Goal: Transaction & Acquisition: Book appointment/travel/reservation

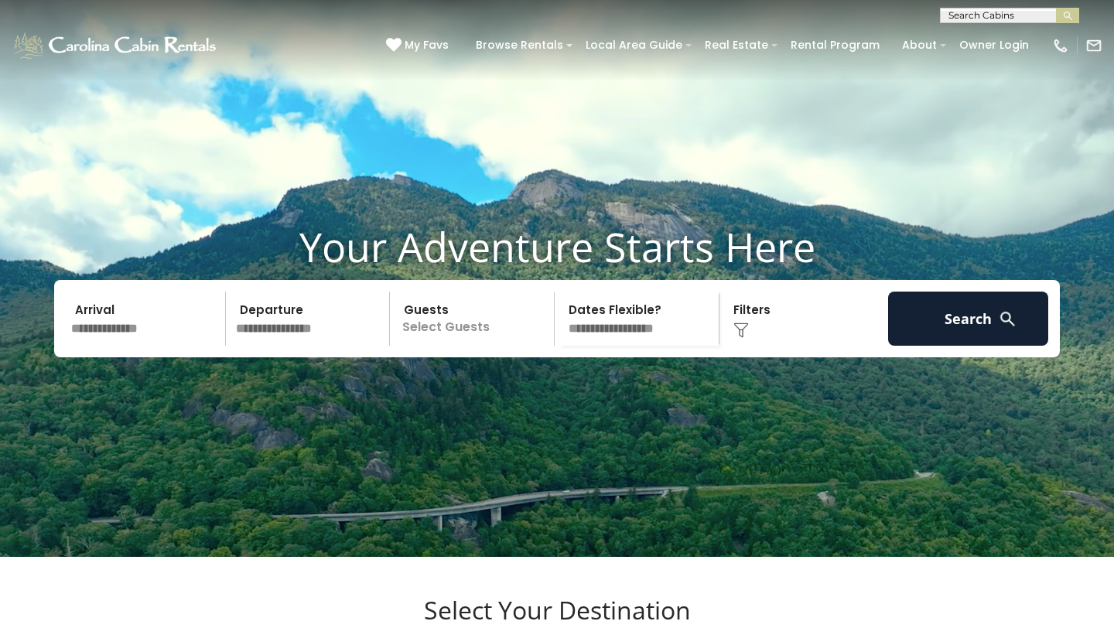
click at [137, 346] on input "text" at bounding box center [146, 319] width 160 height 54
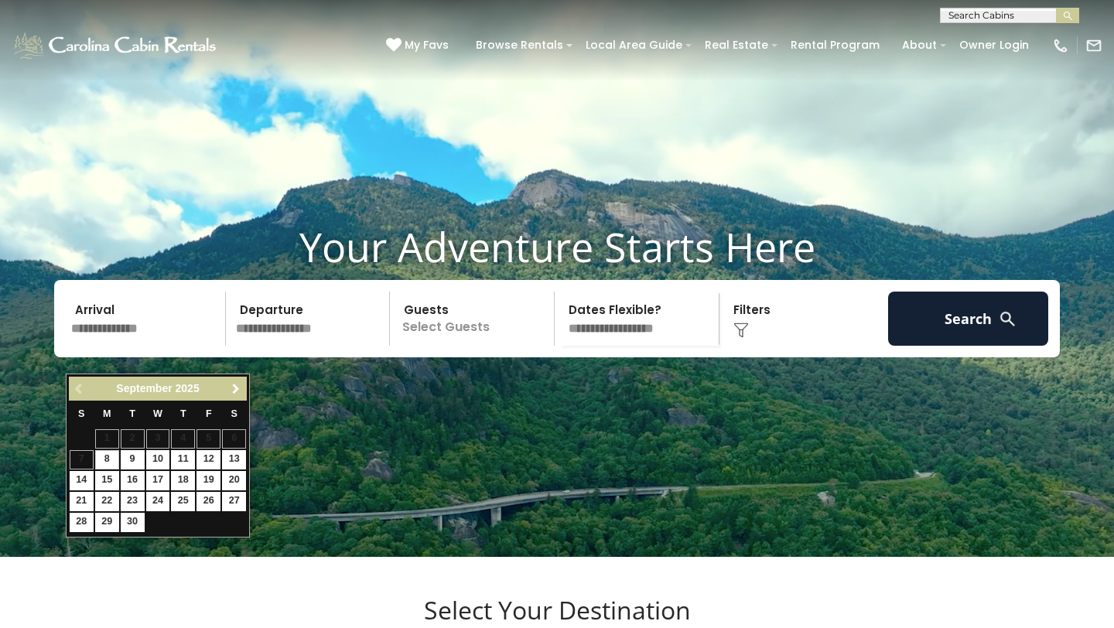
click at [234, 389] on span "Next" at bounding box center [236, 389] width 12 height 12
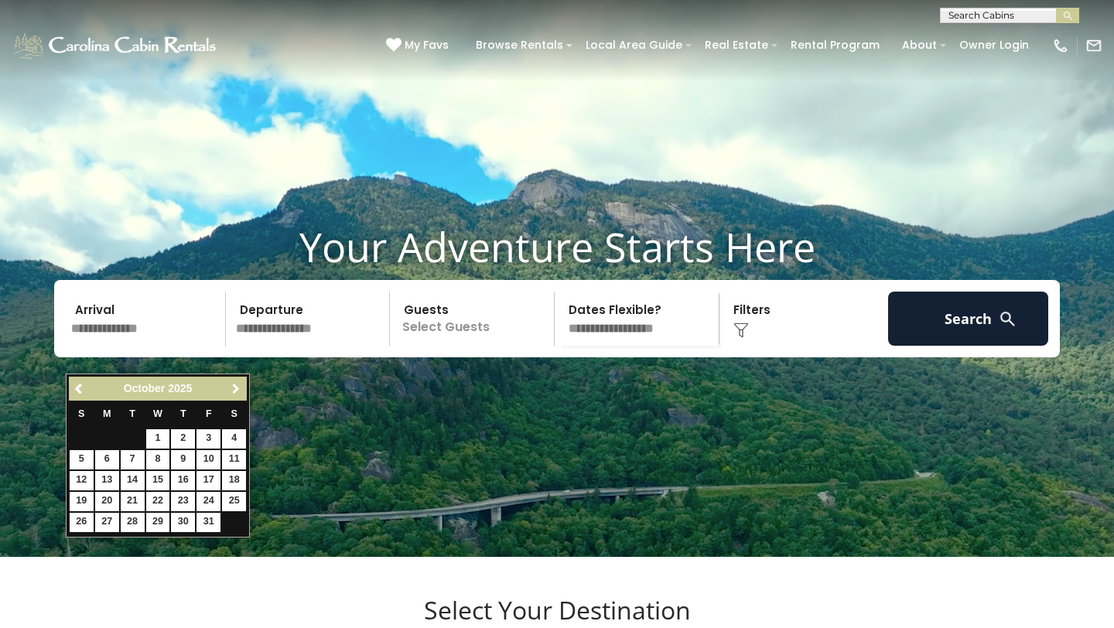
click at [234, 389] on span "Next" at bounding box center [236, 389] width 12 height 12
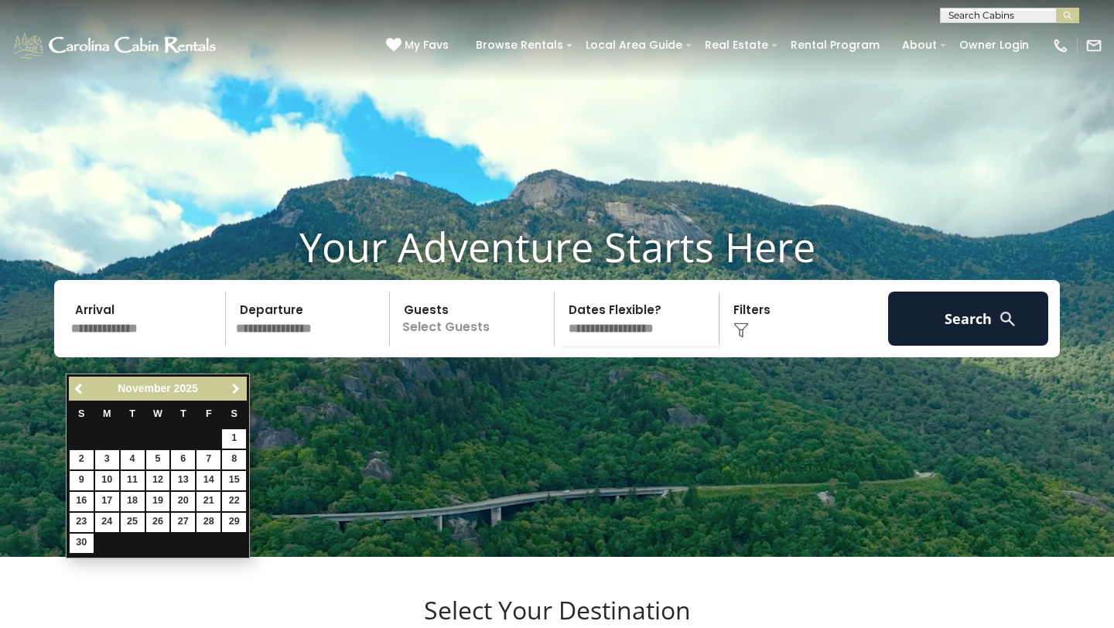
click at [234, 389] on span "Next" at bounding box center [236, 389] width 12 height 12
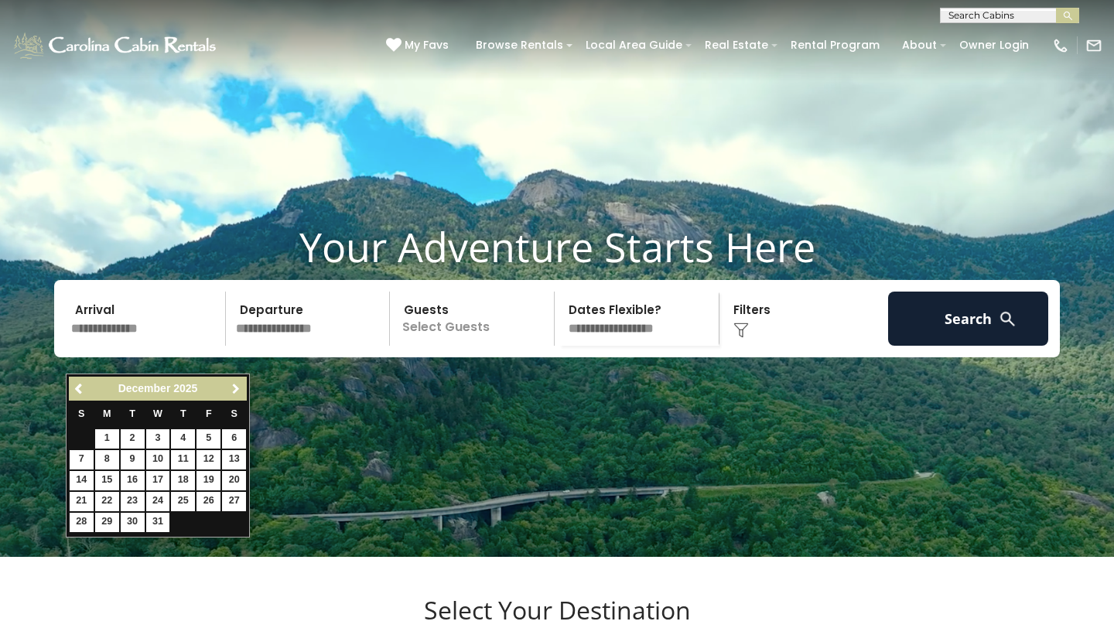
click at [234, 389] on span "Next" at bounding box center [236, 389] width 12 height 12
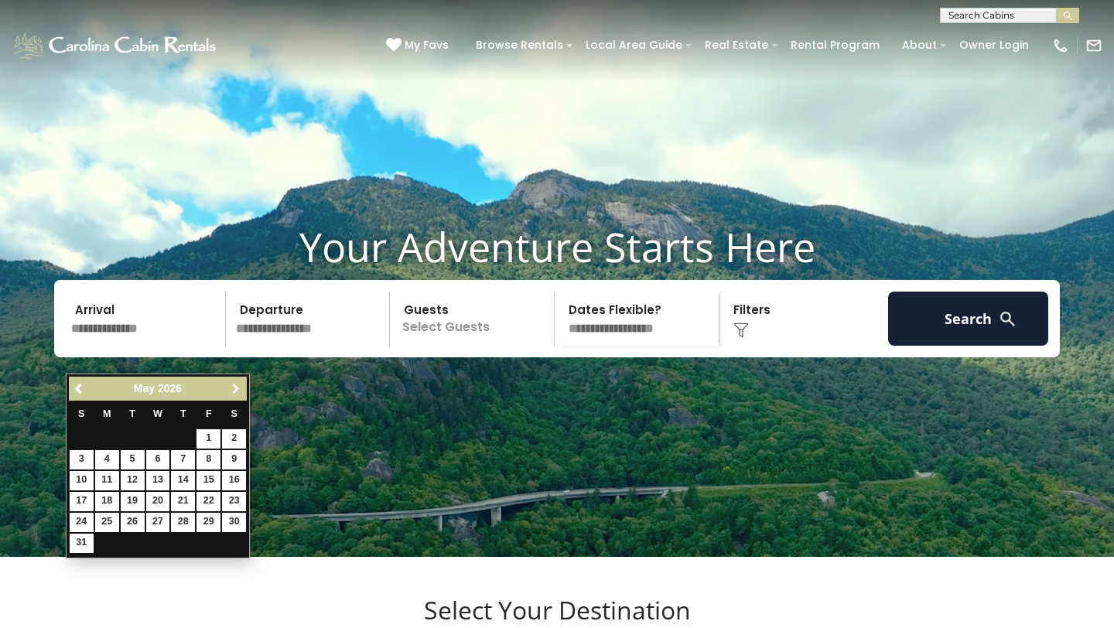
click at [234, 389] on span "Next" at bounding box center [236, 389] width 12 height 12
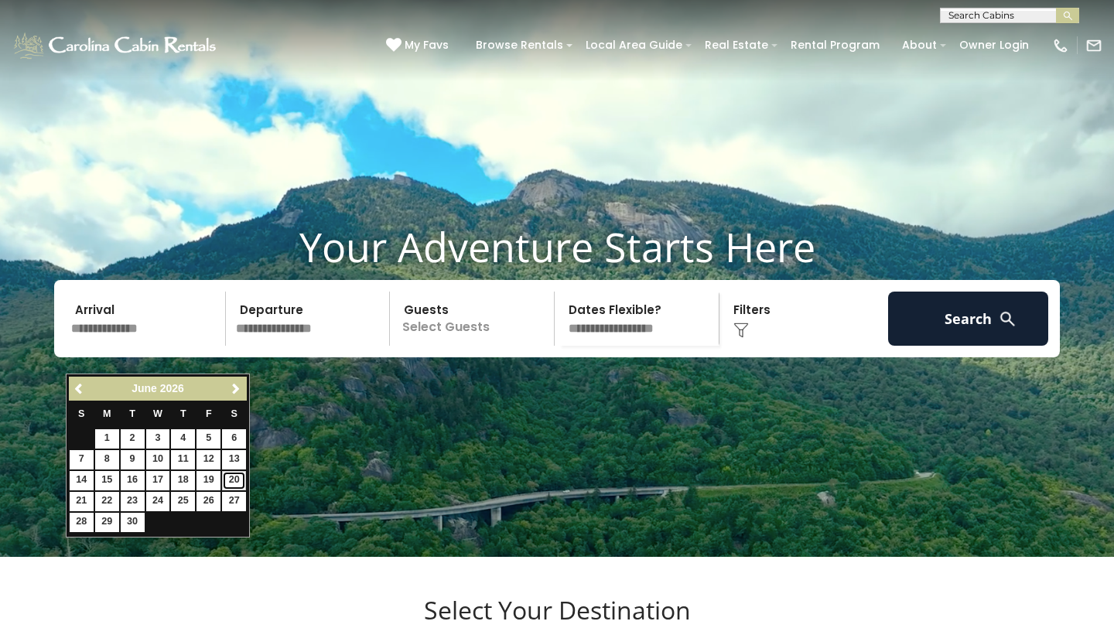
click at [231, 479] on link "20" at bounding box center [234, 480] width 24 height 19
type input "*******"
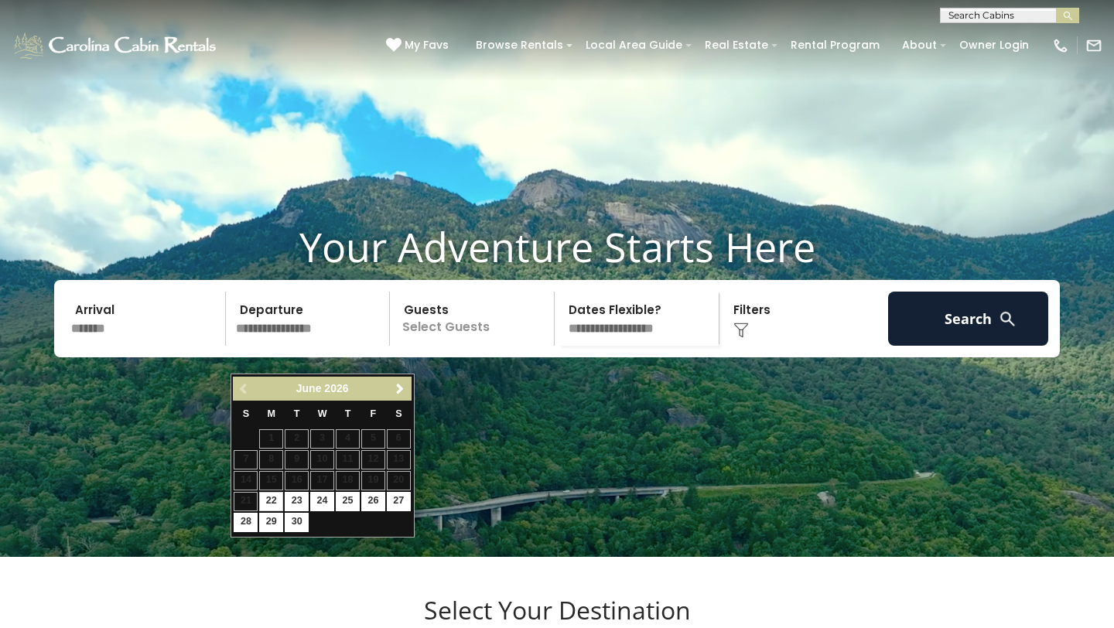
click at [313, 346] on input "text" at bounding box center [311, 319] width 160 height 54
click at [397, 505] on link "27" at bounding box center [399, 501] width 24 height 19
type input "*******"
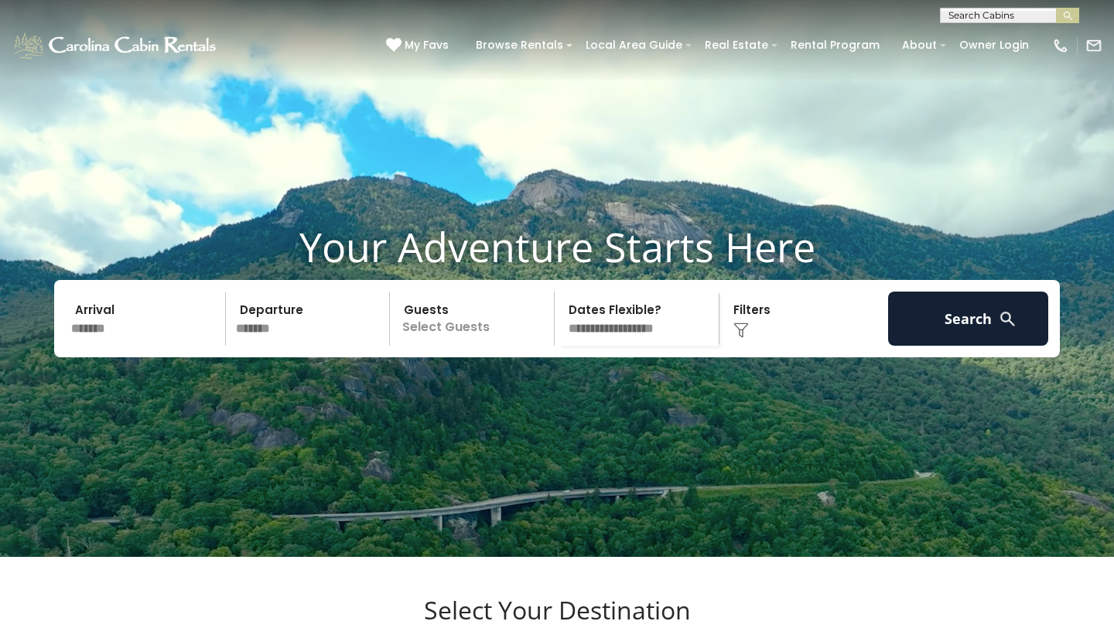
click at [458, 346] on p "Select Guests" at bounding box center [474, 319] width 159 height 54
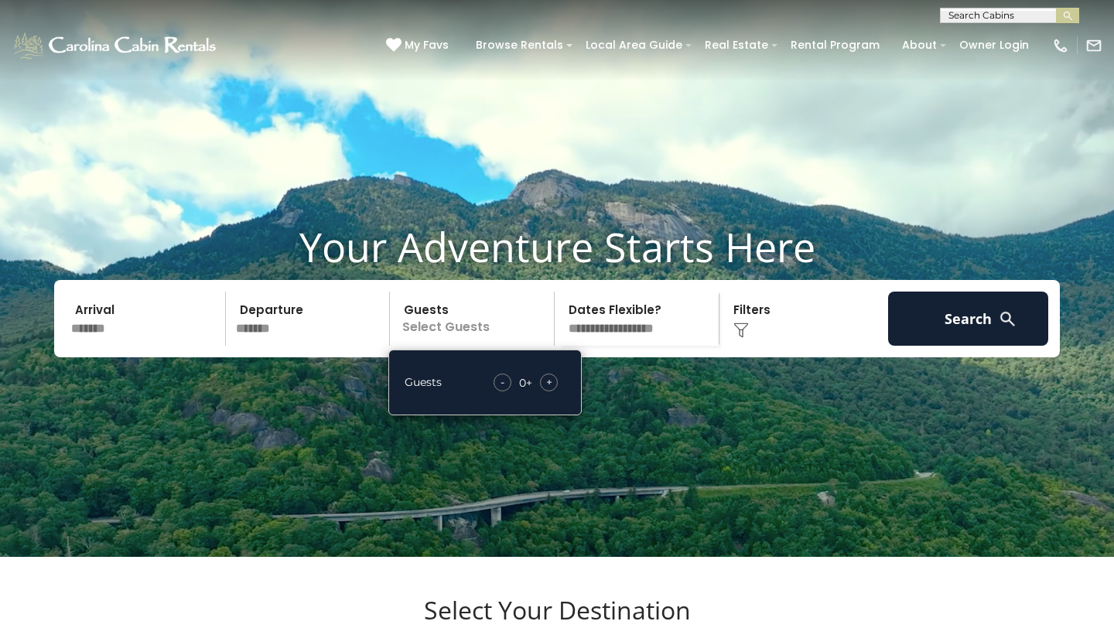
click at [548, 390] on span "+" at bounding box center [549, 381] width 6 height 15
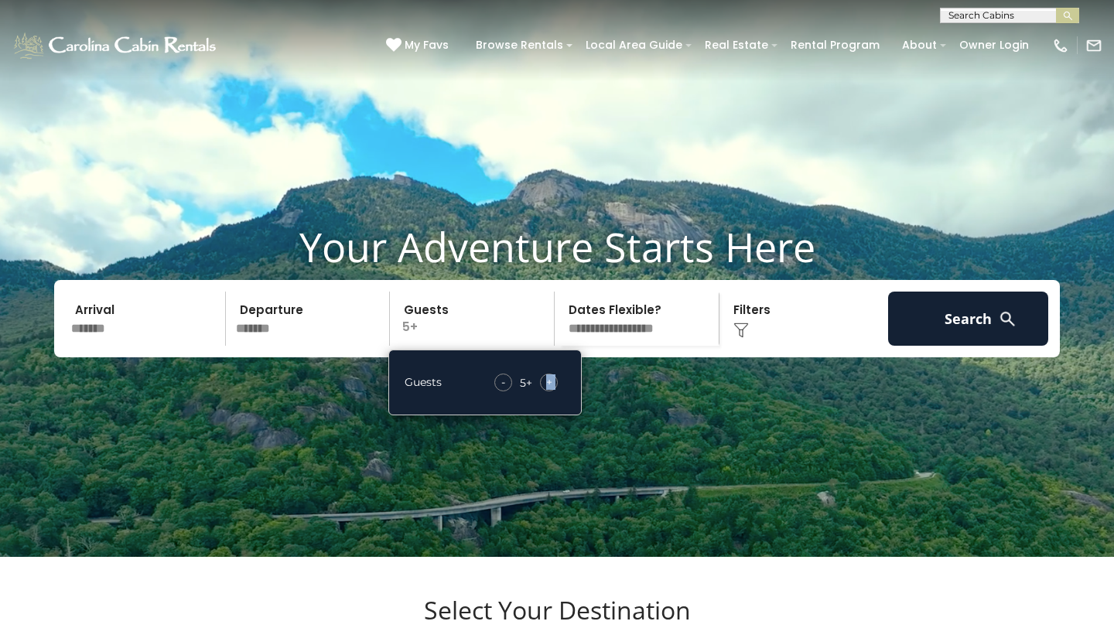
click at [548, 390] on span "+" at bounding box center [549, 381] width 6 height 15
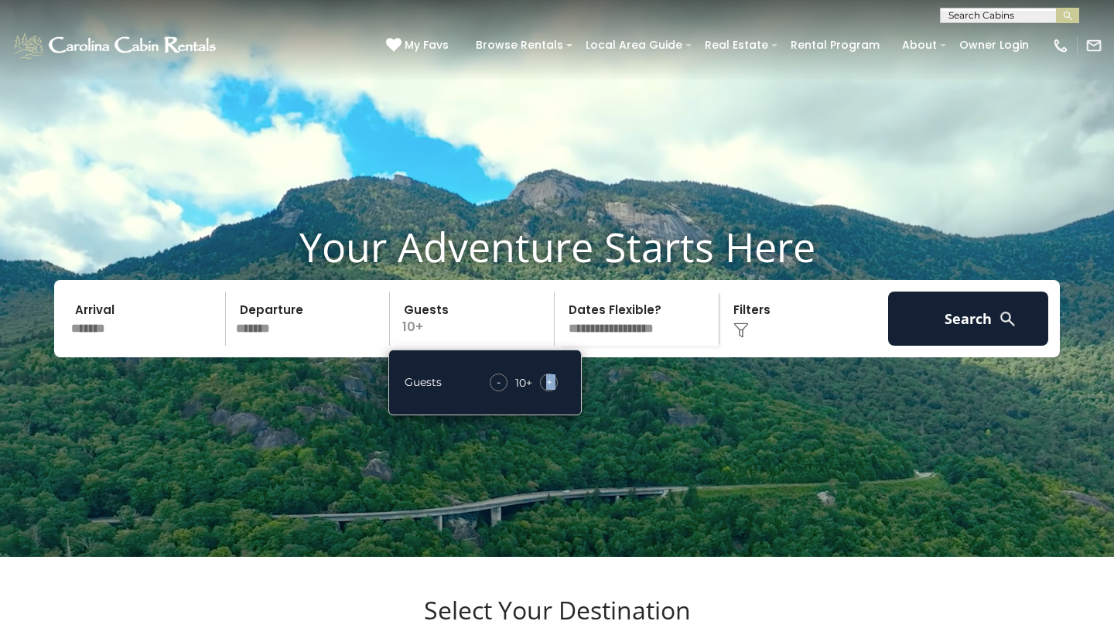
click at [548, 390] on span "+" at bounding box center [549, 381] width 6 height 15
click at [755, 337] on div "Click to Choose" at bounding box center [804, 319] width 160 height 54
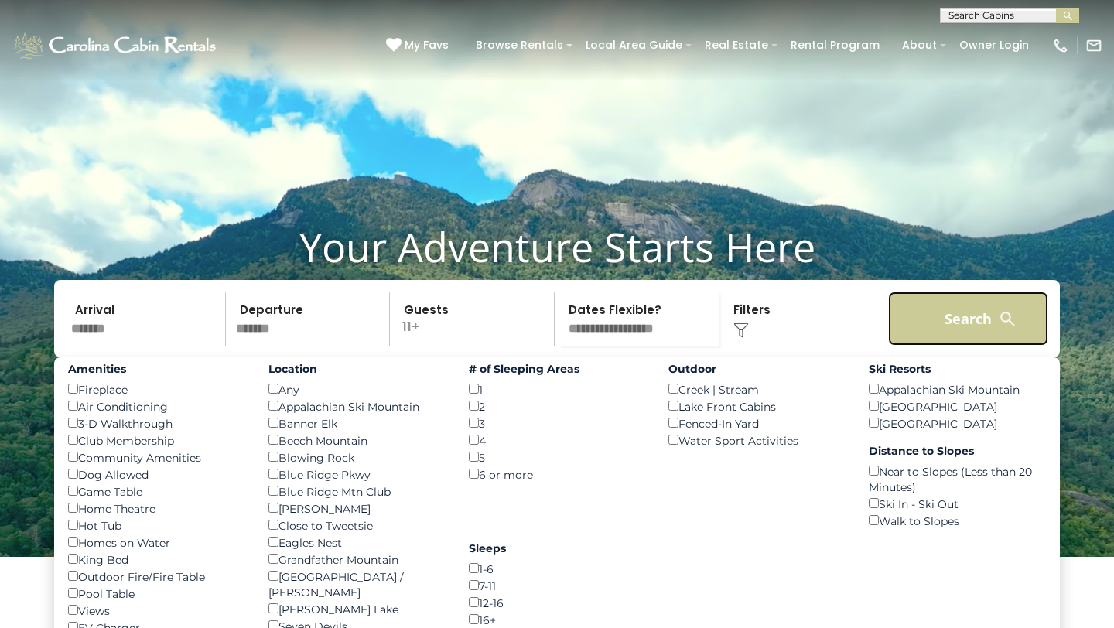
click at [960, 346] on button "Search" at bounding box center [968, 319] width 160 height 54
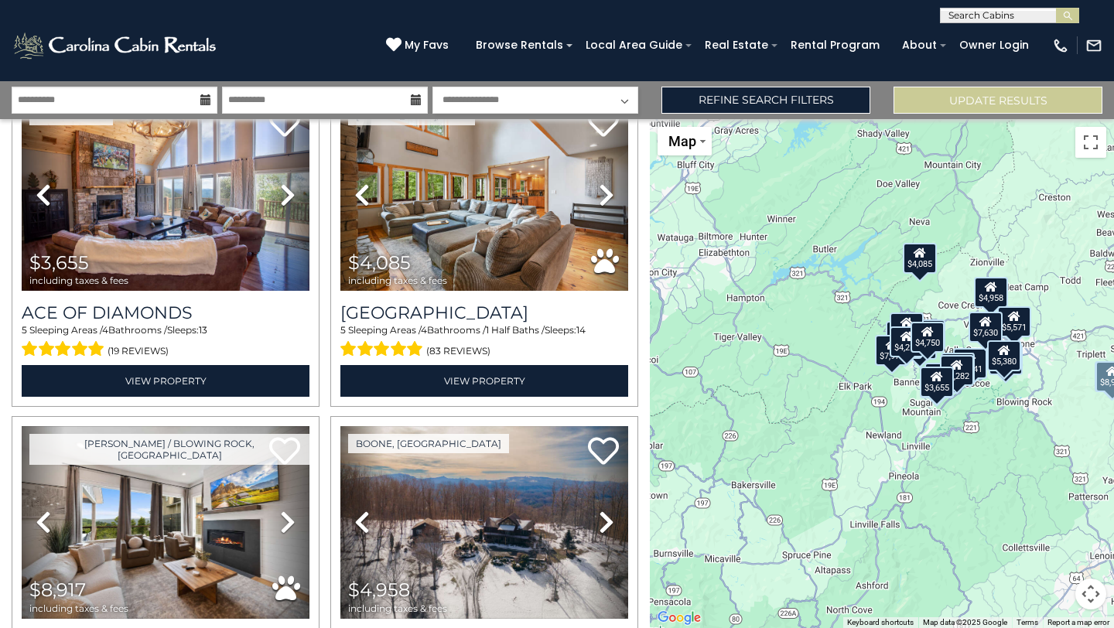
scroll to position [2597, 0]
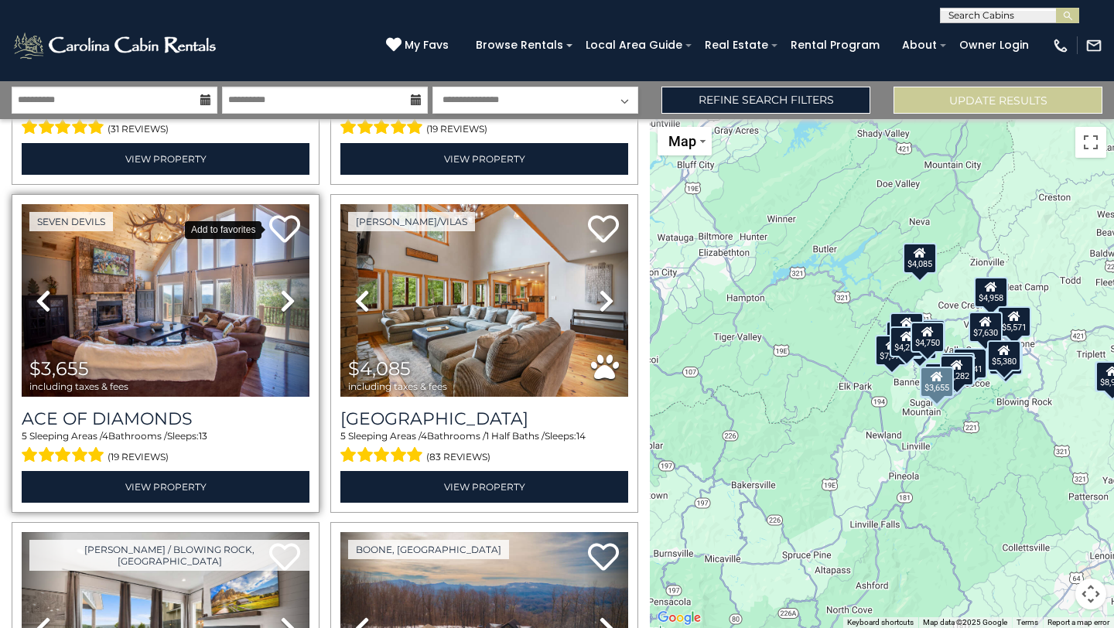
click at [289, 228] on icon at bounding box center [284, 229] width 31 height 31
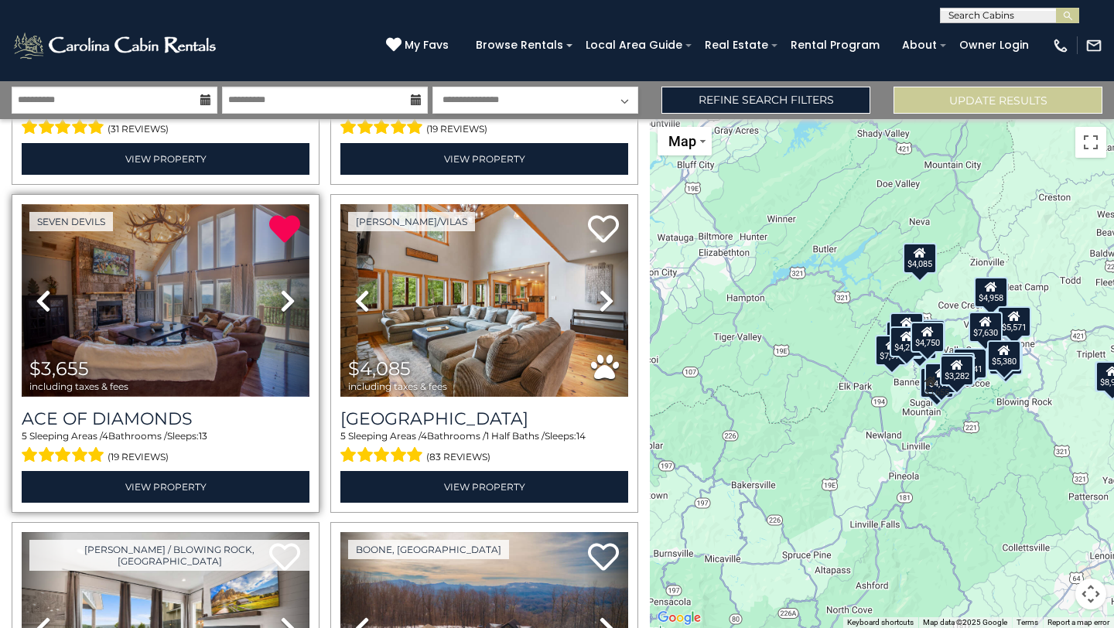
click at [202, 327] on img at bounding box center [166, 300] width 288 height 193
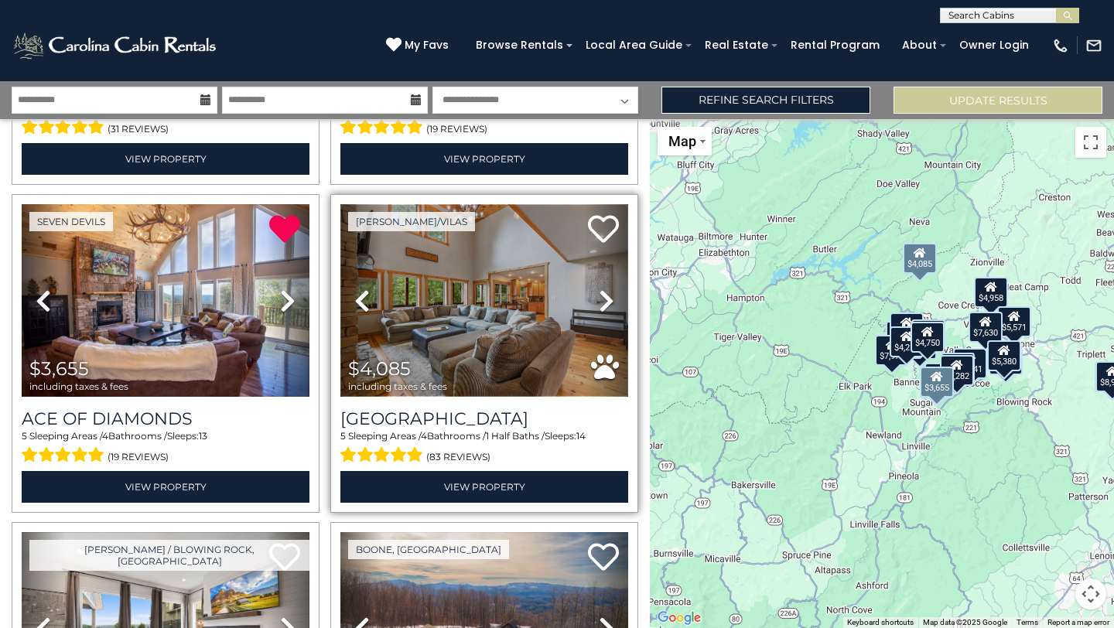
click at [533, 327] on img at bounding box center [484, 300] width 288 height 193
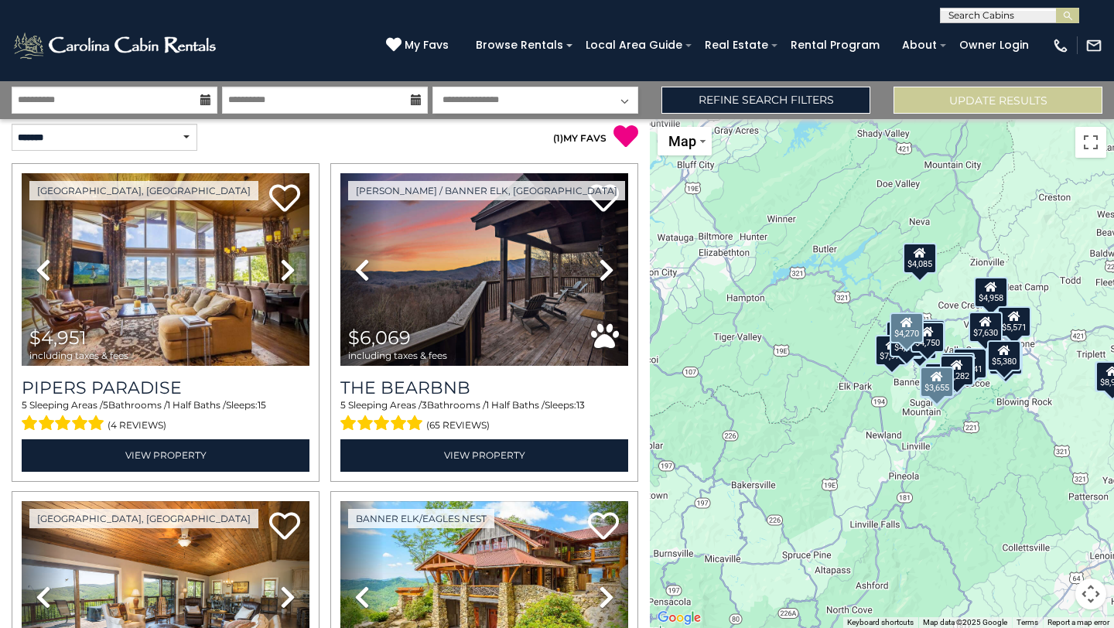
scroll to position [0, 0]
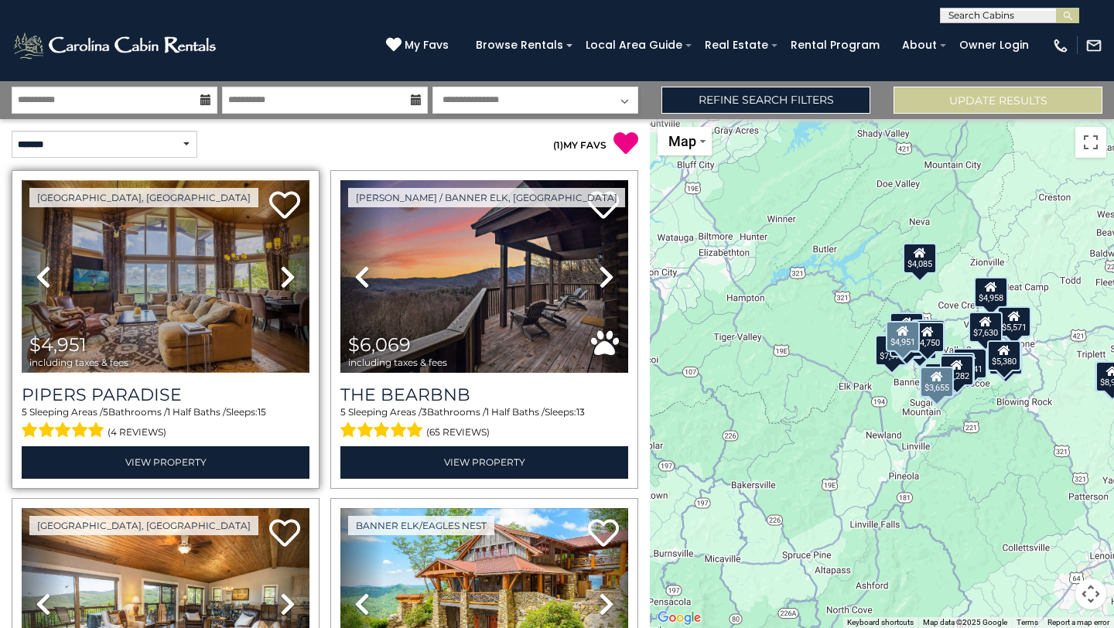
click at [199, 278] on img at bounding box center [166, 276] width 288 height 193
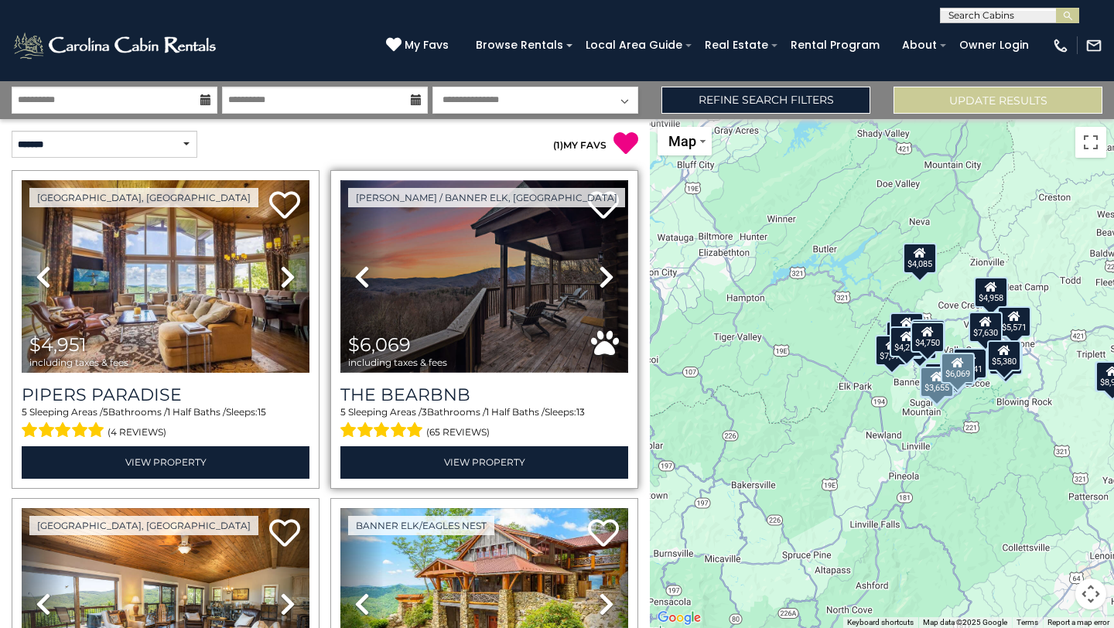
click at [490, 323] on img at bounding box center [484, 276] width 288 height 193
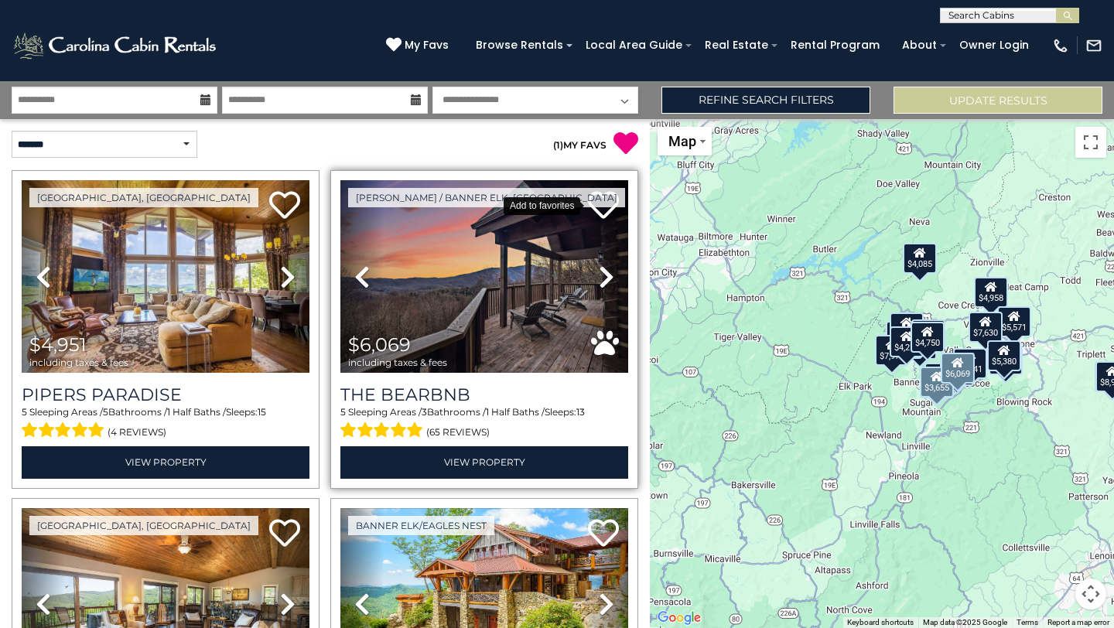
click at [604, 202] on icon at bounding box center [603, 205] width 31 height 31
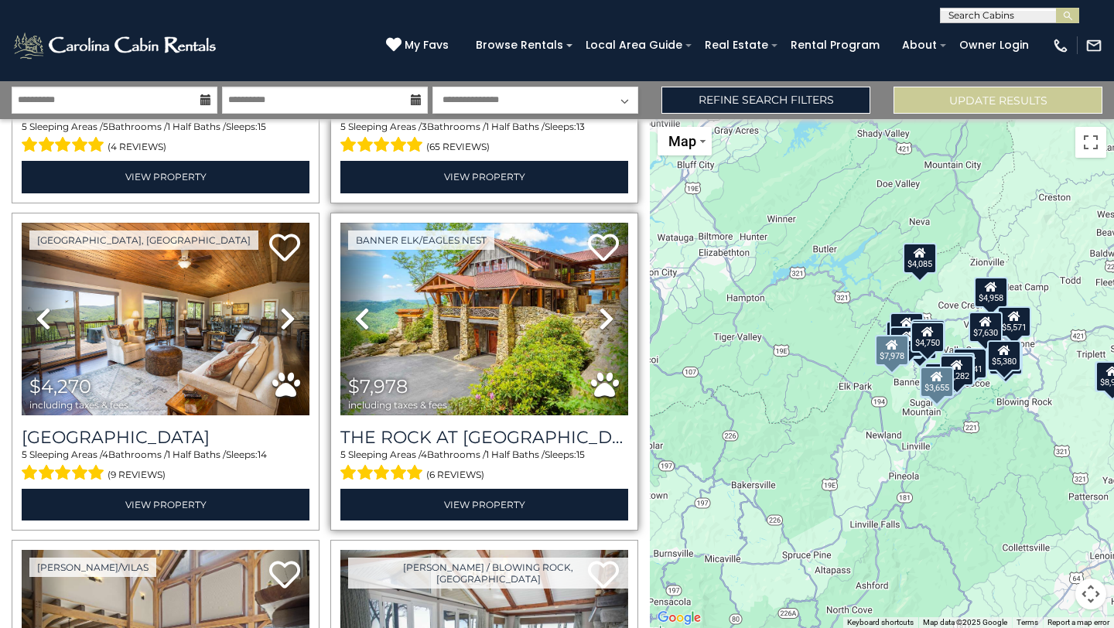
scroll to position [286, 0]
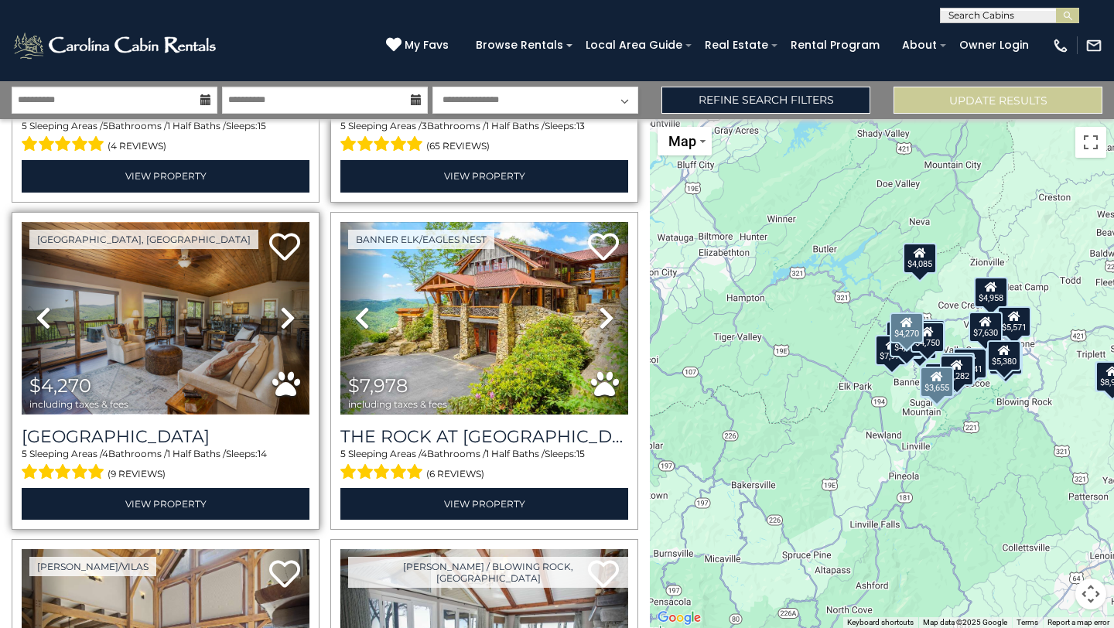
click at [225, 349] on img at bounding box center [166, 318] width 288 height 193
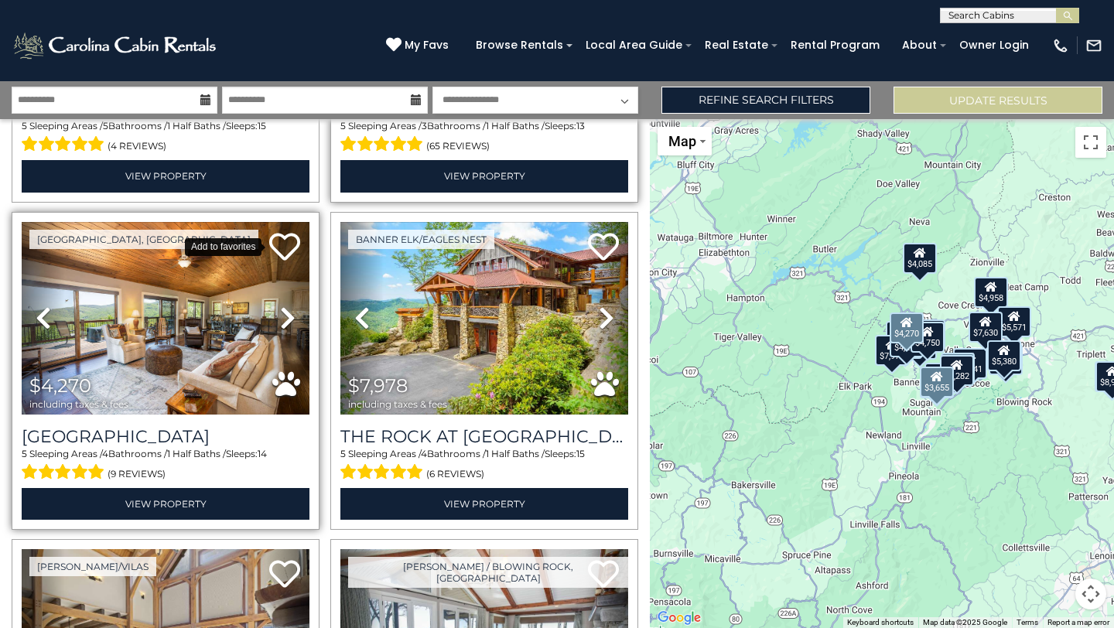
click at [282, 243] on icon at bounding box center [284, 246] width 31 height 31
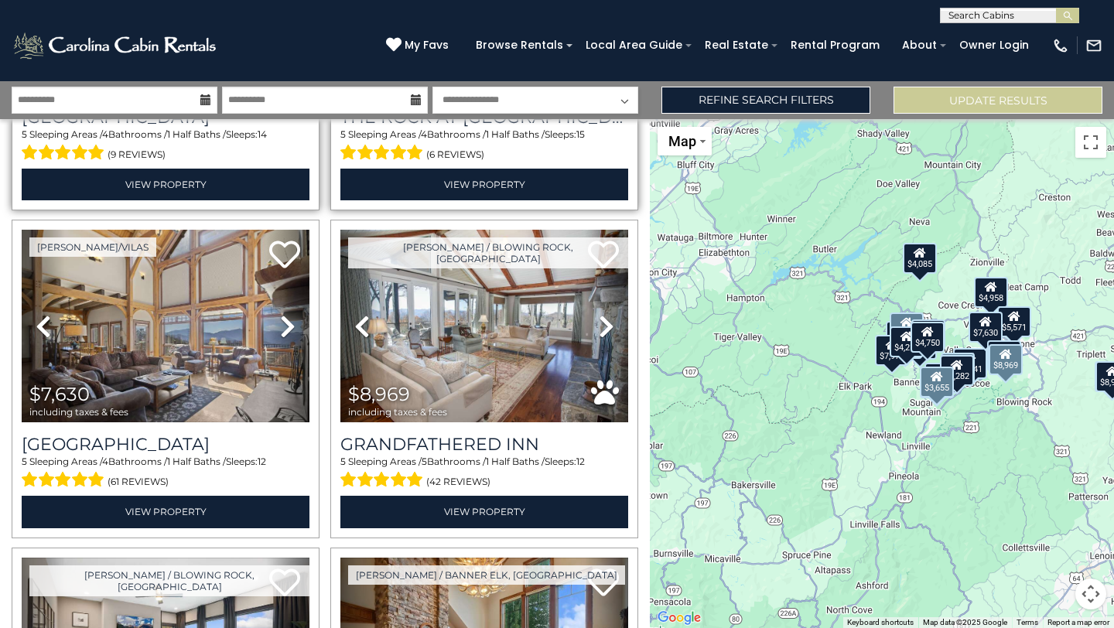
scroll to position [609, 0]
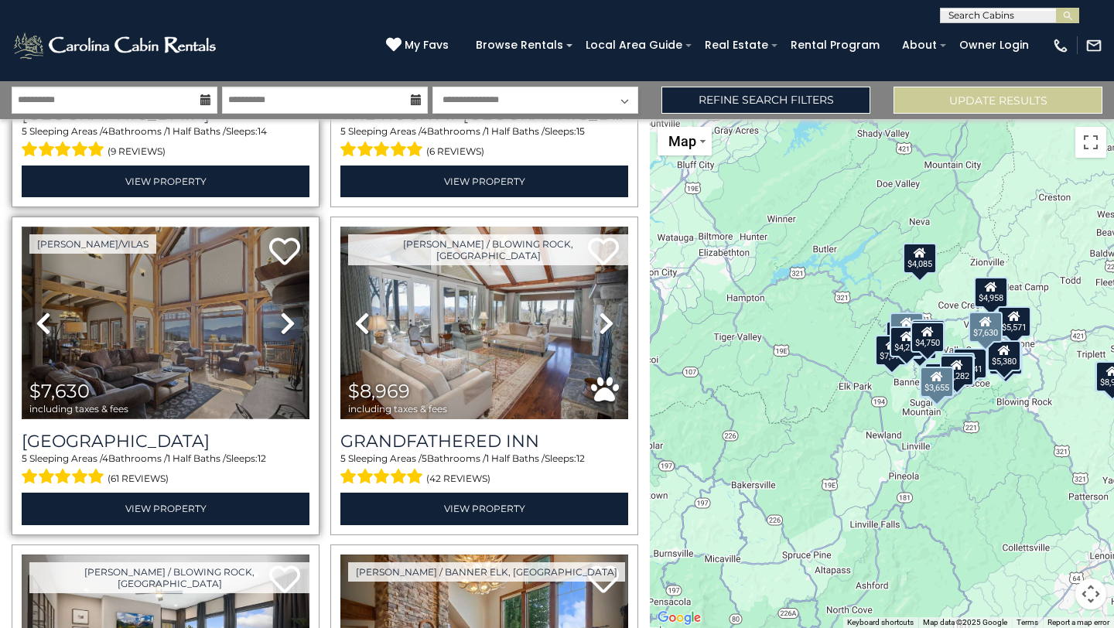
click at [172, 354] on img at bounding box center [166, 323] width 288 height 193
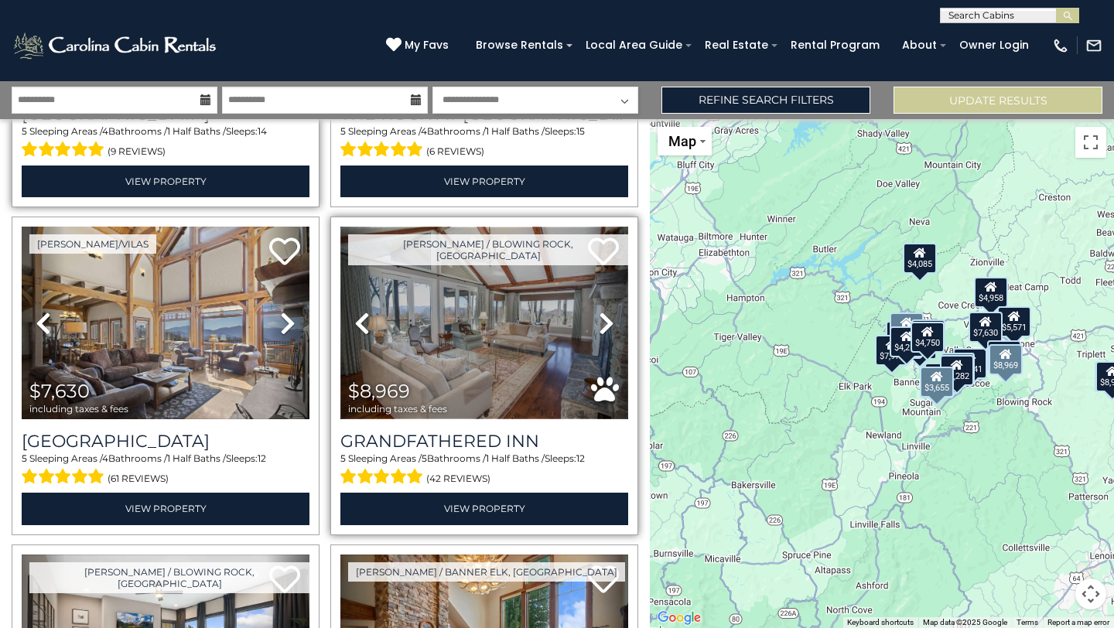
click at [513, 350] on img at bounding box center [484, 323] width 288 height 193
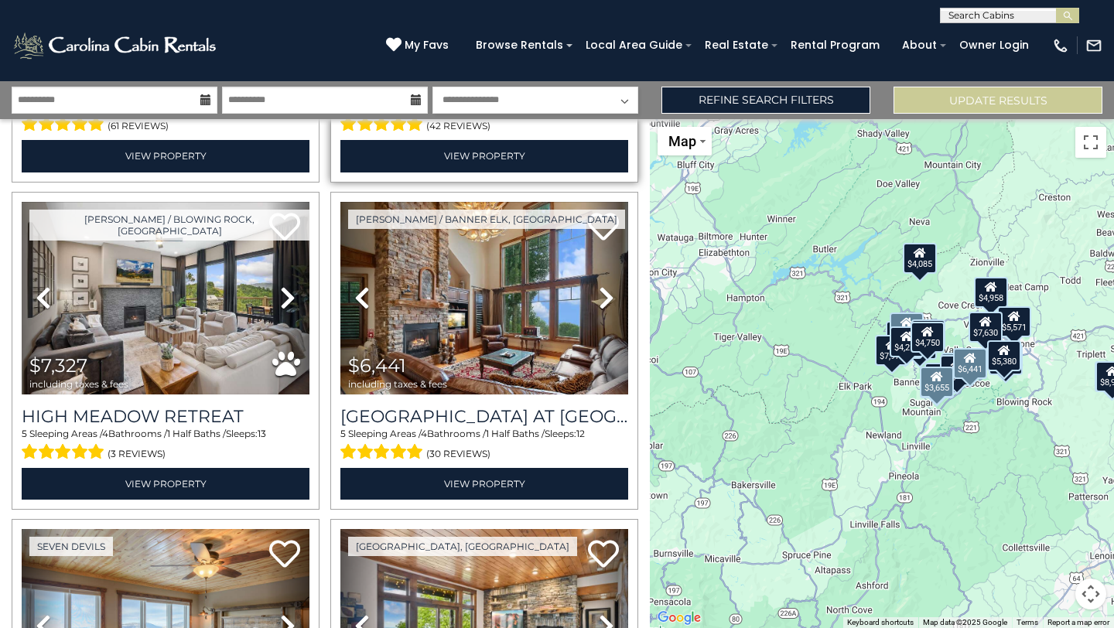
scroll to position [966, 0]
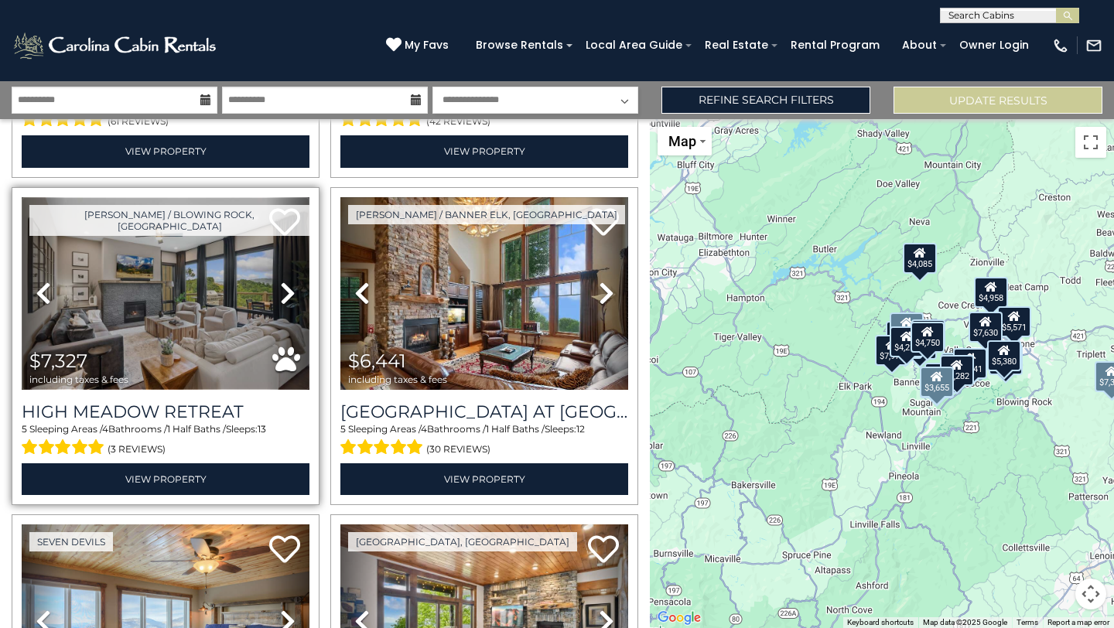
click at [174, 323] on img at bounding box center [166, 293] width 288 height 193
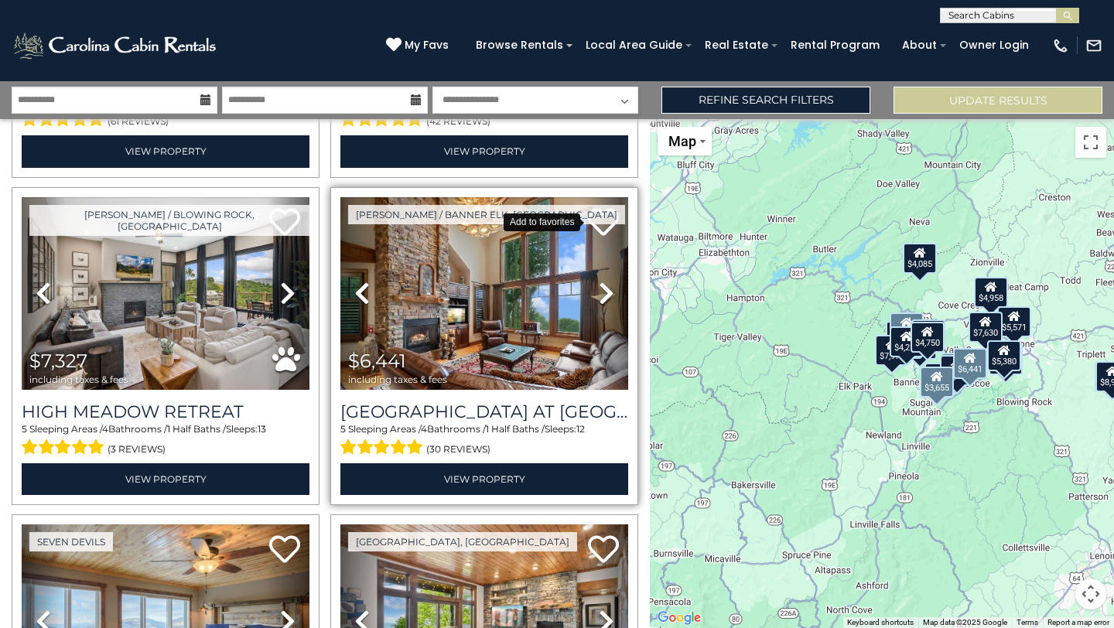
click at [602, 221] on icon at bounding box center [603, 222] width 31 height 31
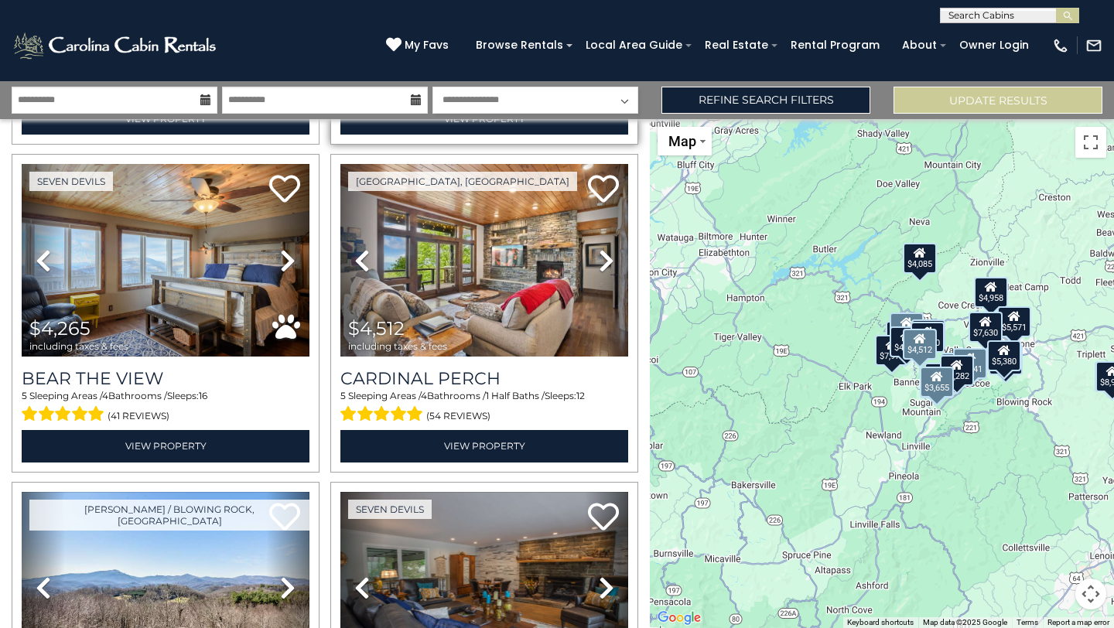
scroll to position [1339, 0]
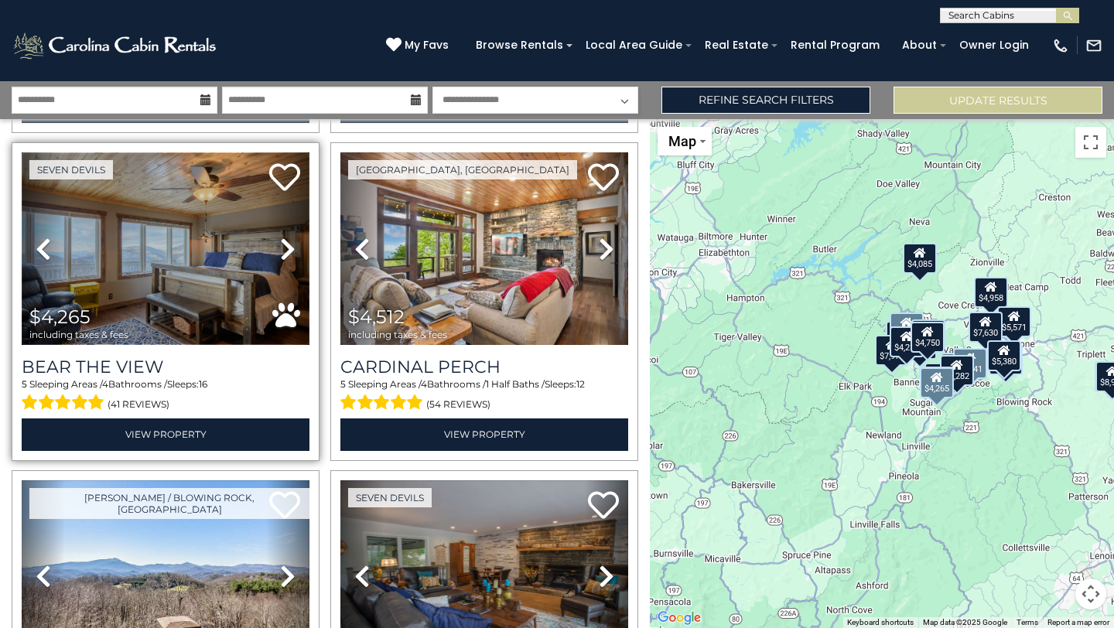
click at [192, 271] on img at bounding box center [166, 248] width 288 height 193
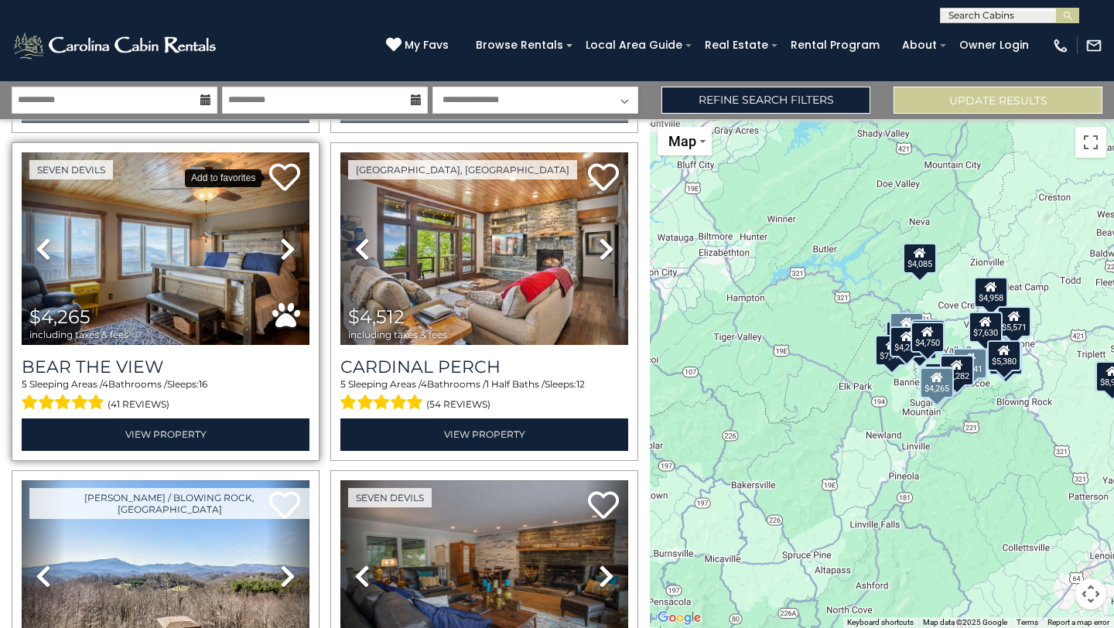
click at [282, 175] on icon at bounding box center [284, 177] width 31 height 31
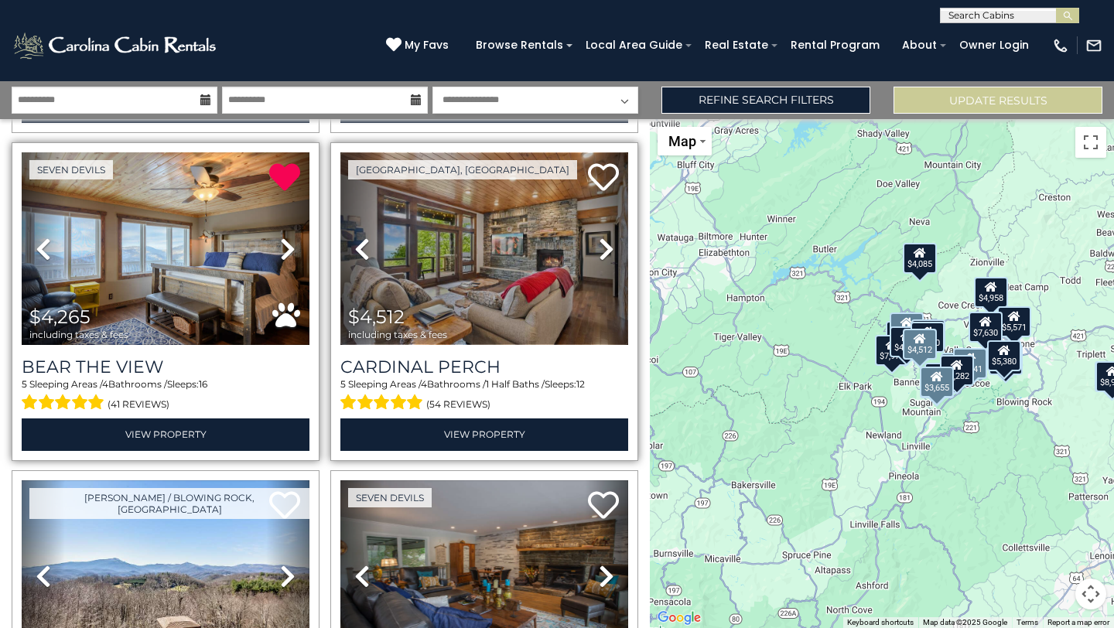
click at [490, 264] on img at bounding box center [484, 248] width 288 height 193
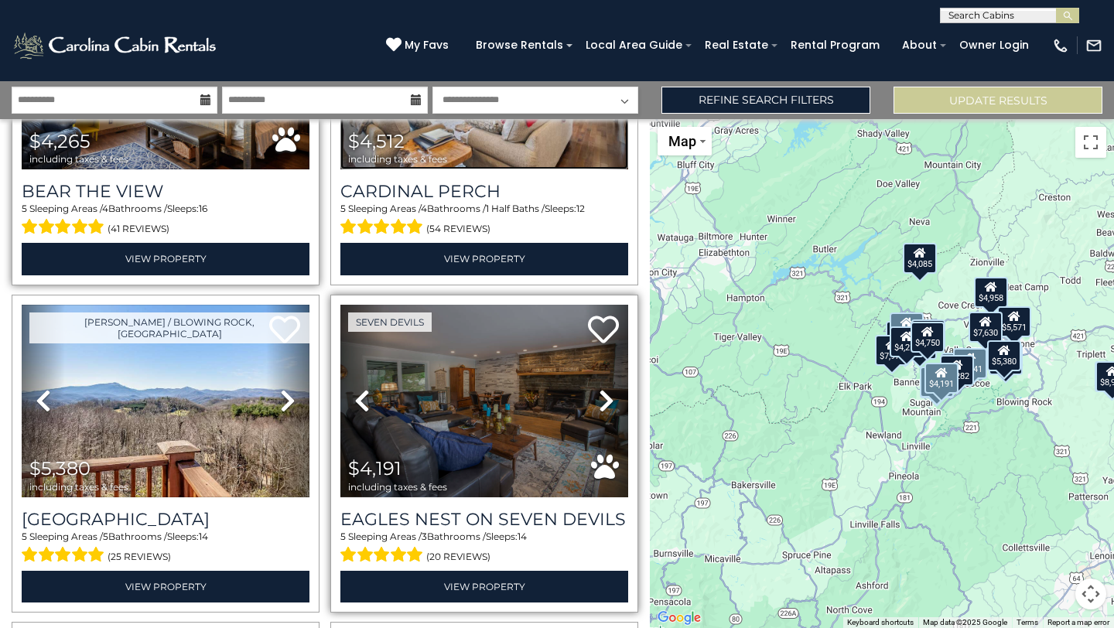
scroll to position [1636, 0]
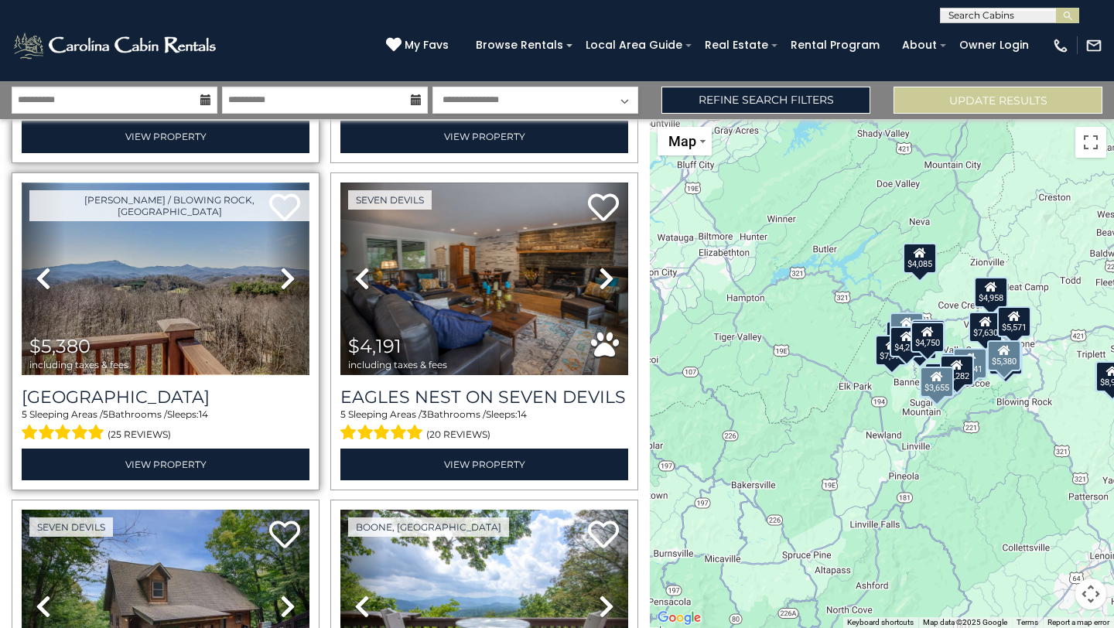
click at [169, 277] on img at bounding box center [166, 279] width 288 height 193
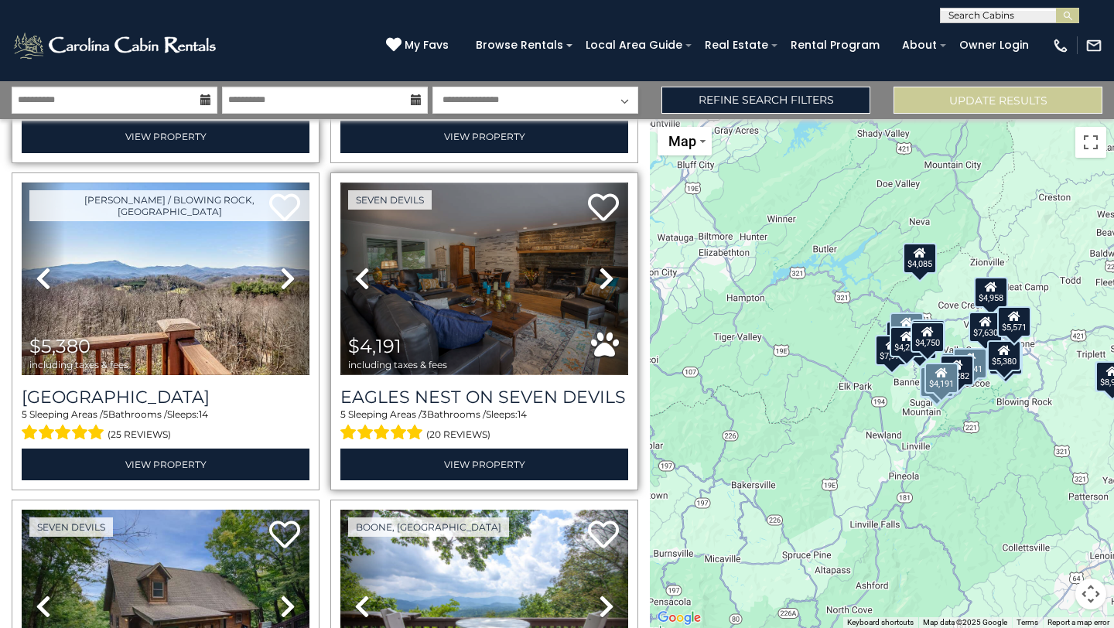
click at [518, 347] on img at bounding box center [484, 279] width 288 height 193
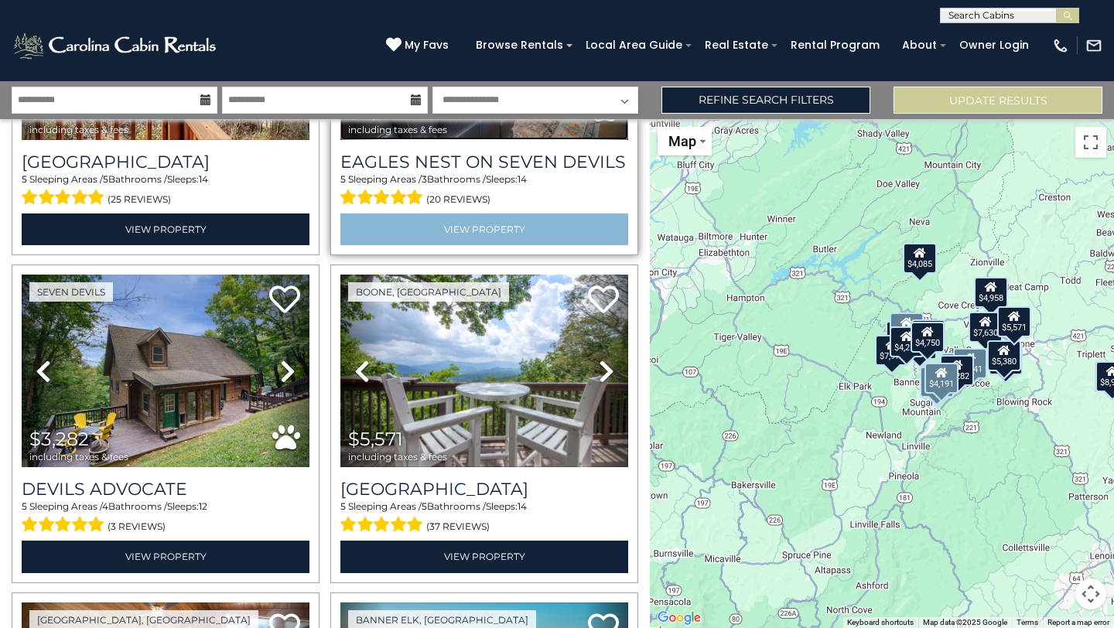
scroll to position [1958, 0]
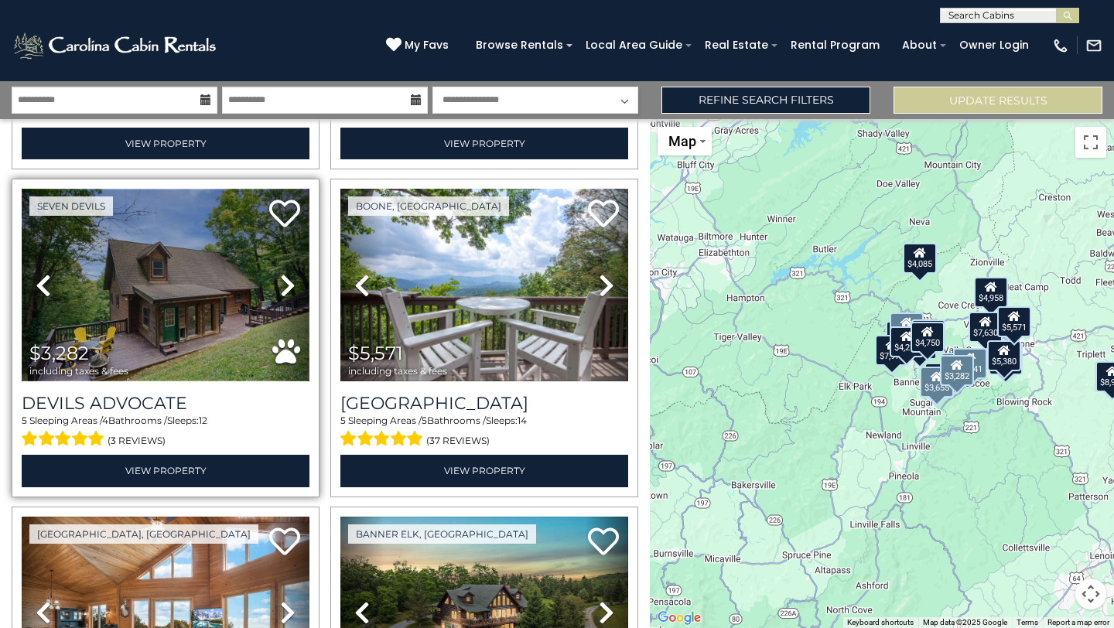
click at [202, 315] on img at bounding box center [166, 285] width 288 height 193
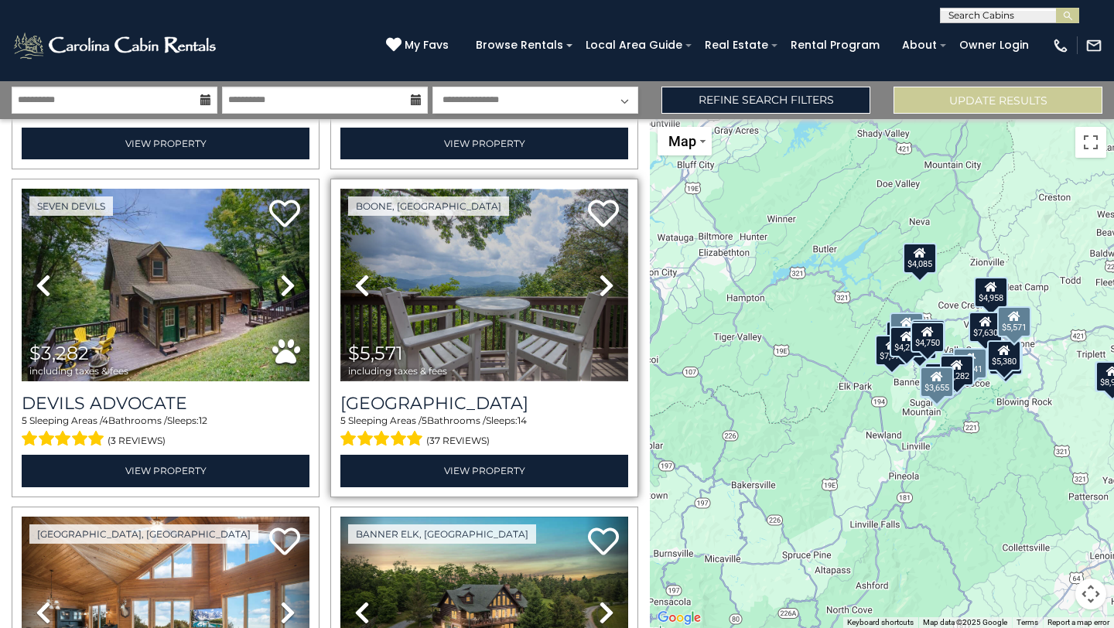
click at [528, 313] on img at bounding box center [484, 285] width 288 height 193
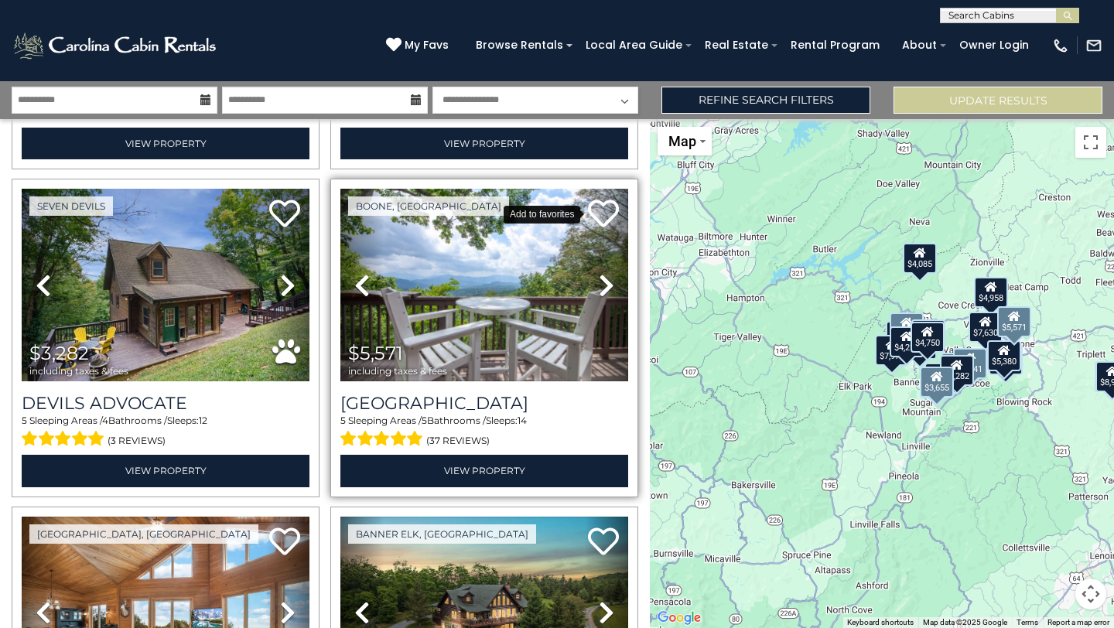
click at [601, 209] on icon at bounding box center [603, 213] width 31 height 31
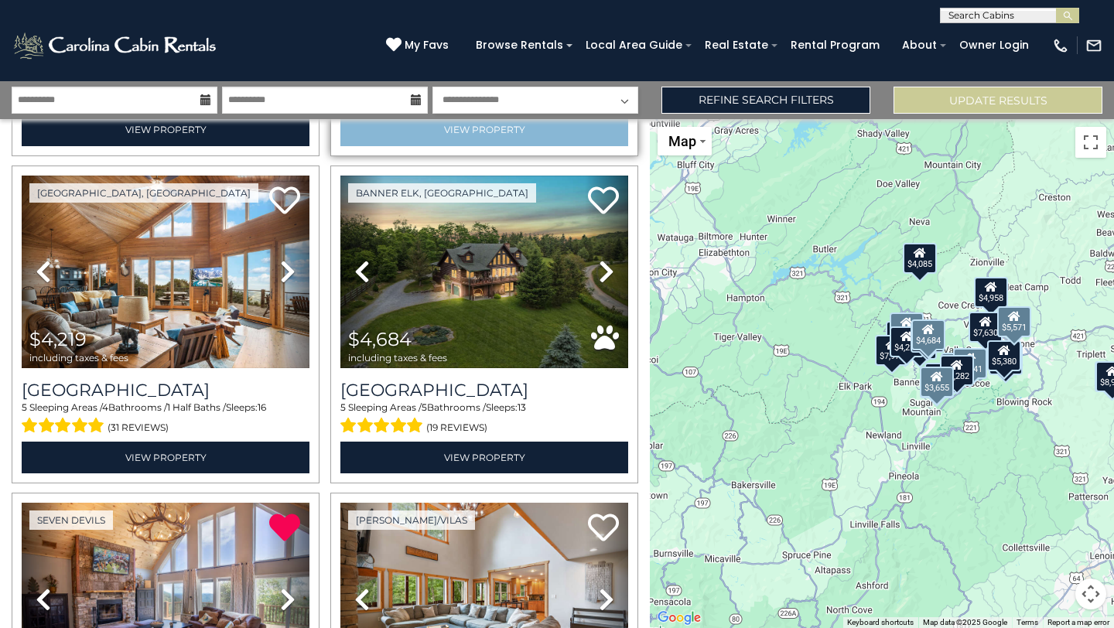
scroll to position [2328, 0]
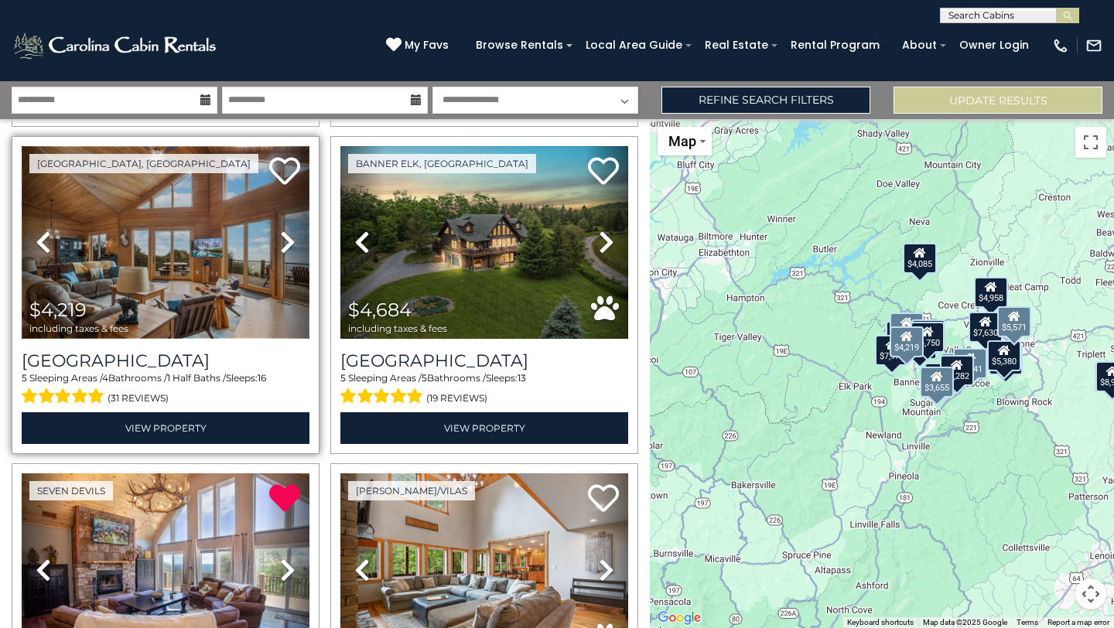
click at [210, 279] on img at bounding box center [166, 242] width 288 height 193
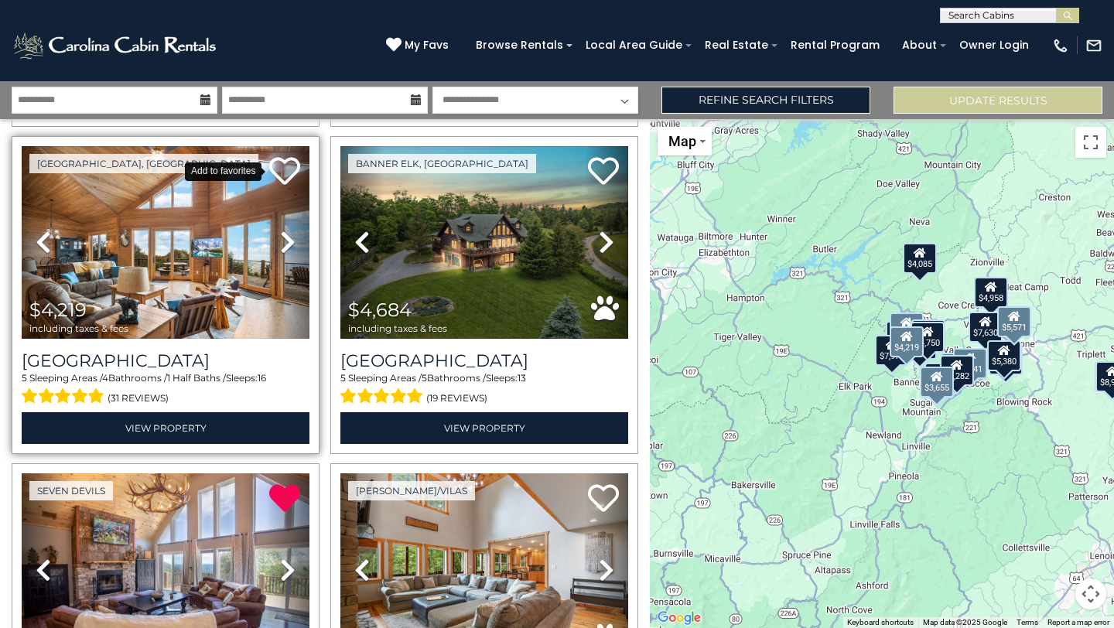
click at [282, 174] on icon at bounding box center [284, 171] width 31 height 31
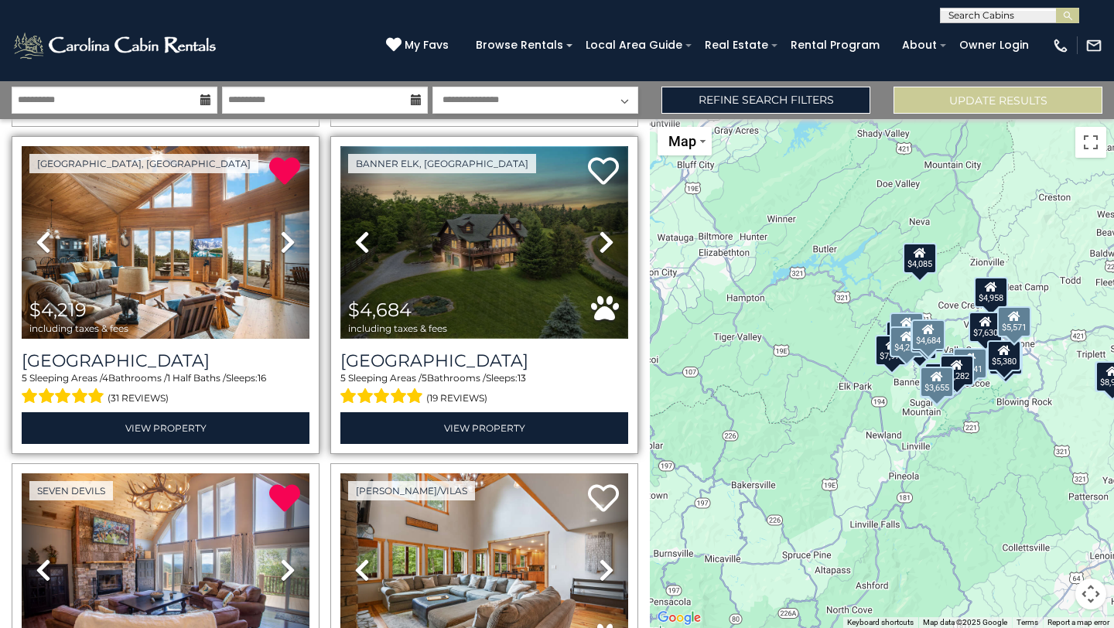
click at [469, 247] on img at bounding box center [484, 242] width 288 height 193
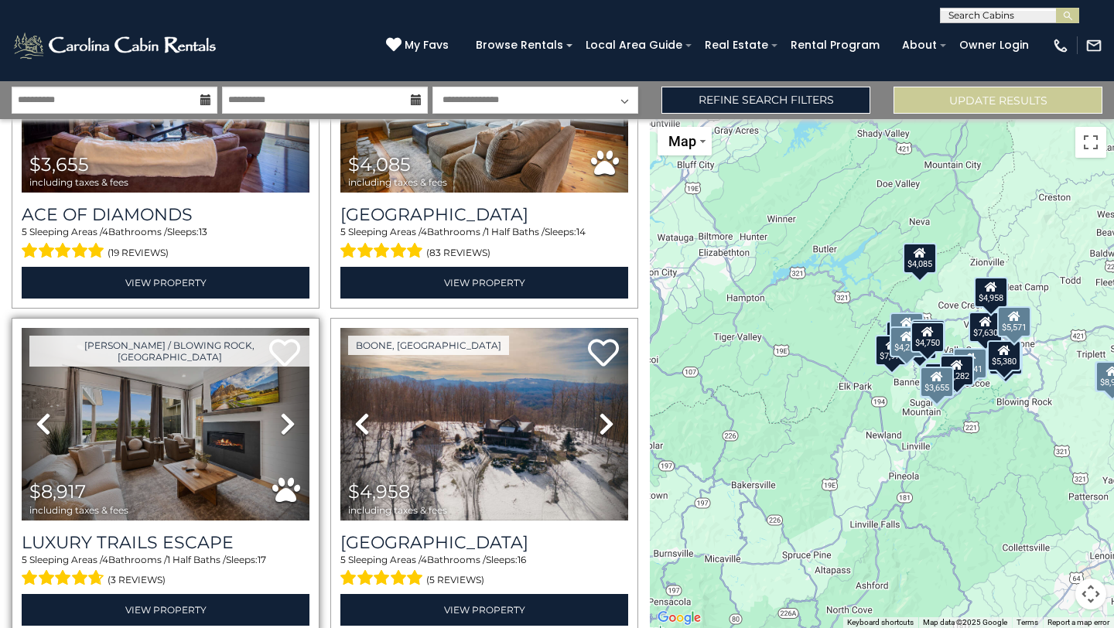
scroll to position [2817, 0]
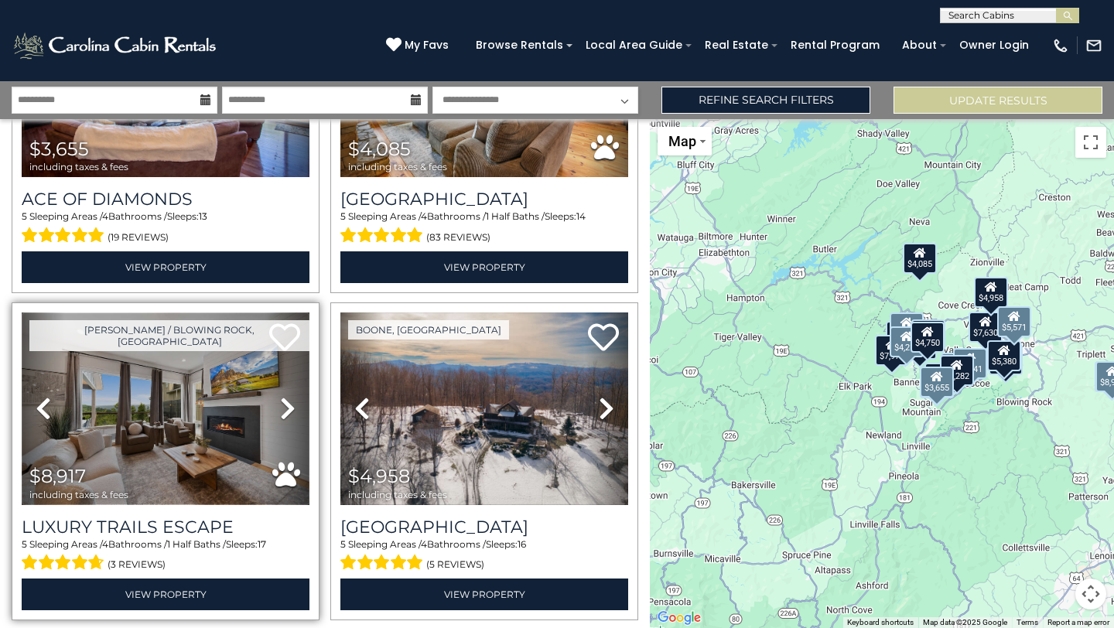
click at [182, 445] on img at bounding box center [166, 409] width 288 height 193
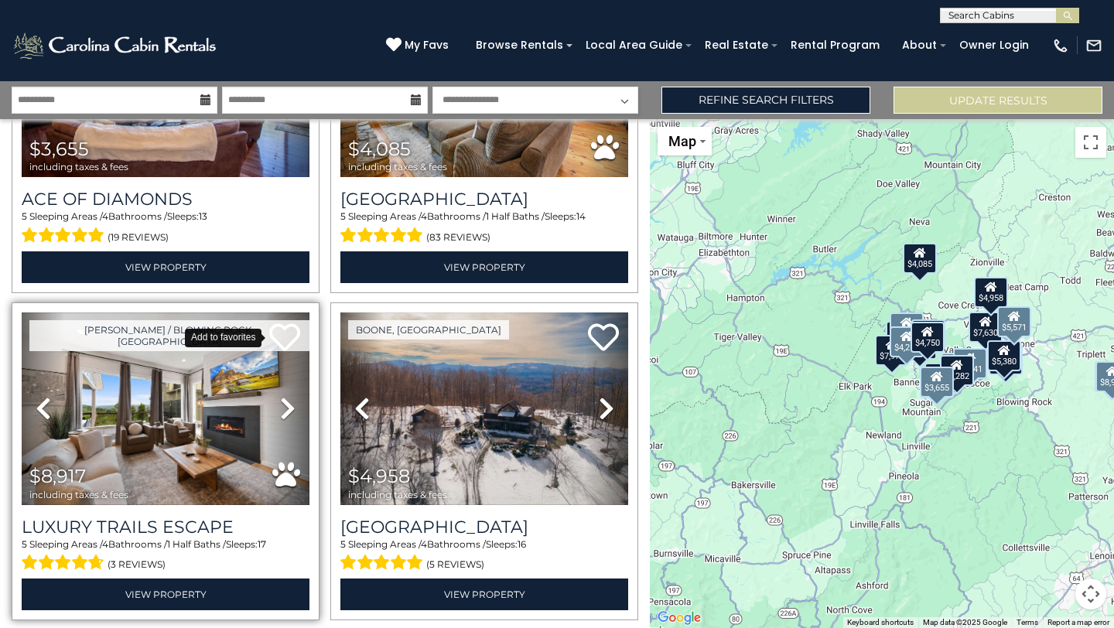
click at [288, 331] on icon at bounding box center [284, 337] width 31 height 31
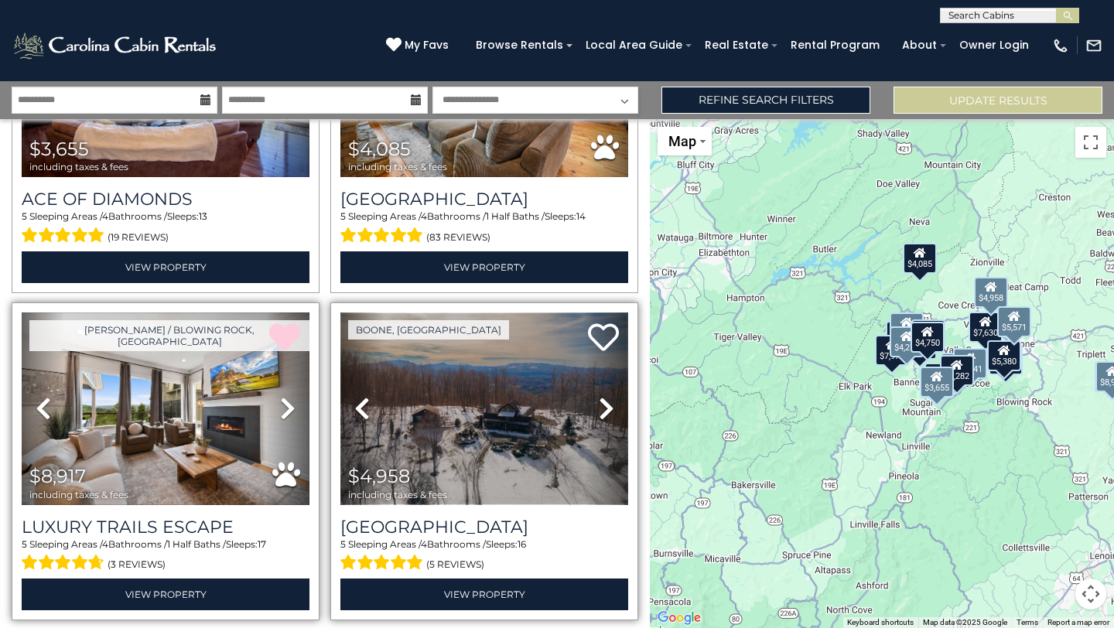
click at [485, 408] on img at bounding box center [484, 409] width 288 height 193
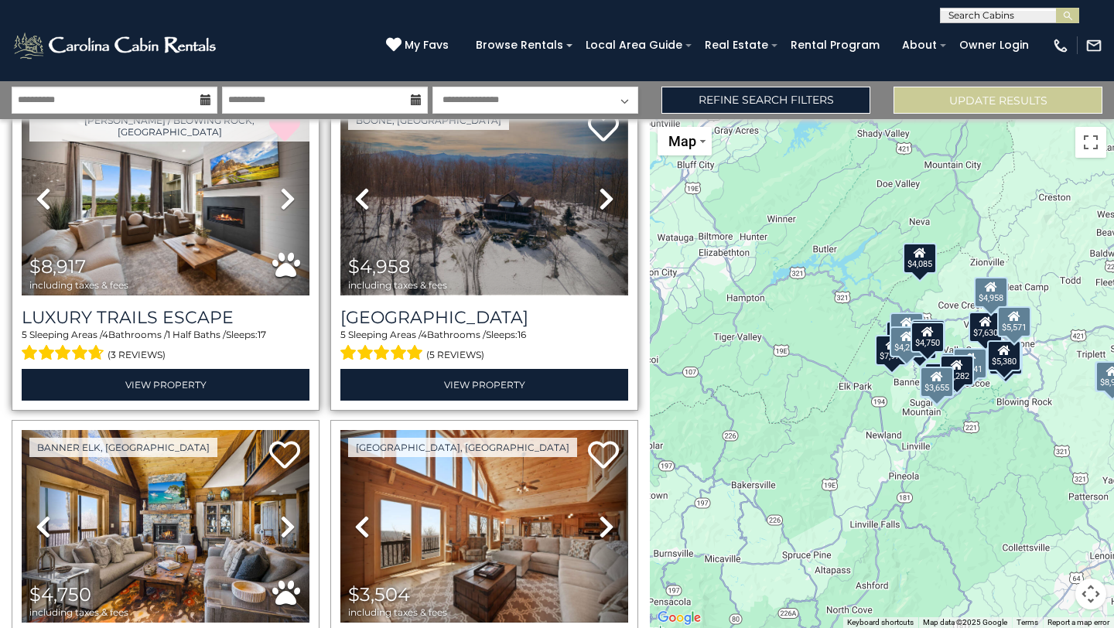
scroll to position [3200, 0]
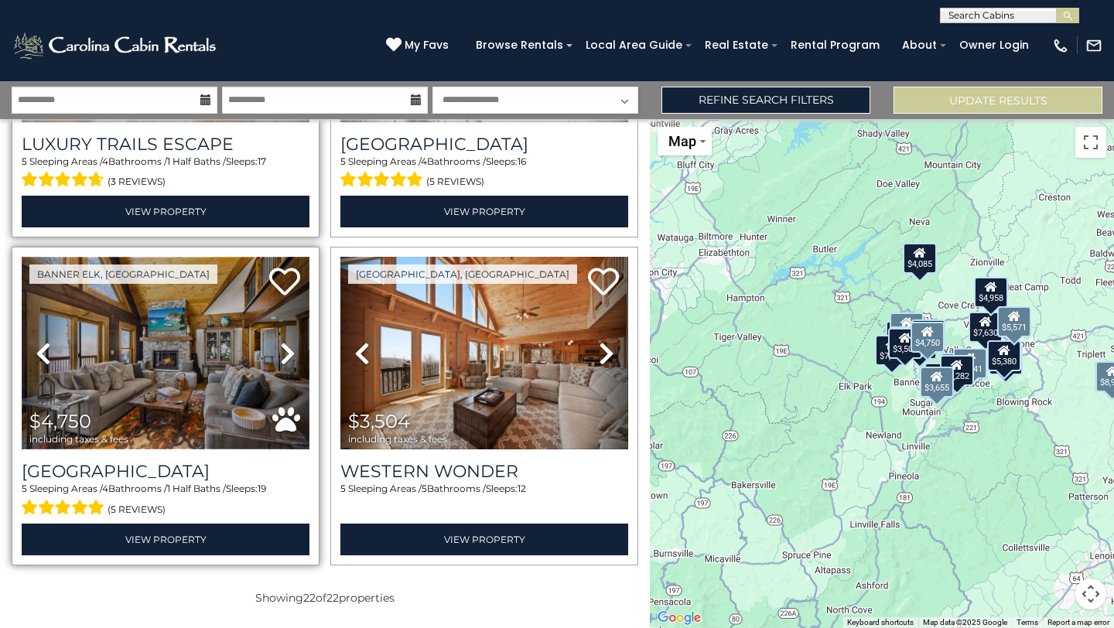
click at [197, 386] on img at bounding box center [166, 353] width 288 height 193
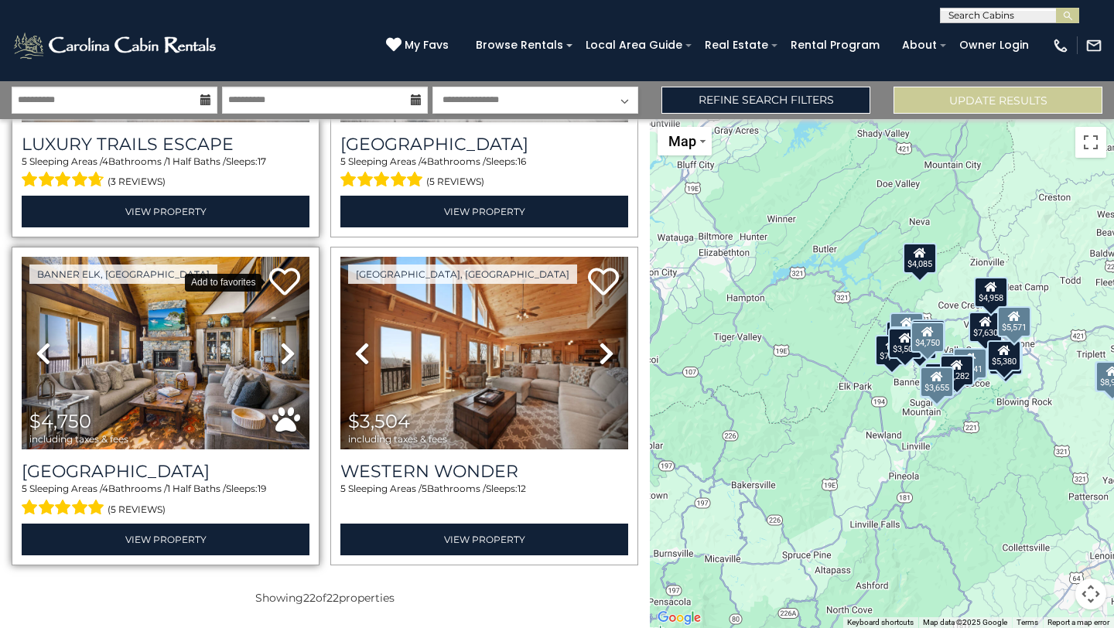
click at [282, 277] on icon at bounding box center [284, 281] width 31 height 31
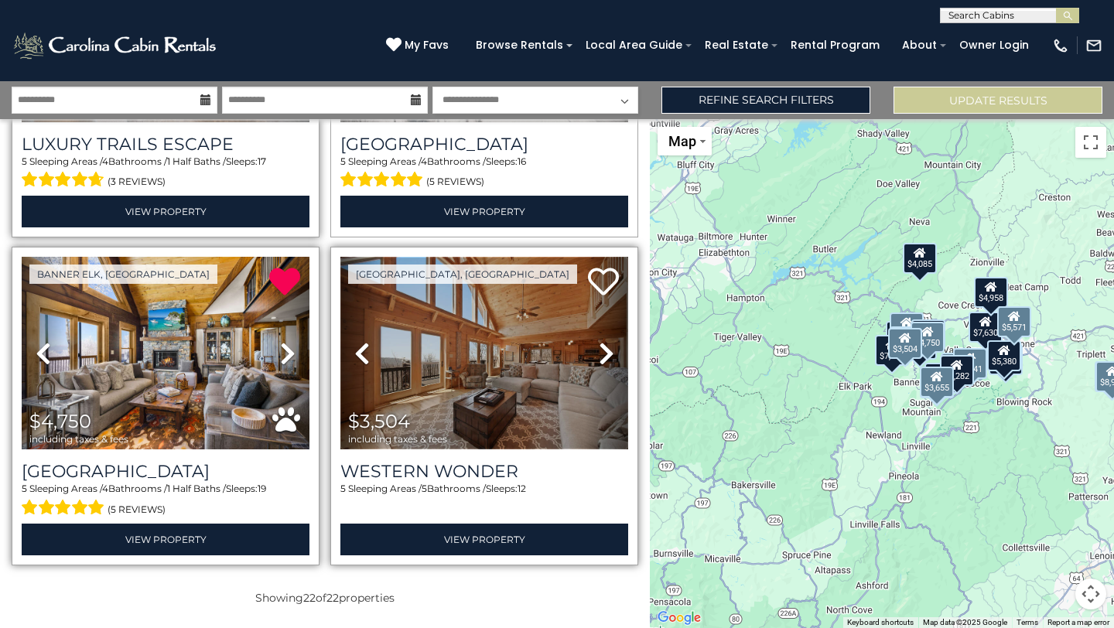
click at [497, 361] on img at bounding box center [484, 353] width 288 height 193
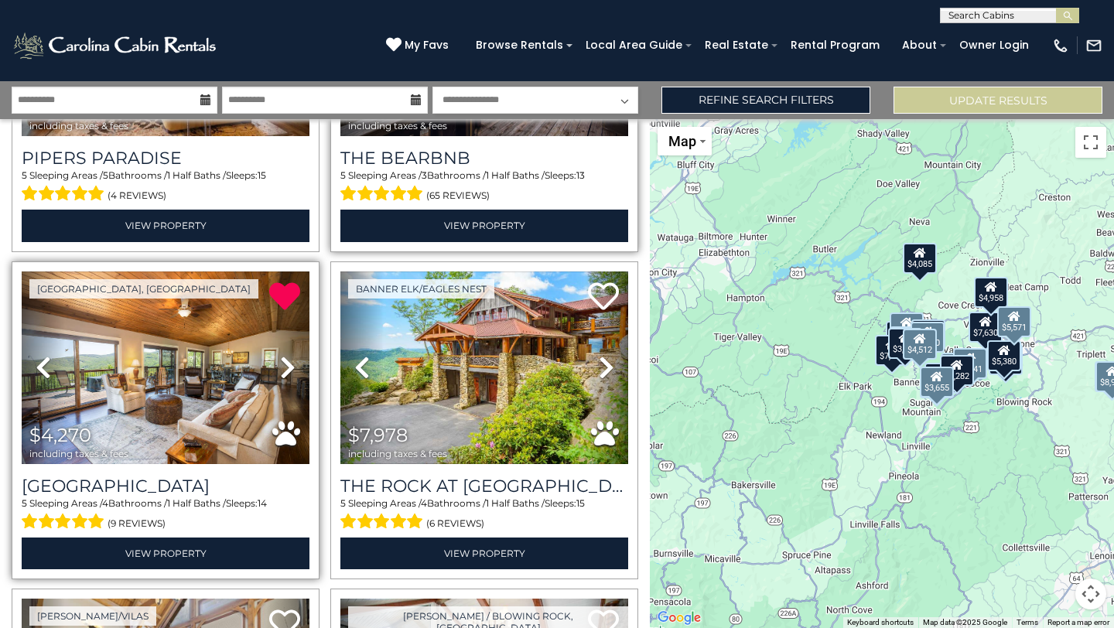
scroll to position [0, 0]
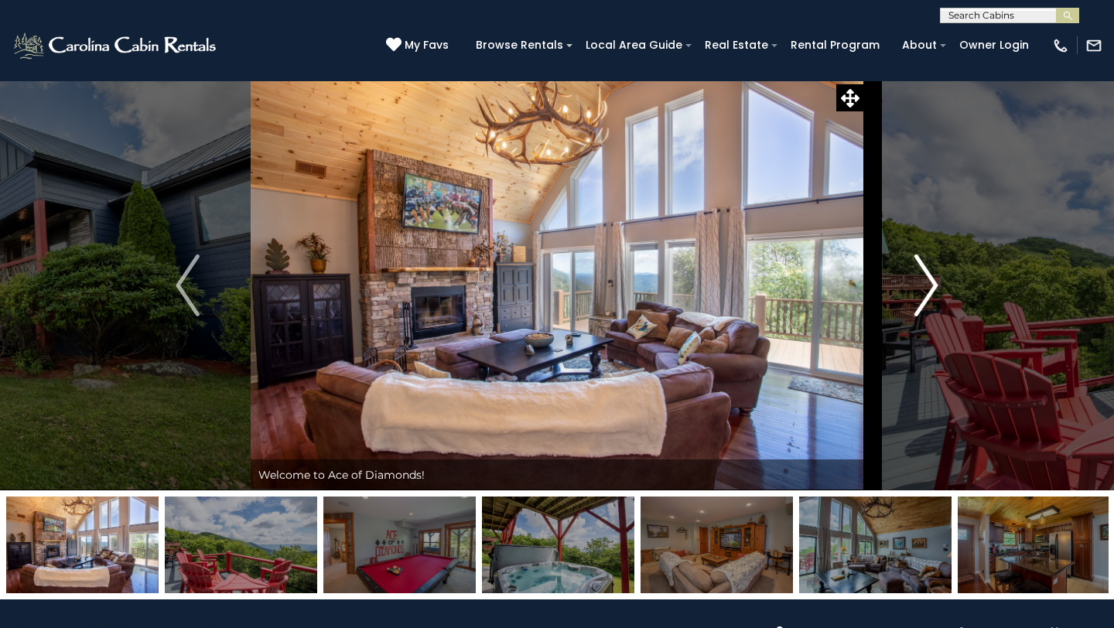
click at [930, 291] on img "Next" at bounding box center [926, 286] width 23 height 62
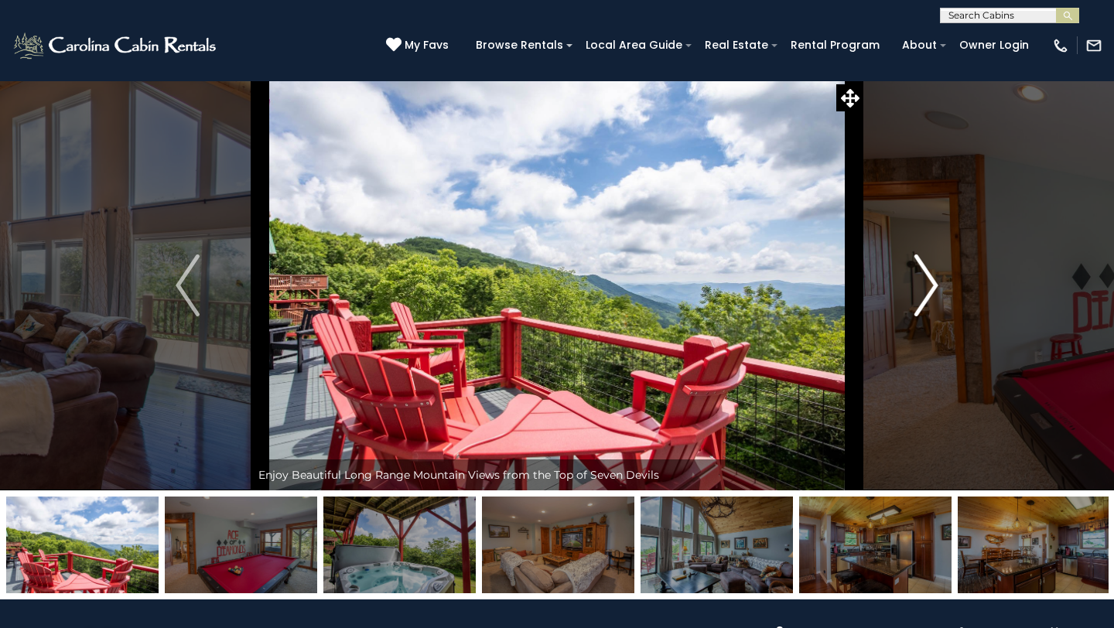
click at [930, 291] on img "Next" at bounding box center [926, 286] width 23 height 62
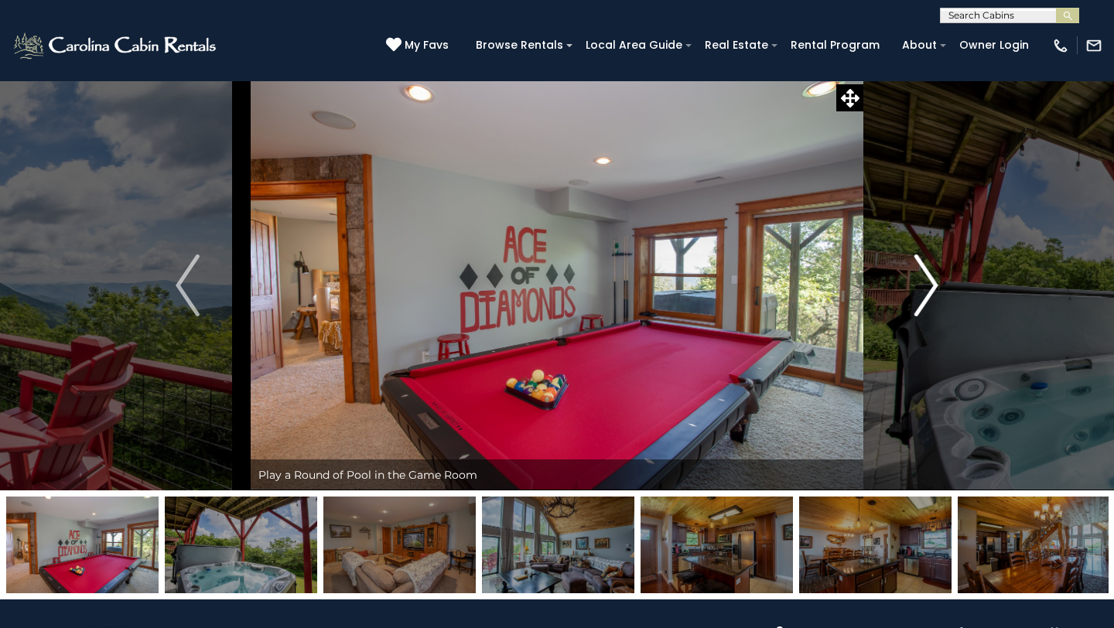
click at [930, 291] on img "Next" at bounding box center [926, 286] width 23 height 62
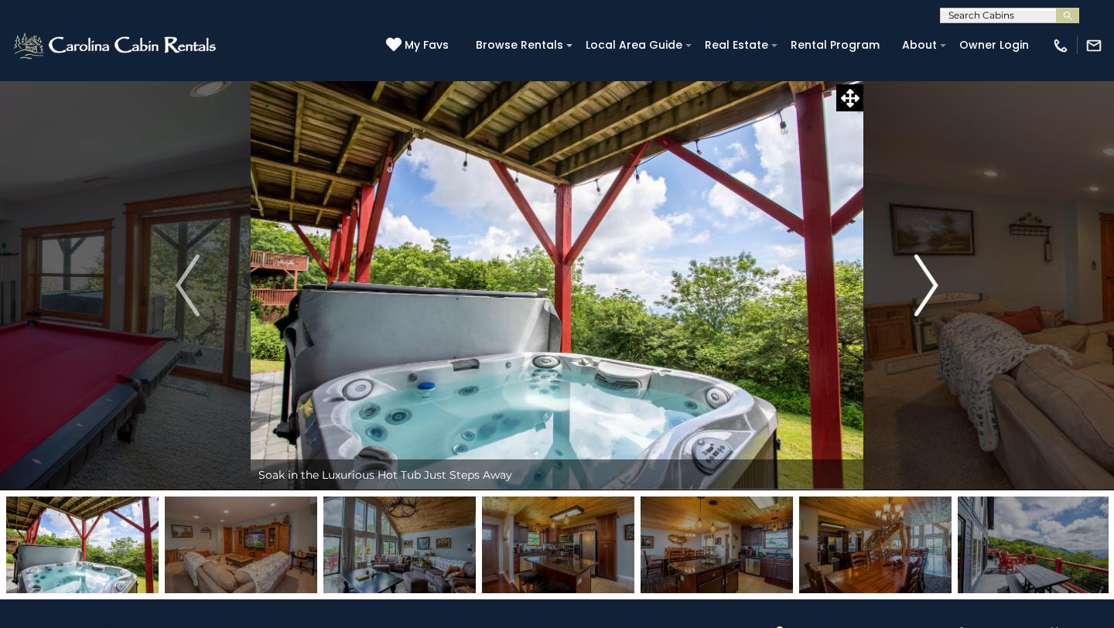
click at [930, 291] on img "Next" at bounding box center [926, 286] width 23 height 62
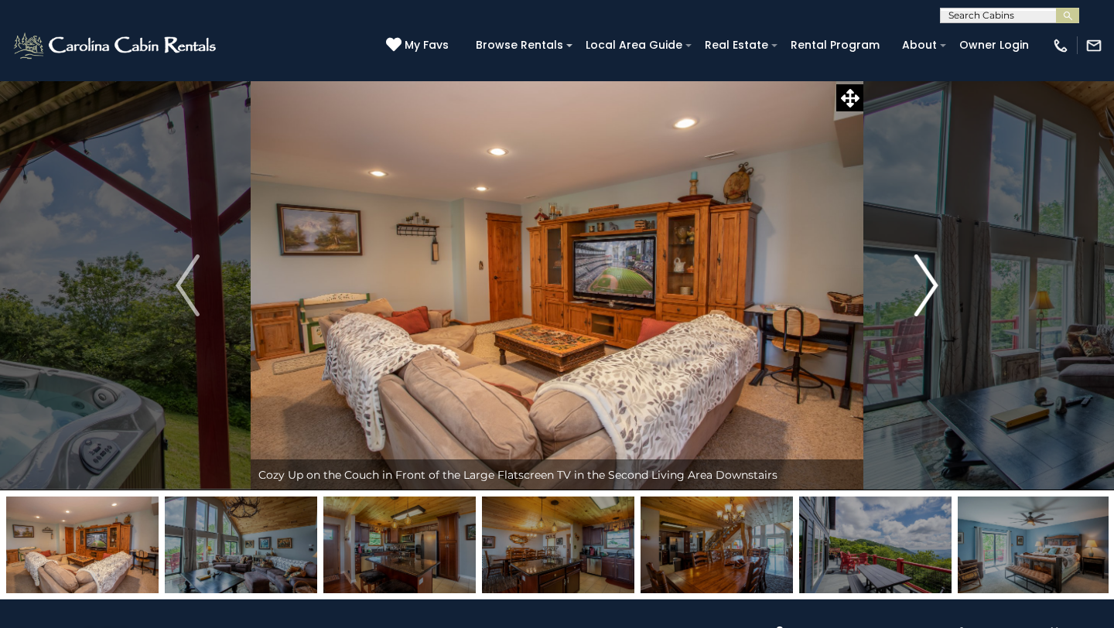
click at [930, 291] on img "Next" at bounding box center [926, 286] width 23 height 62
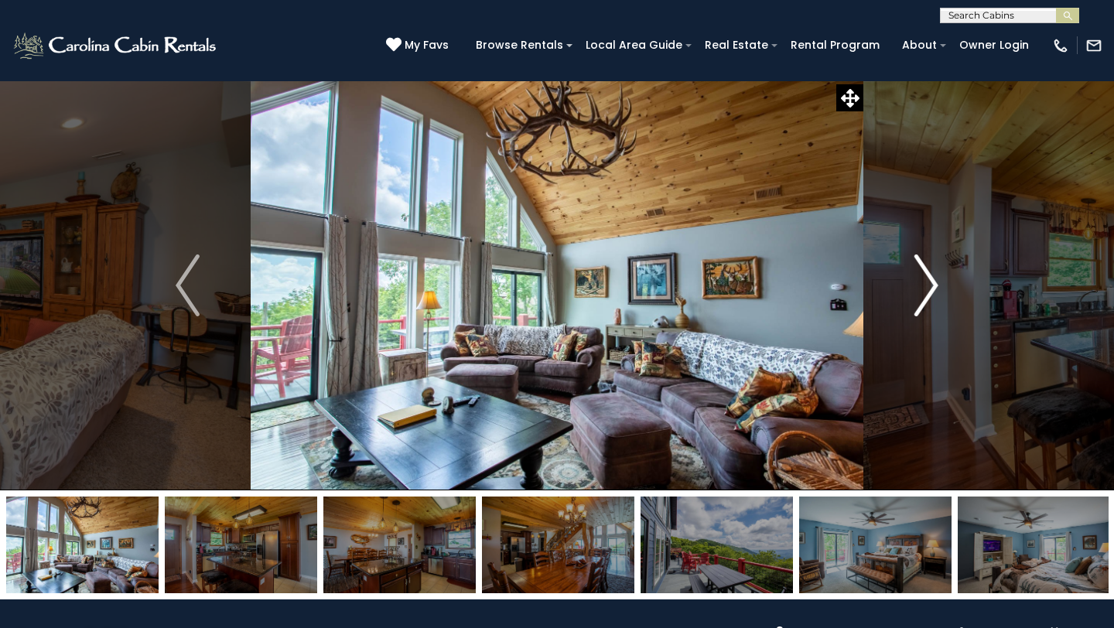
click at [930, 291] on img "Next" at bounding box center [926, 286] width 23 height 62
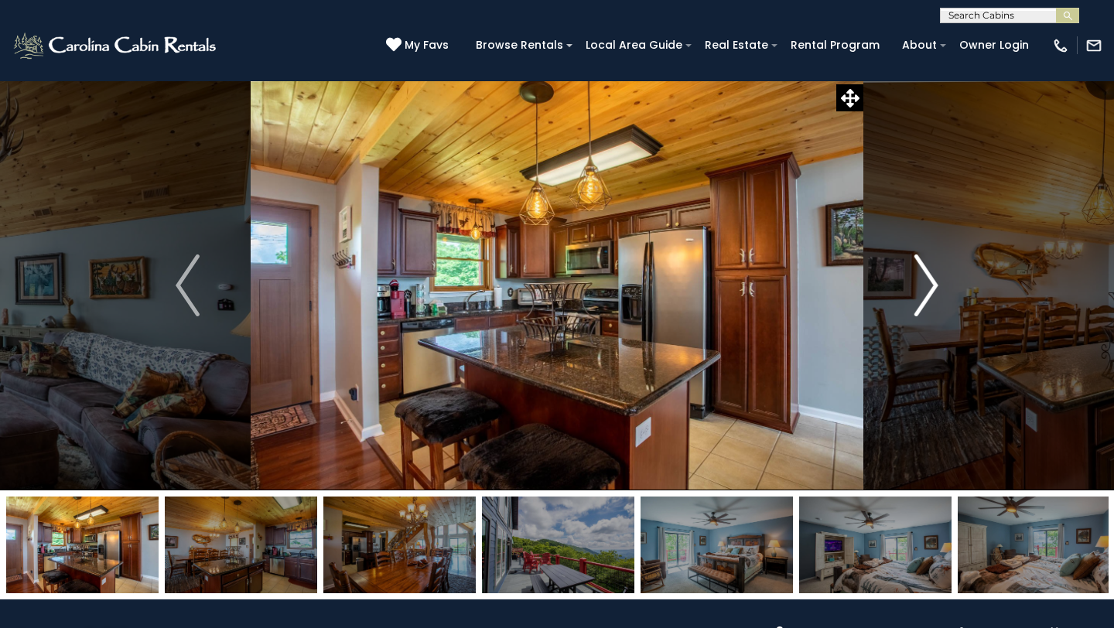
click at [930, 291] on img "Next" at bounding box center [926, 286] width 23 height 62
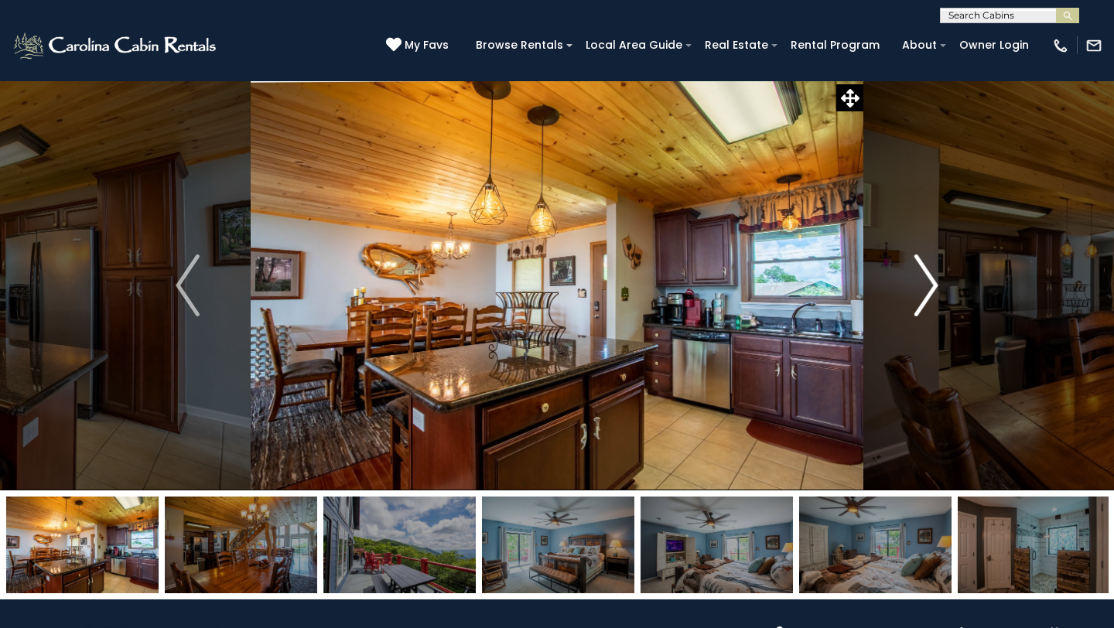
click at [930, 291] on img "Next" at bounding box center [926, 286] width 23 height 62
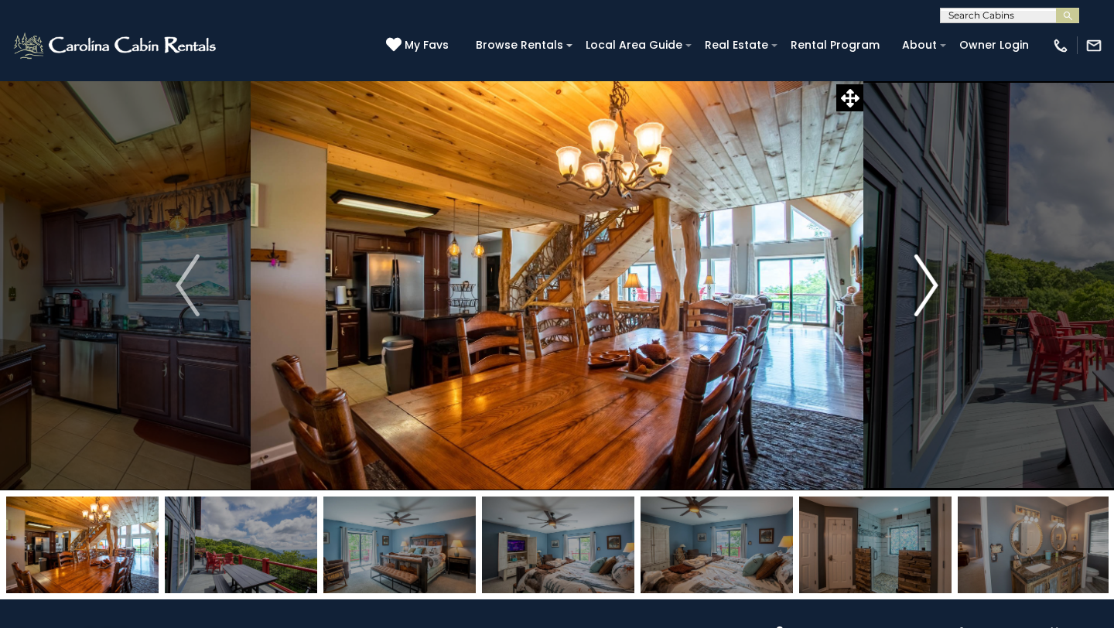
click at [930, 291] on img "Next" at bounding box center [926, 286] width 23 height 62
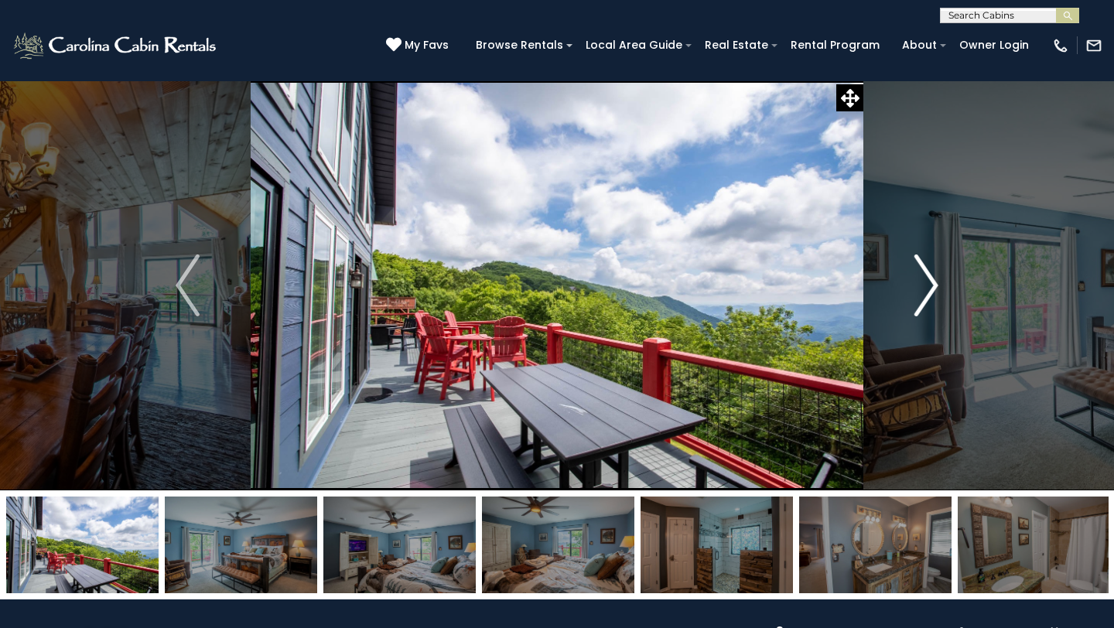
click at [930, 291] on img "Next" at bounding box center [926, 286] width 23 height 62
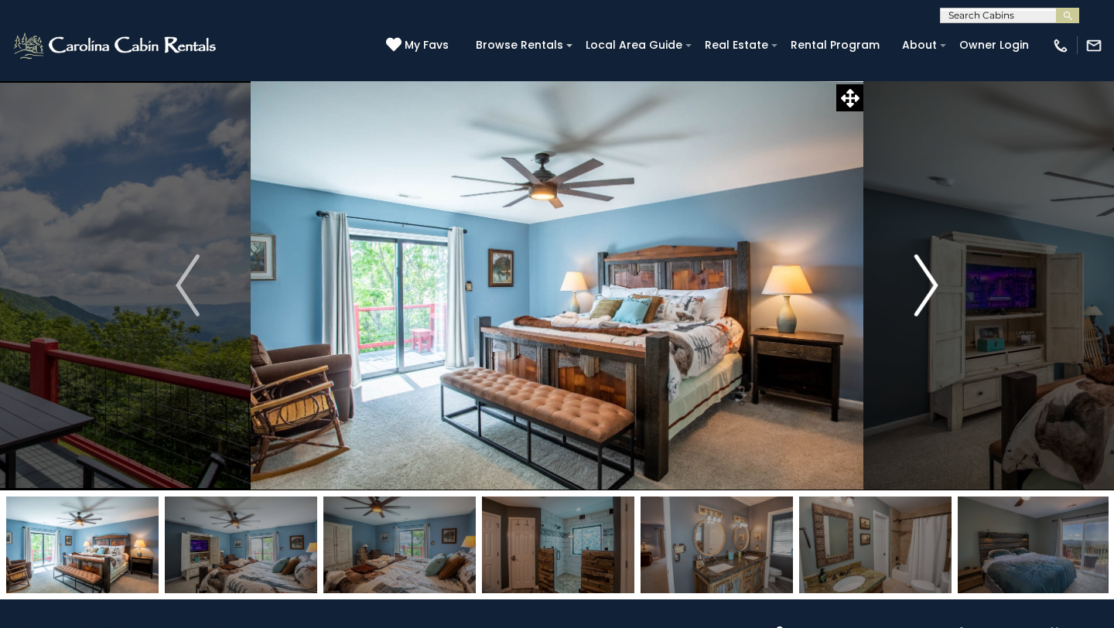
click at [930, 291] on img "Next" at bounding box center [926, 286] width 23 height 62
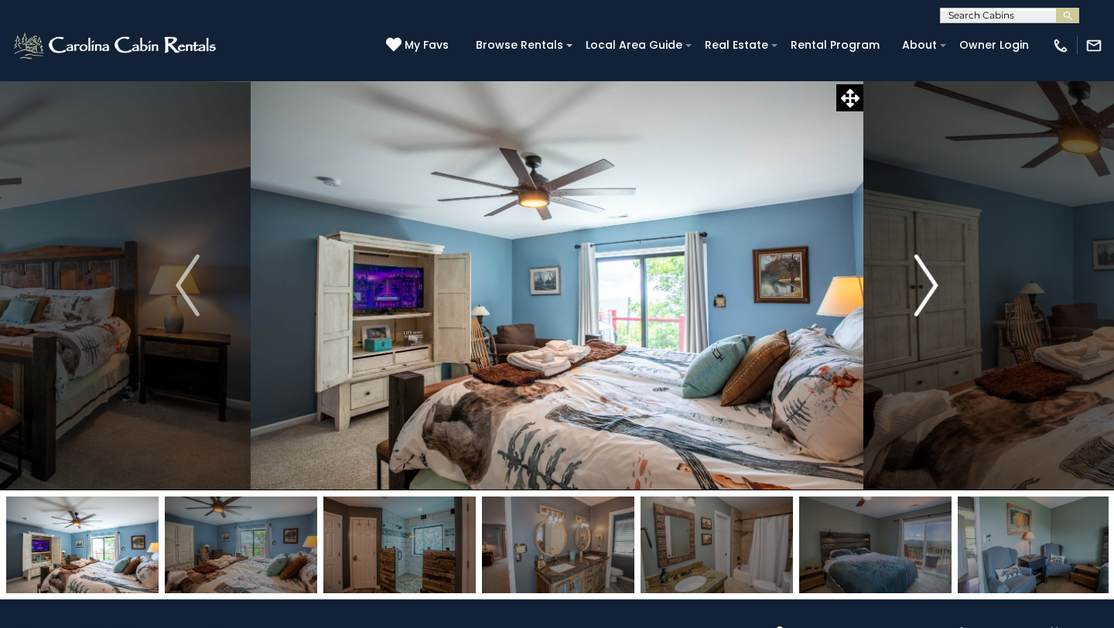
click at [930, 291] on img "Next" at bounding box center [926, 286] width 23 height 62
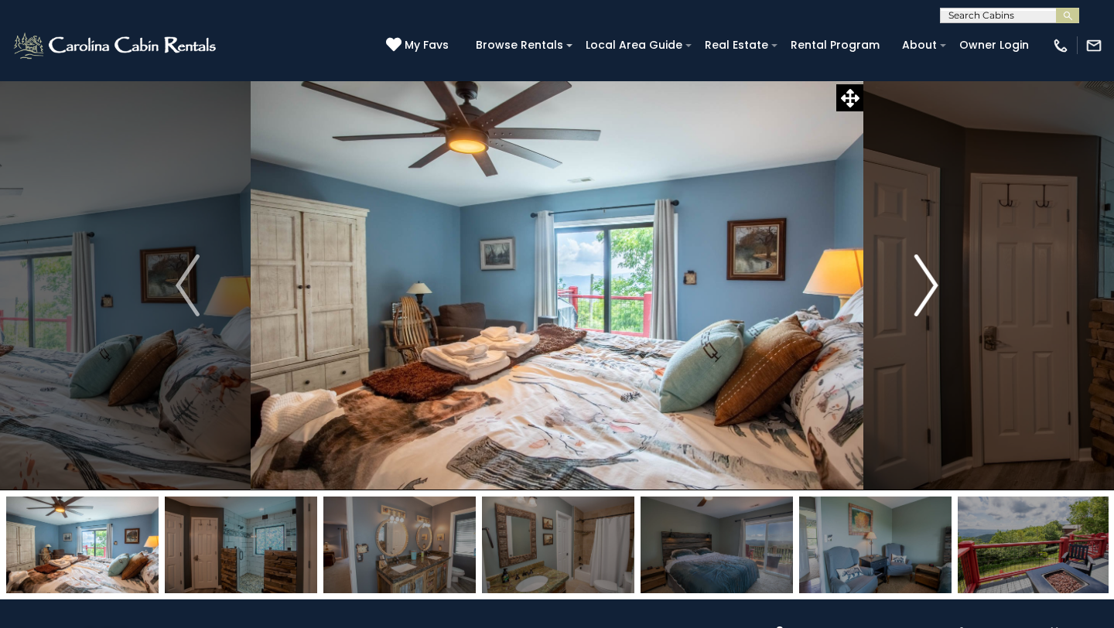
click at [930, 291] on img "Next" at bounding box center [926, 286] width 23 height 62
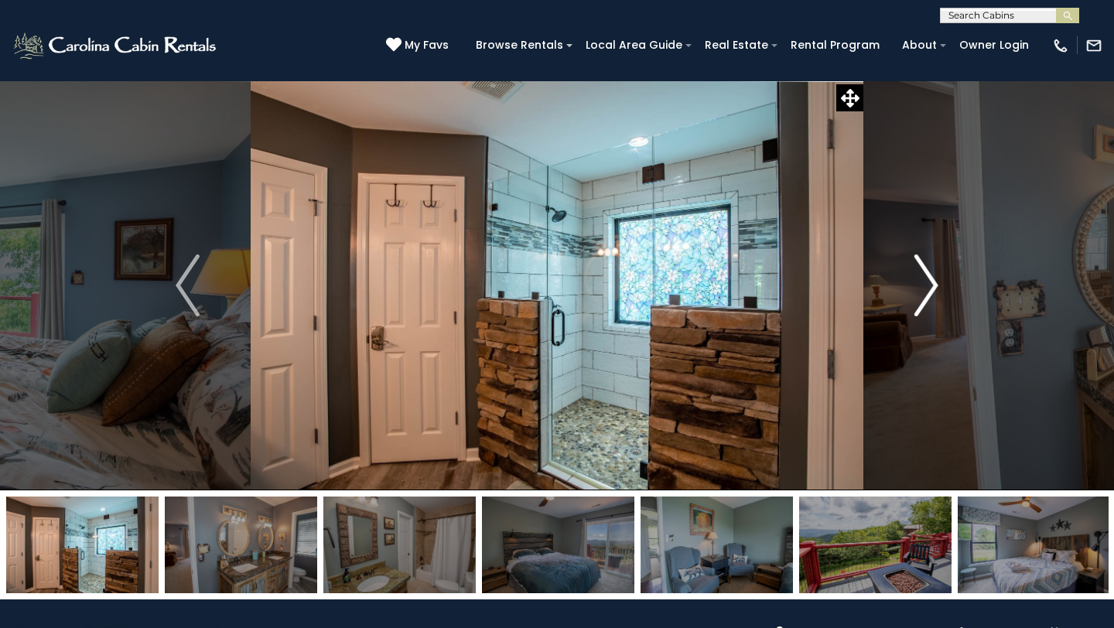
click at [930, 291] on img "Next" at bounding box center [926, 286] width 23 height 62
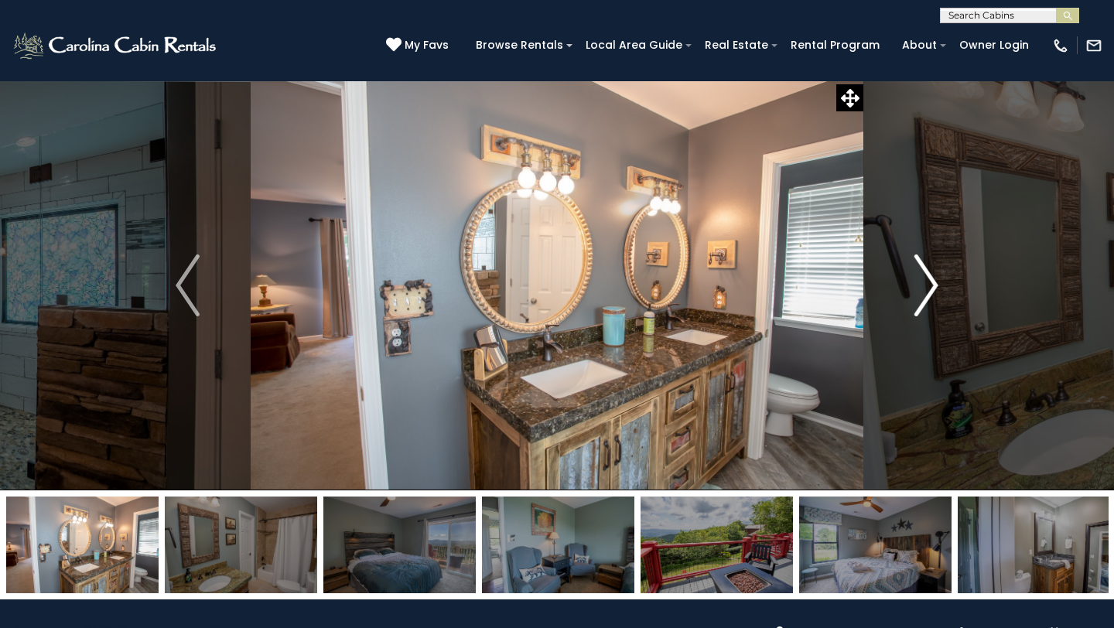
click at [930, 291] on img "Next" at bounding box center [926, 286] width 23 height 62
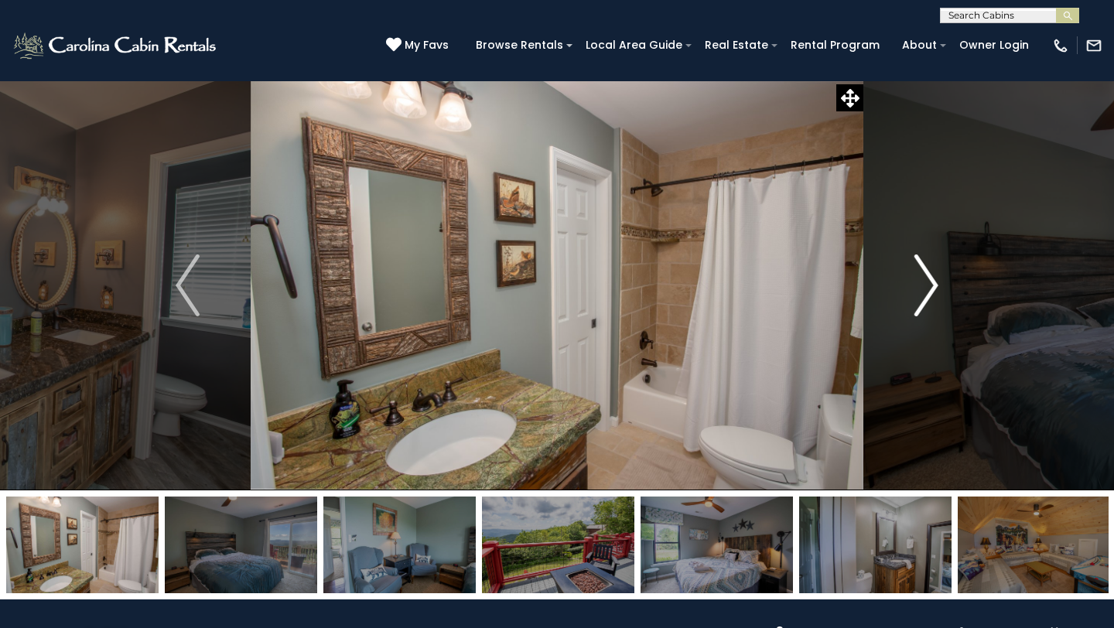
click at [930, 291] on img "Next" at bounding box center [926, 286] width 23 height 62
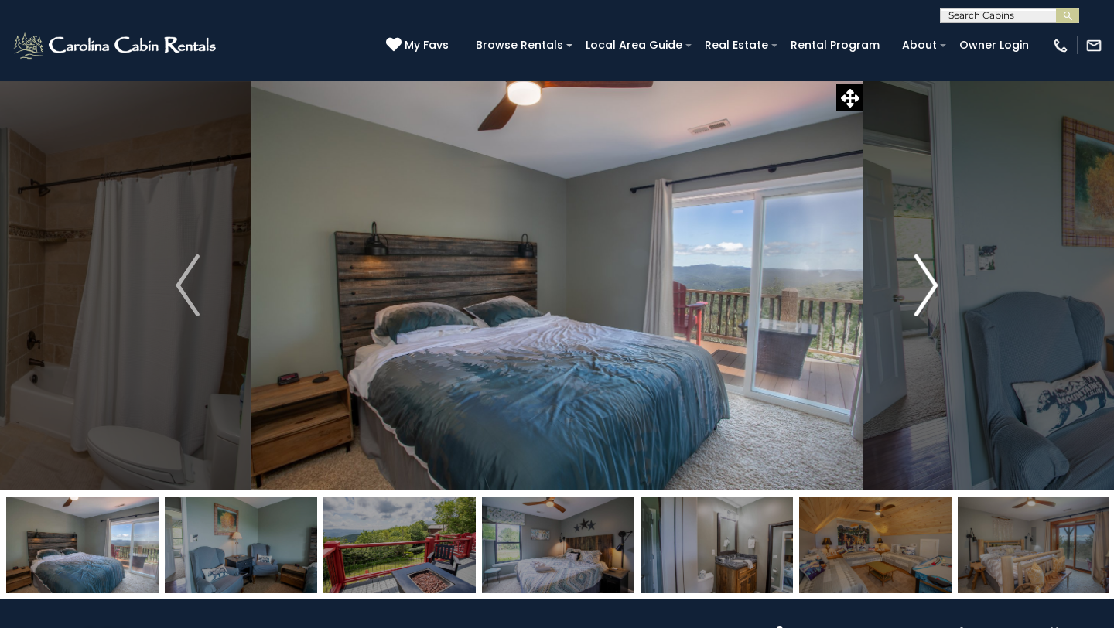
click at [930, 291] on img "Next" at bounding box center [926, 286] width 23 height 62
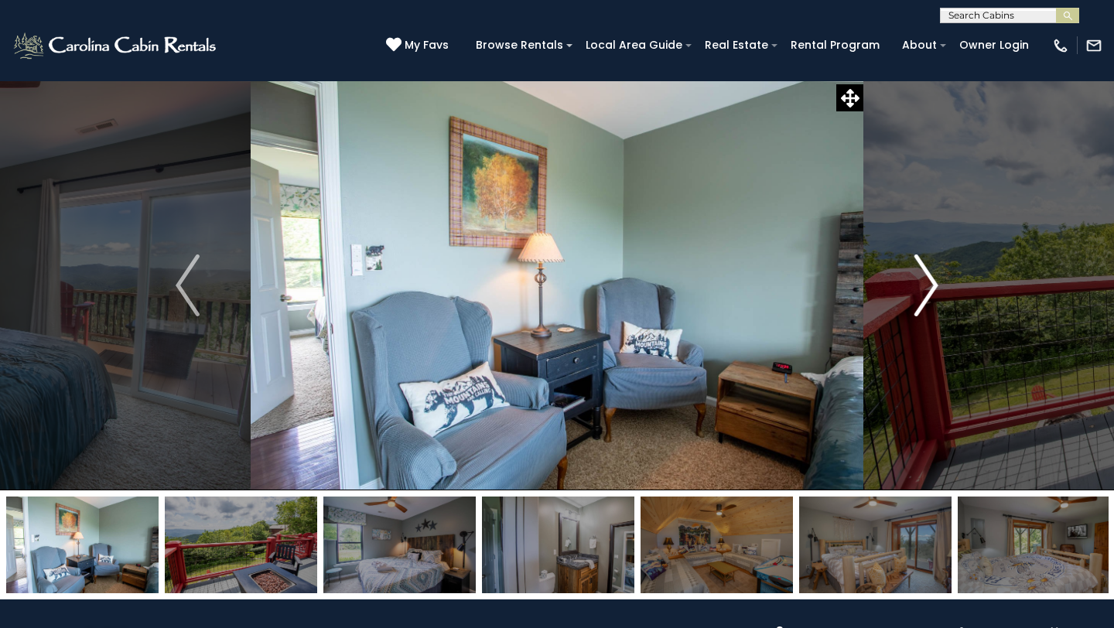
click at [930, 291] on img "Next" at bounding box center [926, 286] width 23 height 62
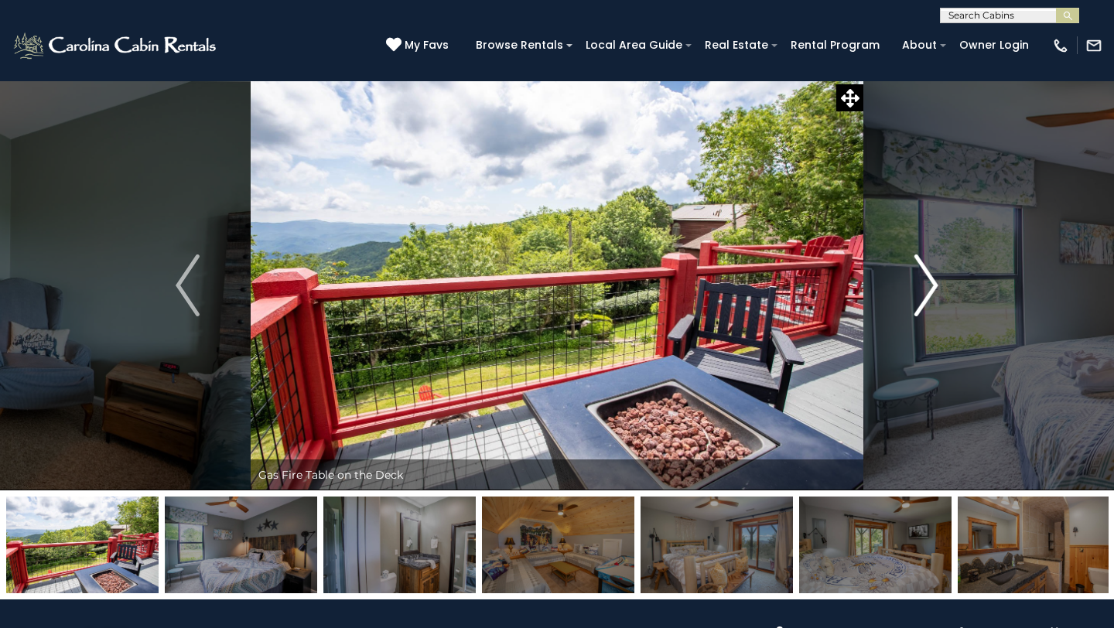
click at [930, 291] on img "Next" at bounding box center [926, 286] width 23 height 62
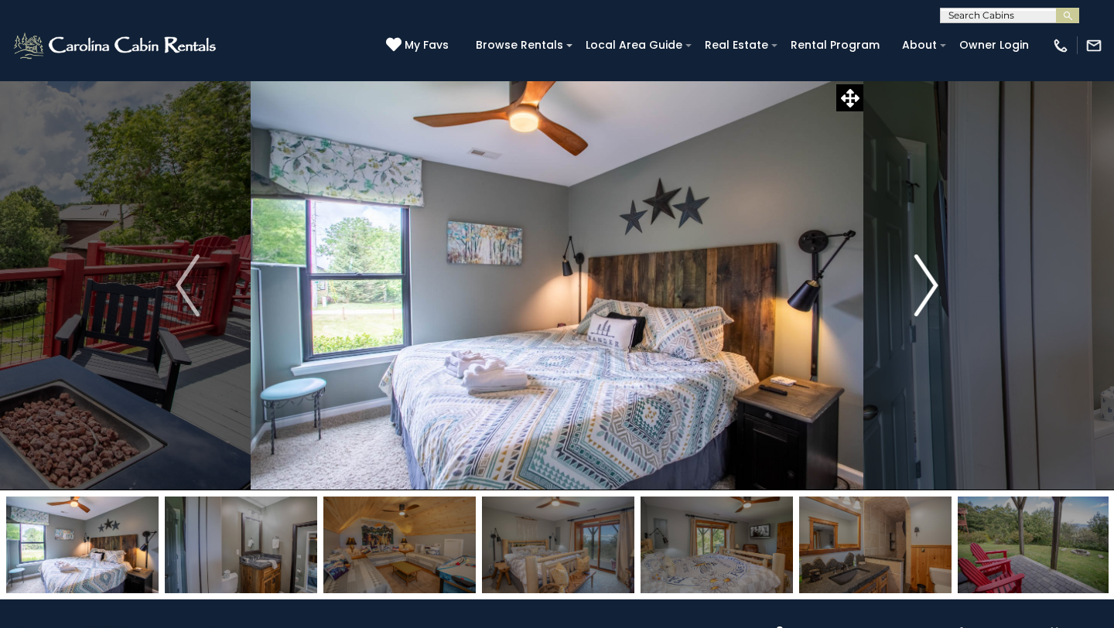
click at [930, 291] on img "Next" at bounding box center [926, 286] width 23 height 62
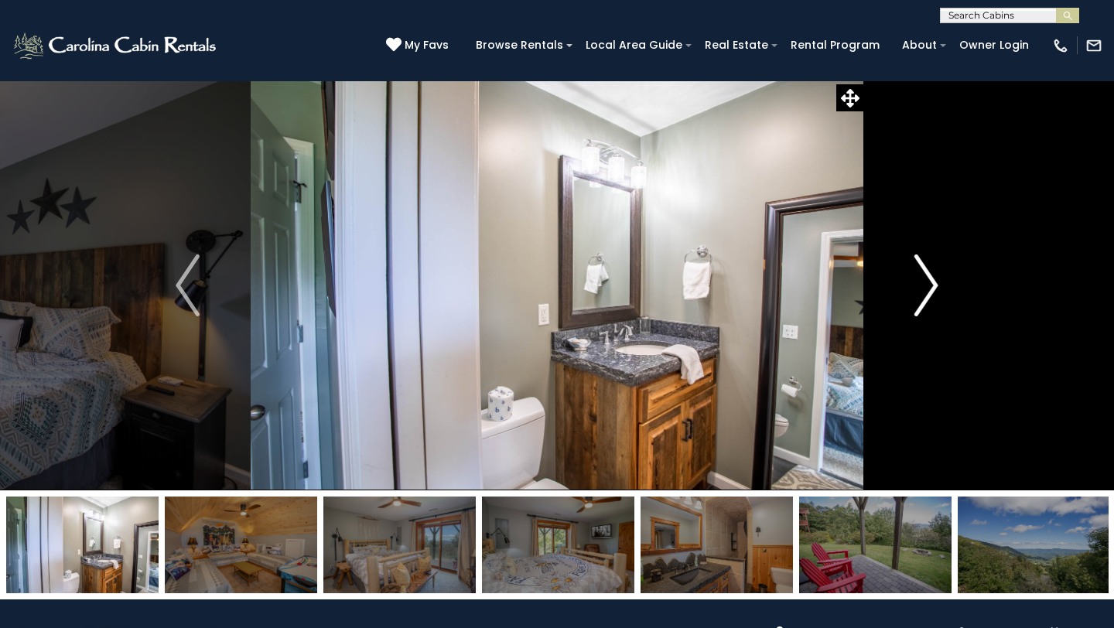
click at [930, 291] on img "Next" at bounding box center [926, 286] width 23 height 62
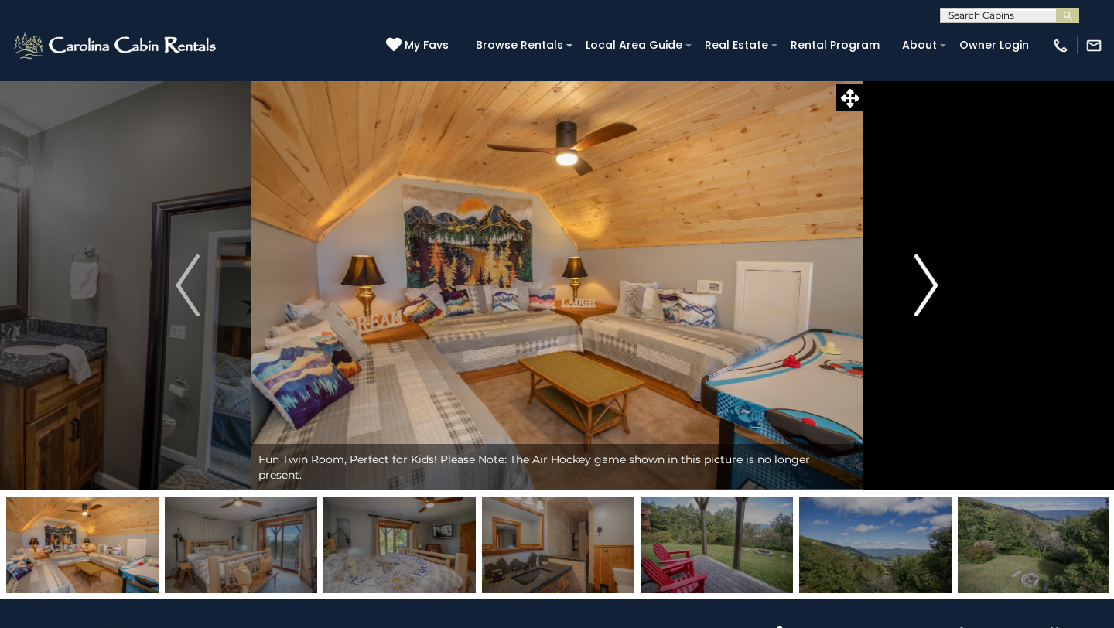
click at [930, 292] on img "Next" at bounding box center [926, 286] width 23 height 62
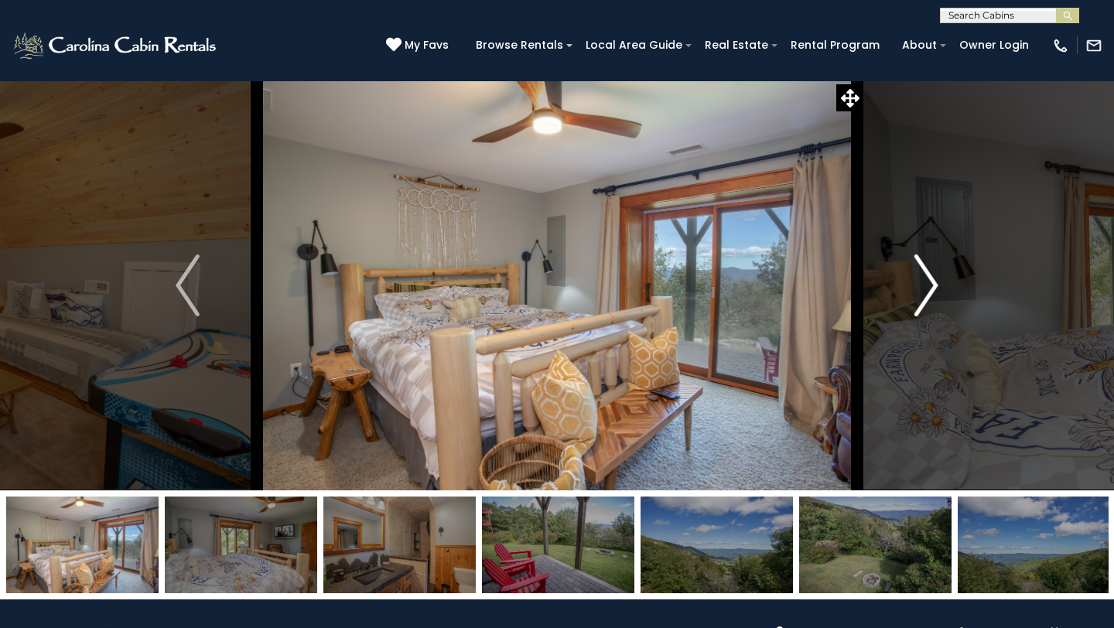
click at [930, 292] on img "Next" at bounding box center [926, 286] width 23 height 62
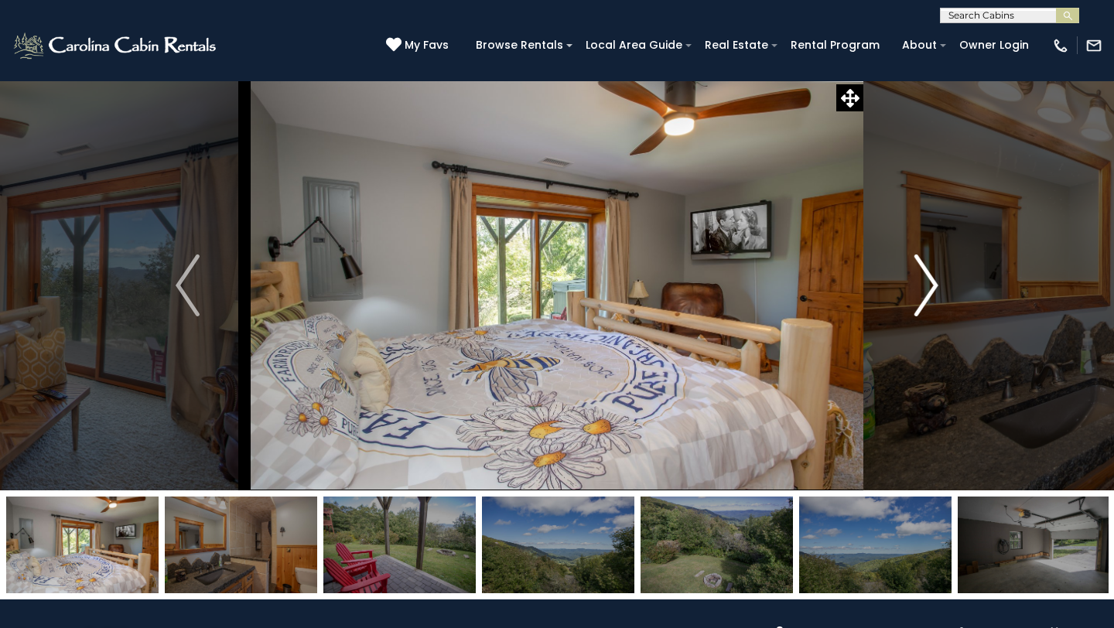
click at [930, 292] on img "Next" at bounding box center [926, 286] width 23 height 62
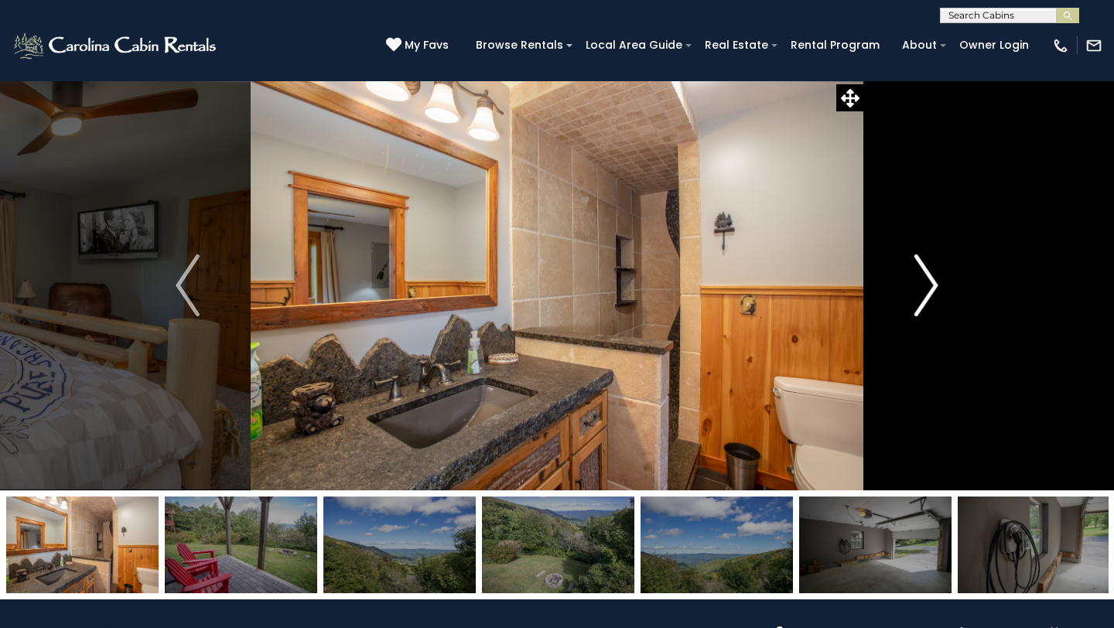
click at [930, 292] on img "Next" at bounding box center [926, 286] width 23 height 62
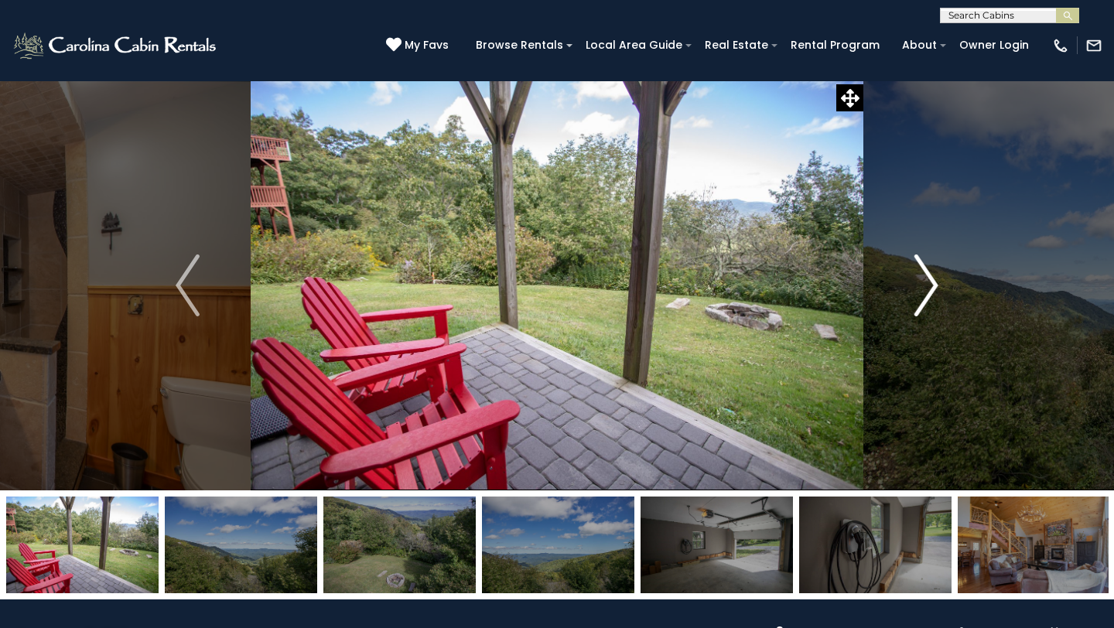
click at [930, 292] on img "Next" at bounding box center [926, 286] width 23 height 62
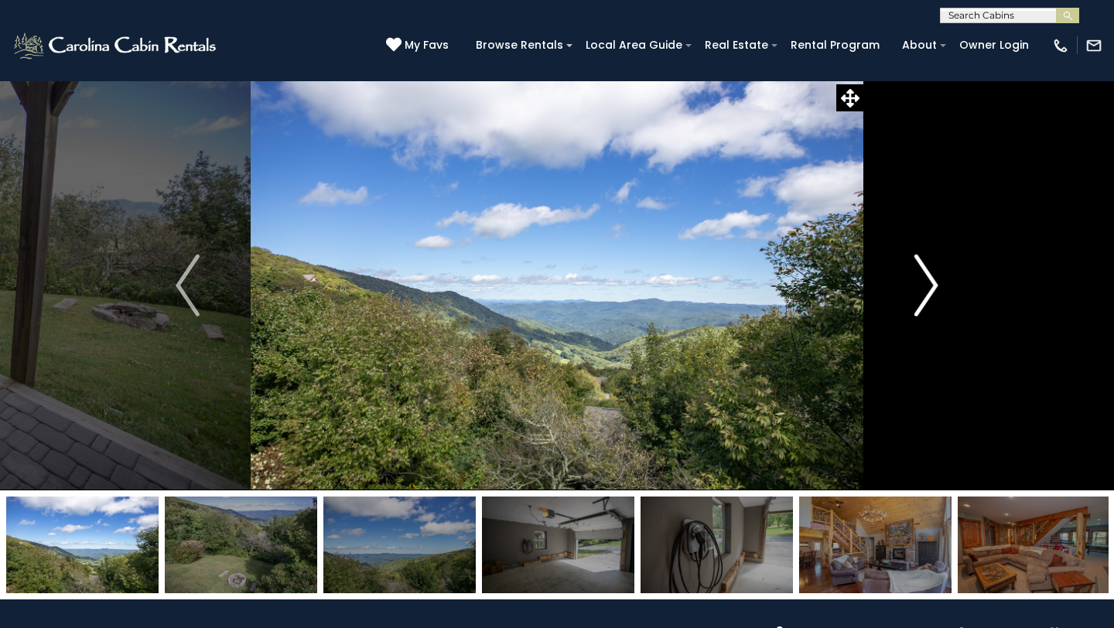
click at [930, 292] on img "Next" at bounding box center [926, 286] width 23 height 62
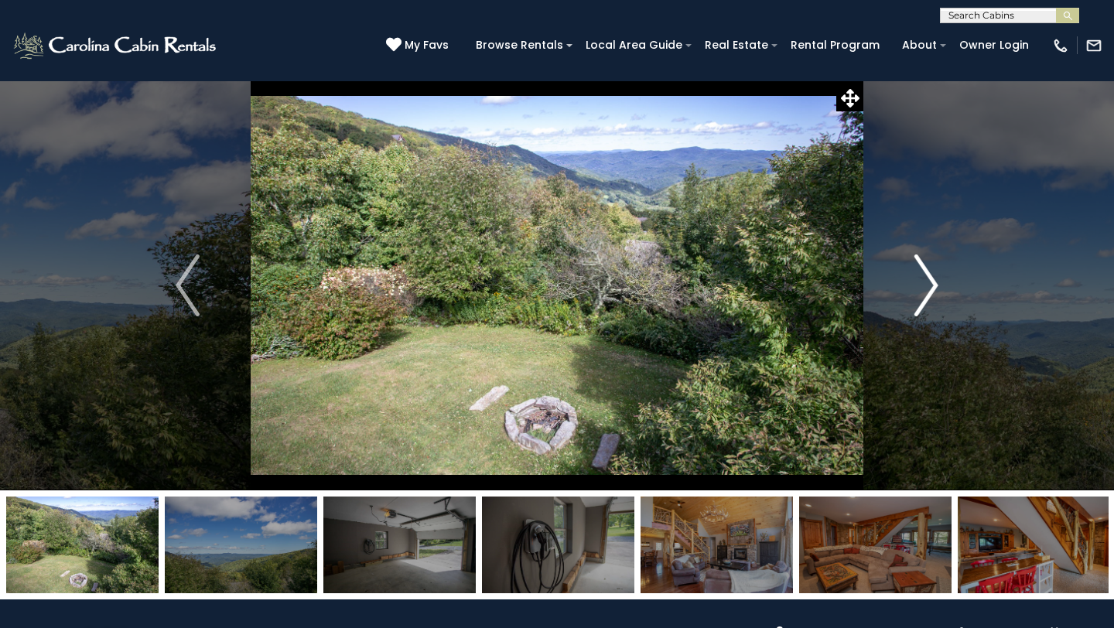
click at [930, 292] on img "Next" at bounding box center [926, 286] width 23 height 62
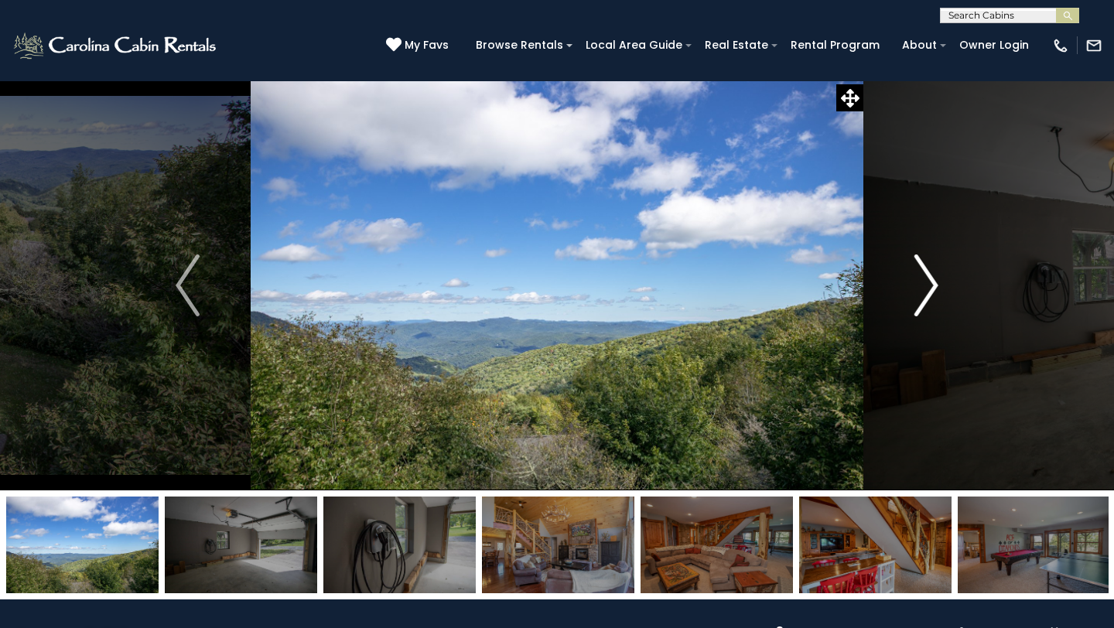
click at [930, 292] on img "Next" at bounding box center [926, 286] width 23 height 62
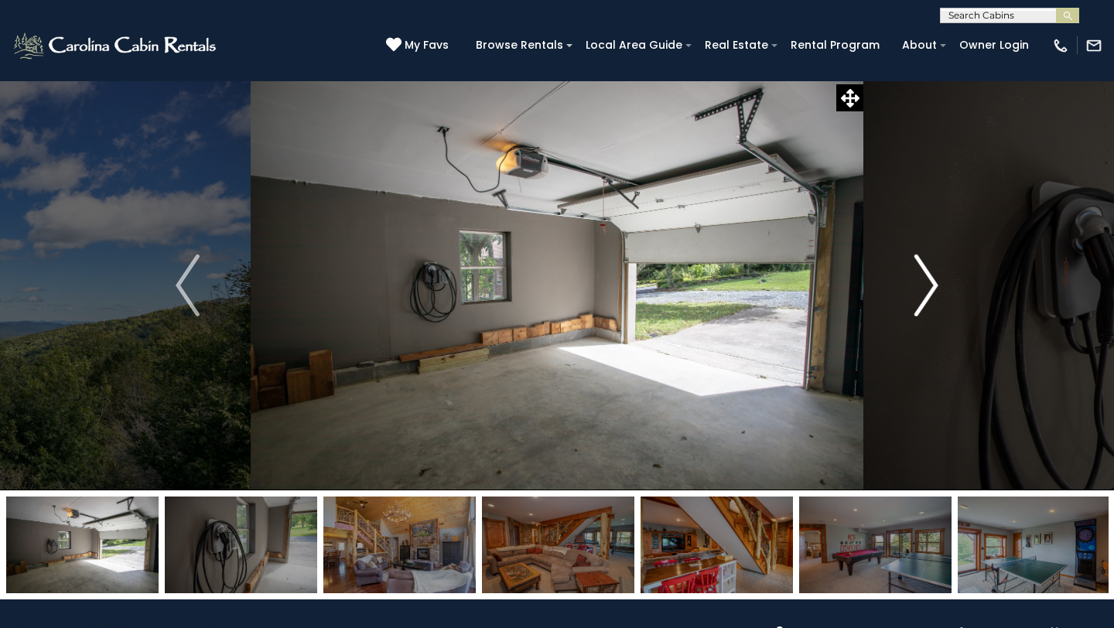
click at [930, 292] on img "Next" at bounding box center [926, 286] width 23 height 62
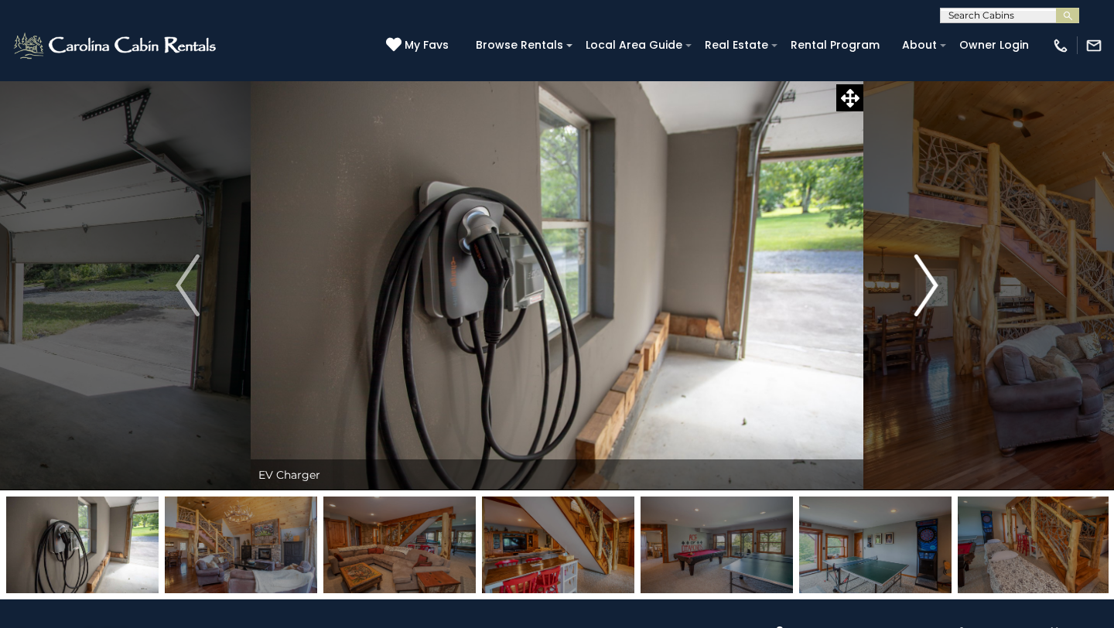
click at [930, 292] on img "Next" at bounding box center [926, 286] width 23 height 62
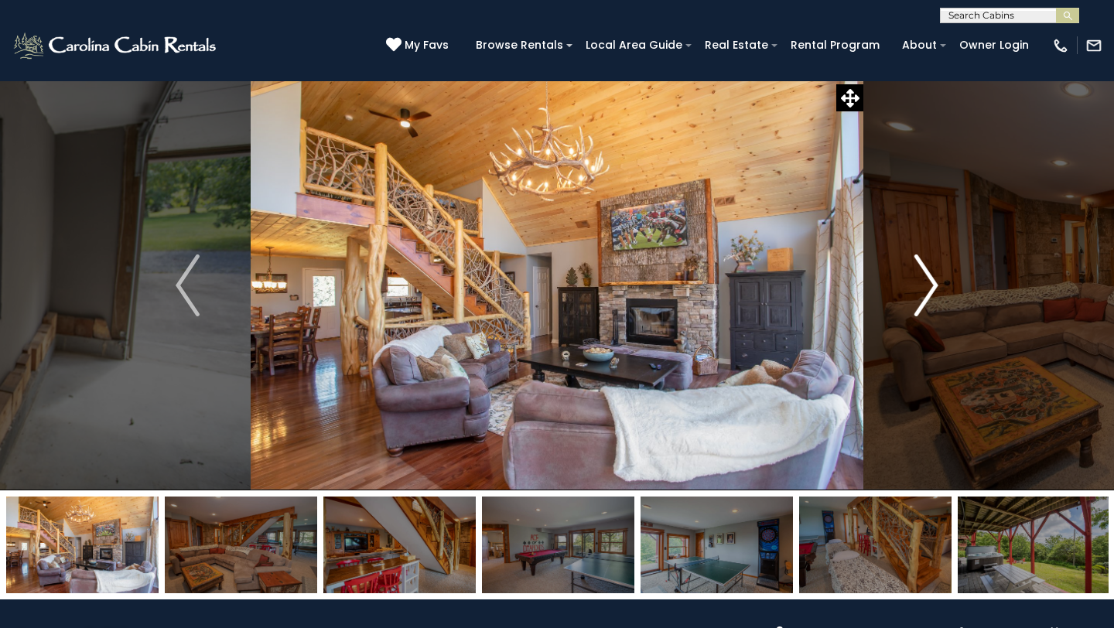
click at [930, 292] on img "Next" at bounding box center [926, 286] width 23 height 62
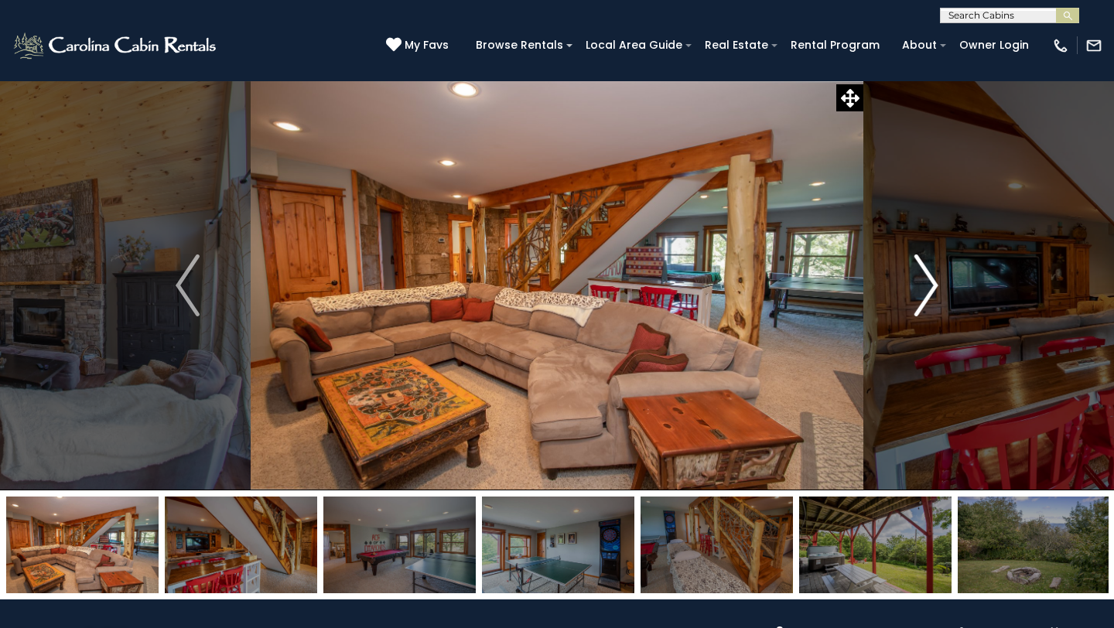
click at [930, 292] on img "Next" at bounding box center [926, 286] width 23 height 62
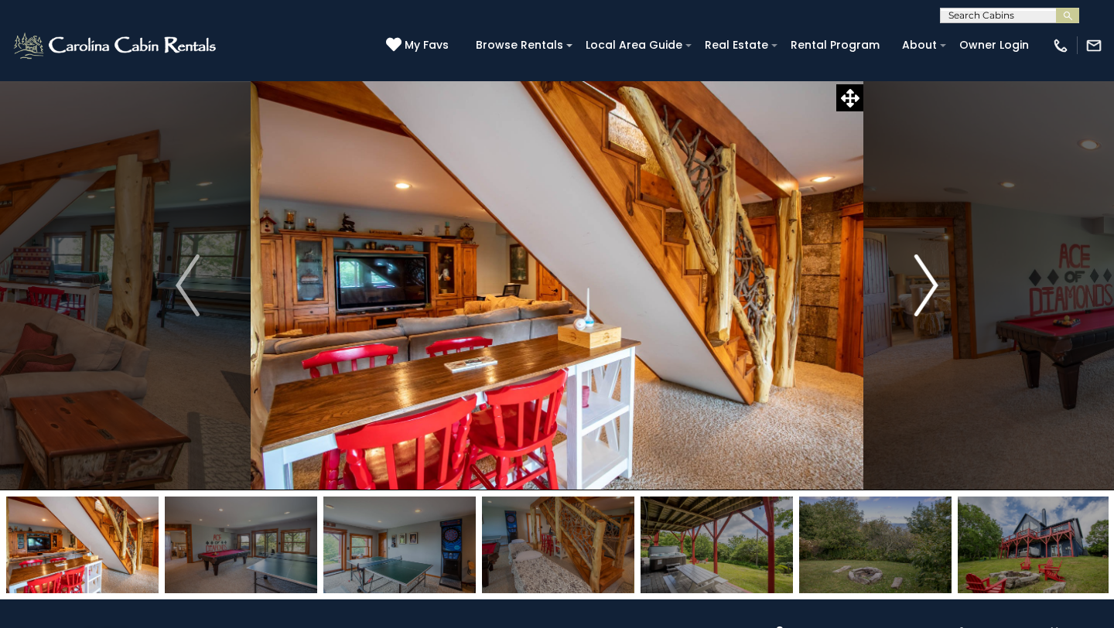
click at [927, 292] on img "Next" at bounding box center [926, 286] width 23 height 62
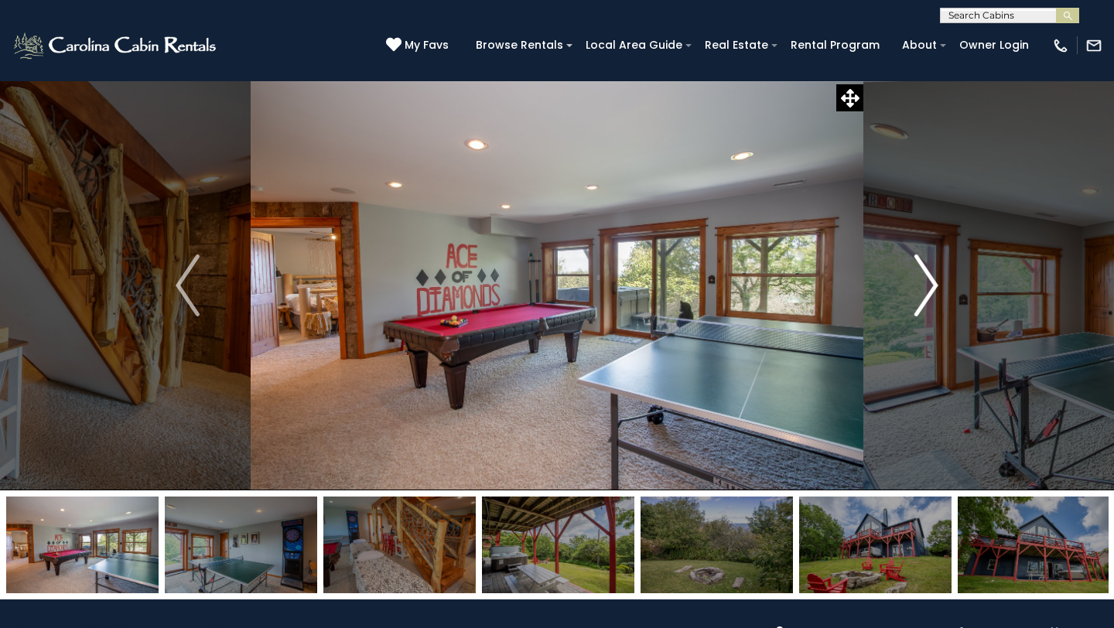
click at [927, 292] on img "Next" at bounding box center [926, 286] width 23 height 62
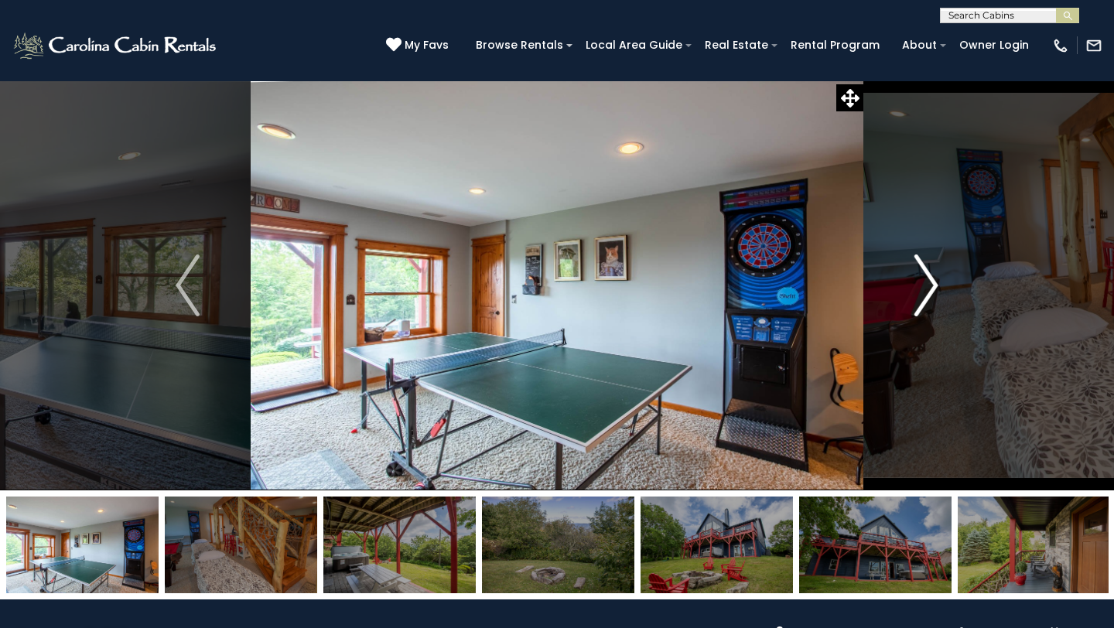
click at [927, 292] on img "Next" at bounding box center [926, 286] width 23 height 62
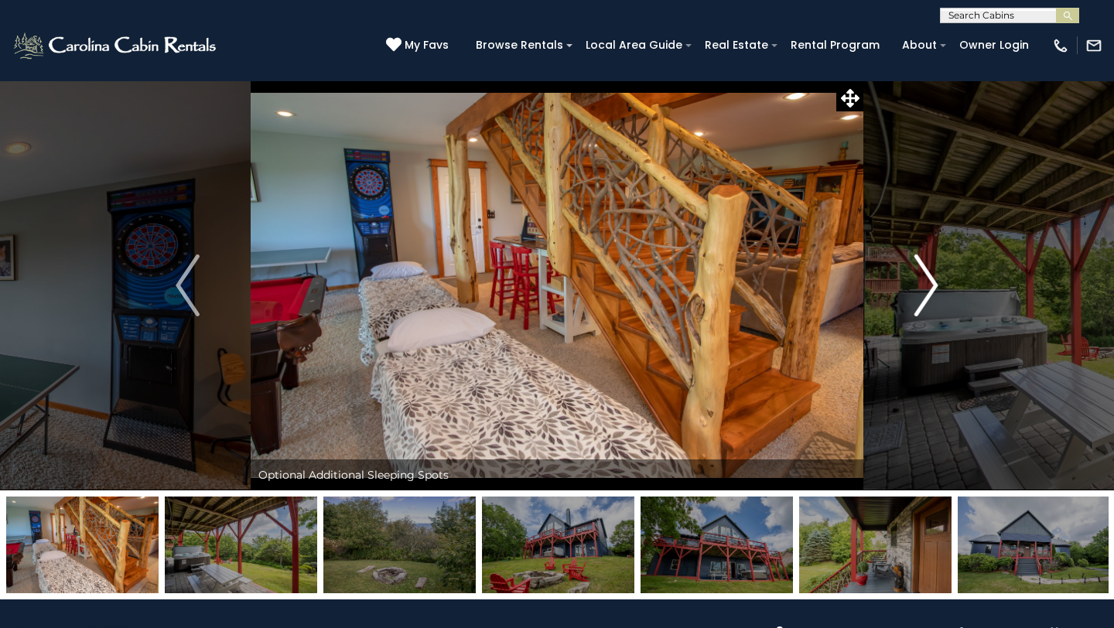
click at [925, 295] on img "Next" at bounding box center [926, 286] width 23 height 62
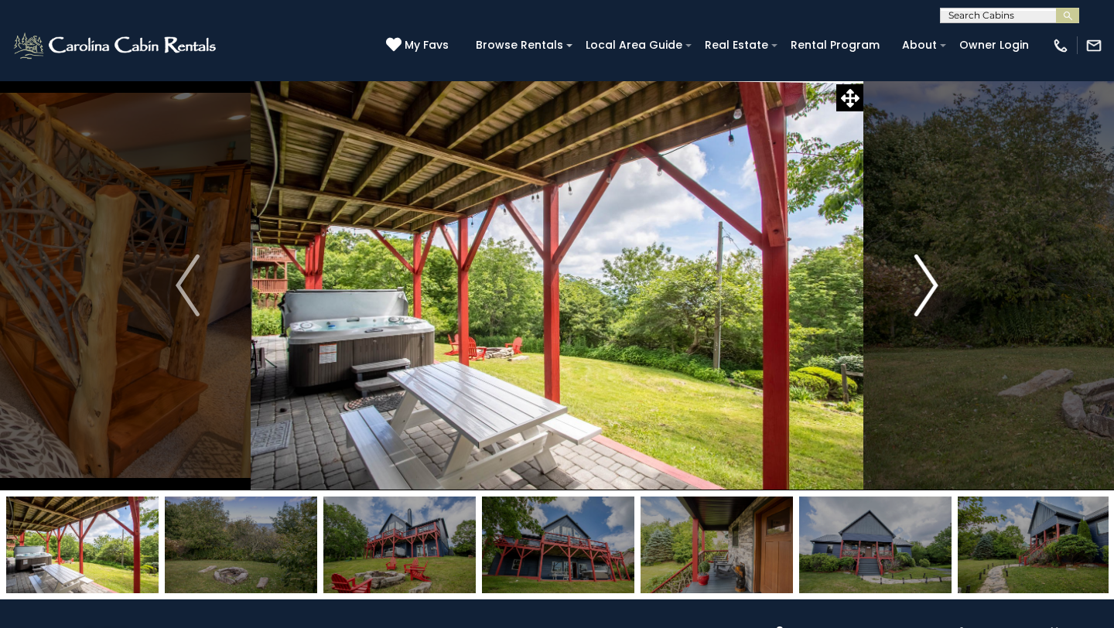
click at [925, 295] on img "Next" at bounding box center [926, 286] width 23 height 62
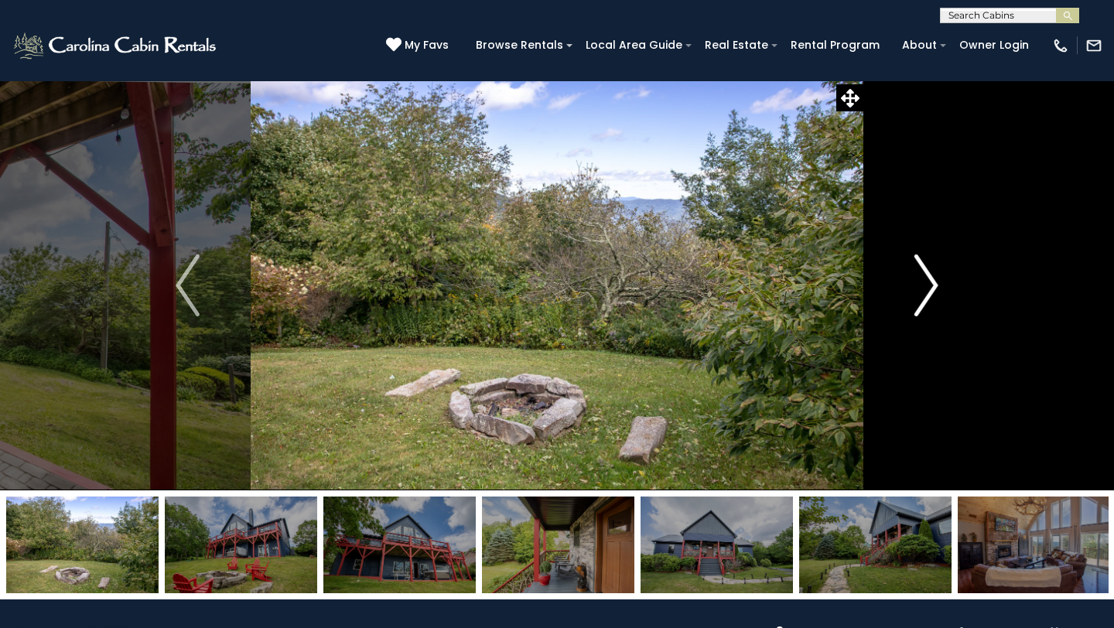
click at [925, 295] on img "Next" at bounding box center [926, 286] width 23 height 62
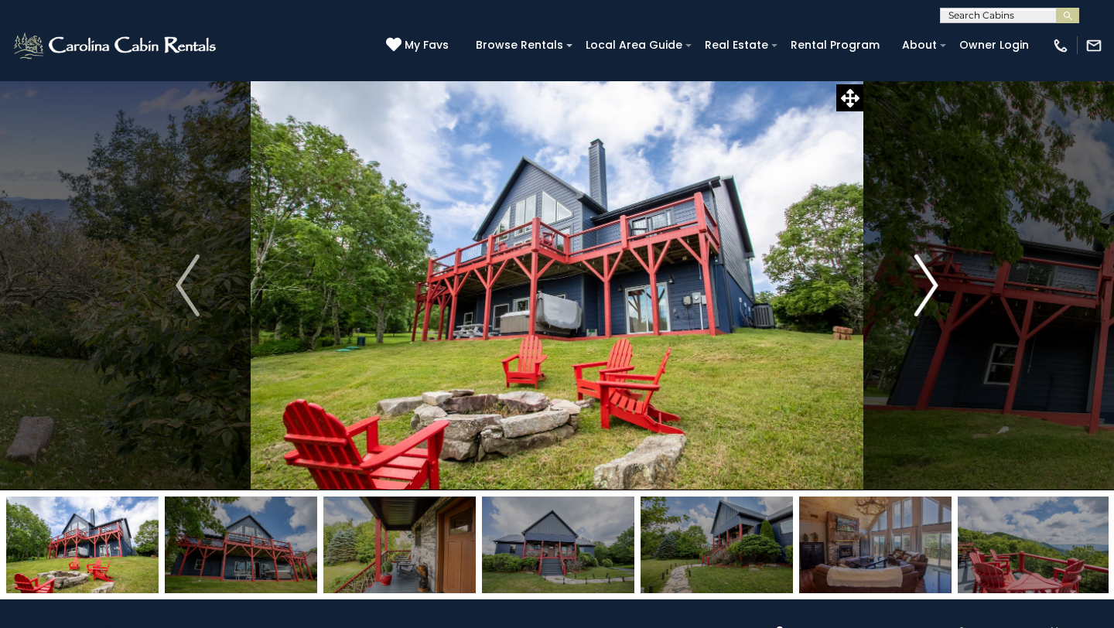
click at [925, 294] on img "Next" at bounding box center [926, 286] width 23 height 62
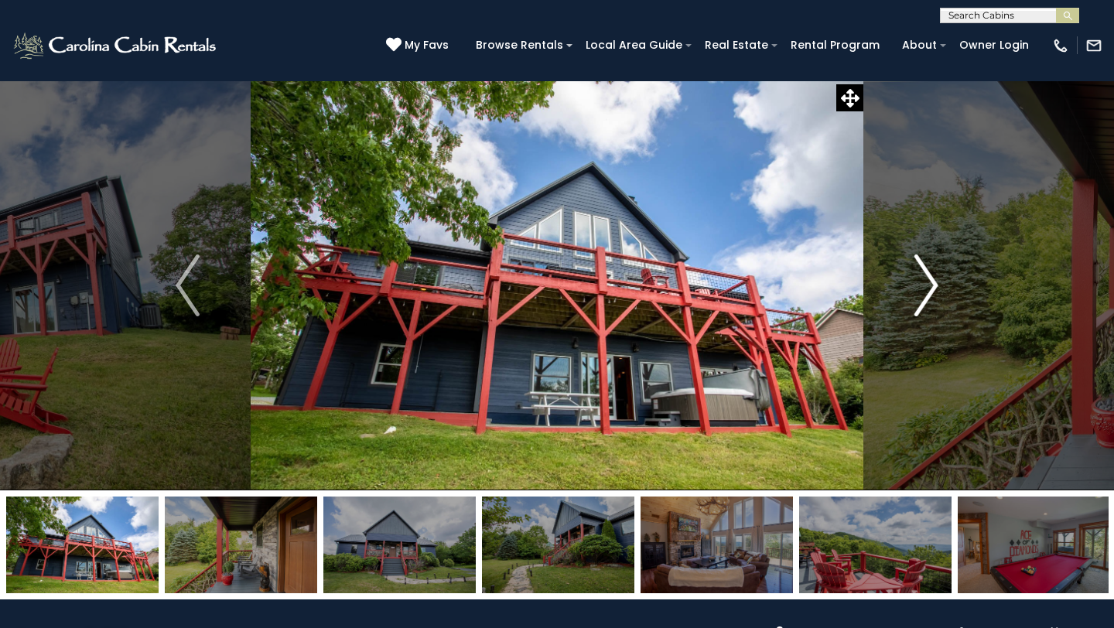
click at [925, 294] on img "Next" at bounding box center [926, 286] width 23 height 62
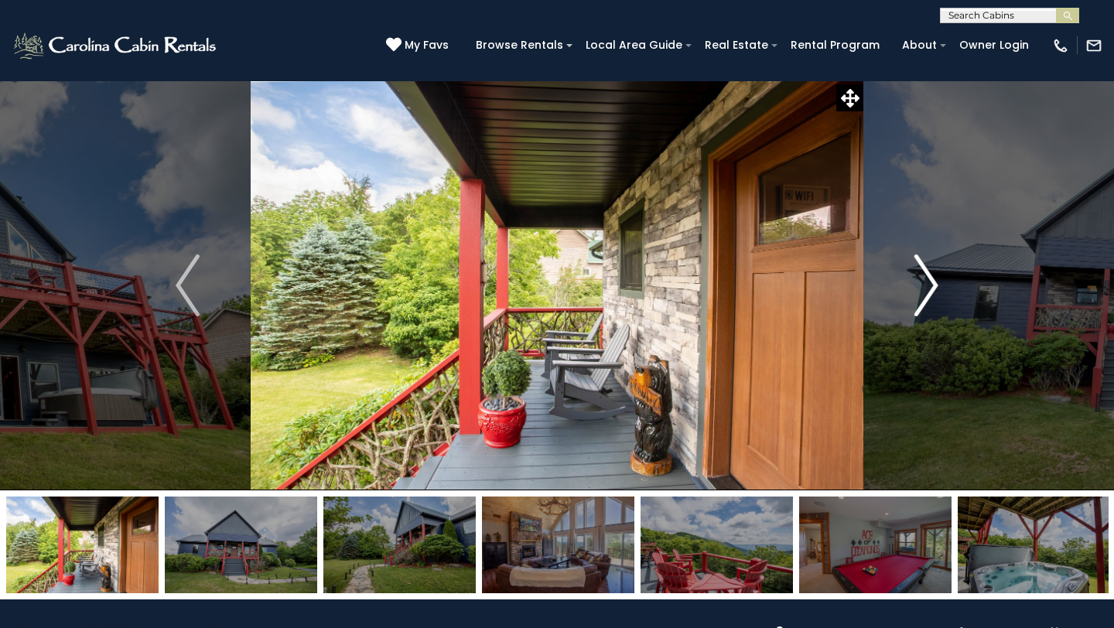
click at [925, 295] on img "Next" at bounding box center [926, 286] width 23 height 62
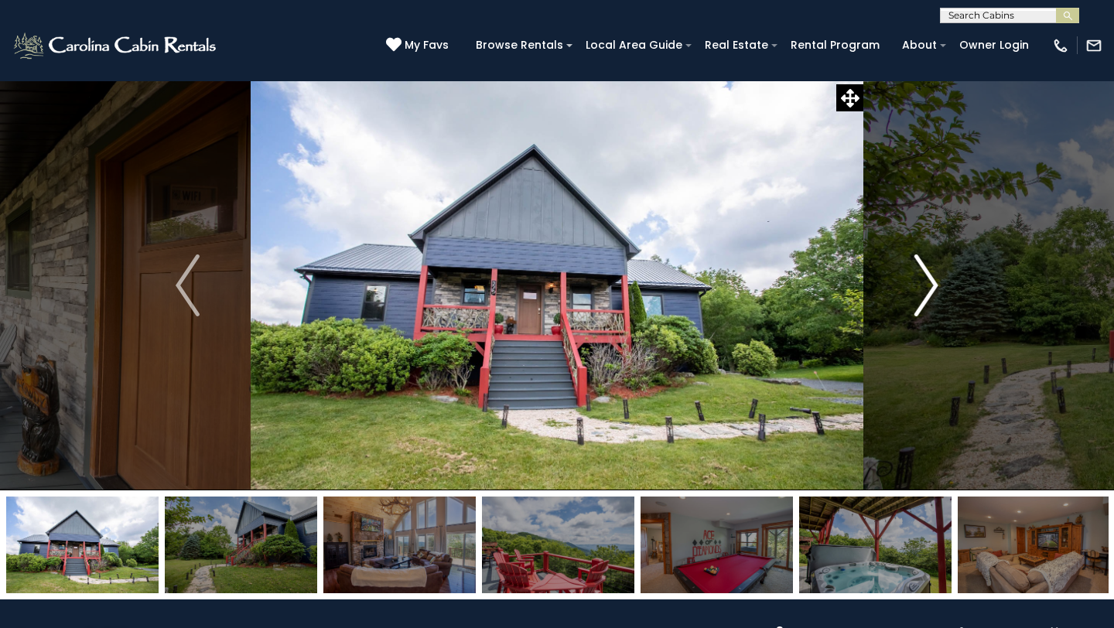
click at [923, 298] on img "Next" at bounding box center [926, 286] width 23 height 62
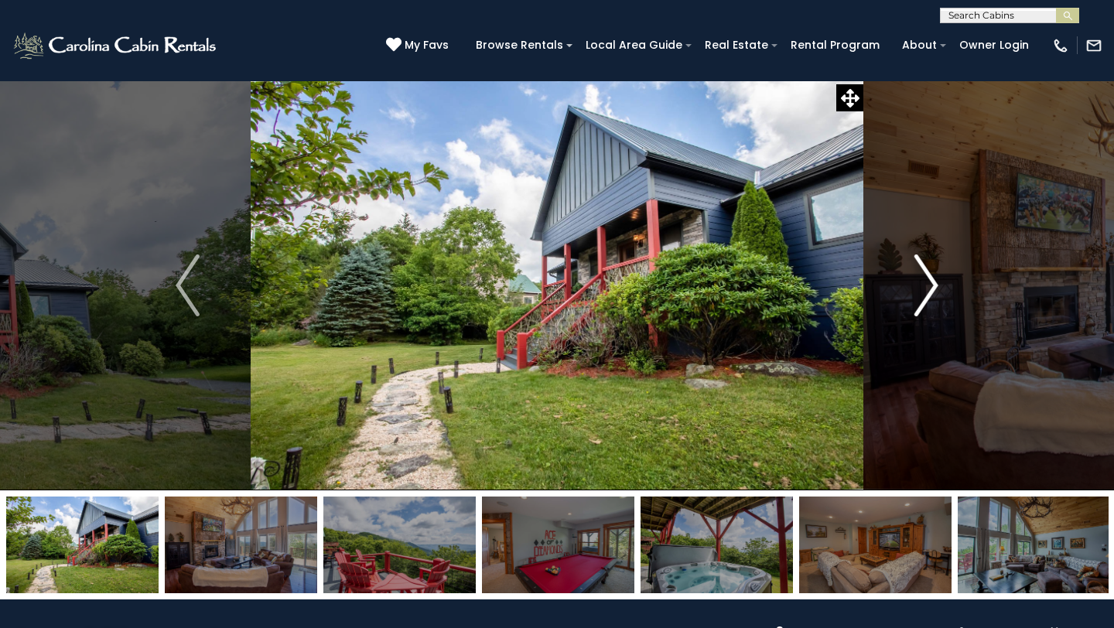
click at [923, 298] on img "Next" at bounding box center [926, 286] width 23 height 62
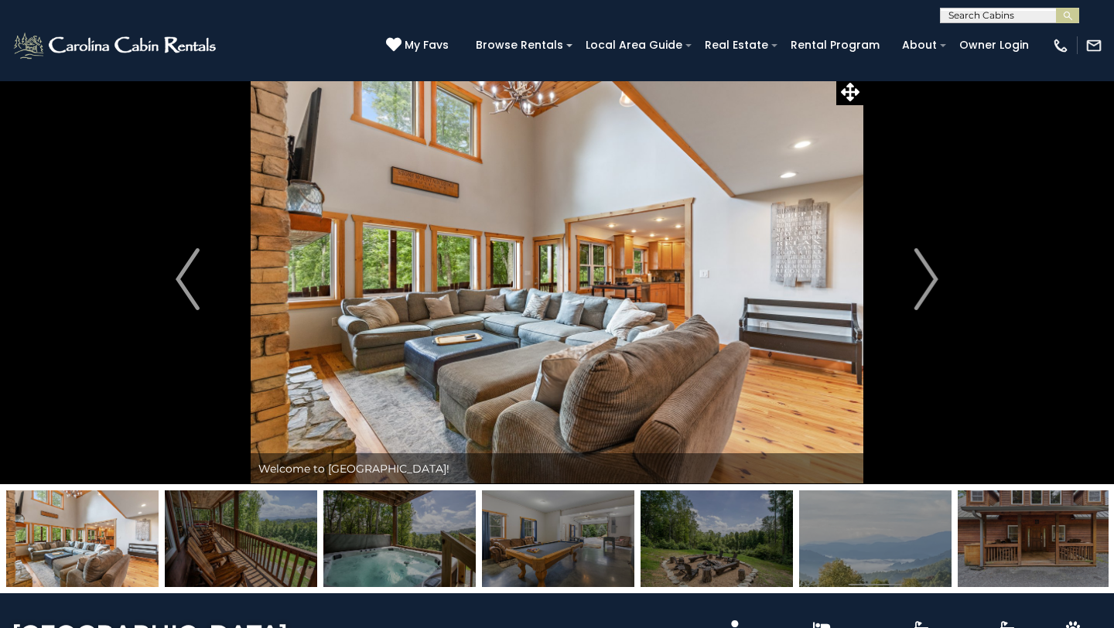
scroll to position [3, 0]
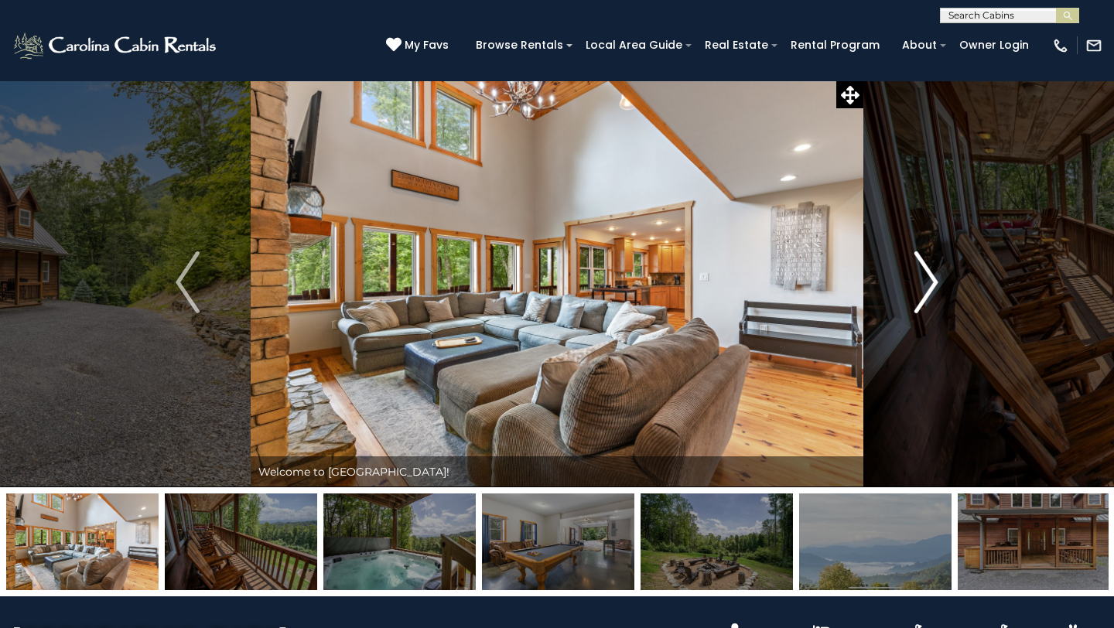
click at [922, 302] on img "Next" at bounding box center [926, 282] width 23 height 62
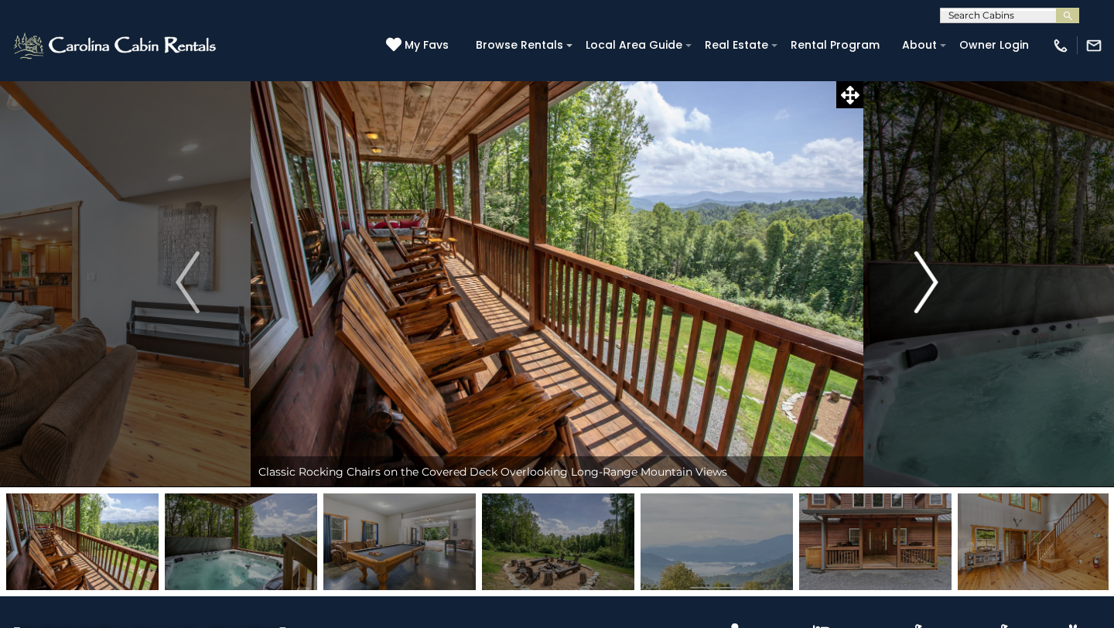
click at [922, 277] on img "Next" at bounding box center [926, 282] width 23 height 62
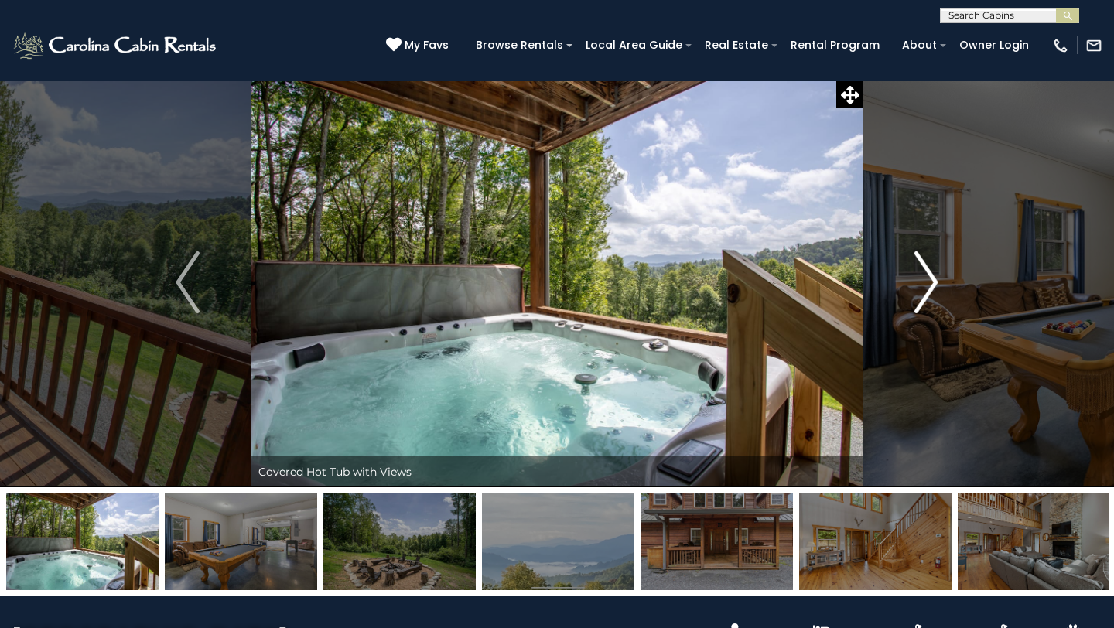
click at [921, 276] on img "Next" at bounding box center [926, 282] width 23 height 62
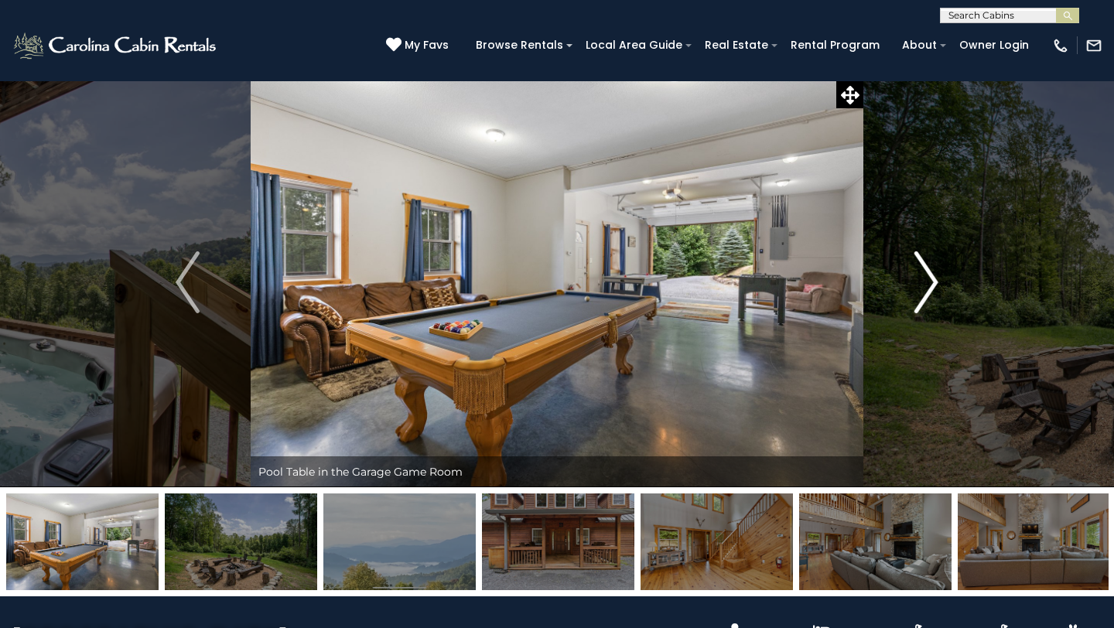
click at [921, 276] on img "Next" at bounding box center [926, 282] width 23 height 62
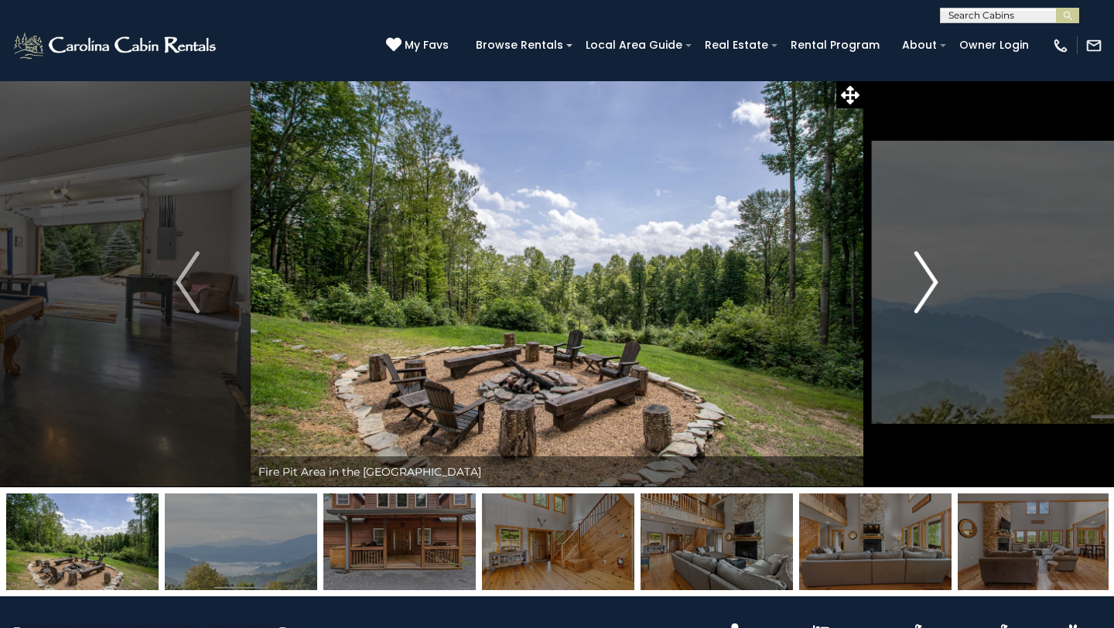
click at [921, 275] on img "Next" at bounding box center [926, 282] width 23 height 62
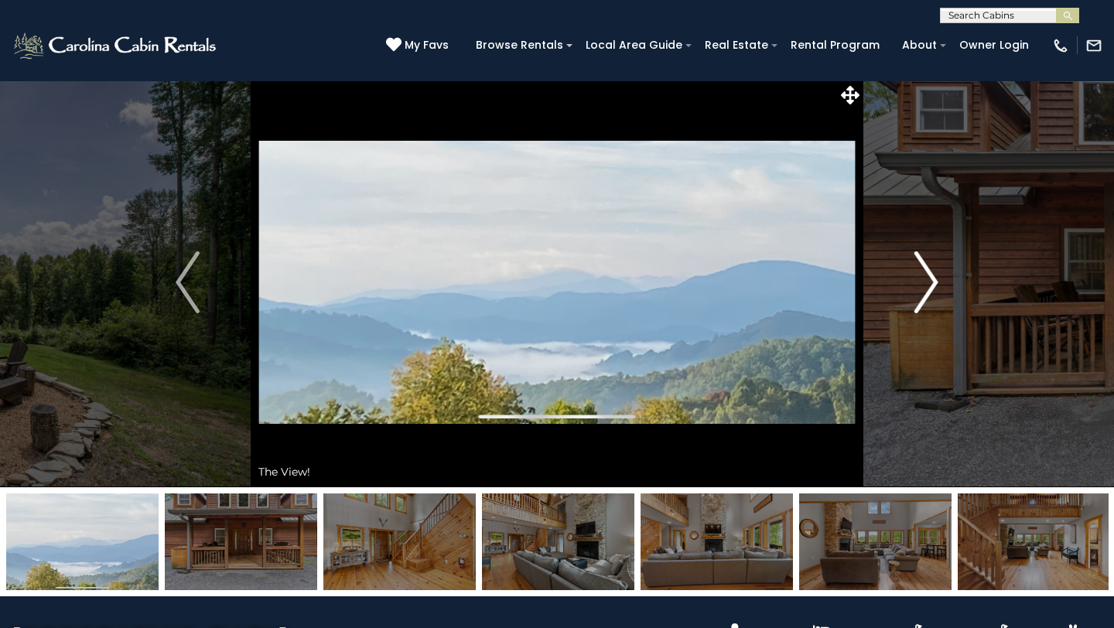
click at [921, 275] on img "Next" at bounding box center [926, 282] width 23 height 62
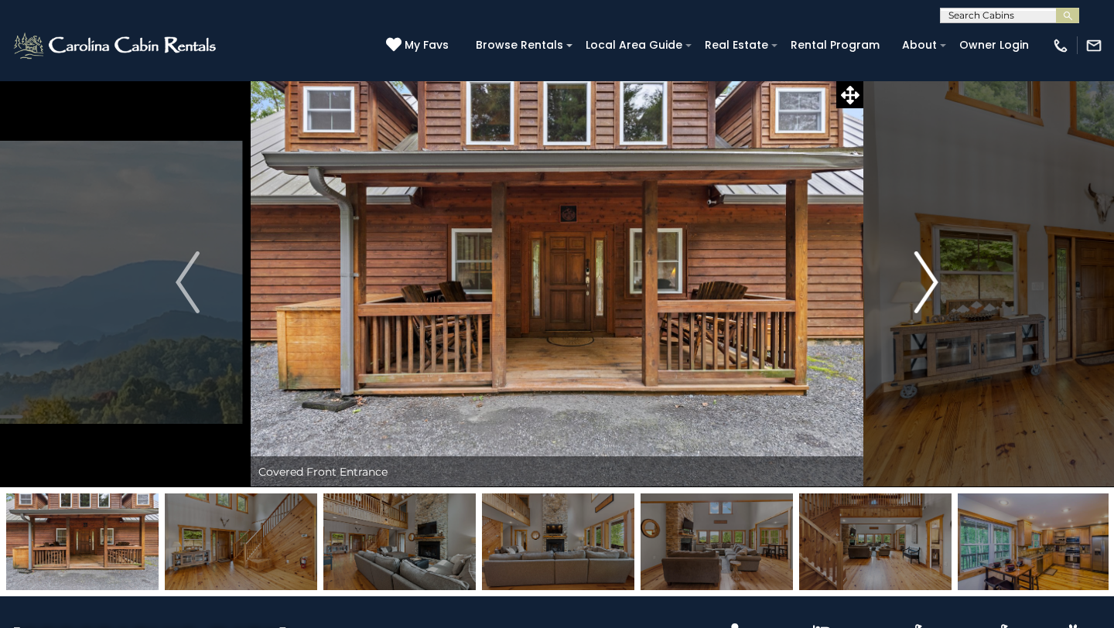
click at [921, 275] on img "Next" at bounding box center [926, 282] width 23 height 62
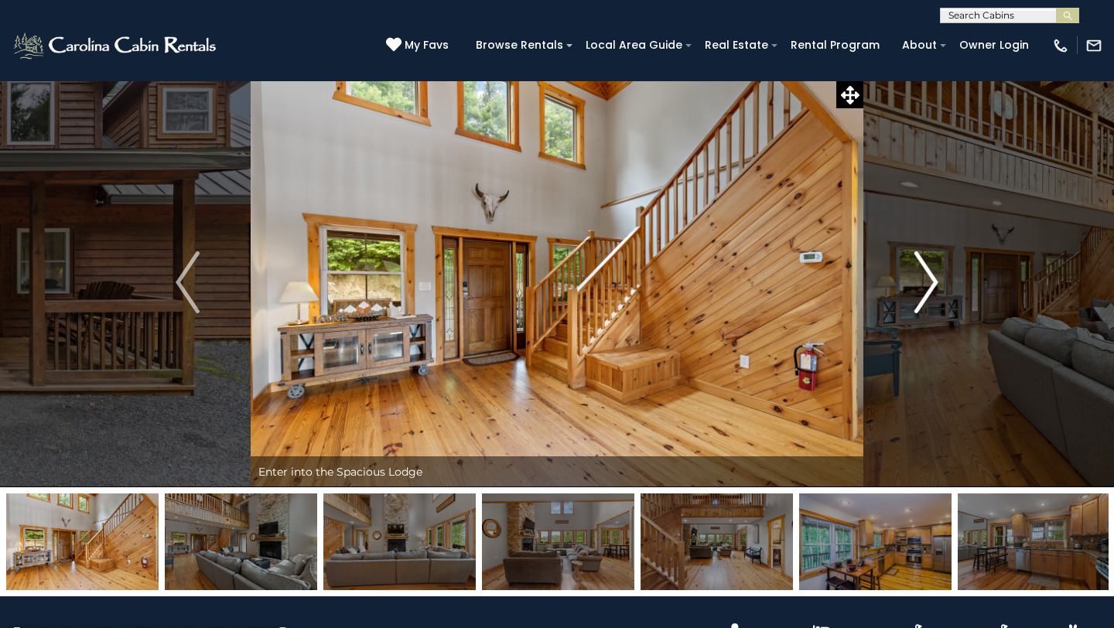
click at [921, 274] on img "Next" at bounding box center [926, 282] width 23 height 62
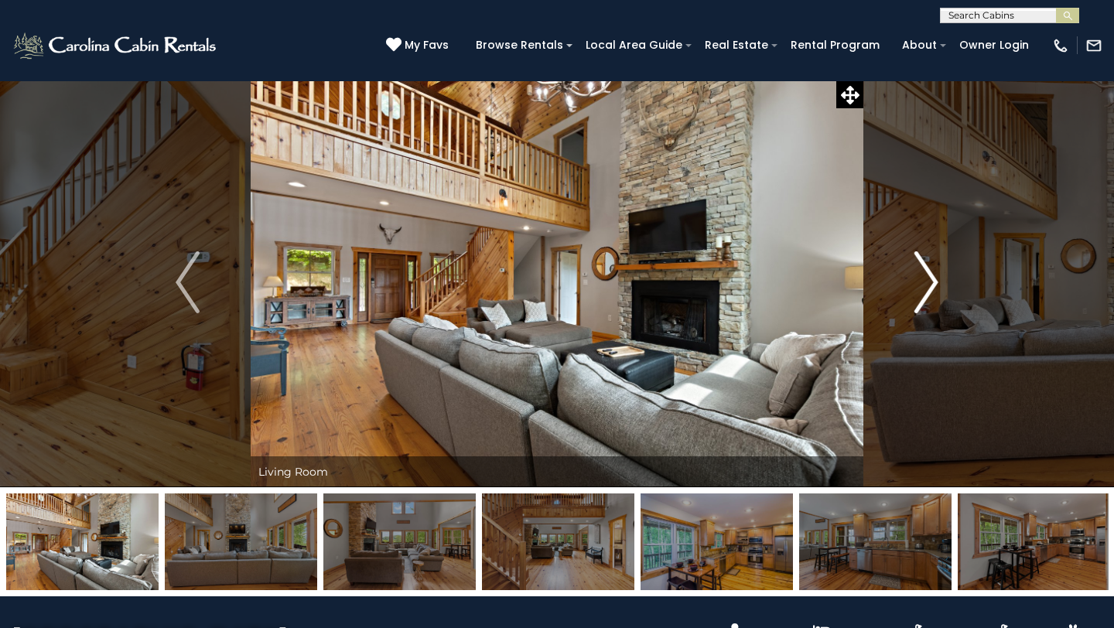
click at [921, 274] on img "Next" at bounding box center [926, 282] width 23 height 62
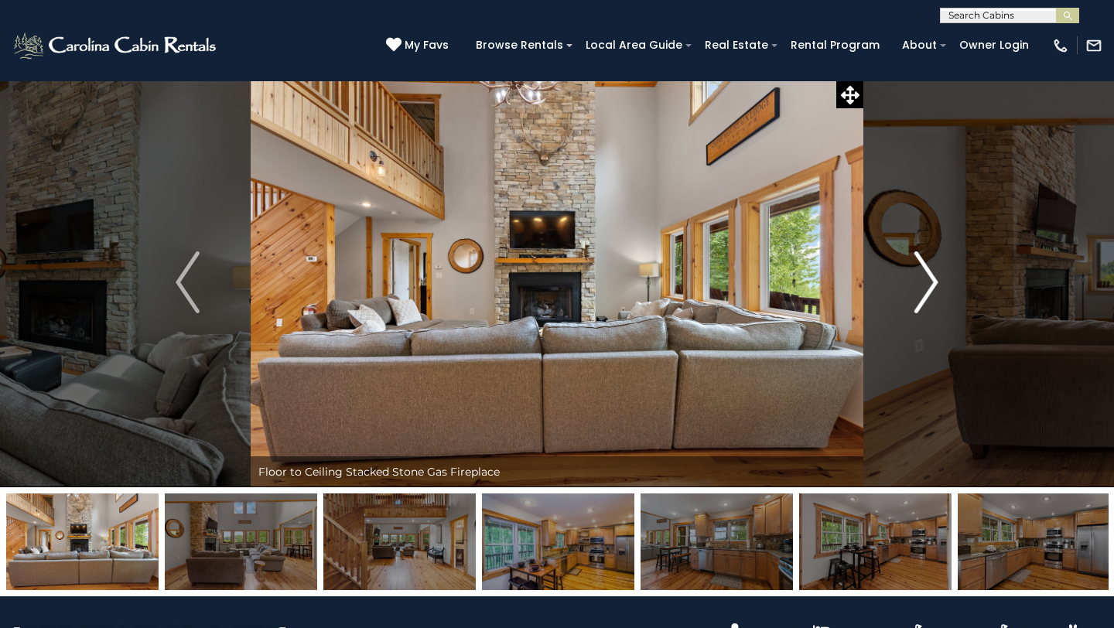
click at [921, 274] on img "Next" at bounding box center [926, 282] width 23 height 62
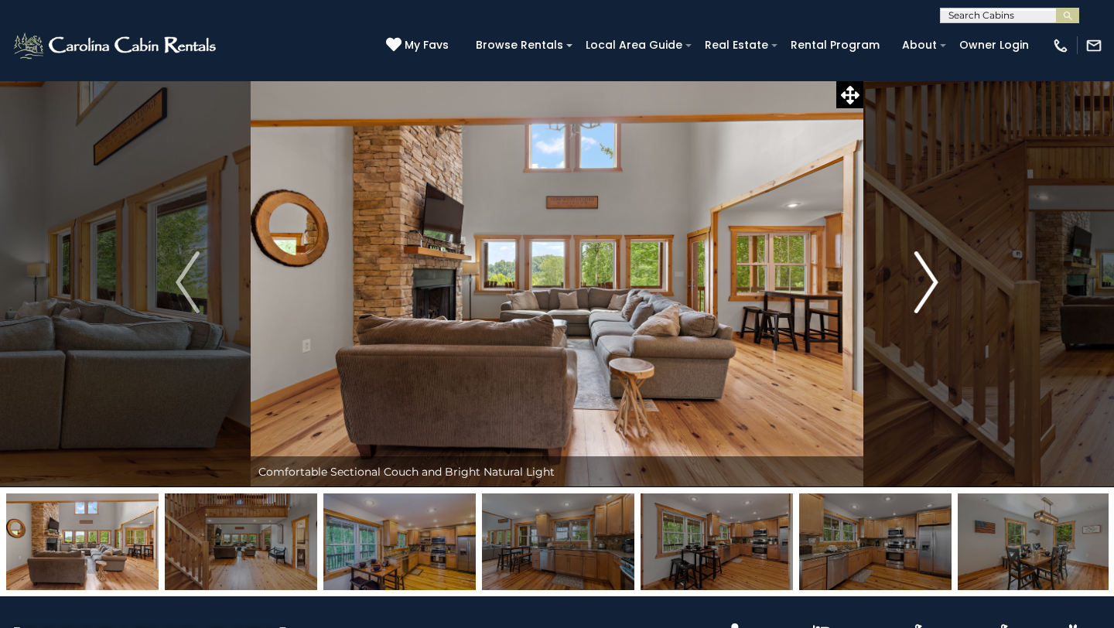
click at [919, 272] on img "Next" at bounding box center [926, 282] width 23 height 62
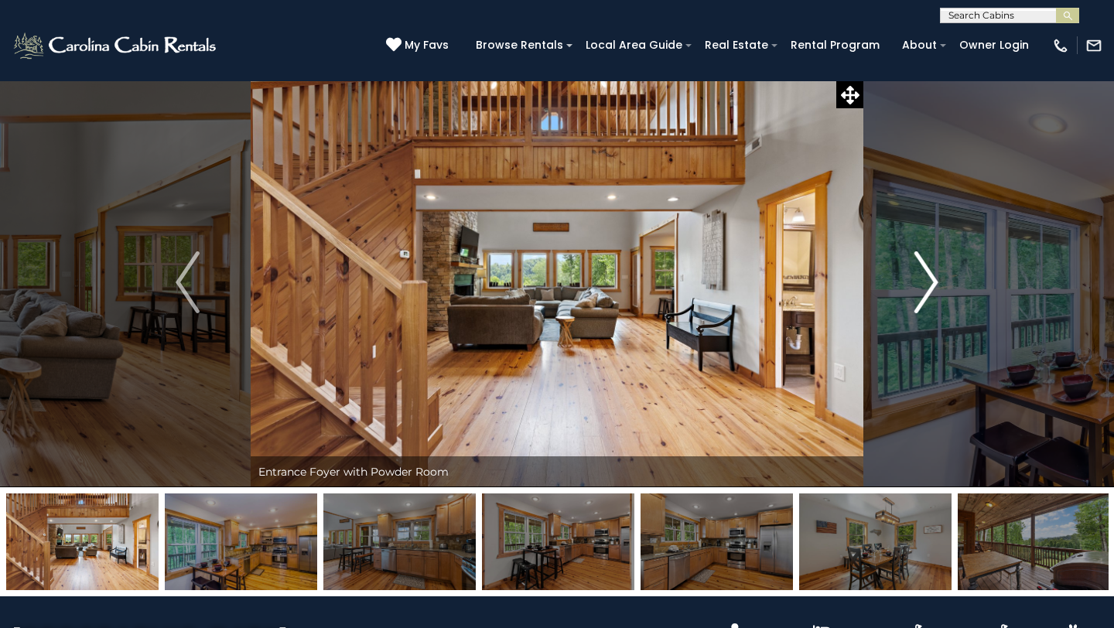
click at [918, 272] on img "Next" at bounding box center [926, 282] width 23 height 62
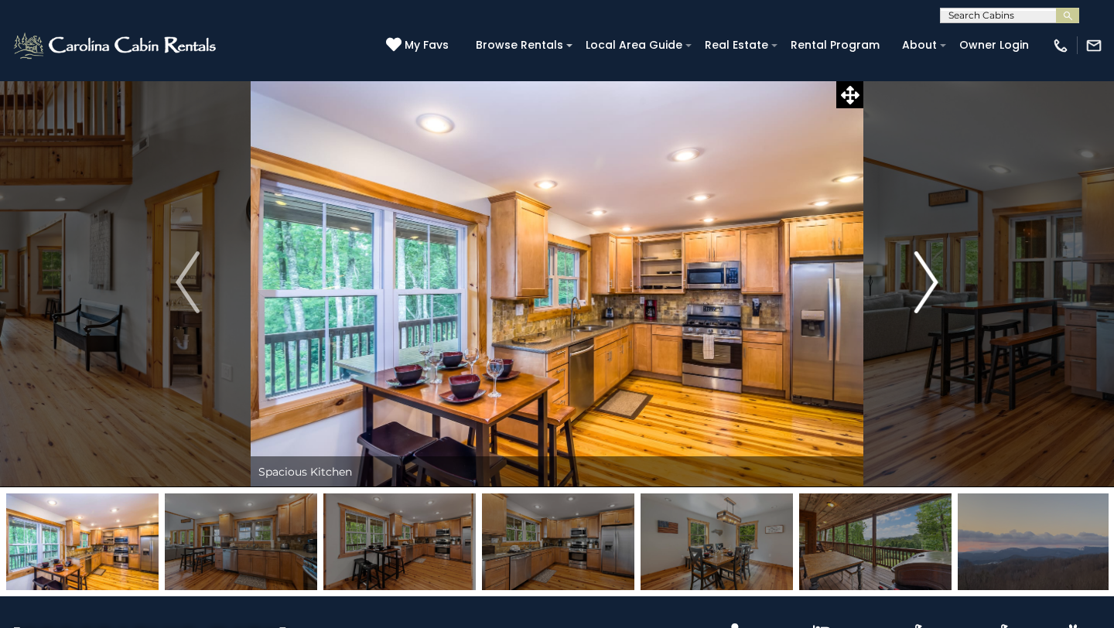
click at [918, 271] on img "Next" at bounding box center [926, 282] width 23 height 62
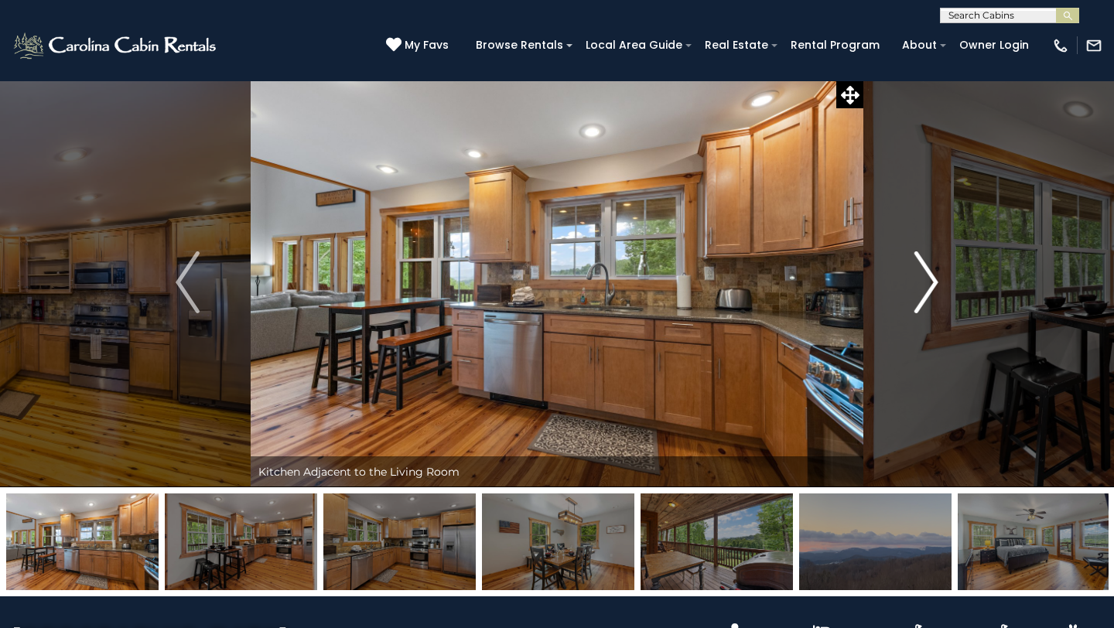
click at [918, 271] on img "Next" at bounding box center [926, 282] width 23 height 62
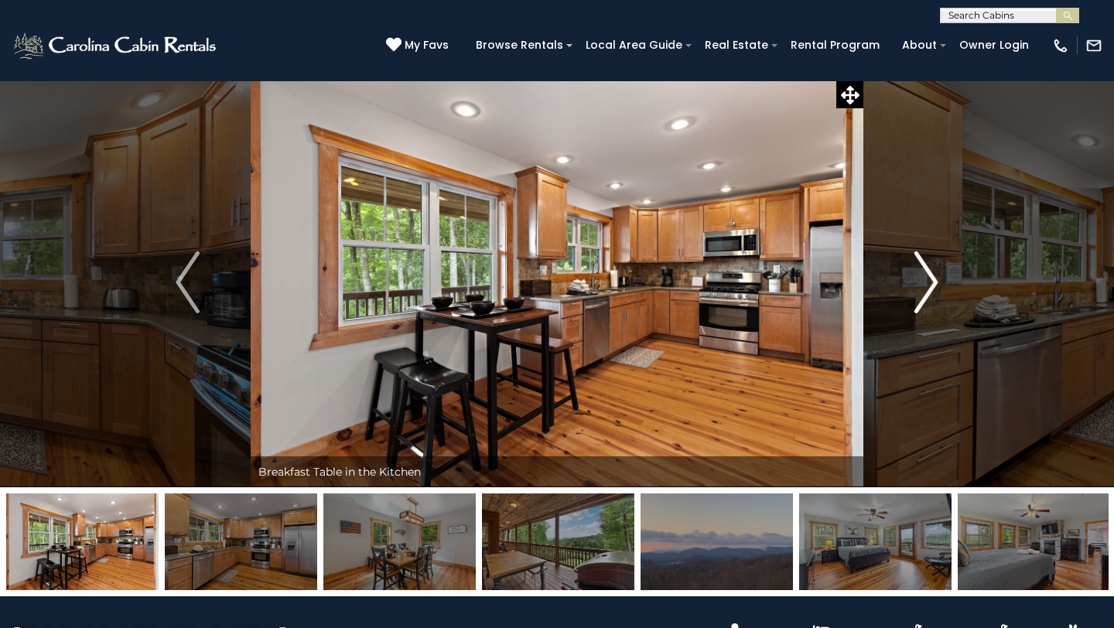
click at [918, 271] on img "Next" at bounding box center [926, 282] width 23 height 62
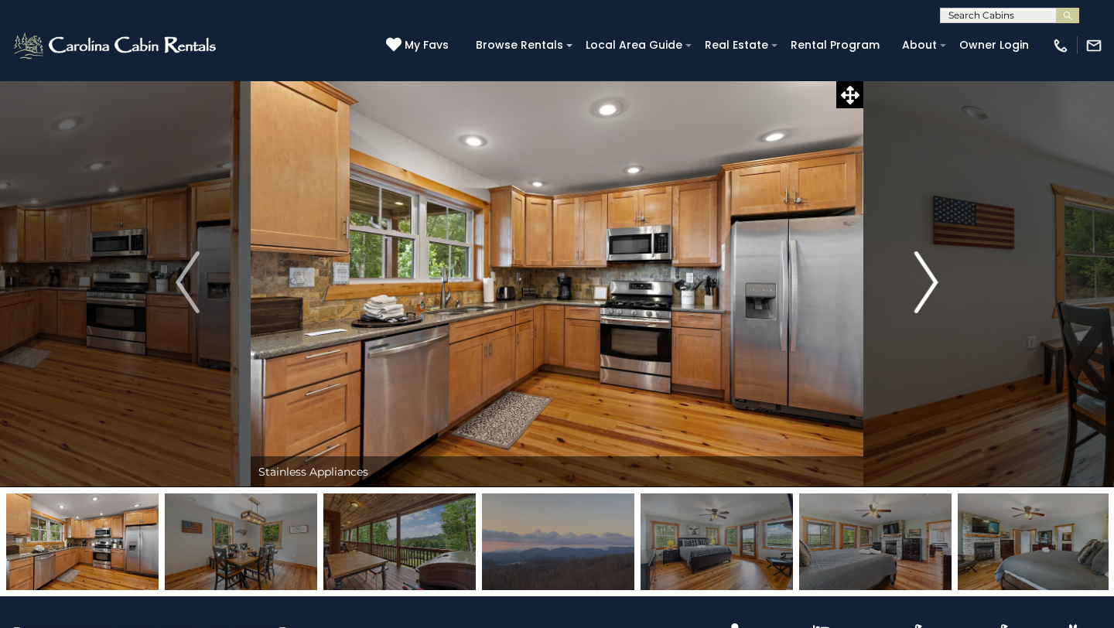
click at [918, 271] on img "Next" at bounding box center [926, 282] width 23 height 62
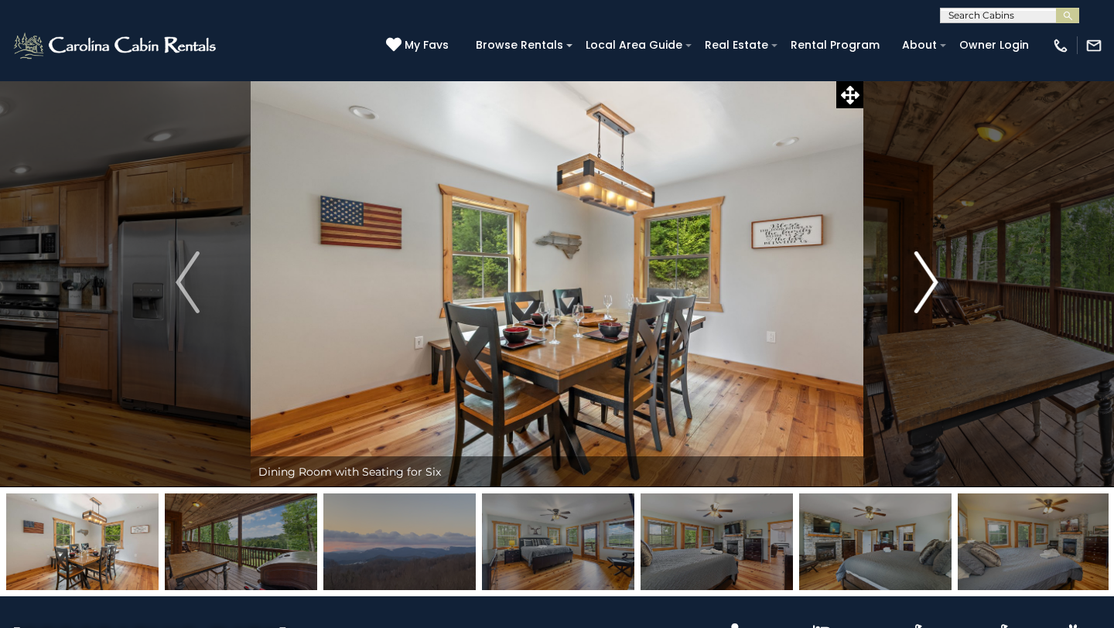
click at [918, 270] on img "Next" at bounding box center [926, 282] width 23 height 62
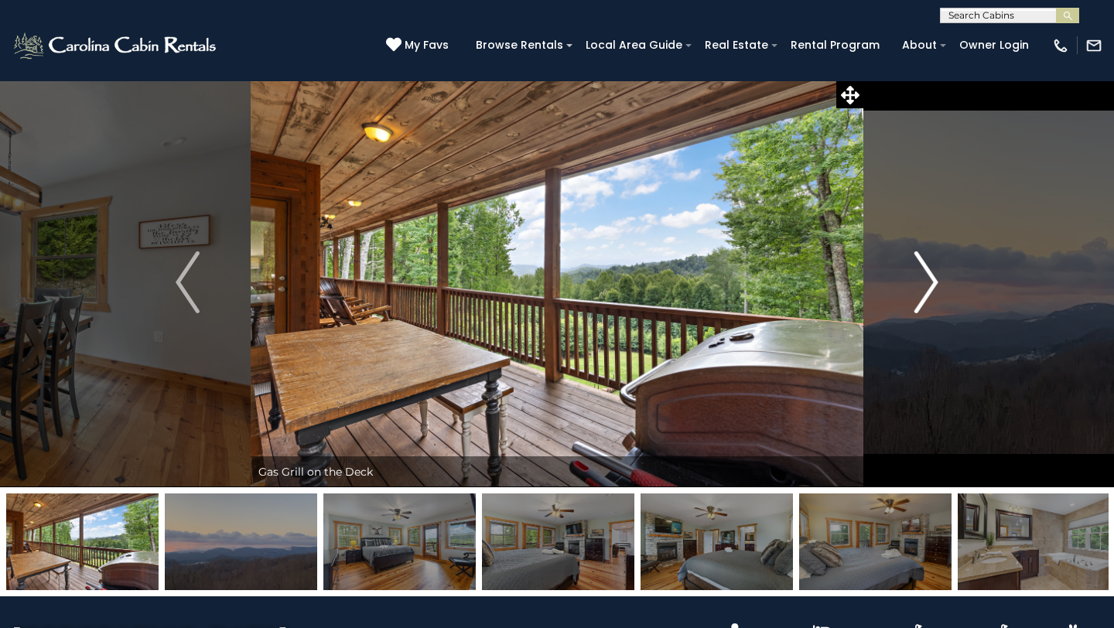
click at [918, 270] on img "Next" at bounding box center [926, 282] width 23 height 62
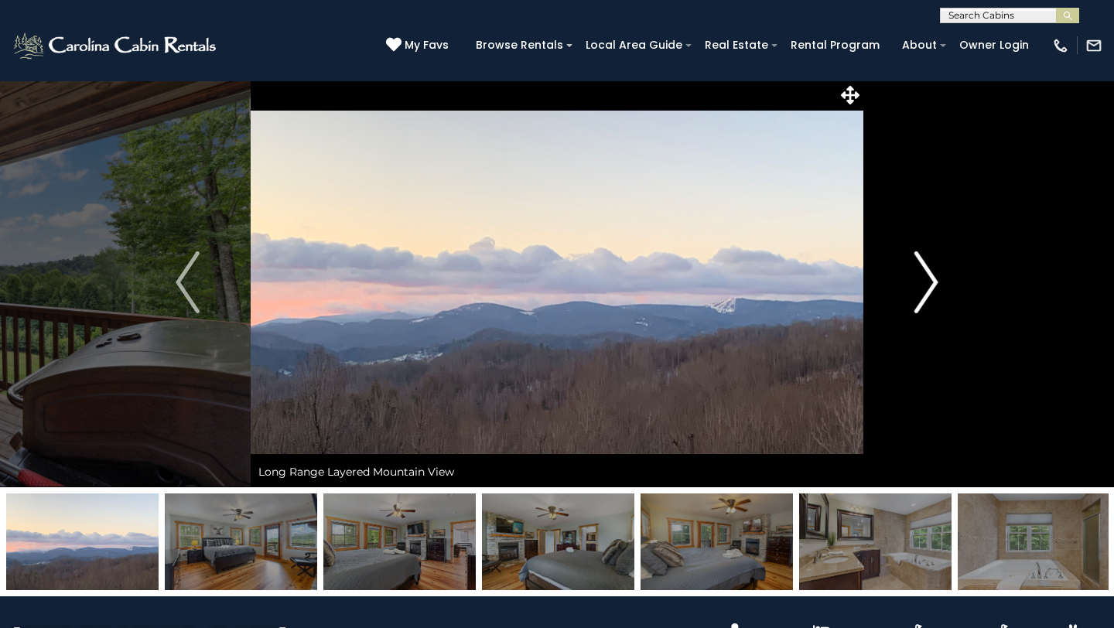
click at [918, 270] on img "Next" at bounding box center [926, 282] width 23 height 62
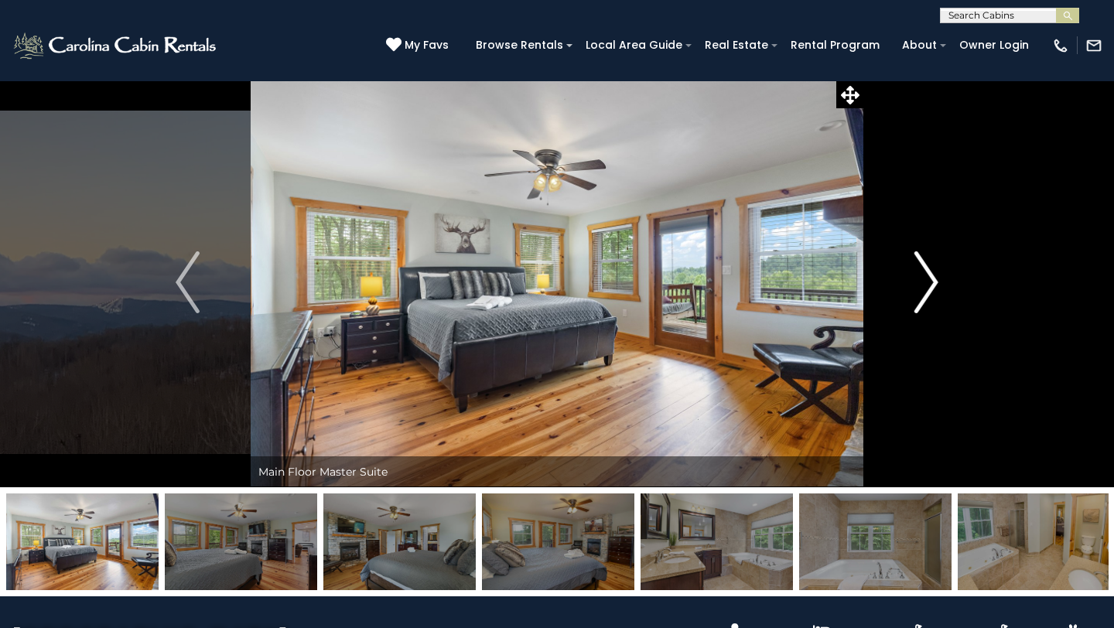
click at [918, 270] on img "Next" at bounding box center [926, 282] width 23 height 62
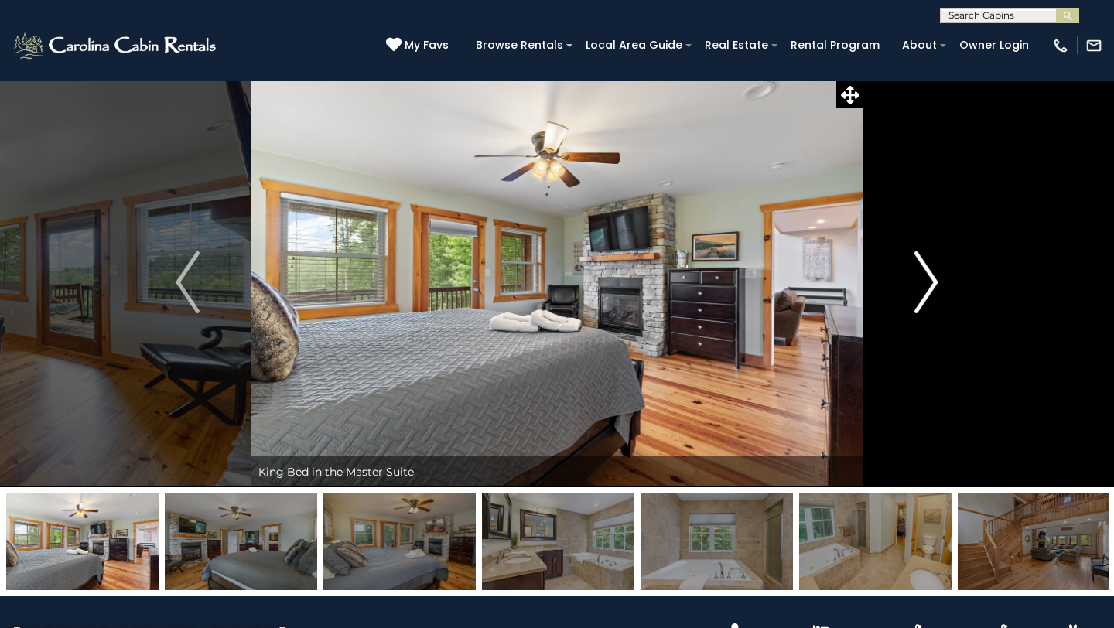
click at [918, 270] on img "Next" at bounding box center [926, 282] width 23 height 62
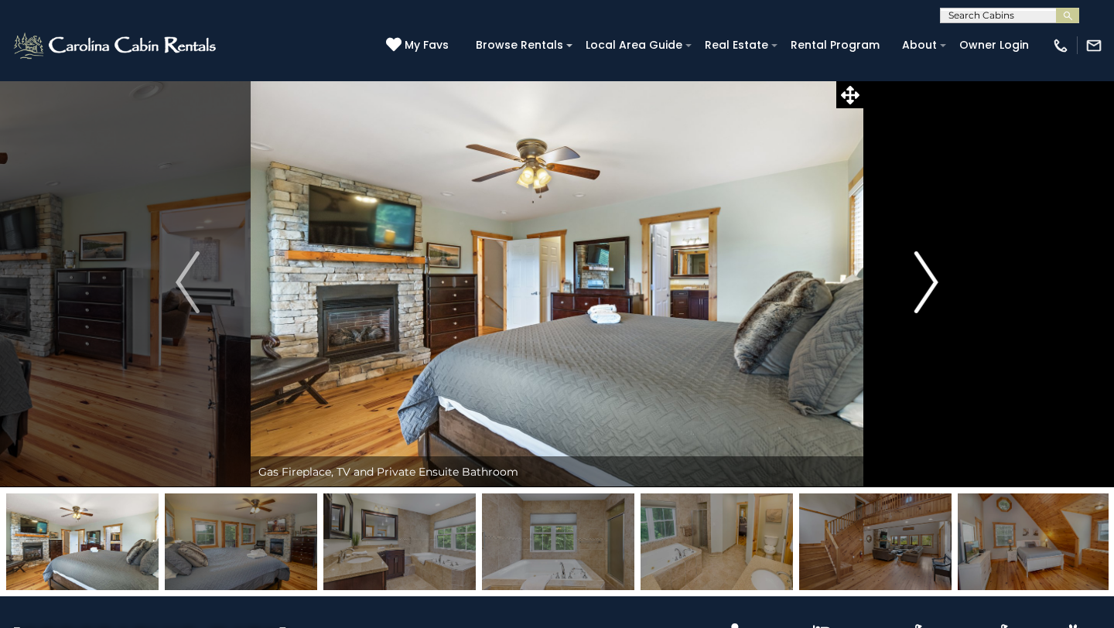
click at [918, 270] on img "Next" at bounding box center [926, 282] width 23 height 62
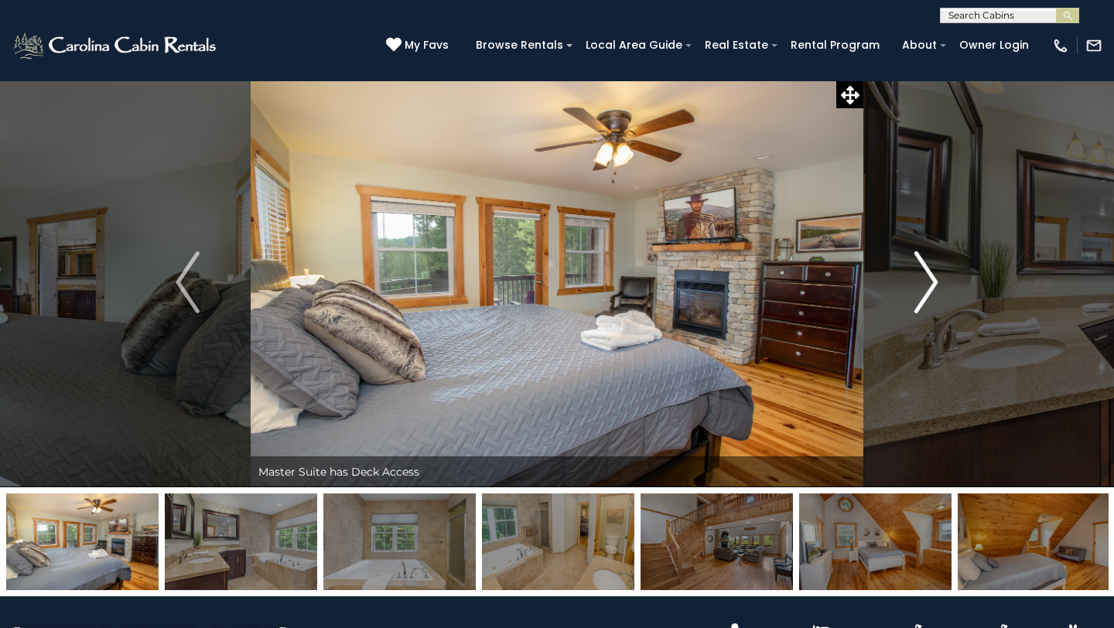
click at [918, 269] on img "Next" at bounding box center [926, 282] width 23 height 62
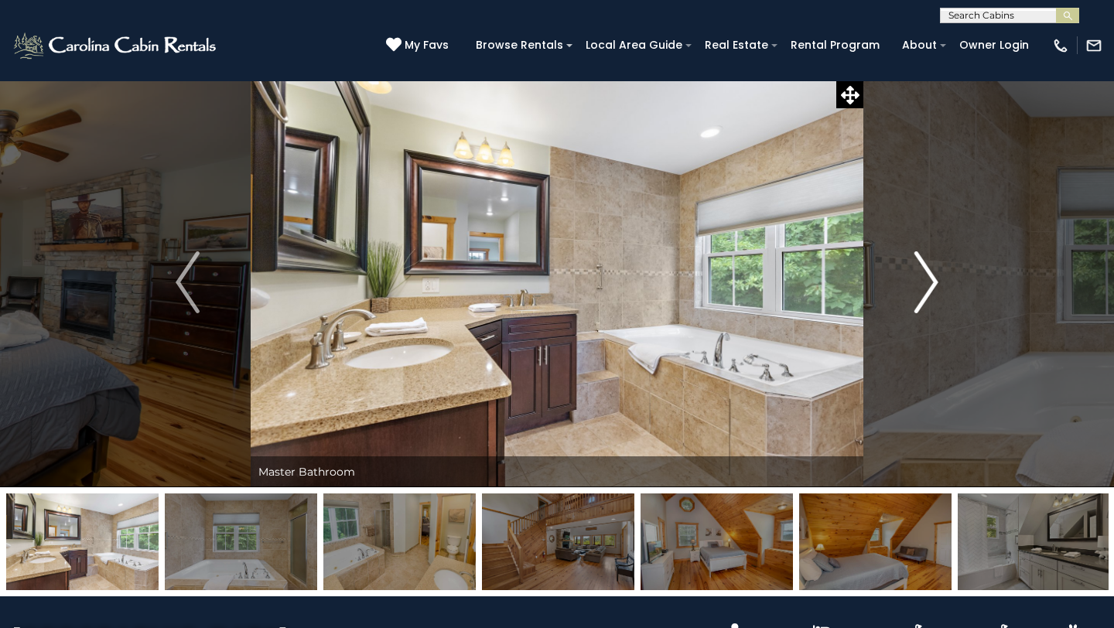
click at [918, 268] on img "Next" at bounding box center [926, 282] width 23 height 62
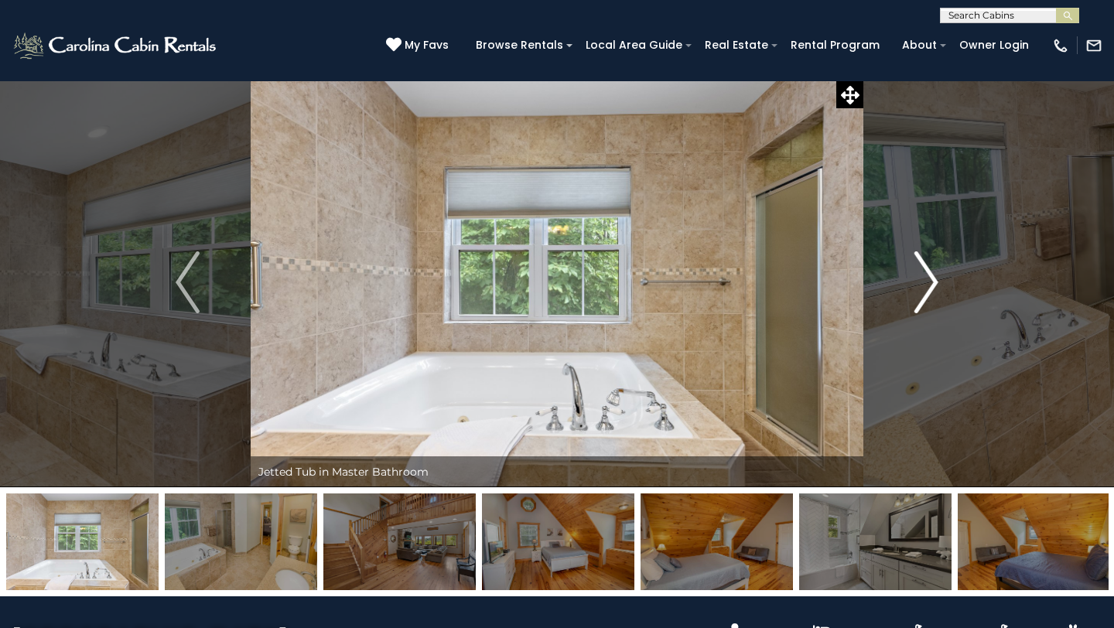
click at [916, 266] on img "Next" at bounding box center [926, 282] width 23 height 62
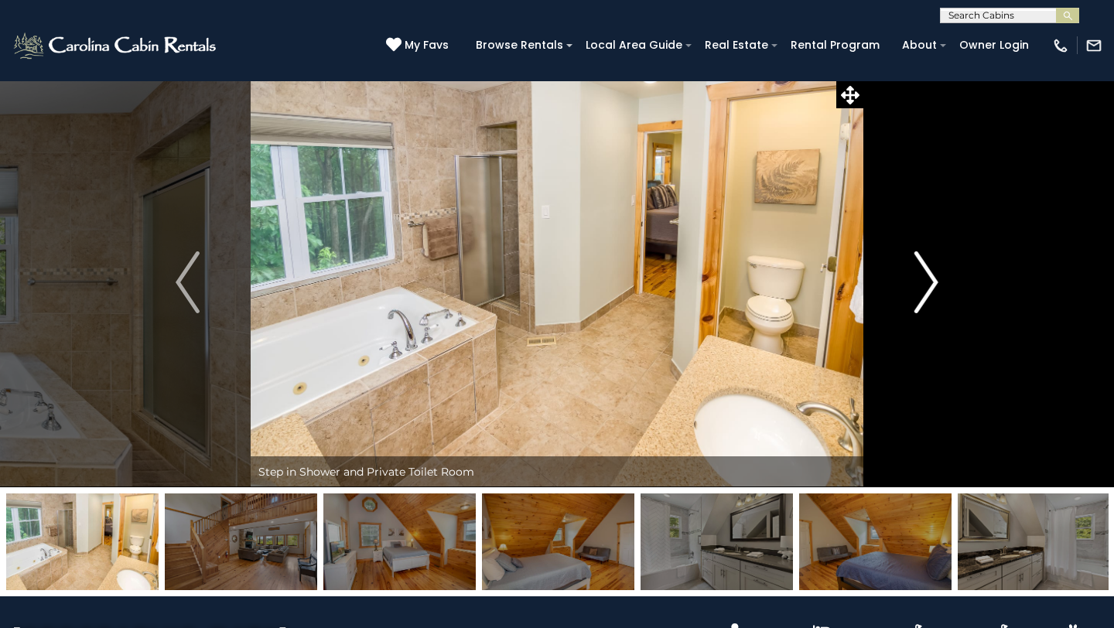
click at [916, 265] on img "Next" at bounding box center [926, 282] width 23 height 62
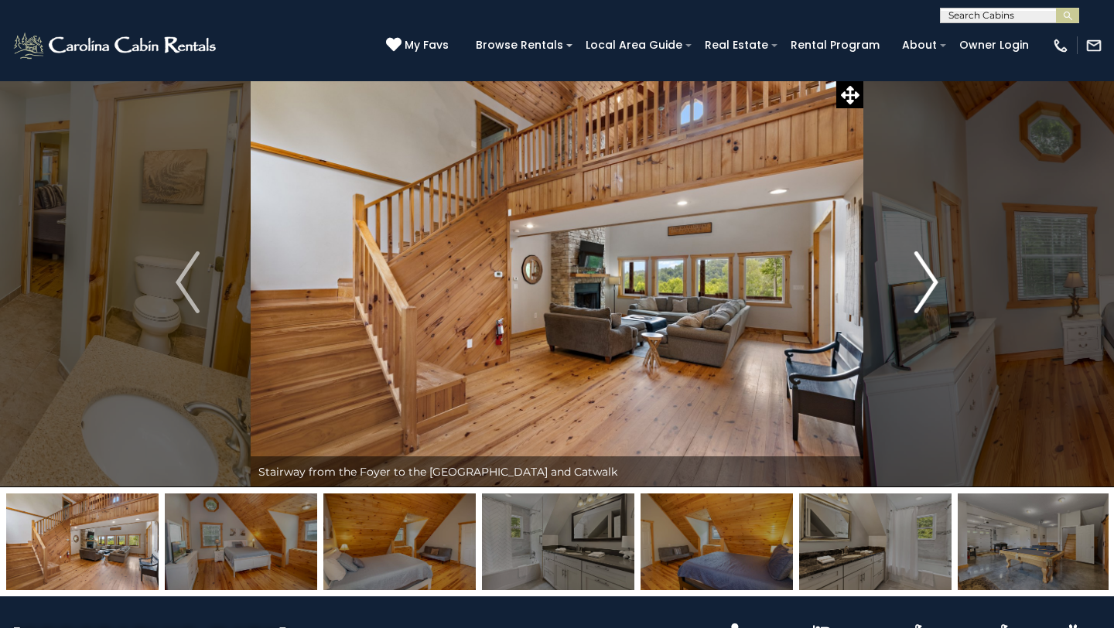
click at [915, 264] on img "Next" at bounding box center [926, 282] width 23 height 62
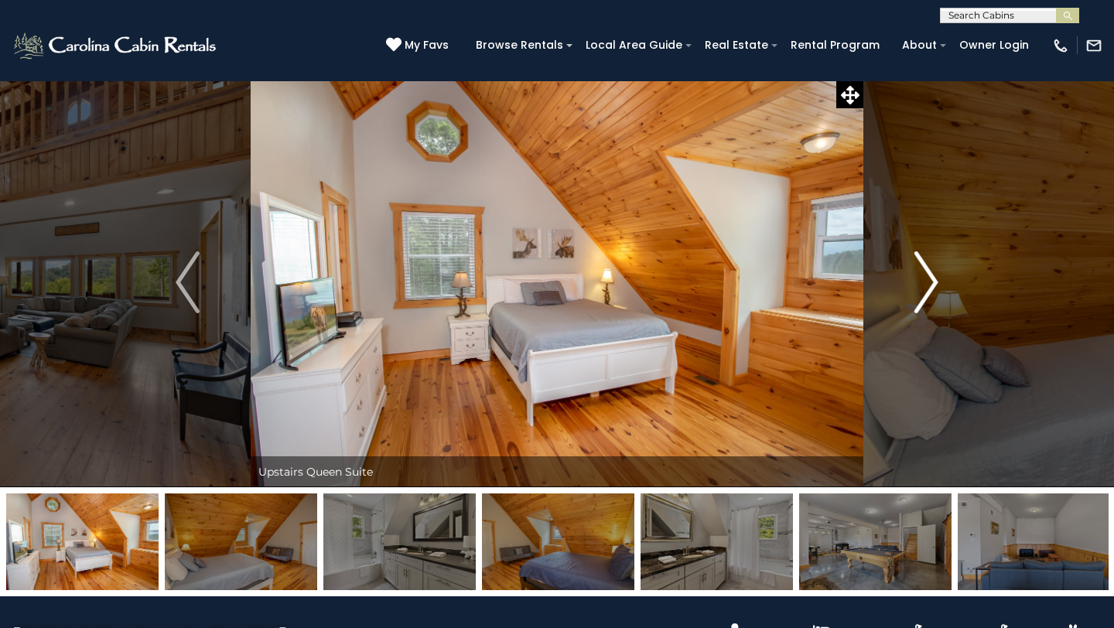
click at [912, 262] on button "Next" at bounding box center [926, 282] width 126 height 410
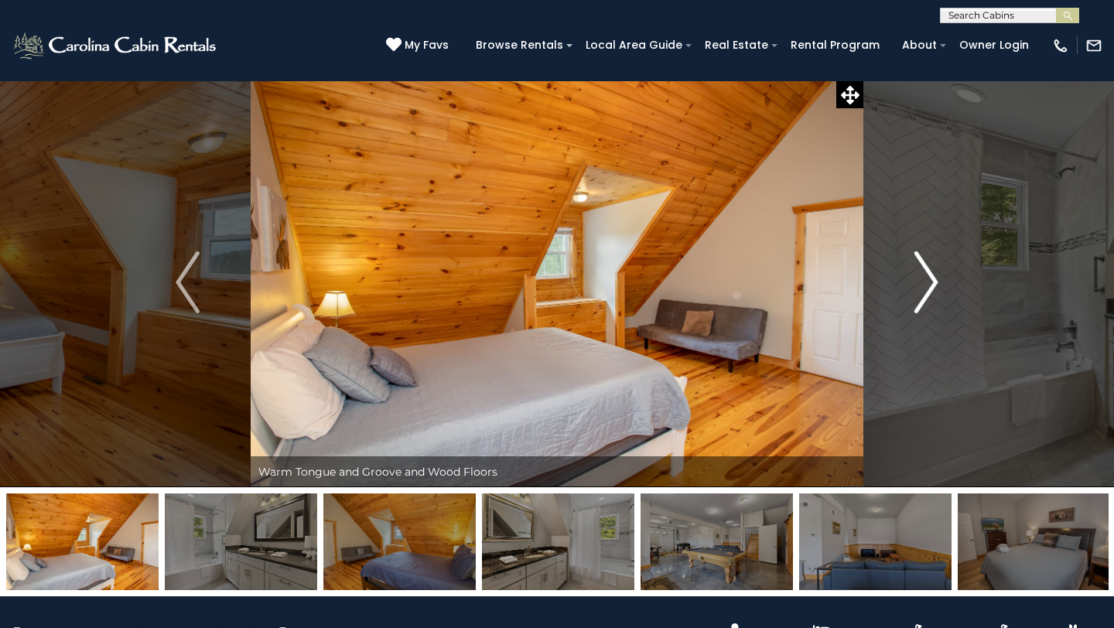
click at [912, 262] on button "Next" at bounding box center [926, 282] width 126 height 410
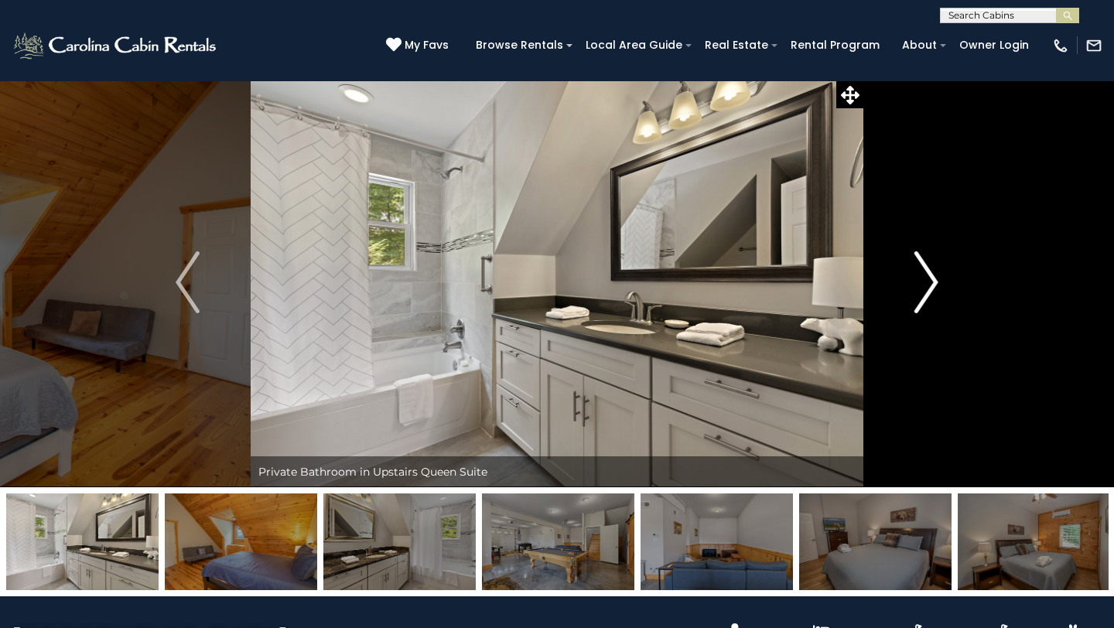
click at [912, 259] on button "Next" at bounding box center [926, 282] width 126 height 410
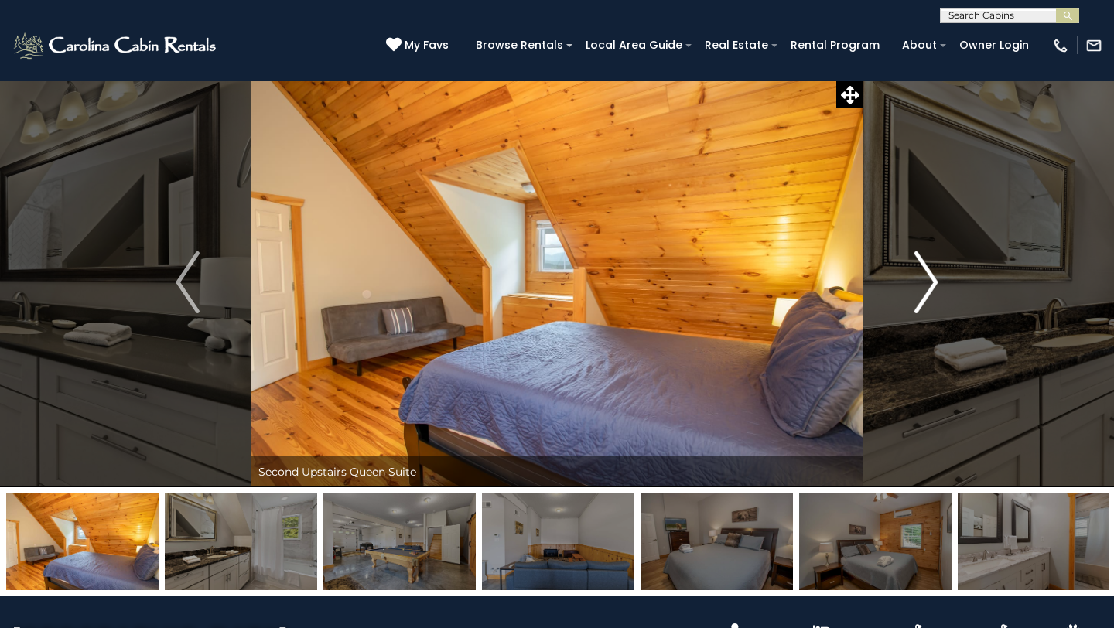
click at [912, 259] on button "Next" at bounding box center [926, 282] width 126 height 410
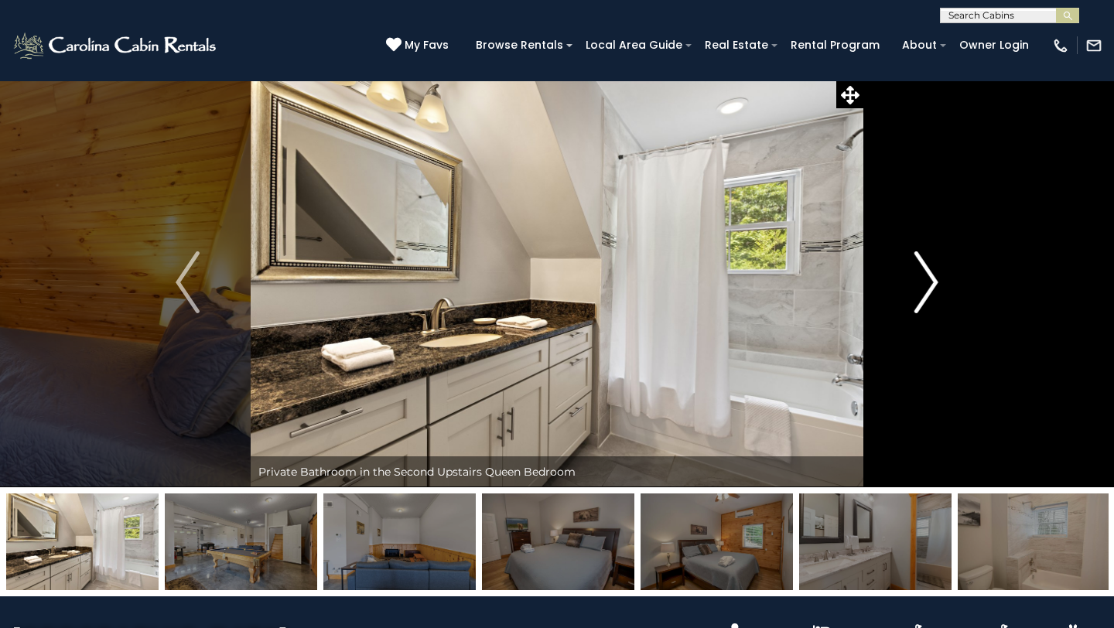
click at [912, 259] on button "Next" at bounding box center [926, 282] width 126 height 410
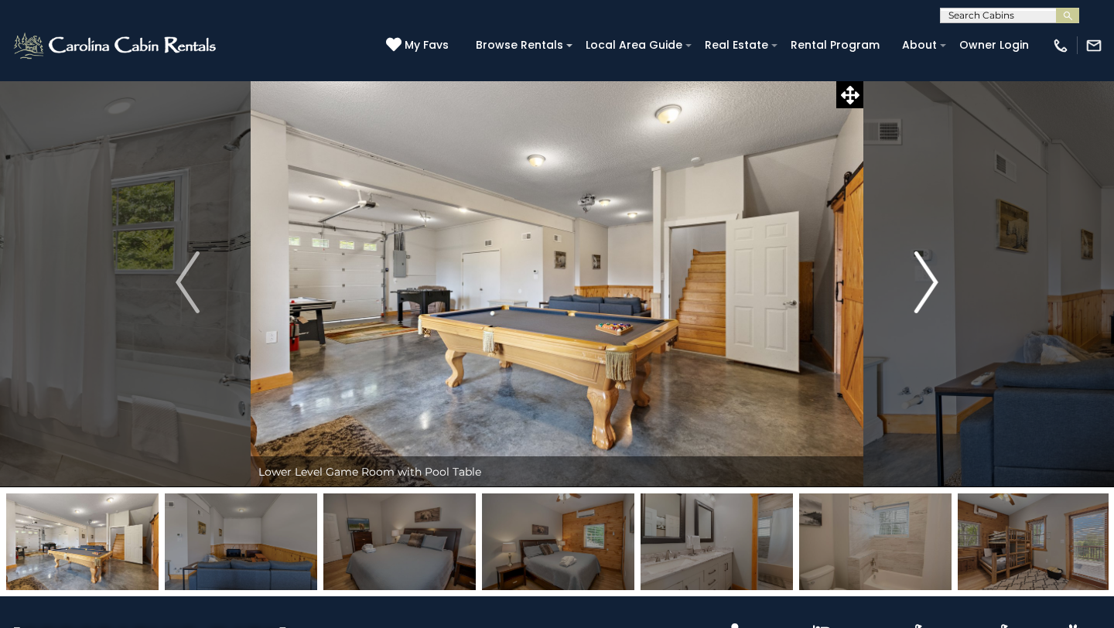
click at [912, 259] on button "Next" at bounding box center [926, 282] width 126 height 410
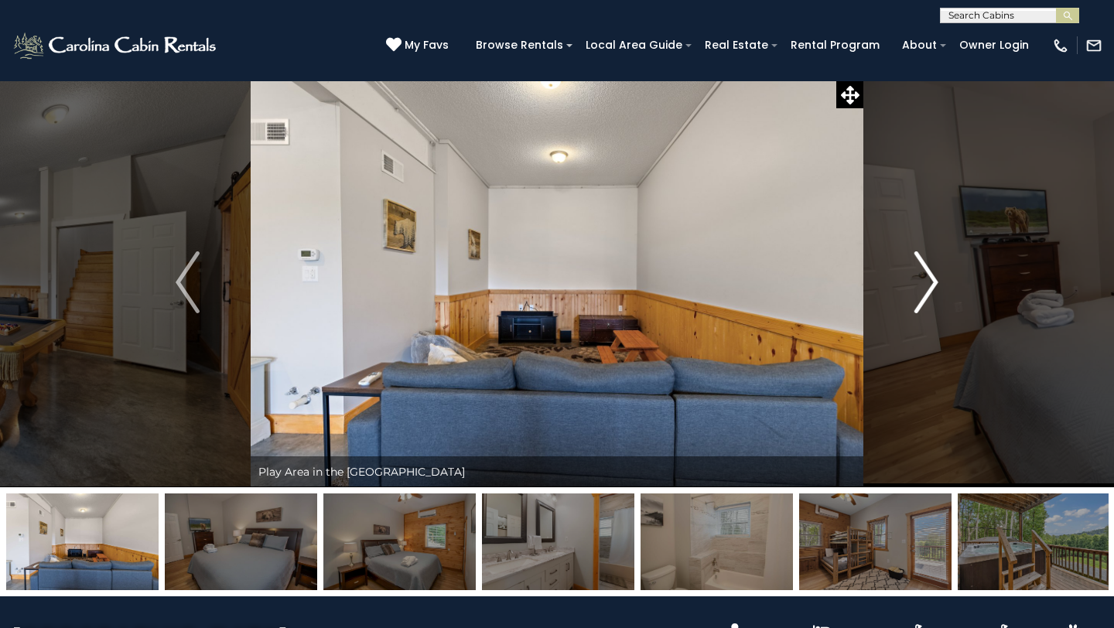
click at [912, 259] on button "Next" at bounding box center [926, 282] width 126 height 410
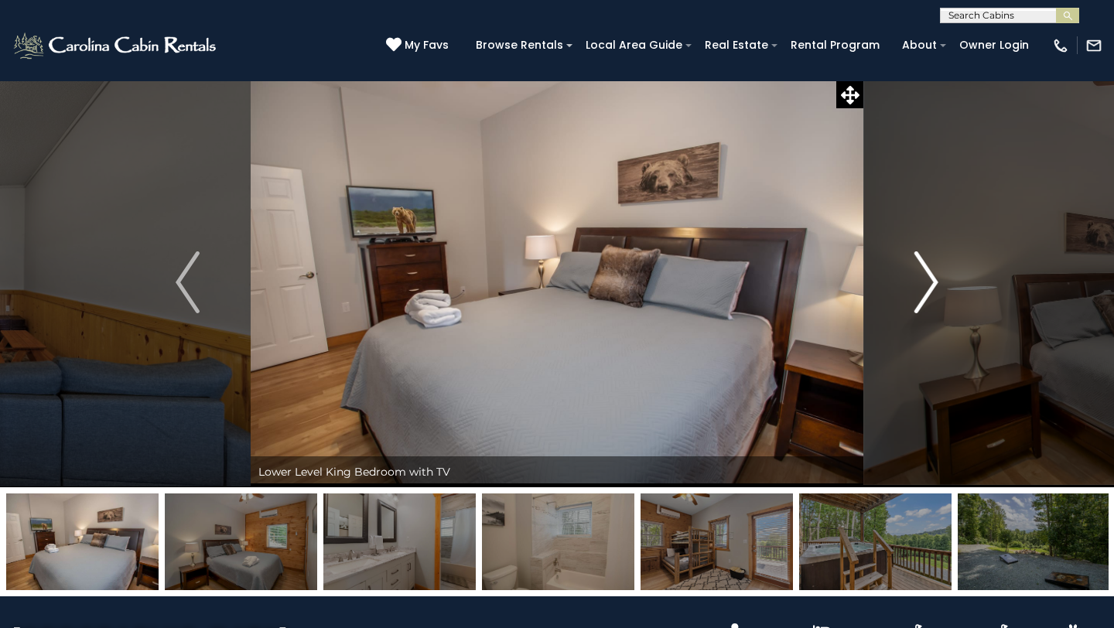
click at [912, 259] on button "Next" at bounding box center [926, 282] width 126 height 410
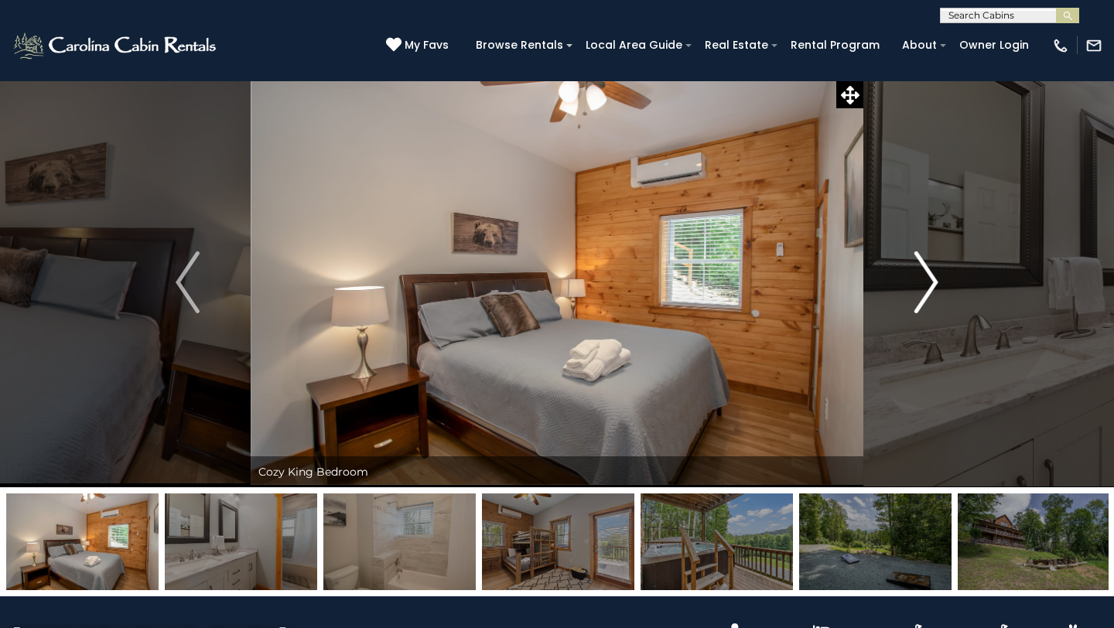
click at [912, 260] on button "Next" at bounding box center [926, 282] width 126 height 410
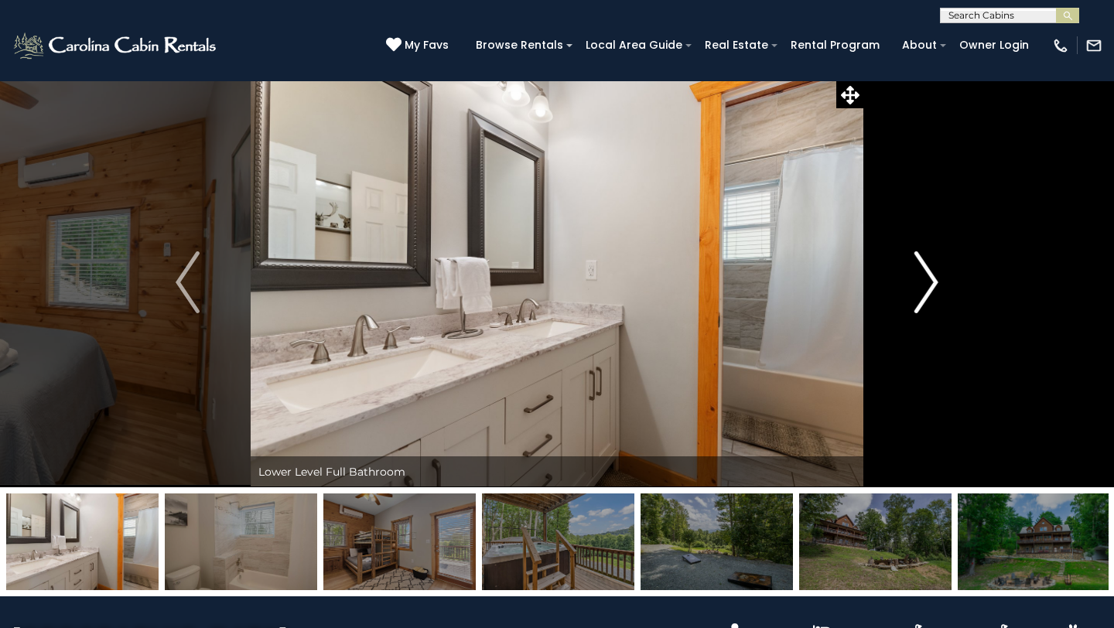
click at [912, 260] on button "Next" at bounding box center [926, 282] width 126 height 410
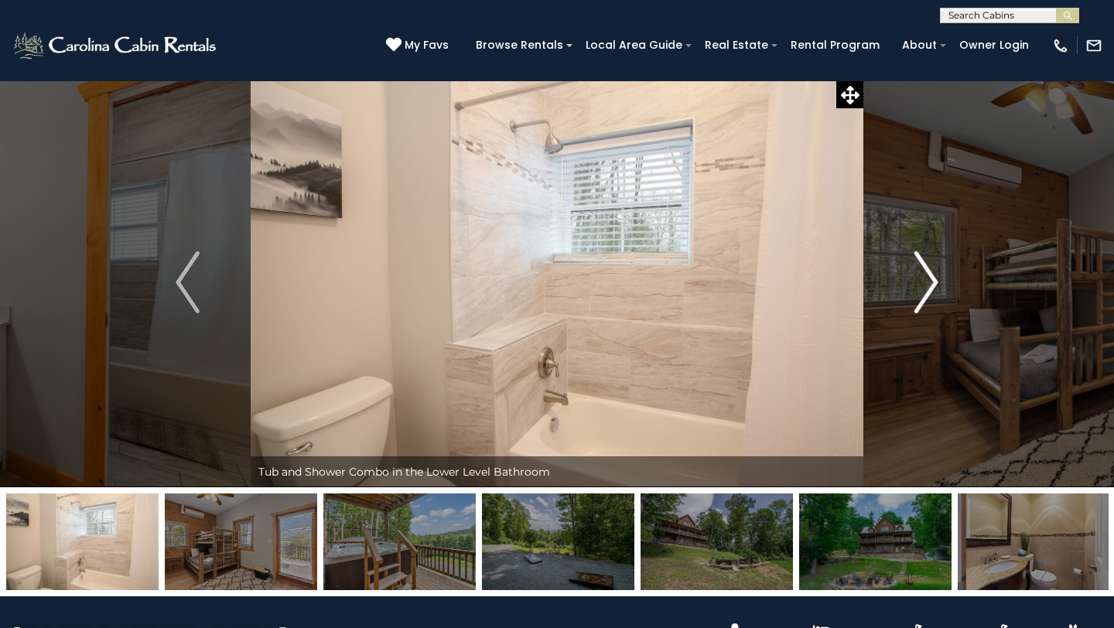
click at [911, 259] on button "Next" at bounding box center [926, 282] width 126 height 410
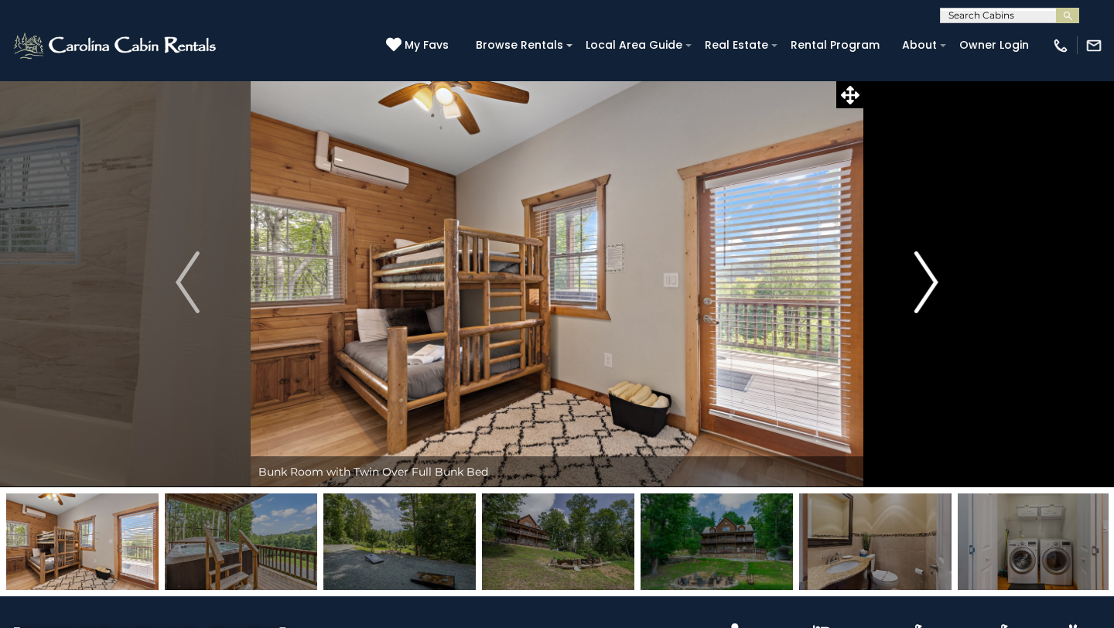
click at [927, 275] on img "Next" at bounding box center [926, 282] width 23 height 62
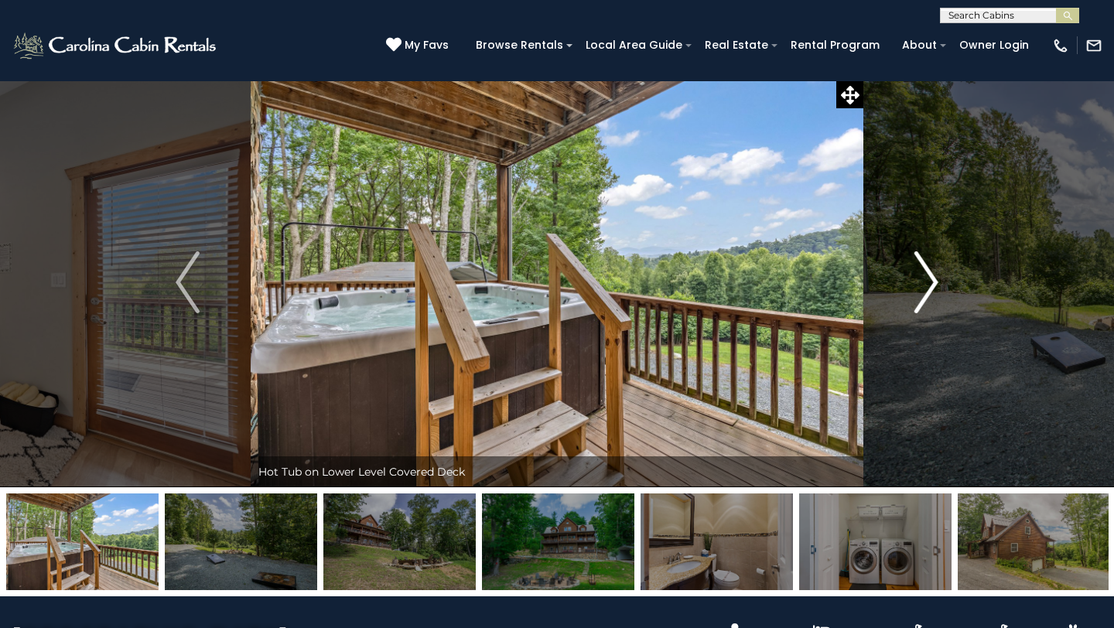
click at [927, 271] on img "Next" at bounding box center [926, 282] width 23 height 62
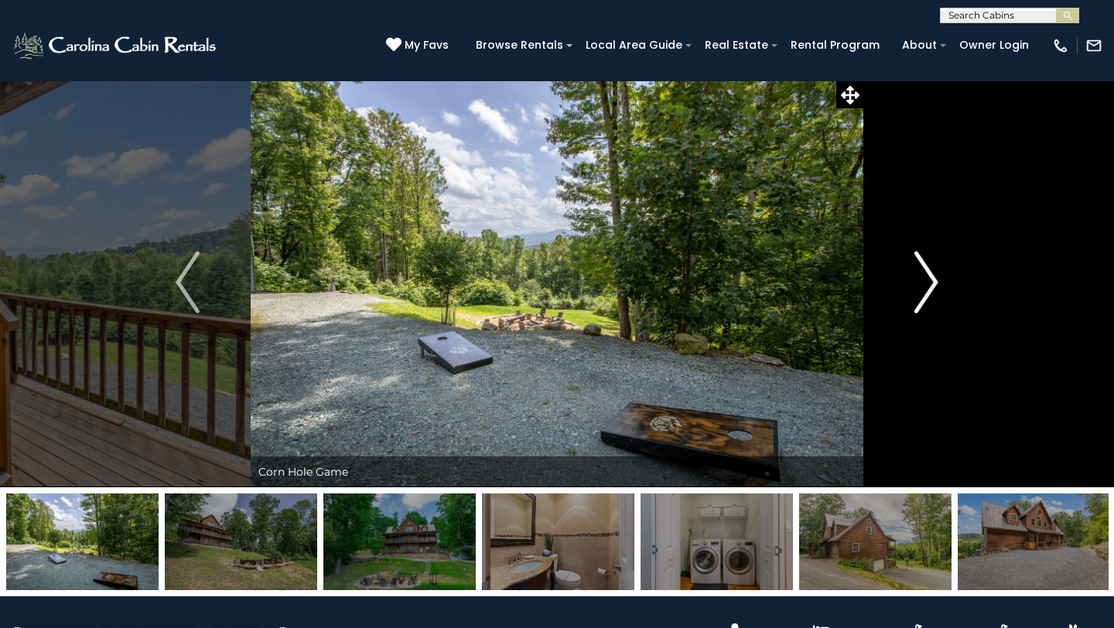
click at [927, 268] on img "Next" at bounding box center [926, 282] width 23 height 62
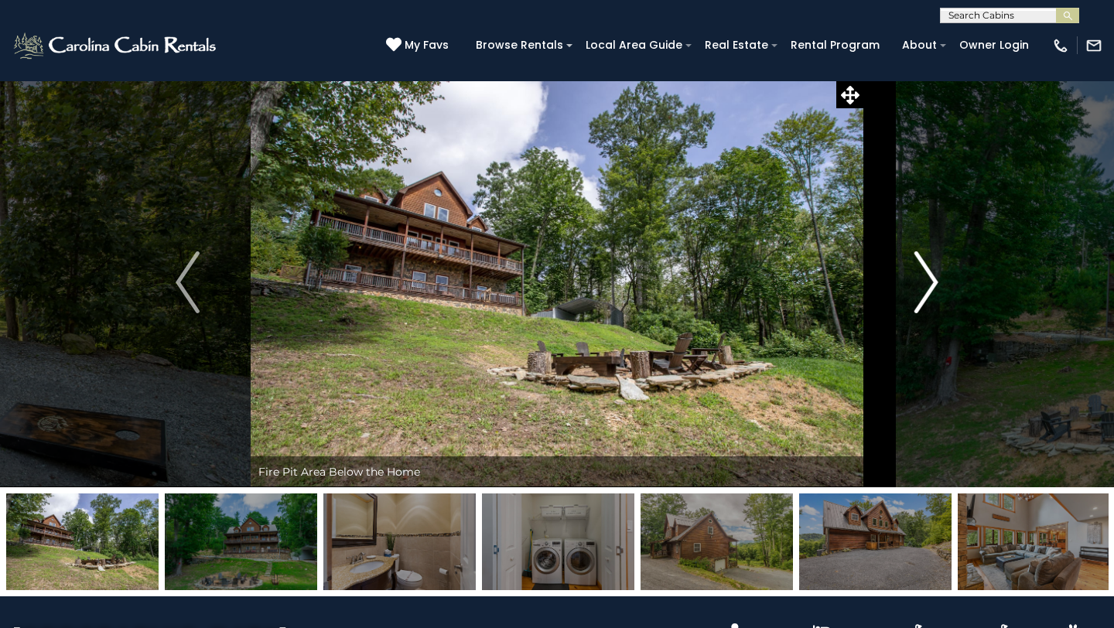
click at [927, 268] on img "Next" at bounding box center [926, 282] width 23 height 62
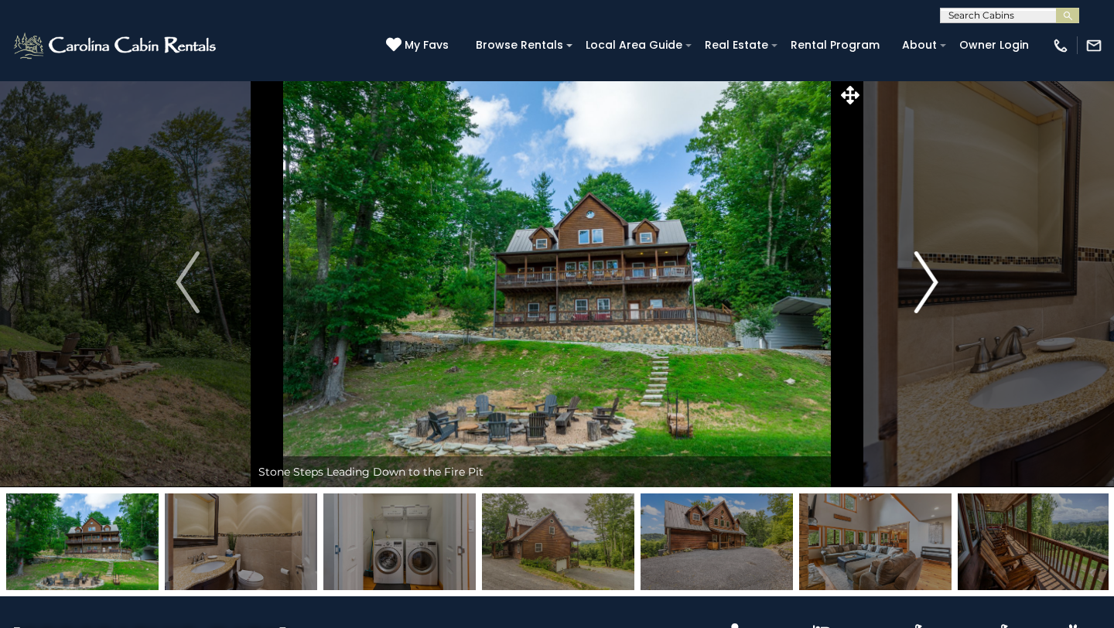
click at [927, 267] on img "Next" at bounding box center [926, 282] width 23 height 62
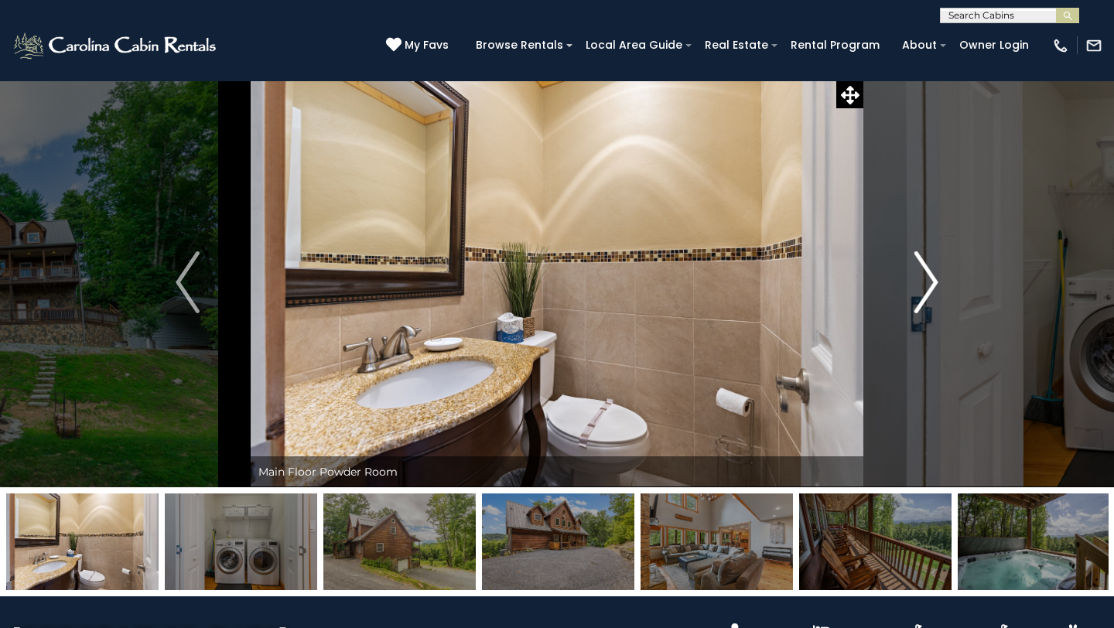
click at [927, 267] on img "Next" at bounding box center [926, 282] width 23 height 62
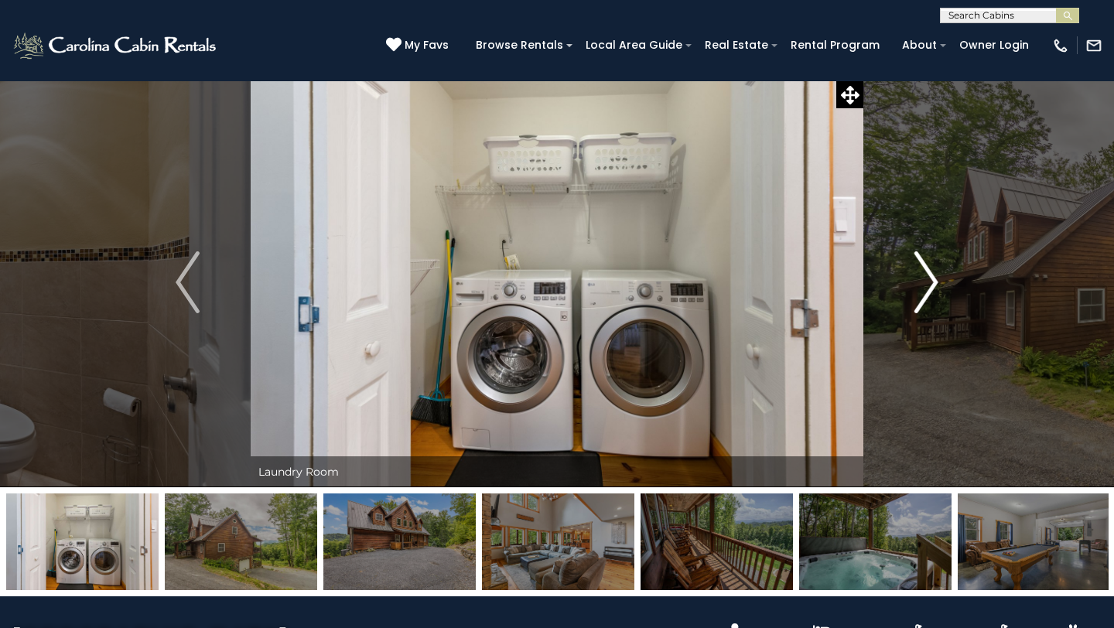
click at [927, 266] on img "Next" at bounding box center [926, 282] width 23 height 62
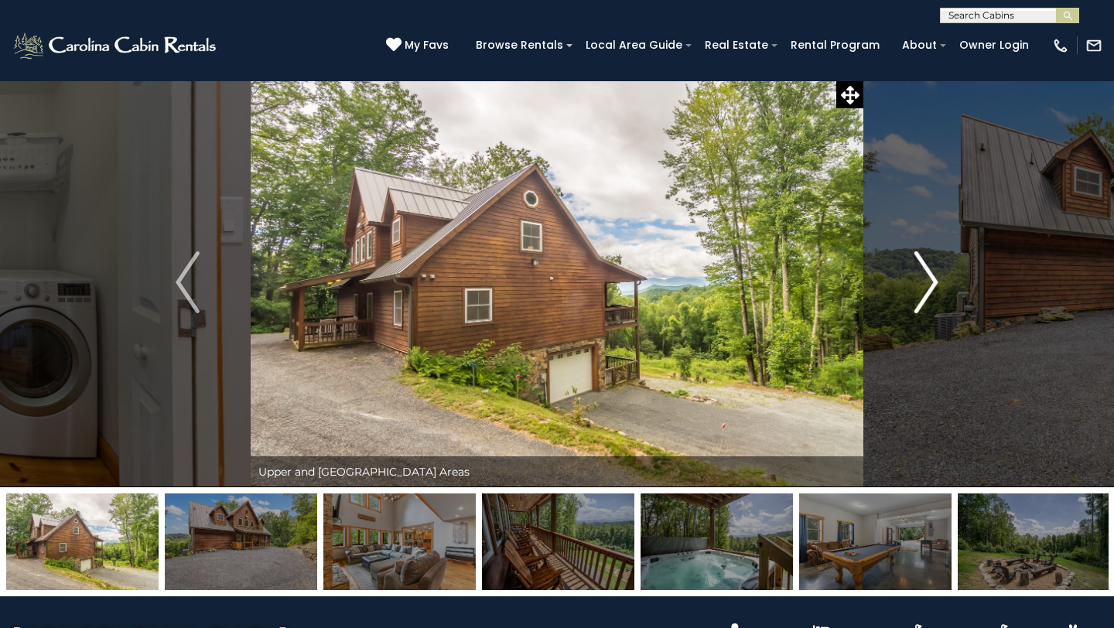
click at [926, 266] on img "Next" at bounding box center [926, 282] width 23 height 62
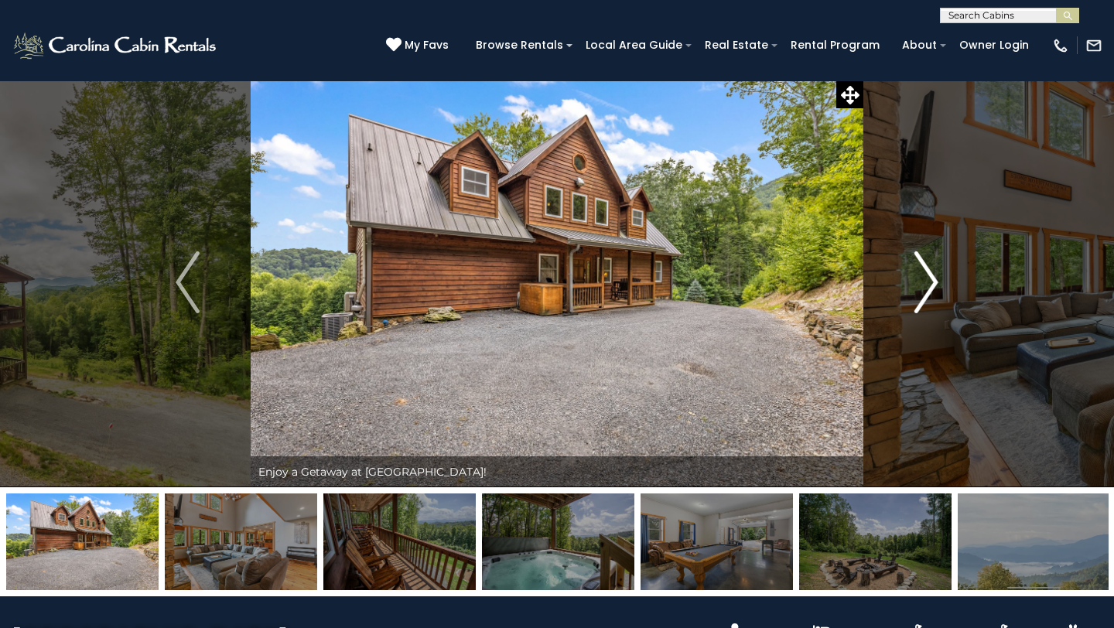
click at [925, 266] on img "Next" at bounding box center [926, 282] width 23 height 62
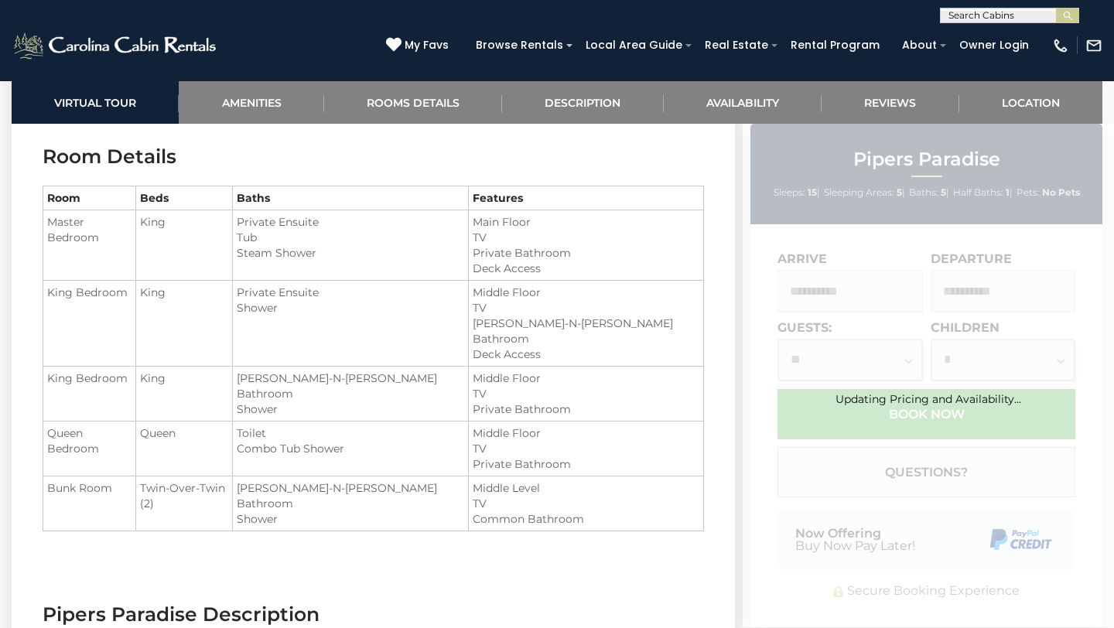
scroll to position [1891, 0]
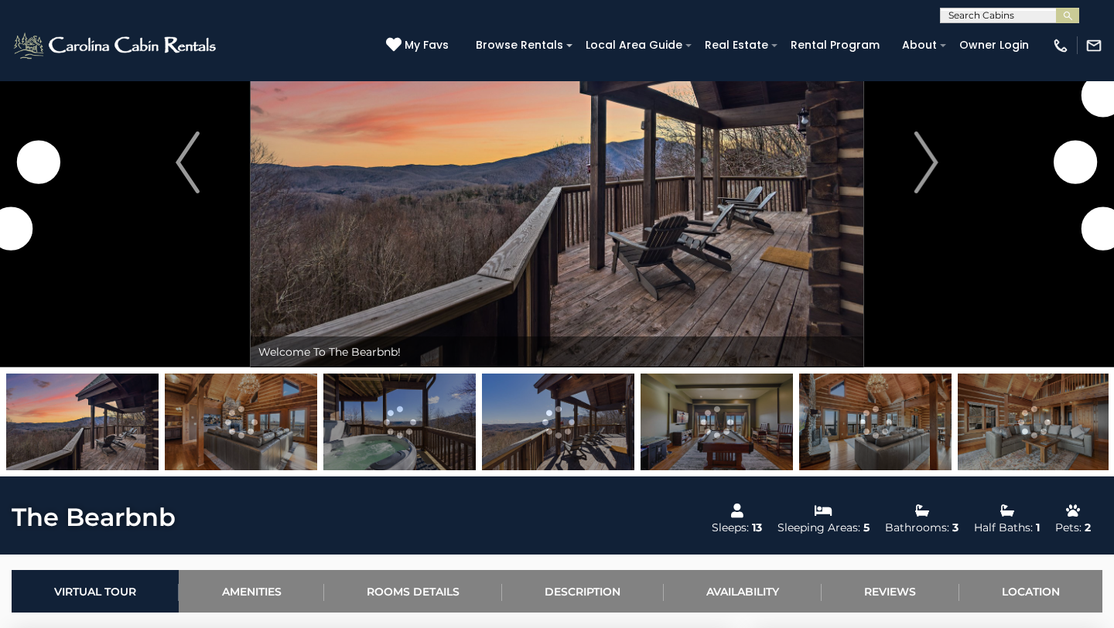
scroll to position [108, 0]
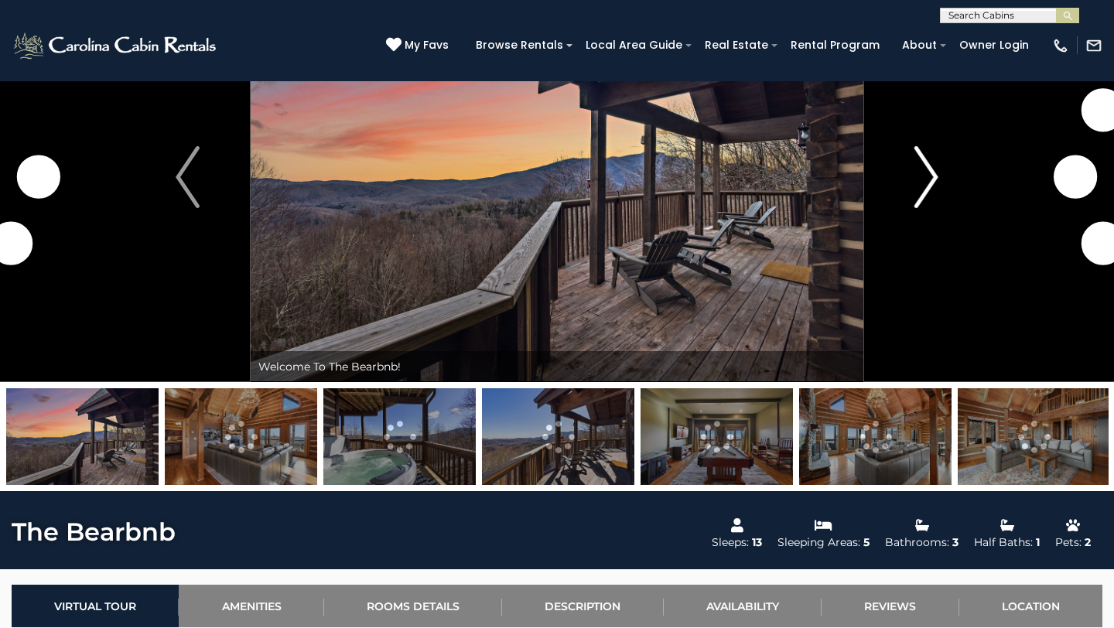
click at [931, 176] on img "Next" at bounding box center [926, 177] width 23 height 62
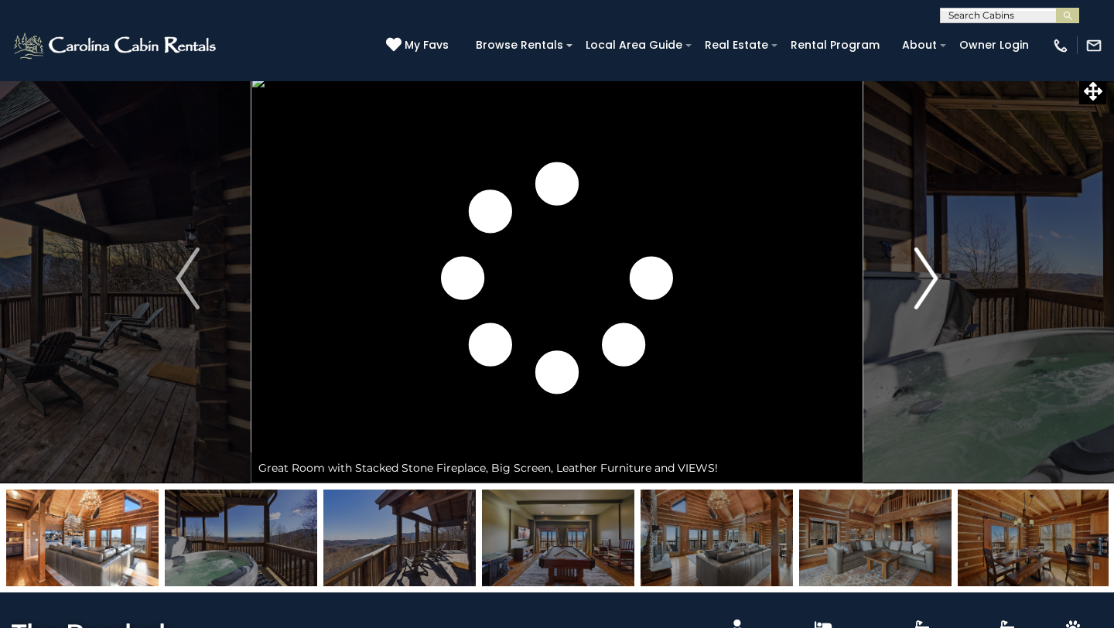
scroll to position [0, 0]
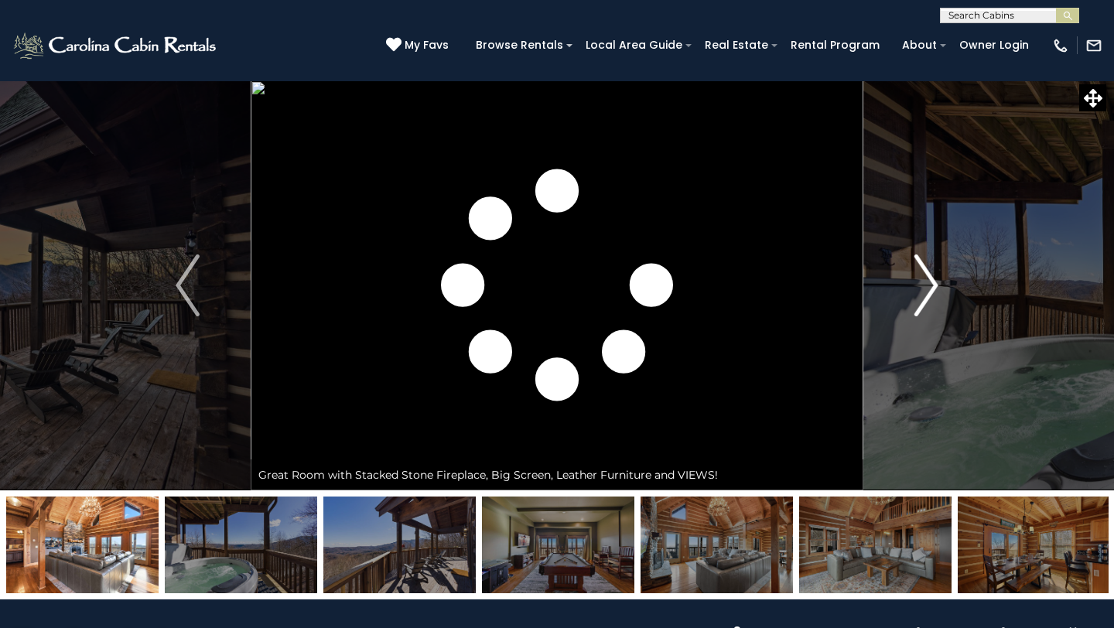
click at [942, 281] on button "Next" at bounding box center [926, 285] width 126 height 410
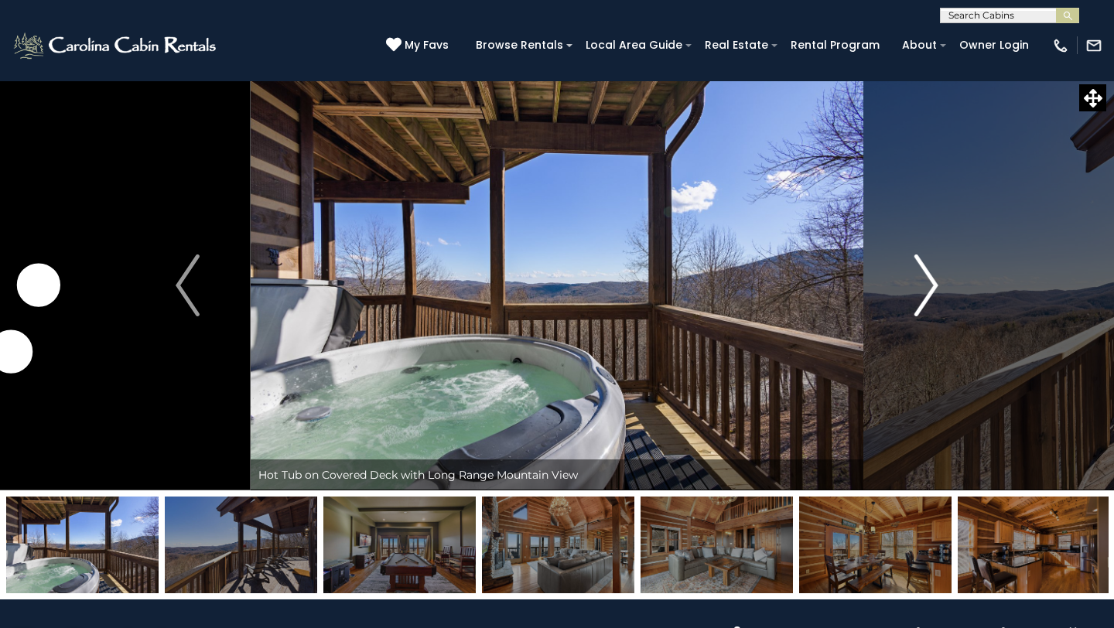
click at [942, 281] on button "Next" at bounding box center [926, 285] width 126 height 410
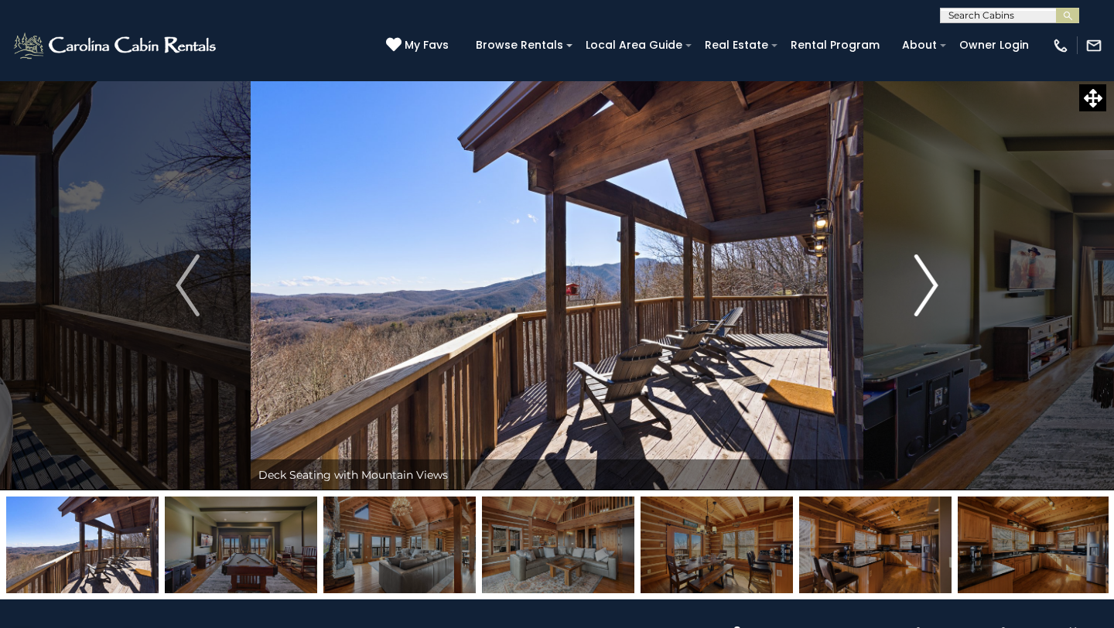
click at [939, 281] on button "Next" at bounding box center [926, 285] width 126 height 410
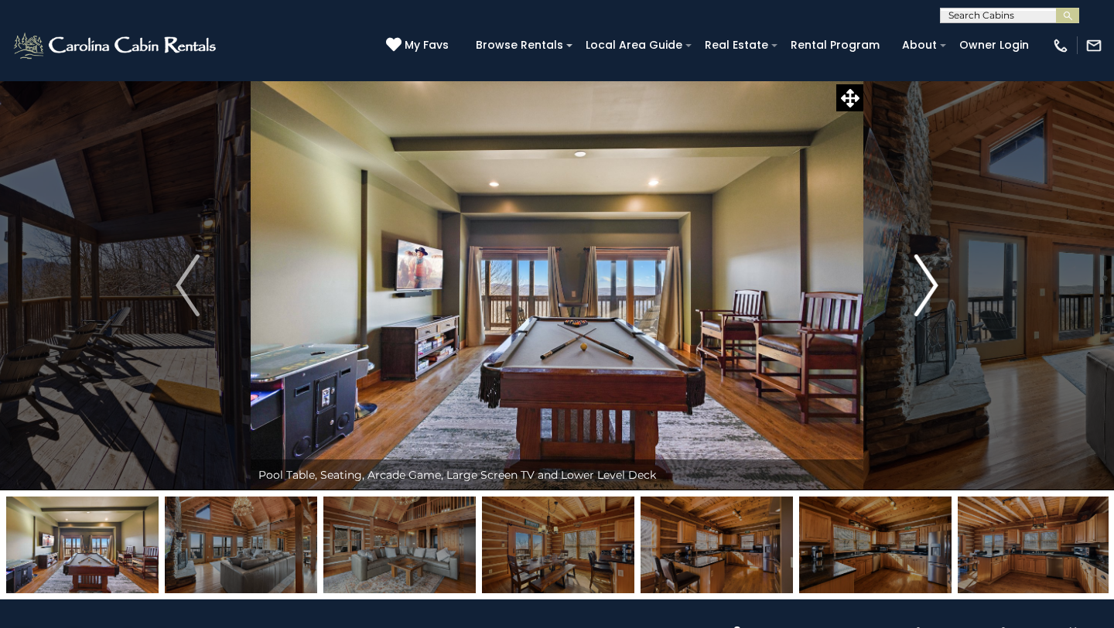
click at [939, 281] on button "Next" at bounding box center [926, 285] width 126 height 410
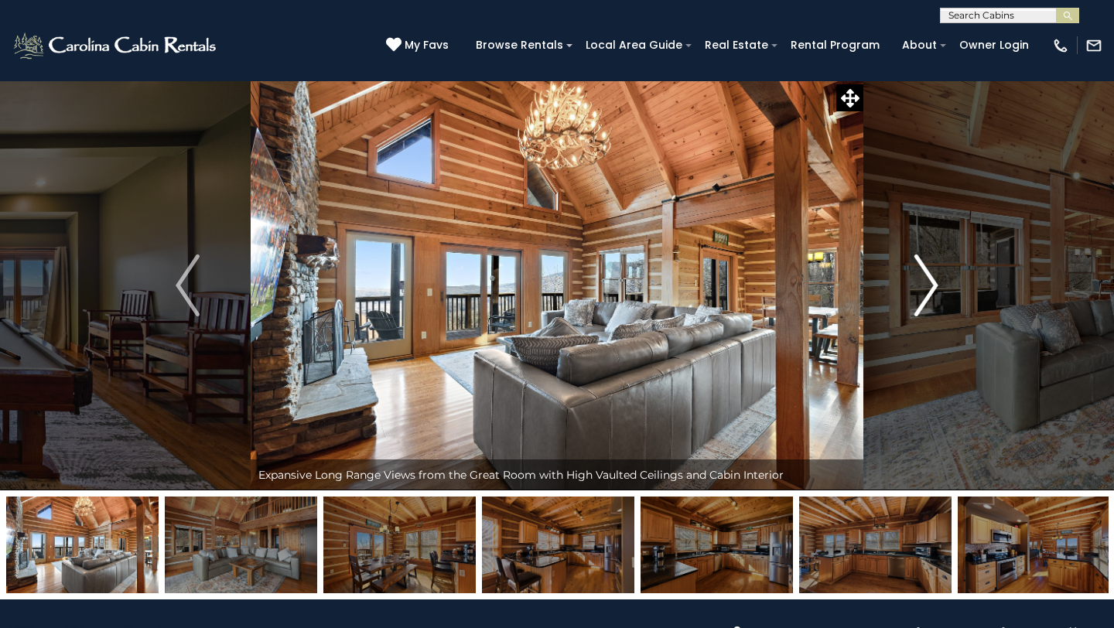
click at [939, 281] on button "Next" at bounding box center [926, 285] width 126 height 410
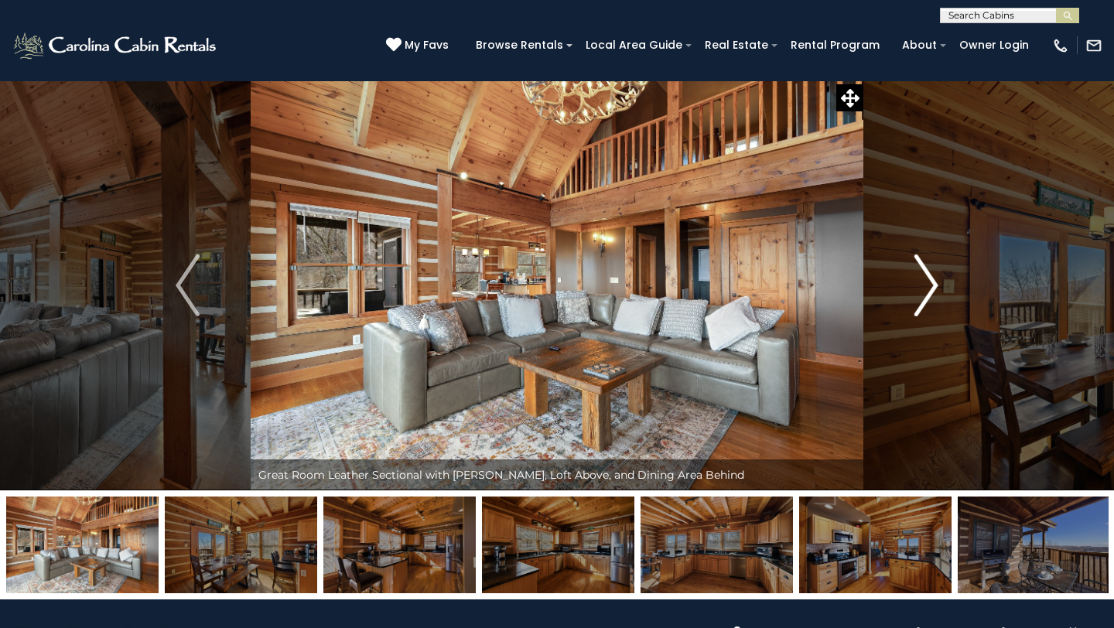
click at [939, 280] on button "Next" at bounding box center [926, 285] width 126 height 410
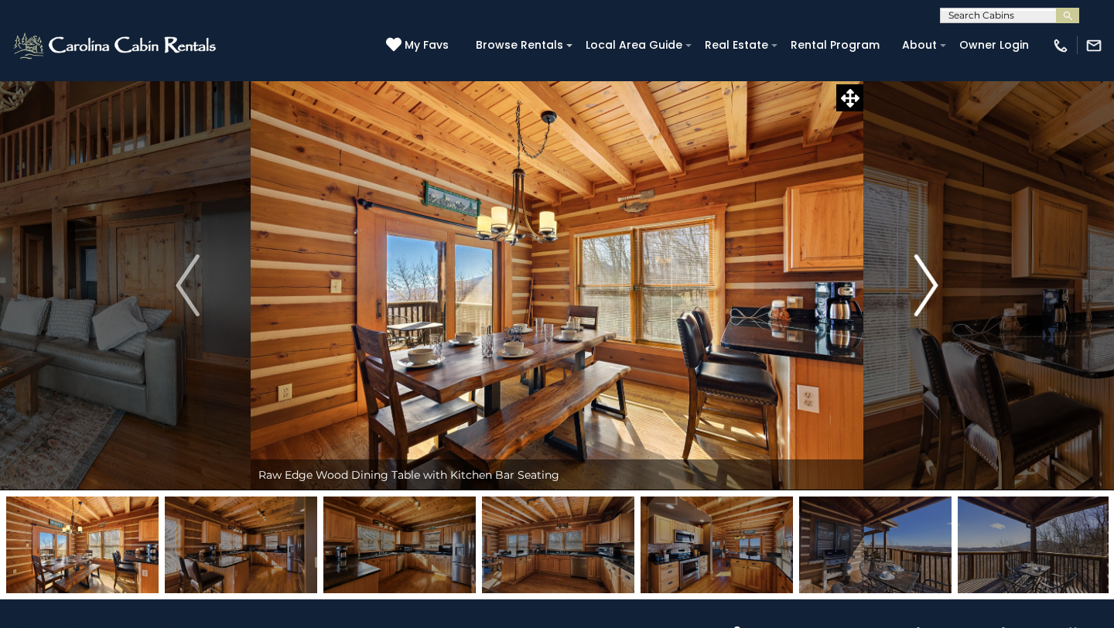
click at [938, 280] on img "Next" at bounding box center [926, 286] width 23 height 62
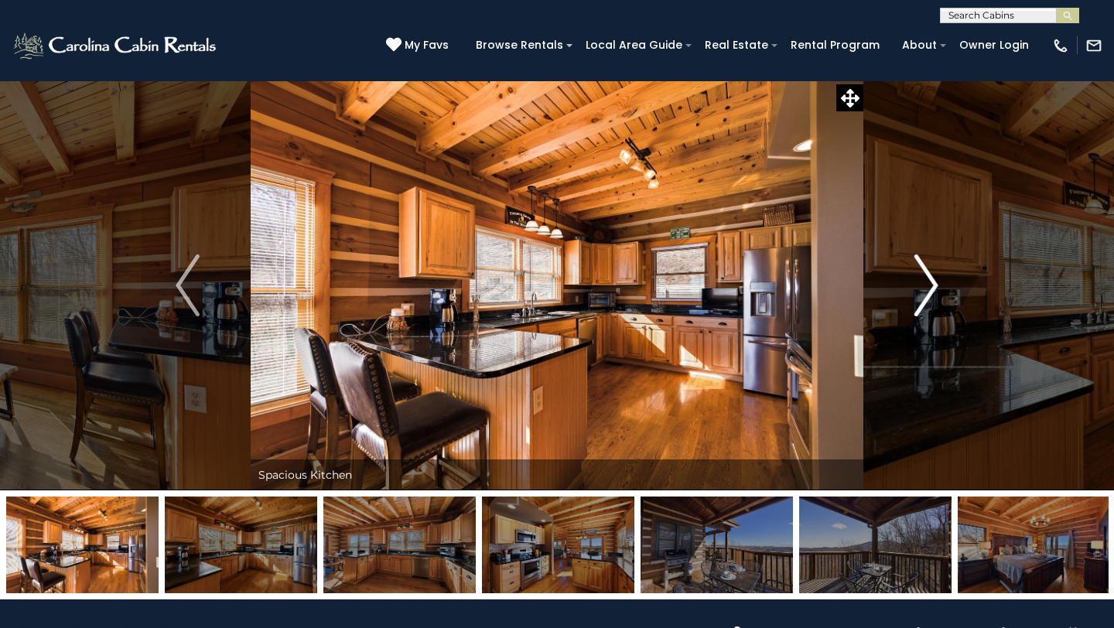
click at [938, 280] on img "Next" at bounding box center [926, 286] width 23 height 62
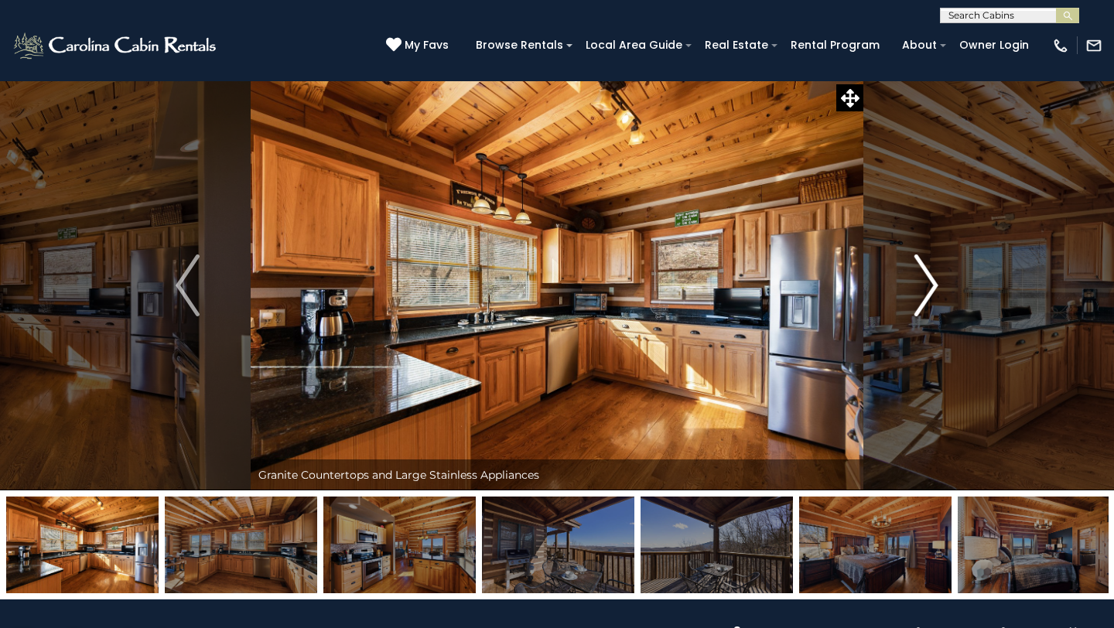
click at [938, 280] on img "Next" at bounding box center [926, 286] width 23 height 62
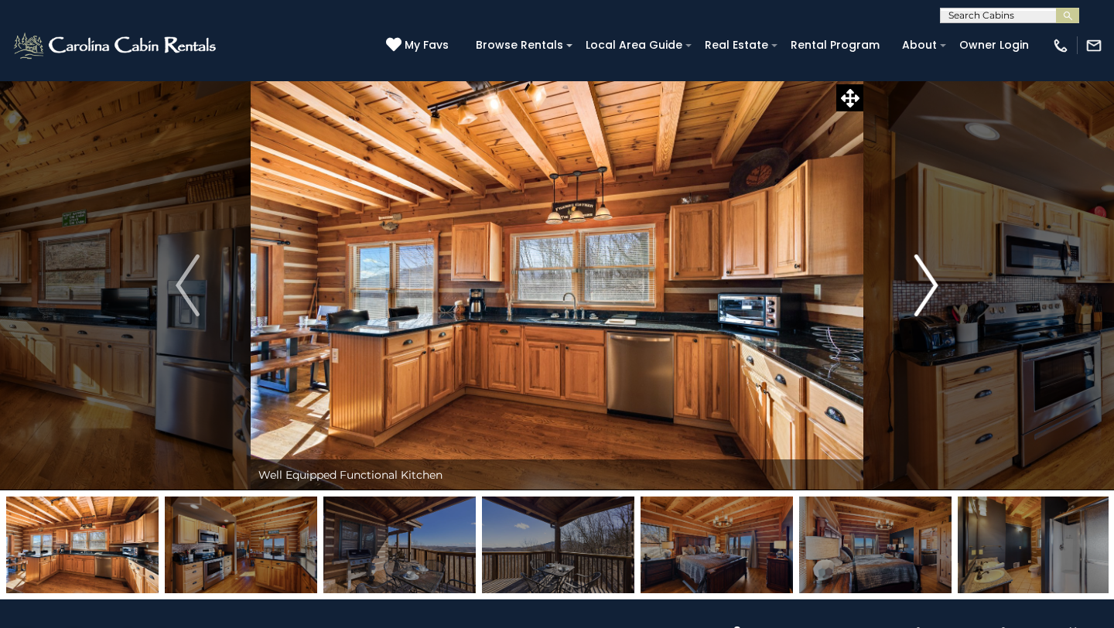
click at [938, 280] on img "Next" at bounding box center [926, 286] width 23 height 62
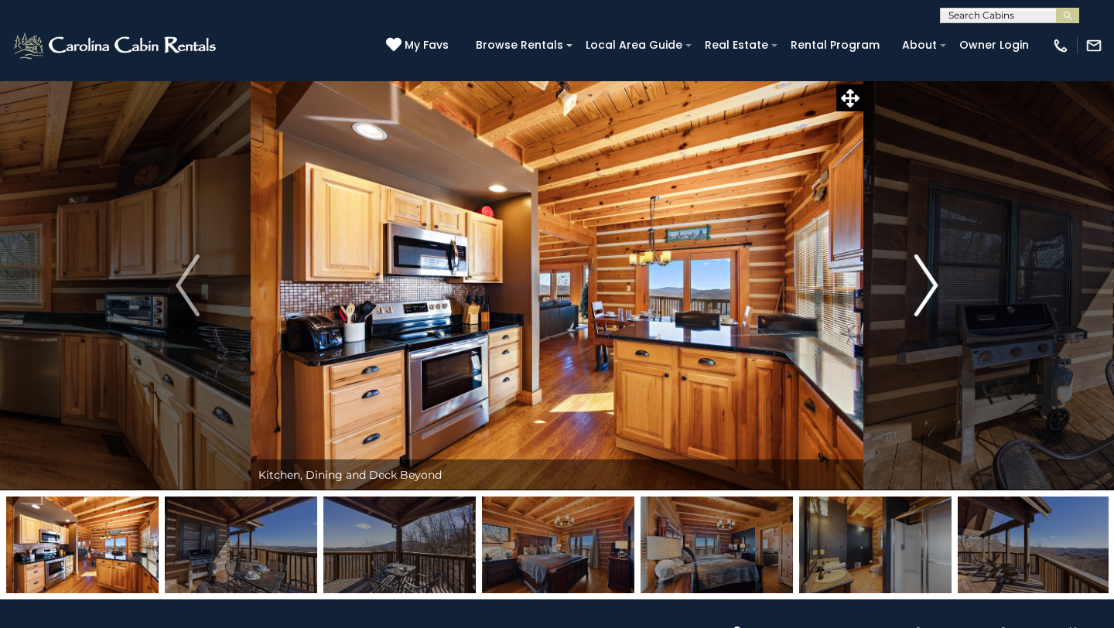
click at [938, 280] on img "Next" at bounding box center [926, 286] width 23 height 62
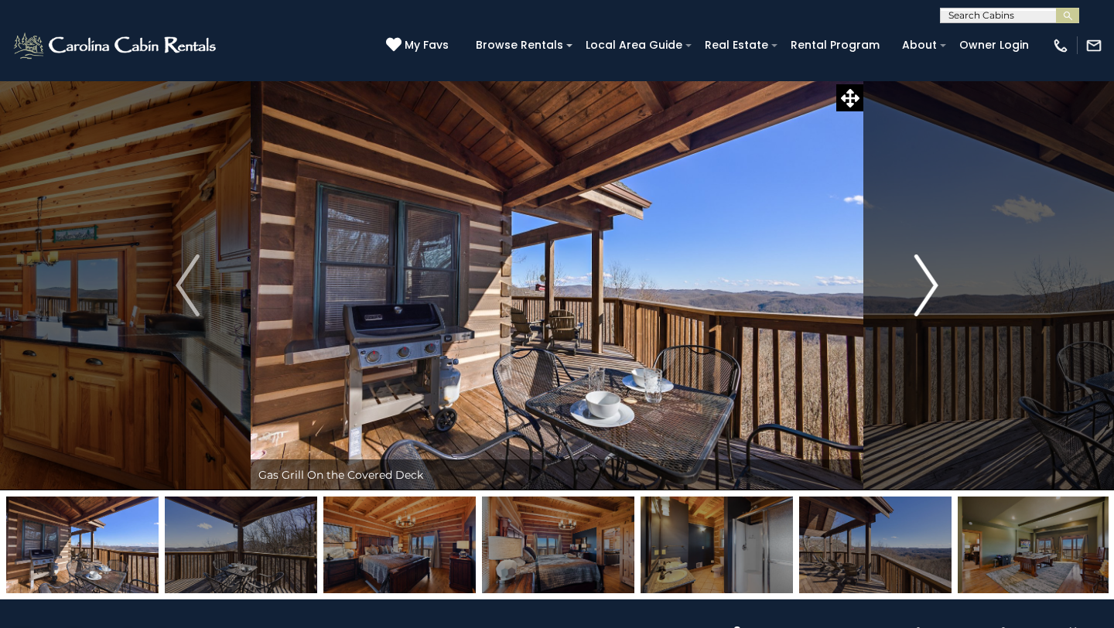
click at [938, 280] on img "Next" at bounding box center [926, 286] width 23 height 62
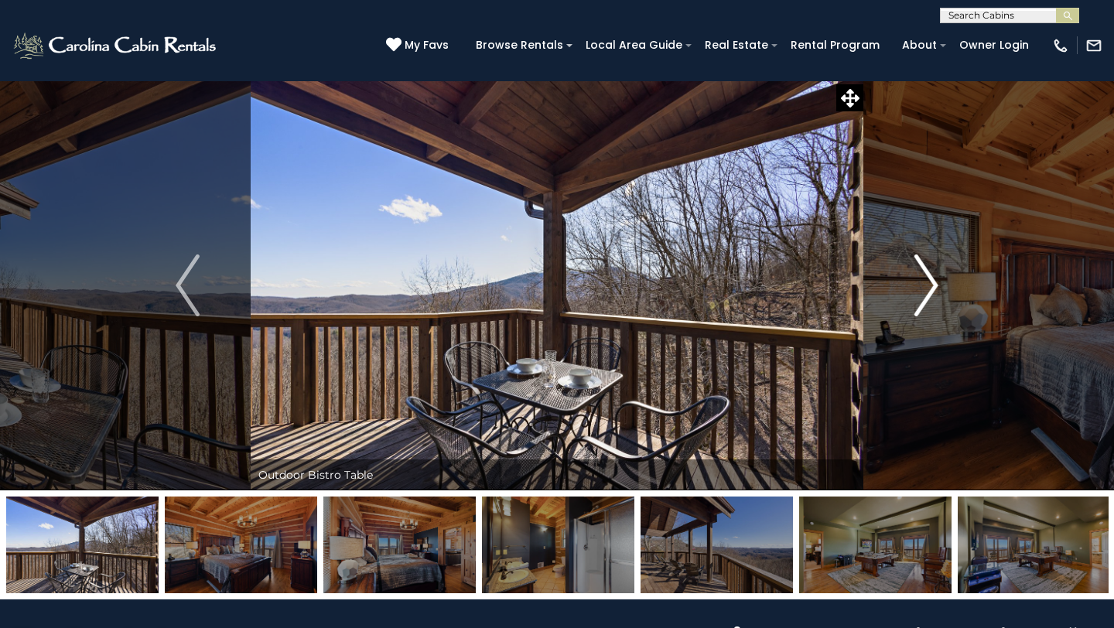
click at [937, 279] on img "Next" at bounding box center [926, 286] width 23 height 62
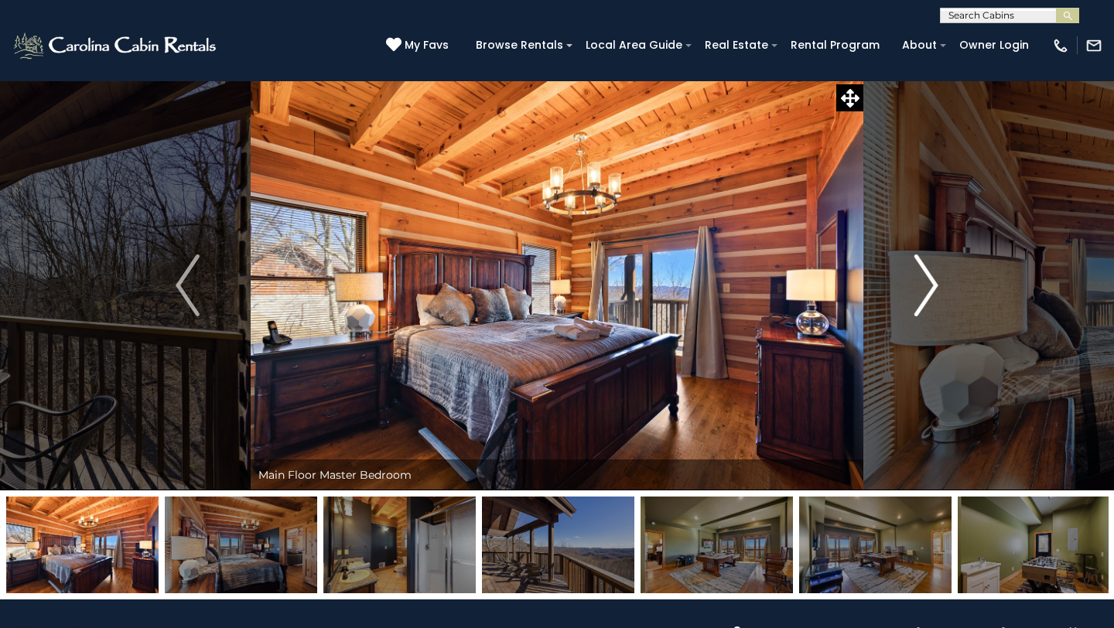
click at [937, 279] on img "Next" at bounding box center [926, 286] width 23 height 62
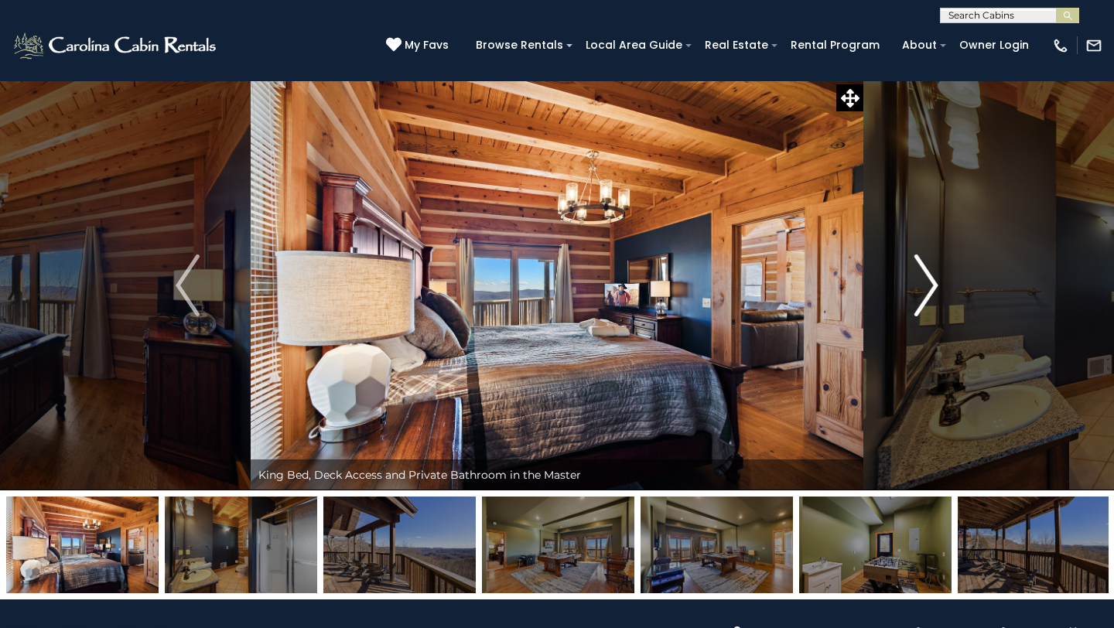
click at [937, 279] on img "Next" at bounding box center [926, 286] width 23 height 62
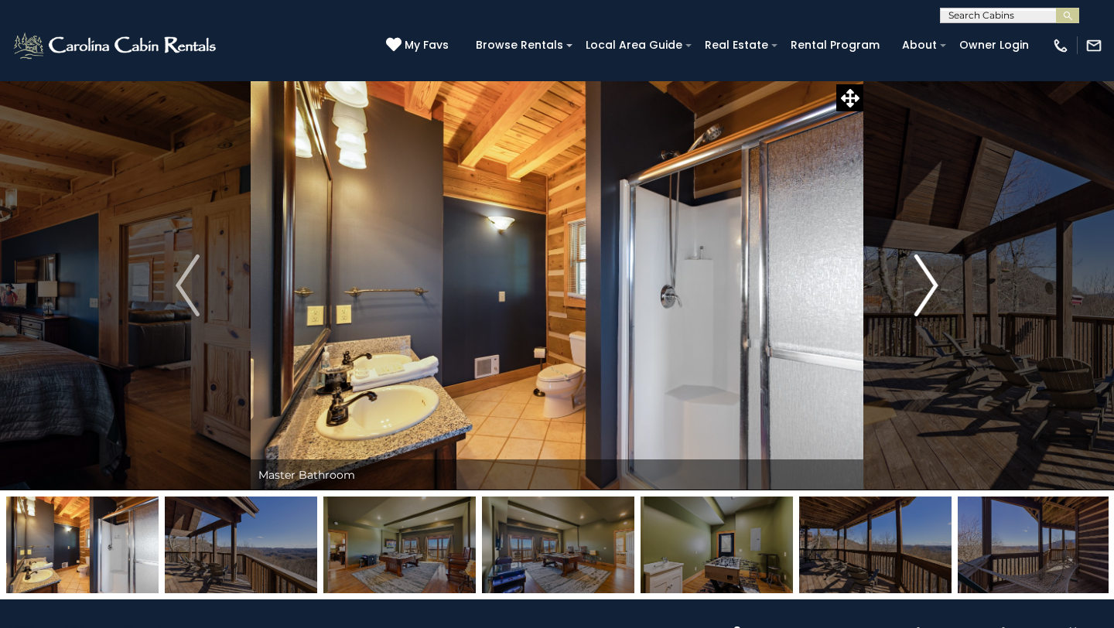
click at [937, 279] on img "Next" at bounding box center [926, 286] width 23 height 62
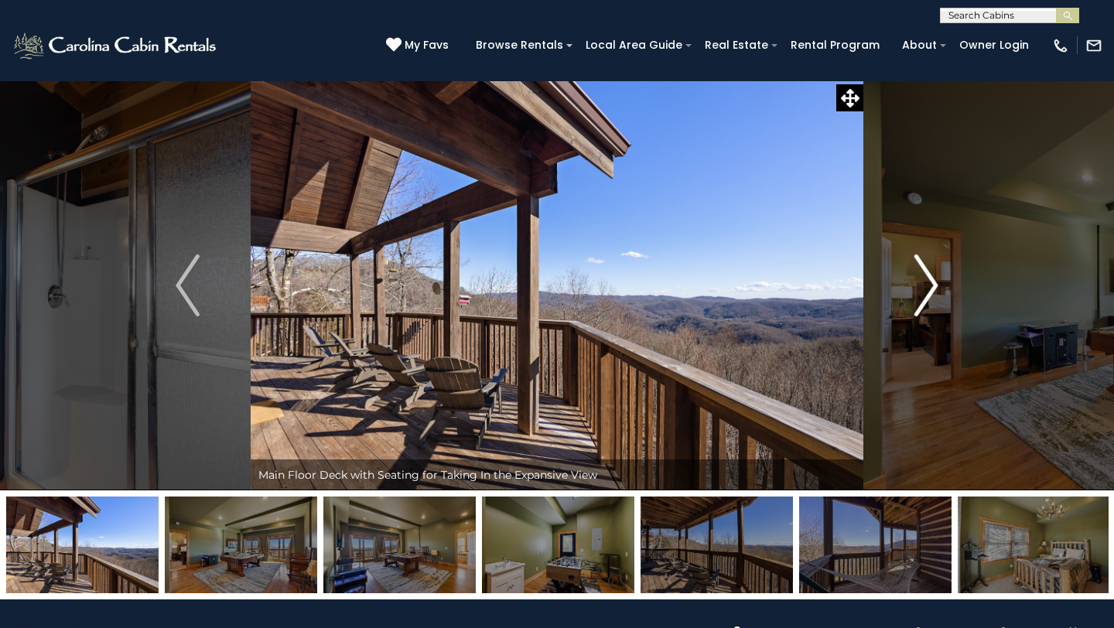
click at [938, 279] on img "Next" at bounding box center [926, 286] width 23 height 62
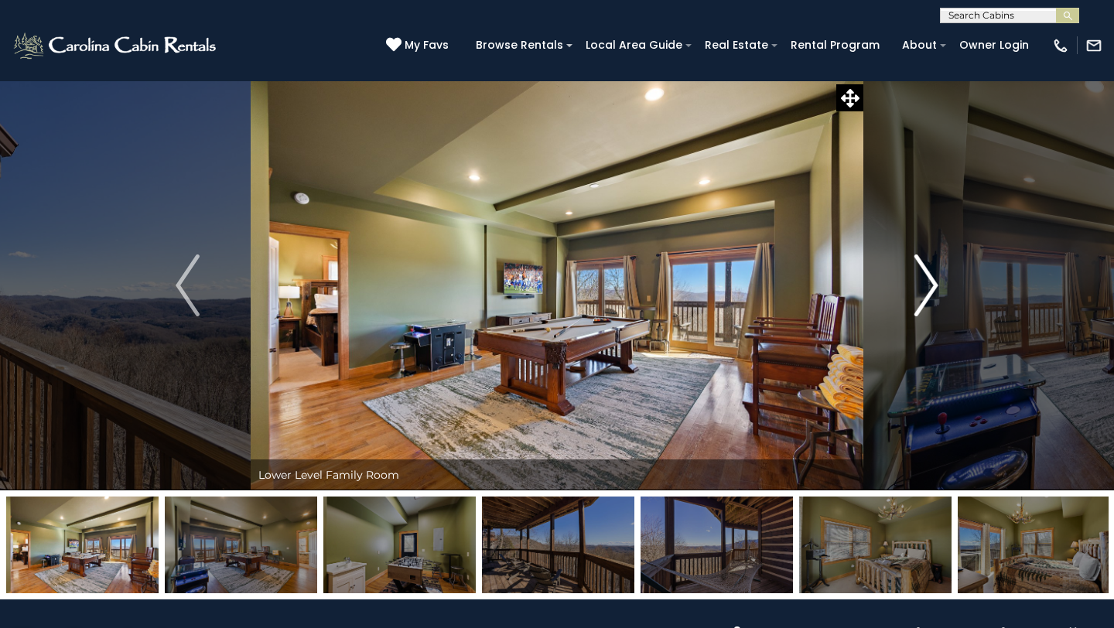
click at [938, 279] on img "Next" at bounding box center [926, 286] width 23 height 62
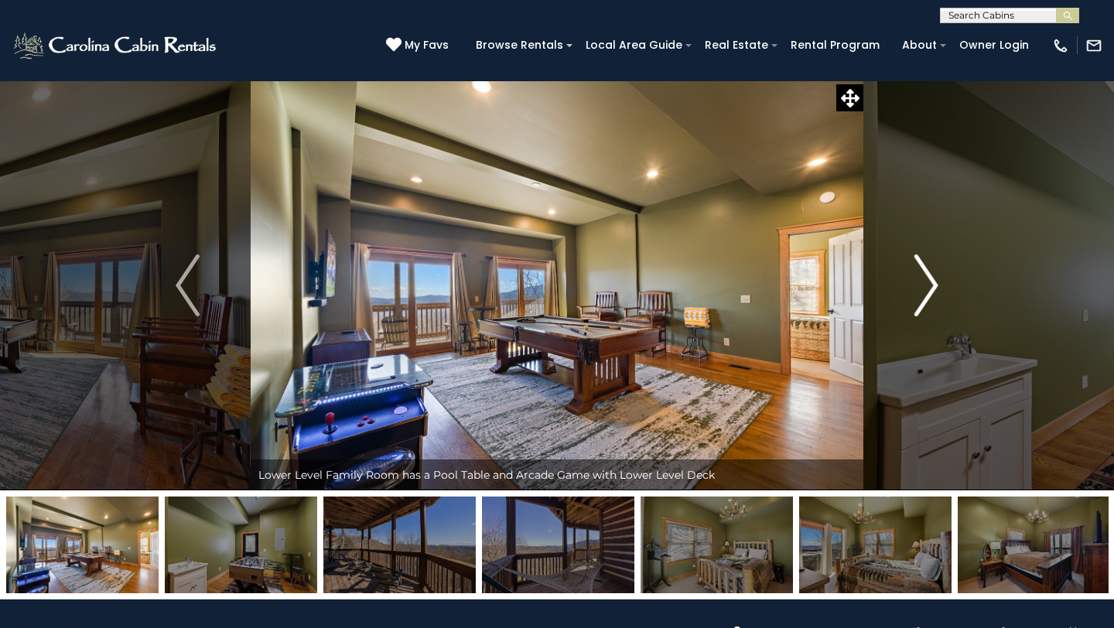
click at [938, 279] on img "Next" at bounding box center [926, 286] width 23 height 62
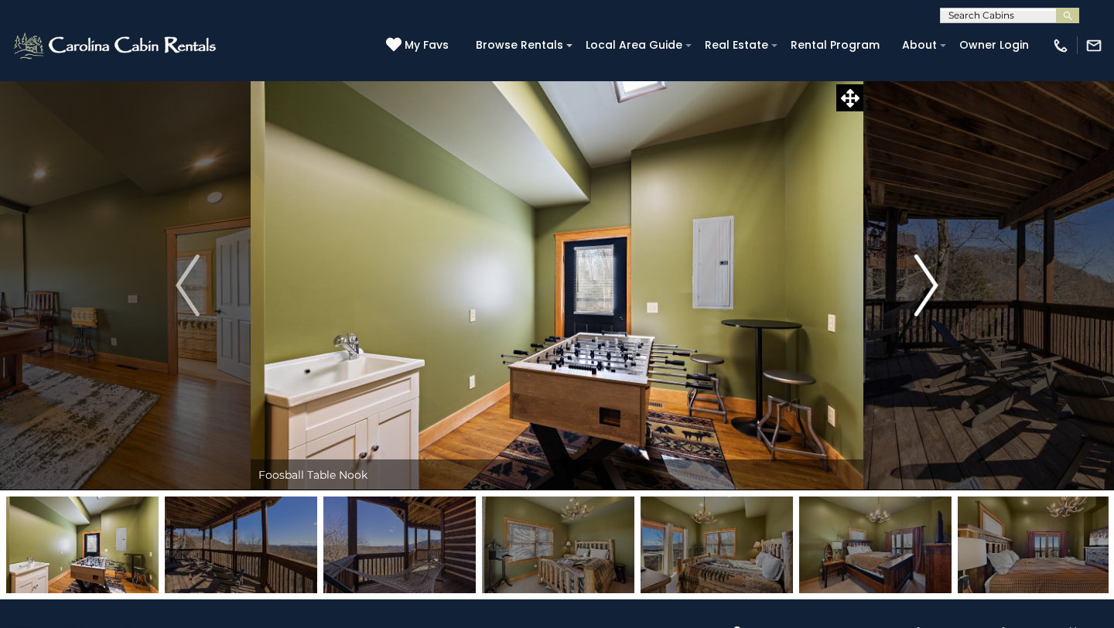
click at [939, 279] on button "Next" at bounding box center [926, 285] width 126 height 410
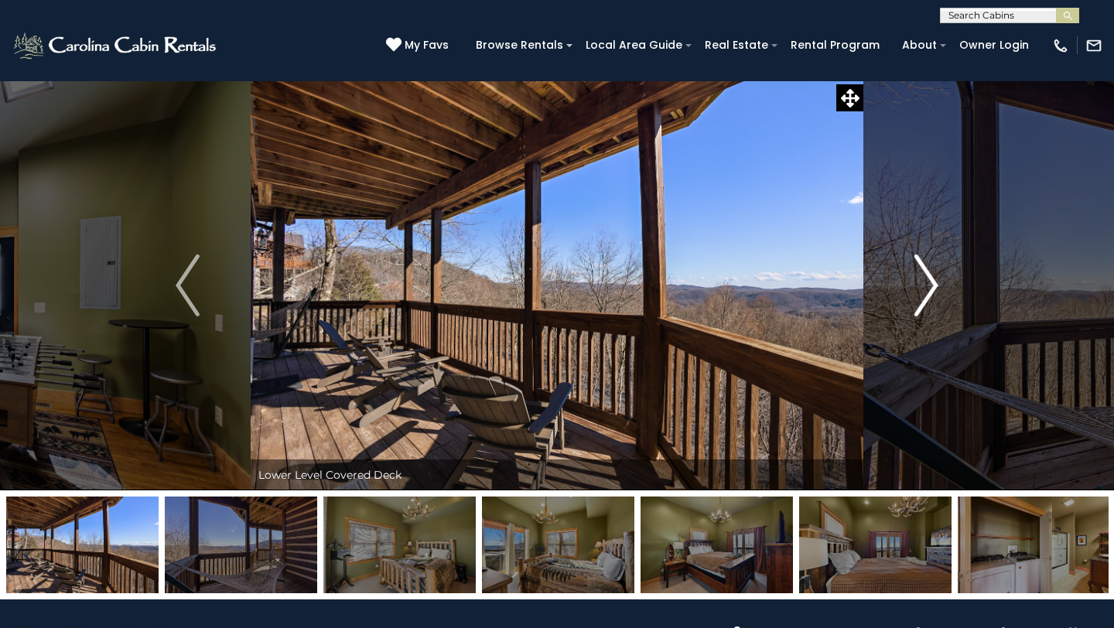
click at [939, 279] on button "Next" at bounding box center [926, 285] width 126 height 410
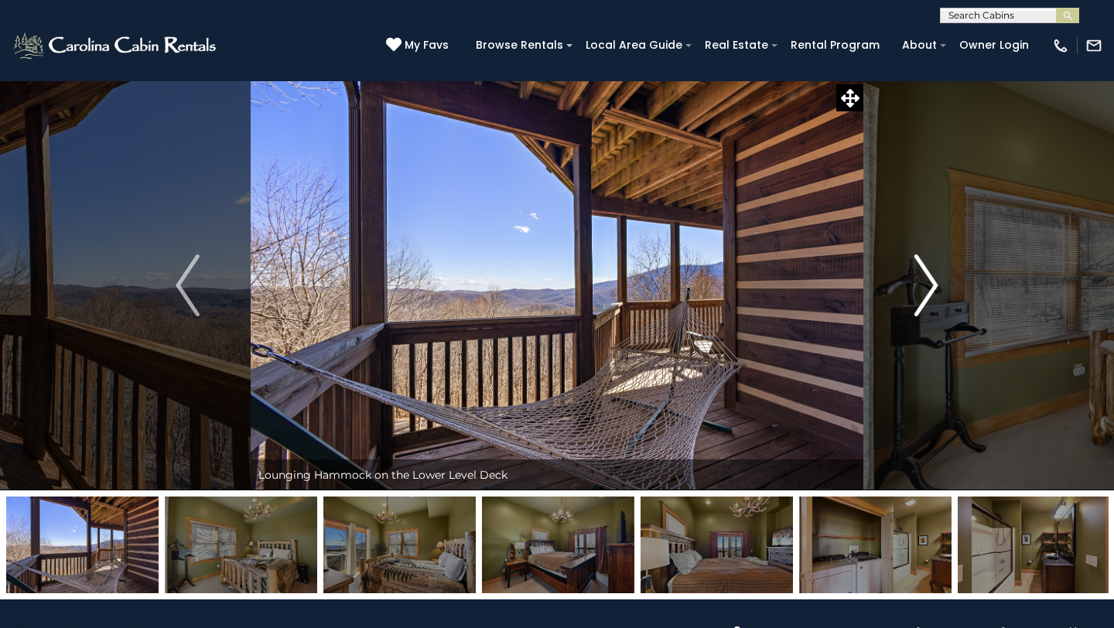
click at [939, 279] on button "Next" at bounding box center [926, 285] width 126 height 410
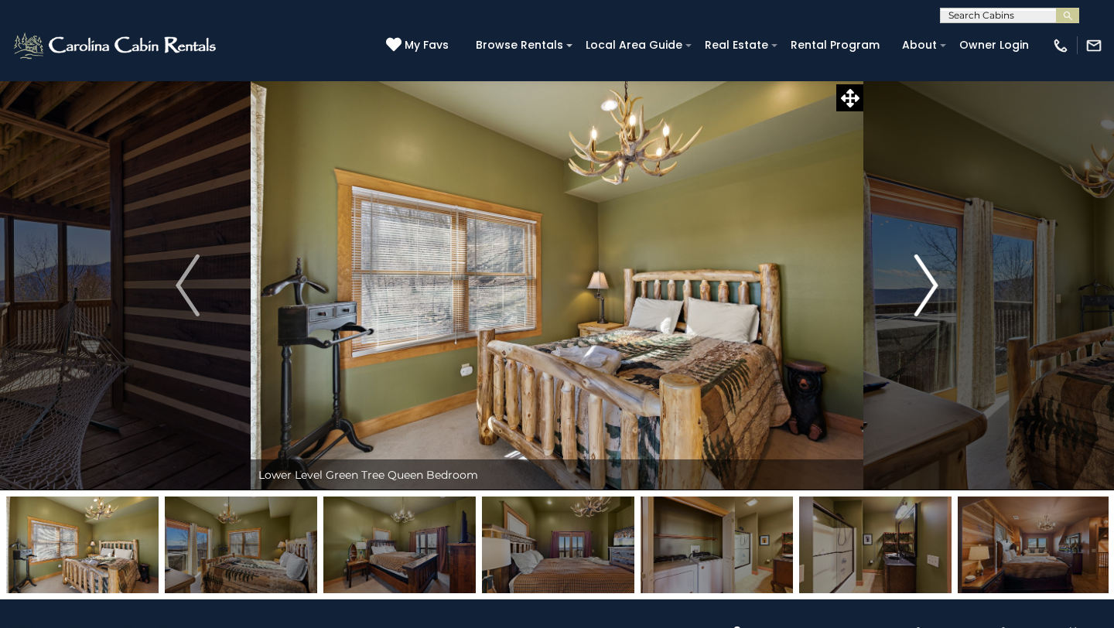
click at [939, 279] on button "Next" at bounding box center [926, 285] width 126 height 410
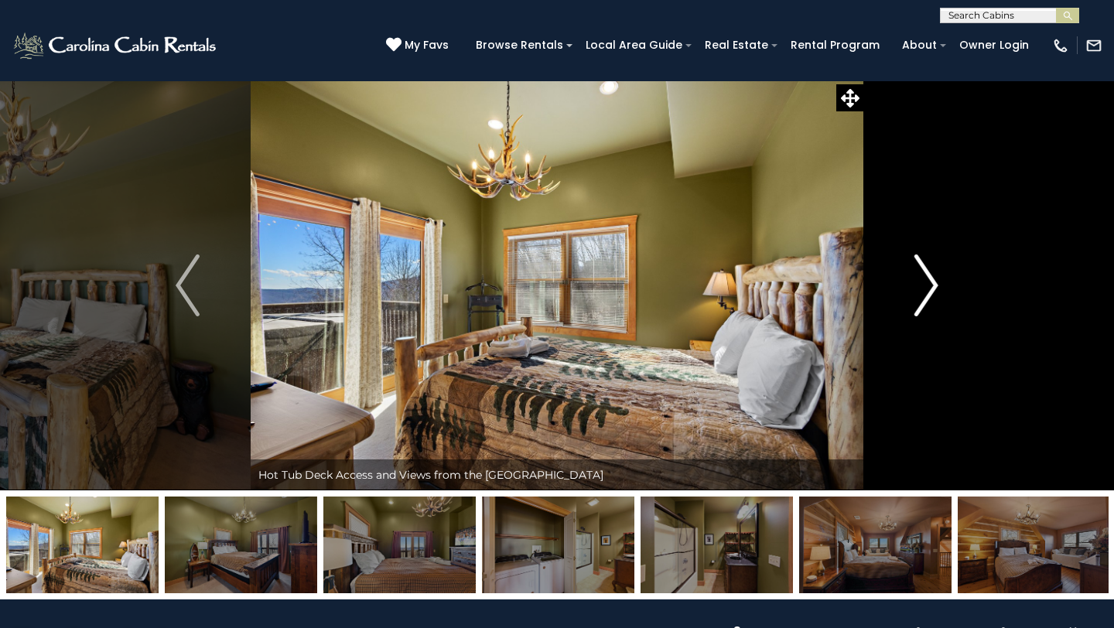
click at [939, 279] on button "Next" at bounding box center [926, 285] width 126 height 410
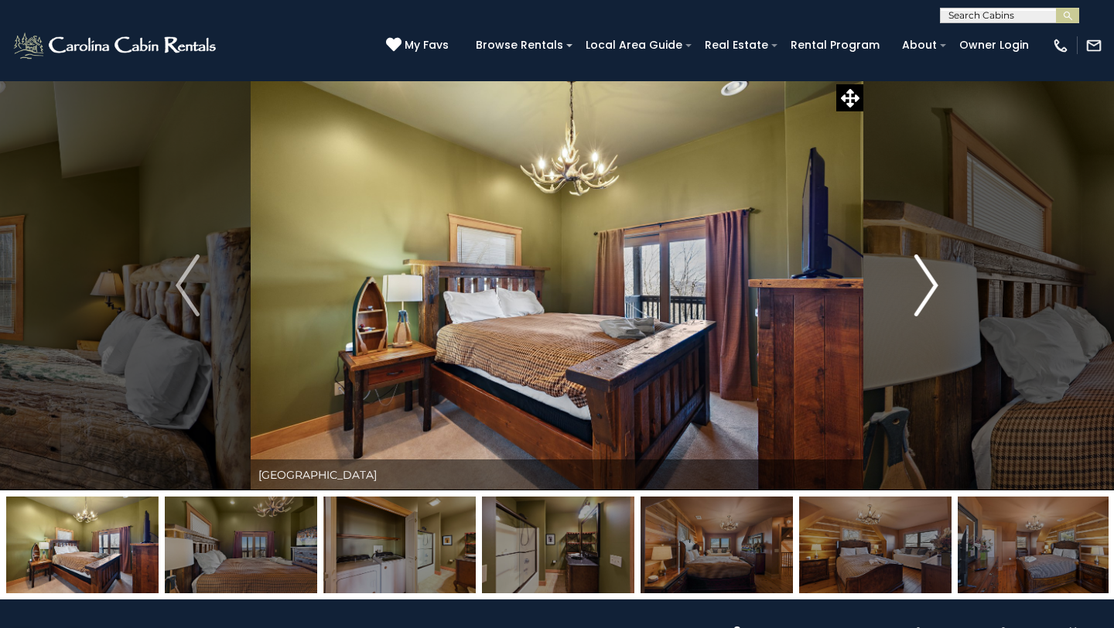
click at [939, 279] on button "Next" at bounding box center [926, 285] width 126 height 410
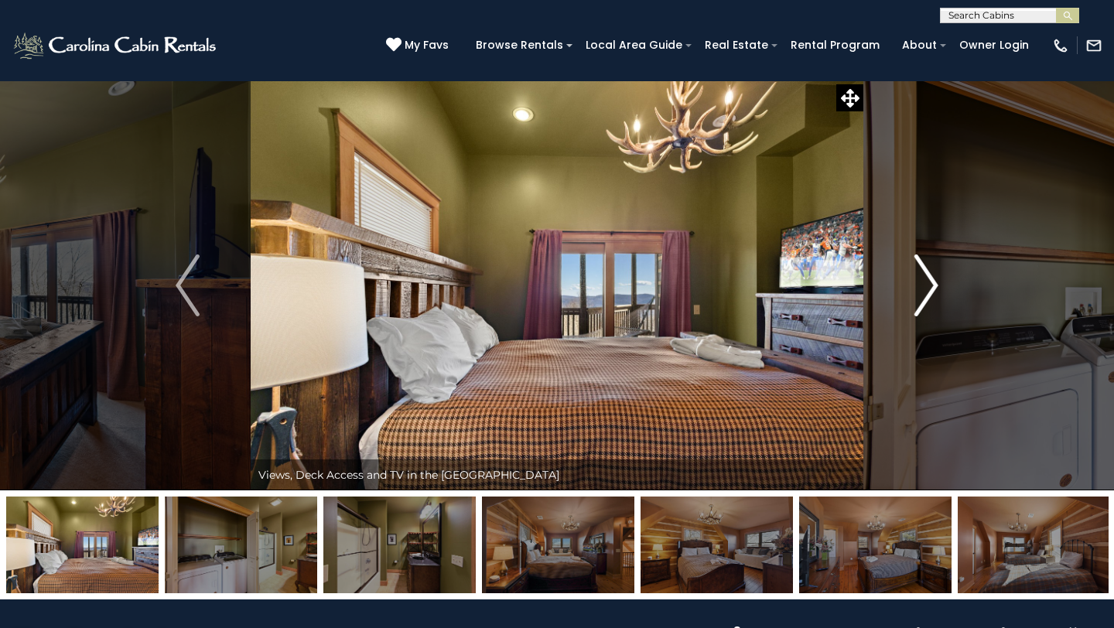
click at [938, 278] on button "Next" at bounding box center [926, 285] width 126 height 410
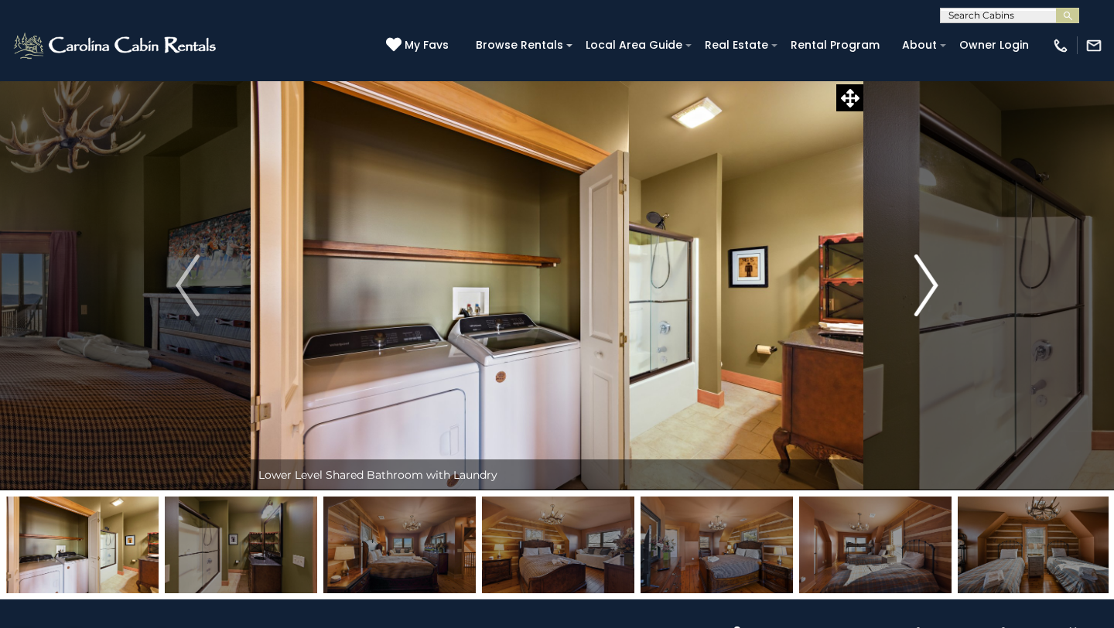
click at [939, 278] on button "Next" at bounding box center [926, 285] width 126 height 410
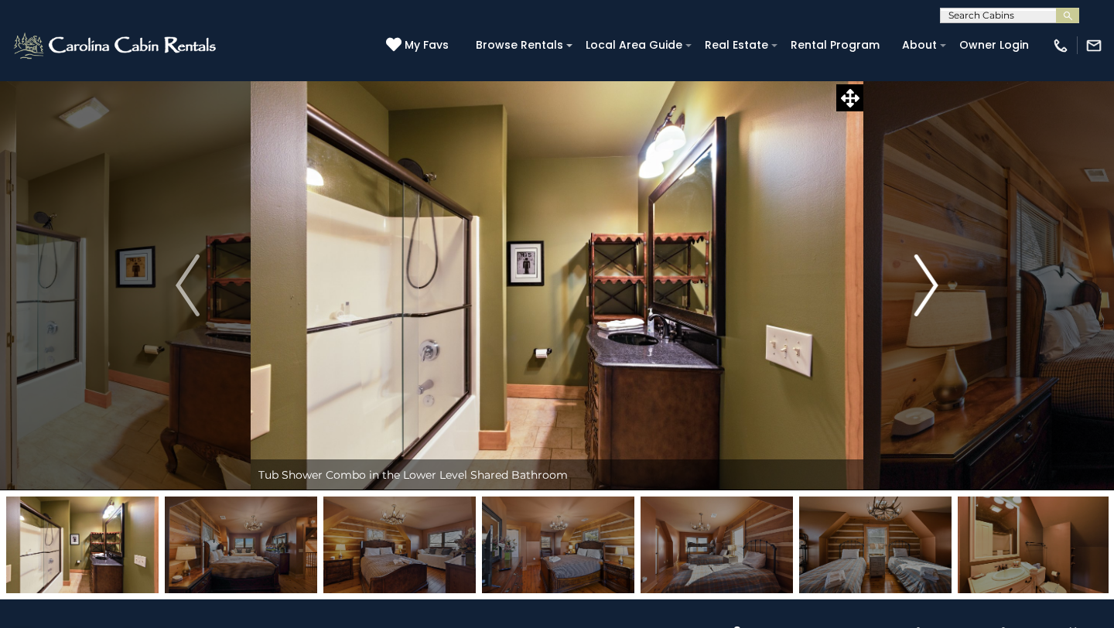
click at [939, 278] on button "Next" at bounding box center [926, 285] width 126 height 410
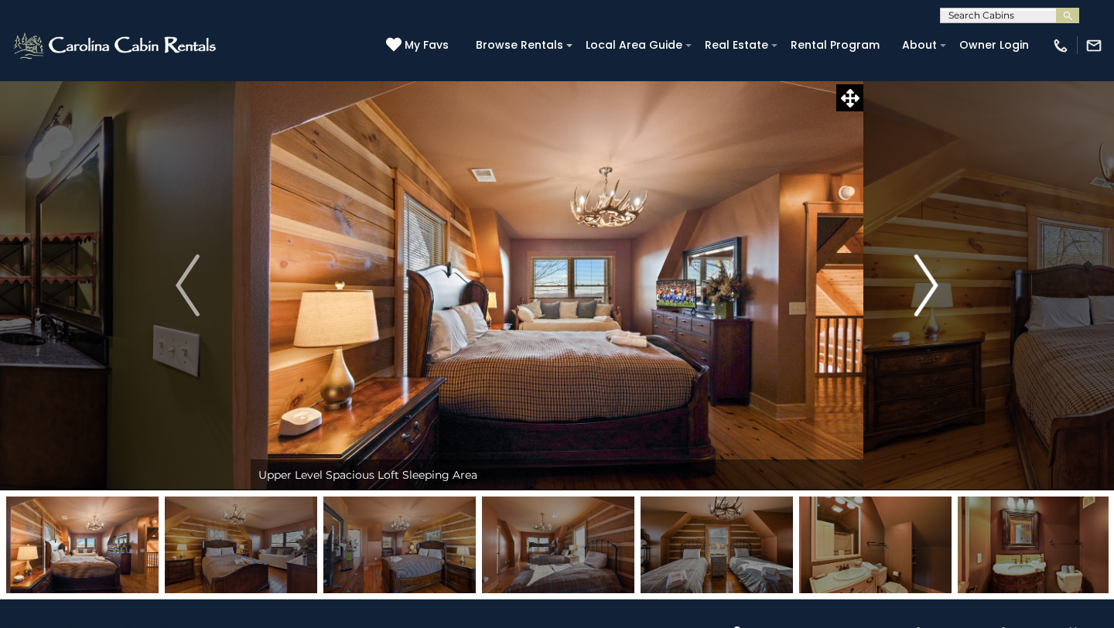
click at [939, 278] on button "Next" at bounding box center [926, 285] width 126 height 410
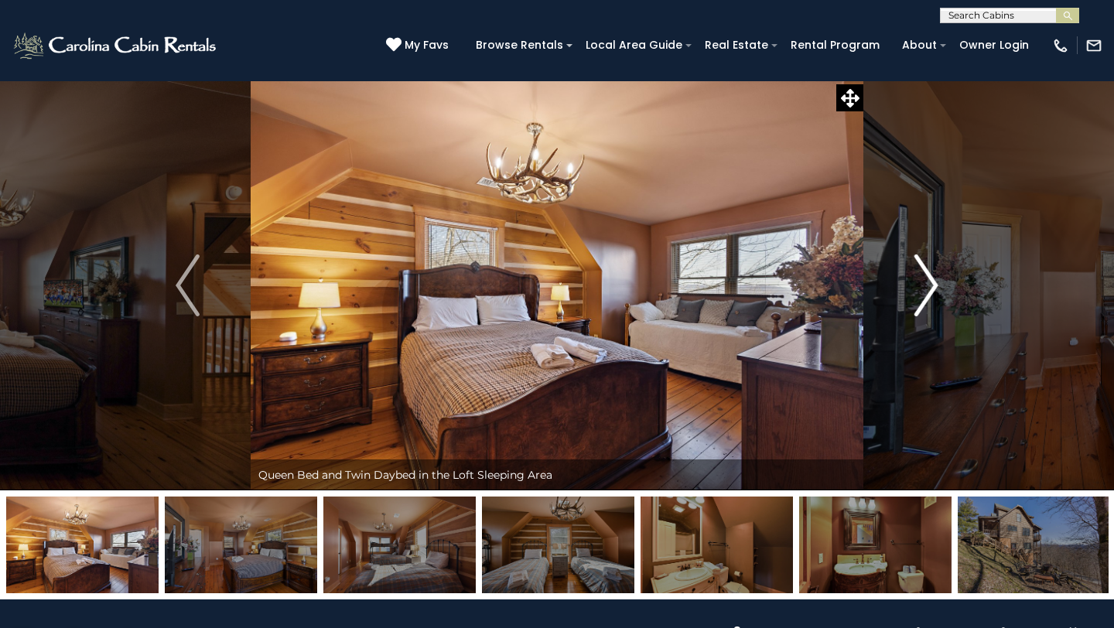
click at [939, 278] on button "Next" at bounding box center [926, 285] width 126 height 410
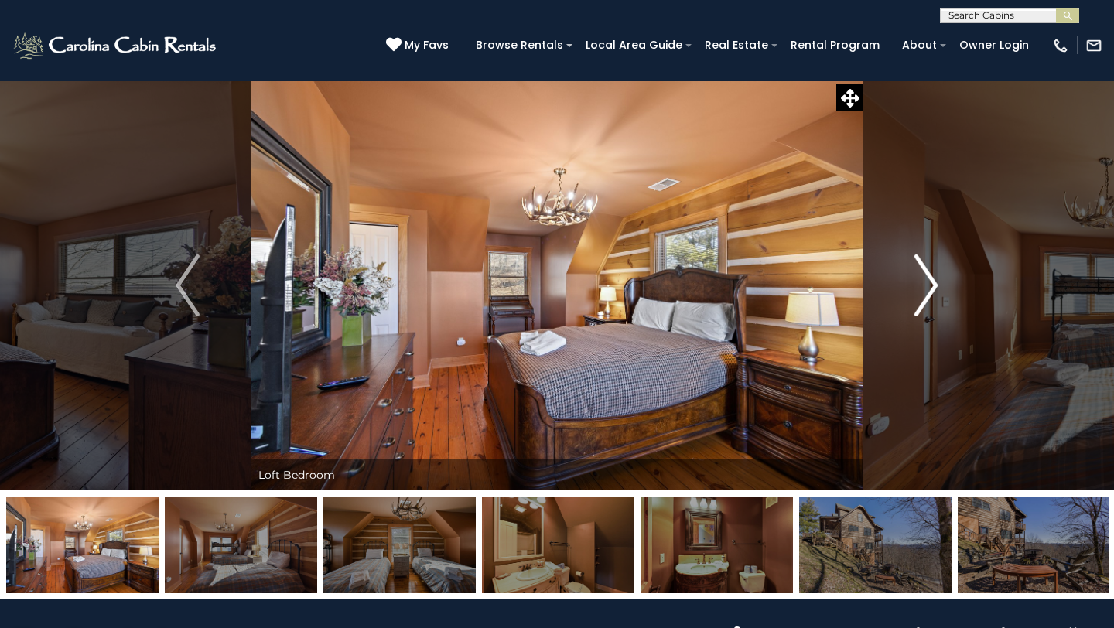
click at [938, 276] on button "Next" at bounding box center [926, 285] width 126 height 410
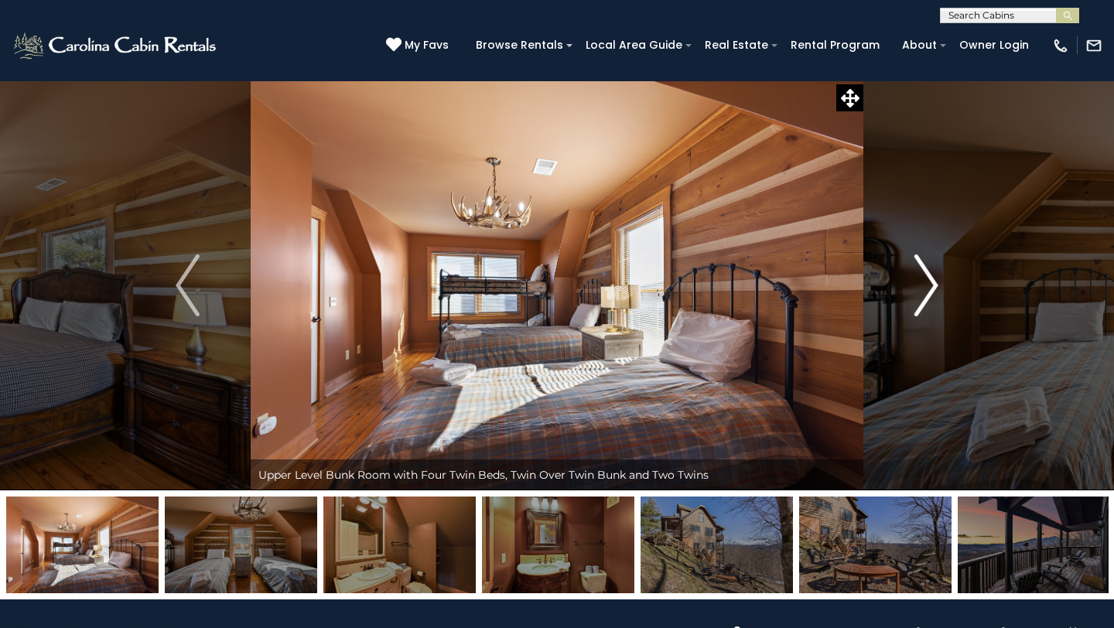
click at [935, 277] on img "Next" at bounding box center [926, 286] width 23 height 62
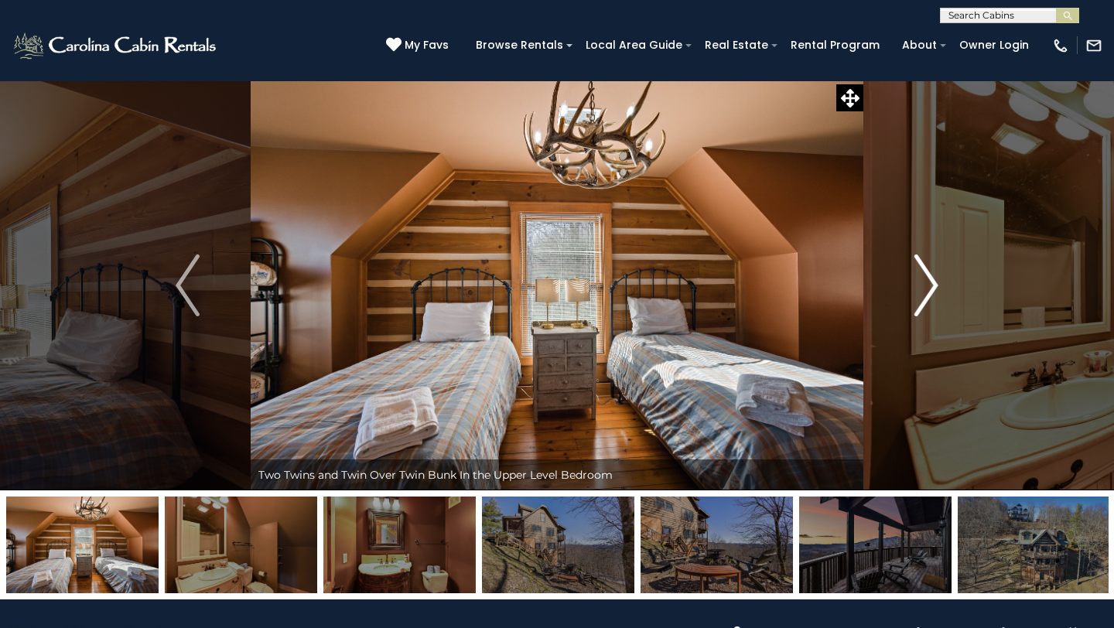
click at [935, 277] on img "Next" at bounding box center [926, 286] width 23 height 62
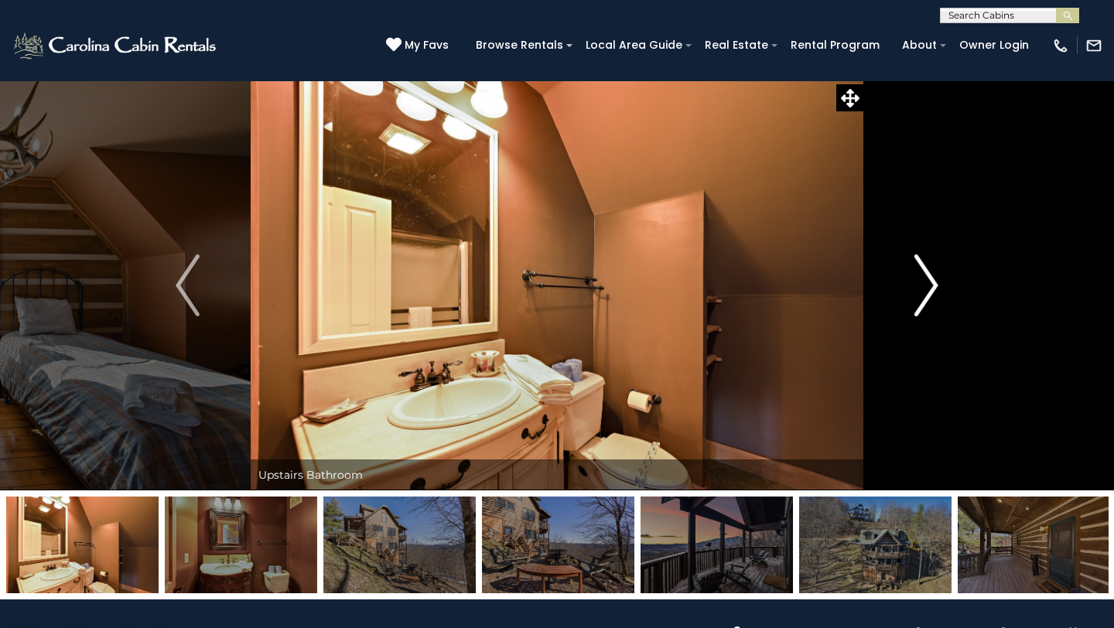
click at [935, 277] on img "Next" at bounding box center [926, 286] width 23 height 62
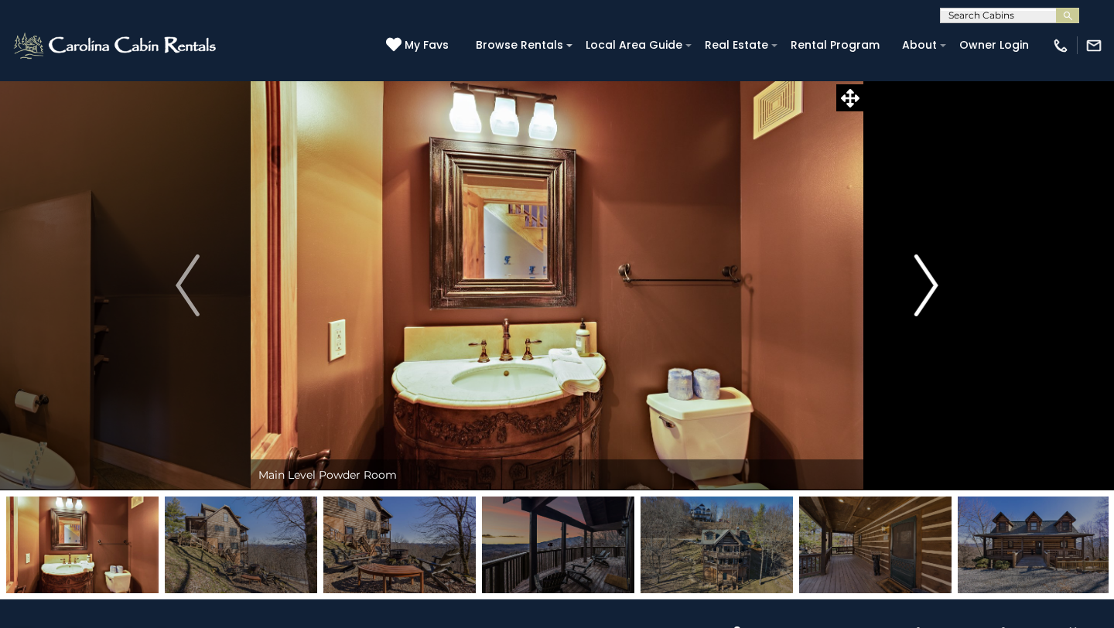
click at [935, 277] on img "Next" at bounding box center [926, 286] width 23 height 62
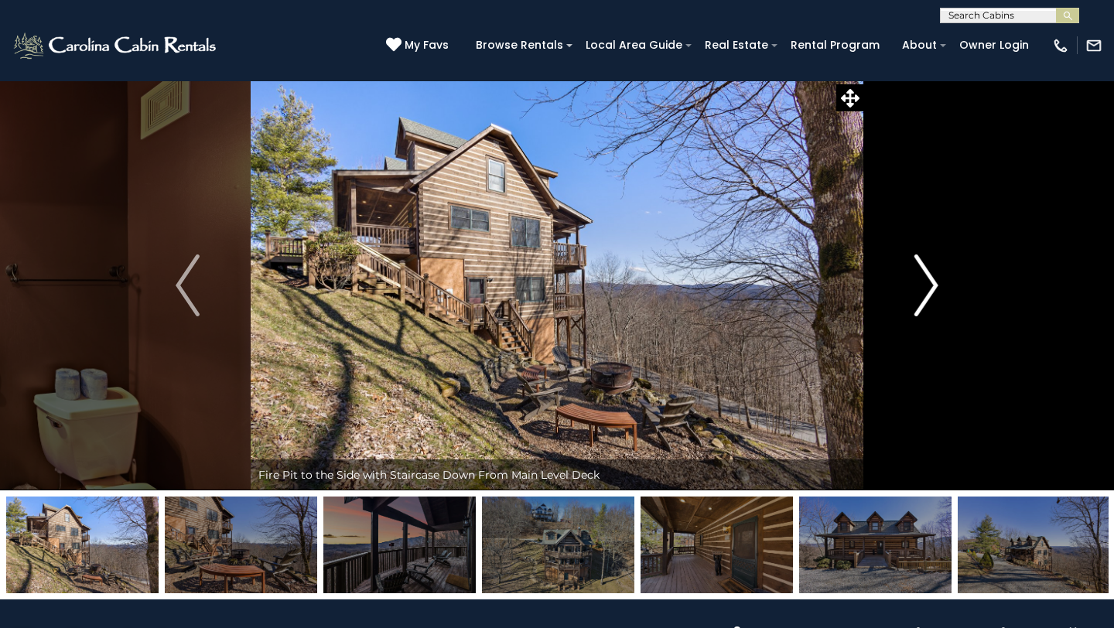
click at [929, 289] on img "Next" at bounding box center [926, 286] width 23 height 62
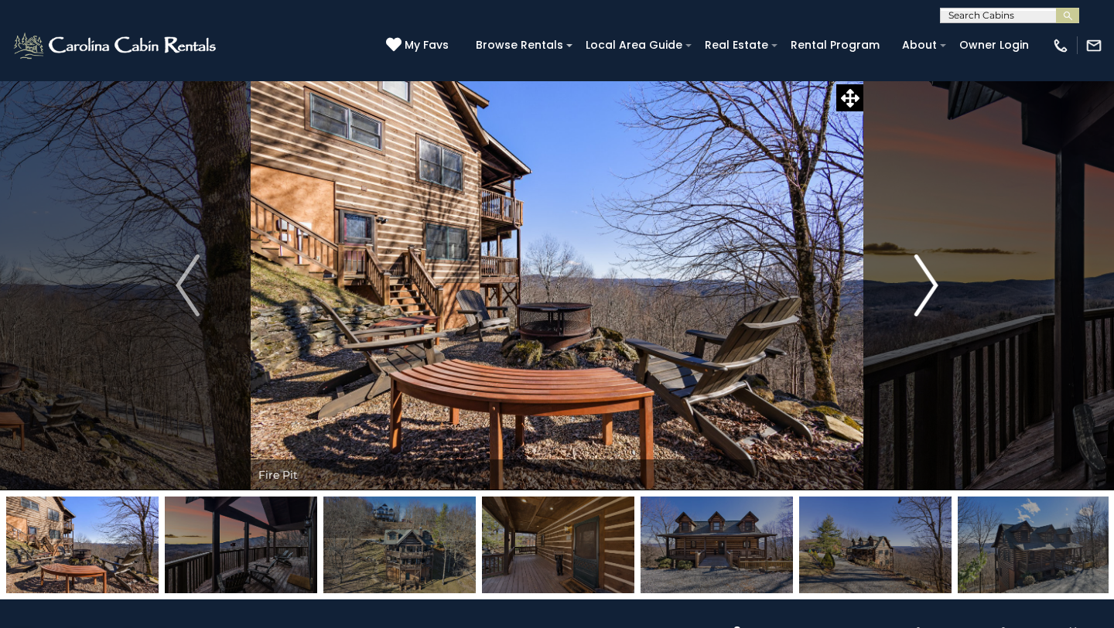
click at [928, 288] on img "Next" at bounding box center [926, 286] width 23 height 62
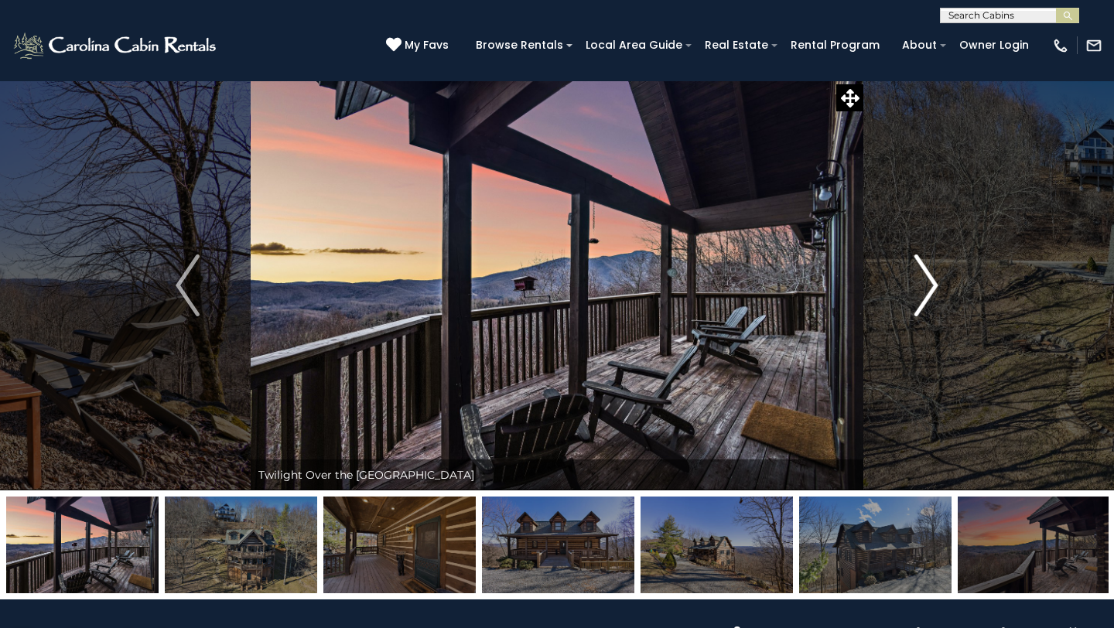
click at [928, 286] on img "Next" at bounding box center [926, 286] width 23 height 62
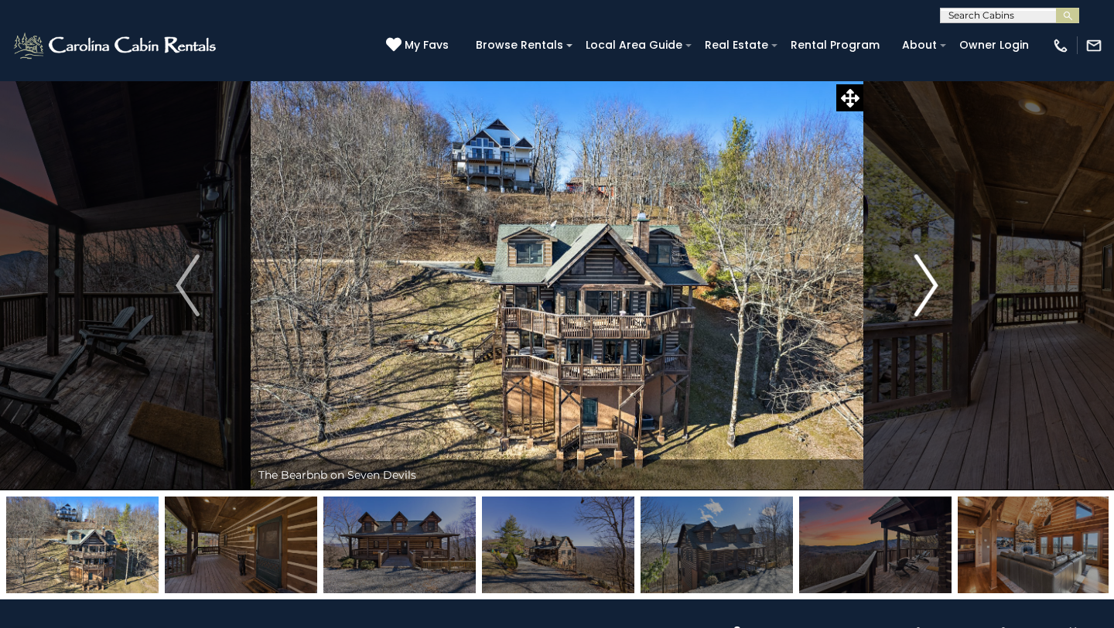
click at [927, 286] on img "Next" at bounding box center [926, 286] width 23 height 62
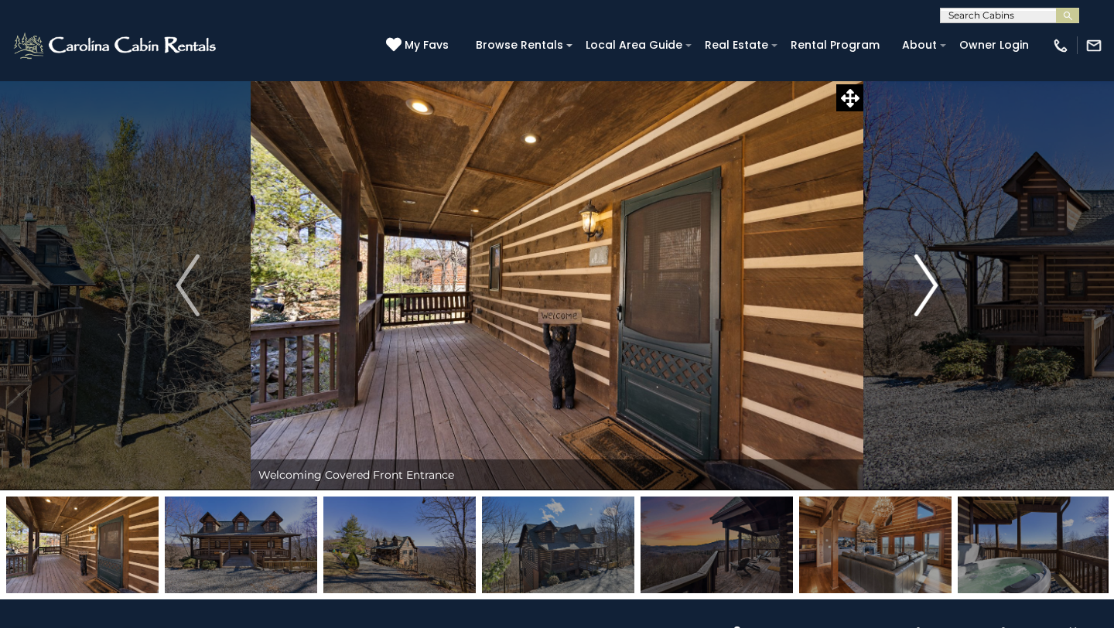
click at [926, 284] on img "Next" at bounding box center [926, 286] width 23 height 62
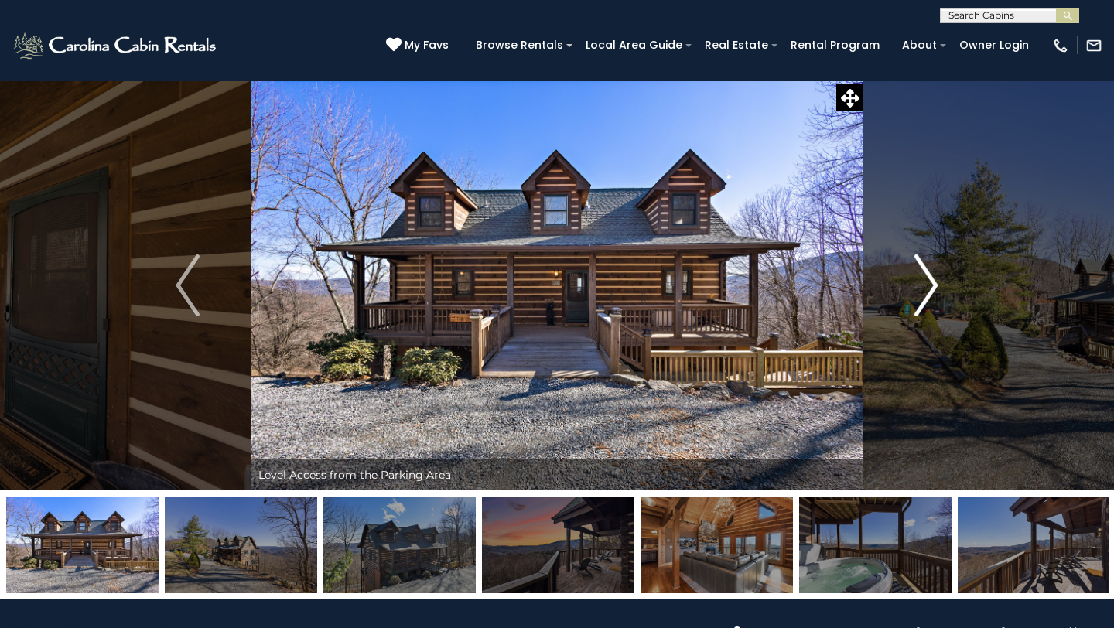
click at [925, 284] on img "Next" at bounding box center [926, 286] width 23 height 62
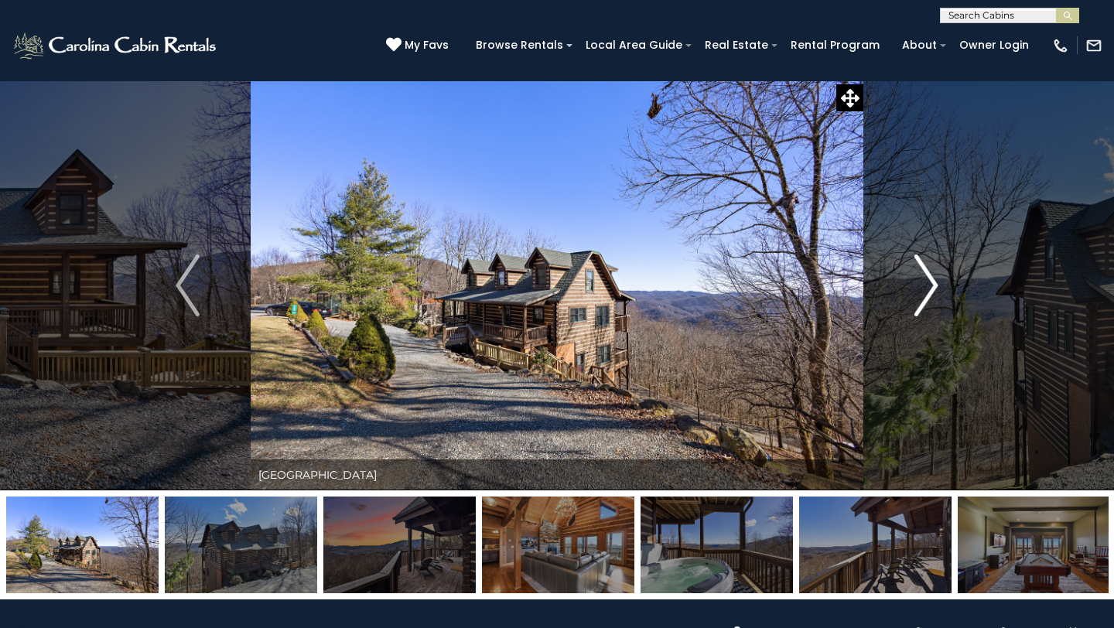
click at [925, 284] on img "Next" at bounding box center [926, 286] width 23 height 62
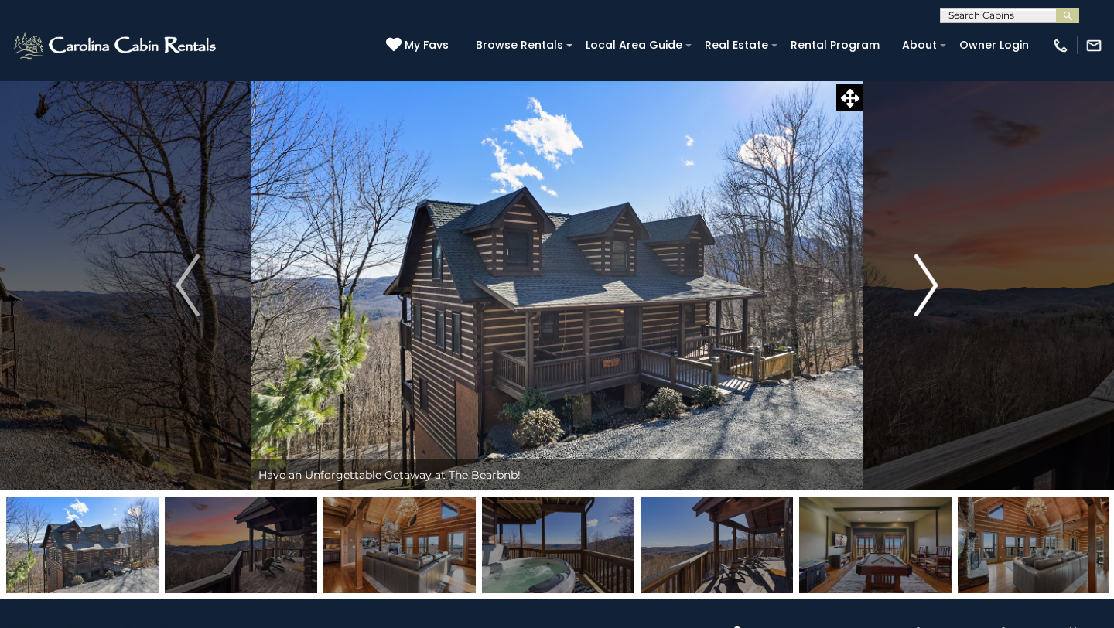
click at [925, 283] on img "Next" at bounding box center [926, 286] width 23 height 62
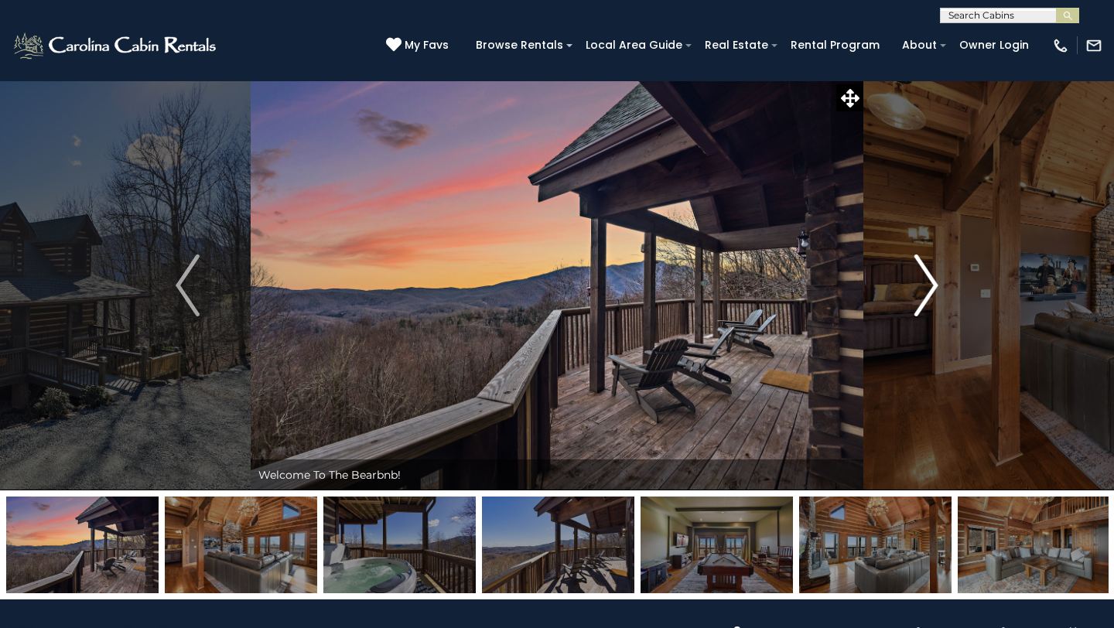
click at [924, 283] on img "Next" at bounding box center [926, 286] width 23 height 62
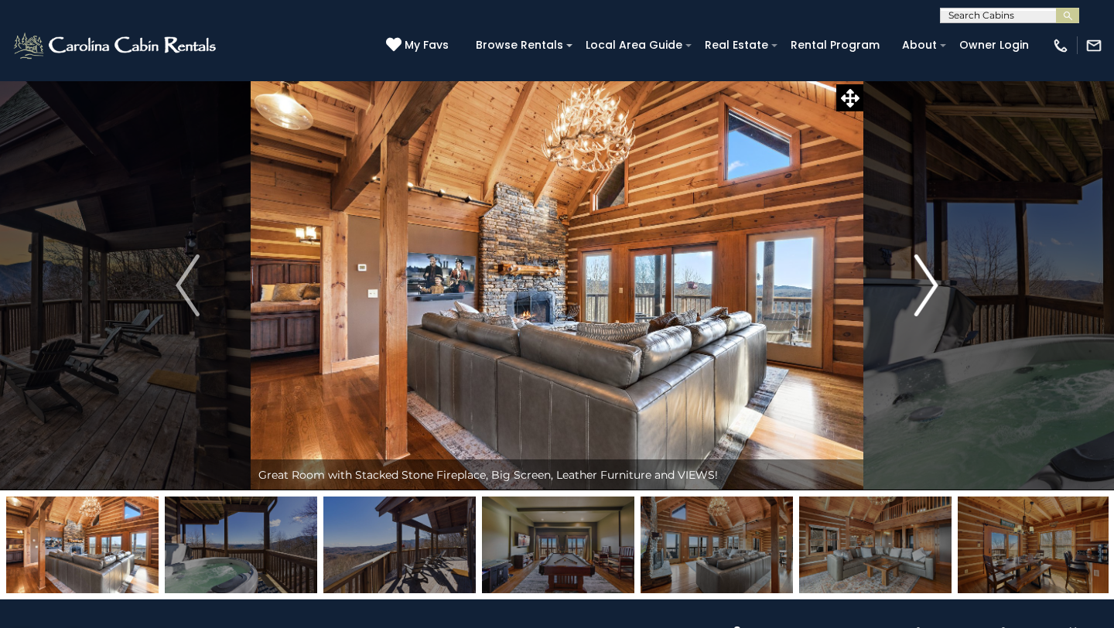
click at [924, 283] on img "Next" at bounding box center [926, 286] width 23 height 62
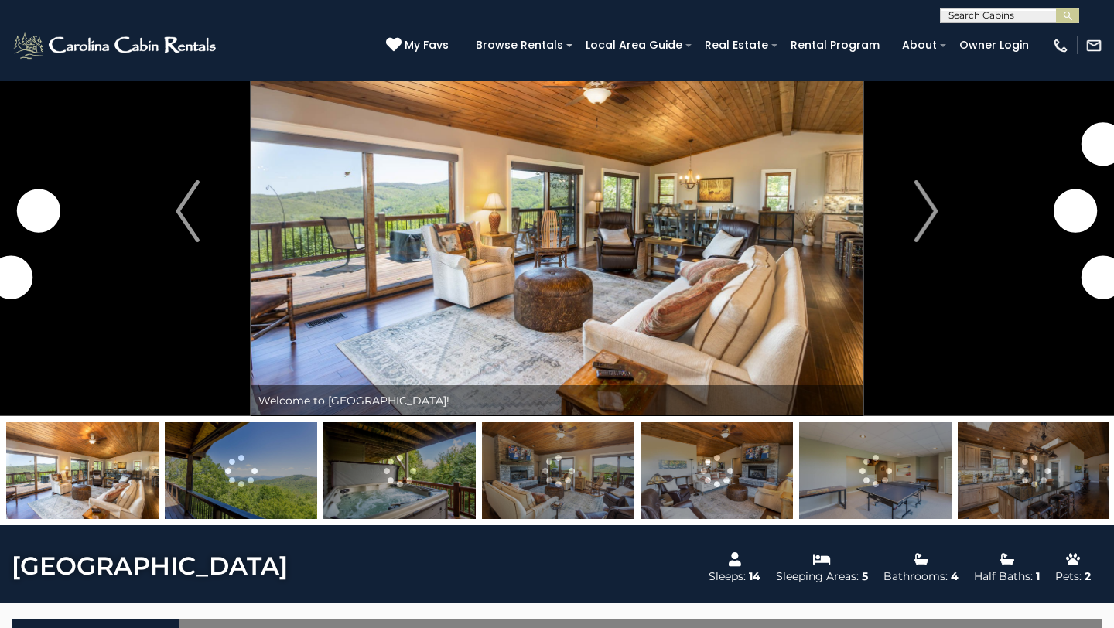
scroll to position [69, 0]
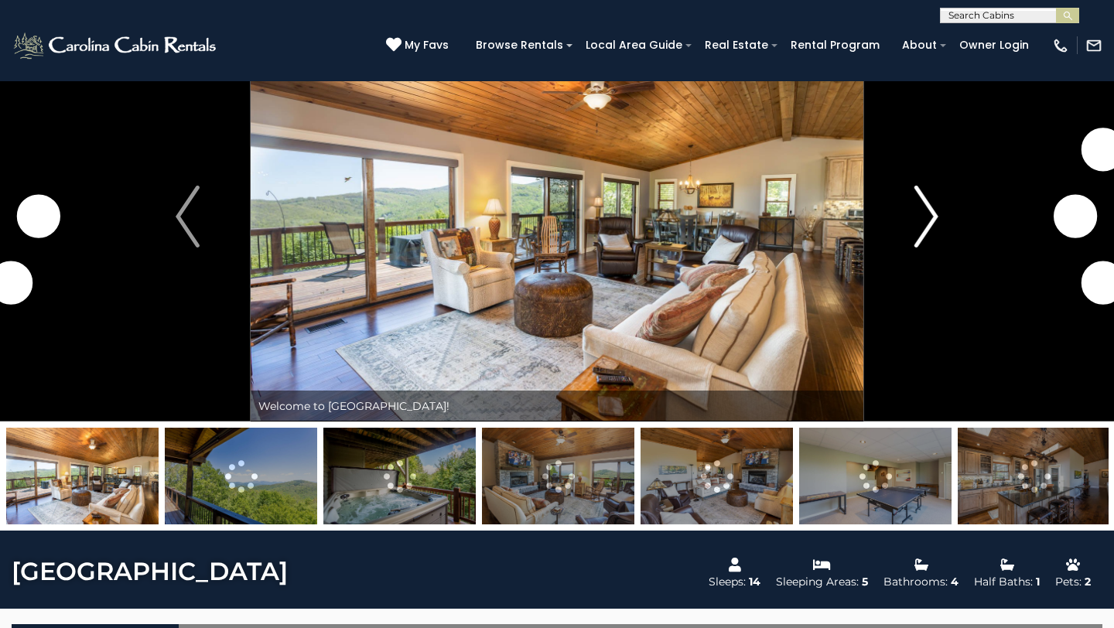
click at [931, 218] on img "Next" at bounding box center [926, 217] width 23 height 62
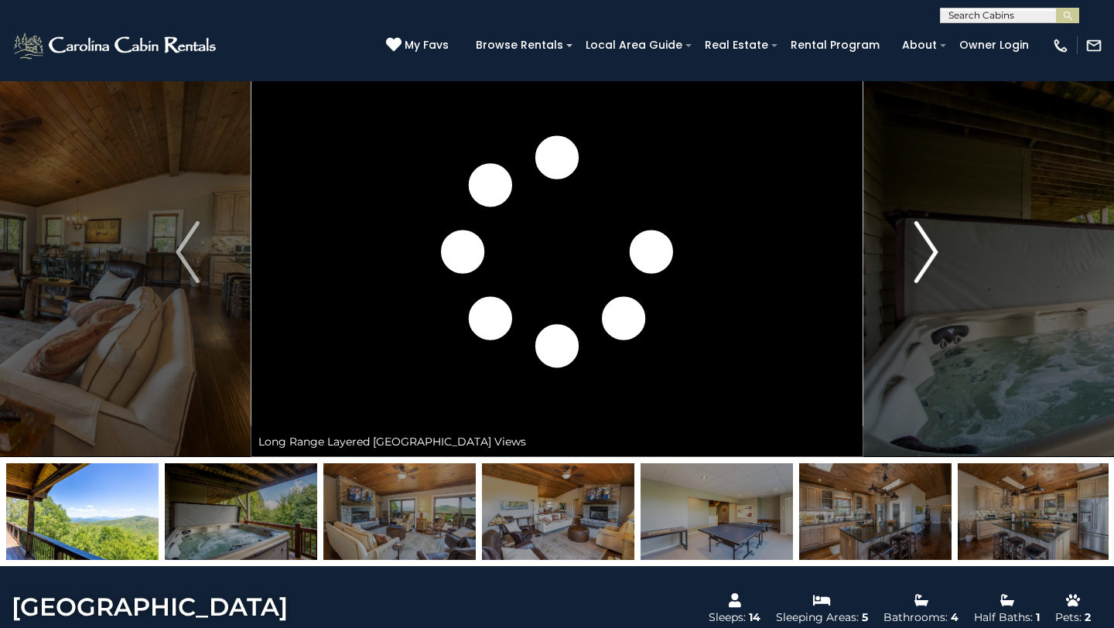
scroll to position [0, 0]
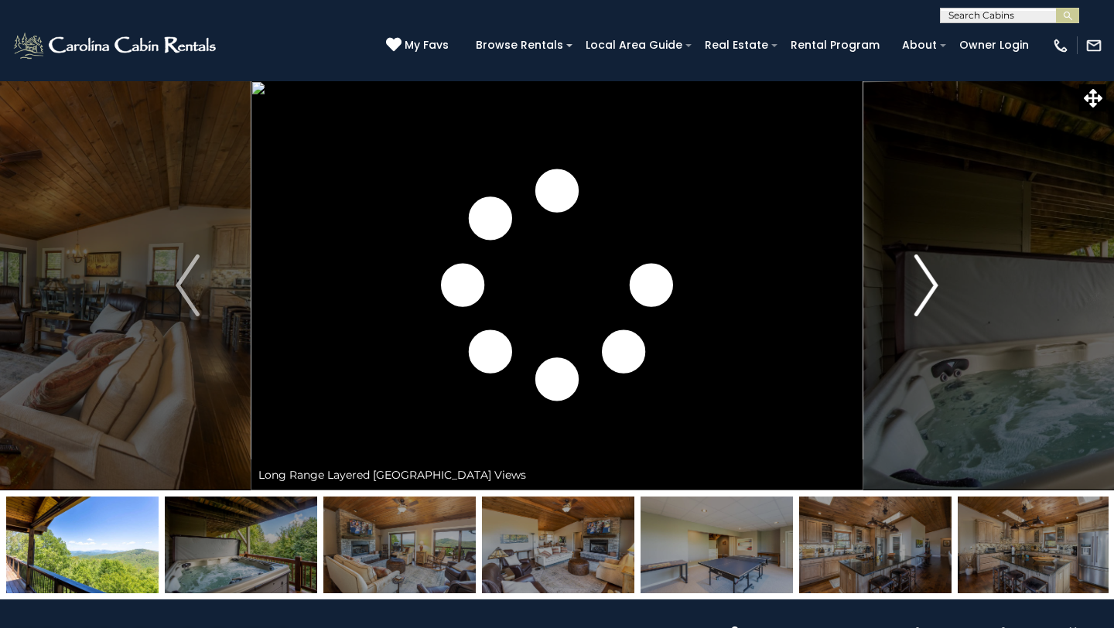
click at [931, 282] on img "Next" at bounding box center [926, 286] width 23 height 62
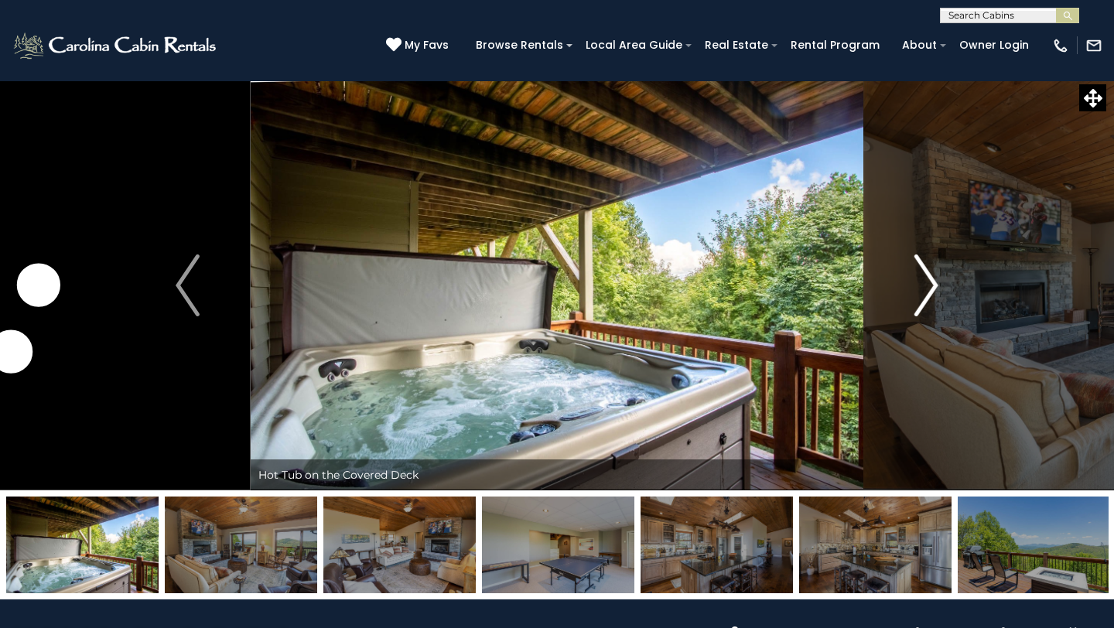
click at [932, 291] on img "Next" at bounding box center [926, 286] width 23 height 62
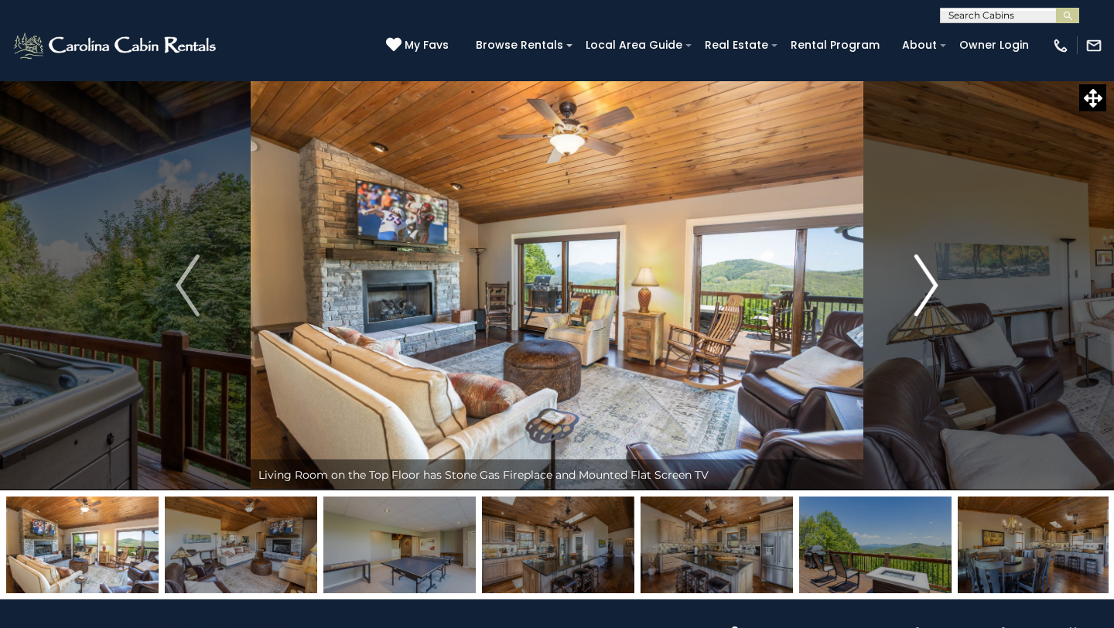
click at [932, 291] on img "Next" at bounding box center [926, 286] width 23 height 62
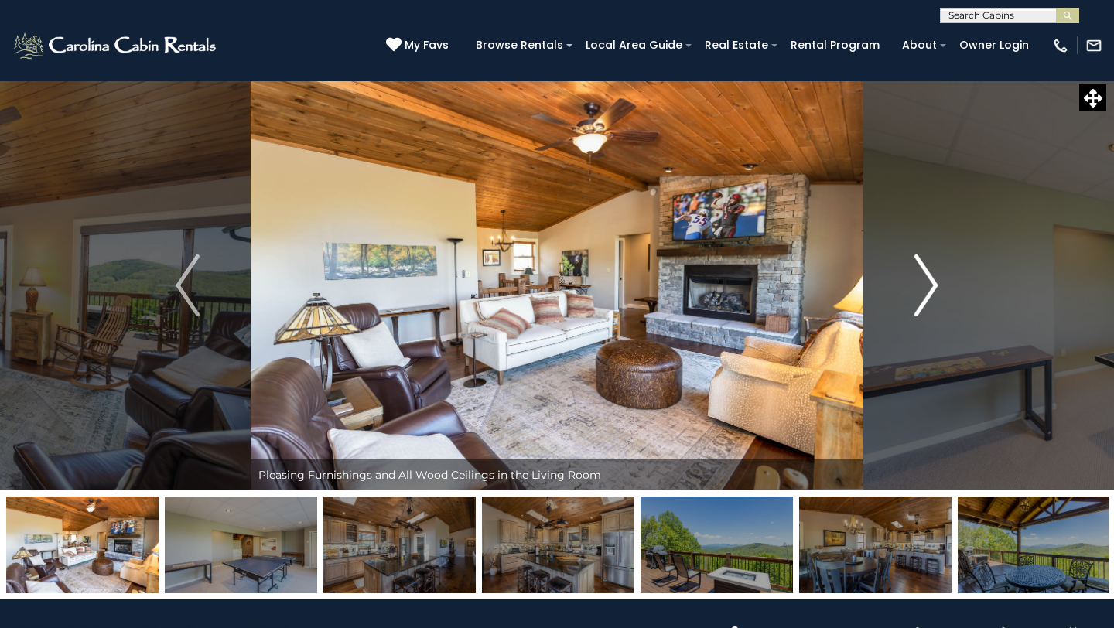
click at [932, 291] on img "Next" at bounding box center [926, 286] width 23 height 62
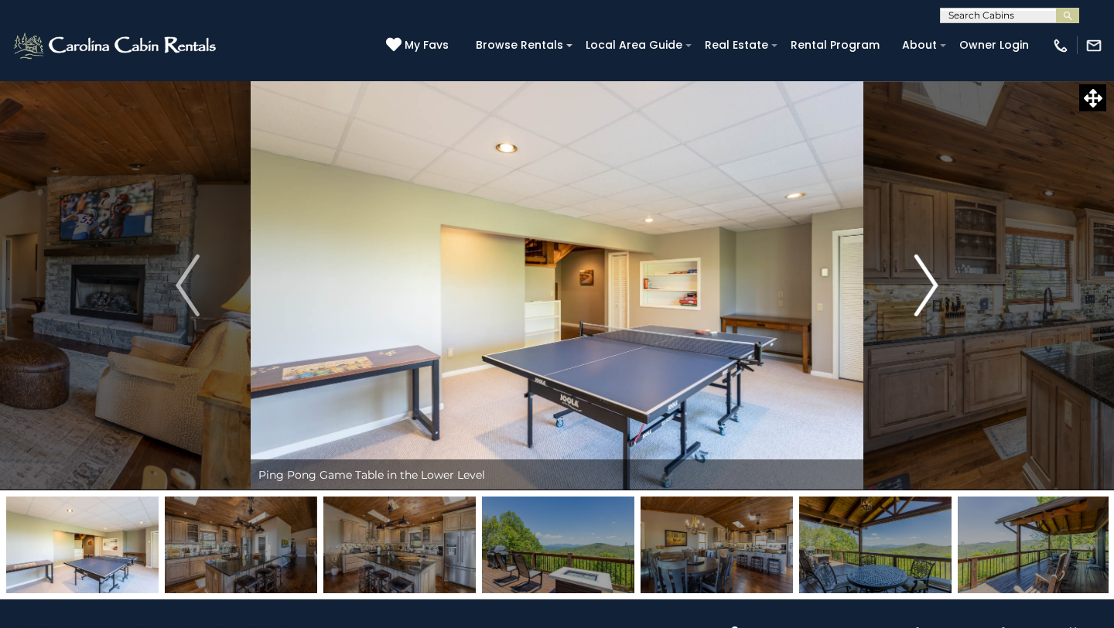
click at [932, 291] on img "Next" at bounding box center [926, 286] width 23 height 62
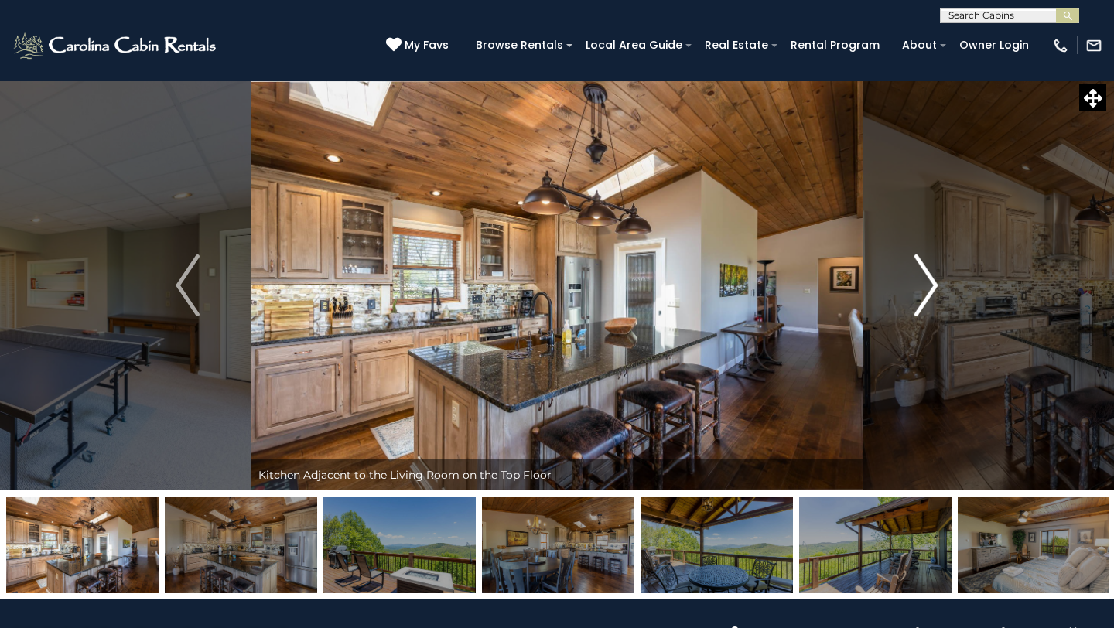
click at [932, 291] on img "Next" at bounding box center [926, 286] width 23 height 62
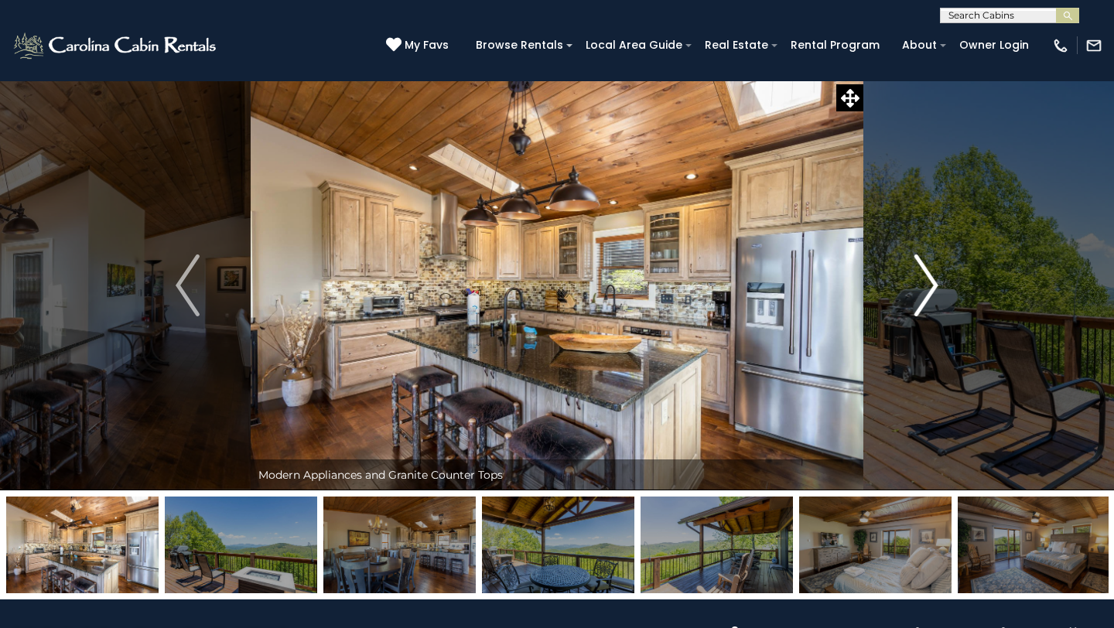
click at [932, 291] on img "Next" at bounding box center [926, 286] width 23 height 62
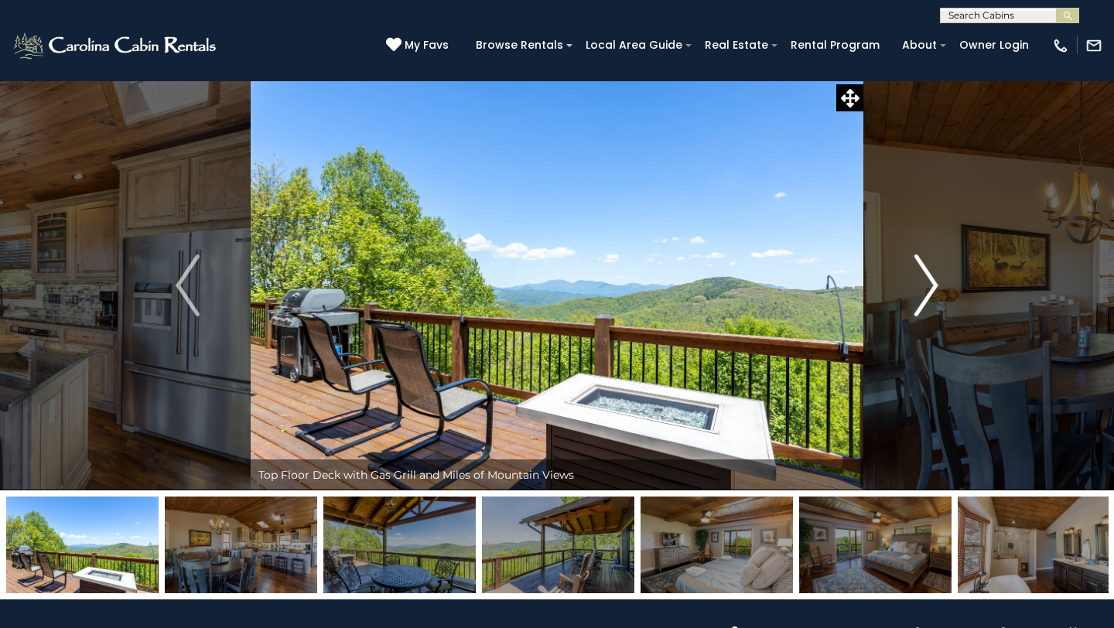
click at [932, 291] on img "Next" at bounding box center [926, 286] width 23 height 62
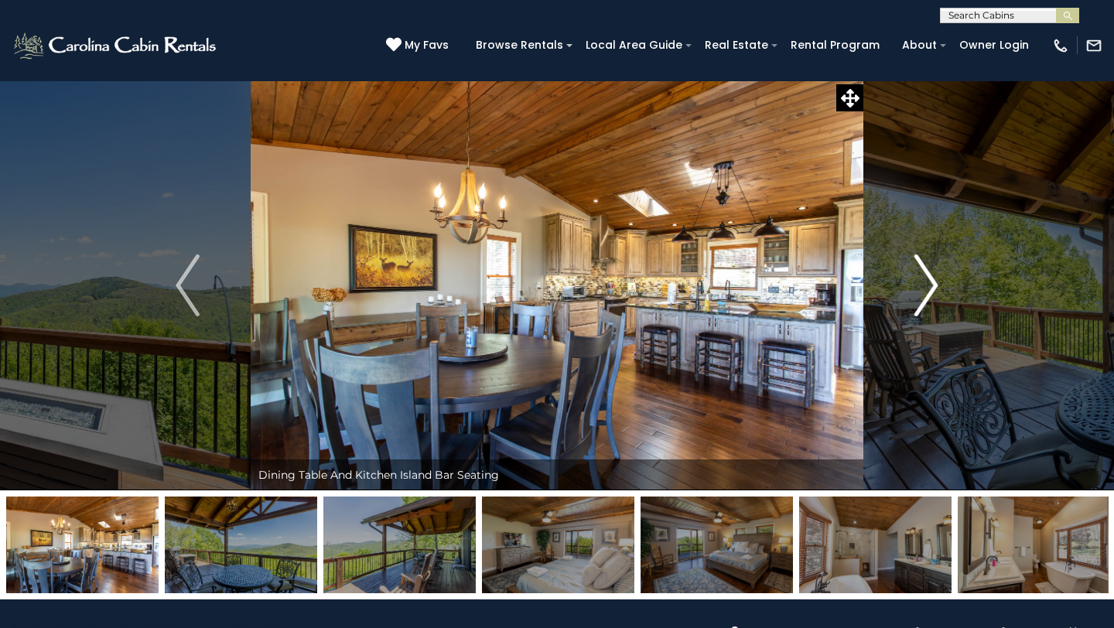
click at [931, 291] on img "Next" at bounding box center [926, 286] width 23 height 62
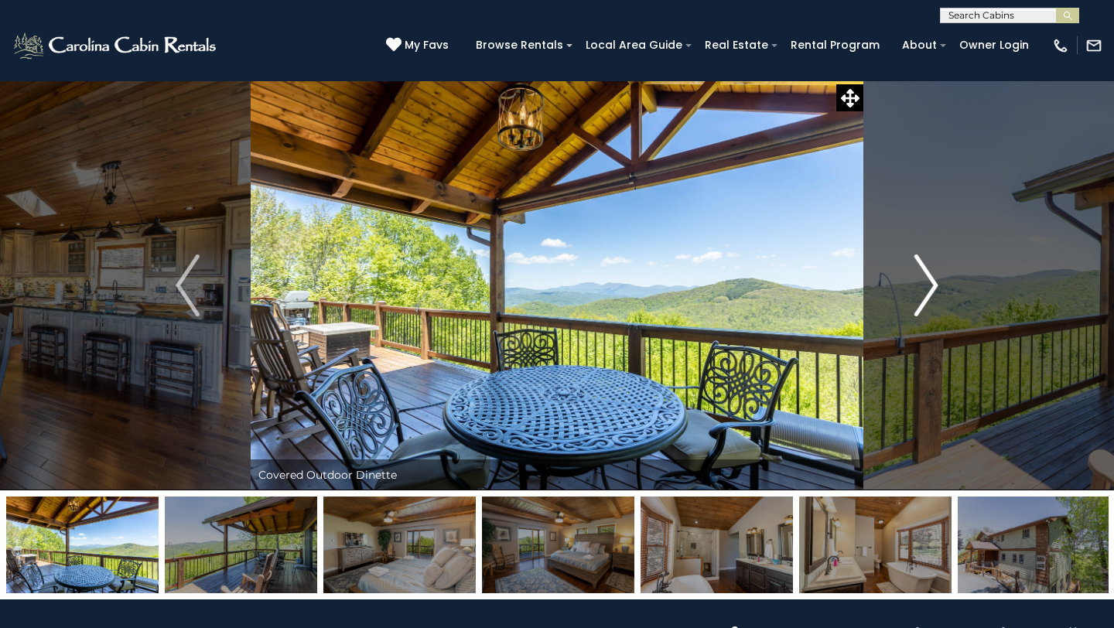
click at [931, 290] on img "Next" at bounding box center [926, 286] width 23 height 62
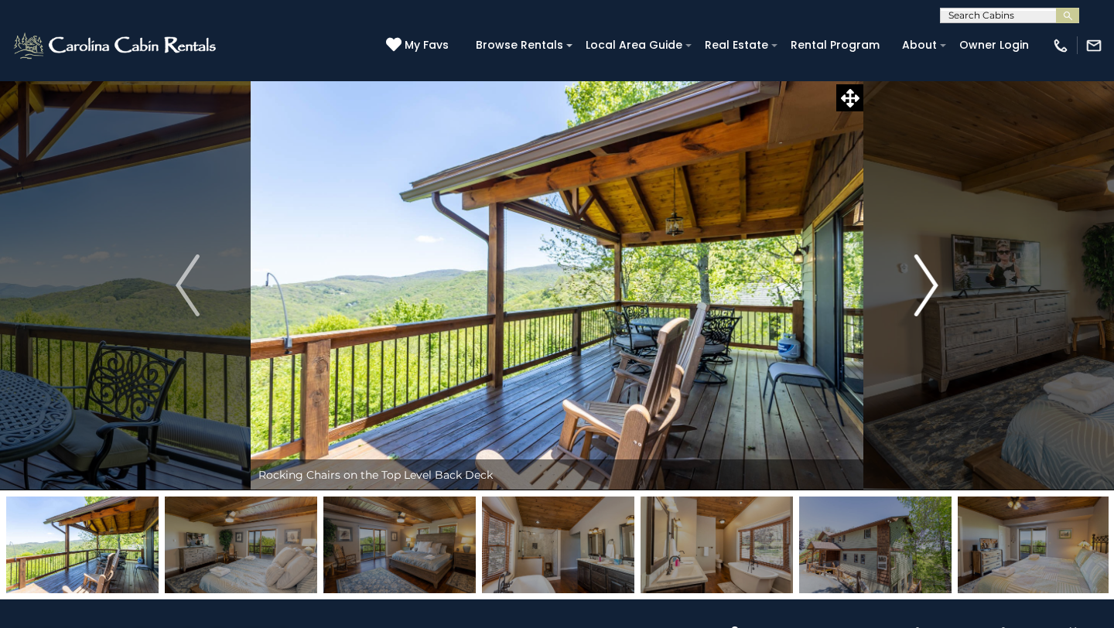
click at [929, 289] on img "Next" at bounding box center [926, 286] width 23 height 62
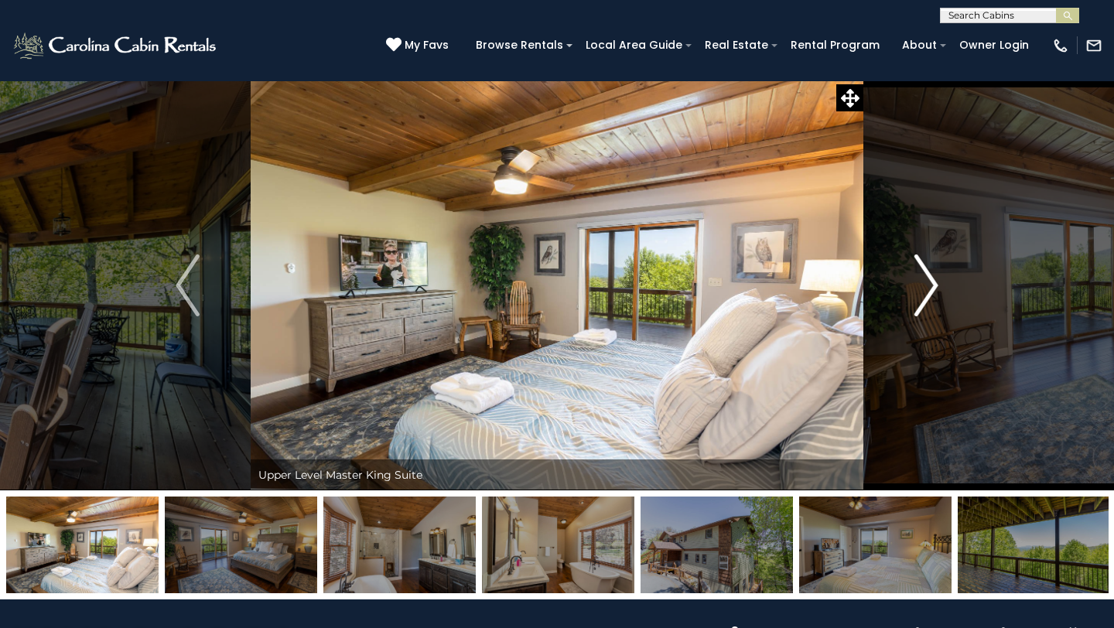
click at [929, 289] on img "Next" at bounding box center [926, 286] width 23 height 62
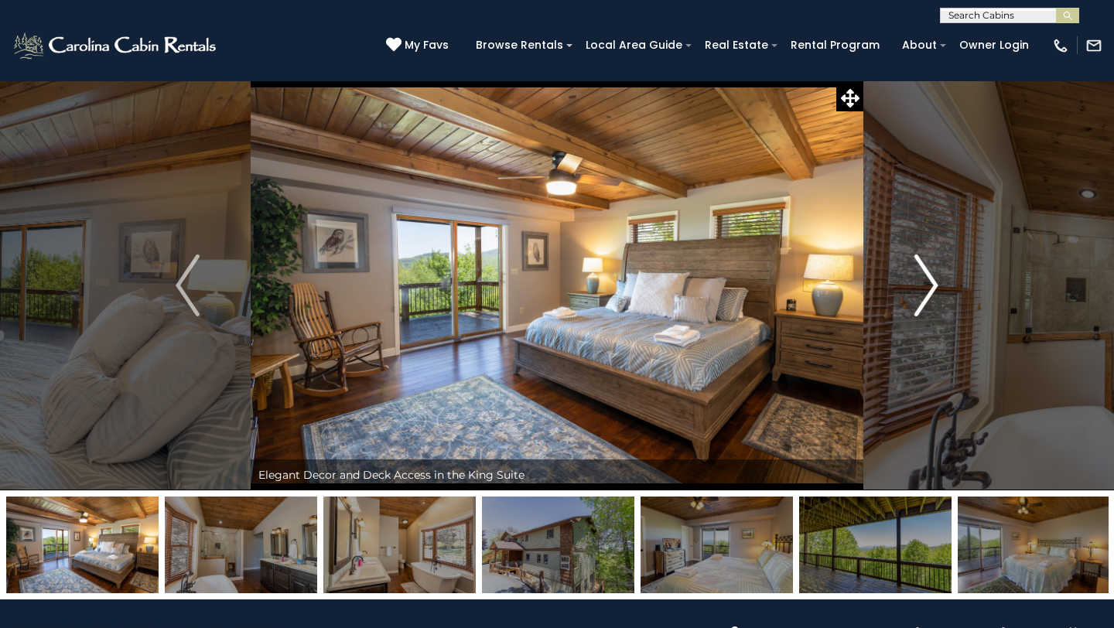
click at [928, 288] on img "Next" at bounding box center [926, 286] width 23 height 62
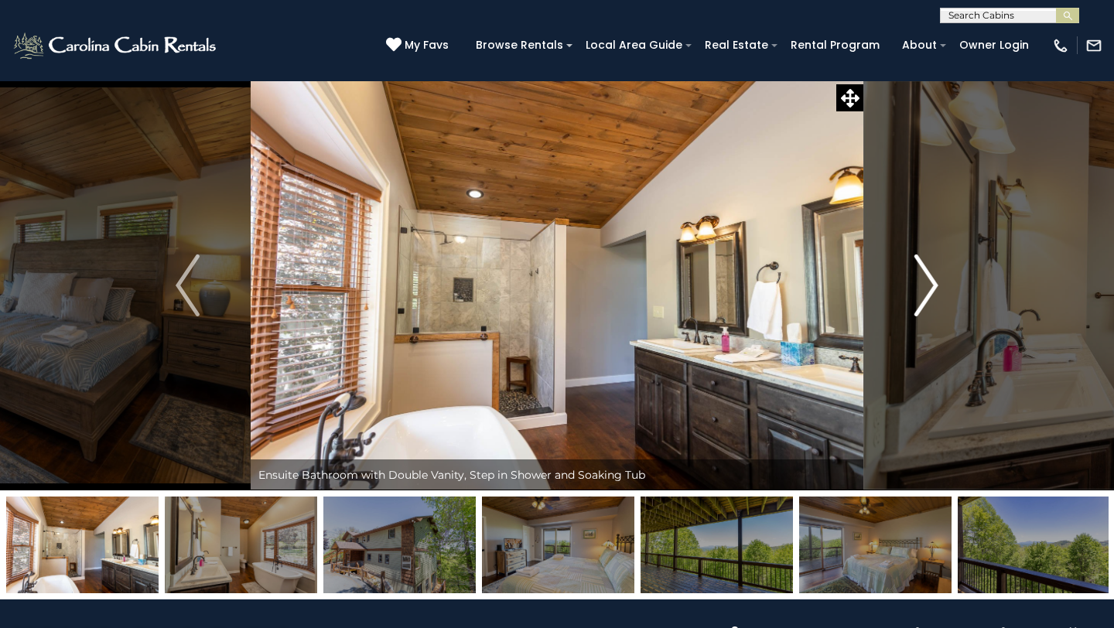
click at [928, 288] on img "Next" at bounding box center [926, 286] width 23 height 62
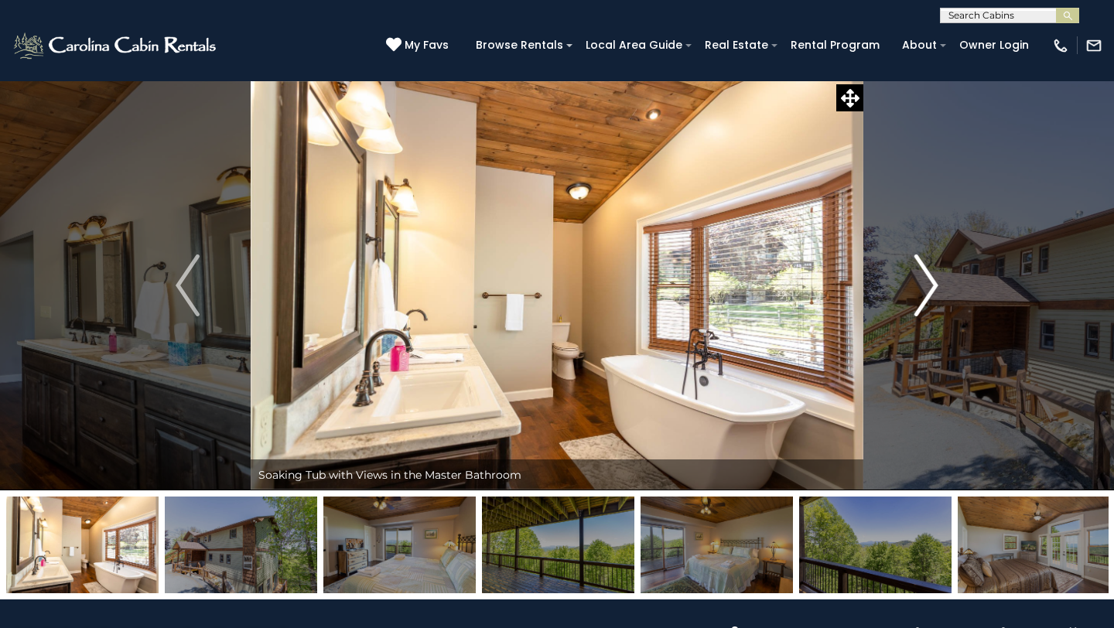
click at [927, 287] on img "Next" at bounding box center [926, 286] width 23 height 62
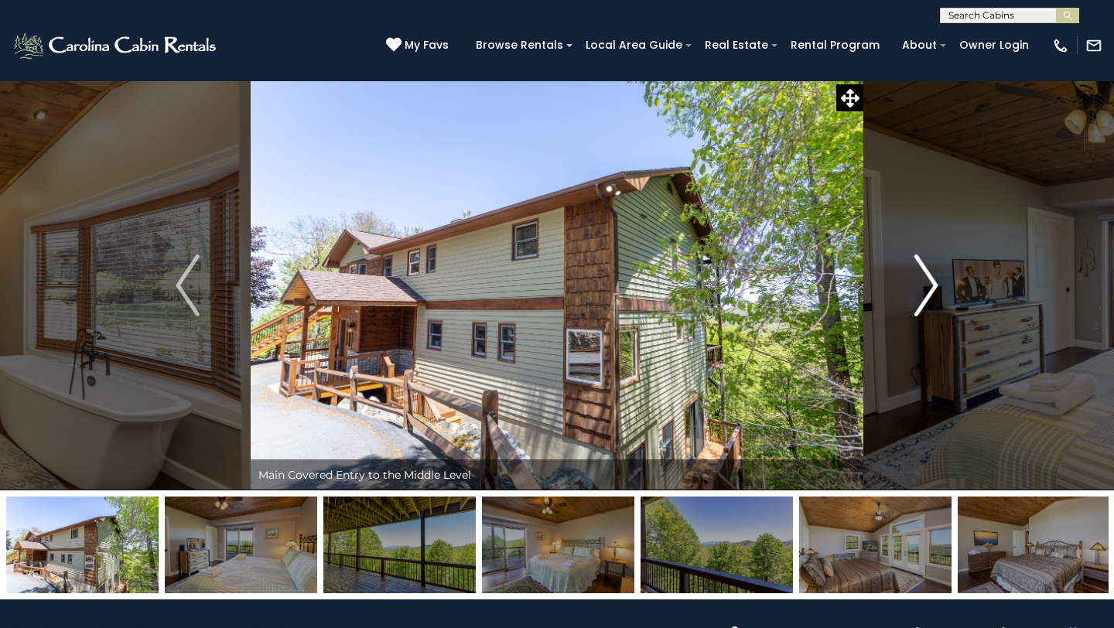
click at [927, 287] on img "Next" at bounding box center [926, 286] width 23 height 62
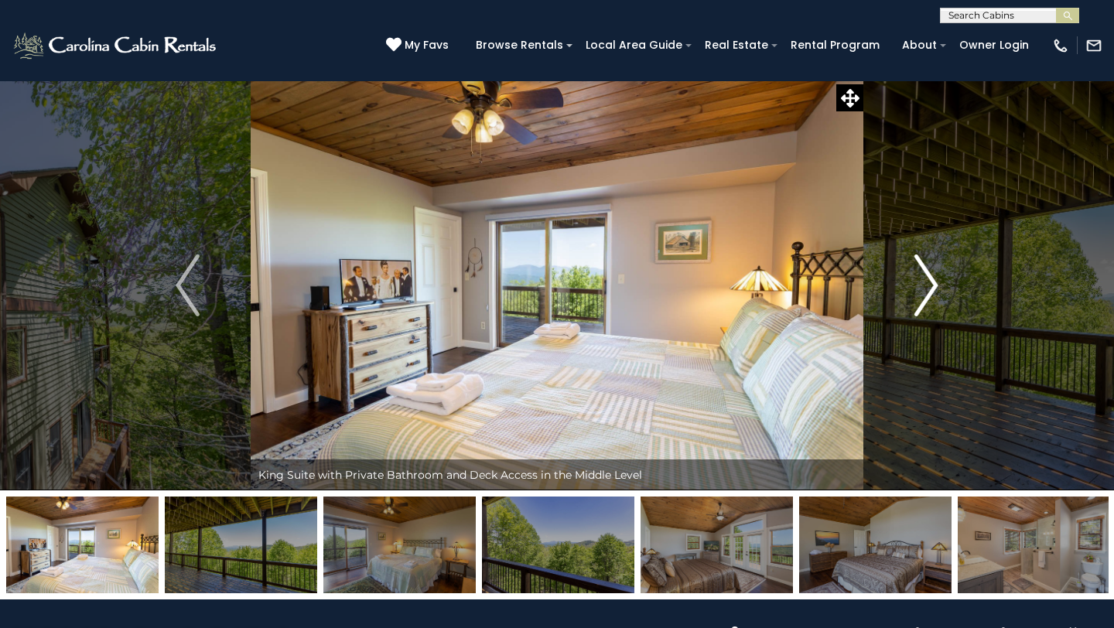
click at [927, 287] on img "Next" at bounding box center [926, 286] width 23 height 62
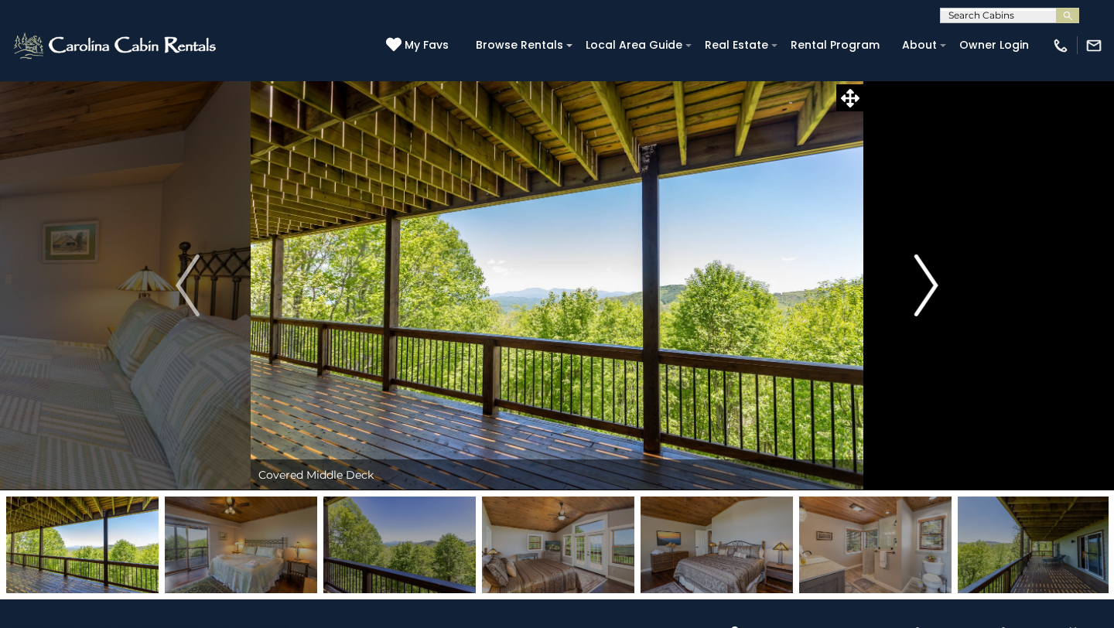
click at [926, 287] on img "Next" at bounding box center [926, 286] width 23 height 62
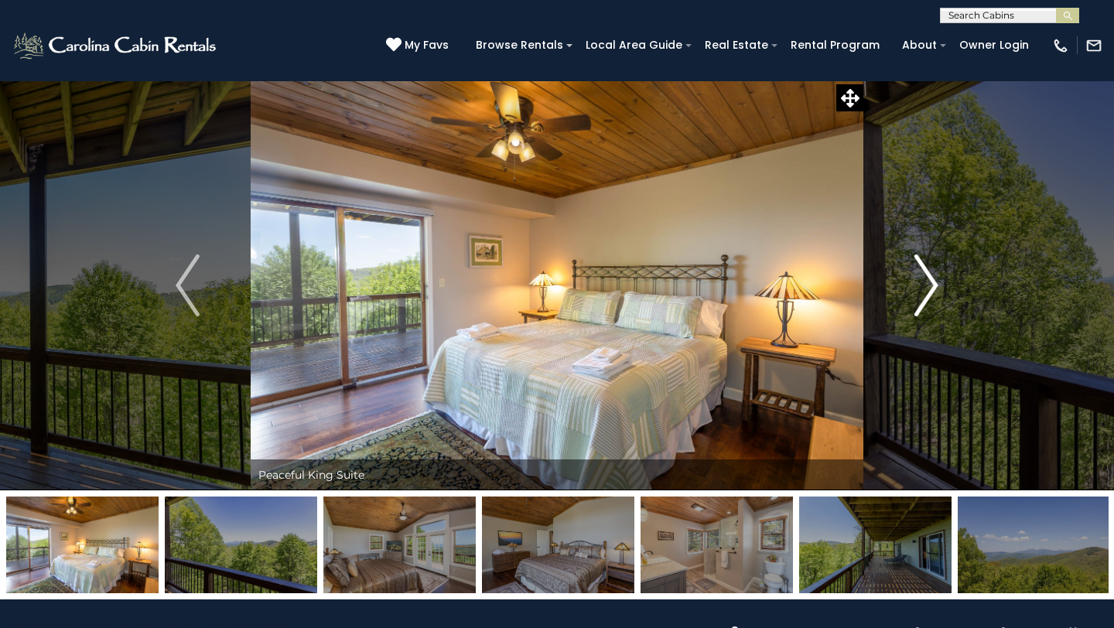
click at [925, 286] on img "Next" at bounding box center [926, 286] width 23 height 62
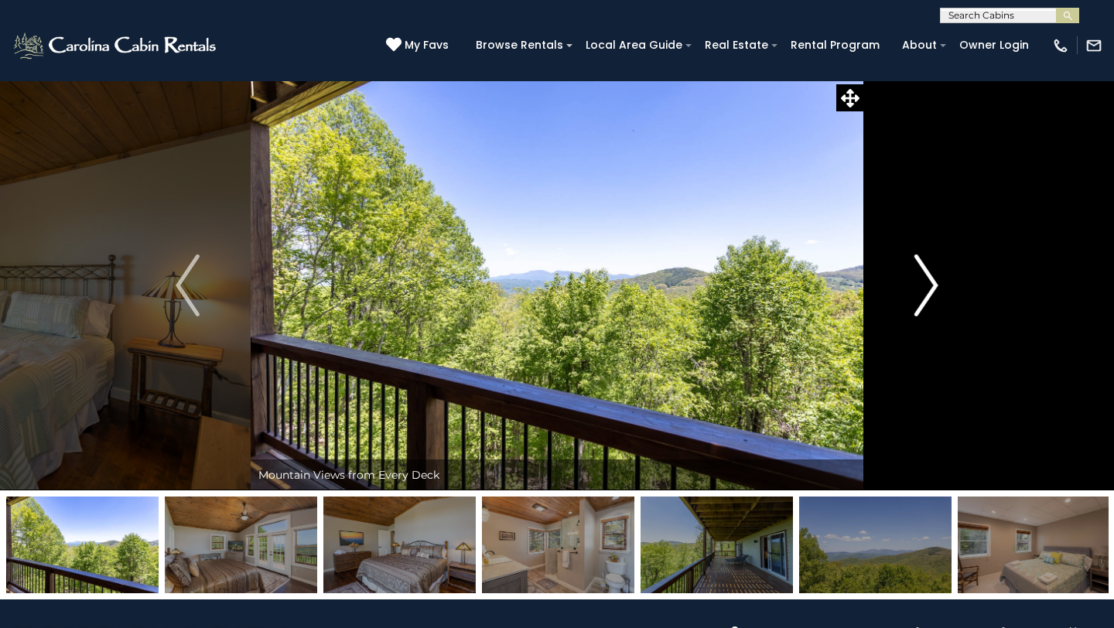
click at [923, 283] on img "Next" at bounding box center [926, 286] width 23 height 62
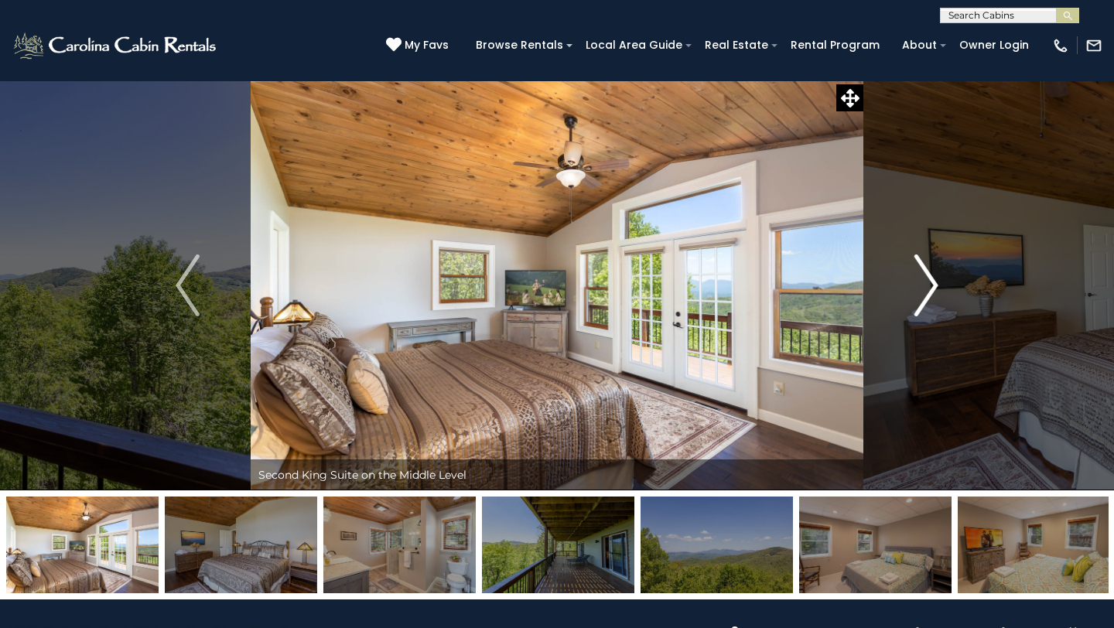
click at [922, 283] on img "Next" at bounding box center [926, 286] width 23 height 62
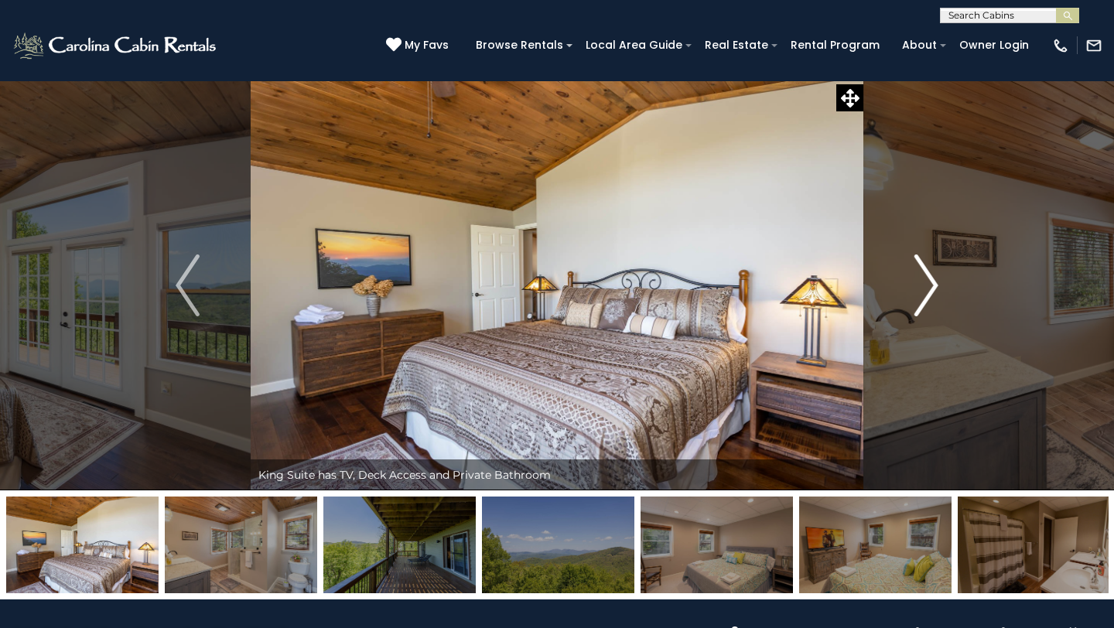
click at [921, 282] on img "Next" at bounding box center [926, 286] width 23 height 62
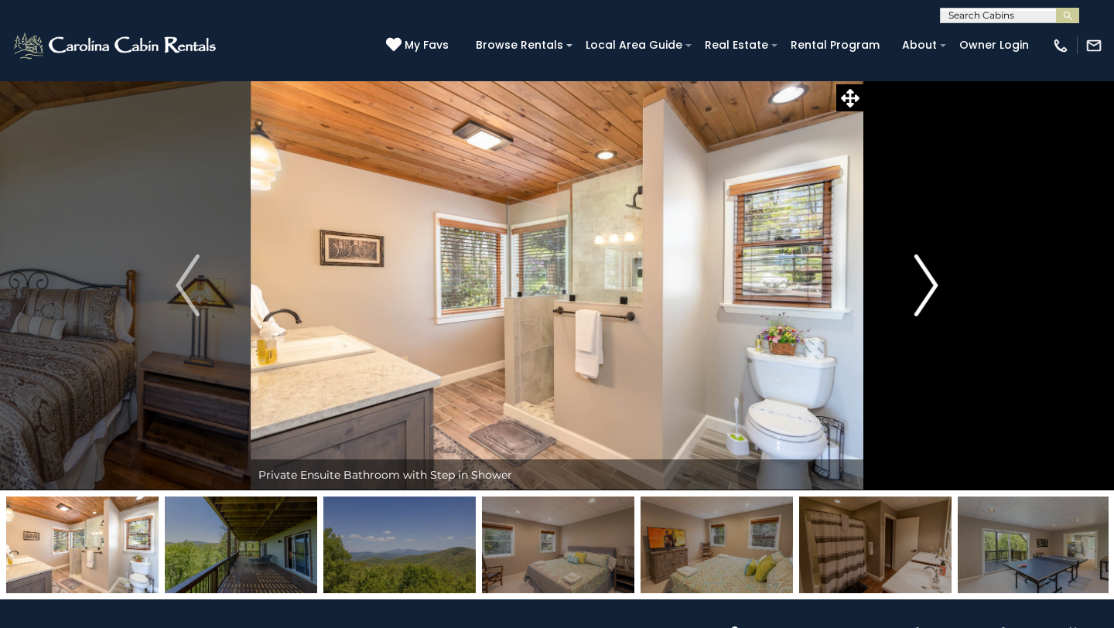
click at [920, 282] on img "Next" at bounding box center [926, 286] width 23 height 62
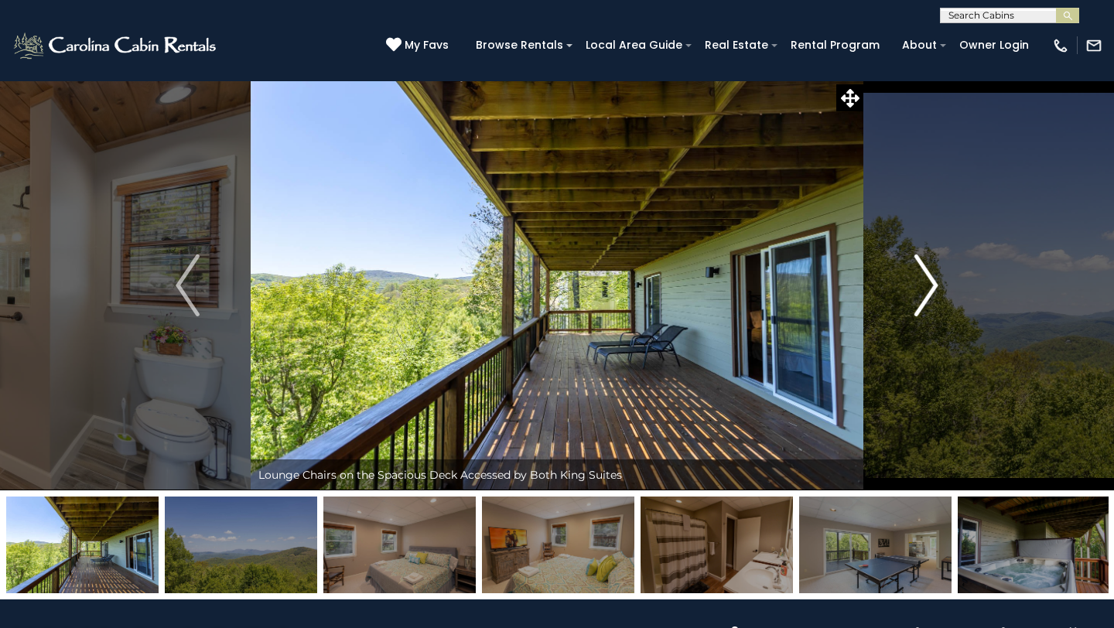
click at [924, 282] on img "Next" at bounding box center [926, 286] width 23 height 62
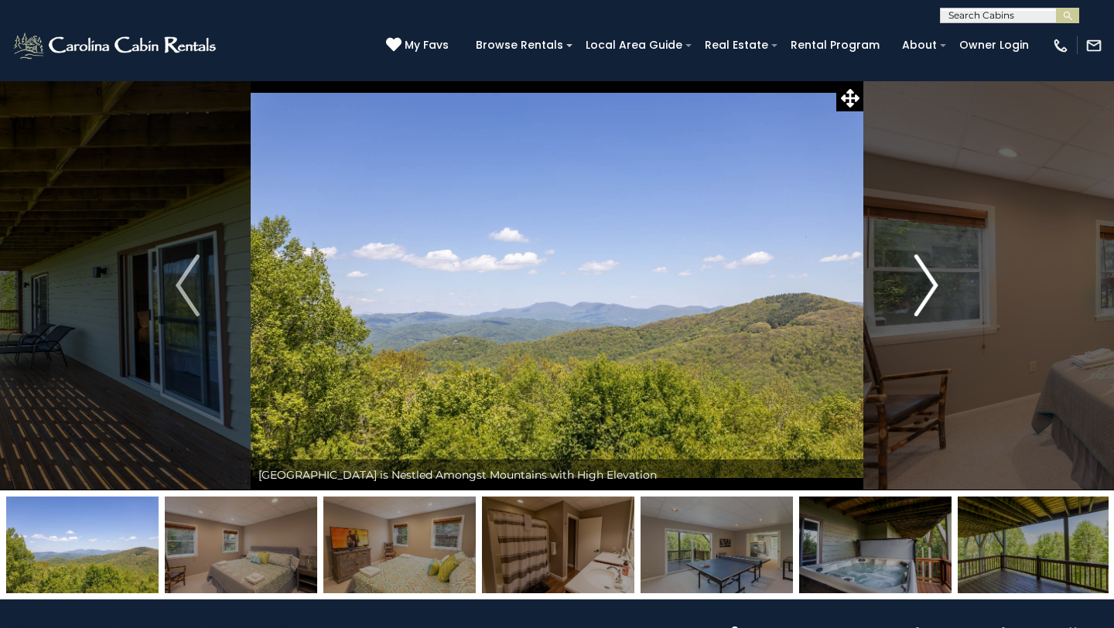
click at [923, 283] on img "Next" at bounding box center [926, 286] width 23 height 62
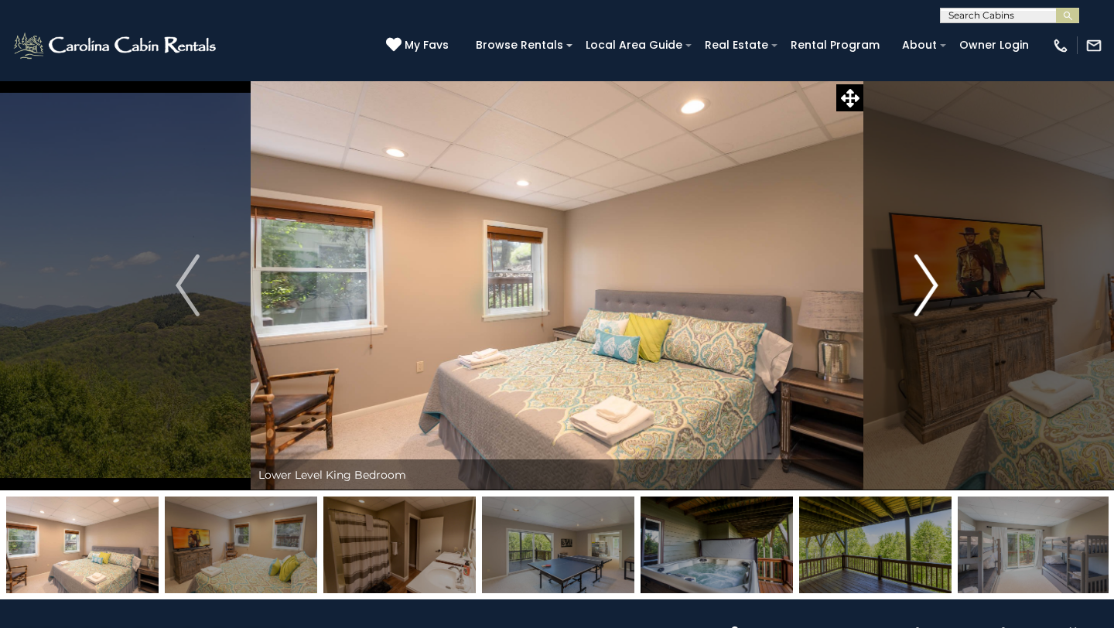
click at [922, 282] on img "Next" at bounding box center [926, 286] width 23 height 62
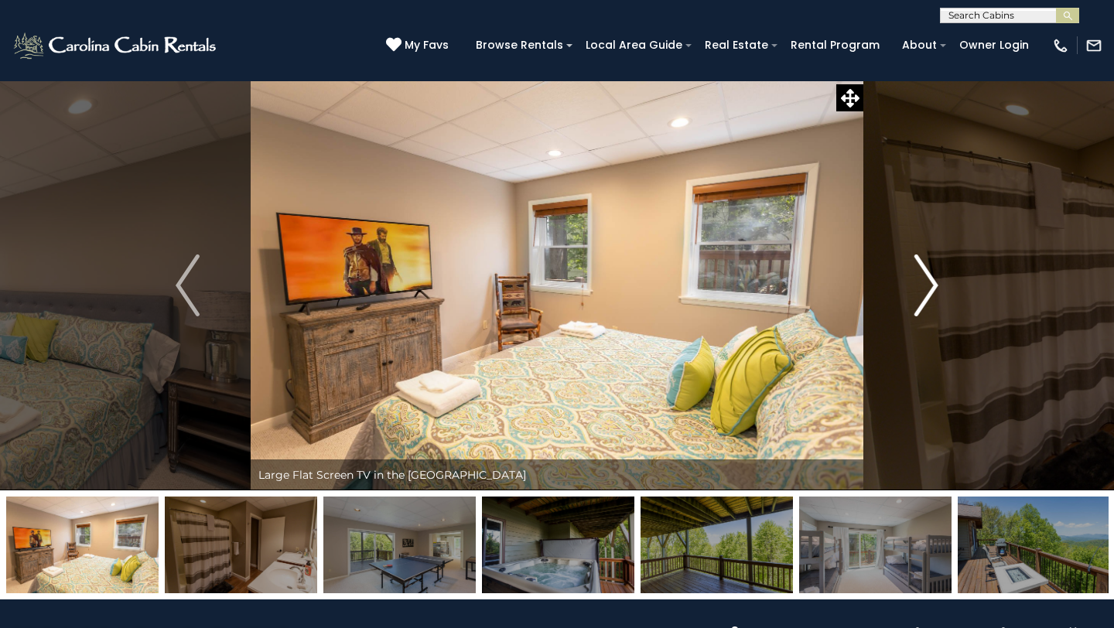
click at [922, 282] on img "Next" at bounding box center [926, 286] width 23 height 62
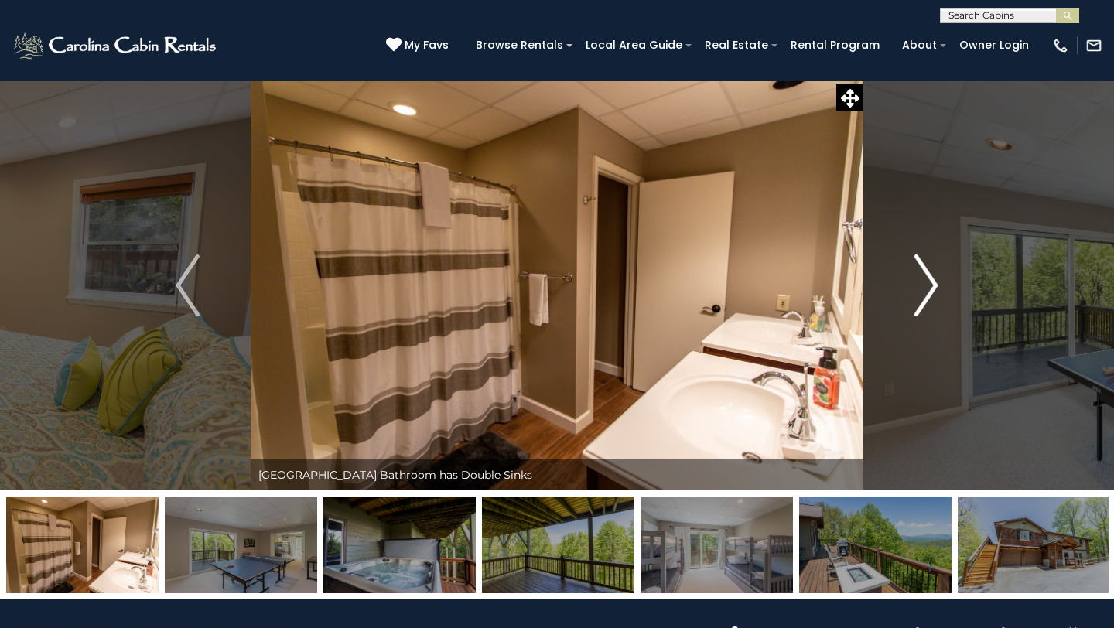
click at [922, 282] on img "Next" at bounding box center [926, 286] width 23 height 62
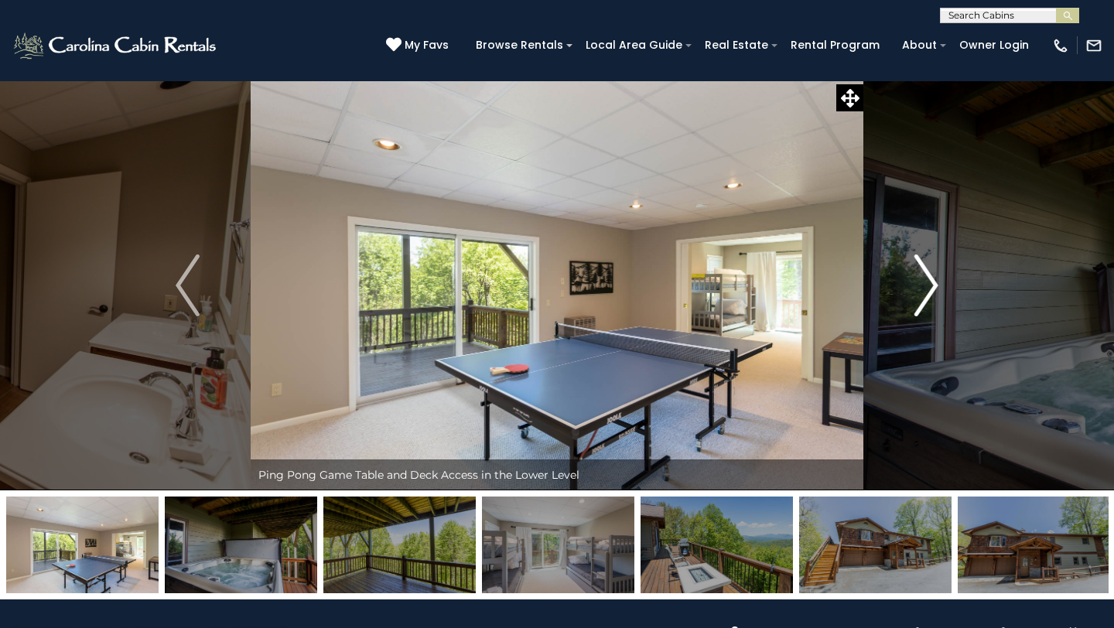
click at [921, 282] on img "Next" at bounding box center [926, 286] width 23 height 62
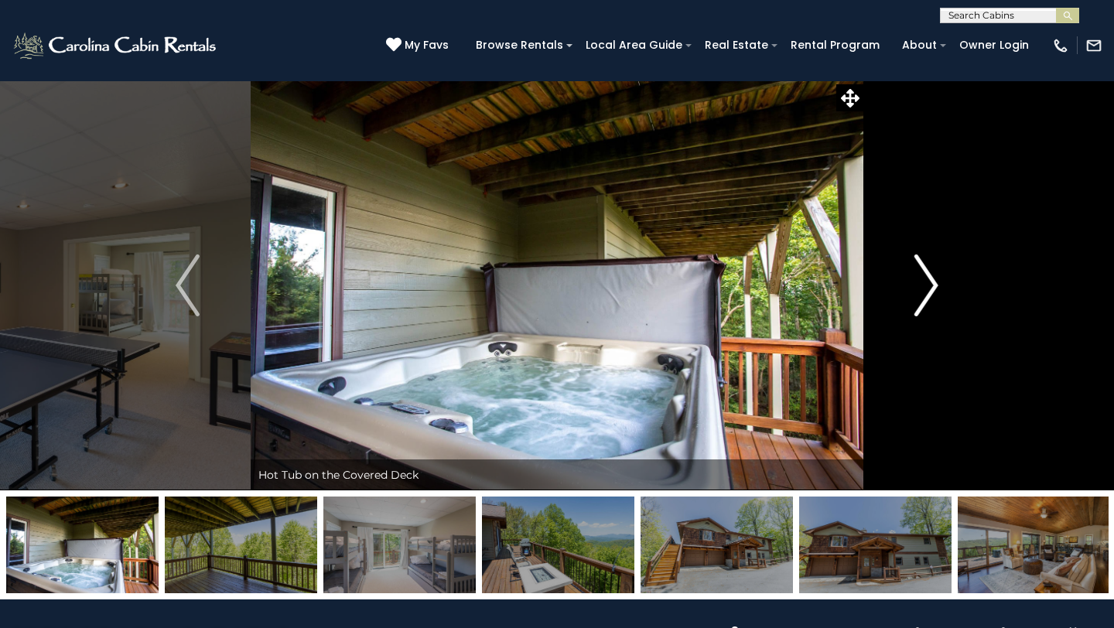
click at [922, 282] on img "Next" at bounding box center [926, 286] width 23 height 62
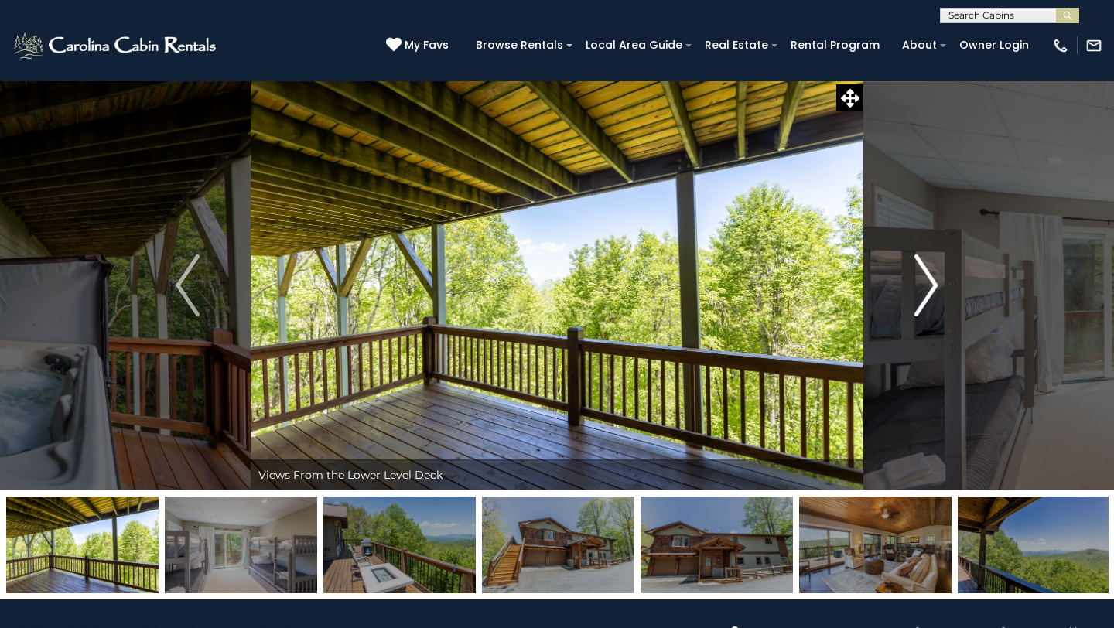
click at [922, 281] on img "Next" at bounding box center [926, 286] width 23 height 62
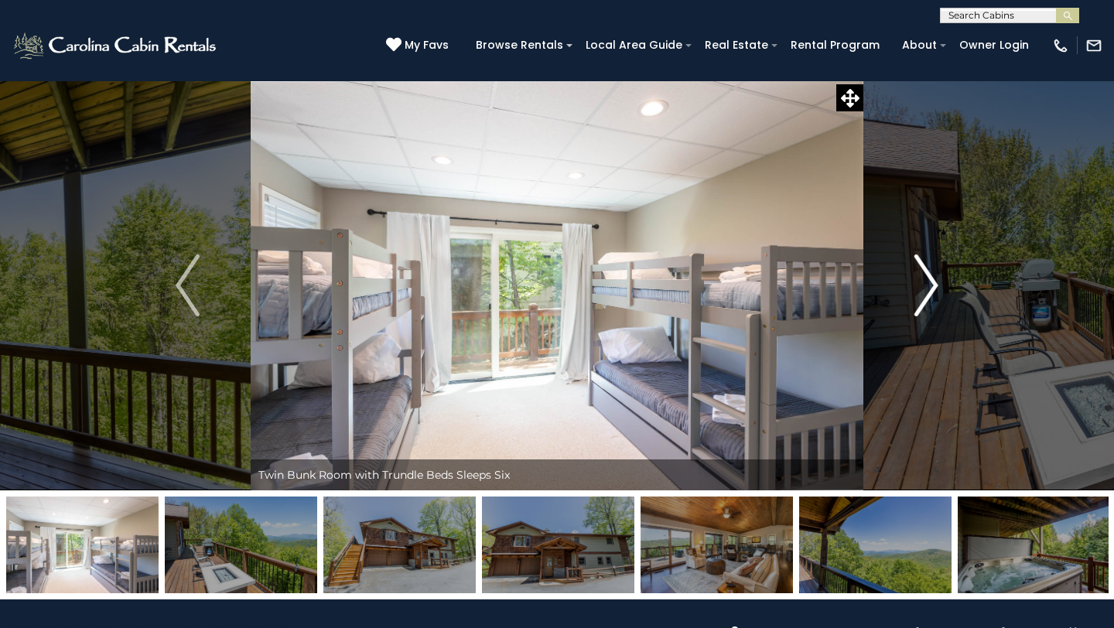
click at [922, 280] on img "Next" at bounding box center [926, 286] width 23 height 62
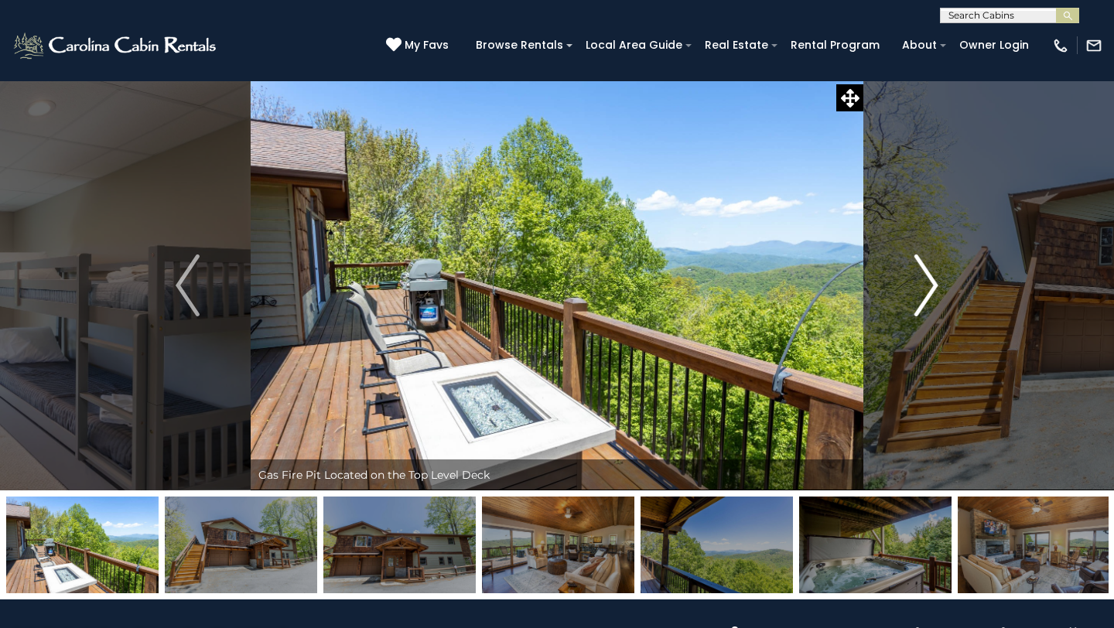
click at [922, 279] on img "Next" at bounding box center [926, 286] width 23 height 62
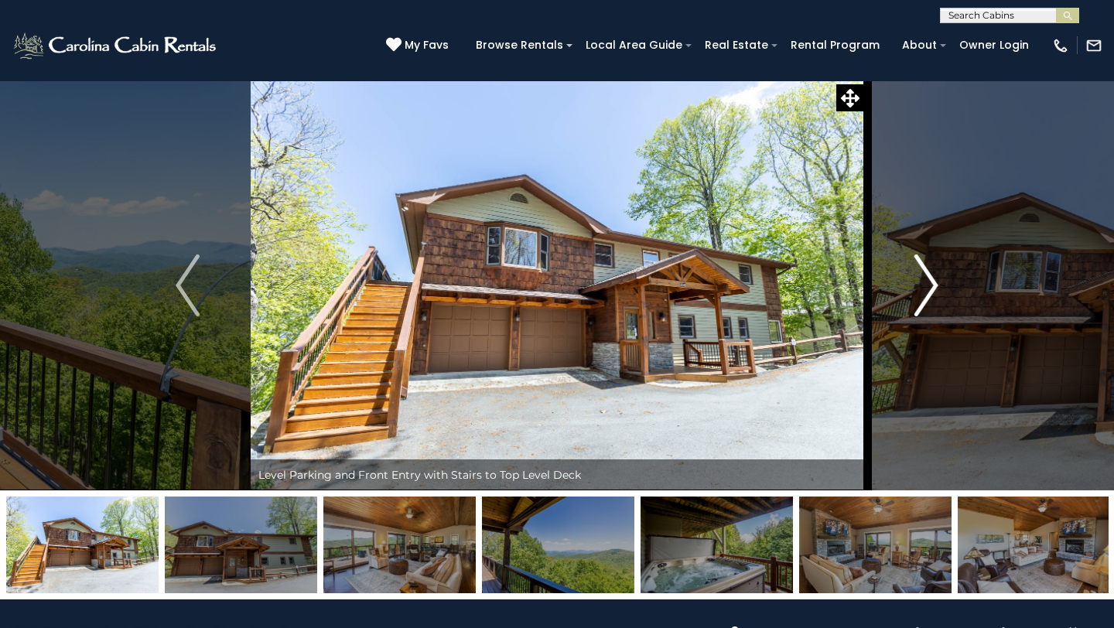
click at [921, 279] on img "Next" at bounding box center [926, 286] width 23 height 62
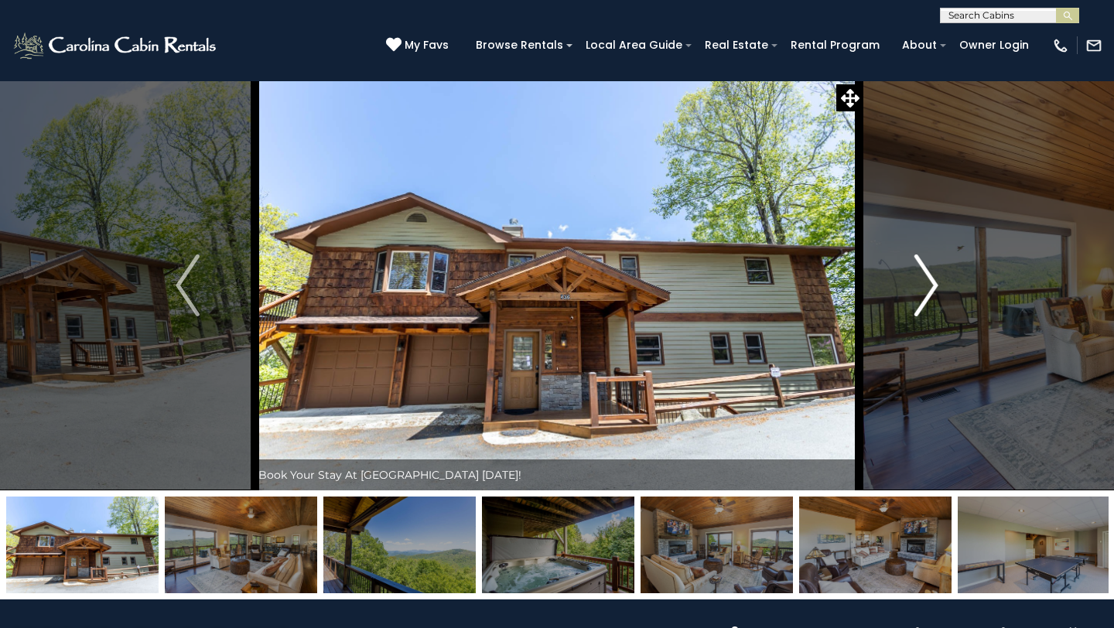
click at [921, 279] on img "Next" at bounding box center [926, 286] width 23 height 62
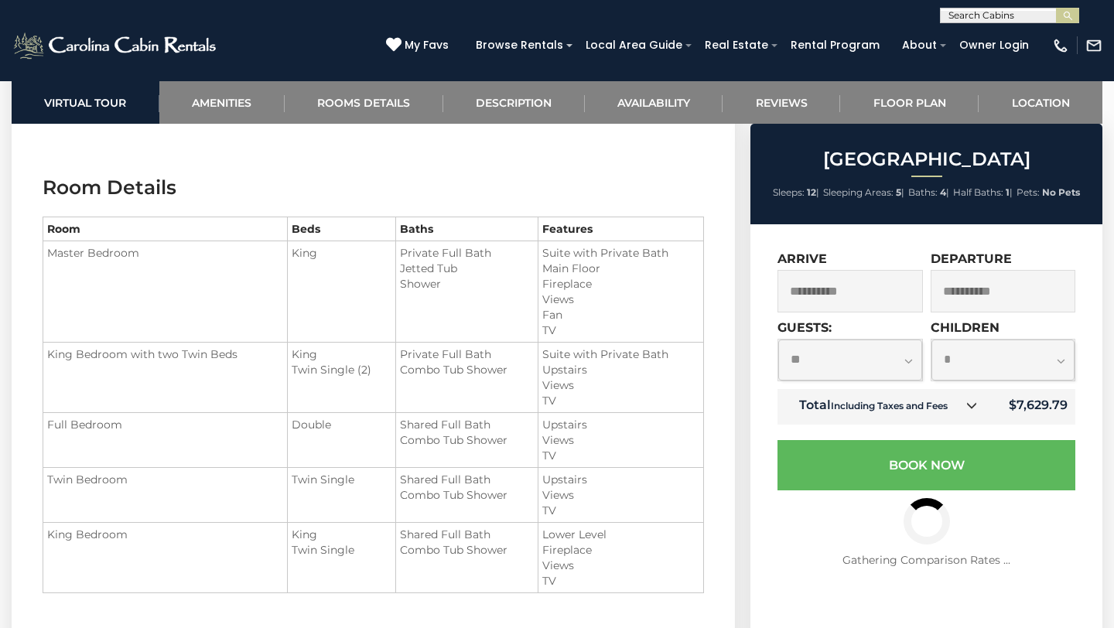
scroll to position [1684, 0]
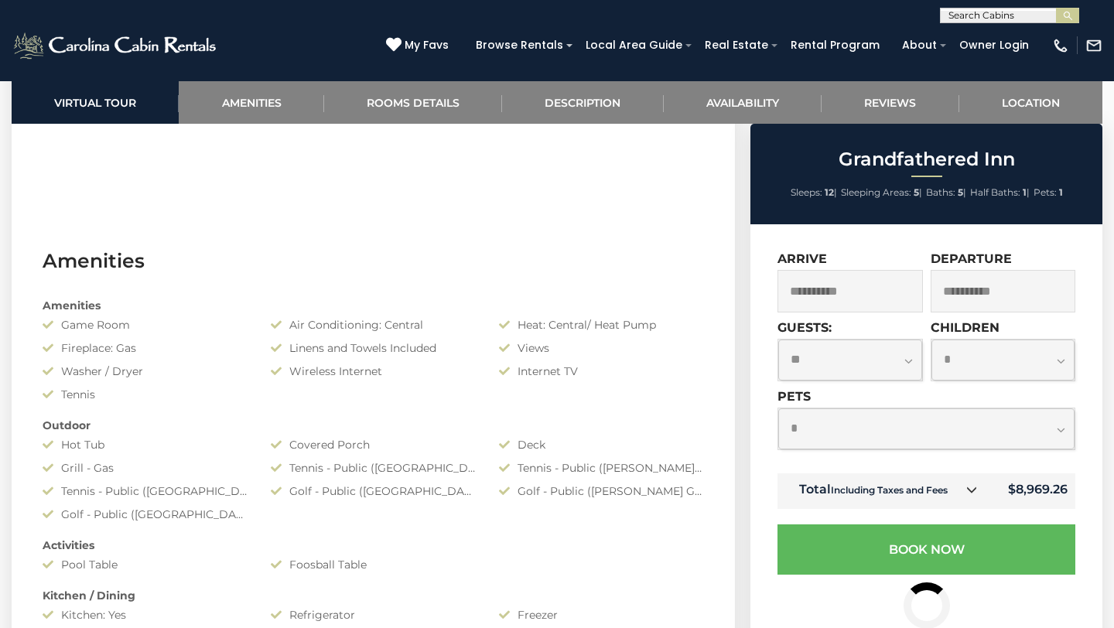
scroll to position [496, 0]
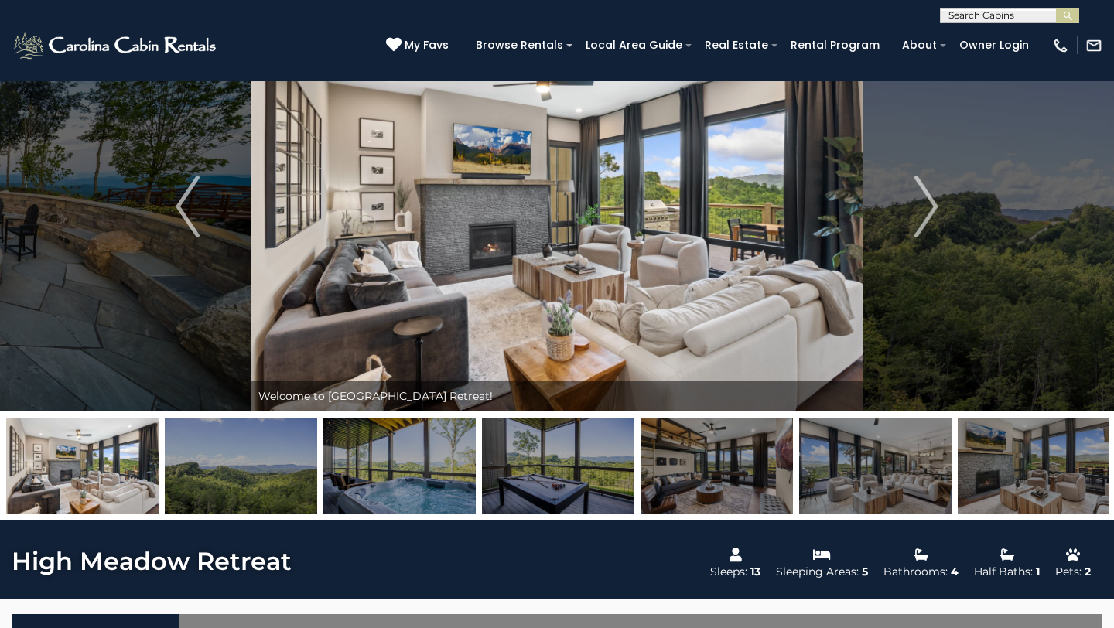
scroll to position [68, 0]
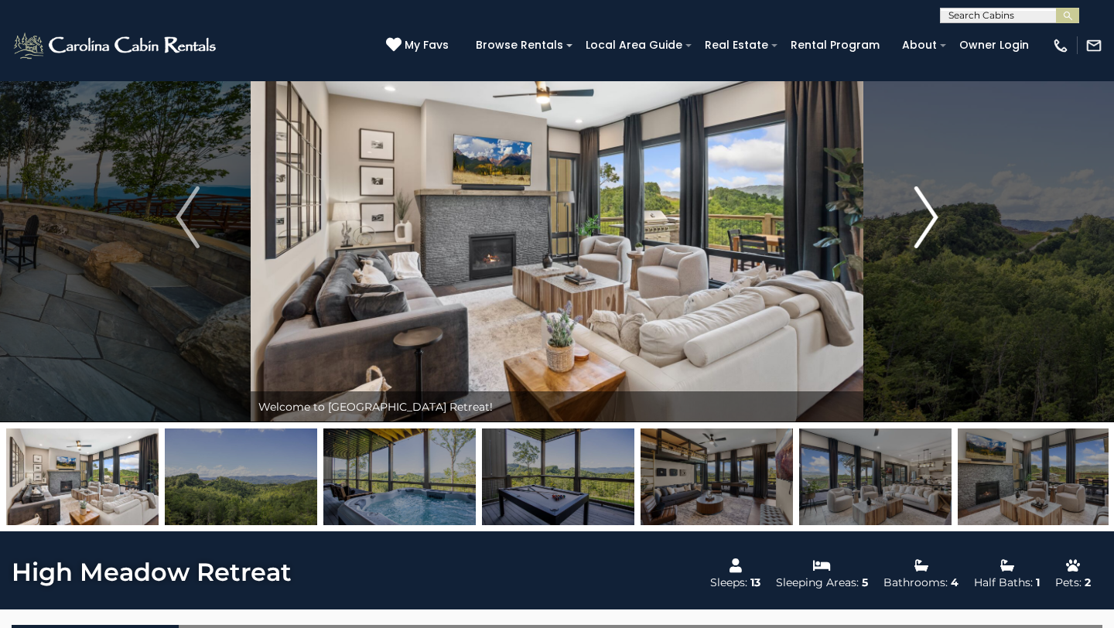
click at [928, 216] on img "Next" at bounding box center [926, 217] width 23 height 62
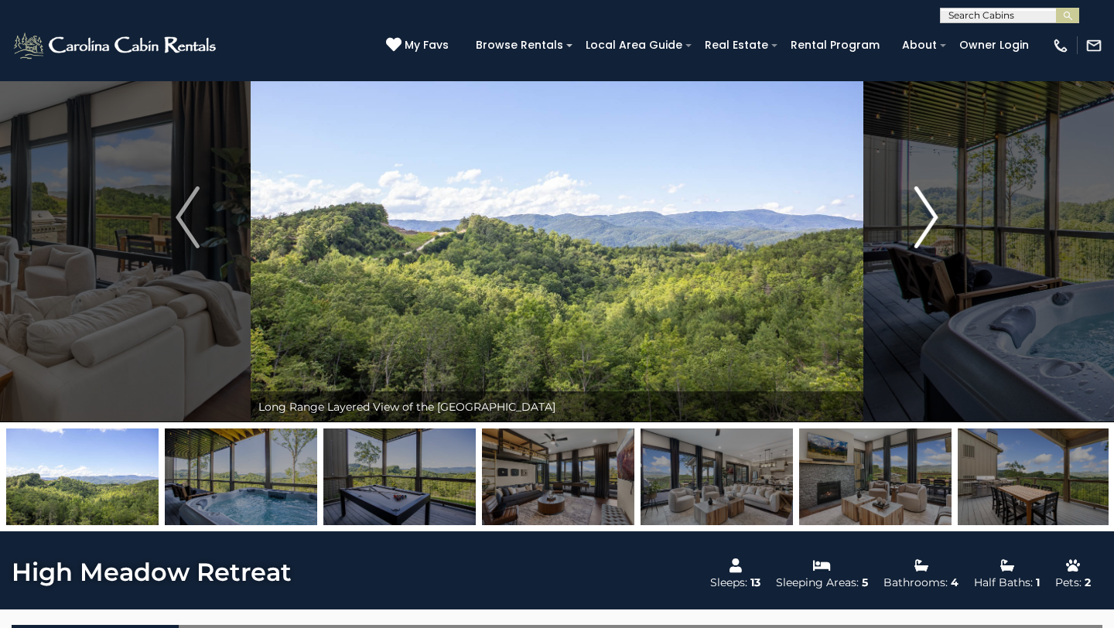
click at [925, 214] on img "Next" at bounding box center [926, 217] width 23 height 62
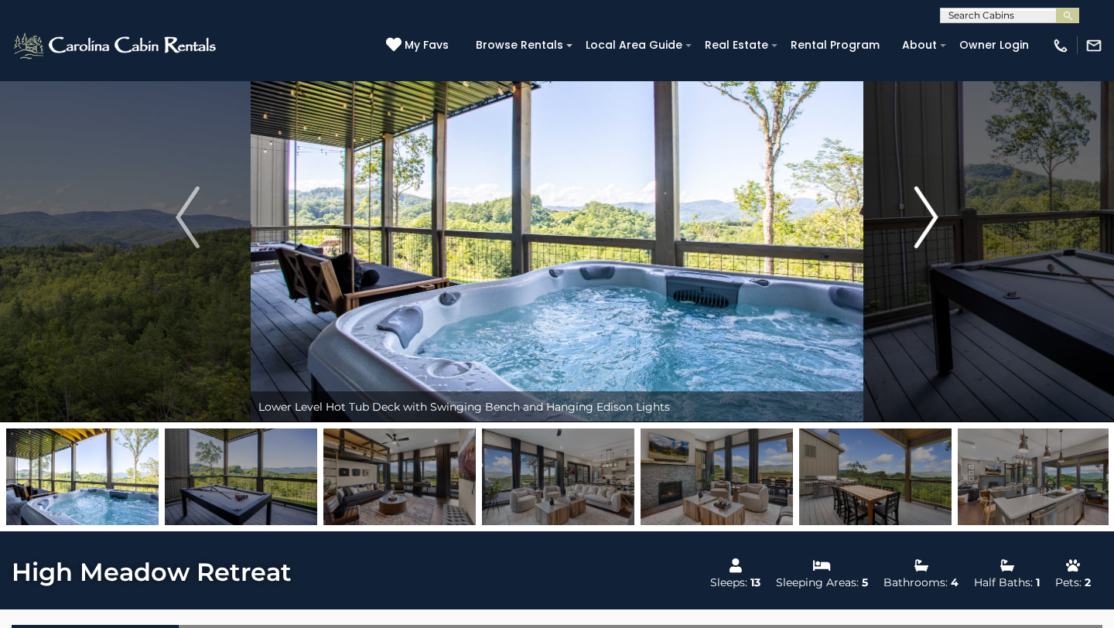
click at [925, 214] on img "Next" at bounding box center [926, 217] width 23 height 62
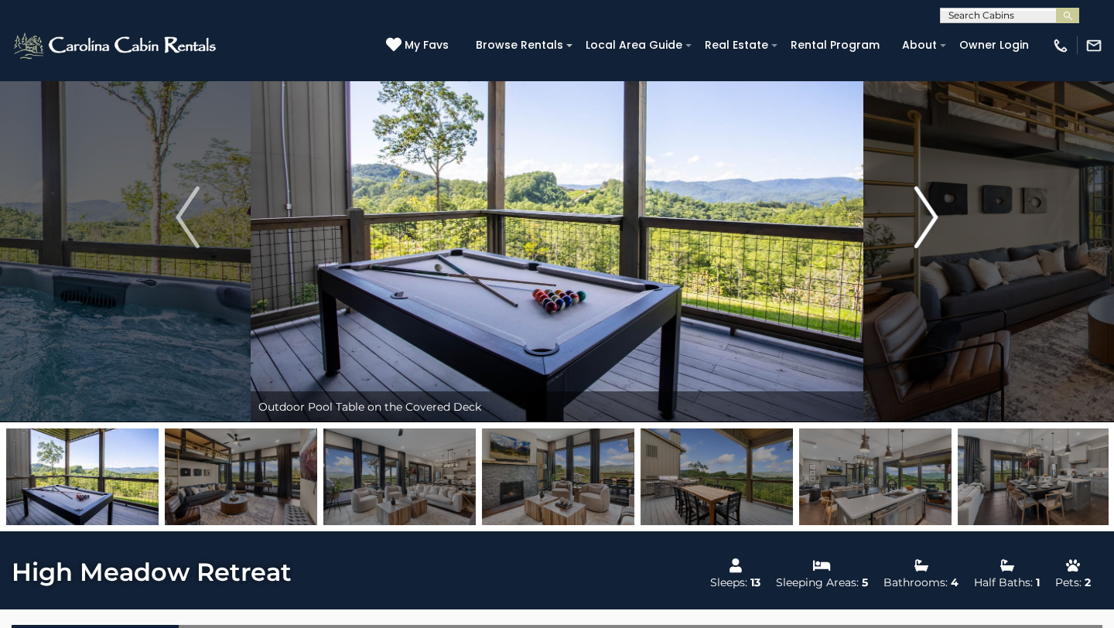
click at [925, 214] on img "Next" at bounding box center [926, 217] width 23 height 62
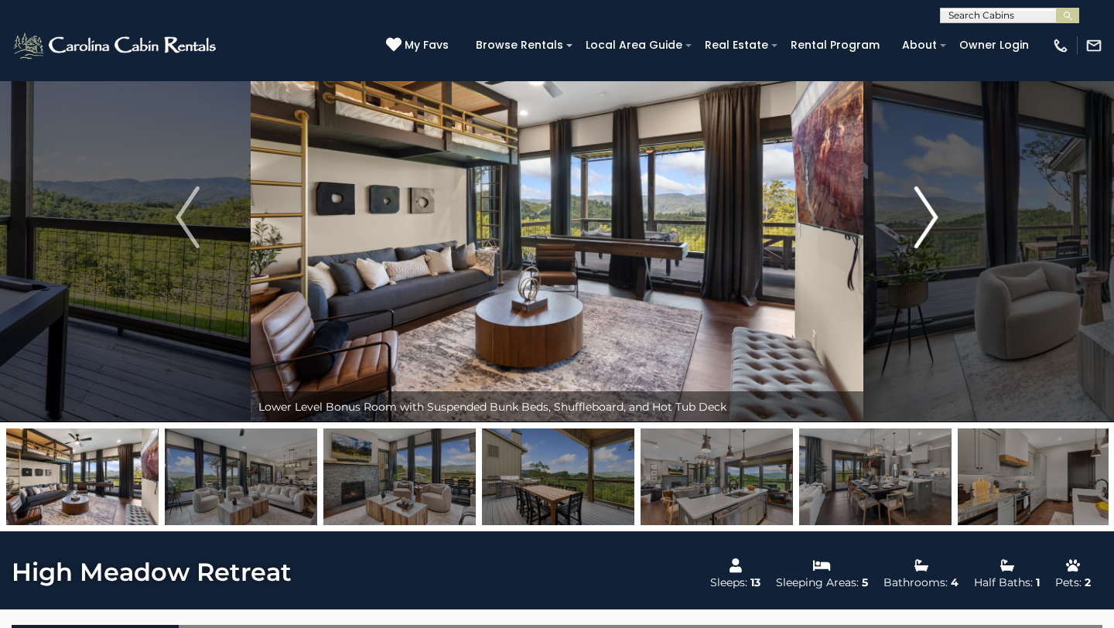
click at [925, 214] on img "Next" at bounding box center [926, 217] width 23 height 62
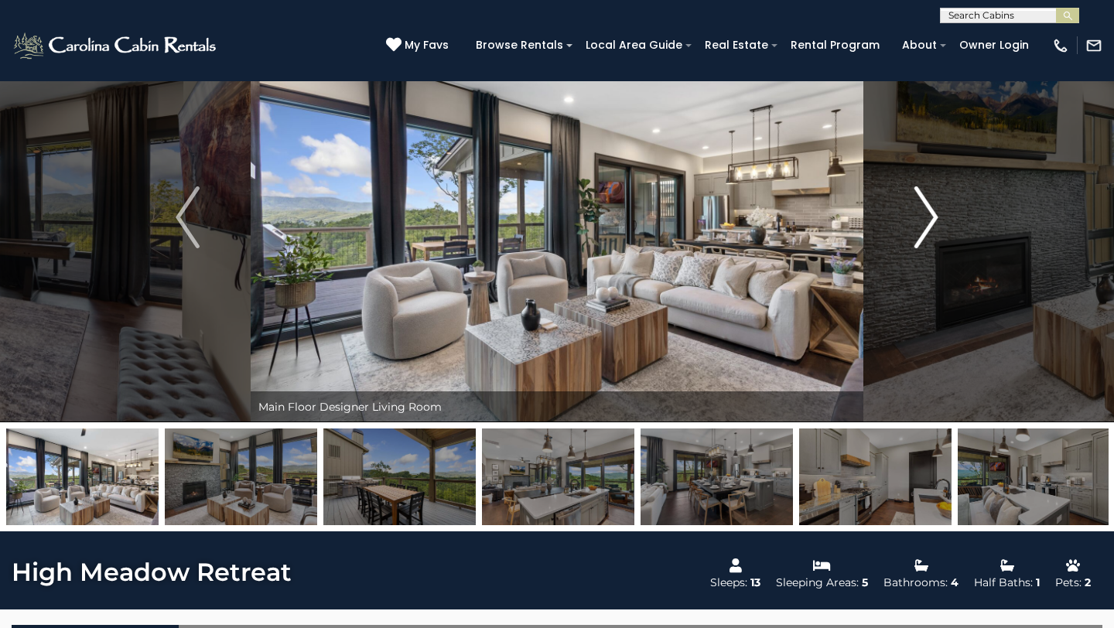
click at [925, 214] on img "Next" at bounding box center [926, 217] width 23 height 62
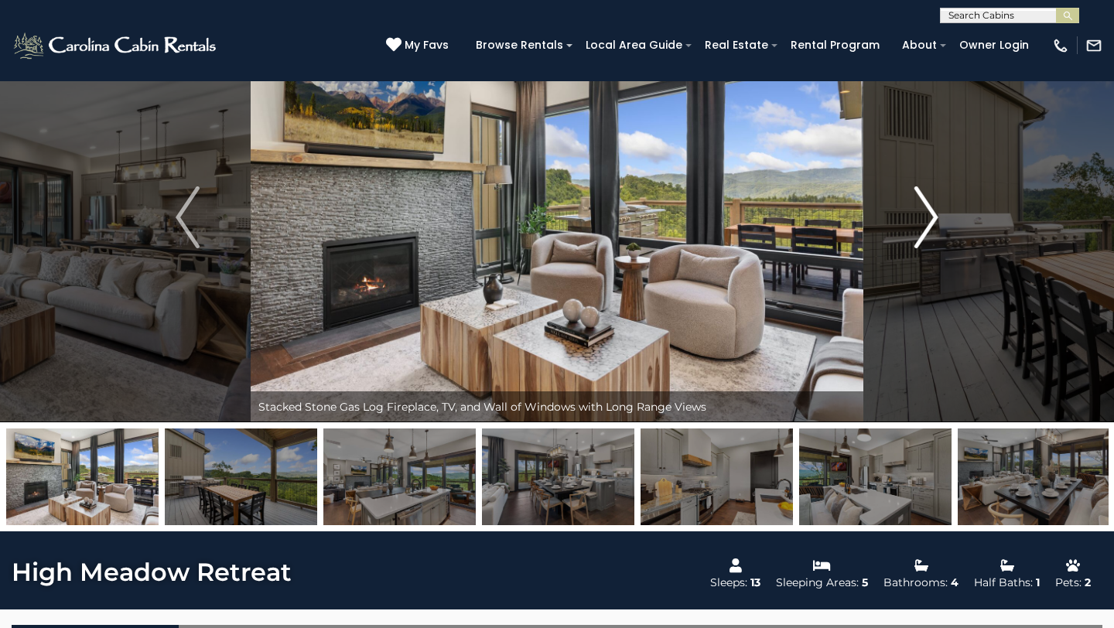
click at [924, 214] on img "Next" at bounding box center [926, 217] width 23 height 62
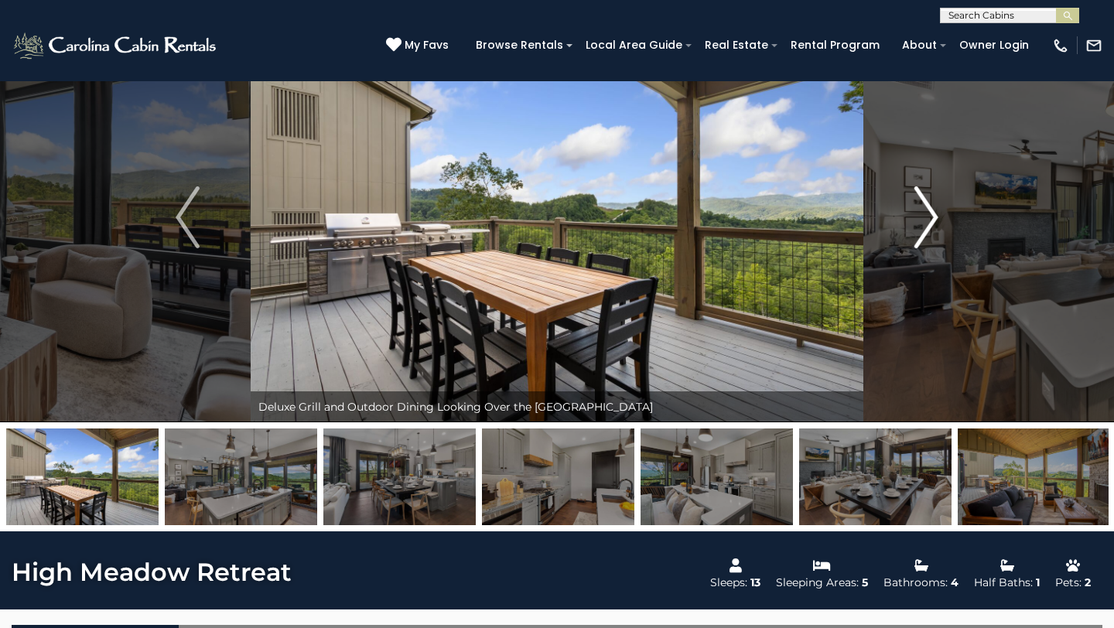
click at [924, 214] on img "Next" at bounding box center [926, 217] width 23 height 62
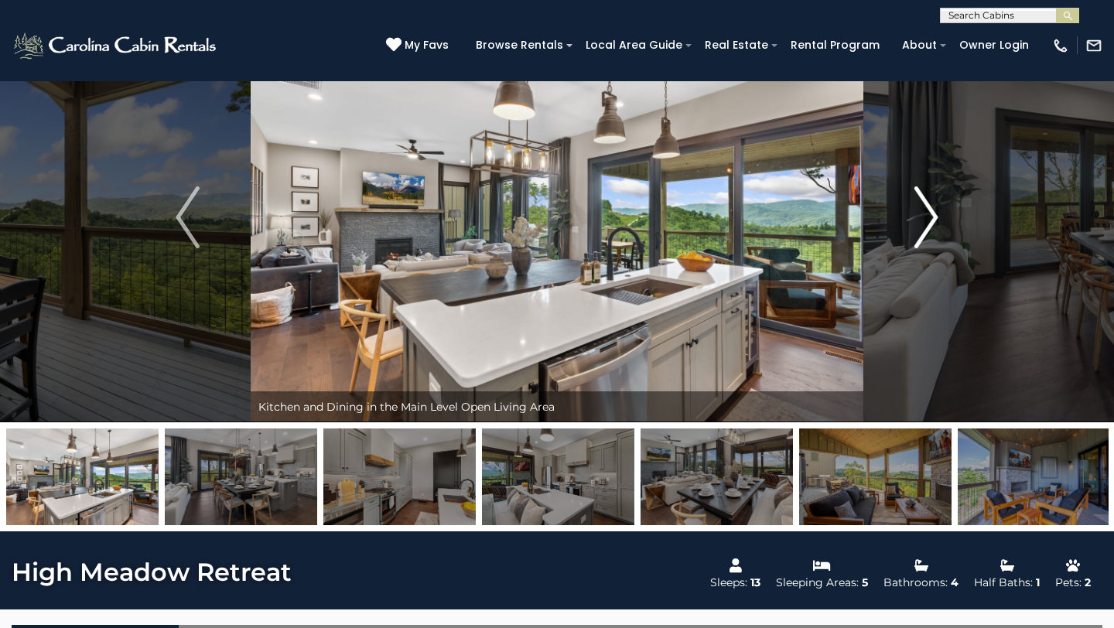
click at [929, 213] on img "Next" at bounding box center [926, 217] width 23 height 62
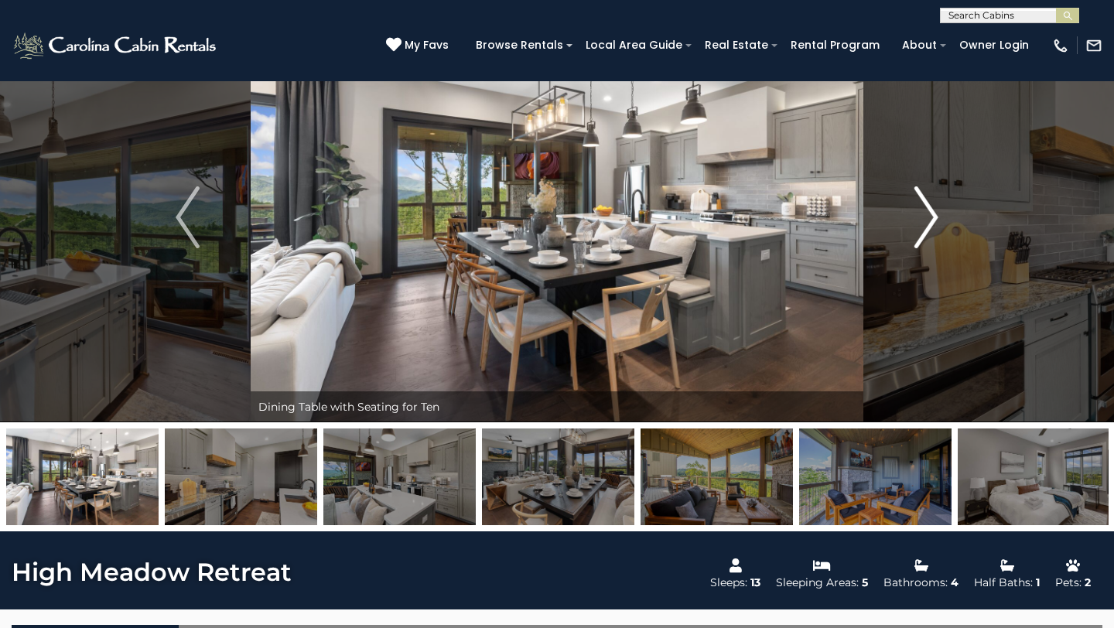
click at [929, 213] on img "Next" at bounding box center [926, 217] width 23 height 62
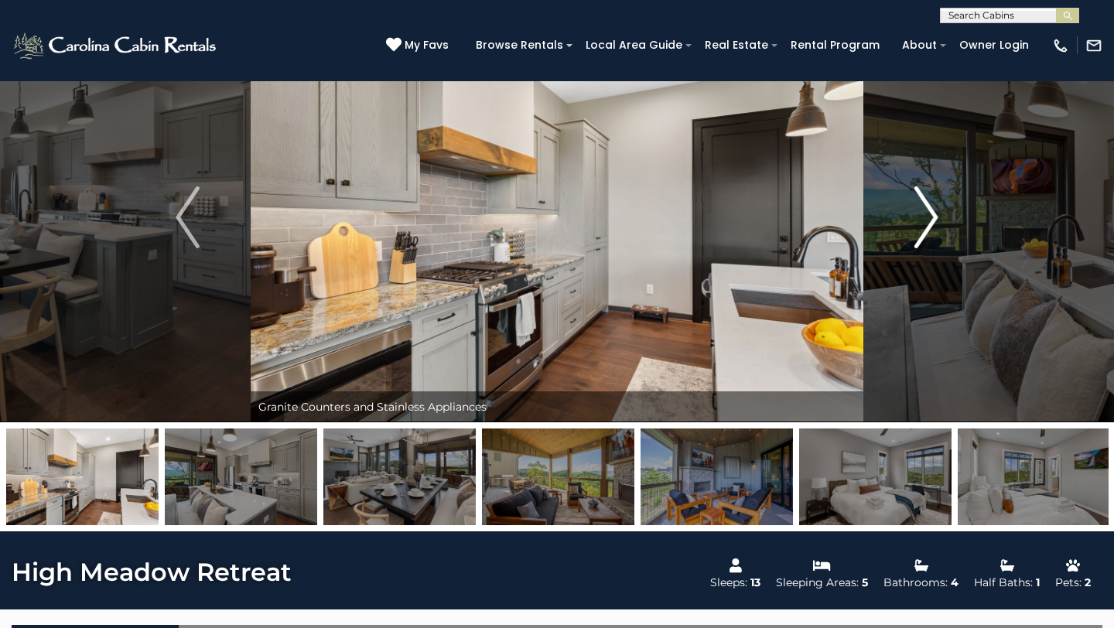
click at [928, 213] on img "Next" at bounding box center [926, 217] width 23 height 62
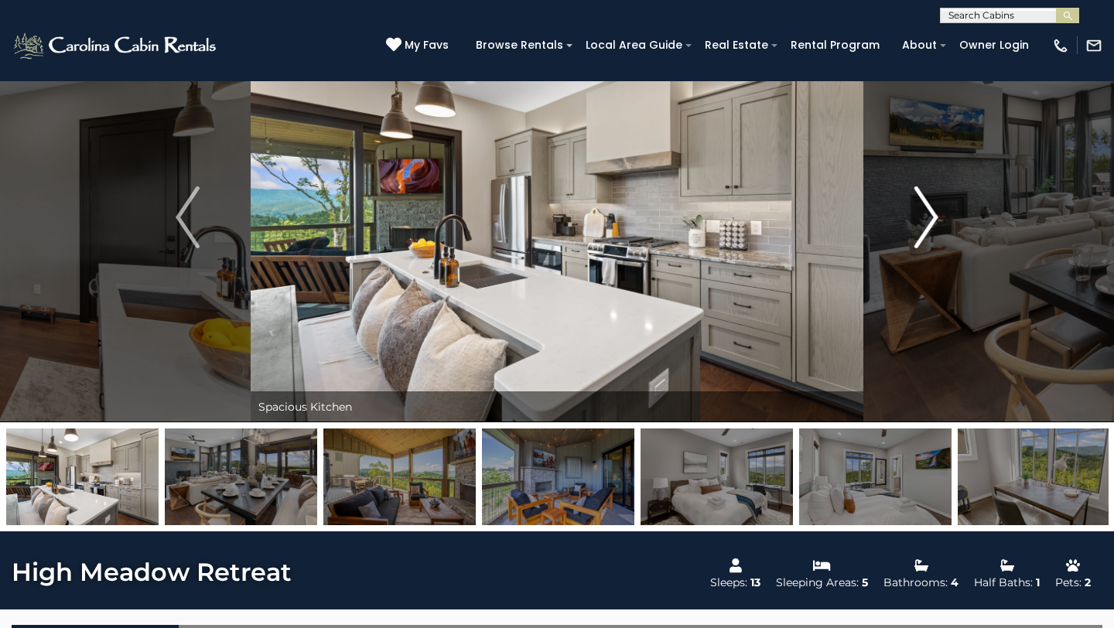
click at [928, 213] on img "Next" at bounding box center [926, 217] width 23 height 62
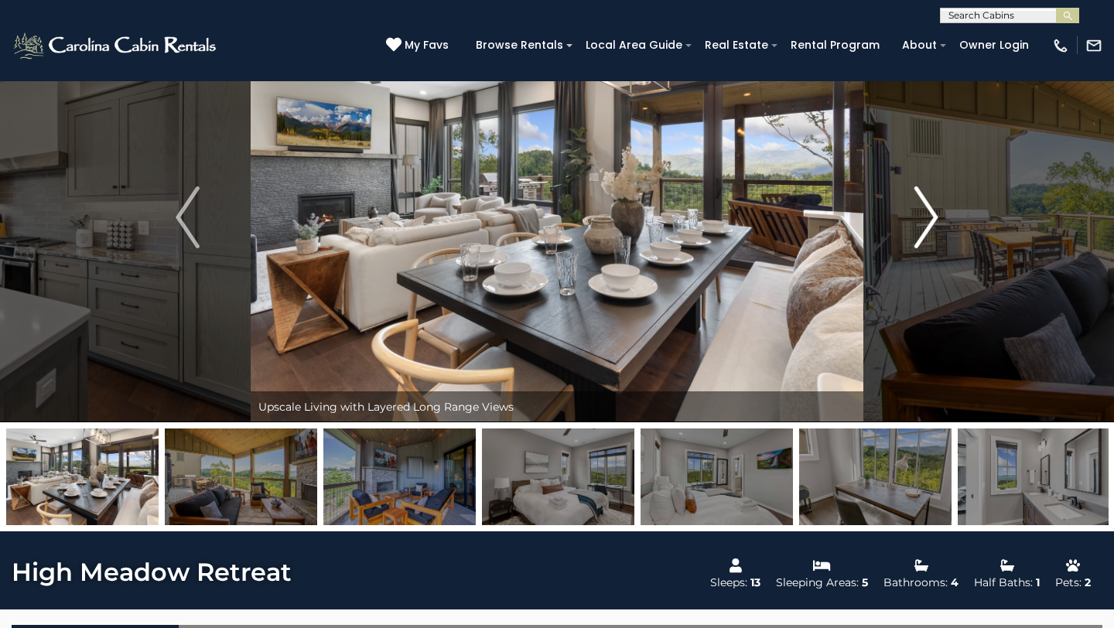
click at [928, 212] on img "Next" at bounding box center [926, 217] width 23 height 62
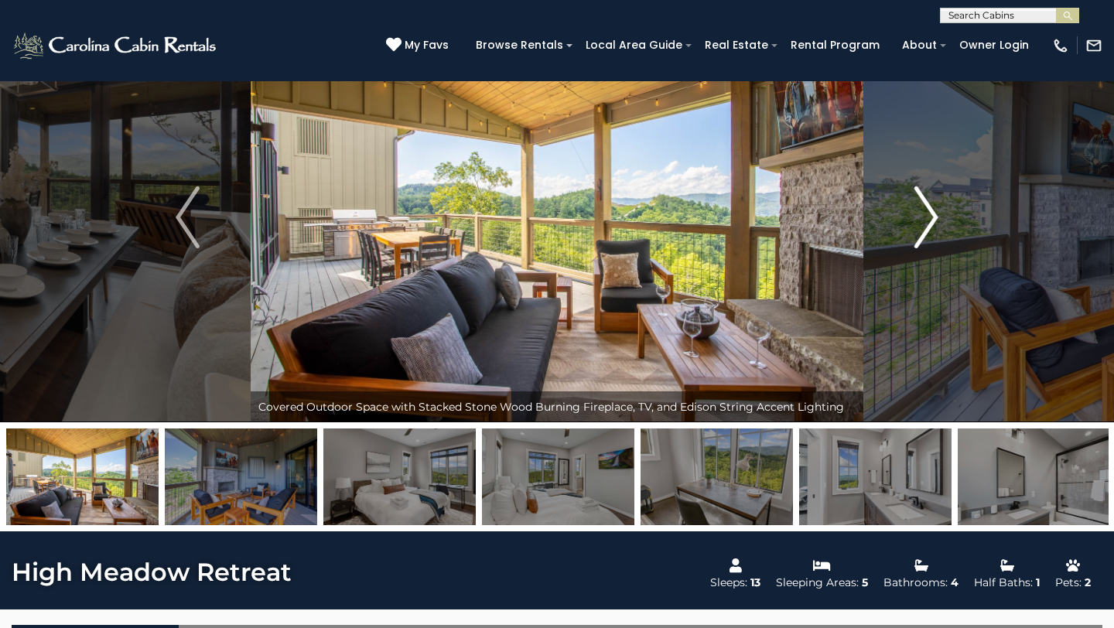
click at [928, 212] on img "Next" at bounding box center [926, 217] width 23 height 62
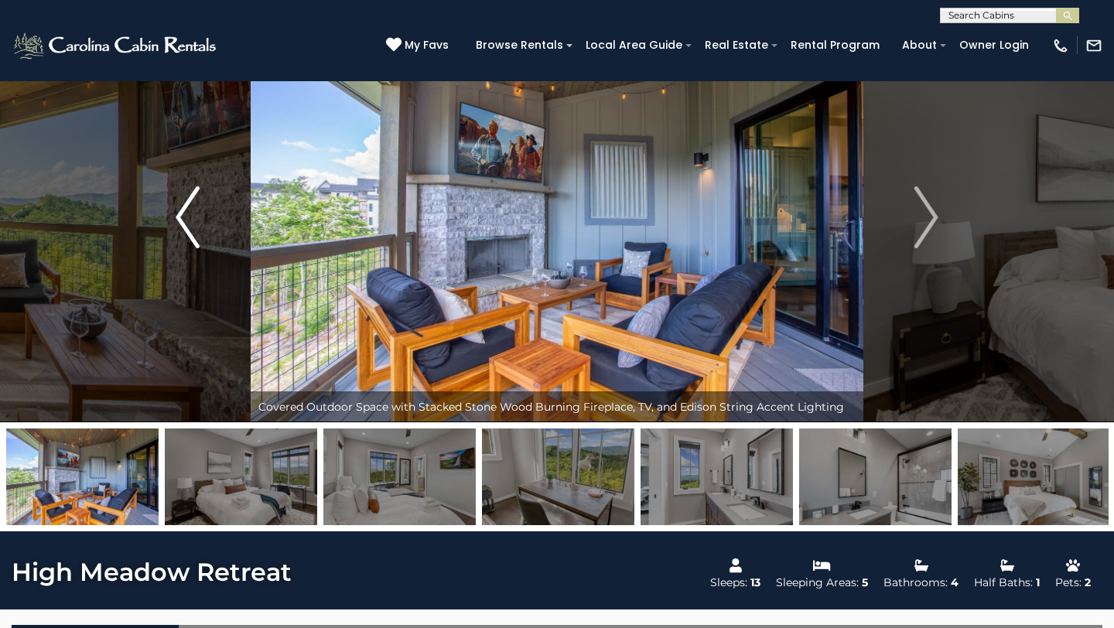
click at [189, 217] on img "Previous" at bounding box center [187, 217] width 23 height 62
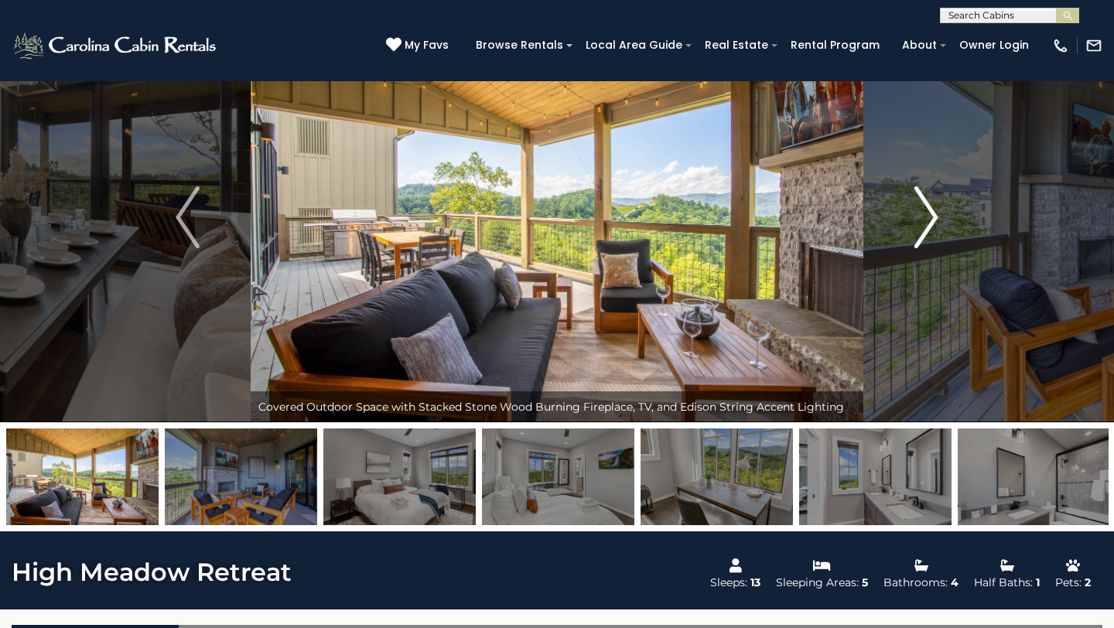
click at [932, 214] on img "Next" at bounding box center [926, 217] width 23 height 62
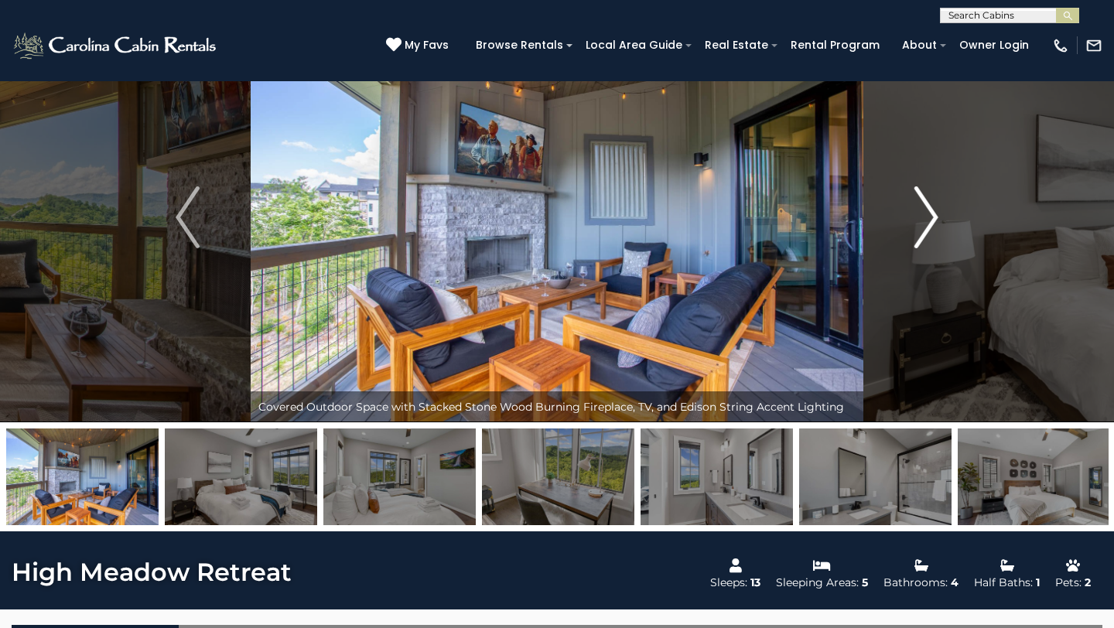
click at [931, 213] on img "Next" at bounding box center [926, 217] width 23 height 62
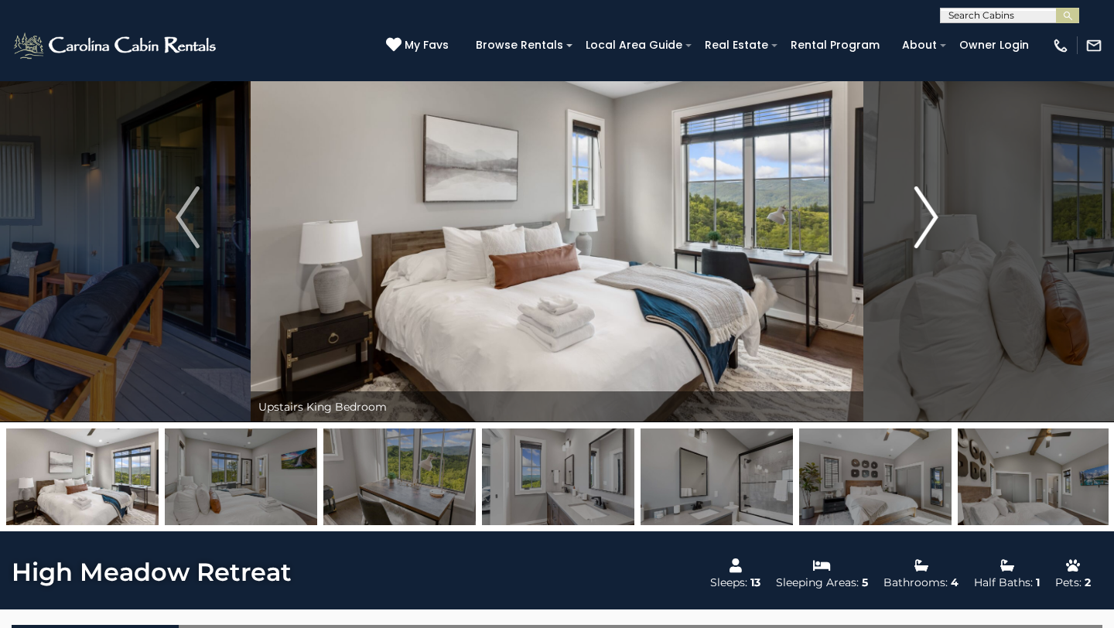
click at [930, 212] on img "Next" at bounding box center [926, 217] width 23 height 62
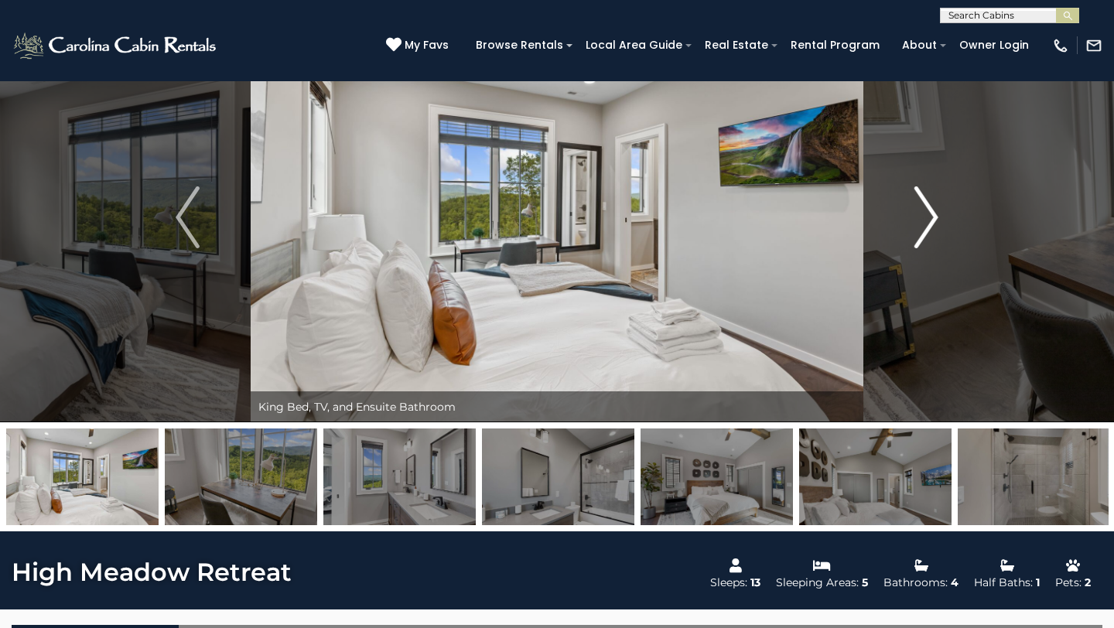
click at [930, 211] on img "Next" at bounding box center [926, 217] width 23 height 62
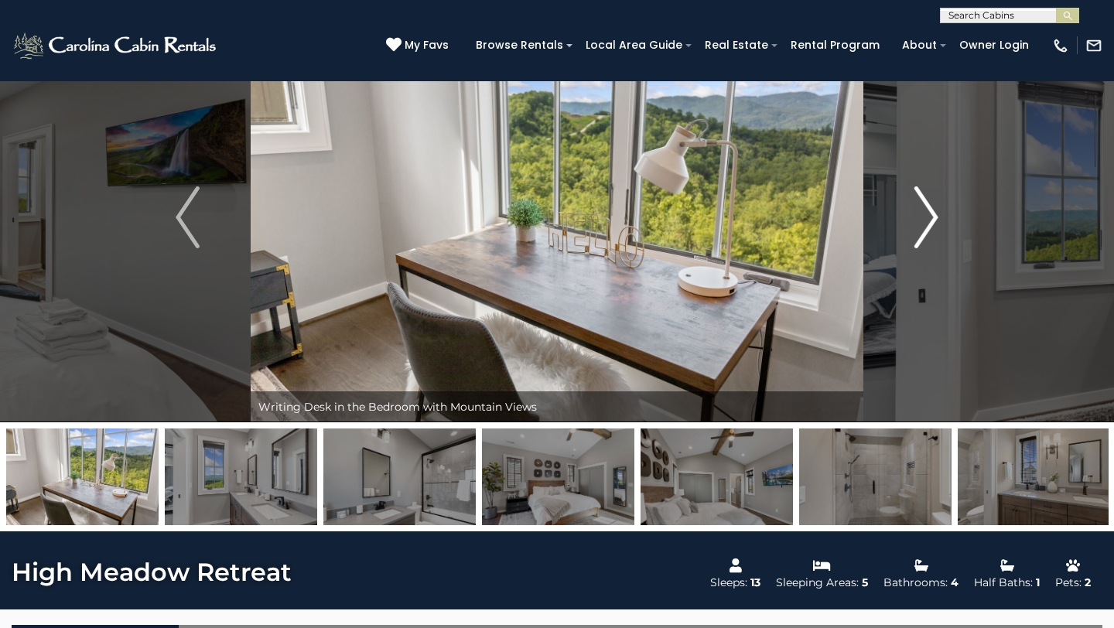
click at [930, 211] on img "Next" at bounding box center [926, 217] width 23 height 62
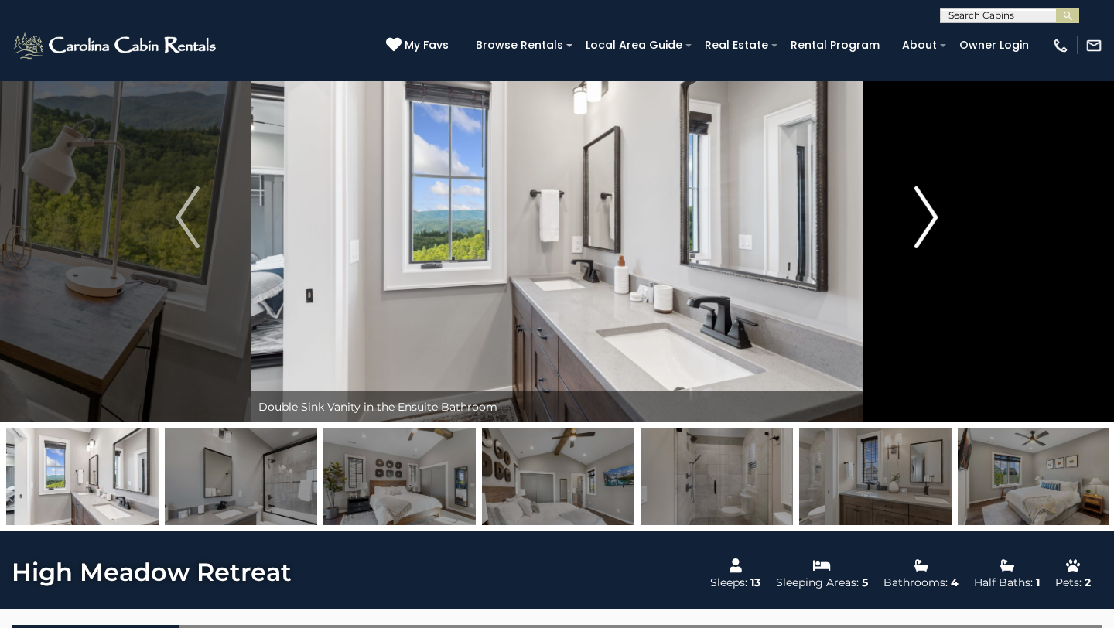
click at [930, 211] on img "Next" at bounding box center [926, 217] width 23 height 62
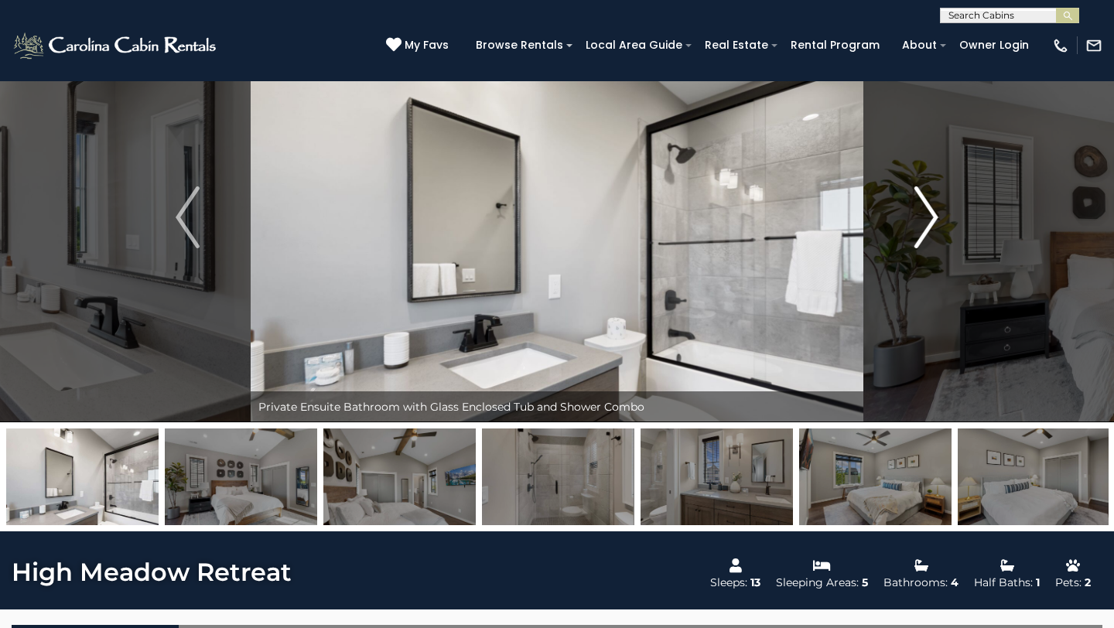
click at [929, 211] on img "Next" at bounding box center [926, 217] width 23 height 62
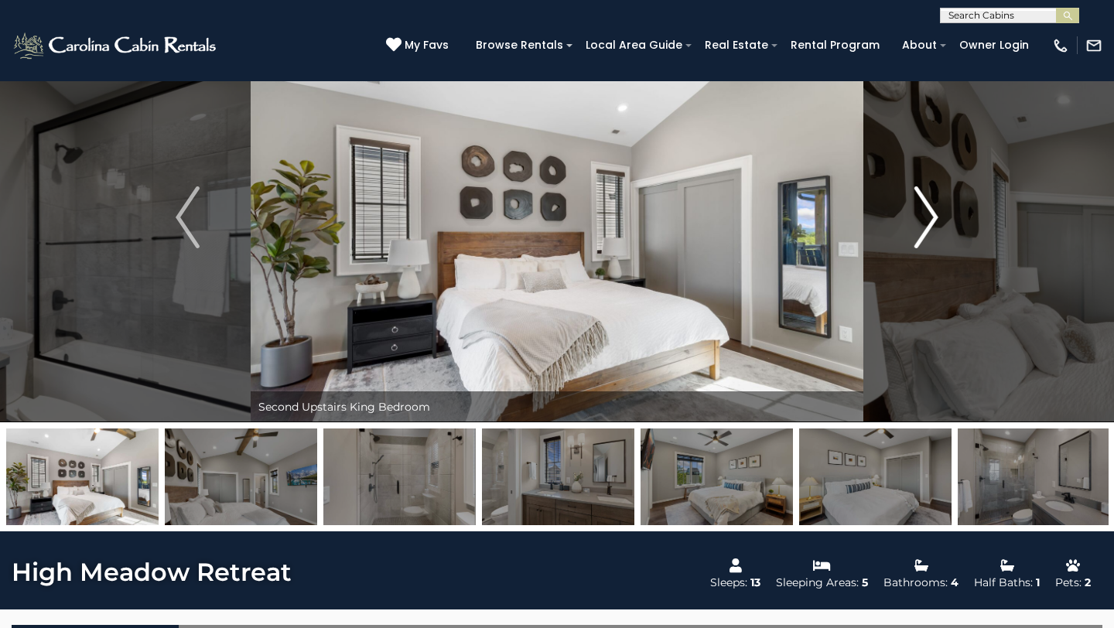
click at [928, 211] on img "Next" at bounding box center [926, 217] width 23 height 62
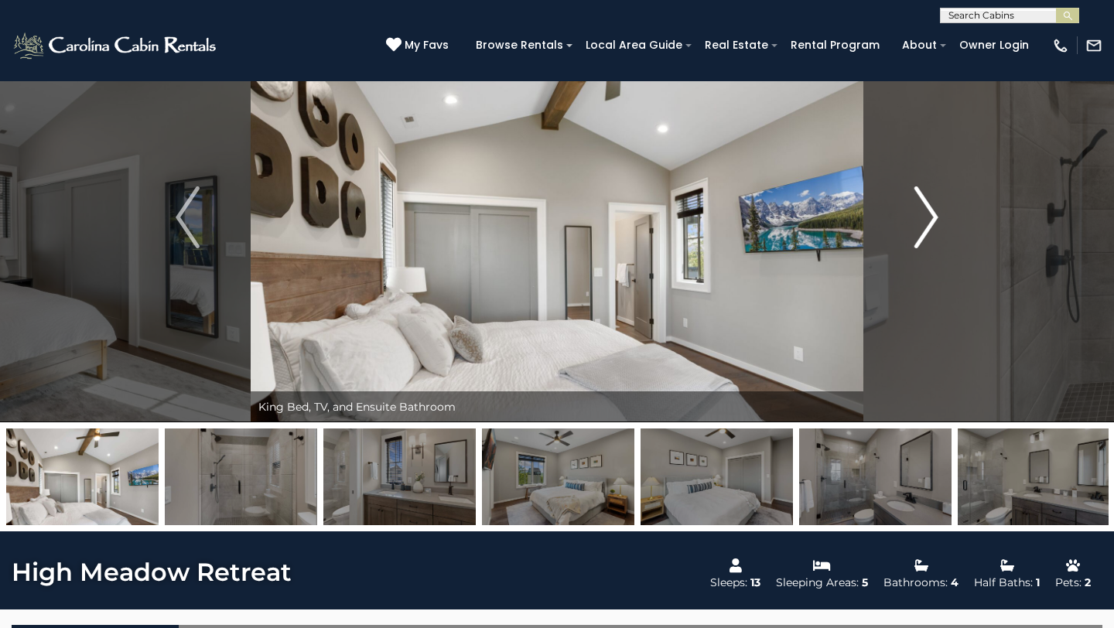
click at [928, 210] on img "Next" at bounding box center [926, 217] width 23 height 62
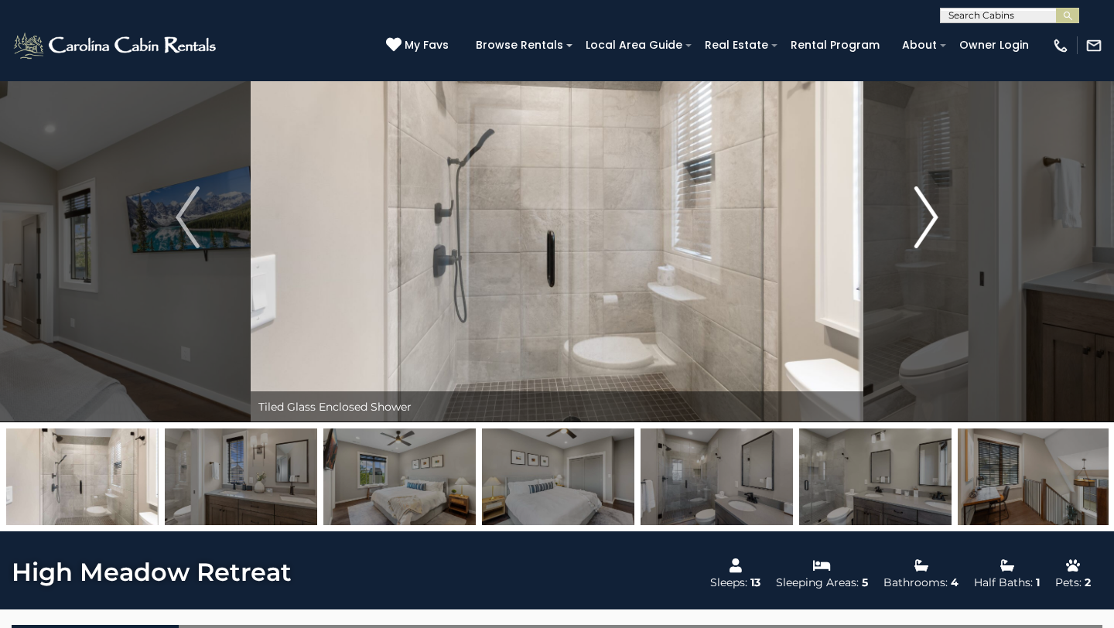
click at [928, 210] on img "Next" at bounding box center [926, 217] width 23 height 62
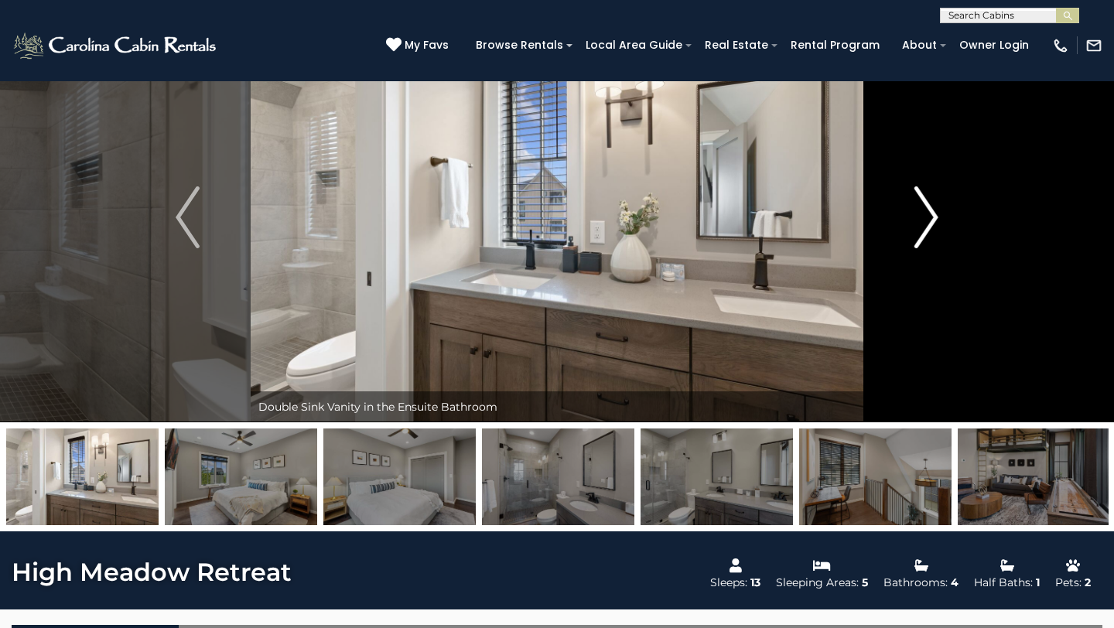
click at [928, 210] on img "Next" at bounding box center [926, 217] width 23 height 62
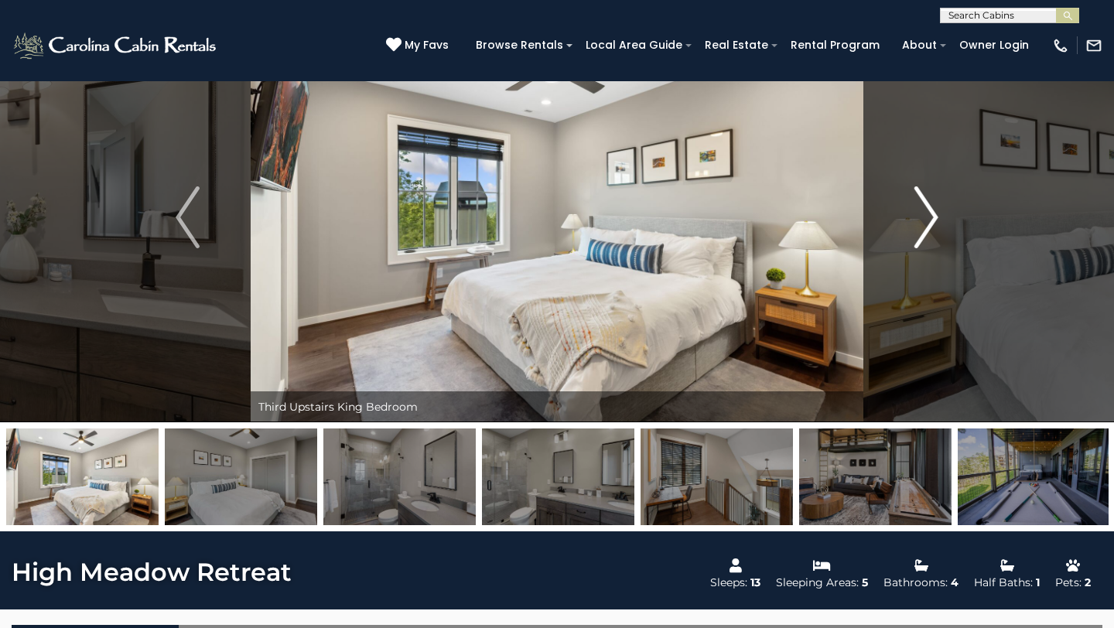
click at [927, 210] on img "Next" at bounding box center [926, 217] width 23 height 62
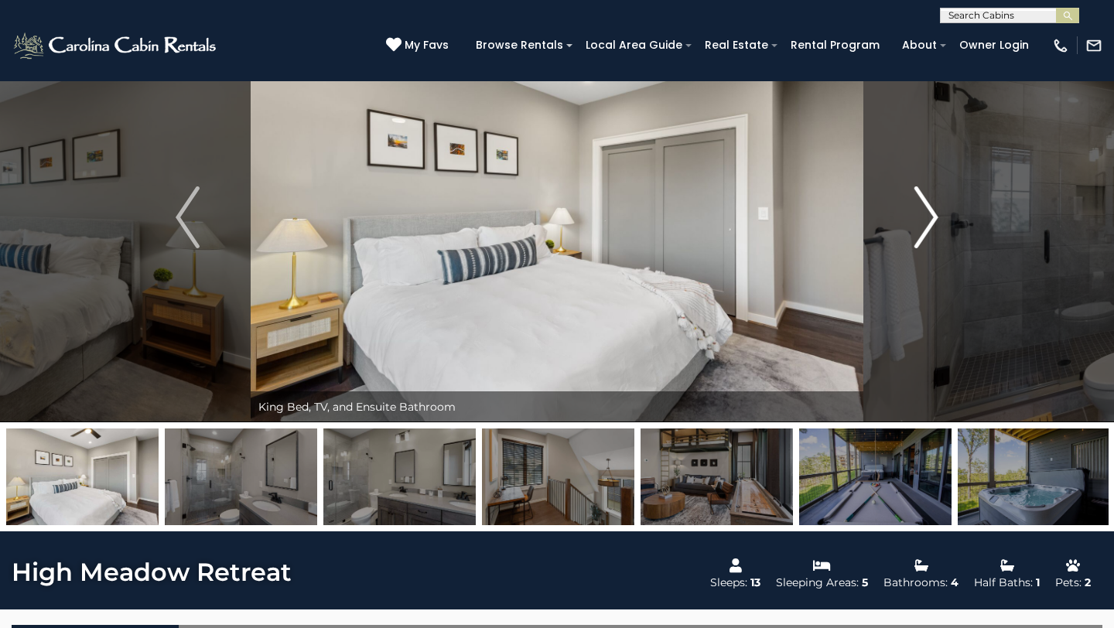
click at [927, 210] on img "Next" at bounding box center [926, 217] width 23 height 62
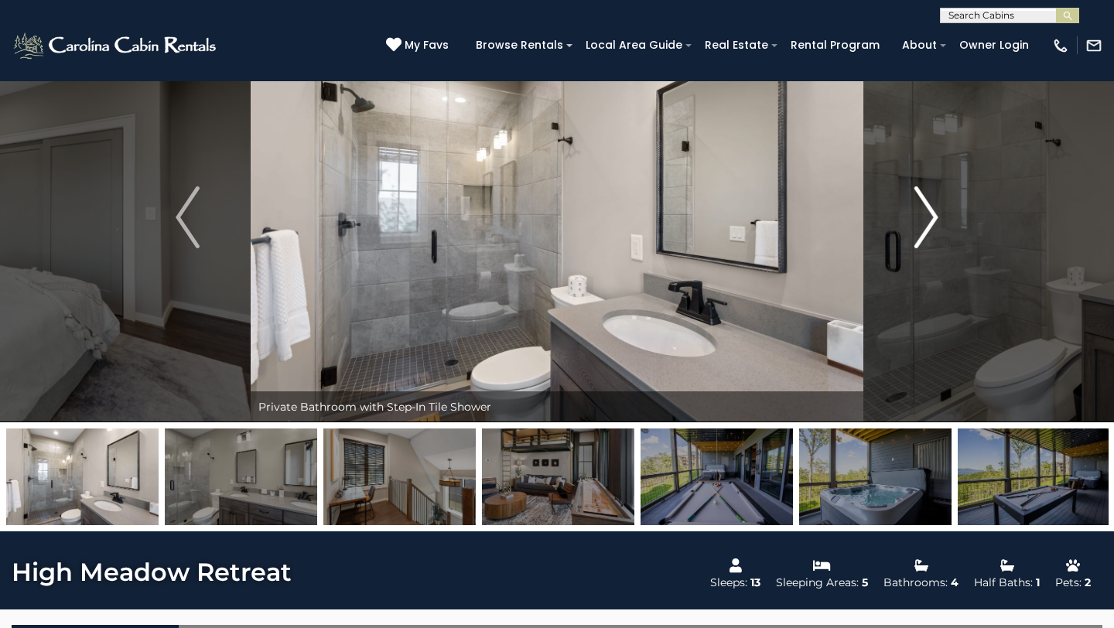
click at [927, 210] on img "Next" at bounding box center [926, 217] width 23 height 62
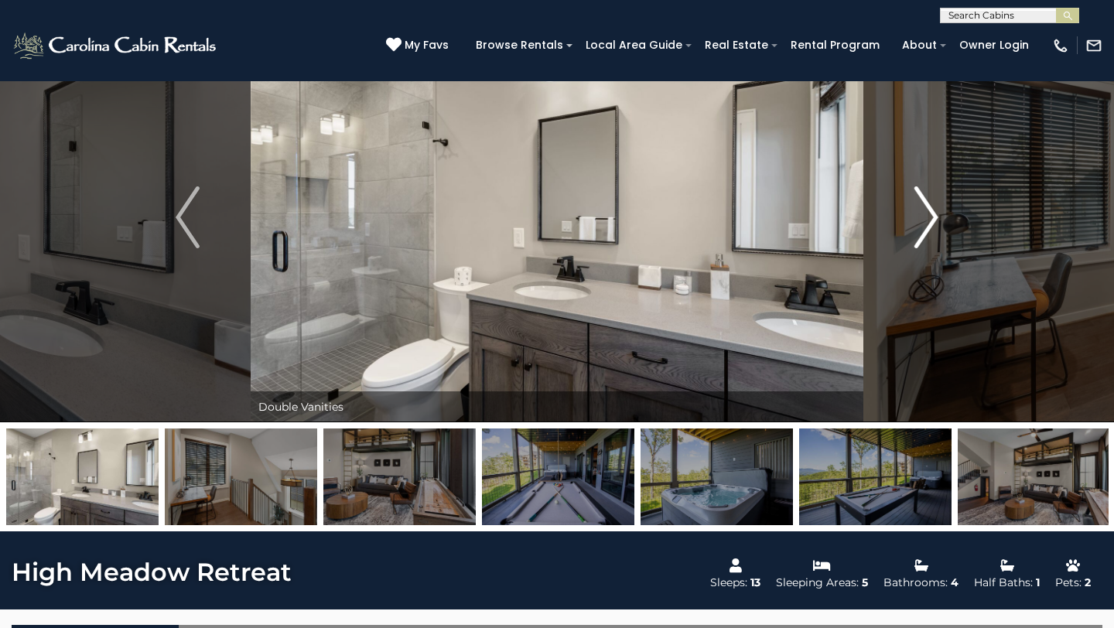
click at [927, 210] on img "Next" at bounding box center [926, 217] width 23 height 62
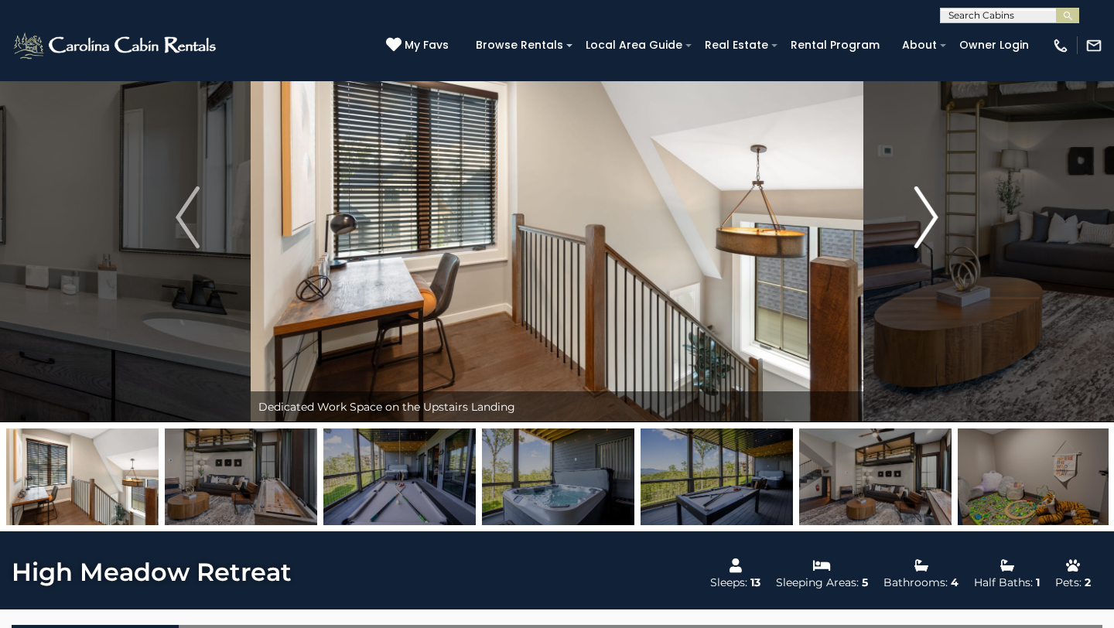
click at [927, 210] on img "Next" at bounding box center [926, 217] width 23 height 62
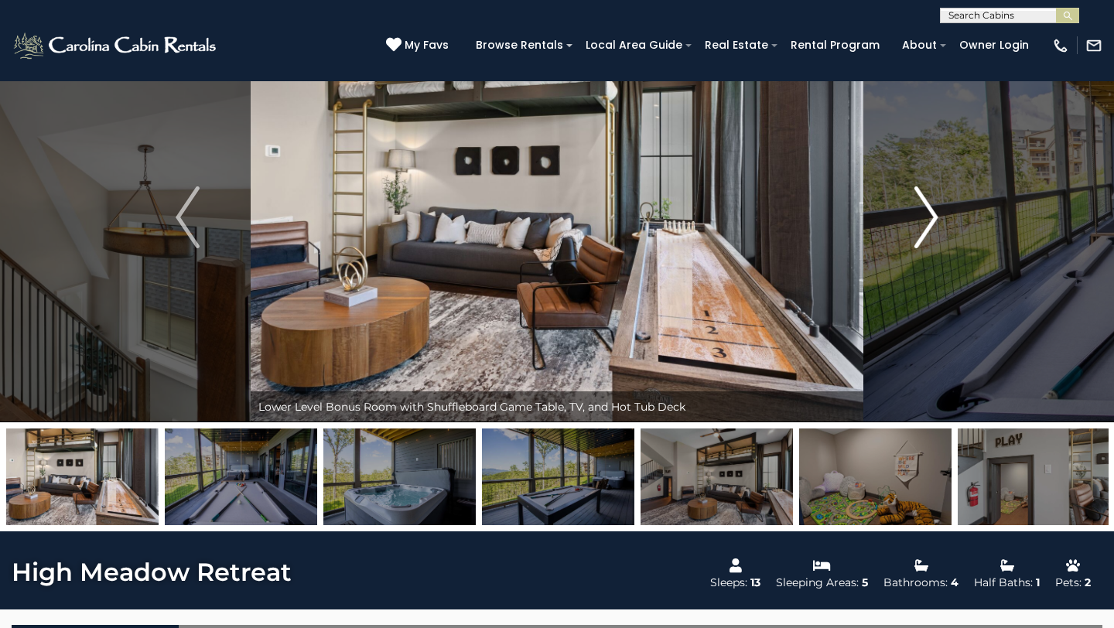
click at [925, 210] on img "Next" at bounding box center [926, 217] width 23 height 62
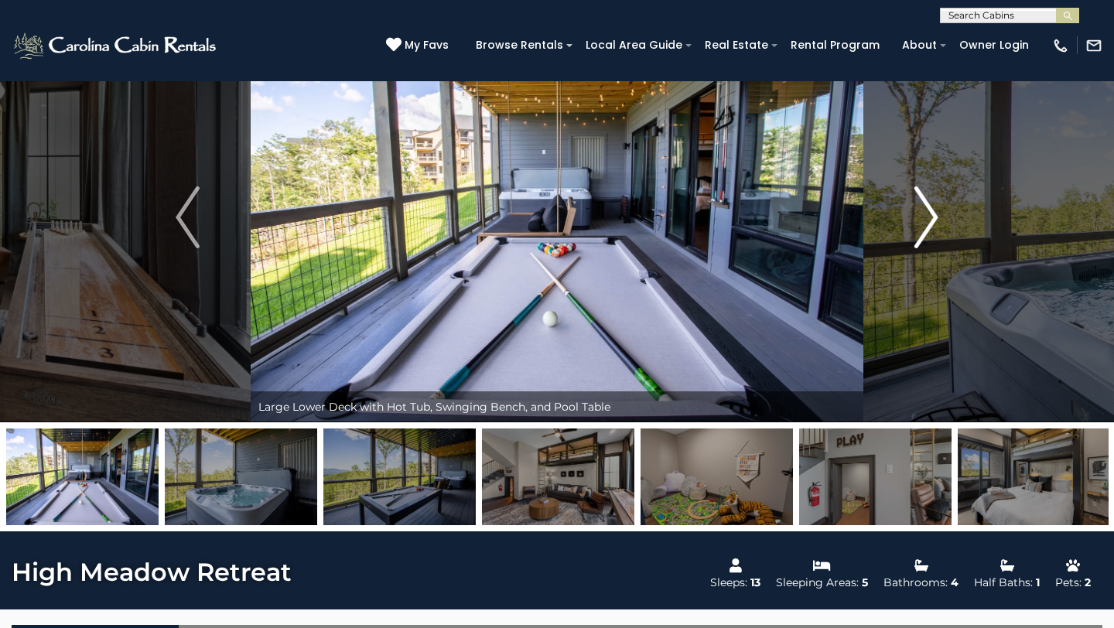
click at [925, 210] on img "Next" at bounding box center [926, 217] width 23 height 62
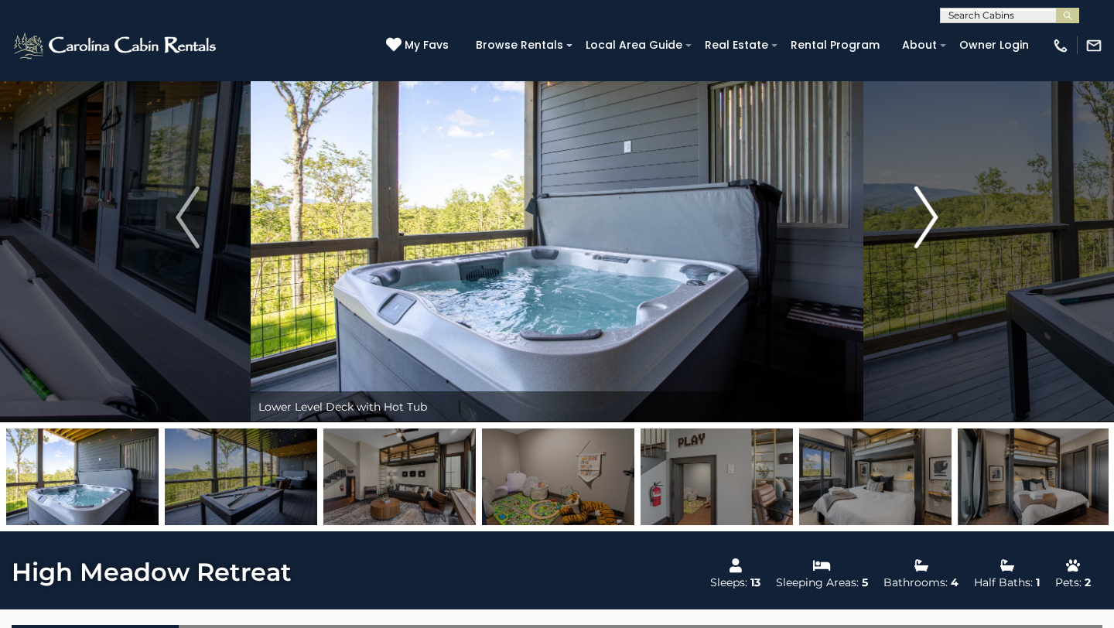
click at [925, 210] on img "Next" at bounding box center [926, 217] width 23 height 62
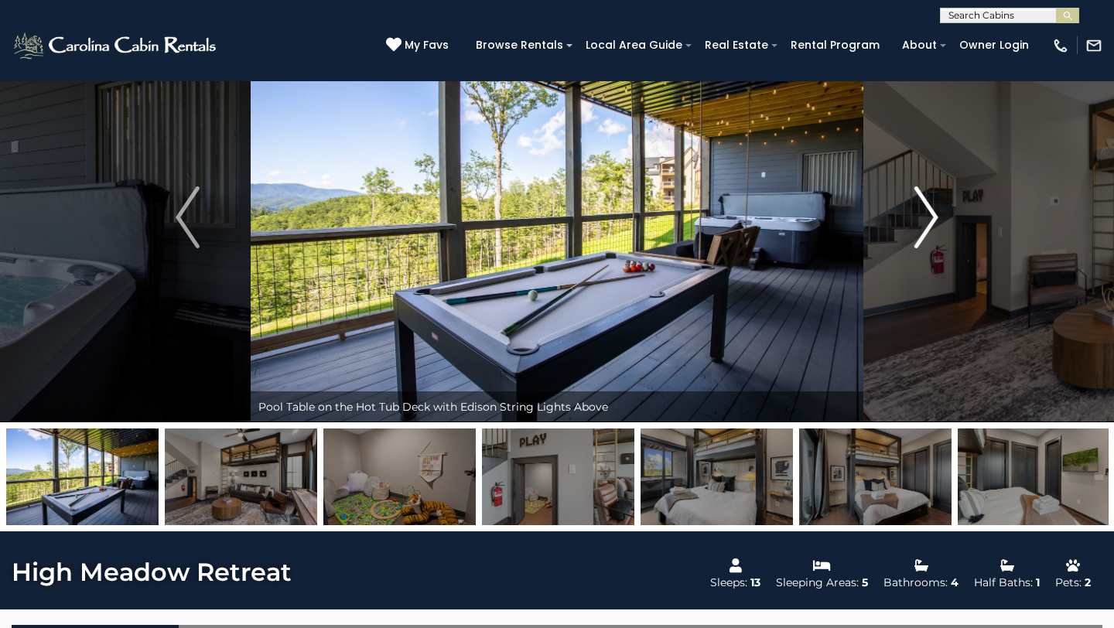
click at [923, 210] on img "Next" at bounding box center [926, 217] width 23 height 62
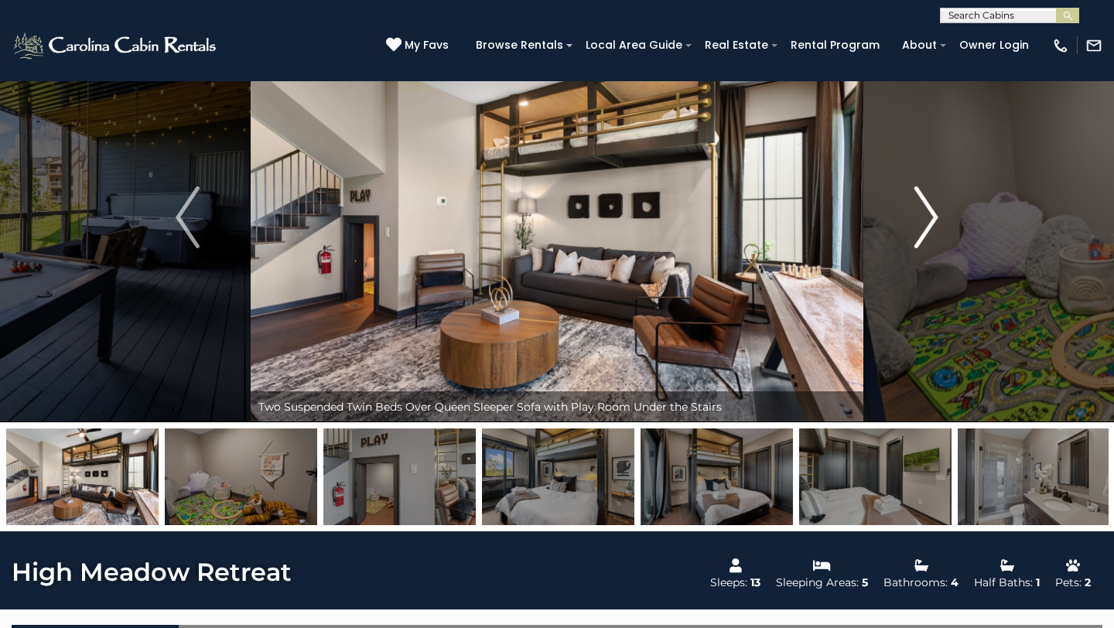
click at [923, 210] on img "Next" at bounding box center [926, 217] width 23 height 62
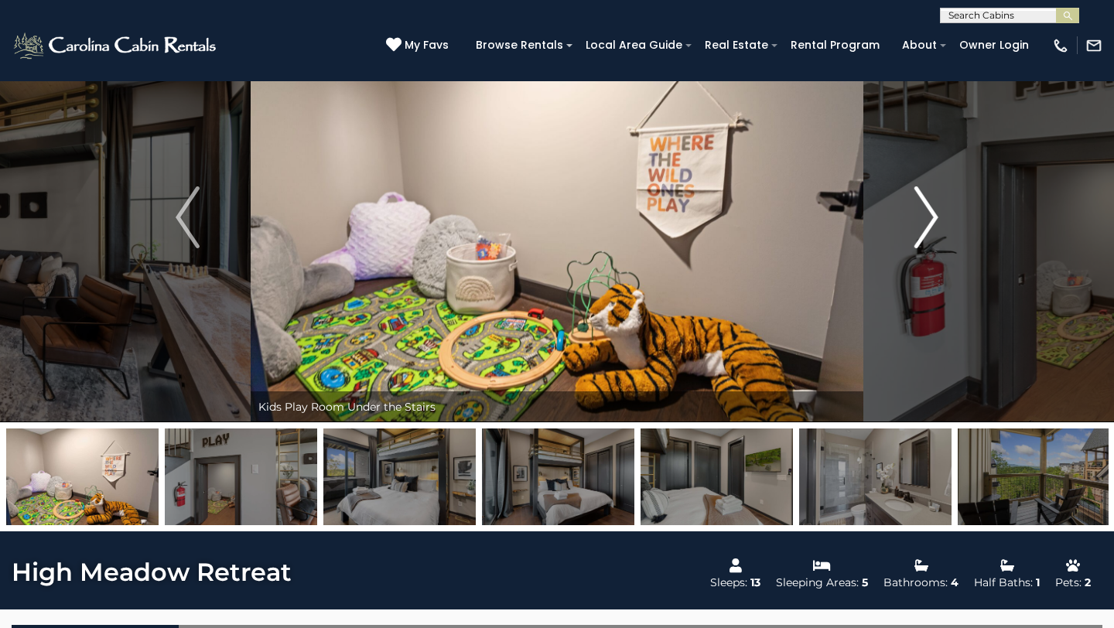
click at [922, 210] on img "Next" at bounding box center [926, 217] width 23 height 62
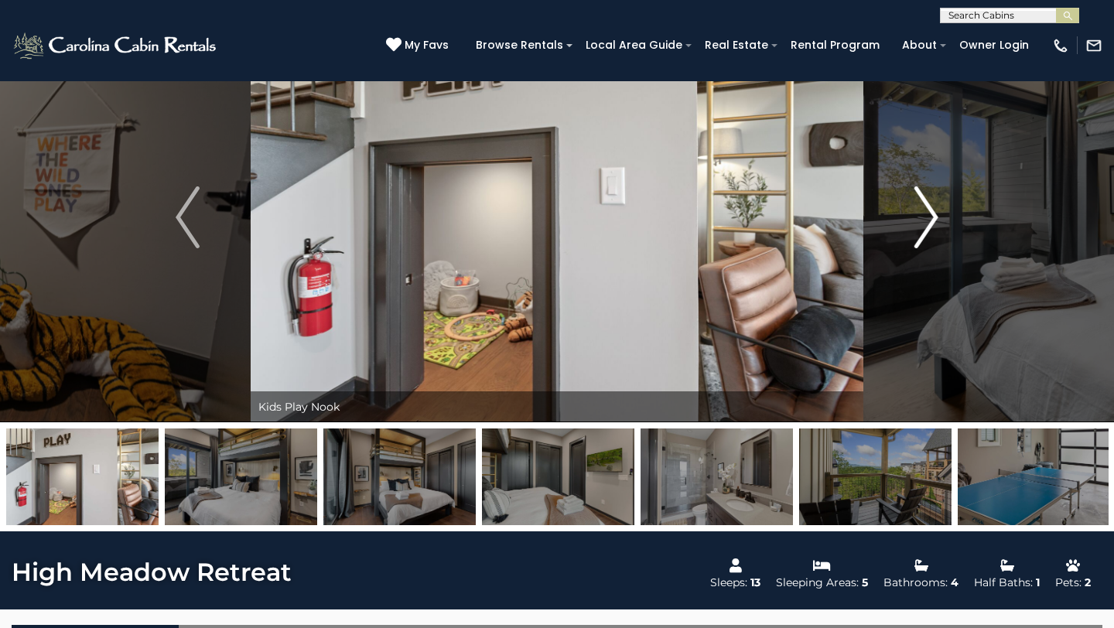
click at [922, 210] on img "Next" at bounding box center [926, 217] width 23 height 62
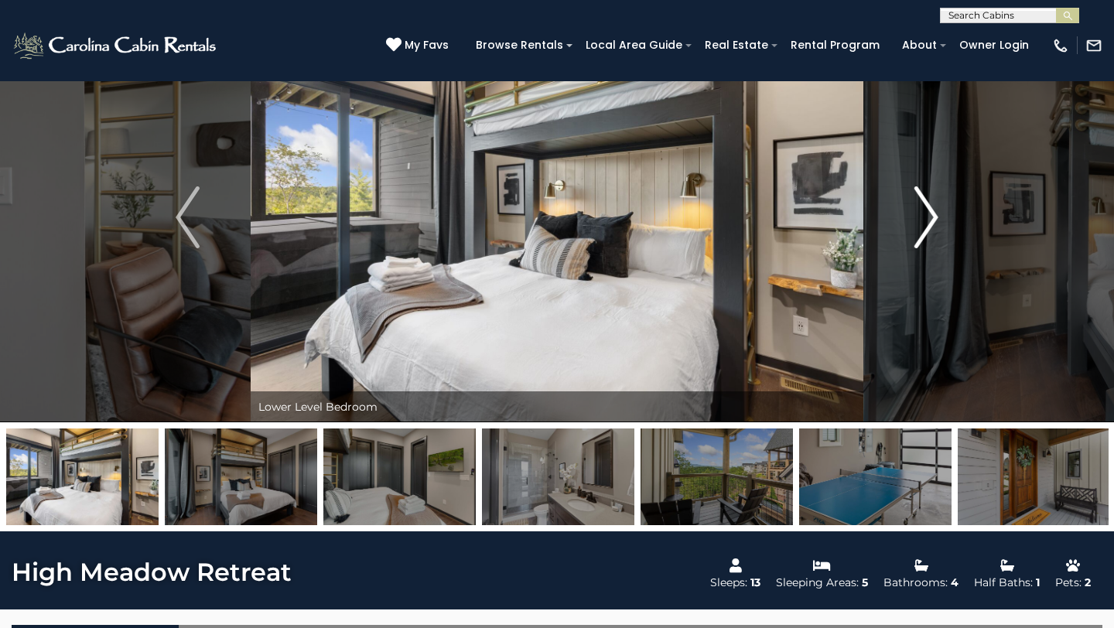
click at [922, 210] on img "Next" at bounding box center [926, 217] width 23 height 62
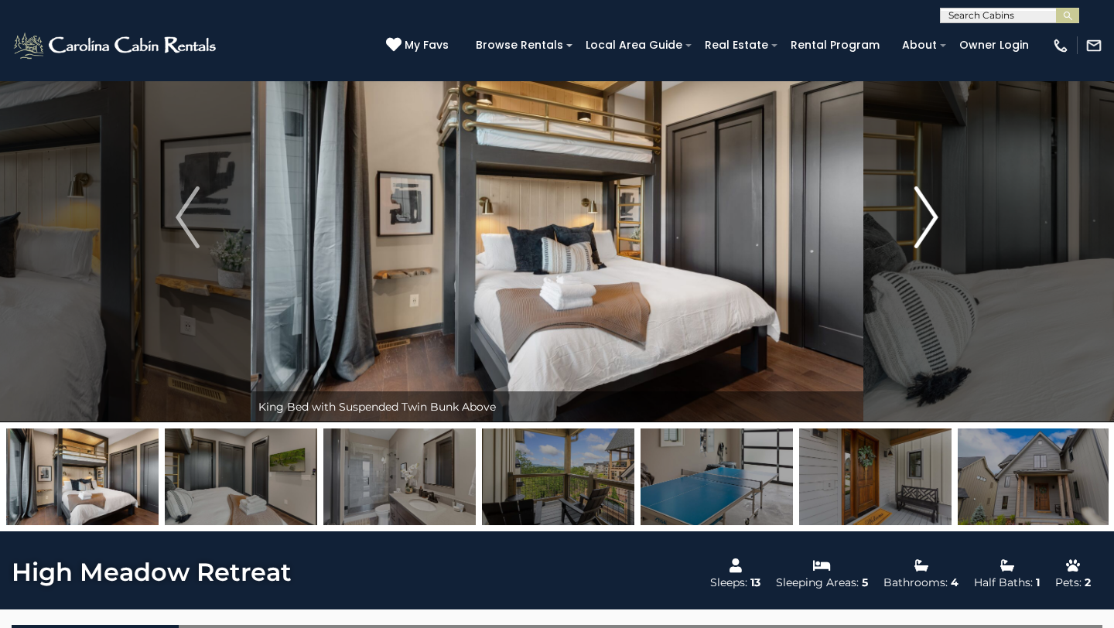
click at [922, 210] on img "Next" at bounding box center [926, 217] width 23 height 62
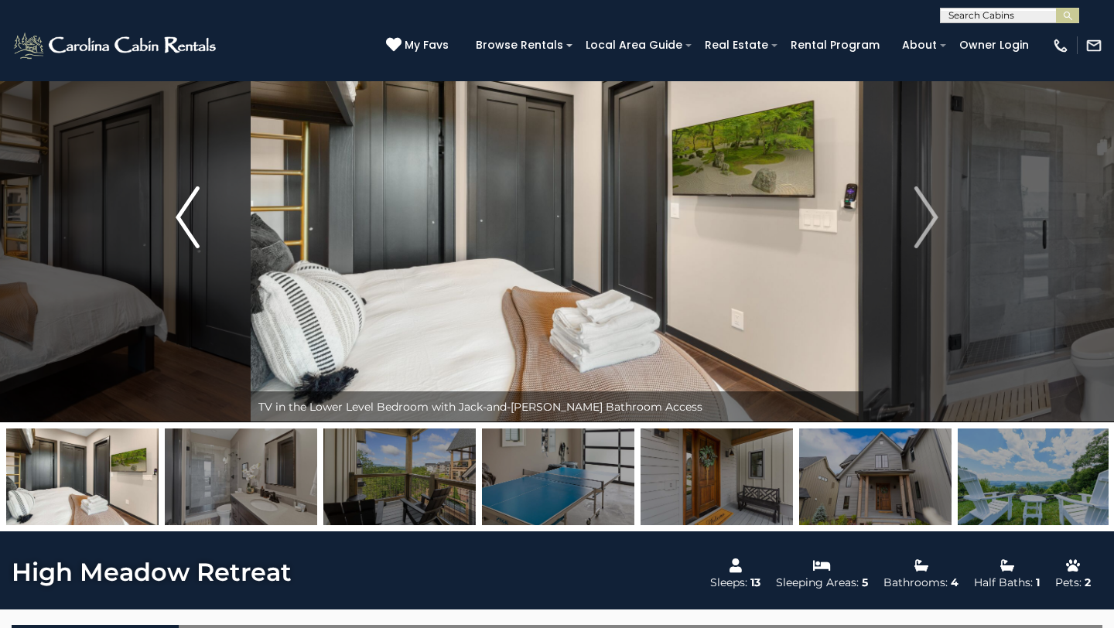
click at [186, 232] on img "Previous" at bounding box center [187, 217] width 23 height 62
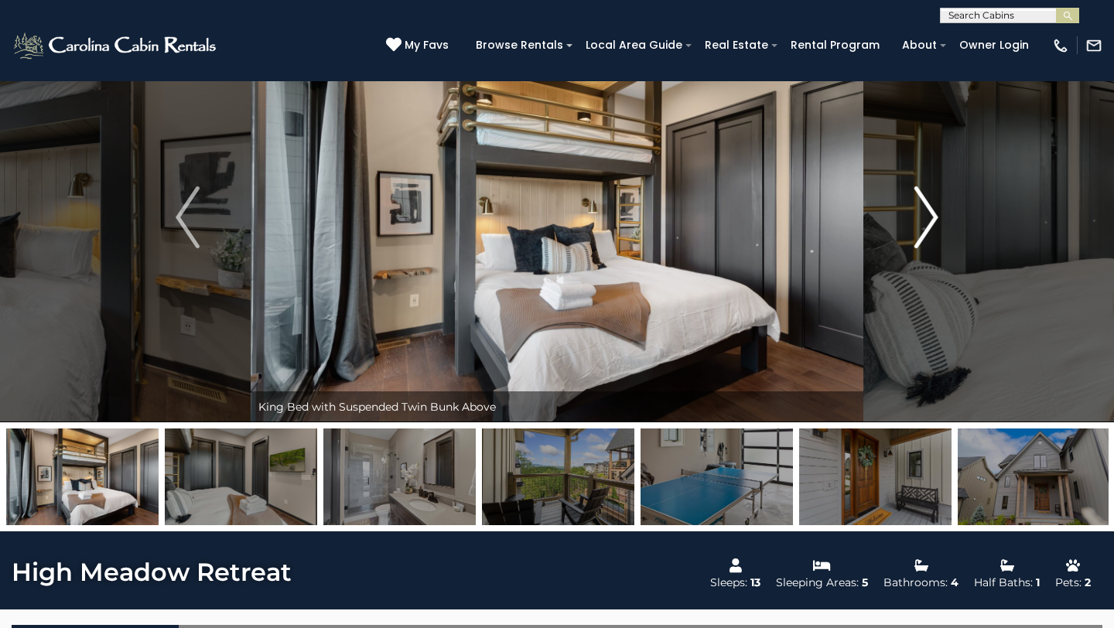
click at [932, 215] on img "Next" at bounding box center [926, 217] width 23 height 62
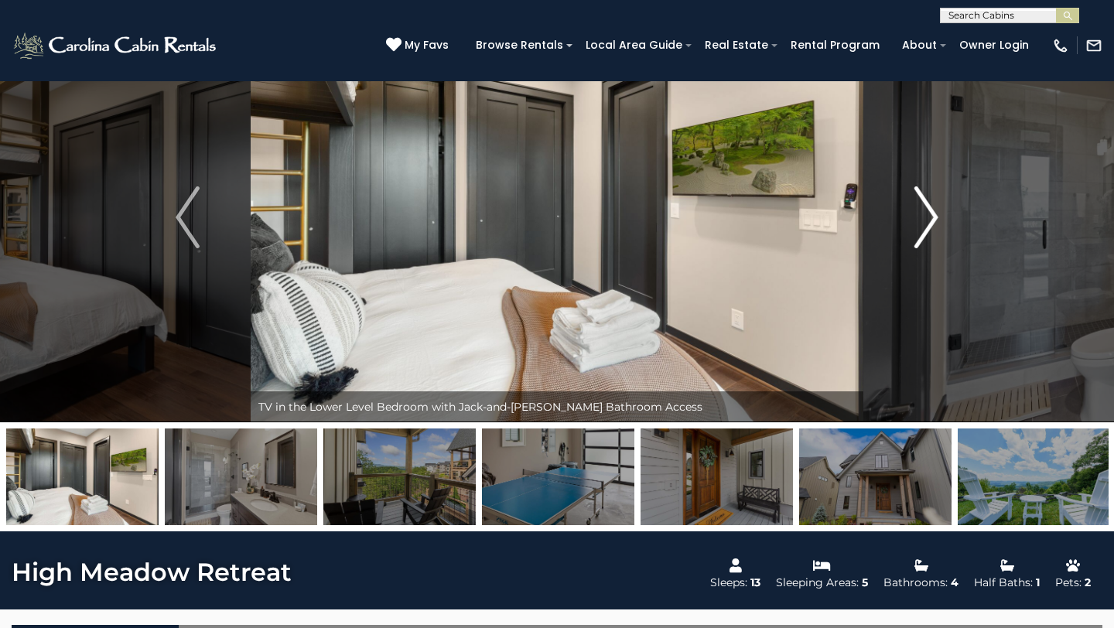
click at [931, 214] on img "Next" at bounding box center [926, 217] width 23 height 62
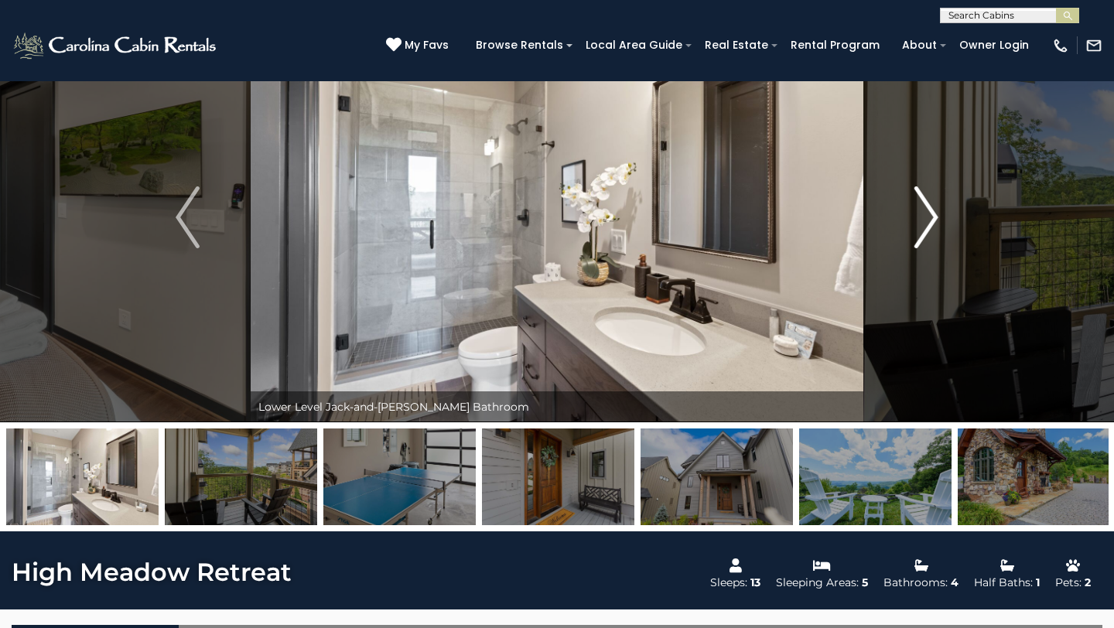
click at [931, 214] on img "Next" at bounding box center [926, 217] width 23 height 62
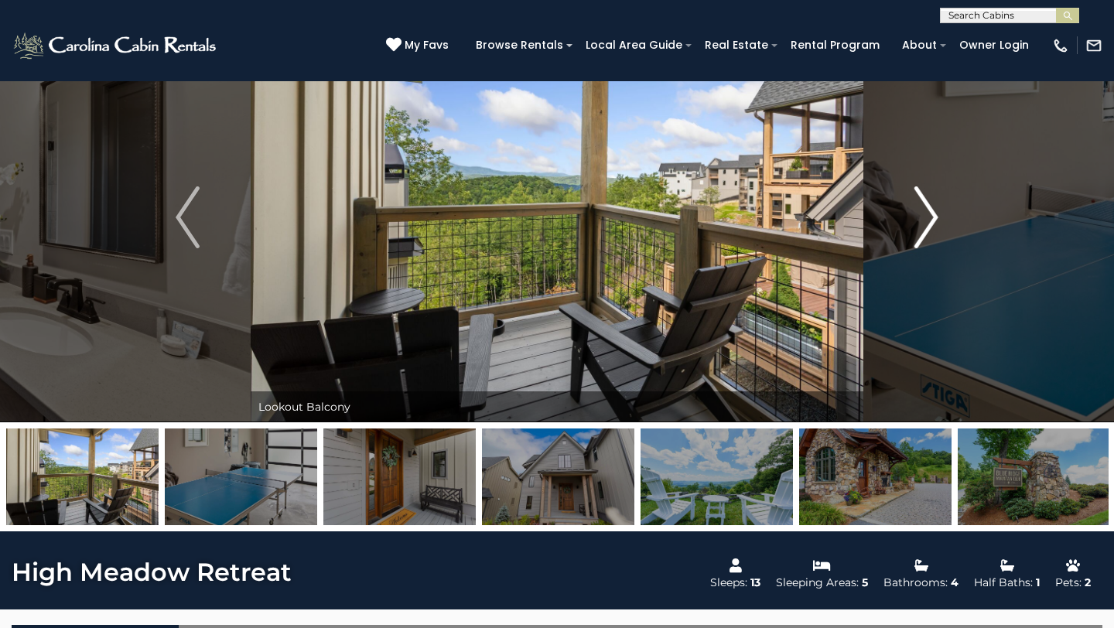
click at [931, 214] on img "Next" at bounding box center [926, 217] width 23 height 62
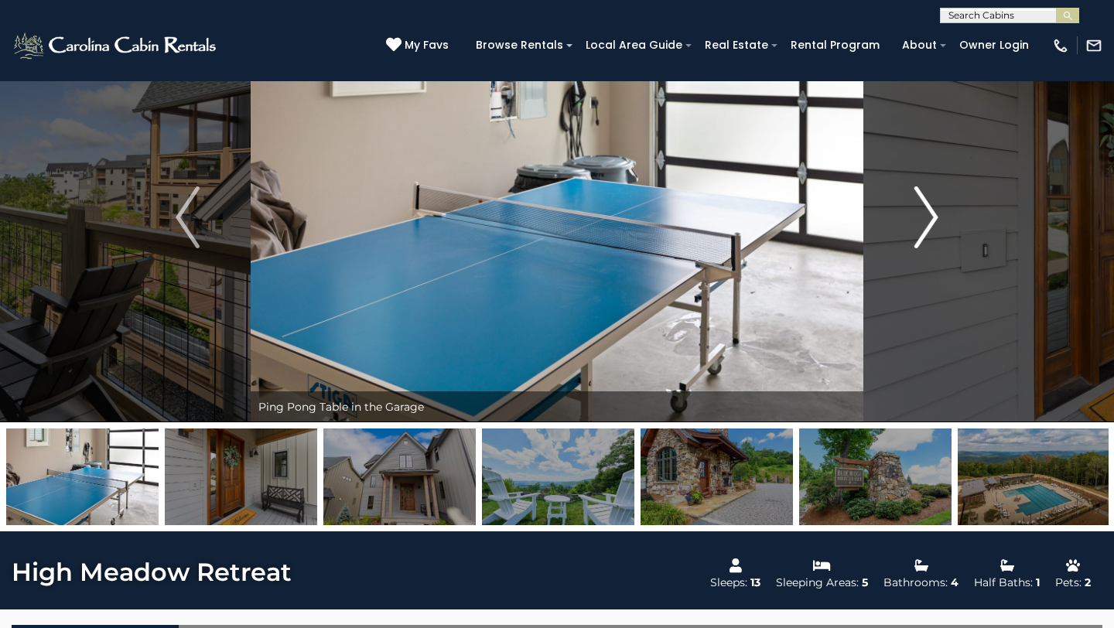
click at [931, 214] on img "Next" at bounding box center [926, 217] width 23 height 62
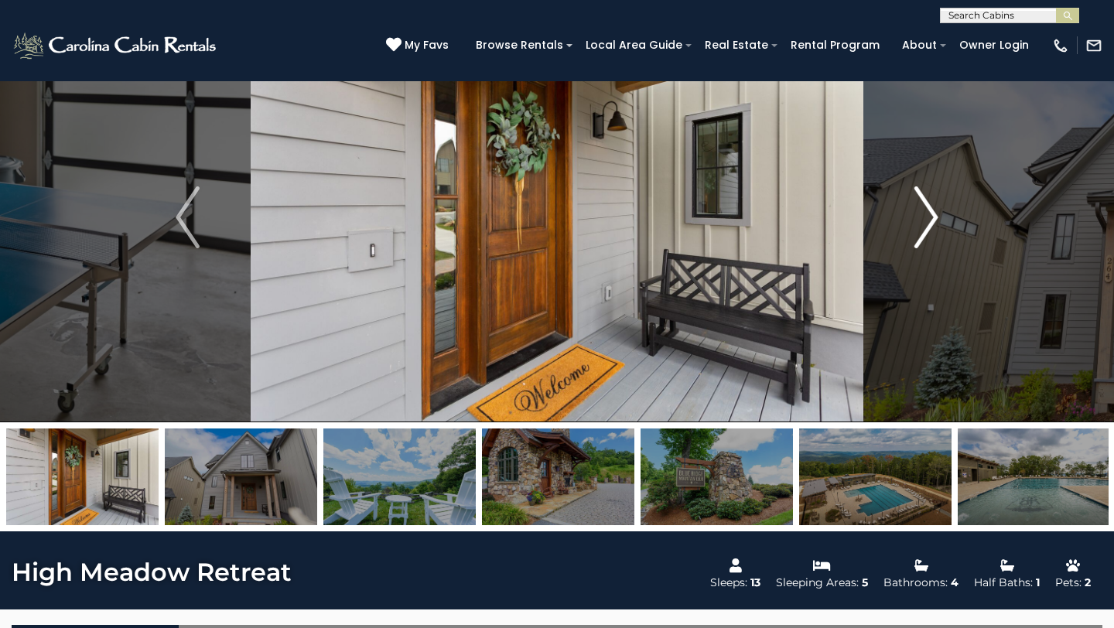
click at [930, 214] on img "Next" at bounding box center [926, 217] width 23 height 62
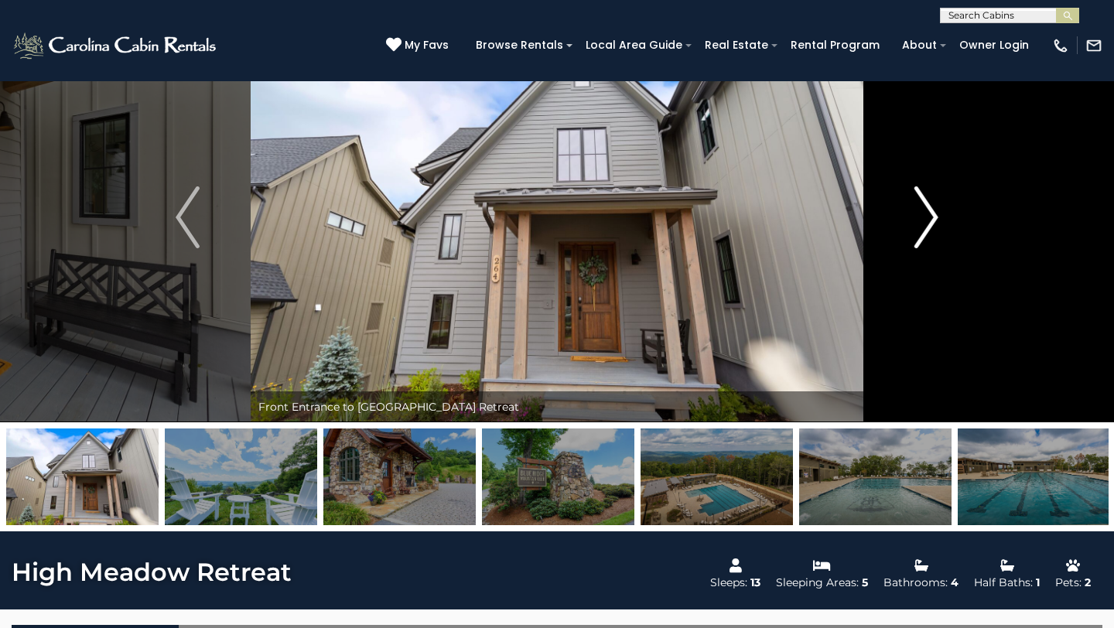
click at [929, 214] on img "Next" at bounding box center [926, 217] width 23 height 62
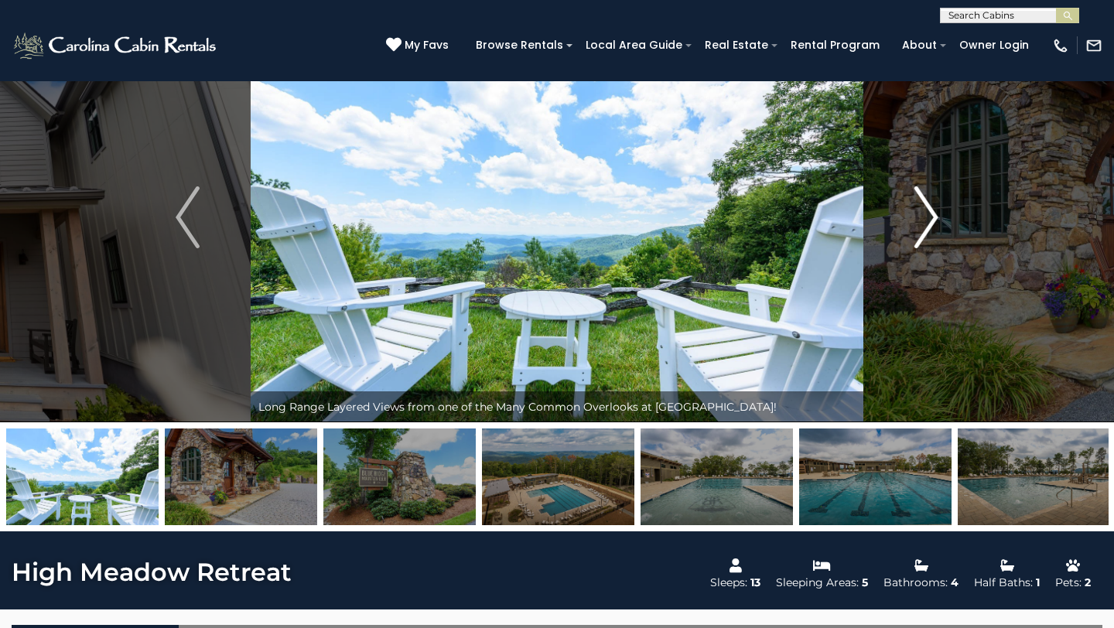
click at [929, 210] on img "Next" at bounding box center [926, 217] width 23 height 62
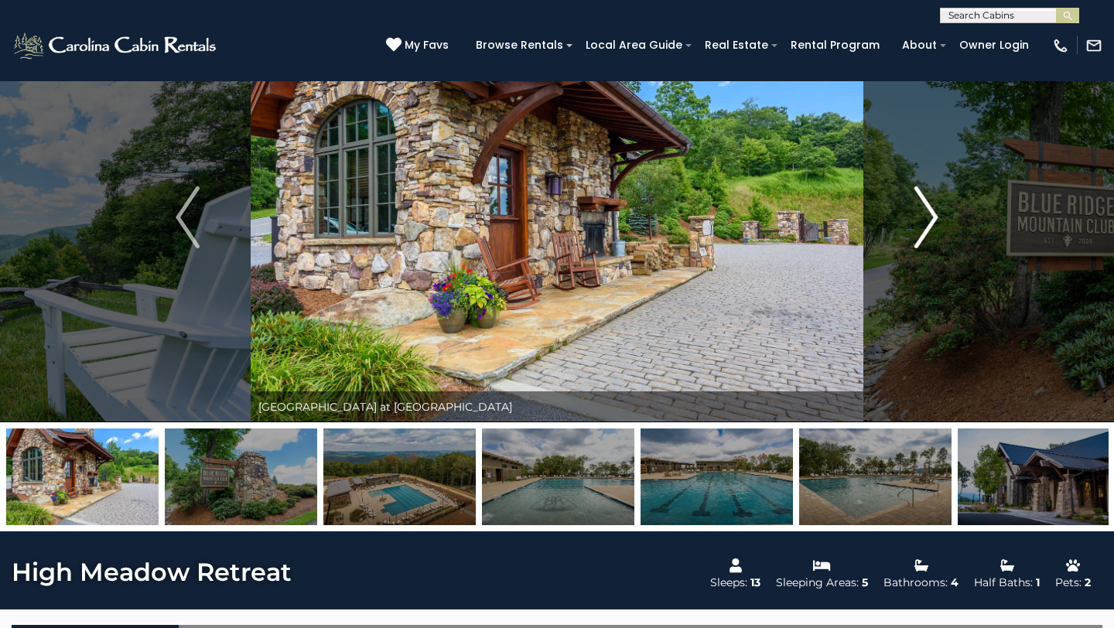
click at [928, 210] on img "Next" at bounding box center [926, 217] width 23 height 62
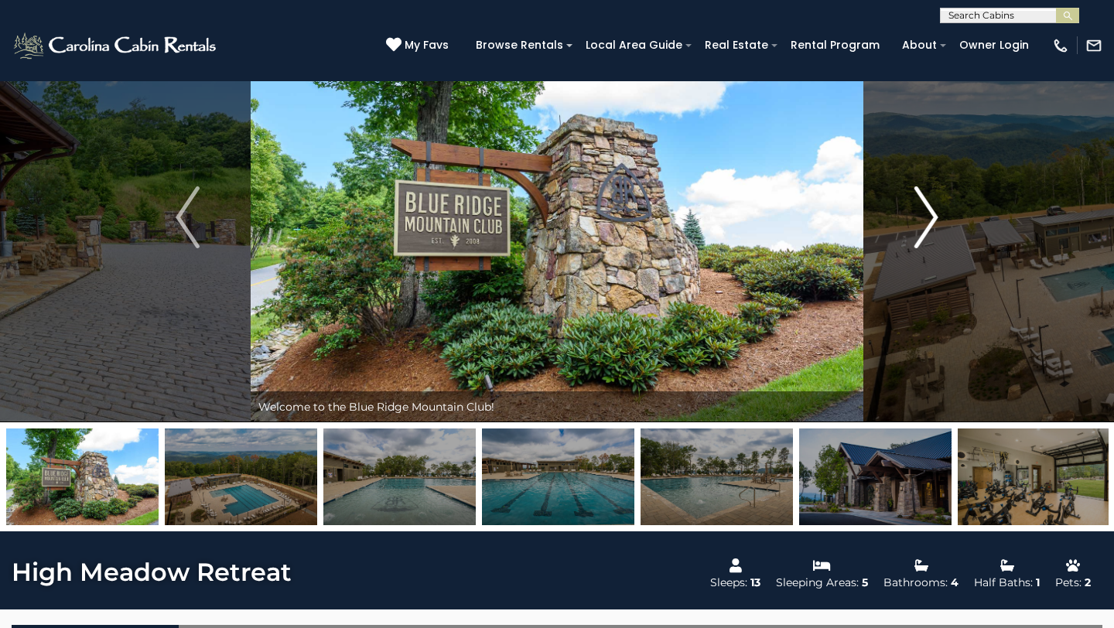
click at [928, 210] on img "Next" at bounding box center [926, 217] width 23 height 62
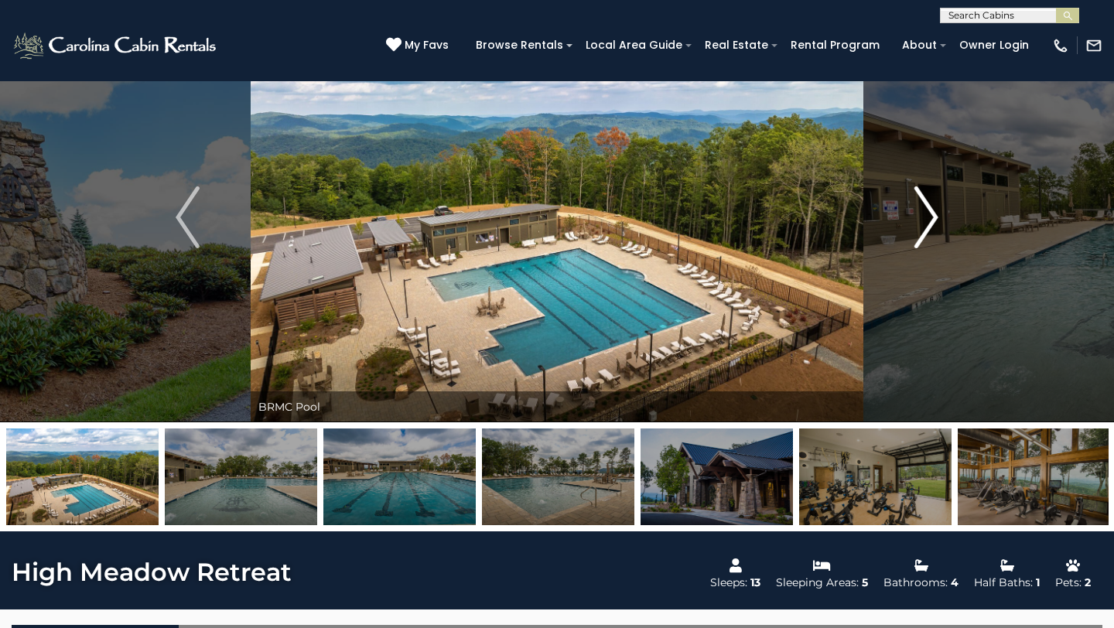
click at [928, 210] on img "Next" at bounding box center [926, 217] width 23 height 62
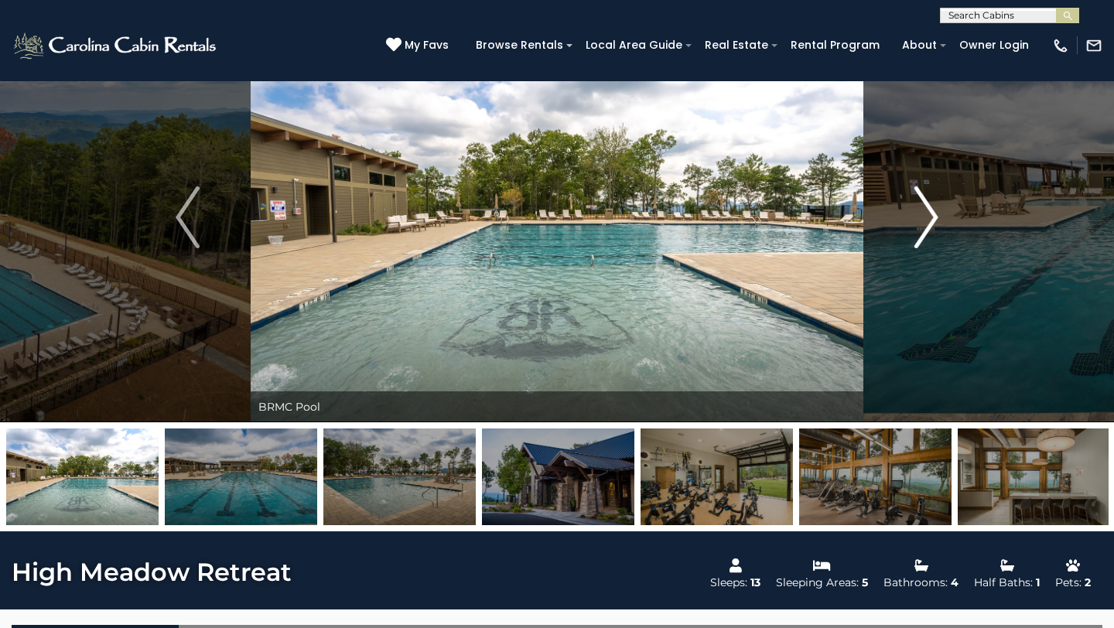
click at [928, 210] on img "Next" at bounding box center [926, 217] width 23 height 62
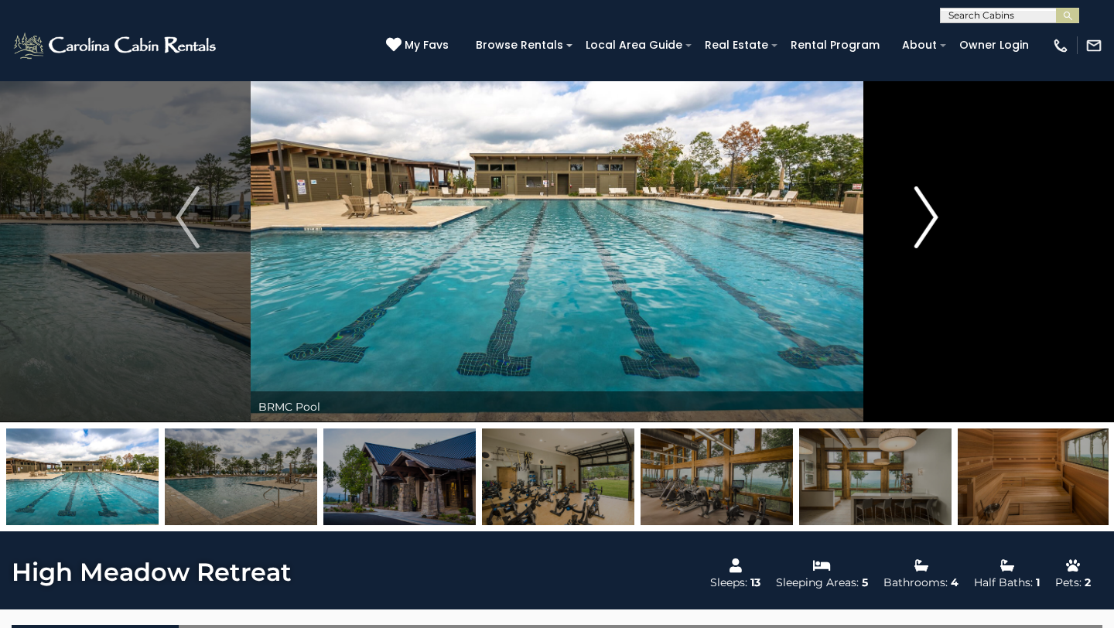
click at [928, 207] on img "Next" at bounding box center [926, 217] width 23 height 62
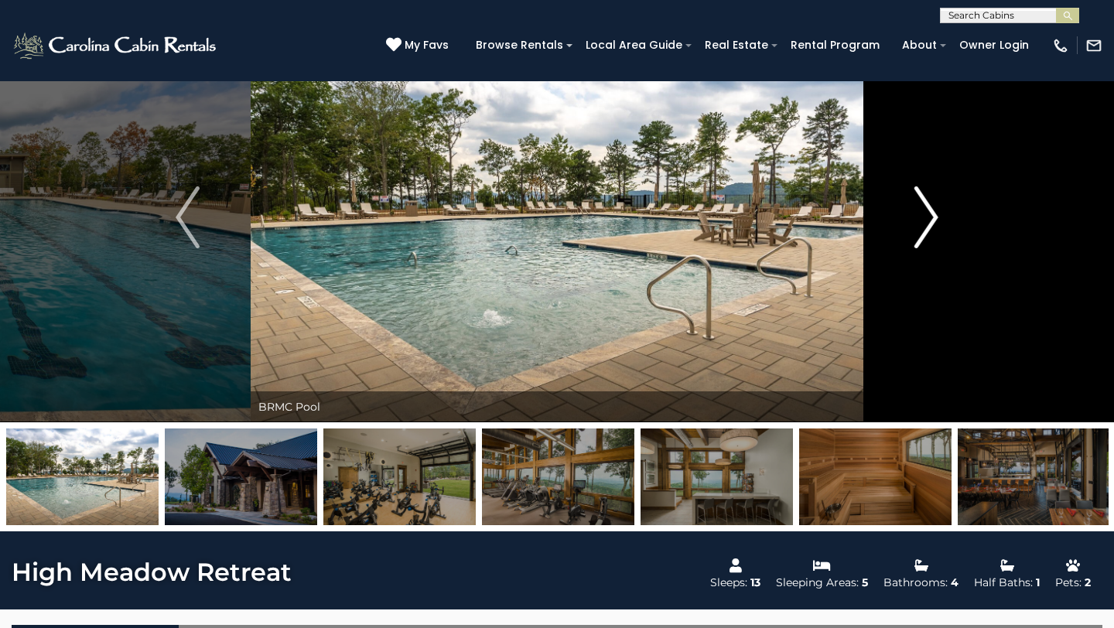
click at [928, 207] on img "Next" at bounding box center [926, 217] width 23 height 62
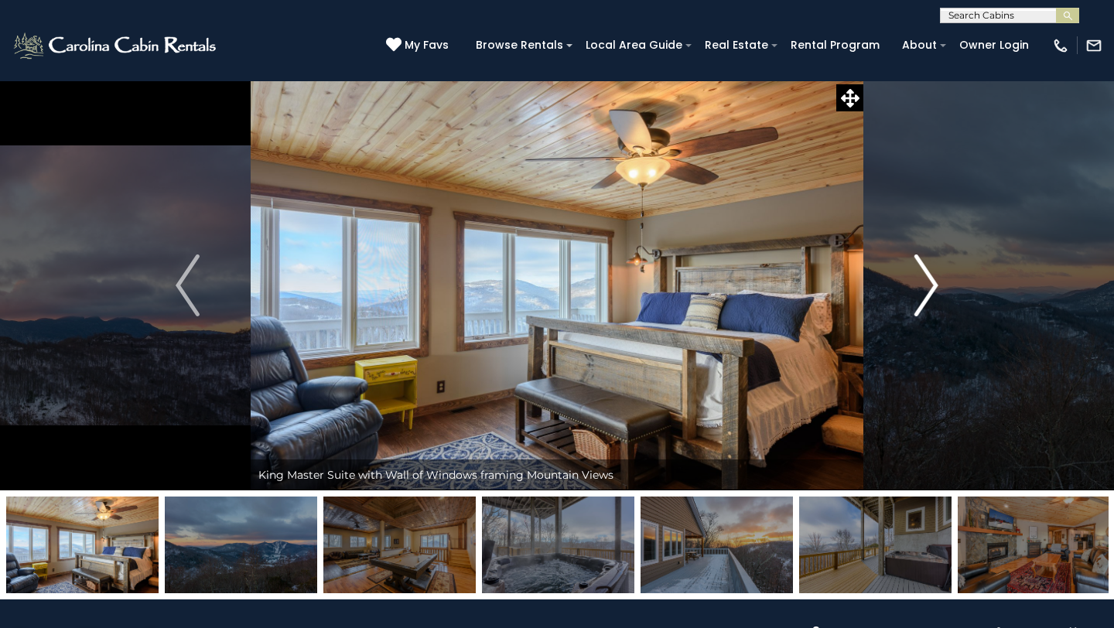
click at [929, 283] on img "Next" at bounding box center [926, 286] width 23 height 62
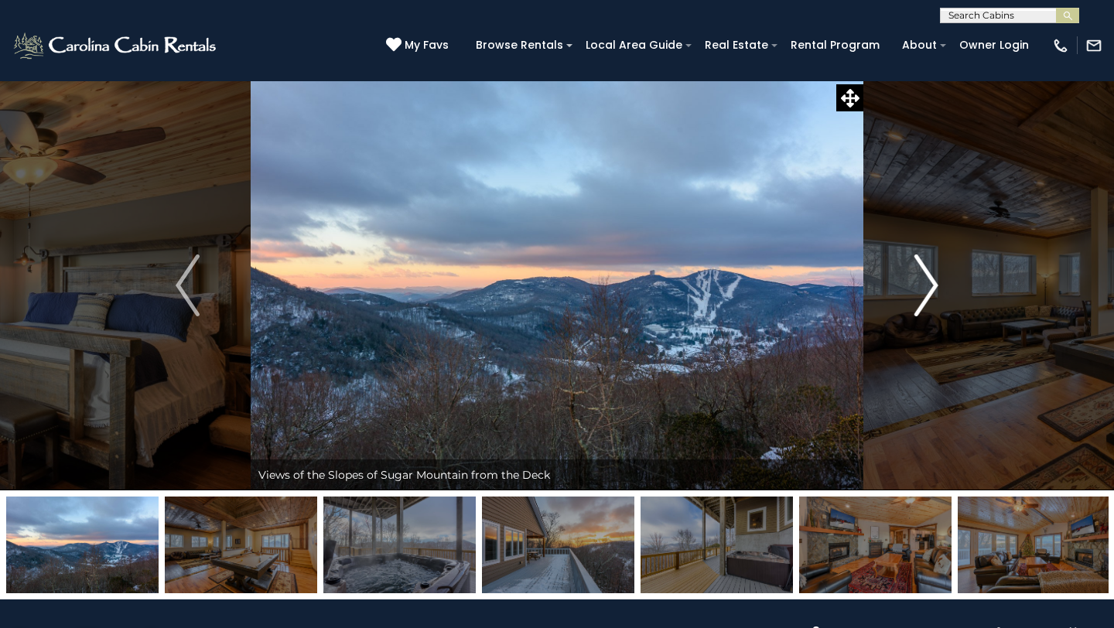
click at [929, 283] on img "Next" at bounding box center [926, 286] width 23 height 62
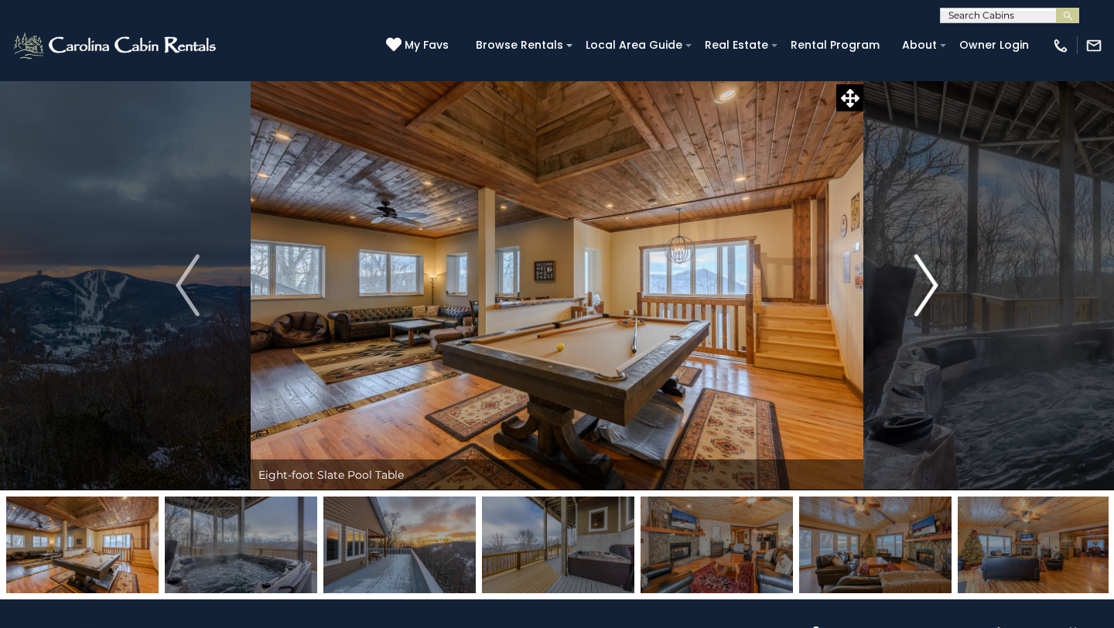
click at [928, 283] on img "Next" at bounding box center [926, 286] width 23 height 62
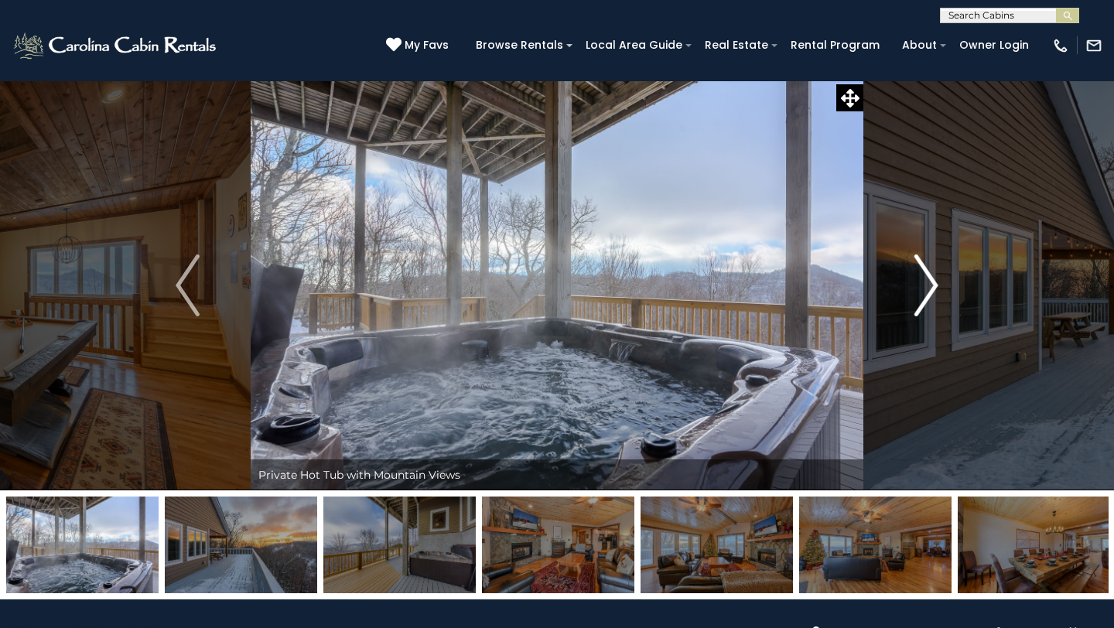
click at [928, 283] on img "Next" at bounding box center [926, 286] width 23 height 62
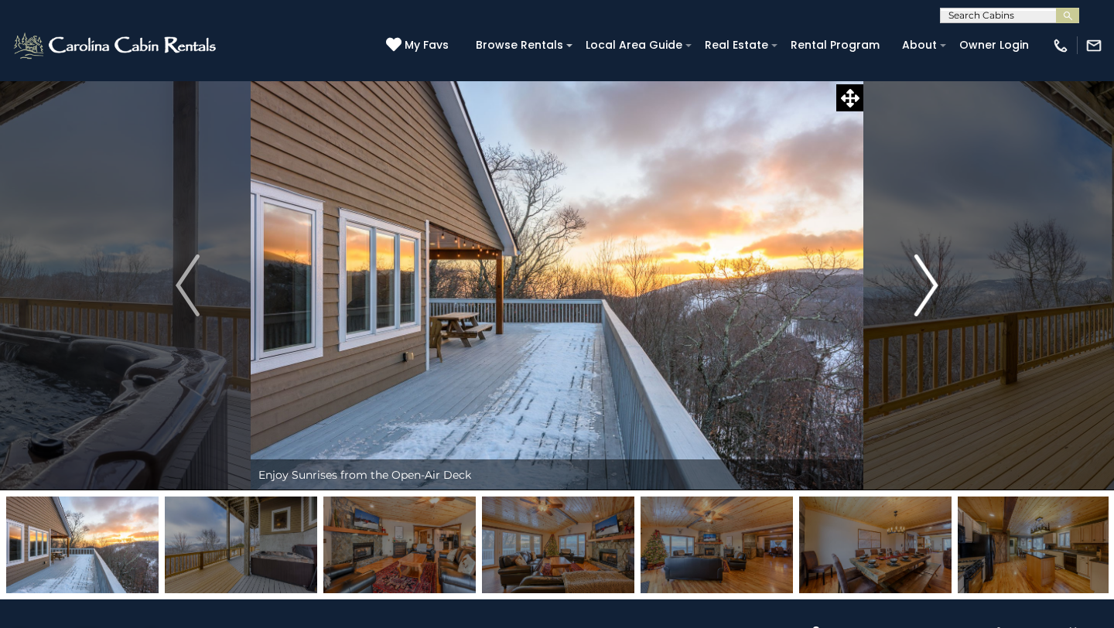
click at [929, 282] on img "Next" at bounding box center [926, 286] width 23 height 62
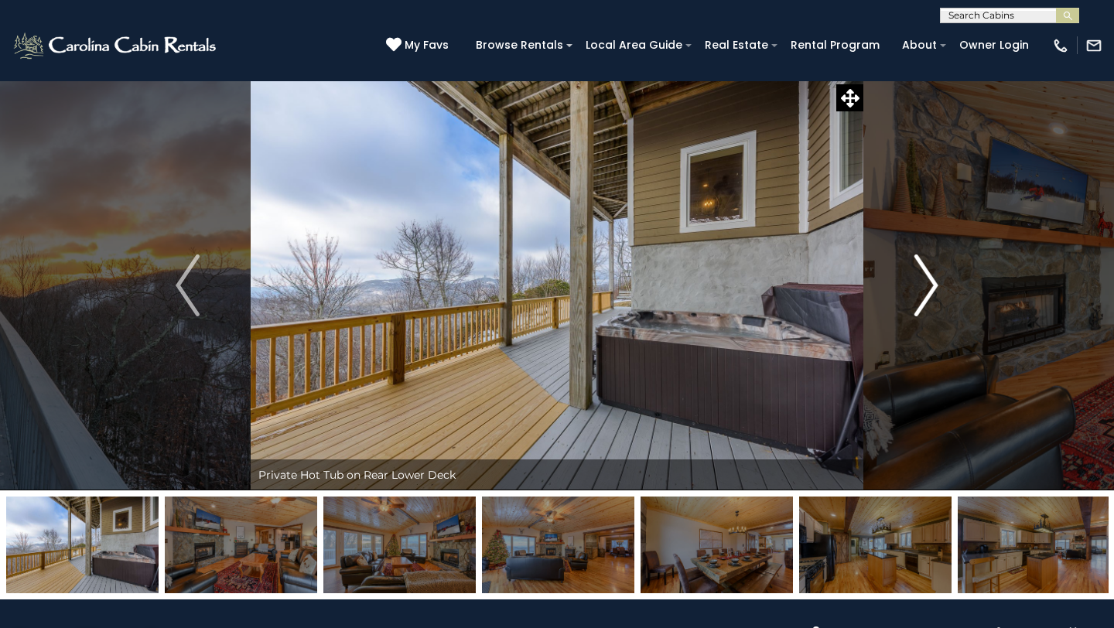
click at [928, 282] on img "Next" at bounding box center [926, 286] width 23 height 62
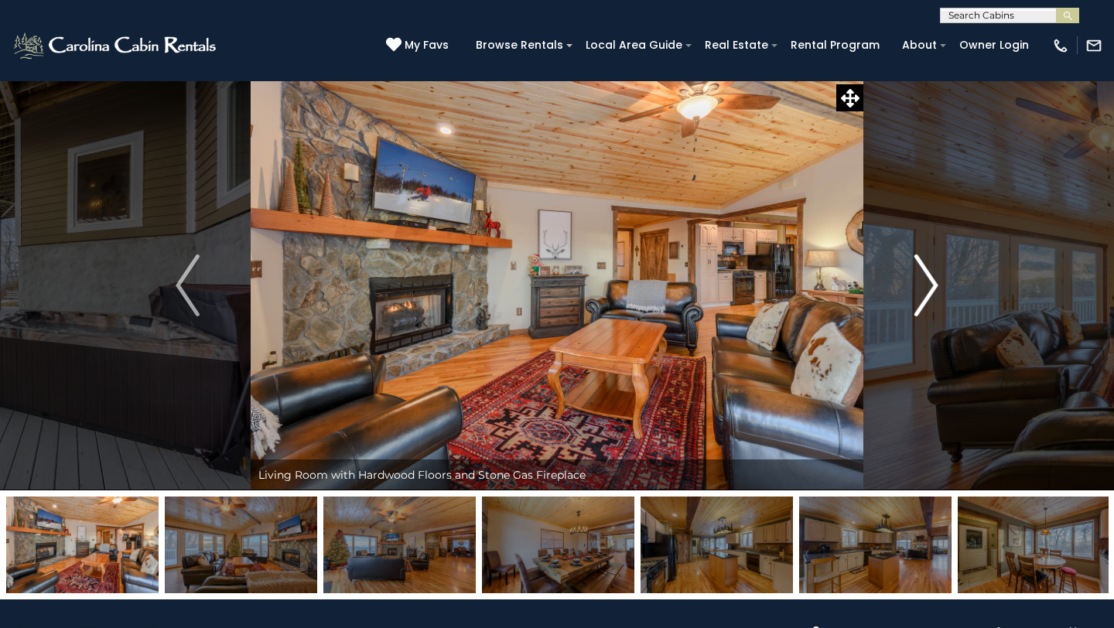
click at [928, 282] on img "Next" at bounding box center [926, 286] width 23 height 62
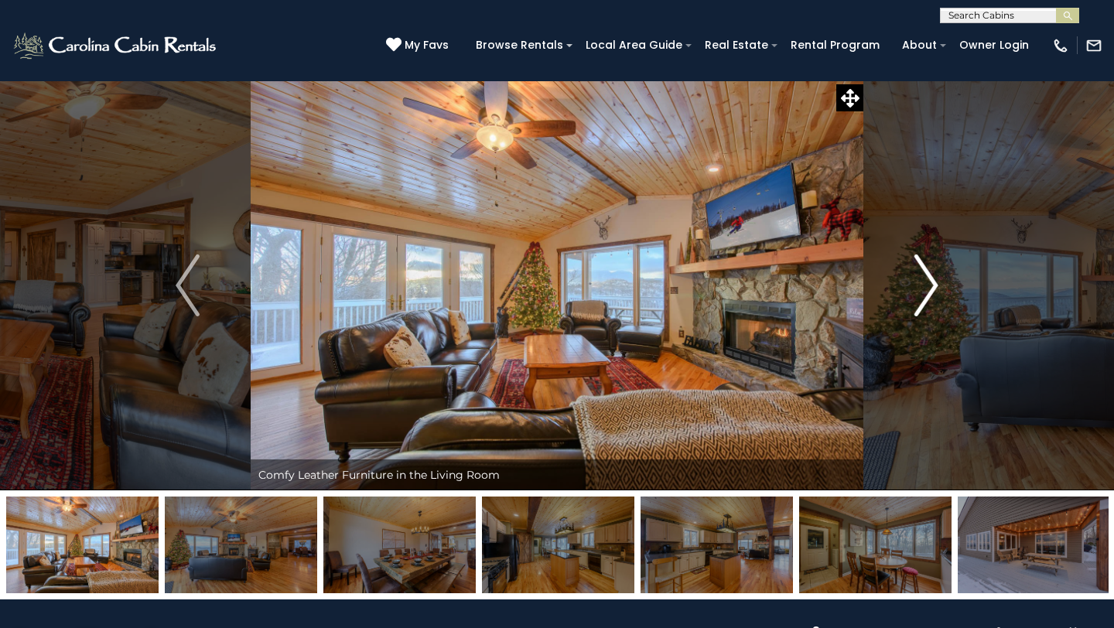
click at [928, 282] on img "Next" at bounding box center [926, 286] width 23 height 62
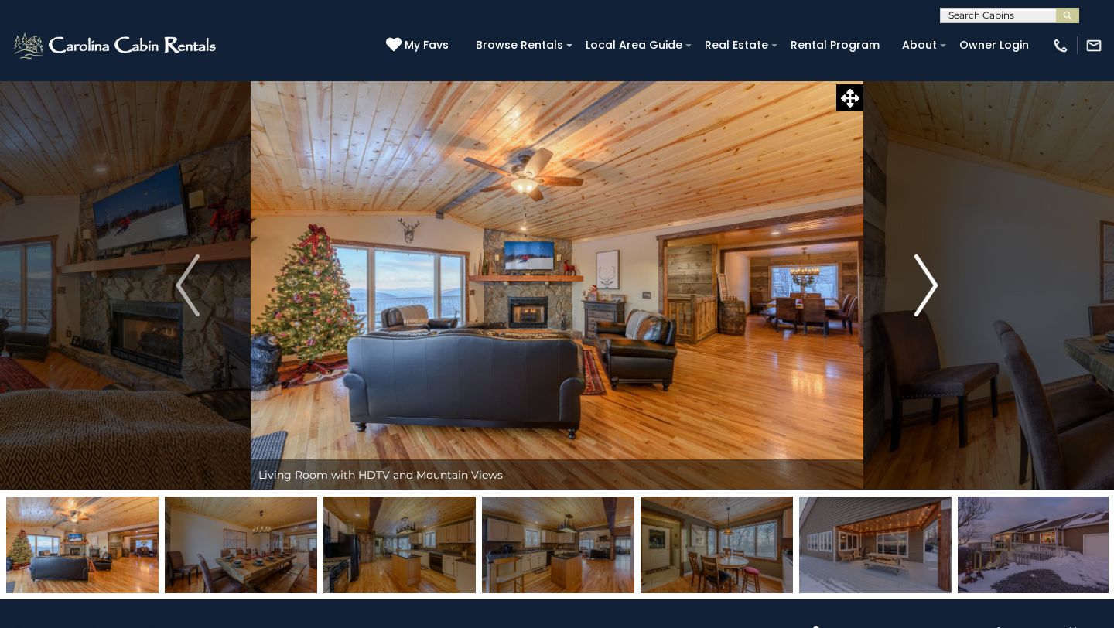
click at [928, 282] on img "Next" at bounding box center [926, 286] width 23 height 62
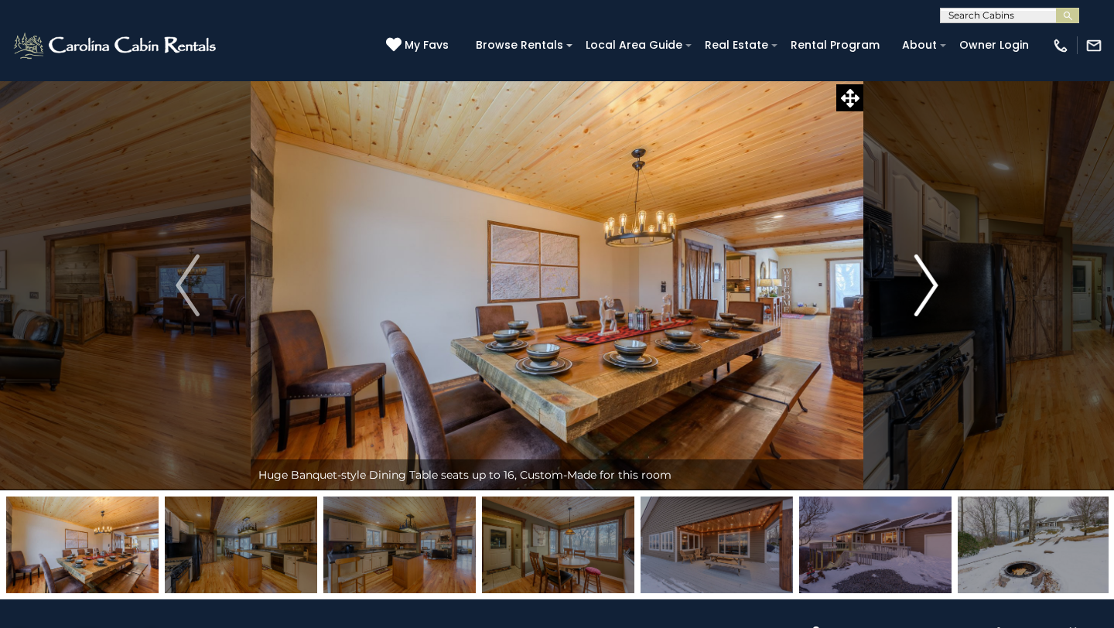
click at [928, 282] on img "Next" at bounding box center [926, 286] width 23 height 62
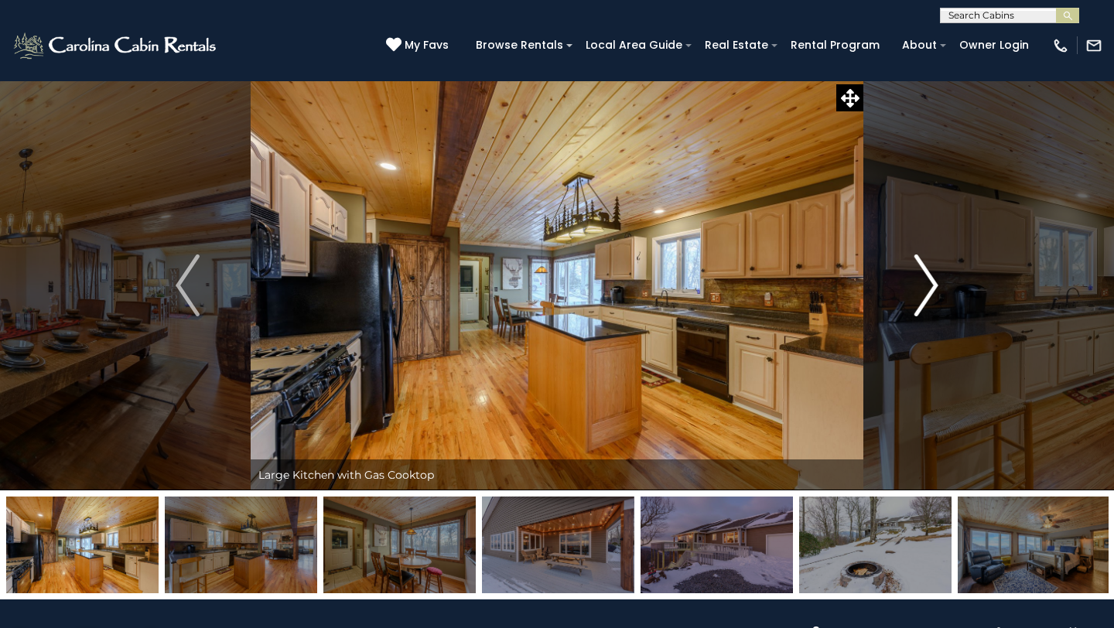
click at [928, 282] on img "Next" at bounding box center [926, 286] width 23 height 62
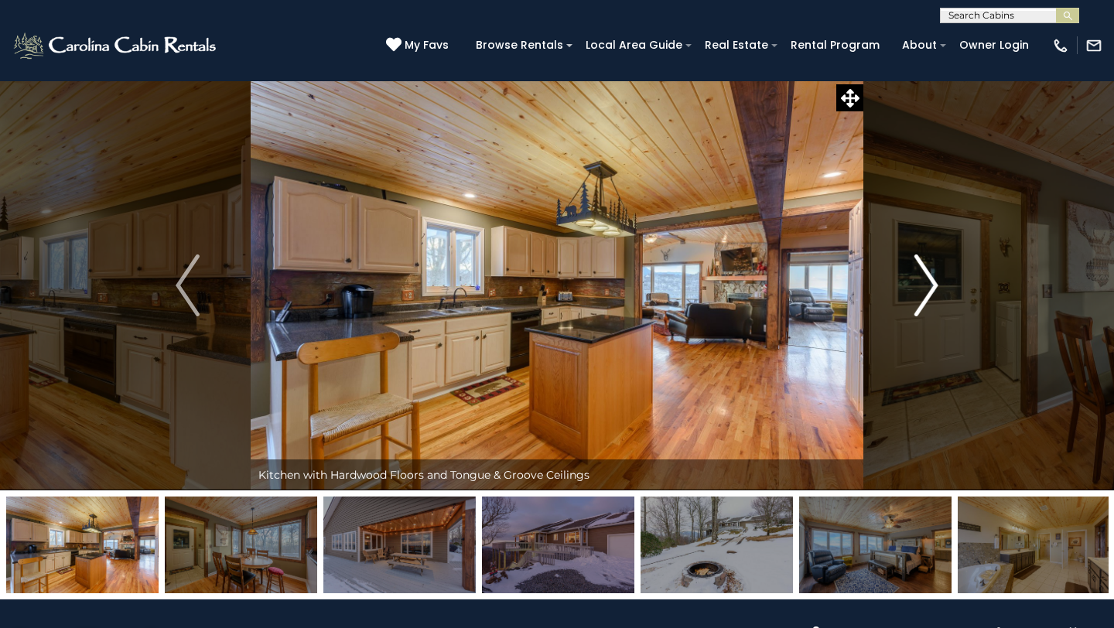
click at [928, 281] on img "Next" at bounding box center [926, 286] width 23 height 62
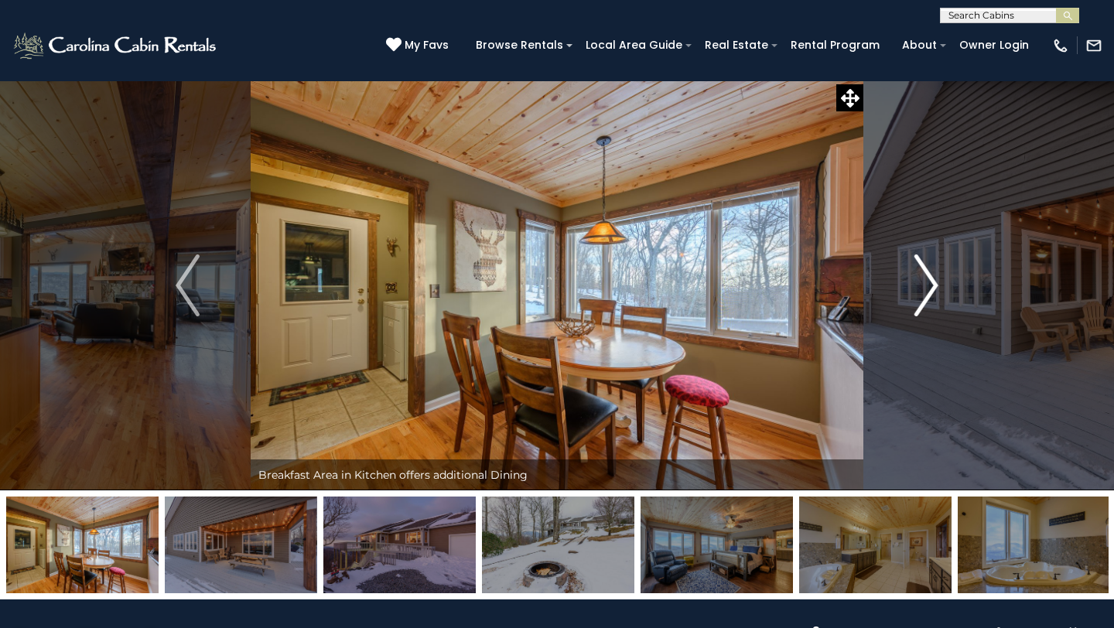
click at [928, 281] on img "Next" at bounding box center [926, 286] width 23 height 62
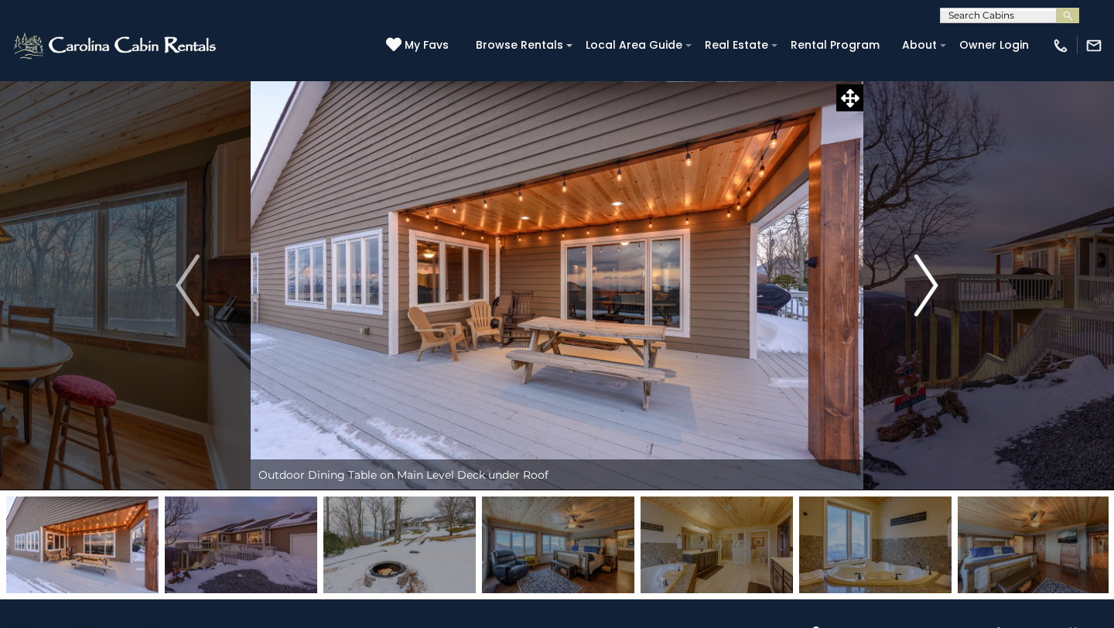
click at [928, 275] on img "Next" at bounding box center [926, 286] width 23 height 62
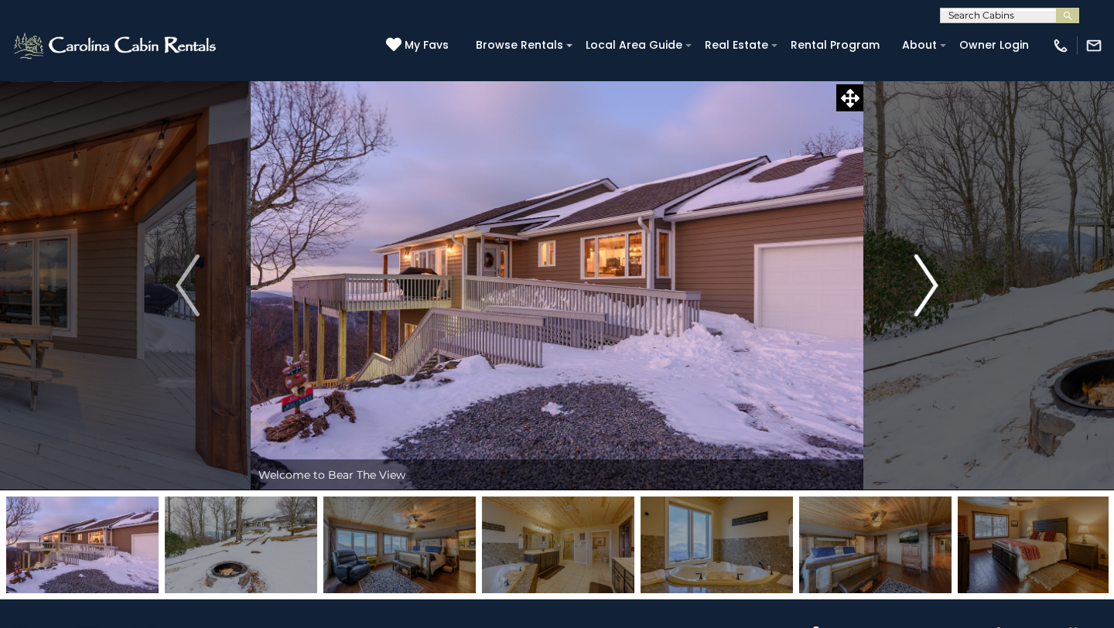
click at [928, 275] on img "Next" at bounding box center [926, 286] width 23 height 62
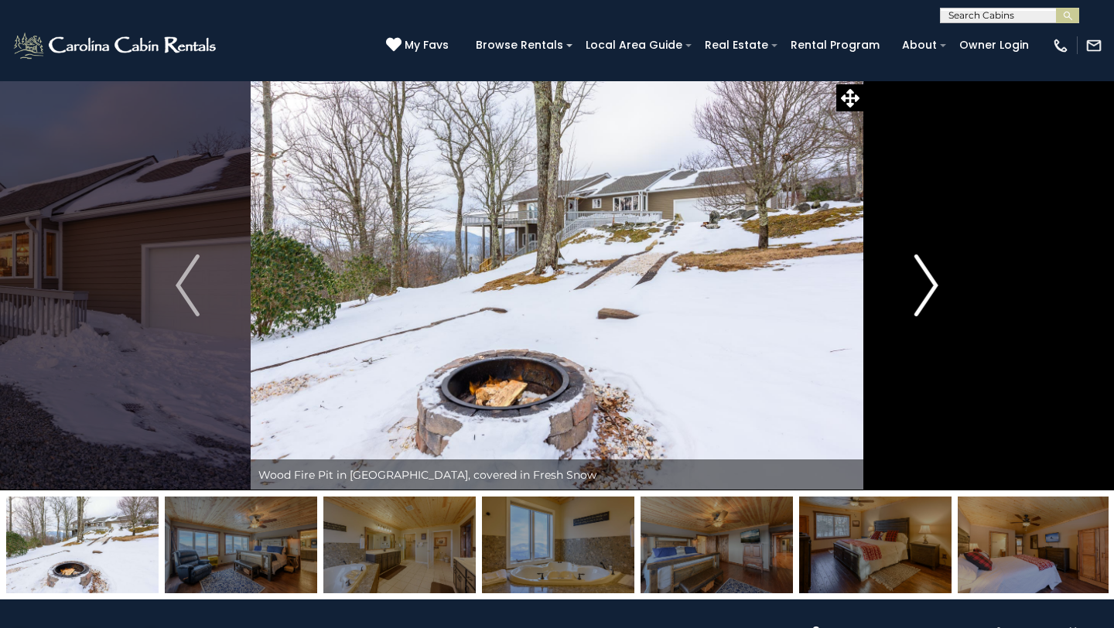
click at [928, 275] on img "Next" at bounding box center [926, 286] width 23 height 62
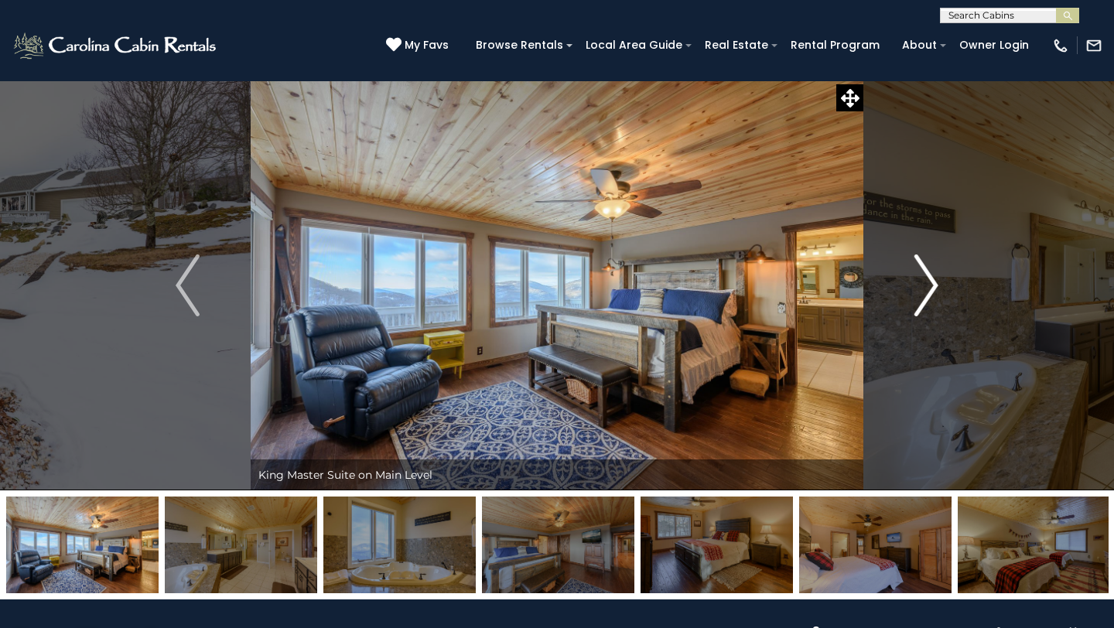
click at [927, 274] on img "Next" at bounding box center [926, 286] width 23 height 62
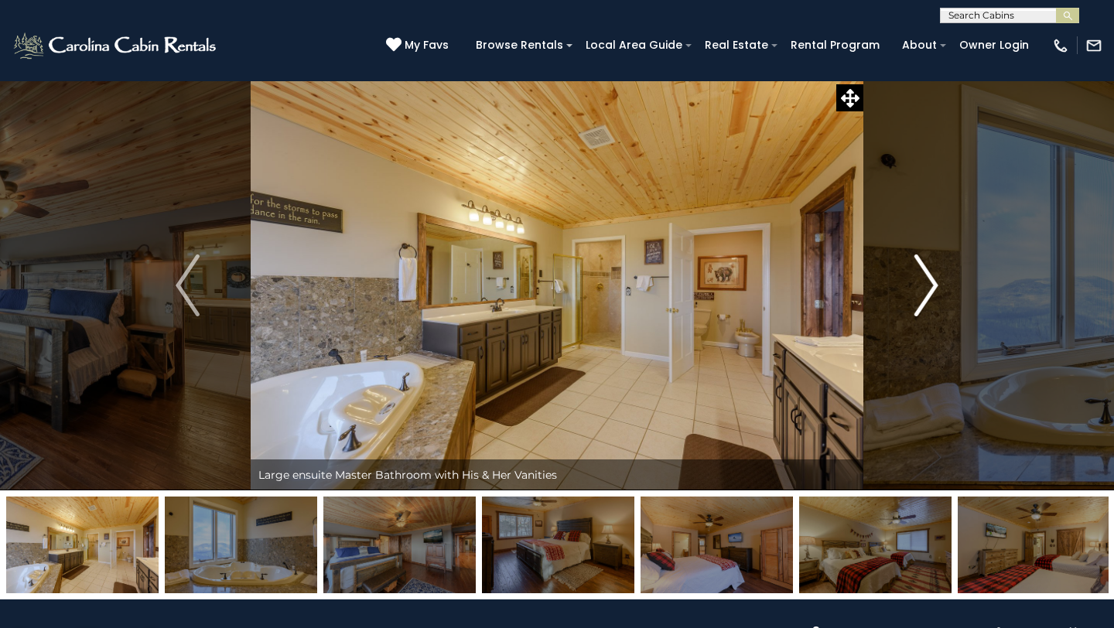
click at [928, 270] on img "Next" at bounding box center [926, 286] width 23 height 62
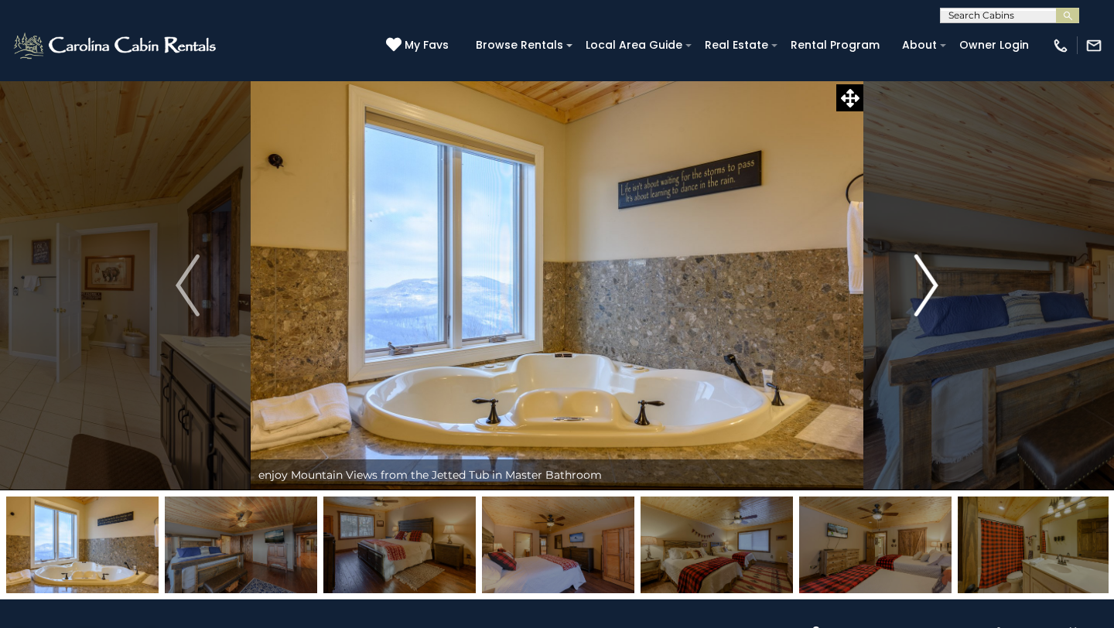
click at [928, 268] on img "Next" at bounding box center [926, 286] width 23 height 62
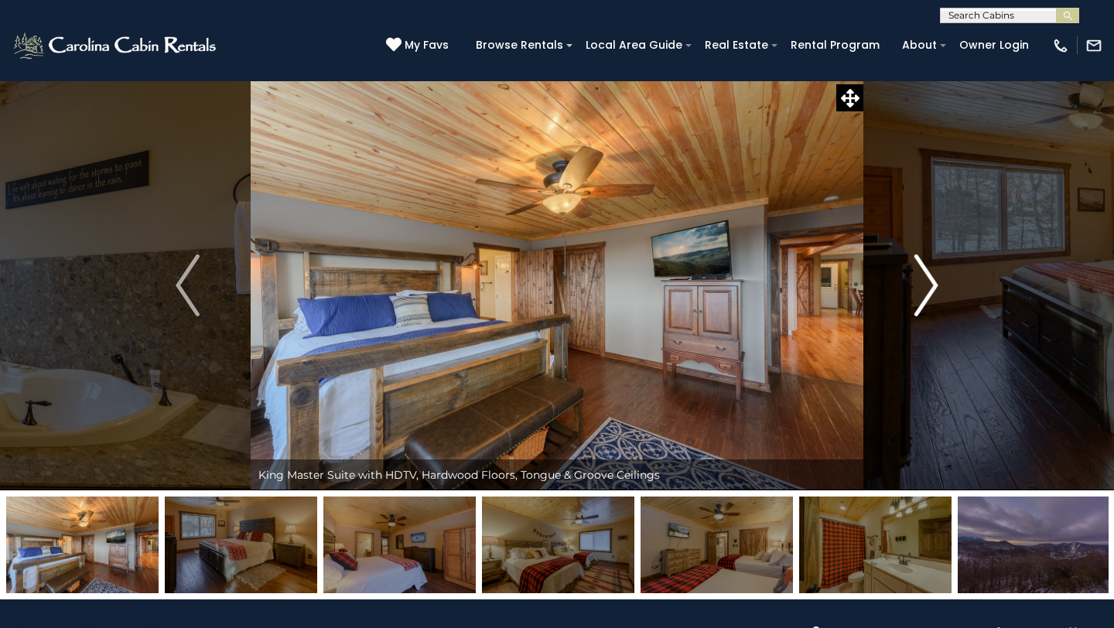
click at [925, 267] on img "Next" at bounding box center [926, 286] width 23 height 62
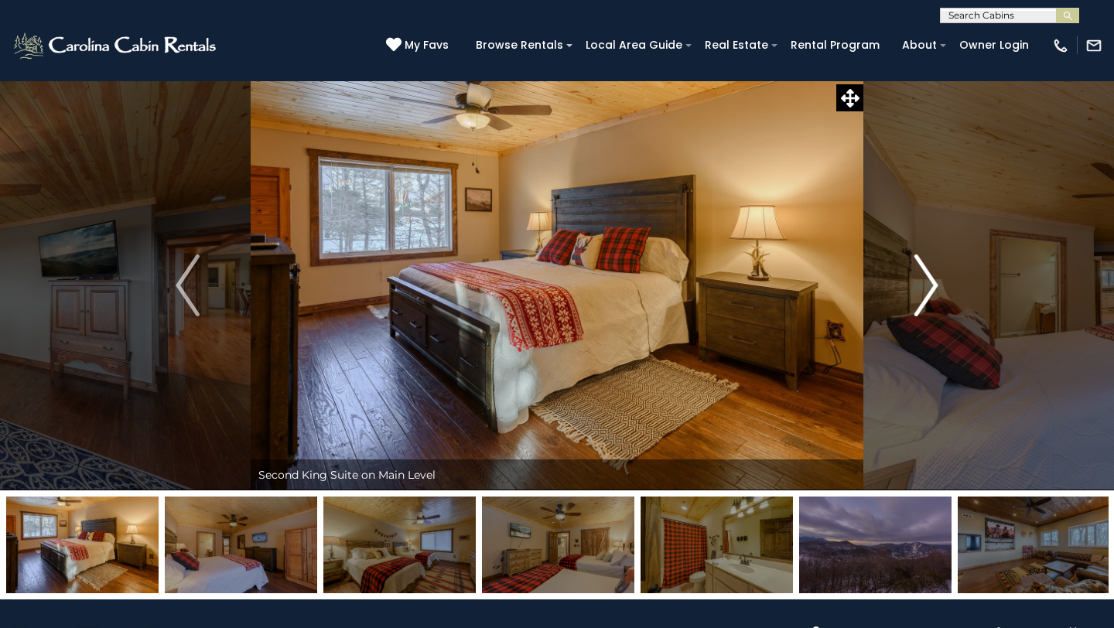
click at [925, 267] on img "Next" at bounding box center [926, 286] width 23 height 62
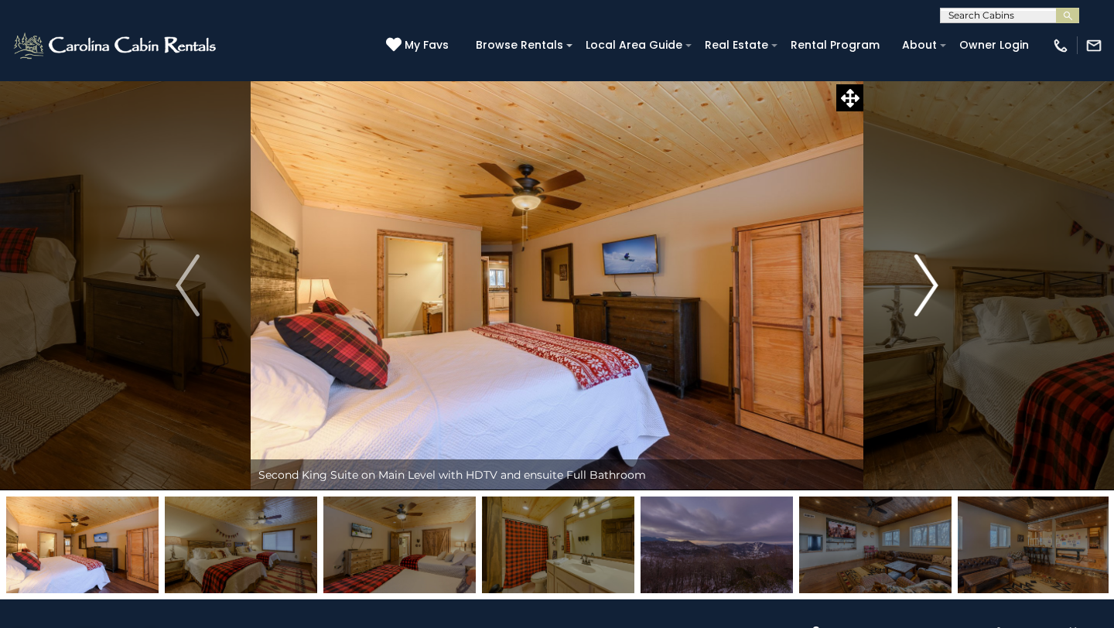
click at [925, 267] on img "Next" at bounding box center [926, 286] width 23 height 62
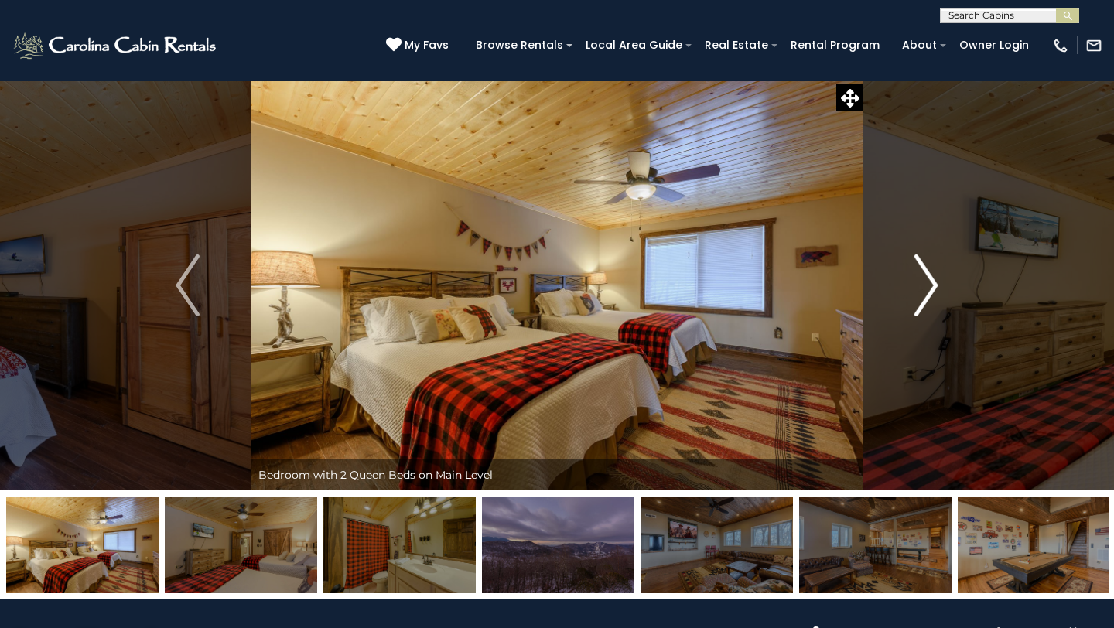
click at [925, 267] on img "Next" at bounding box center [926, 286] width 23 height 62
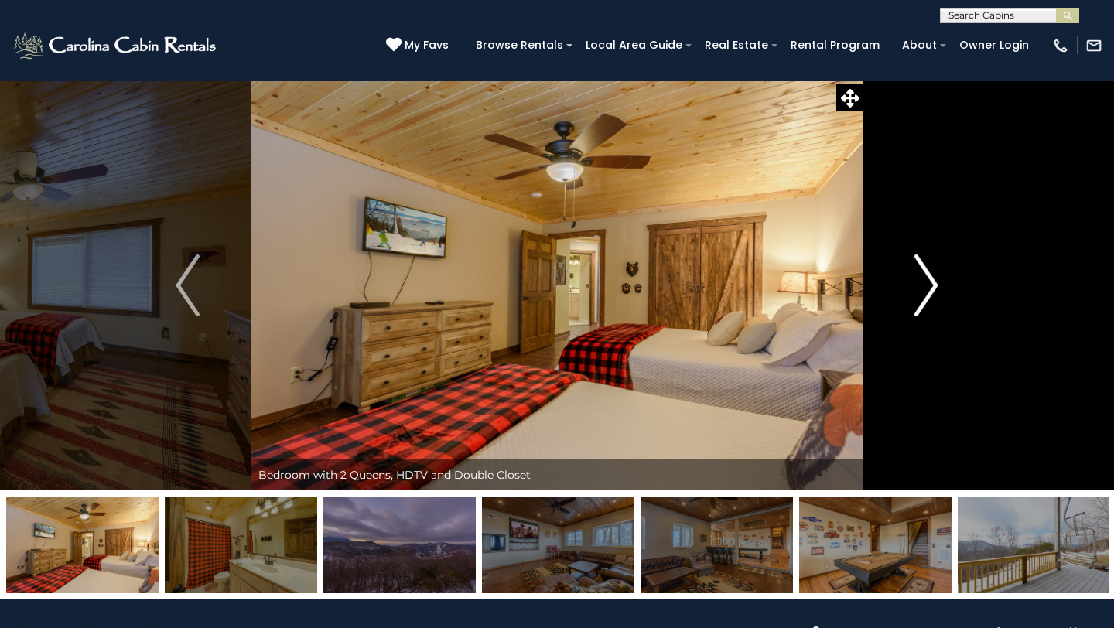
click at [925, 266] on img "Next" at bounding box center [926, 286] width 23 height 62
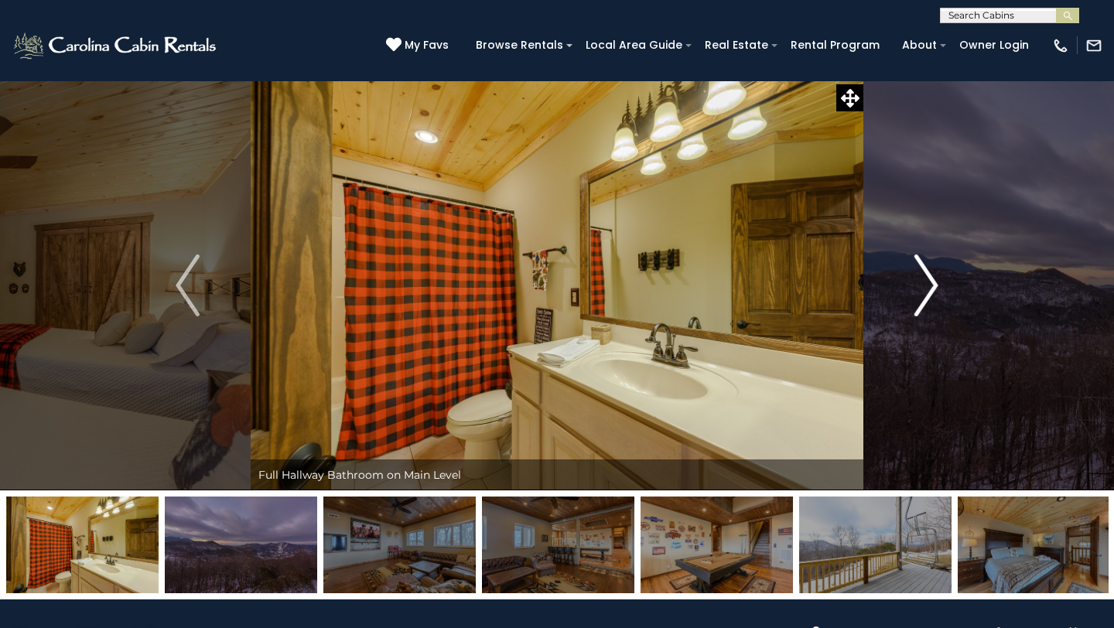
click at [925, 266] on img "Next" at bounding box center [926, 286] width 23 height 62
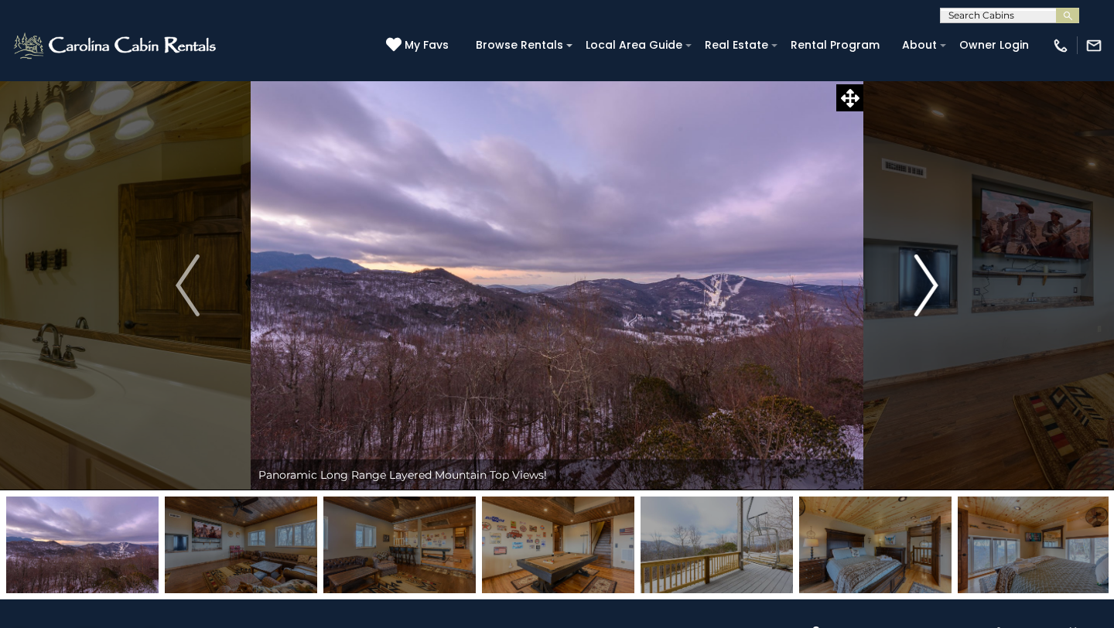
click at [925, 265] on img "Next" at bounding box center [926, 286] width 23 height 62
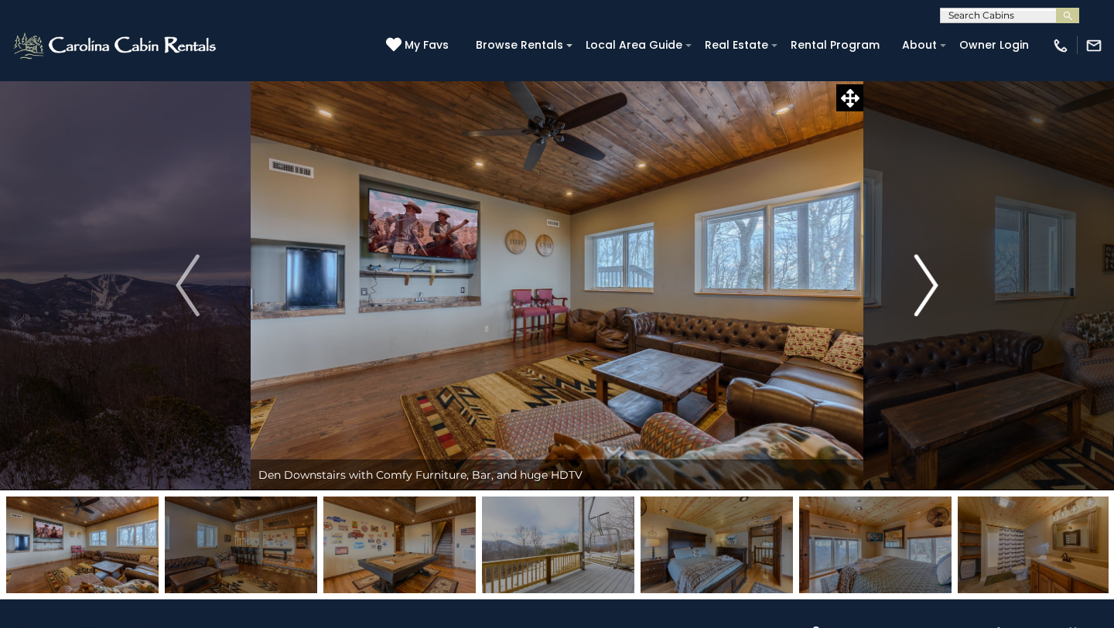
click at [925, 263] on img "Next" at bounding box center [926, 286] width 23 height 62
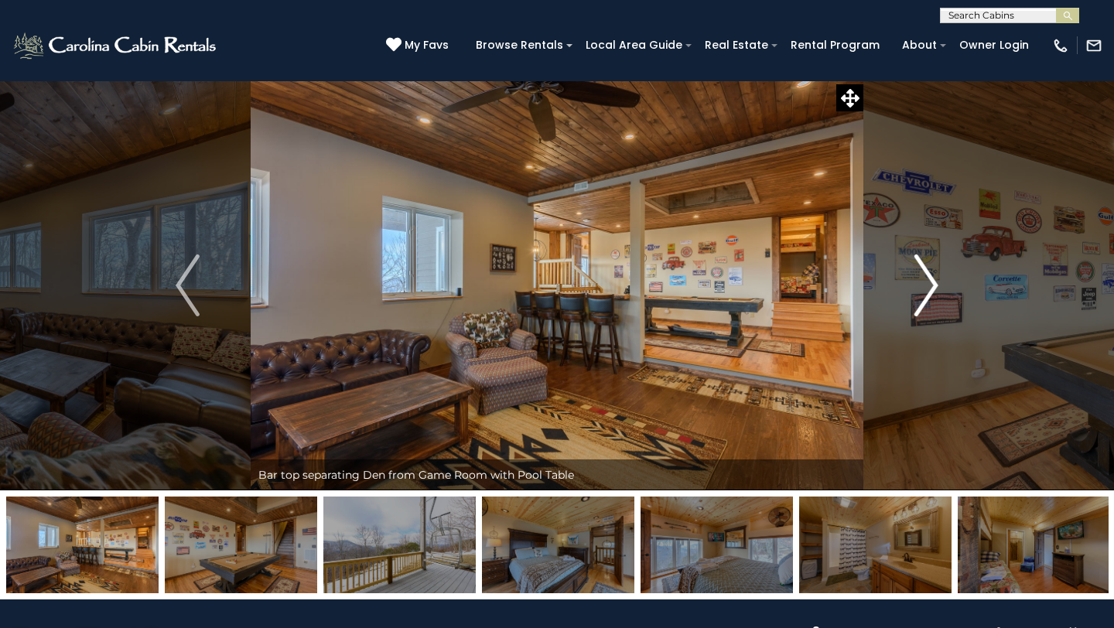
click at [924, 264] on img "Next" at bounding box center [926, 286] width 23 height 62
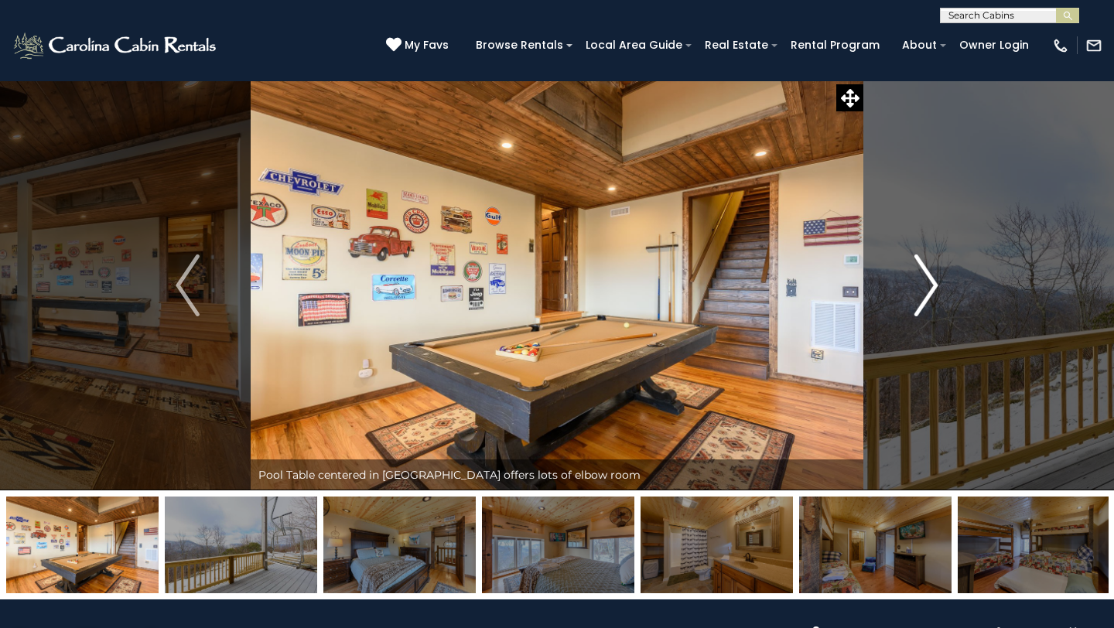
click at [924, 264] on img "Next" at bounding box center [926, 286] width 23 height 62
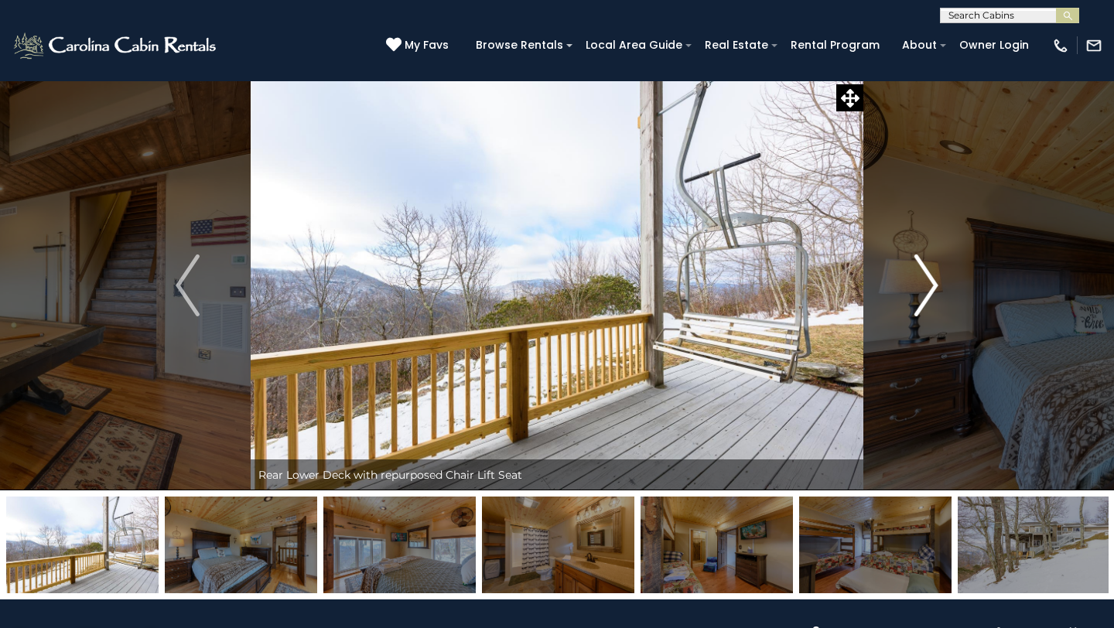
click at [924, 264] on img "Next" at bounding box center [926, 286] width 23 height 62
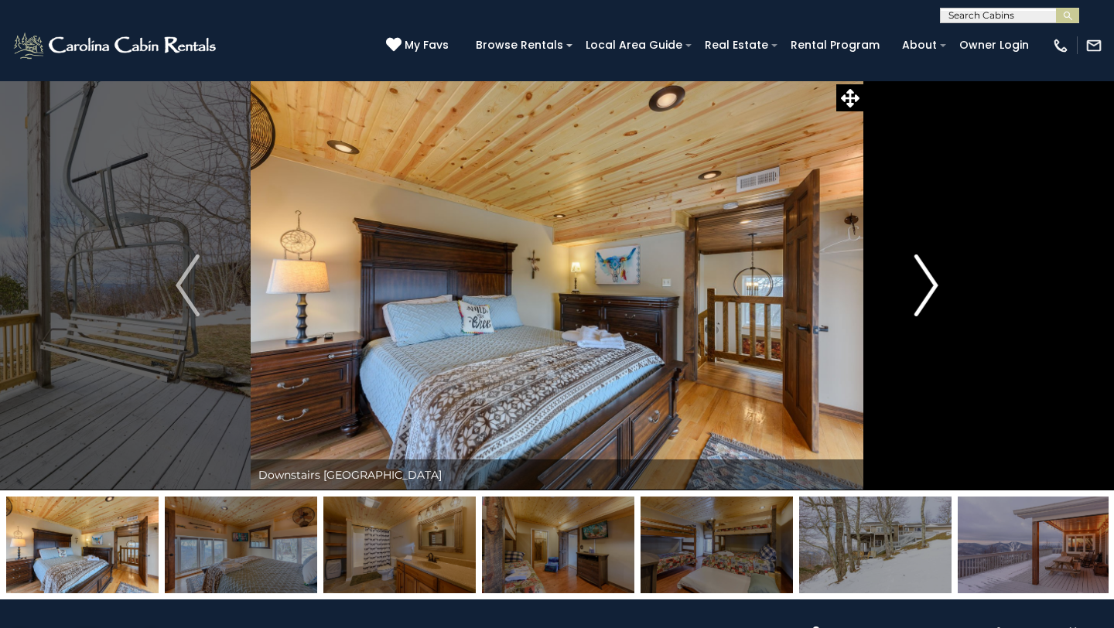
click at [924, 264] on img "Next" at bounding box center [926, 286] width 23 height 62
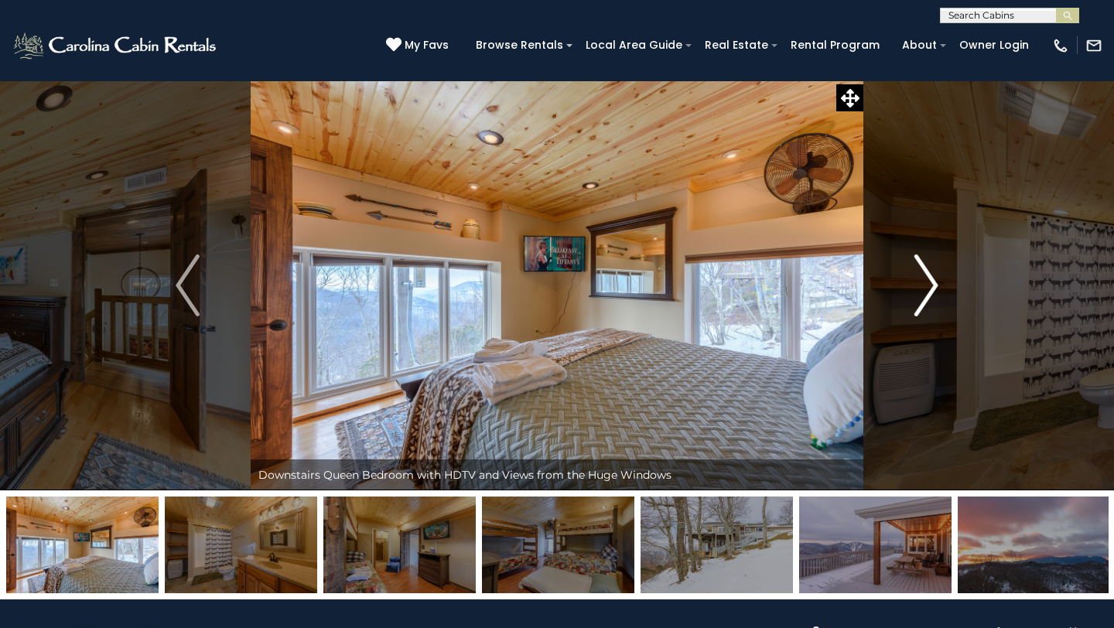
click at [924, 264] on img "Next" at bounding box center [926, 286] width 23 height 62
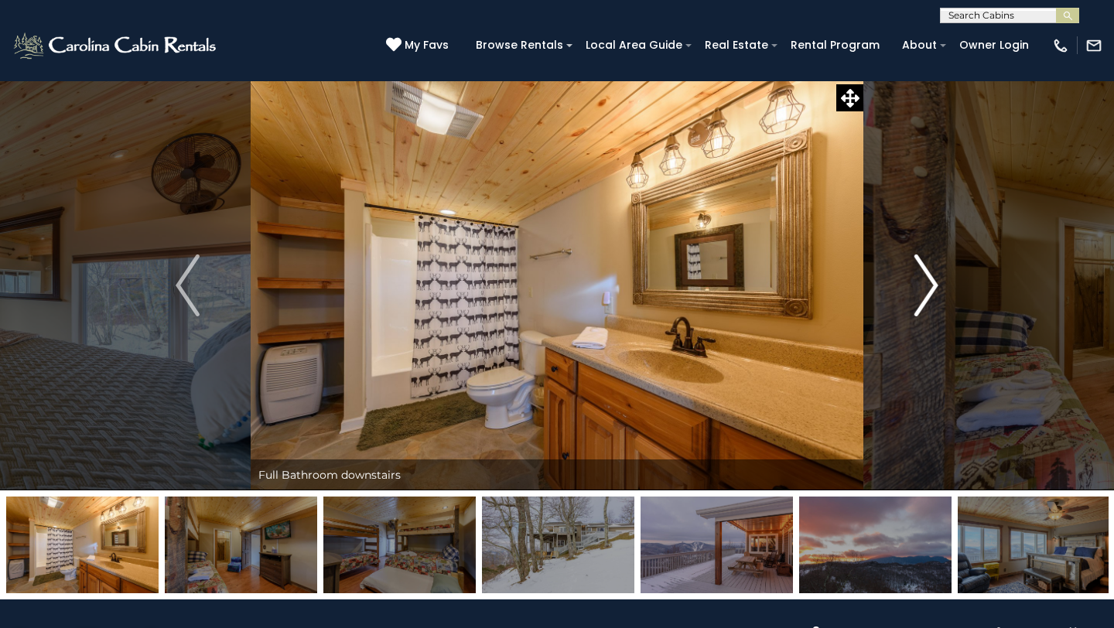
click at [924, 264] on img "Next" at bounding box center [926, 286] width 23 height 62
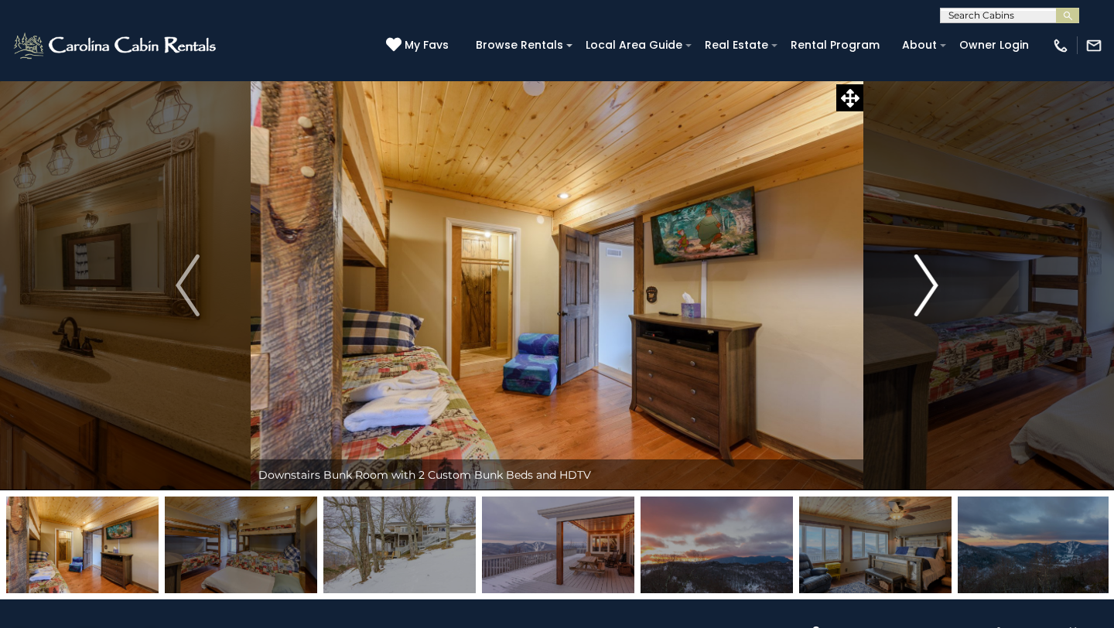
click at [924, 262] on img "Next" at bounding box center [926, 286] width 23 height 62
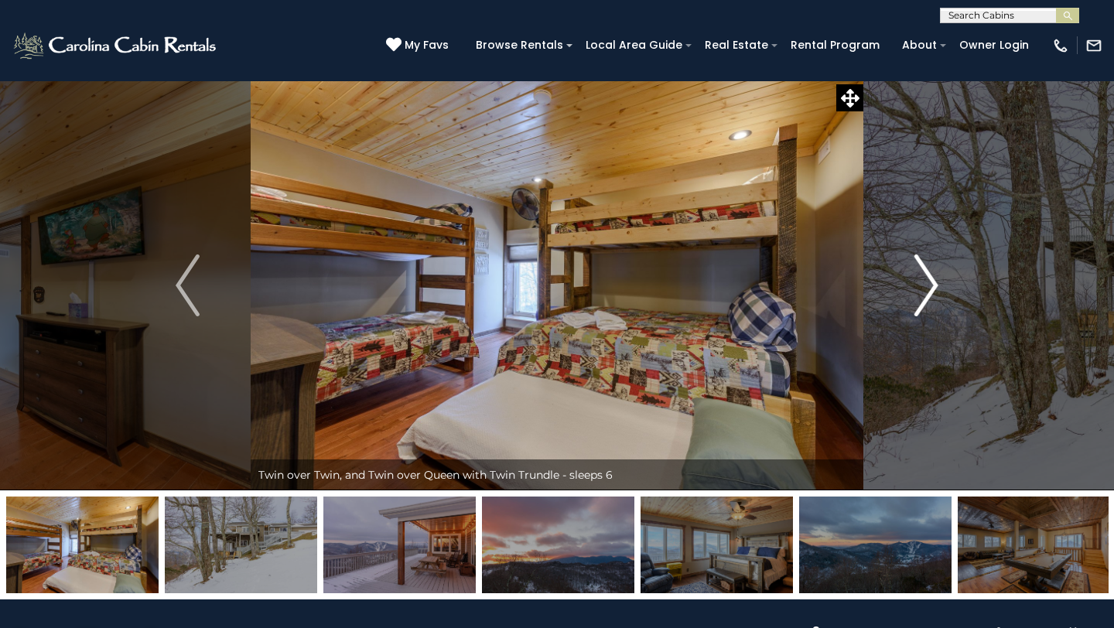
click at [924, 262] on img "Next" at bounding box center [926, 286] width 23 height 62
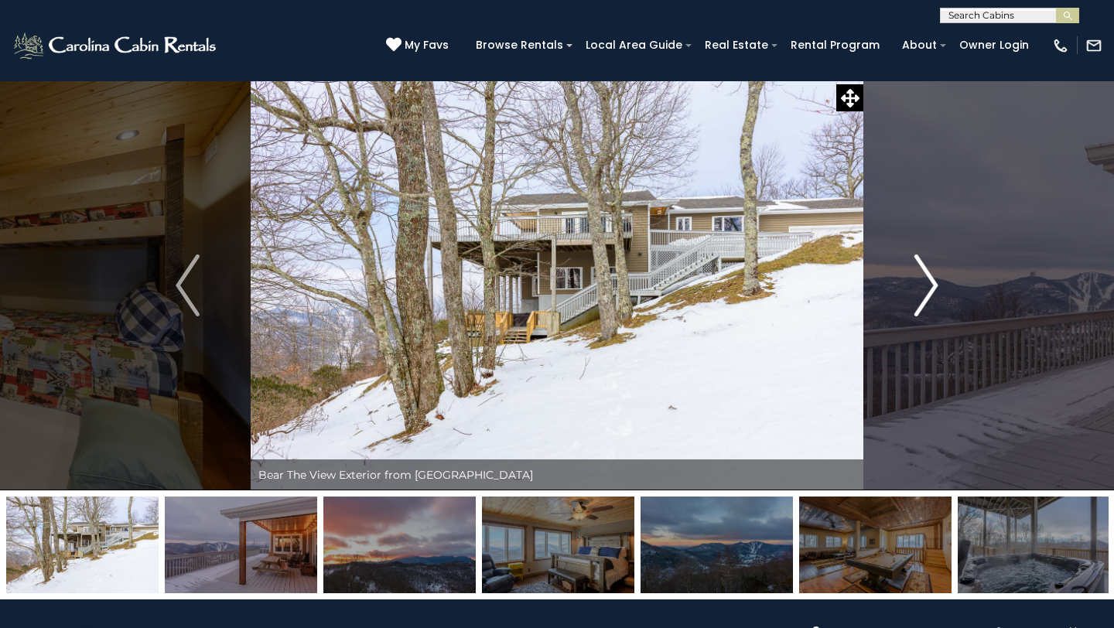
click at [924, 262] on img "Next" at bounding box center [926, 286] width 23 height 62
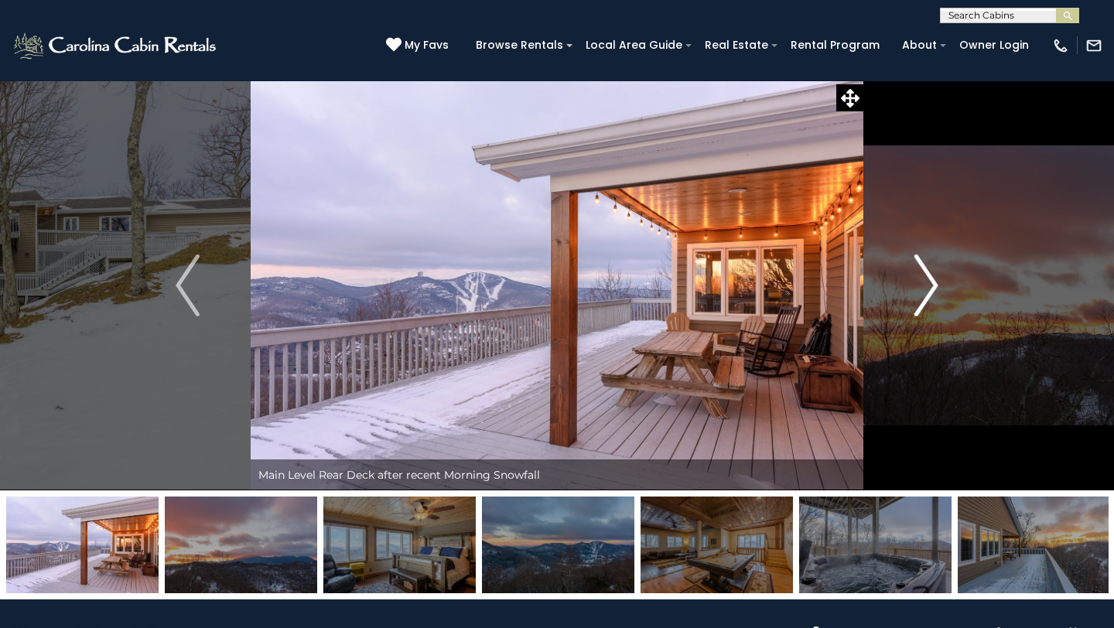
click at [923, 262] on img "Next" at bounding box center [926, 286] width 23 height 62
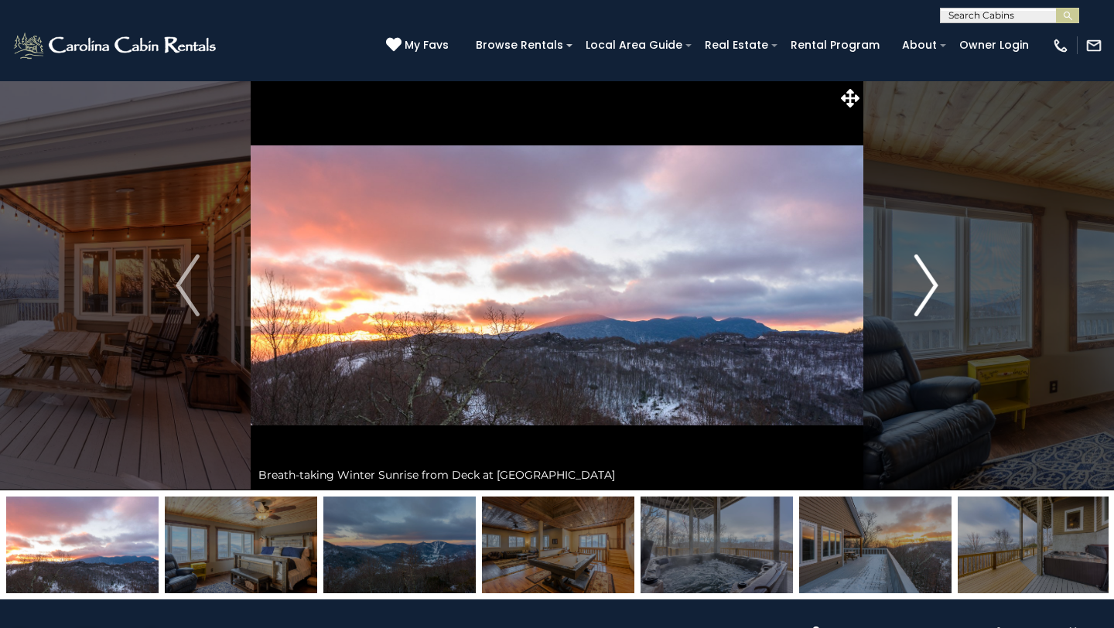
click at [923, 263] on img "Next" at bounding box center [926, 286] width 23 height 62
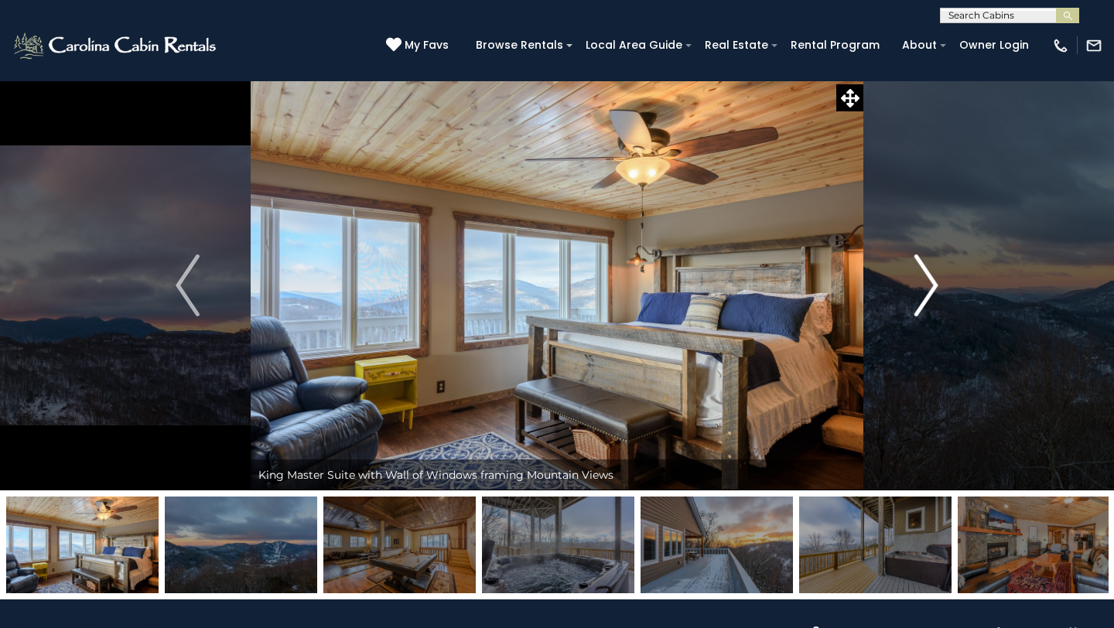
click at [923, 263] on img "Next" at bounding box center [926, 286] width 23 height 62
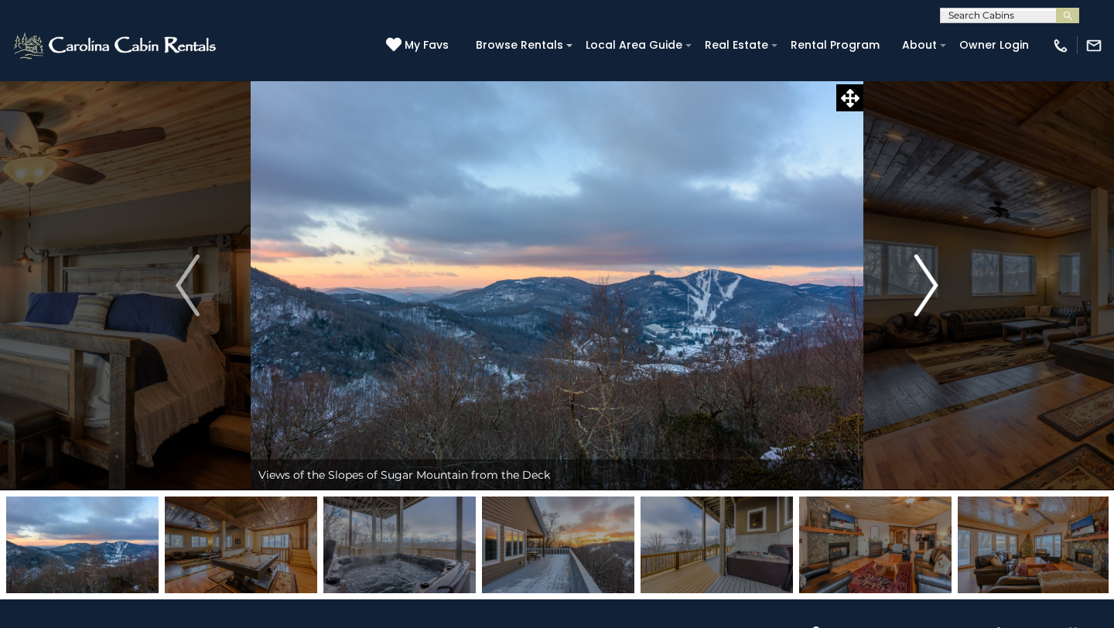
click at [922, 263] on img "Next" at bounding box center [926, 286] width 23 height 62
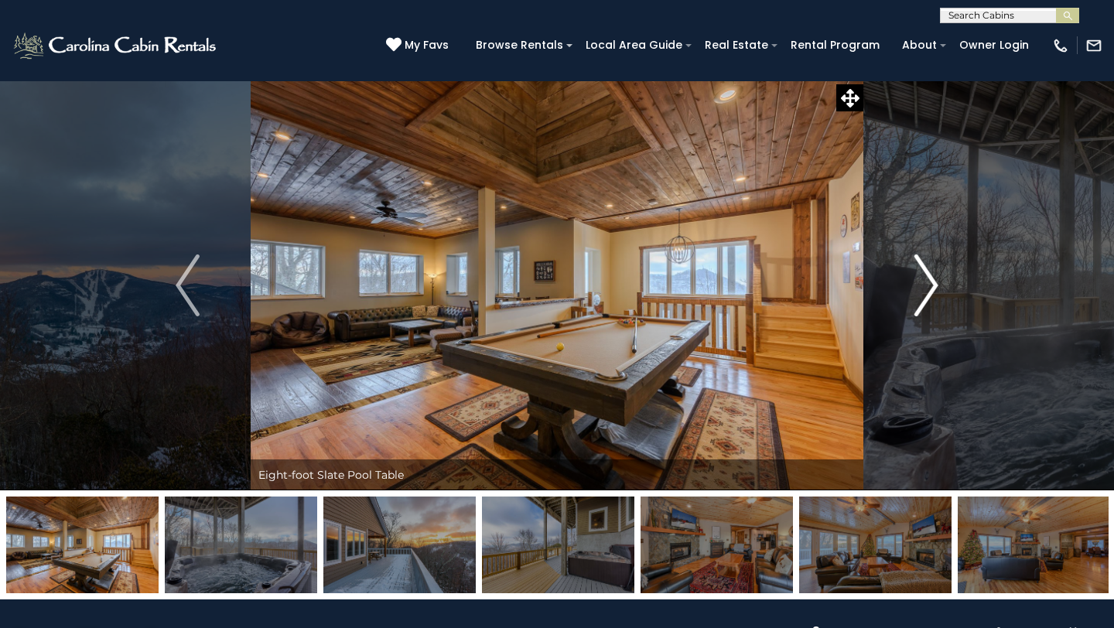
click at [922, 263] on img "Next" at bounding box center [926, 286] width 23 height 62
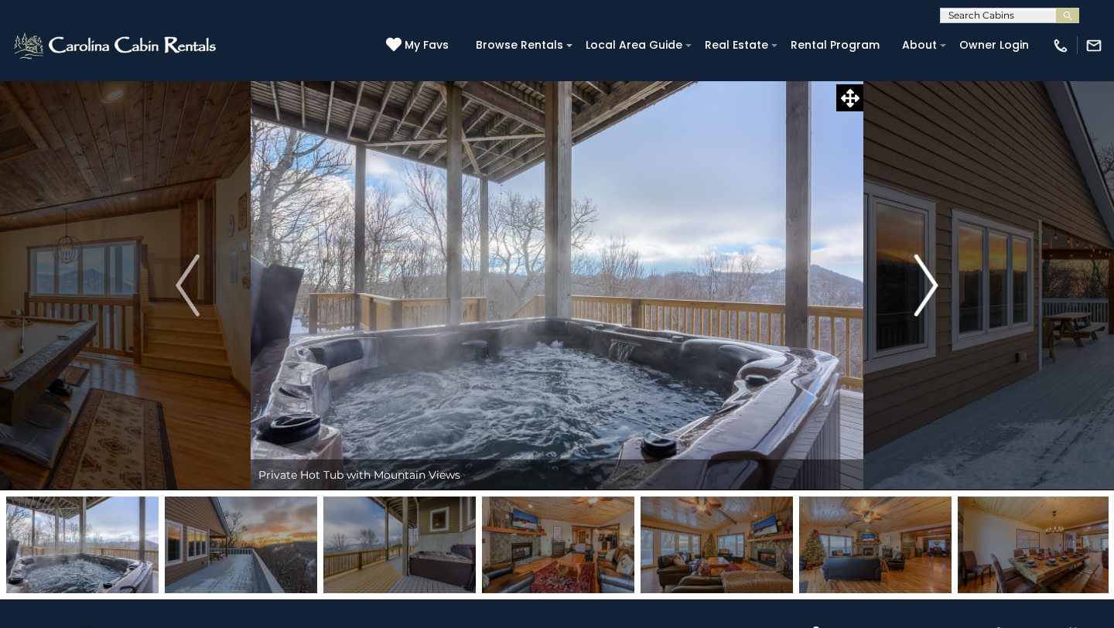
click at [923, 262] on img "Next" at bounding box center [926, 286] width 23 height 62
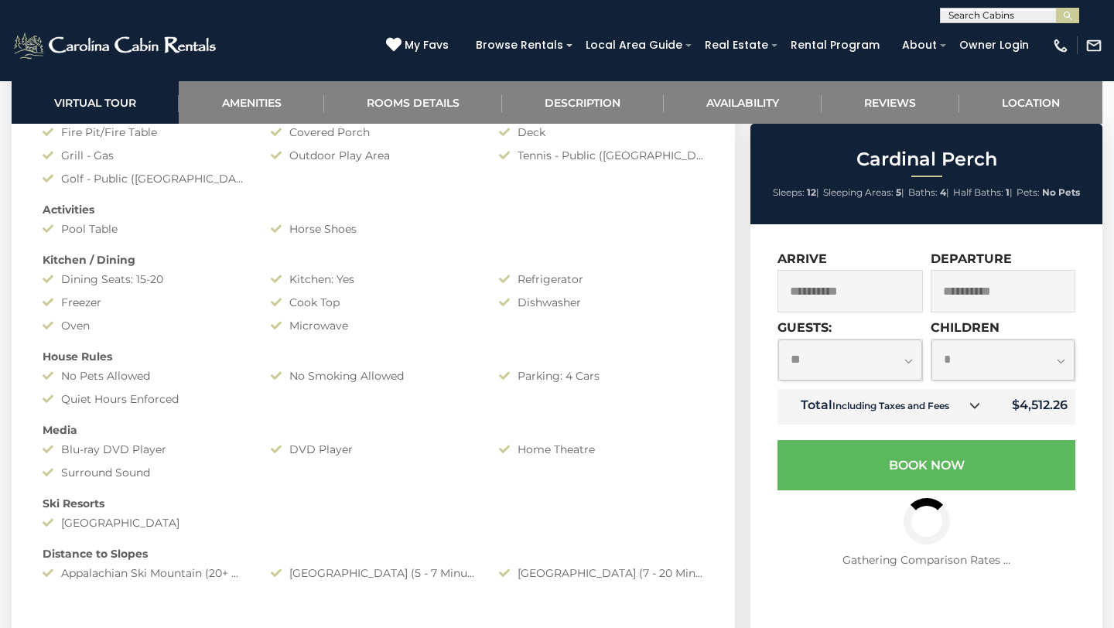
scroll to position [652, 0]
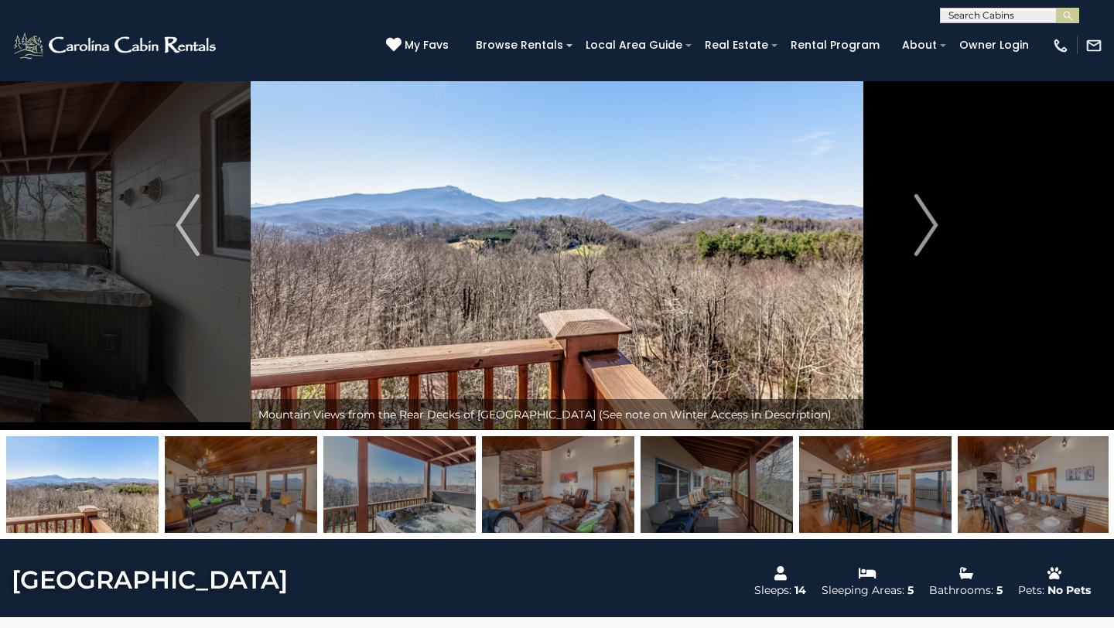
scroll to position [60, 0]
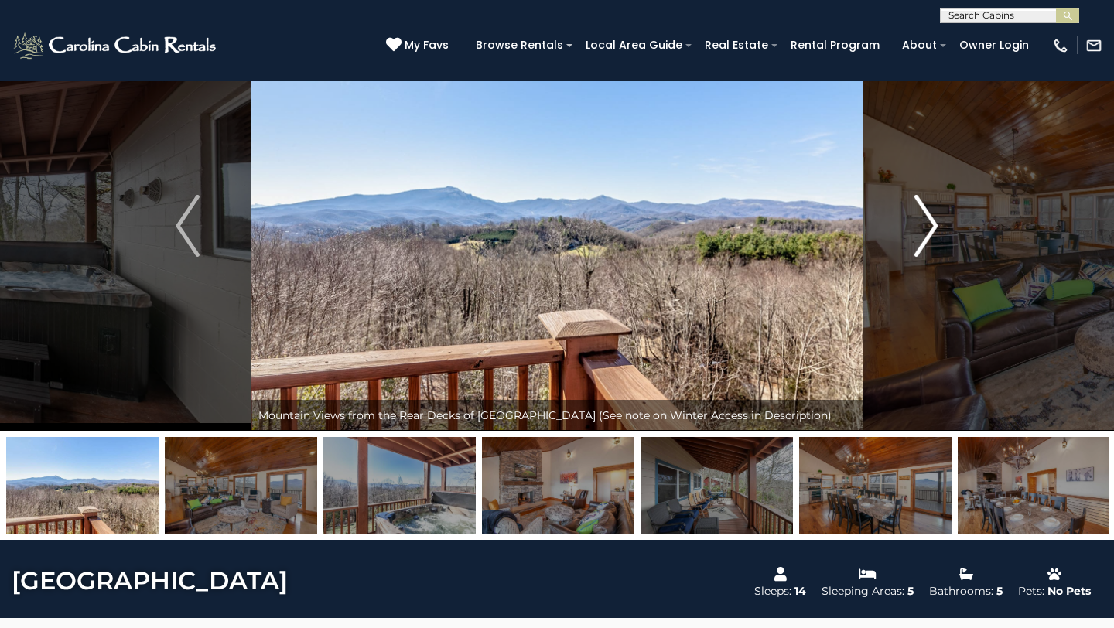
click at [927, 219] on img "Next" at bounding box center [926, 226] width 23 height 62
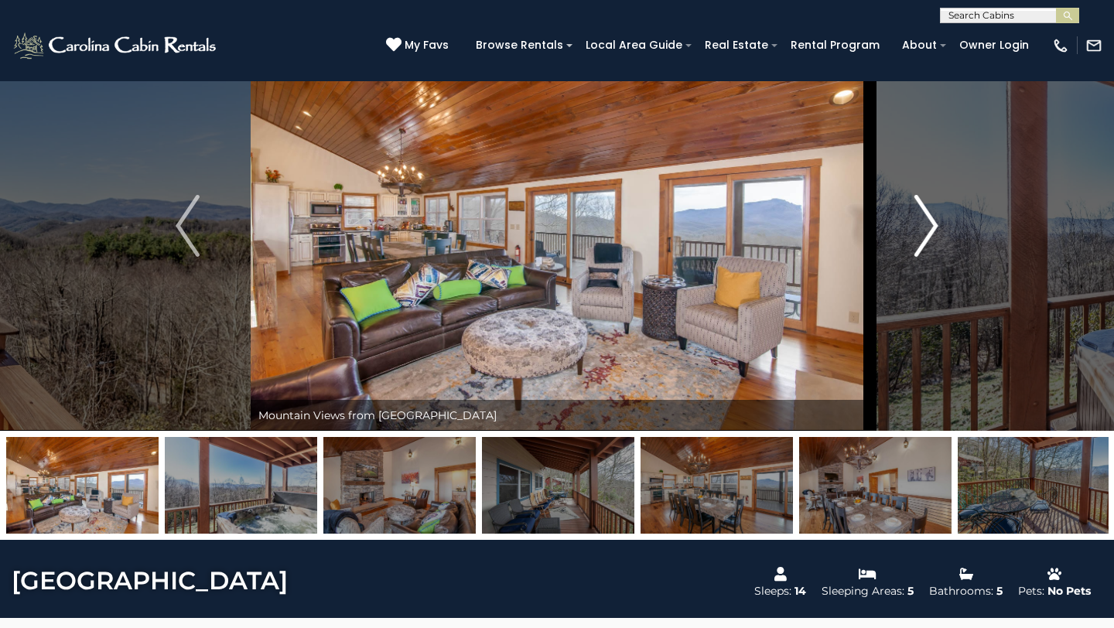
click at [927, 219] on img "Next" at bounding box center [926, 226] width 23 height 62
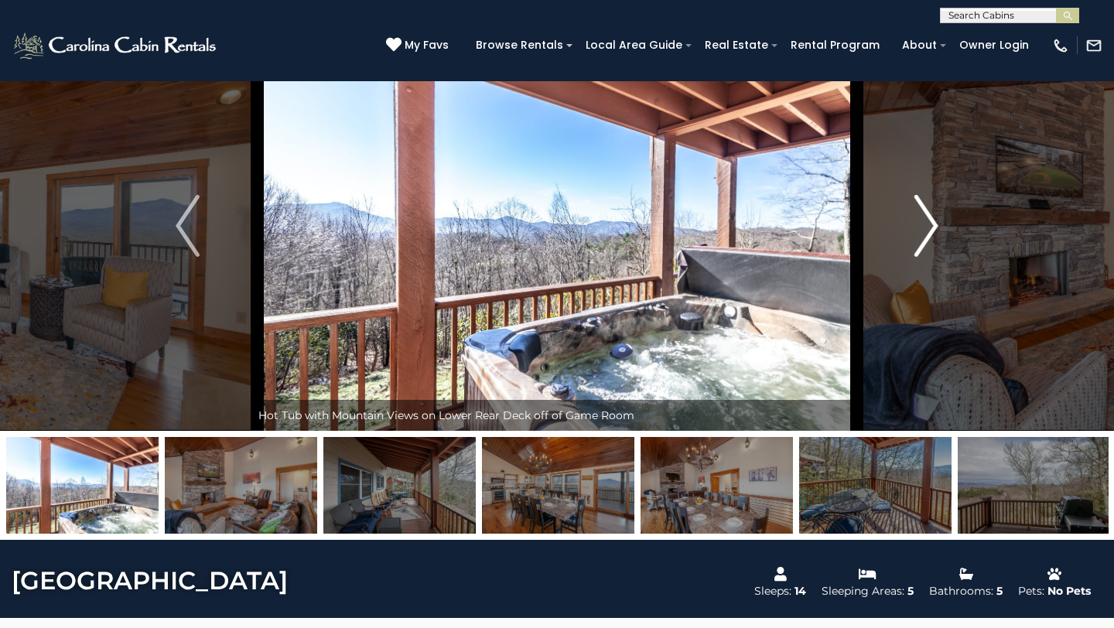
click at [927, 218] on img "Next" at bounding box center [926, 226] width 23 height 62
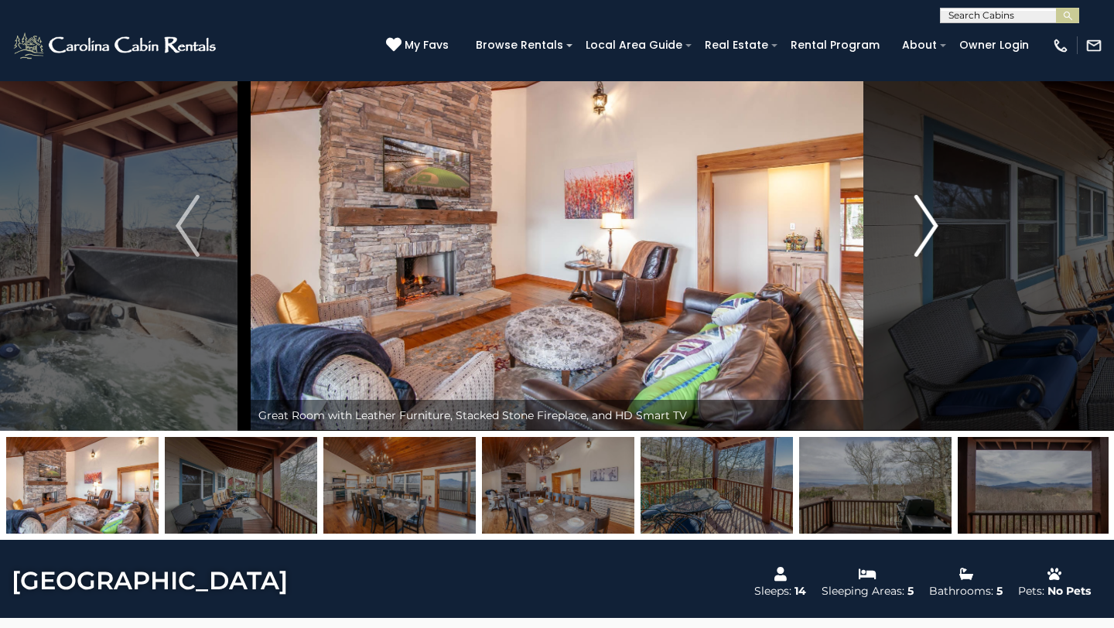
click at [927, 217] on img "Next" at bounding box center [926, 226] width 23 height 62
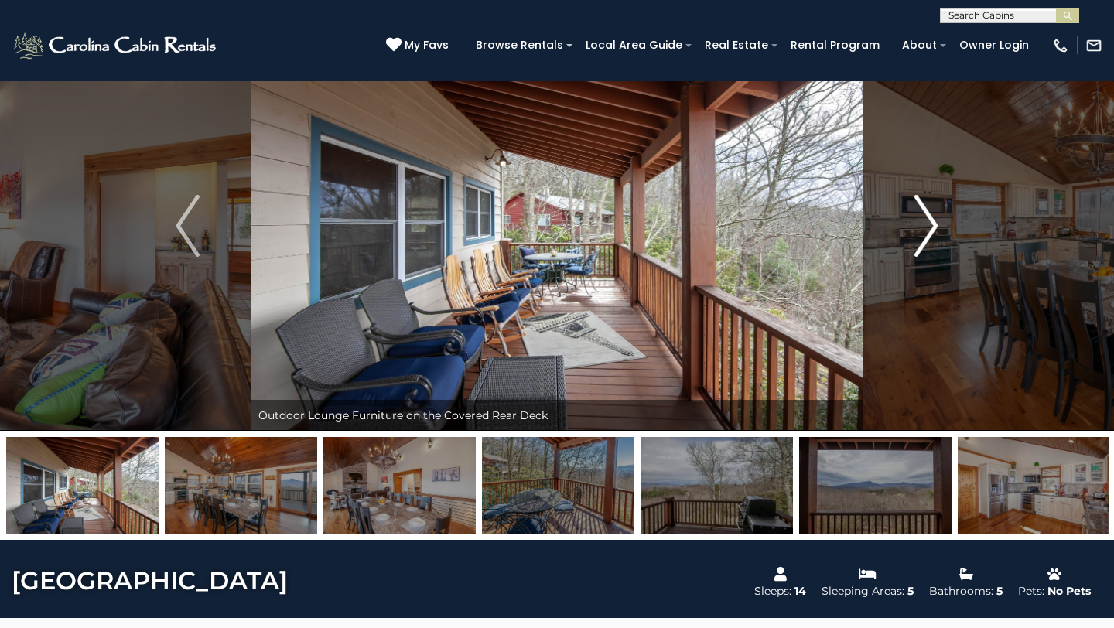
click at [927, 216] on img "Next" at bounding box center [926, 226] width 23 height 62
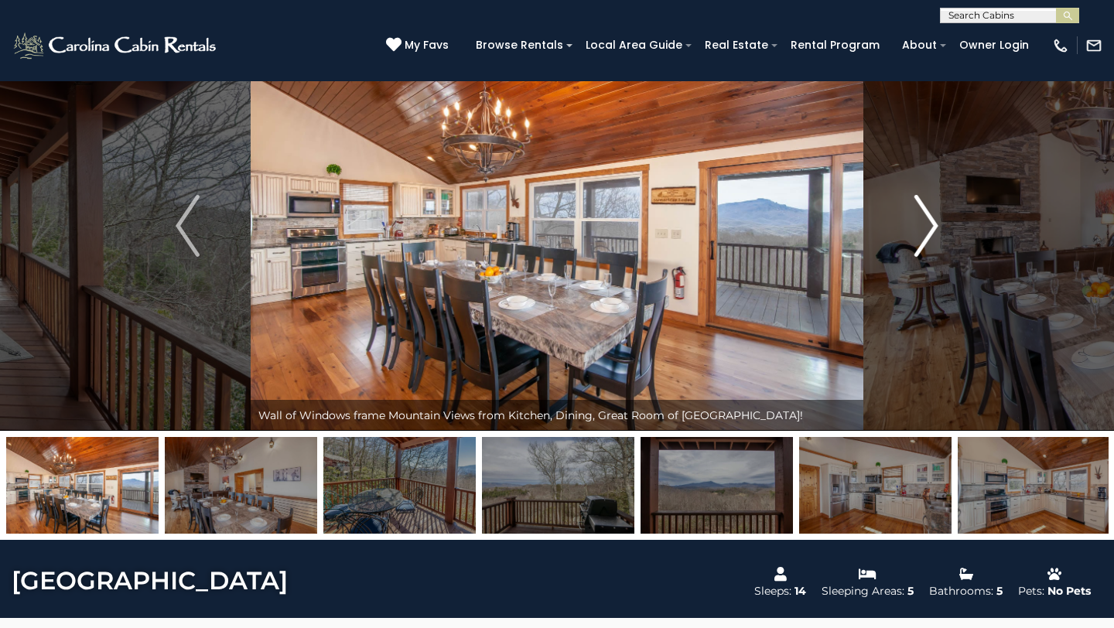
click at [927, 216] on img "Next" at bounding box center [926, 226] width 23 height 62
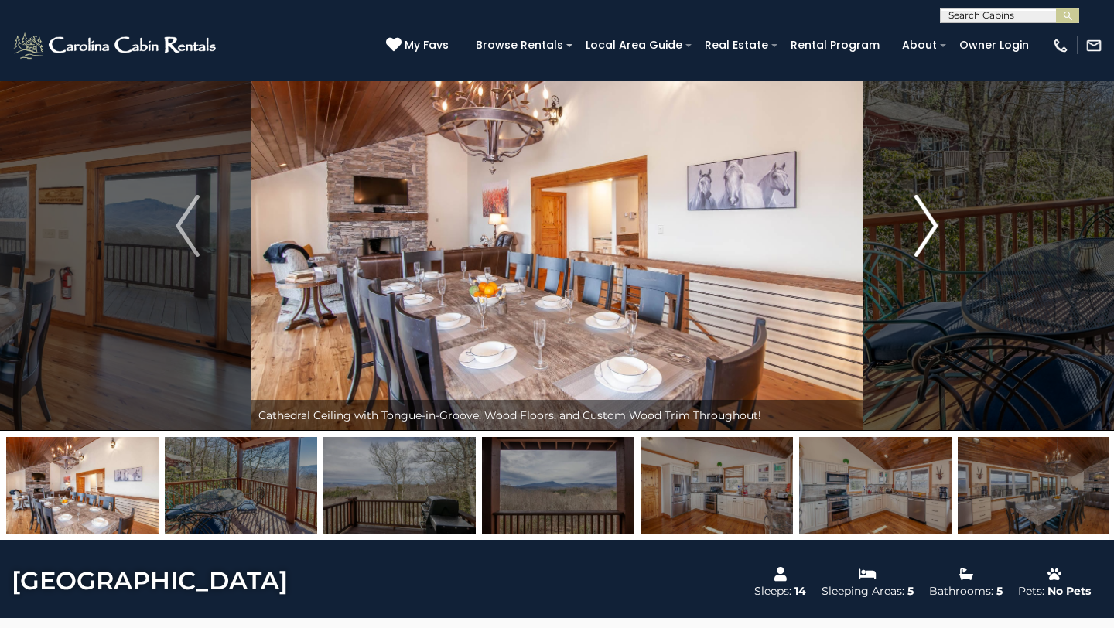
click at [927, 216] on img "Next" at bounding box center [926, 226] width 23 height 62
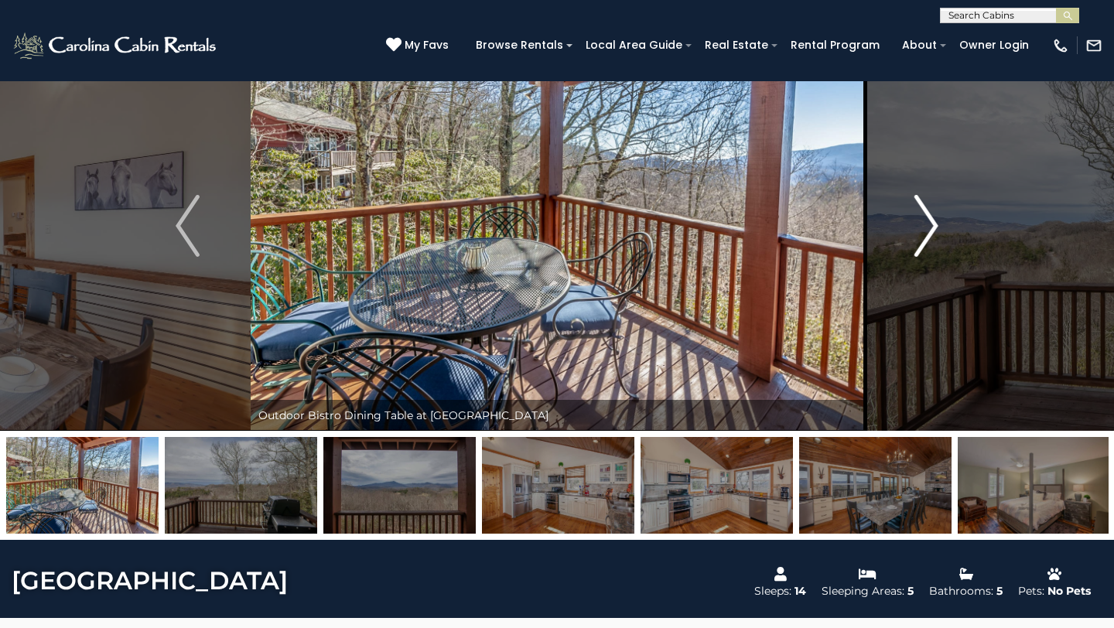
click at [926, 215] on img "Next" at bounding box center [926, 226] width 23 height 62
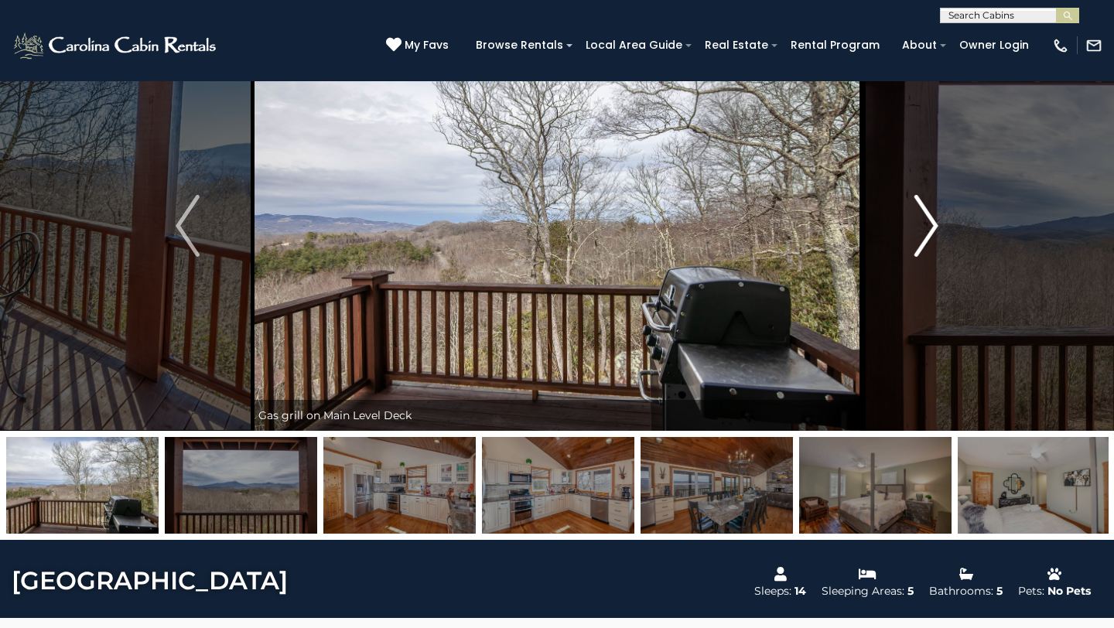
click at [925, 214] on img "Next" at bounding box center [926, 226] width 23 height 62
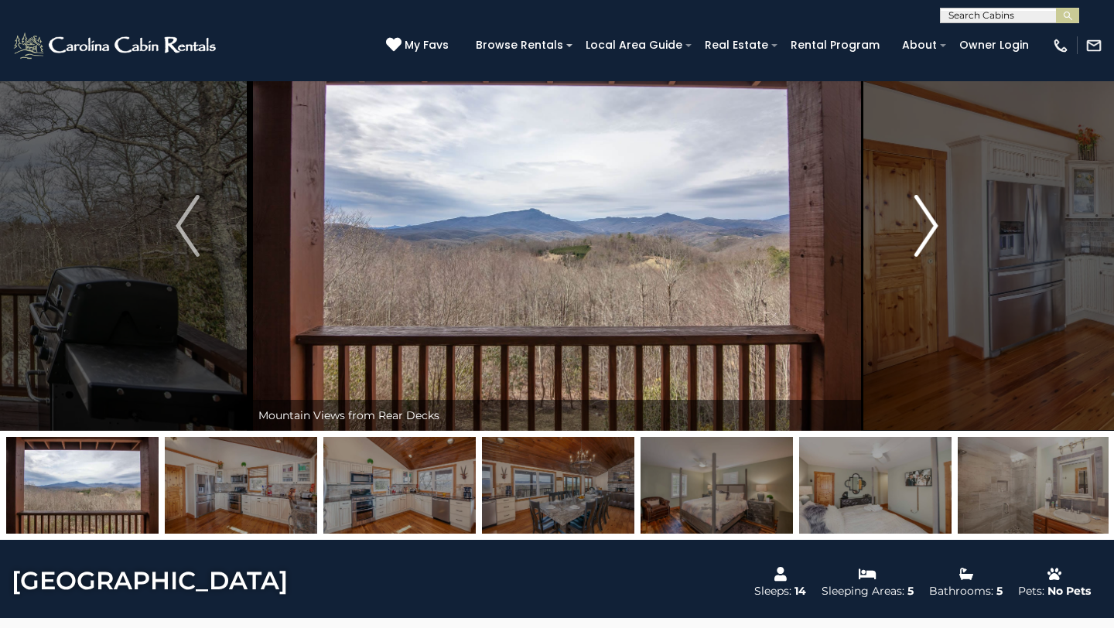
click at [925, 214] on img "Next" at bounding box center [926, 226] width 23 height 62
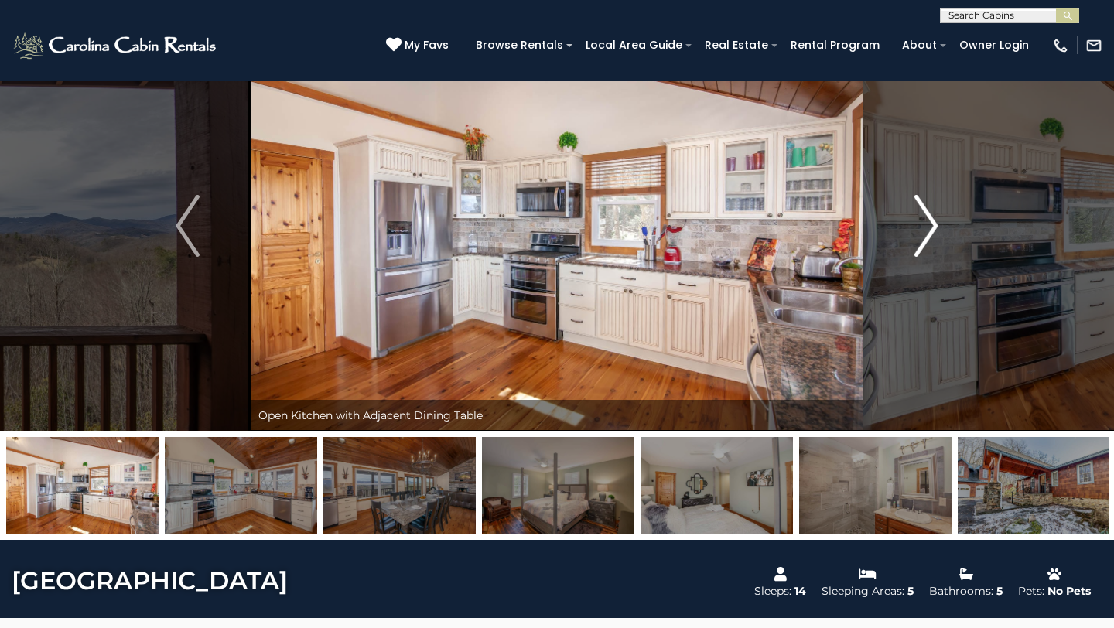
click at [925, 214] on img "Next" at bounding box center [926, 226] width 23 height 62
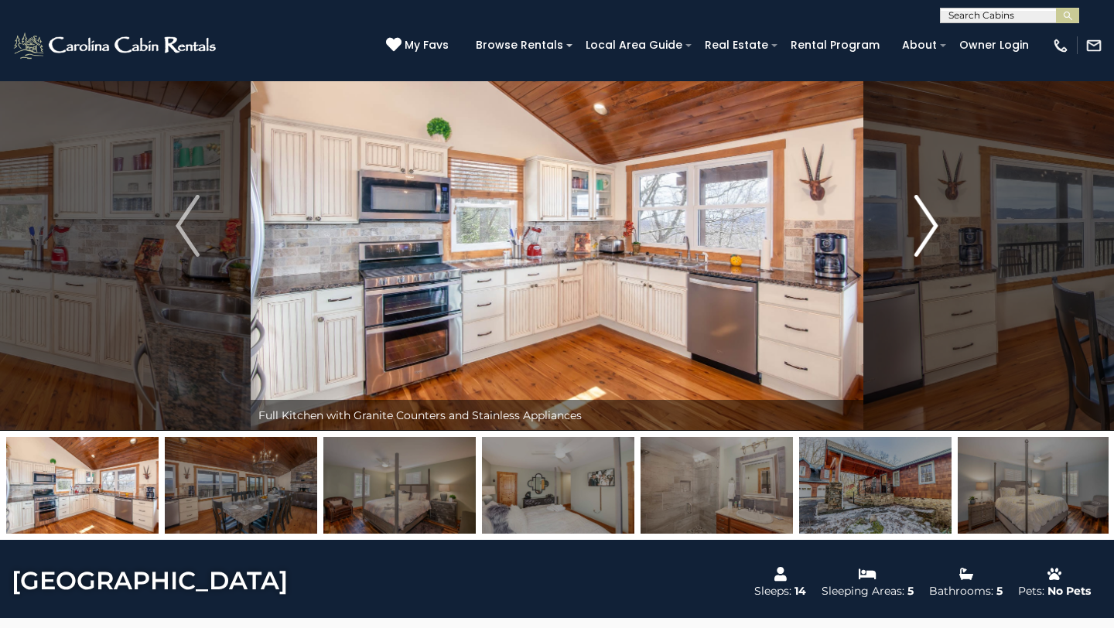
click at [925, 213] on img "Next" at bounding box center [926, 226] width 23 height 62
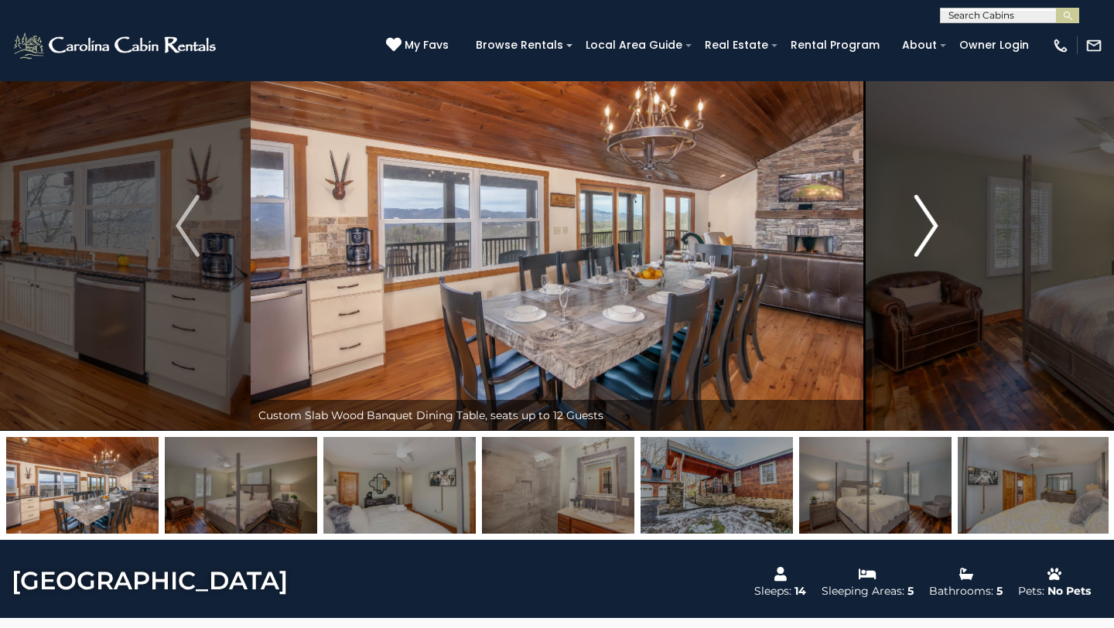
click at [925, 212] on img "Next" at bounding box center [926, 226] width 23 height 62
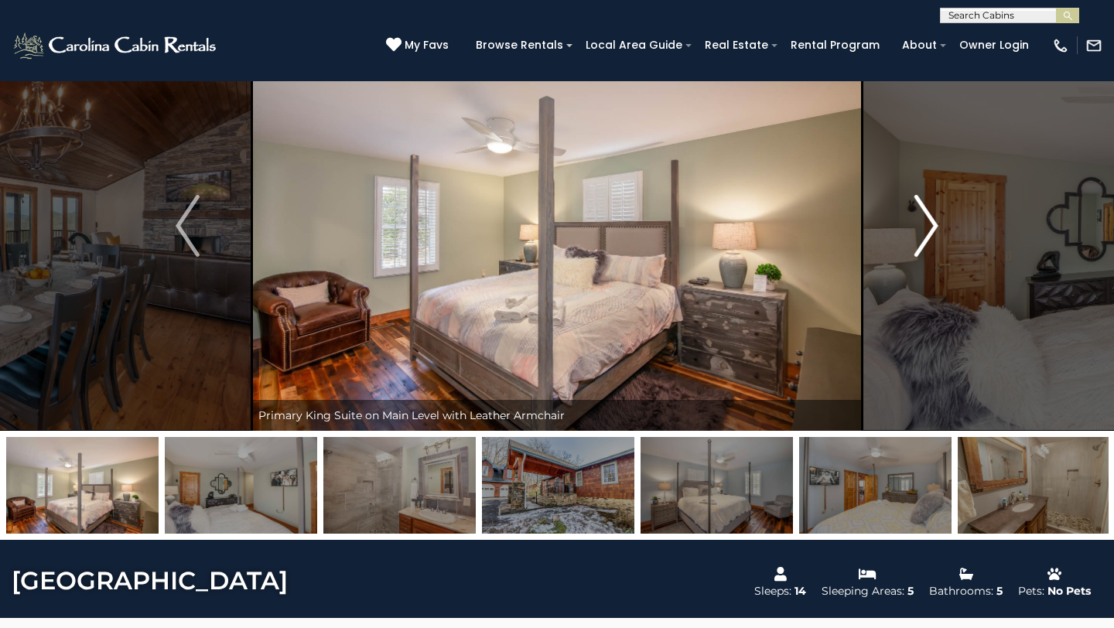
click at [925, 212] on img "Next" at bounding box center [926, 226] width 23 height 62
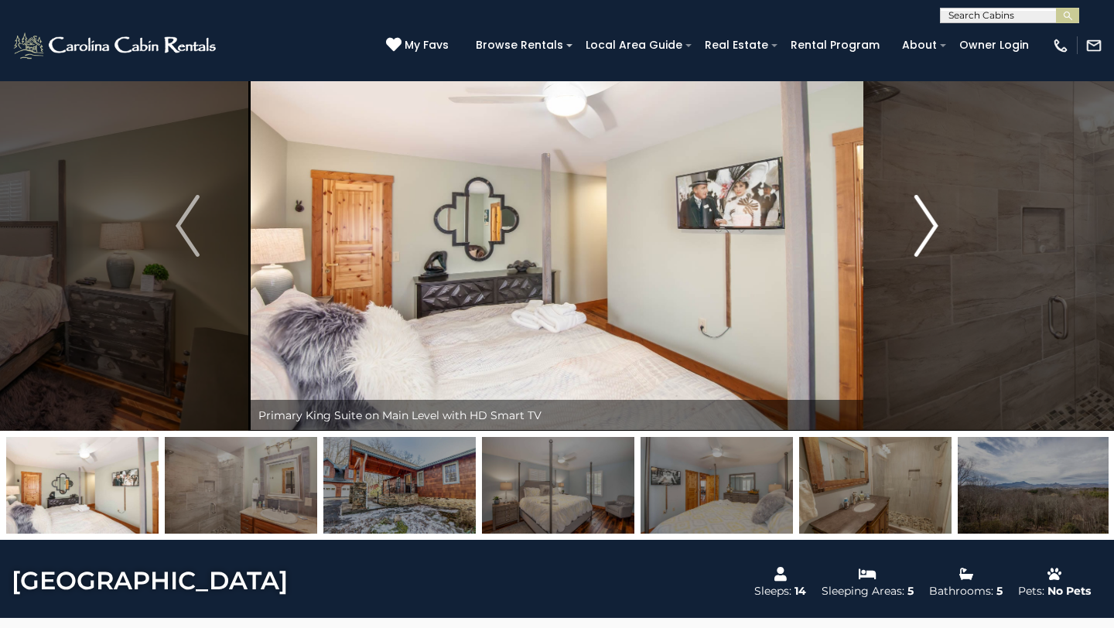
click at [925, 210] on img "Next" at bounding box center [926, 226] width 23 height 62
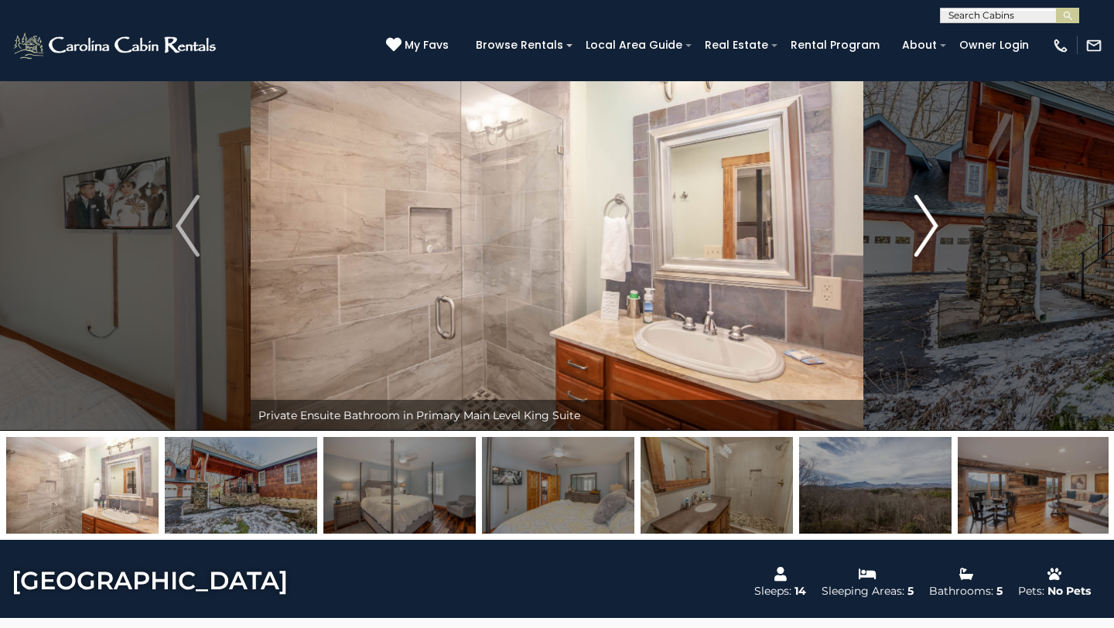
click at [925, 210] on img "Next" at bounding box center [926, 226] width 23 height 62
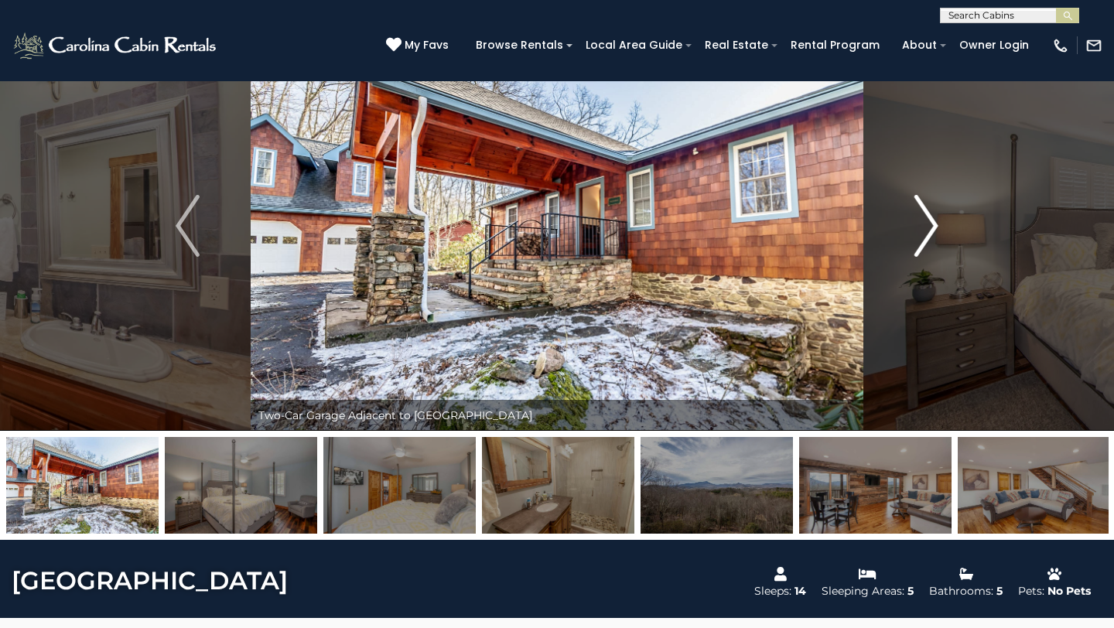
click at [923, 209] on img "Next" at bounding box center [926, 226] width 23 height 62
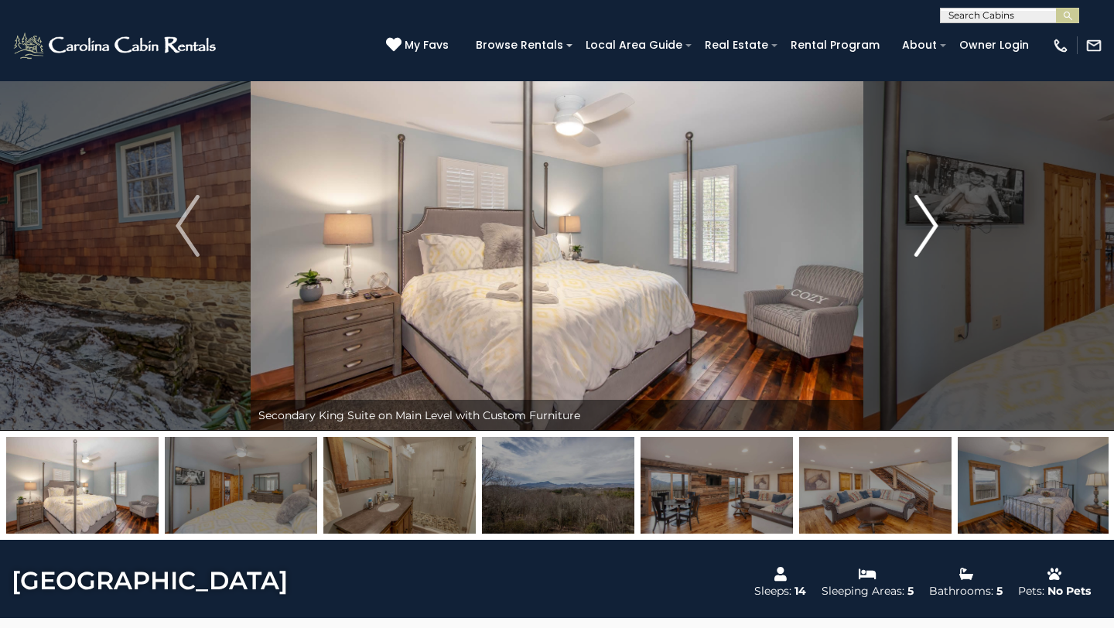
click at [920, 206] on img "Next" at bounding box center [926, 226] width 23 height 62
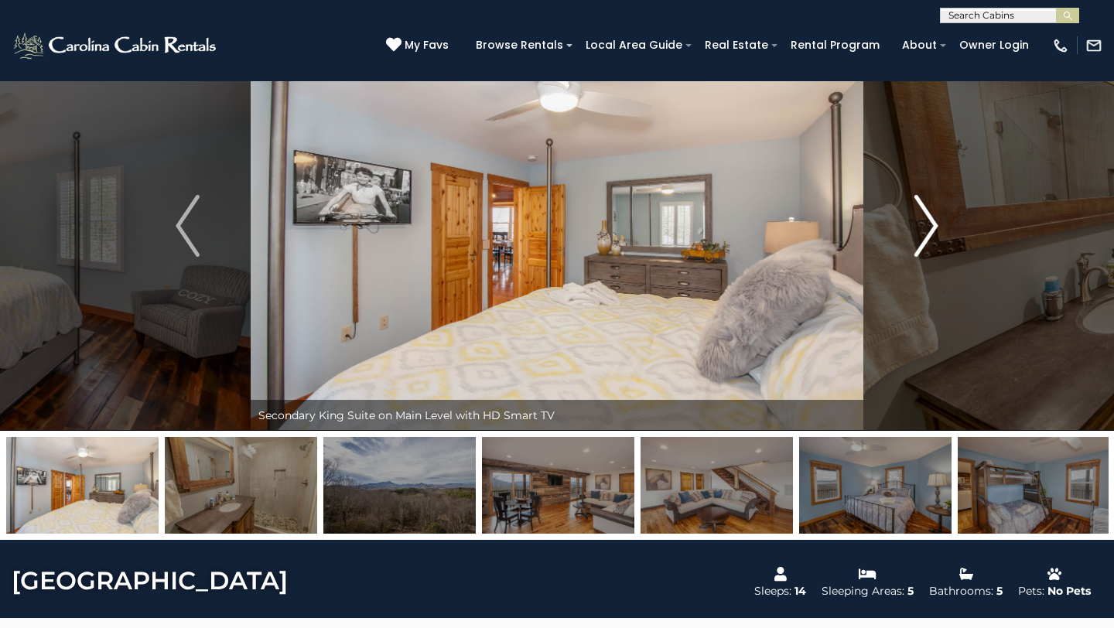
click at [920, 206] on img "Next" at bounding box center [926, 226] width 23 height 62
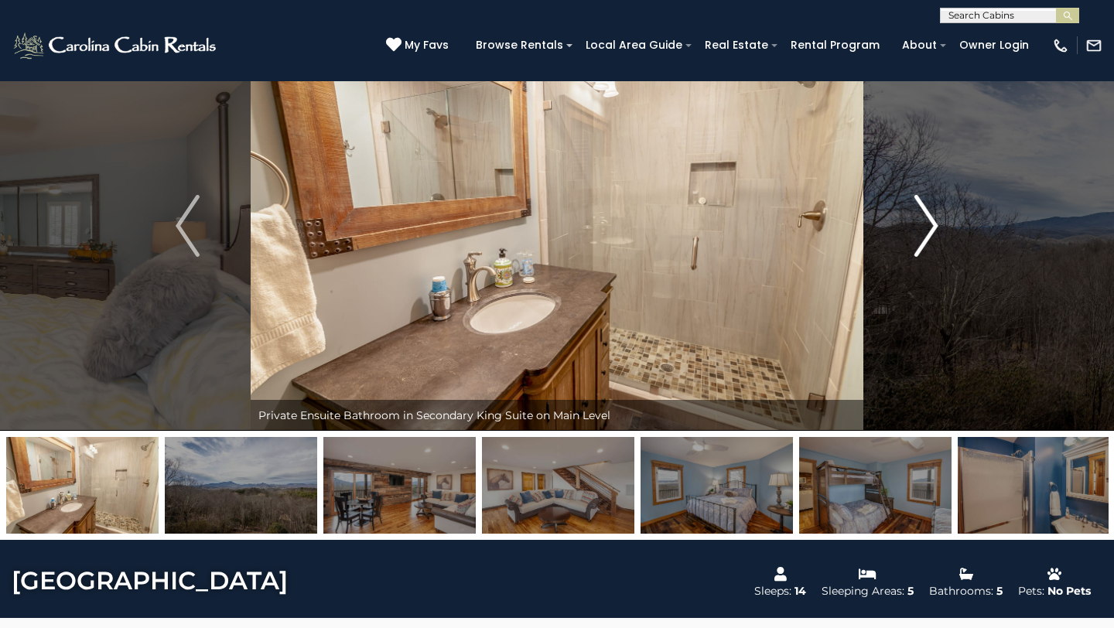
click at [919, 205] on img "Next" at bounding box center [926, 226] width 23 height 62
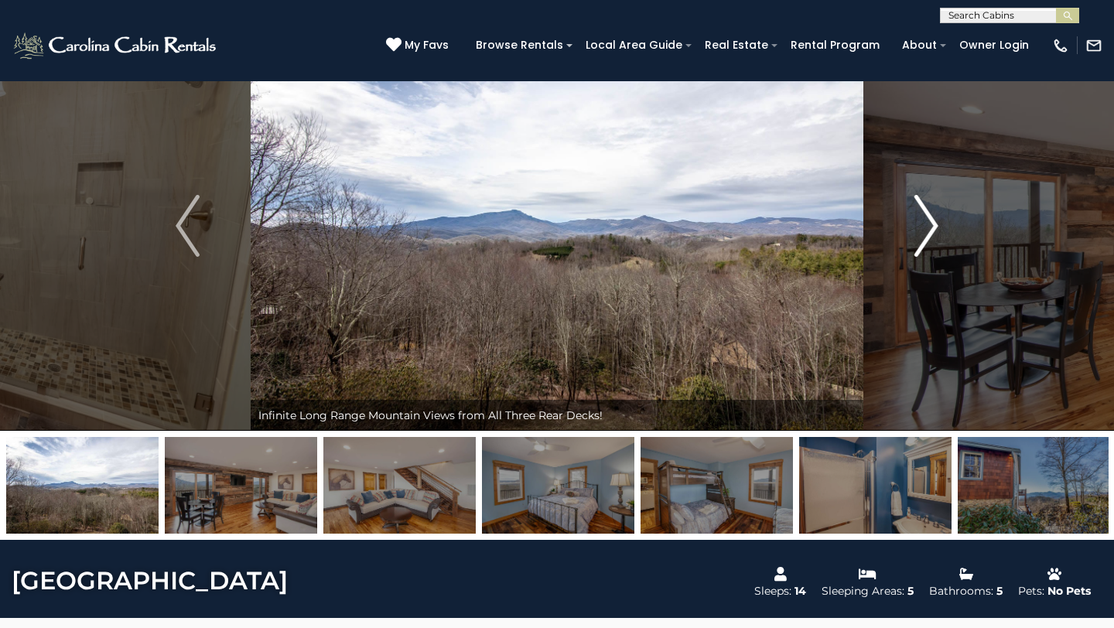
click at [919, 205] on img "Next" at bounding box center [926, 226] width 23 height 62
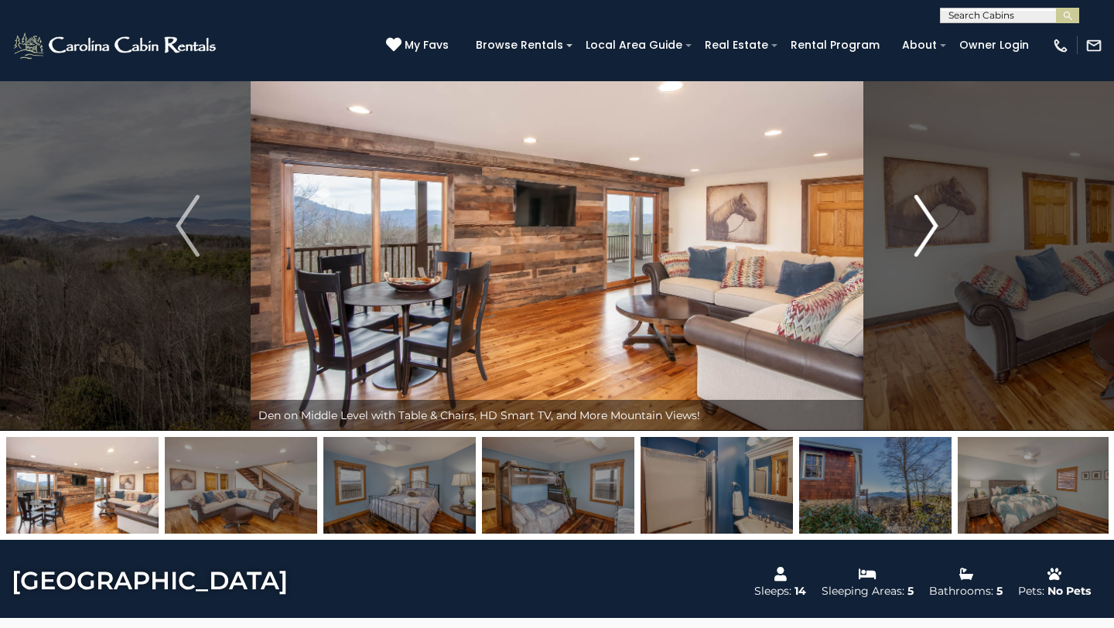
click at [918, 205] on img "Next" at bounding box center [926, 226] width 23 height 62
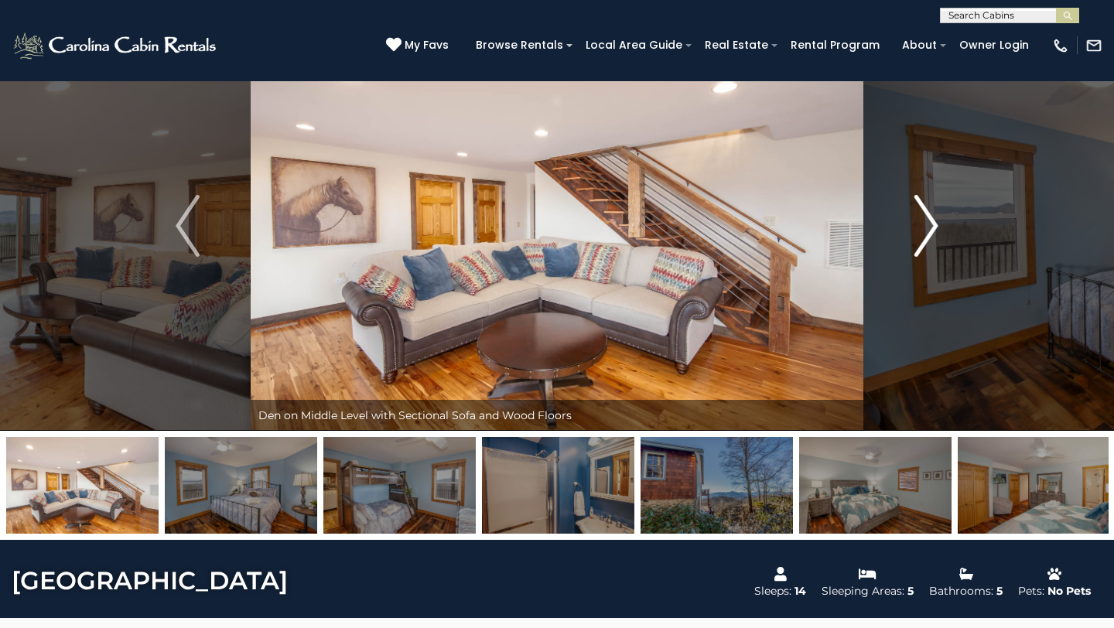
click at [918, 205] on img "Next" at bounding box center [926, 226] width 23 height 62
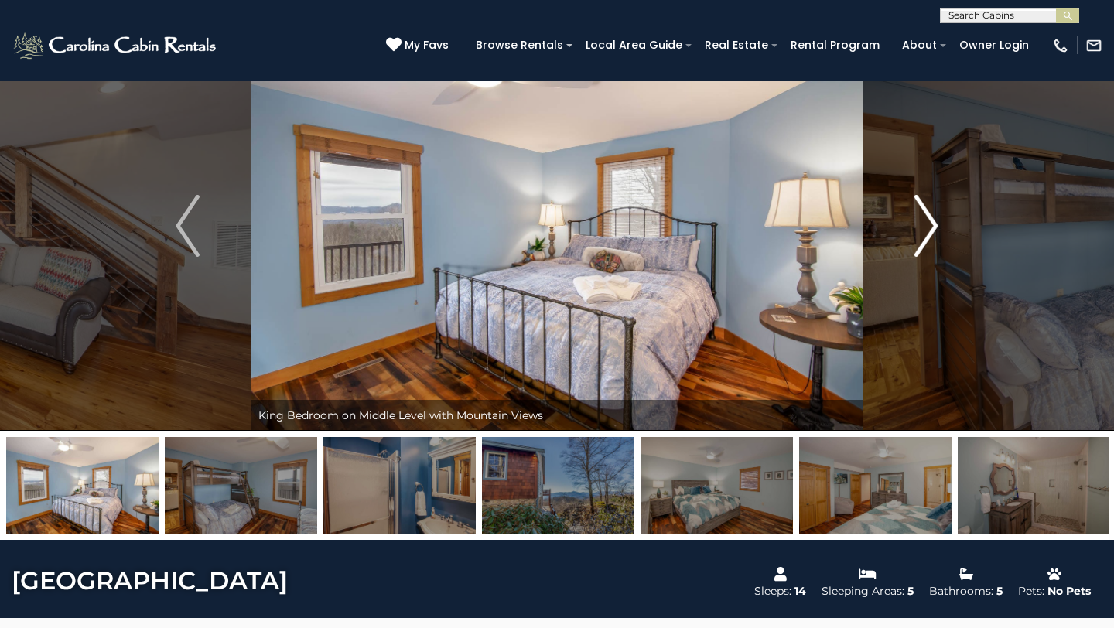
click at [918, 205] on img "Next" at bounding box center [926, 226] width 23 height 62
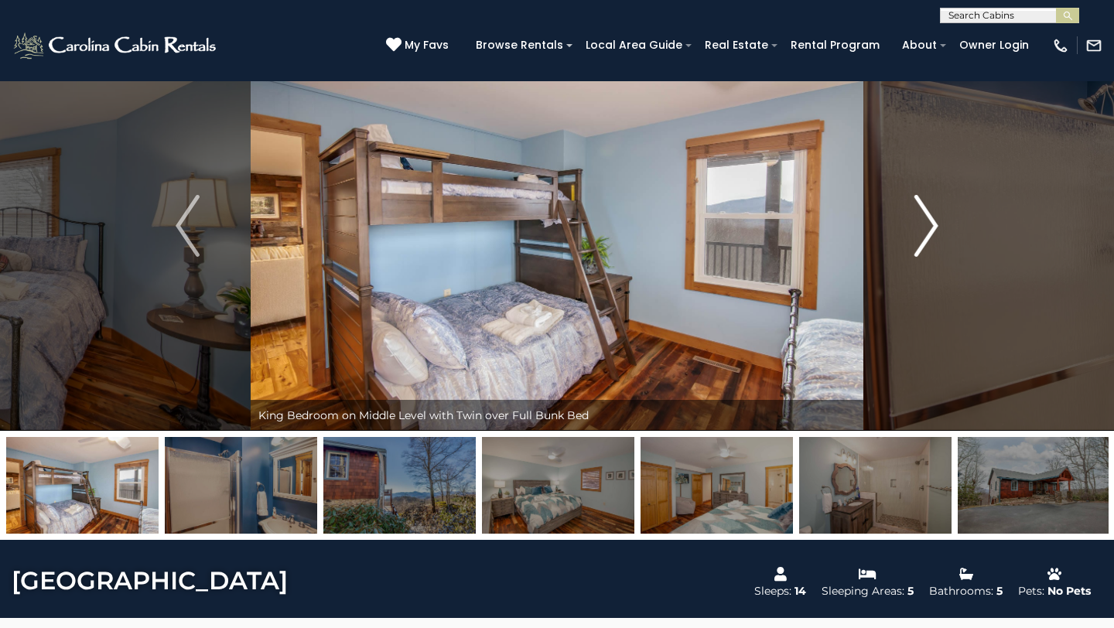
click at [918, 205] on img "Next" at bounding box center [926, 226] width 23 height 62
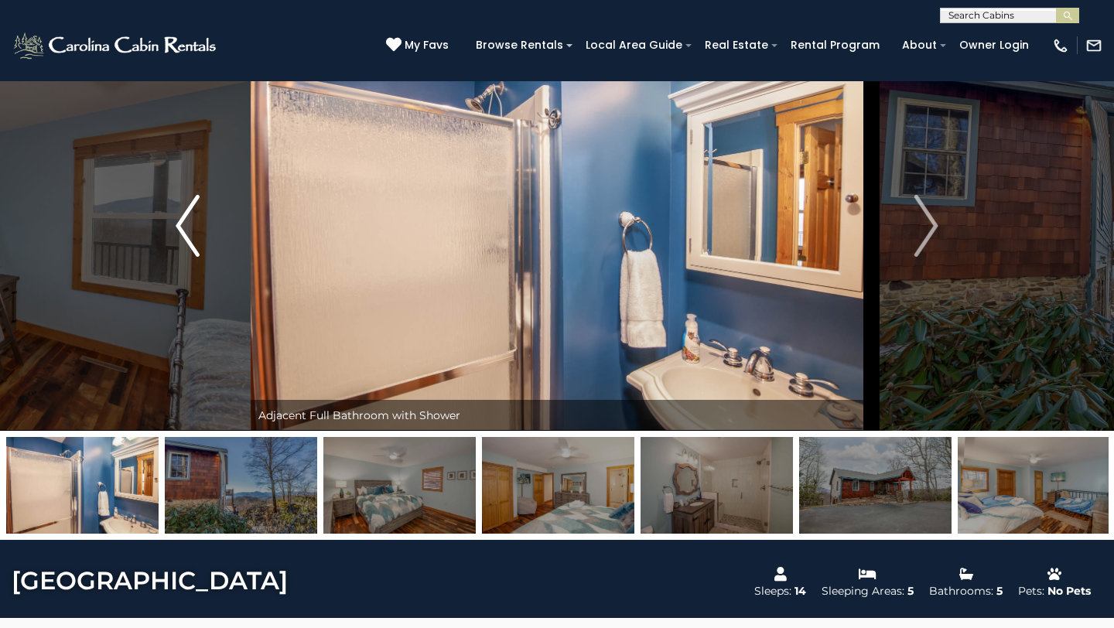
click at [190, 211] on img "Previous" at bounding box center [187, 226] width 23 height 62
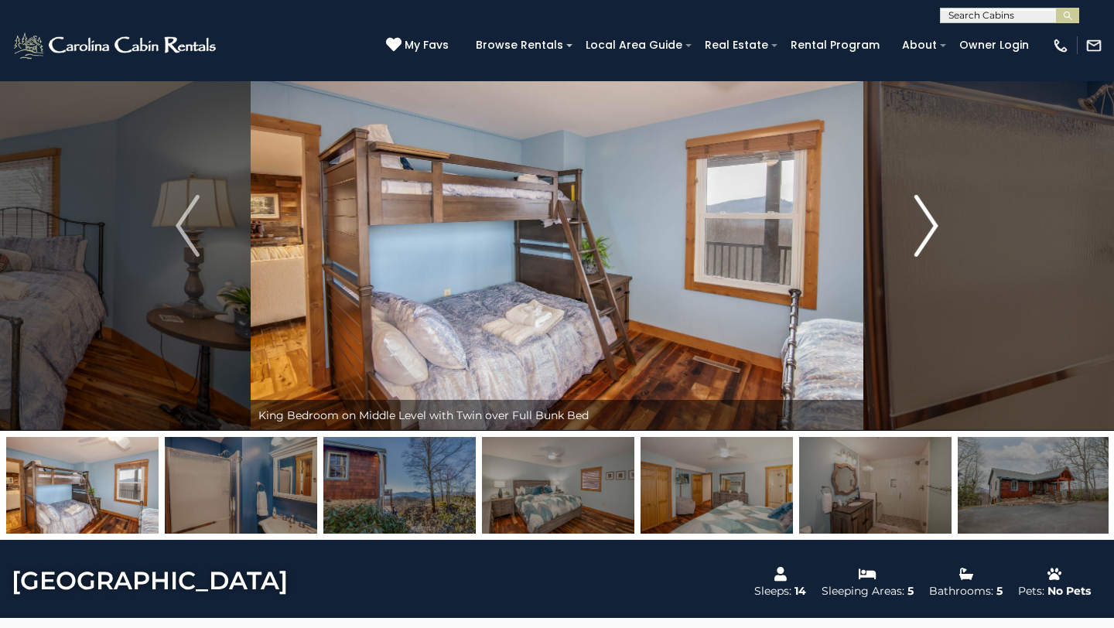
click at [929, 223] on img "Next" at bounding box center [926, 226] width 23 height 62
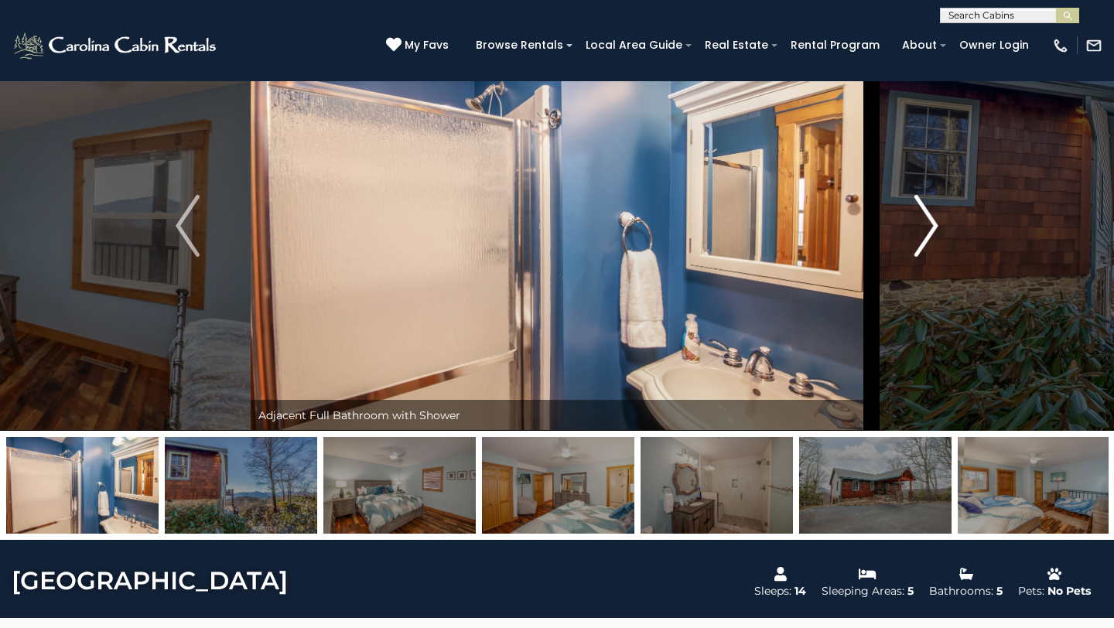
click at [928, 222] on img "Next" at bounding box center [926, 226] width 23 height 62
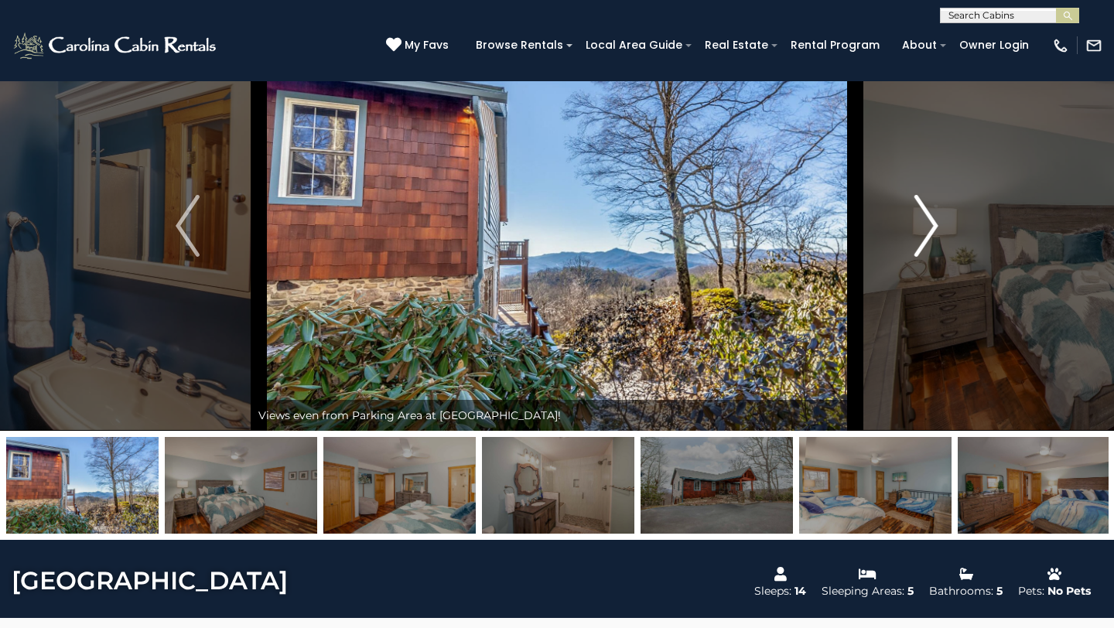
click at [928, 221] on img "Next" at bounding box center [926, 226] width 23 height 62
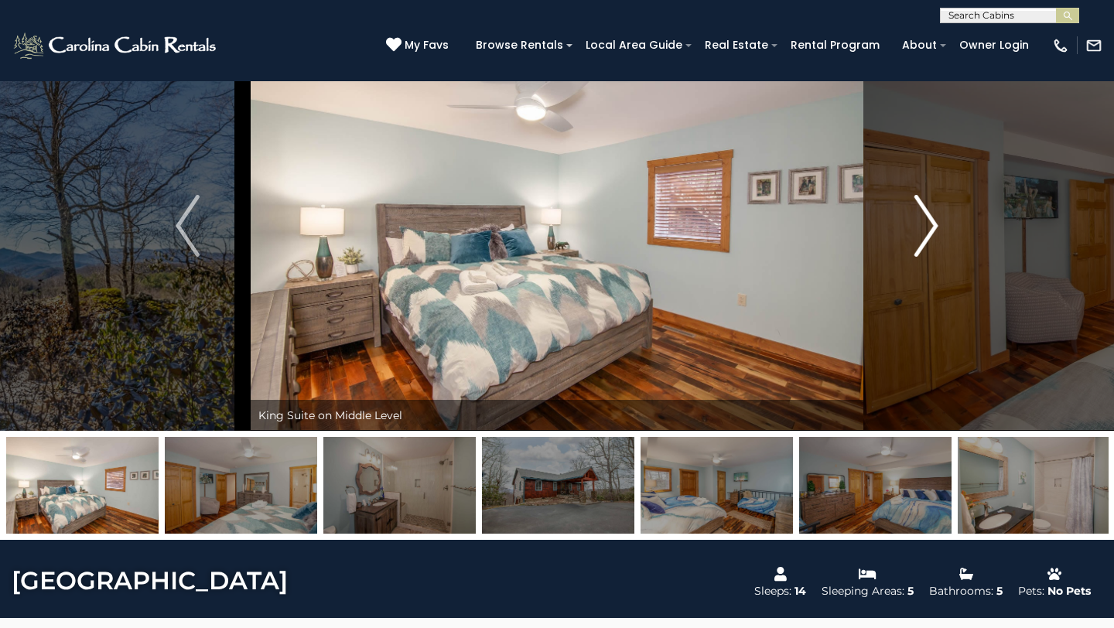
click at [928, 218] on img "Next" at bounding box center [926, 226] width 23 height 62
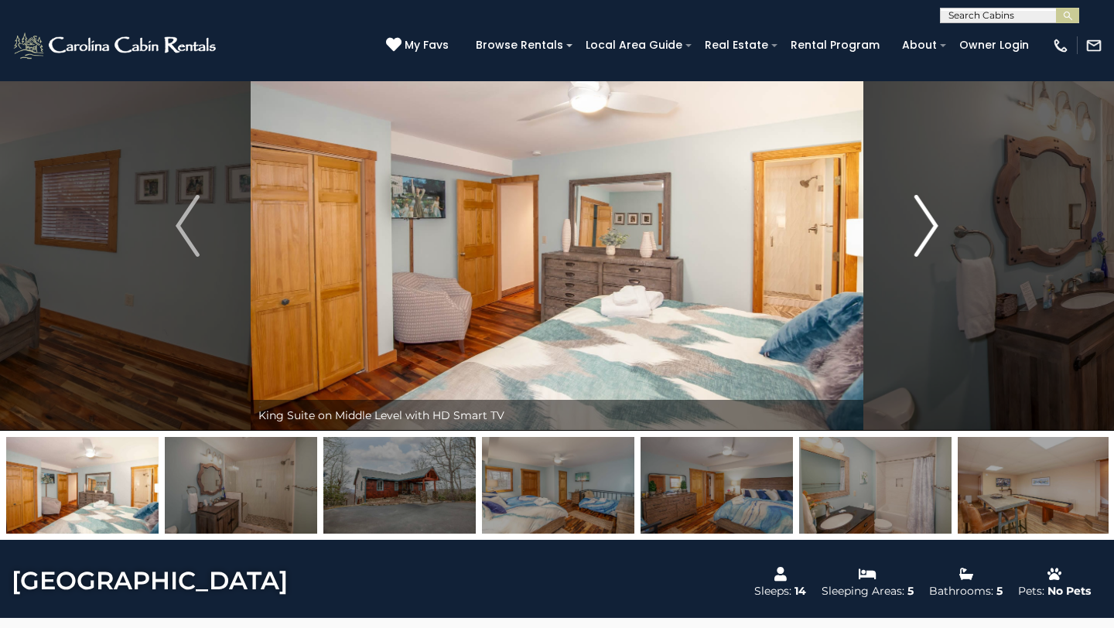
click at [928, 217] on img "Next" at bounding box center [926, 226] width 23 height 62
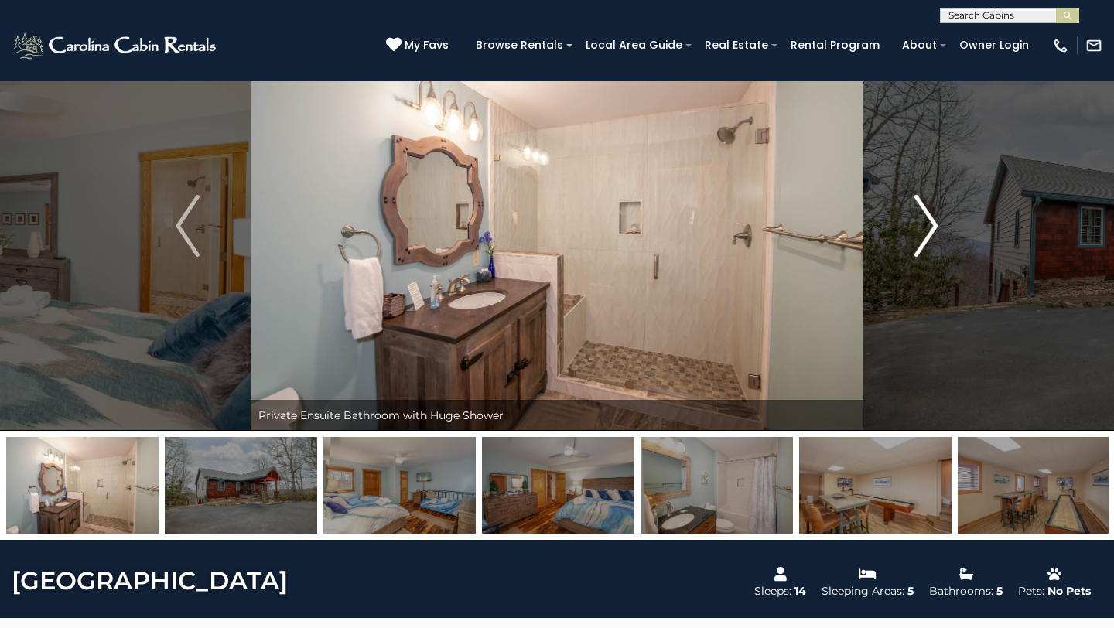
click at [928, 217] on img "Next" at bounding box center [926, 226] width 23 height 62
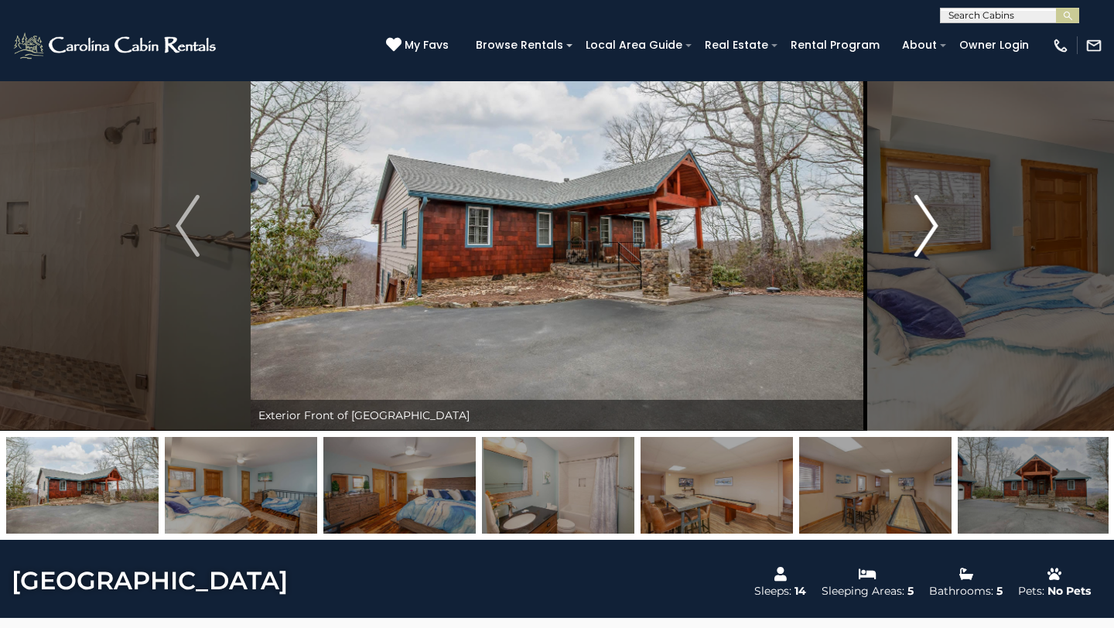
click at [928, 217] on img "Next" at bounding box center [926, 226] width 23 height 62
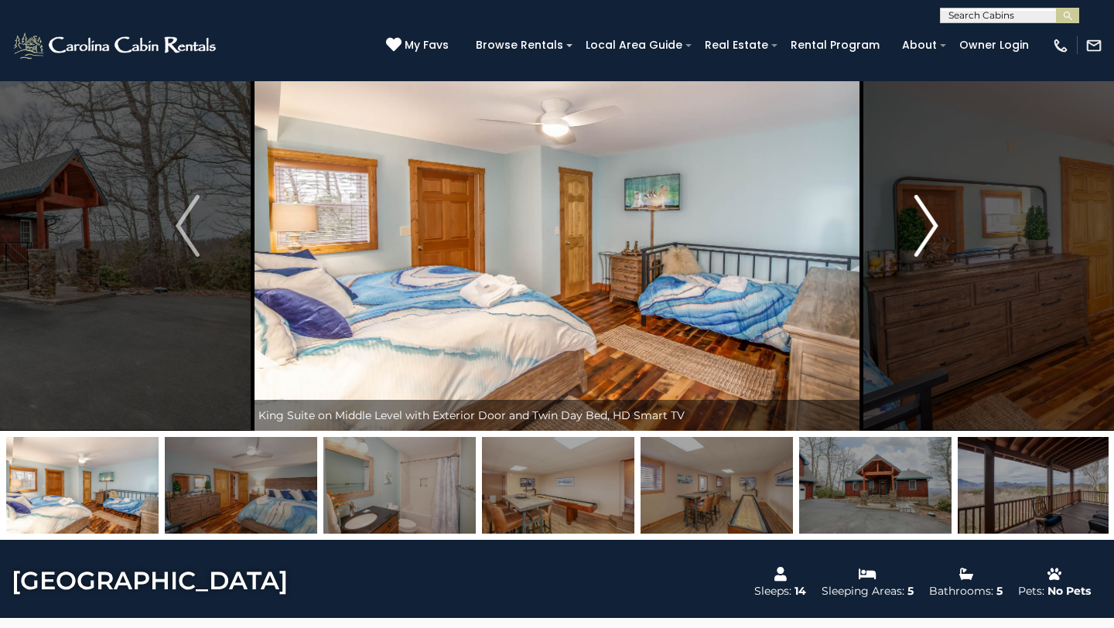
click at [927, 214] on img "Next" at bounding box center [926, 226] width 23 height 62
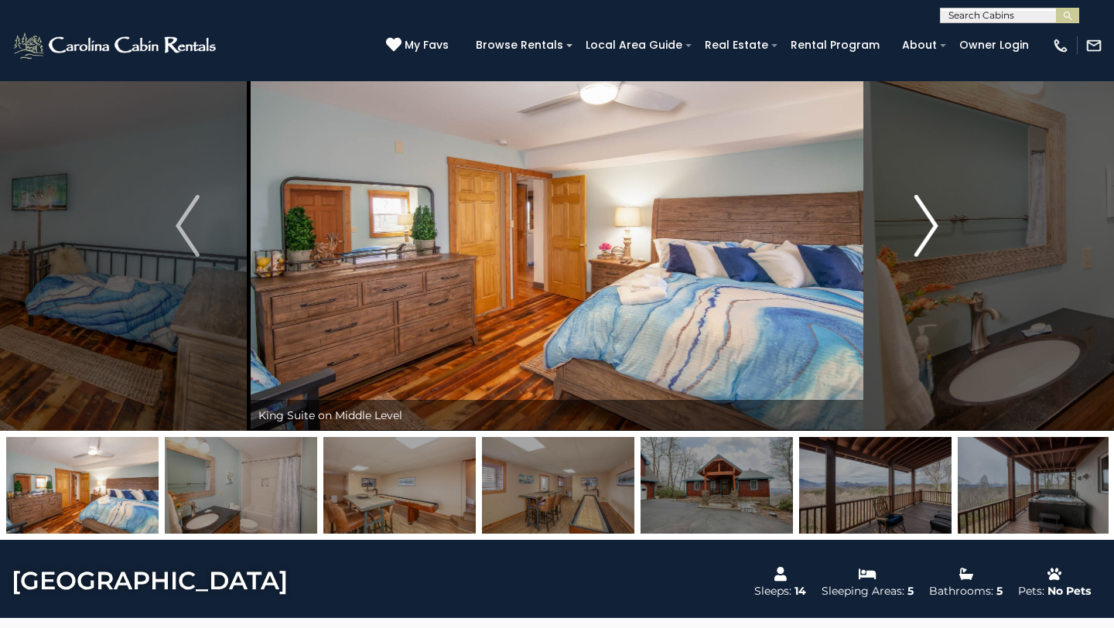
click at [927, 214] on img "Next" at bounding box center [926, 226] width 23 height 62
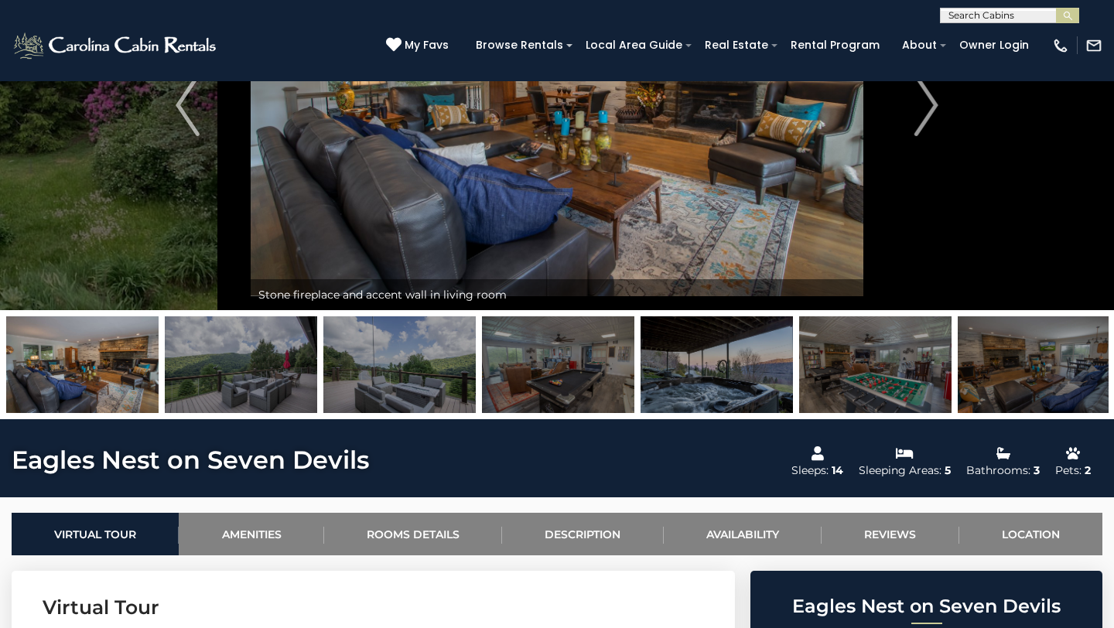
scroll to position [149, 0]
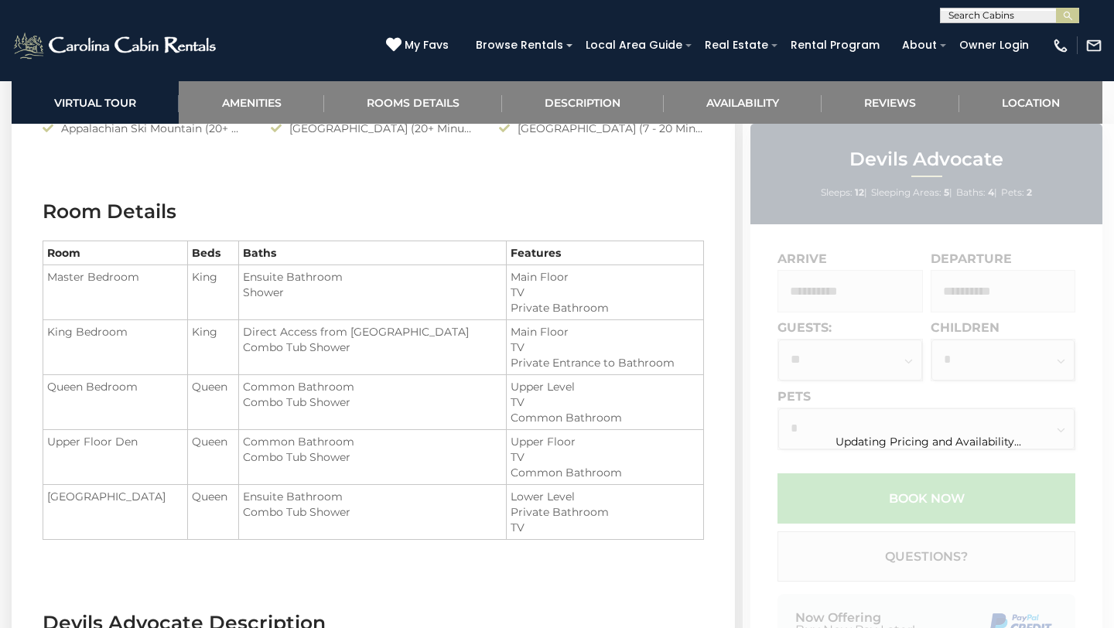
scroll to position [1772, 0]
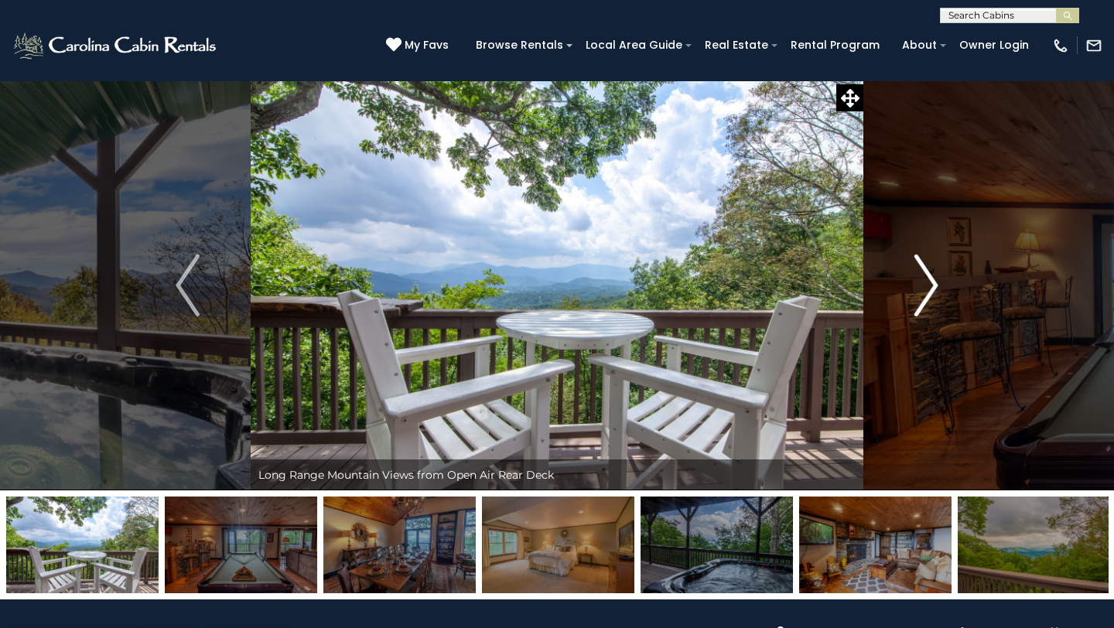
click at [925, 288] on img "Next" at bounding box center [926, 286] width 23 height 62
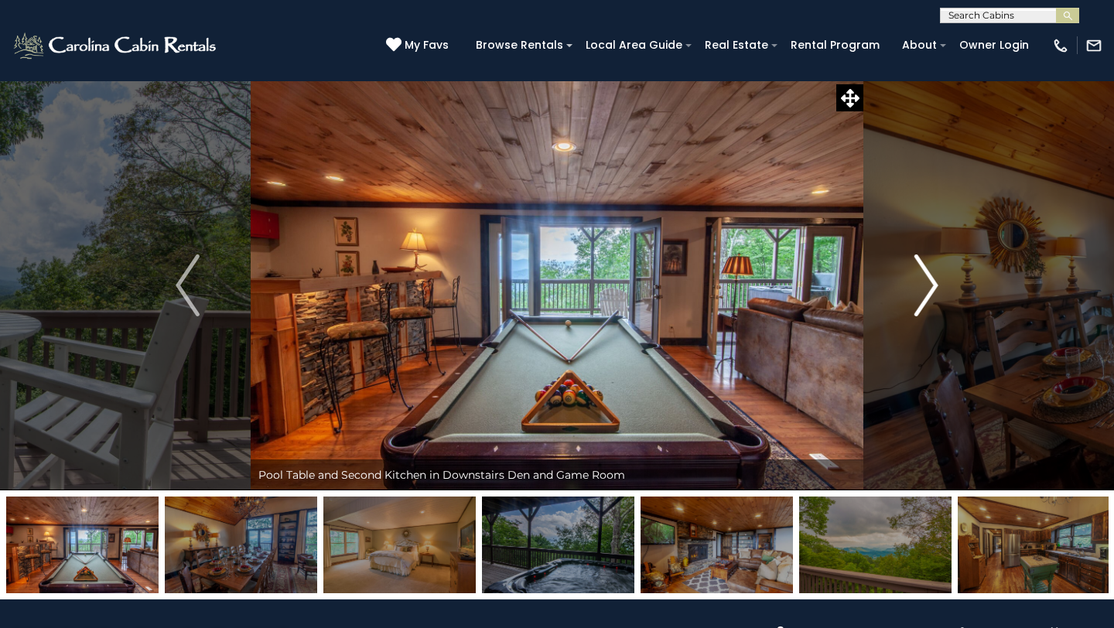
click at [925, 287] on img "Next" at bounding box center [926, 286] width 23 height 62
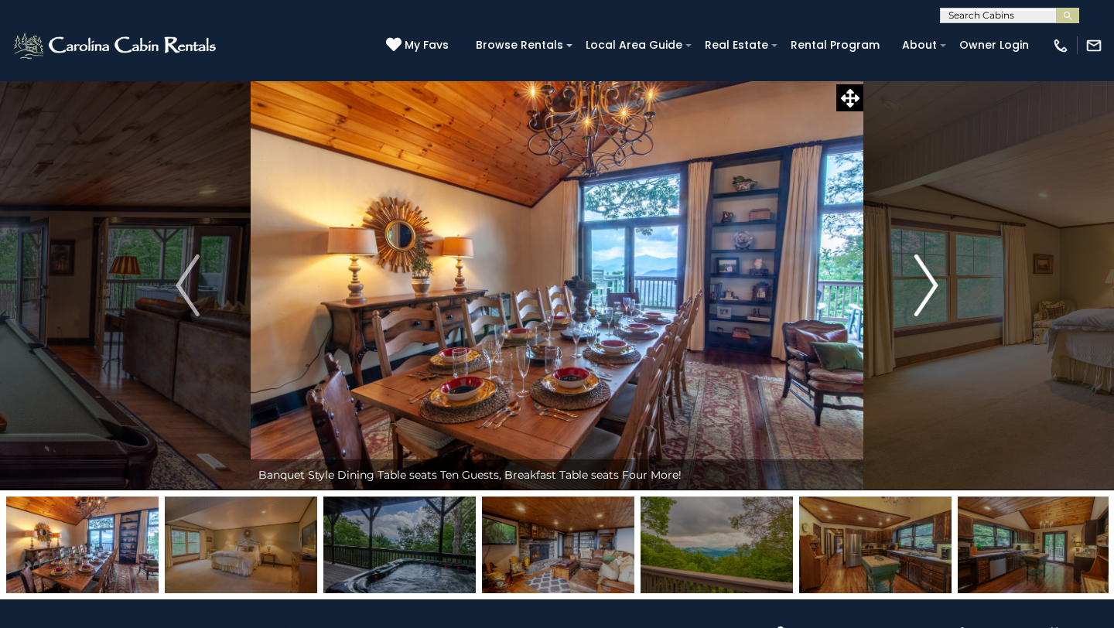
click at [925, 286] on img "Next" at bounding box center [926, 286] width 23 height 62
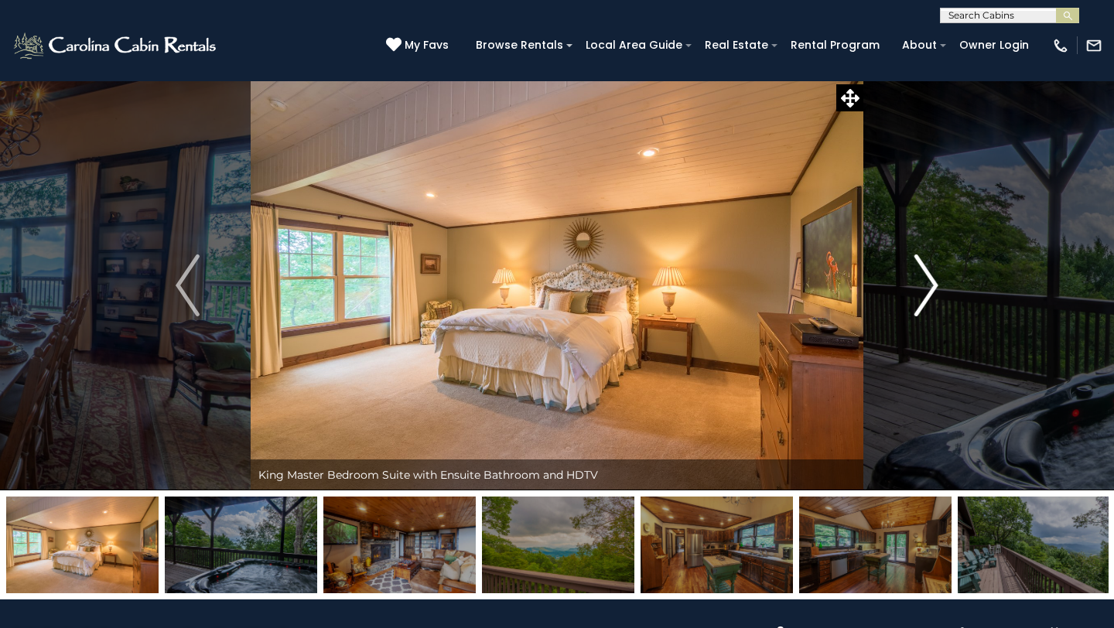
click at [925, 286] on img "Next" at bounding box center [926, 286] width 23 height 62
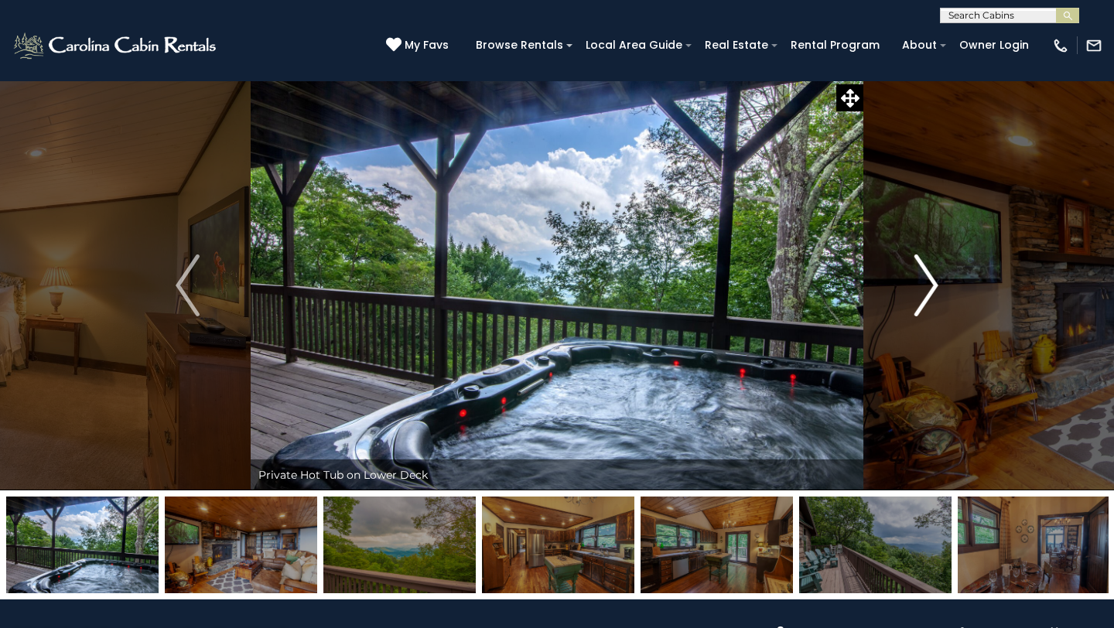
click at [925, 286] on img "Next" at bounding box center [926, 286] width 23 height 62
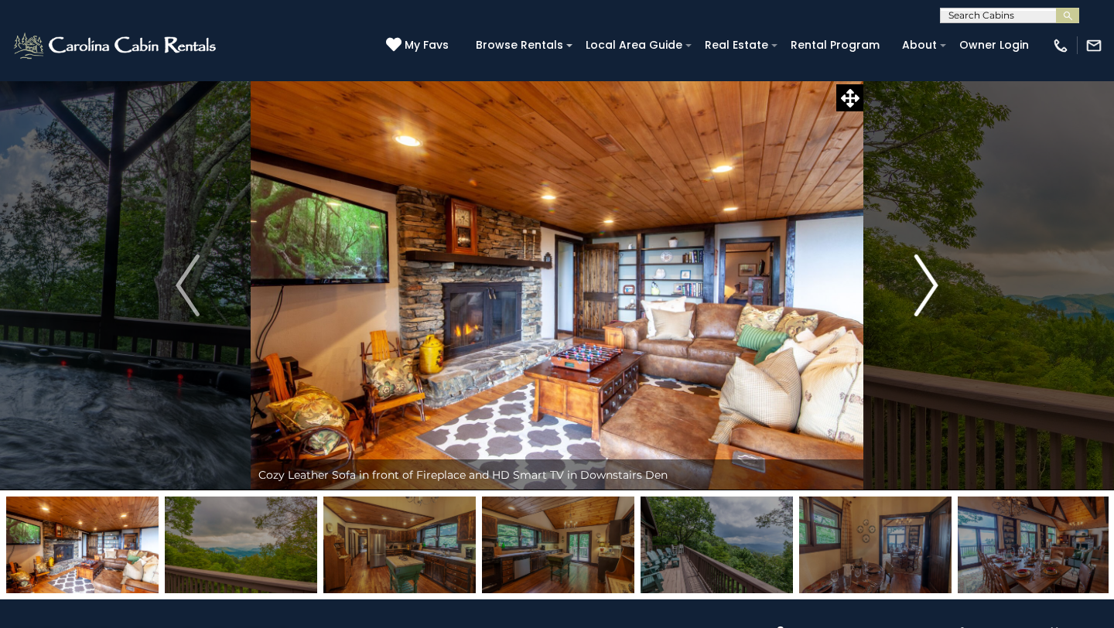
click at [925, 286] on img "Next" at bounding box center [926, 286] width 23 height 62
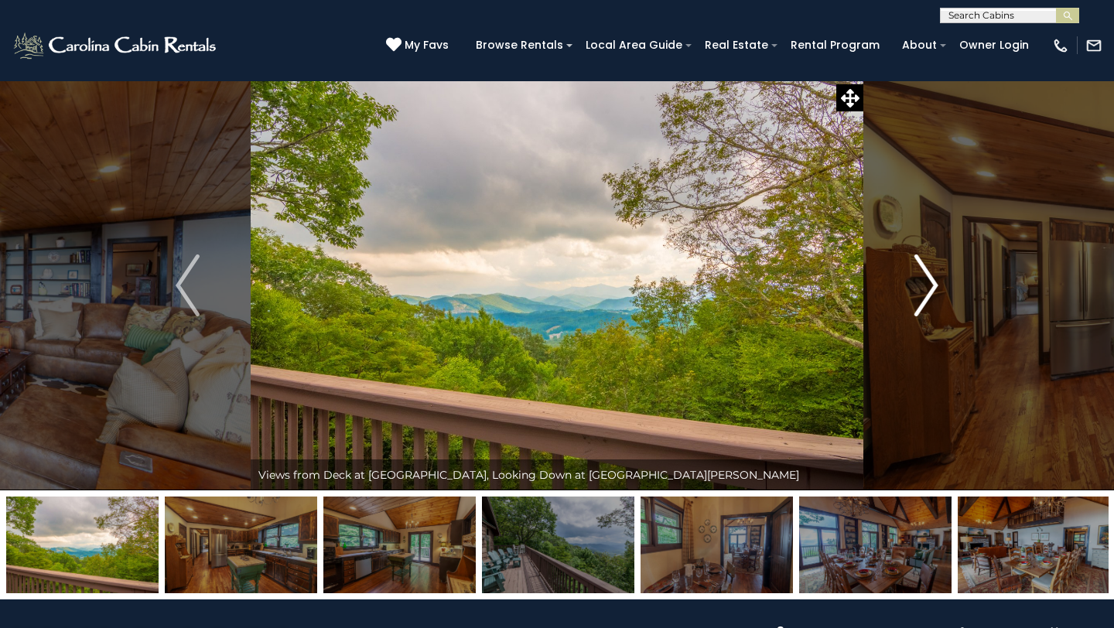
click at [925, 284] on img "Next" at bounding box center [926, 286] width 23 height 62
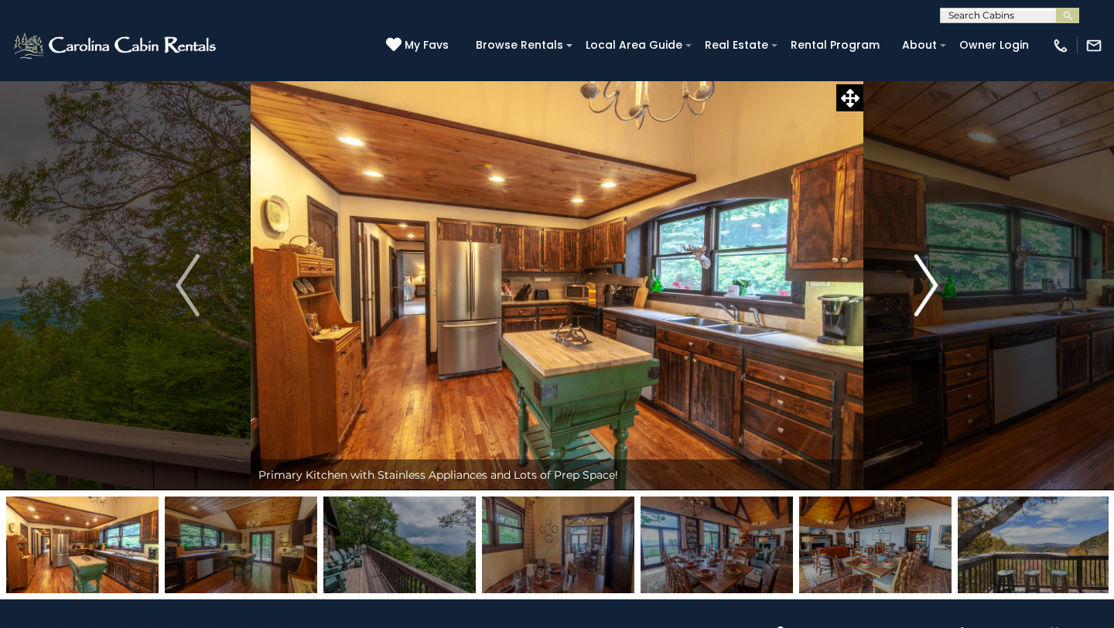
click at [924, 282] on img "Next" at bounding box center [926, 286] width 23 height 62
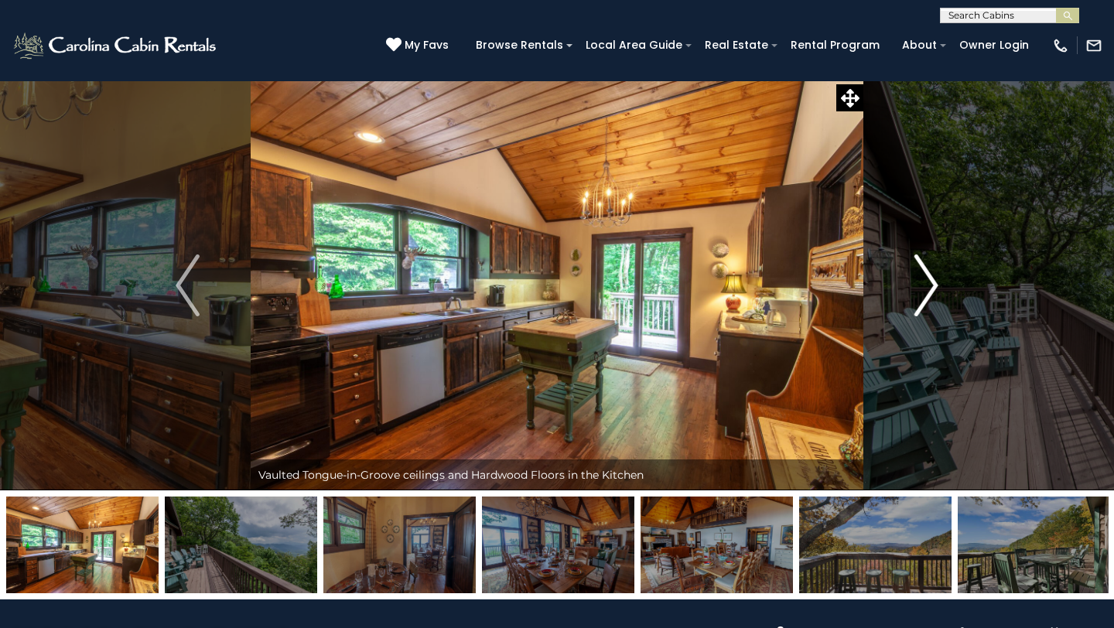
click at [924, 280] on img "Next" at bounding box center [926, 286] width 23 height 62
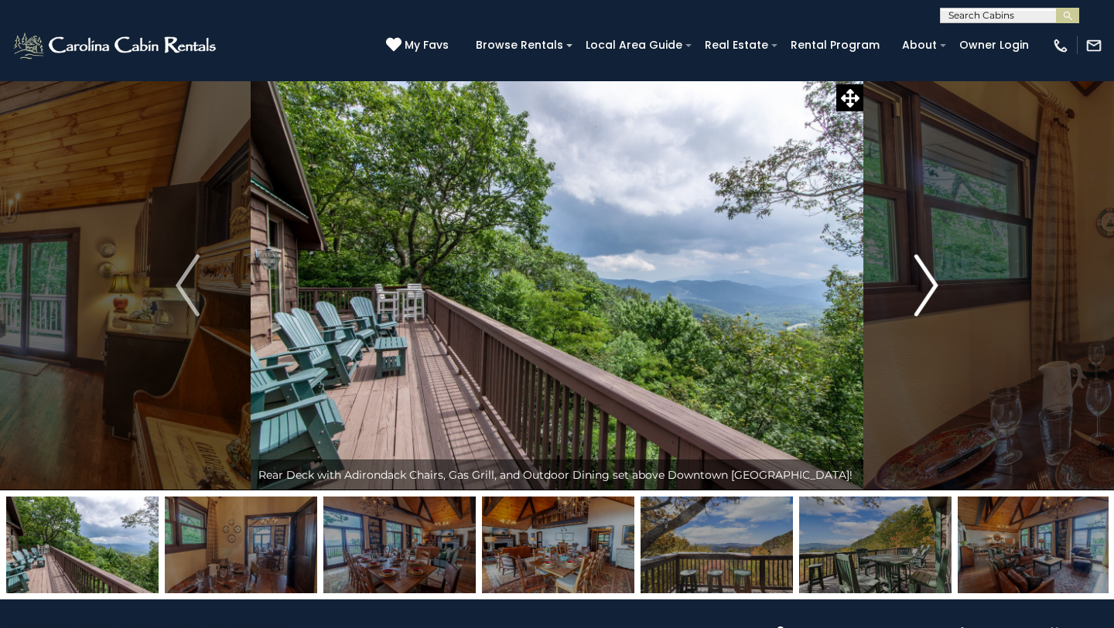
click at [924, 279] on img "Next" at bounding box center [926, 286] width 23 height 62
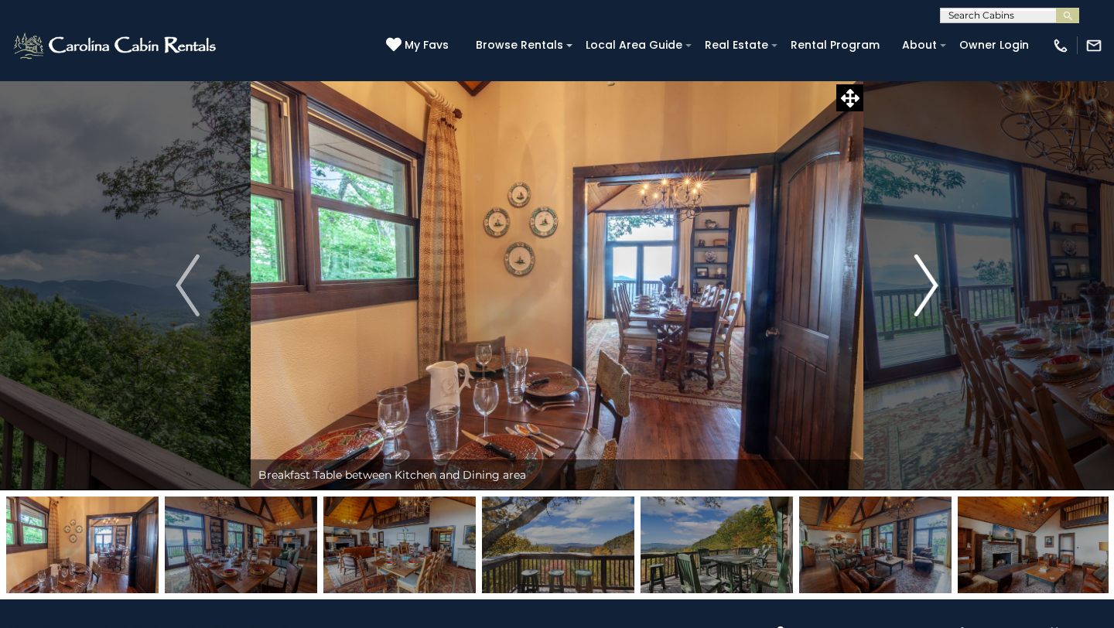
click at [924, 278] on img "Next" at bounding box center [926, 286] width 23 height 62
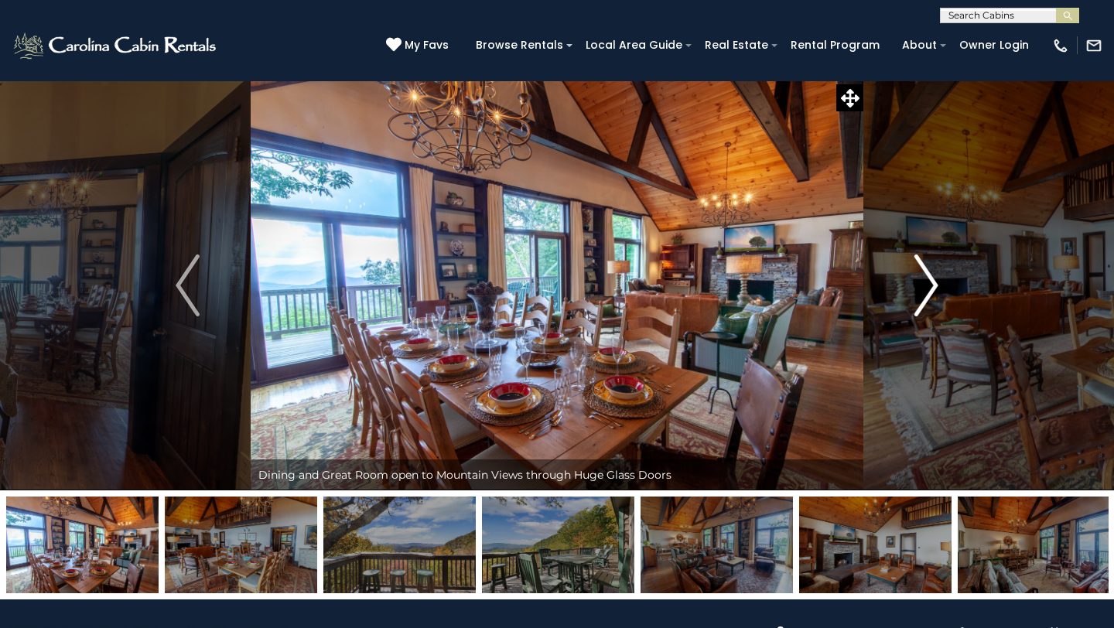
click at [924, 278] on img "Next" at bounding box center [926, 286] width 23 height 62
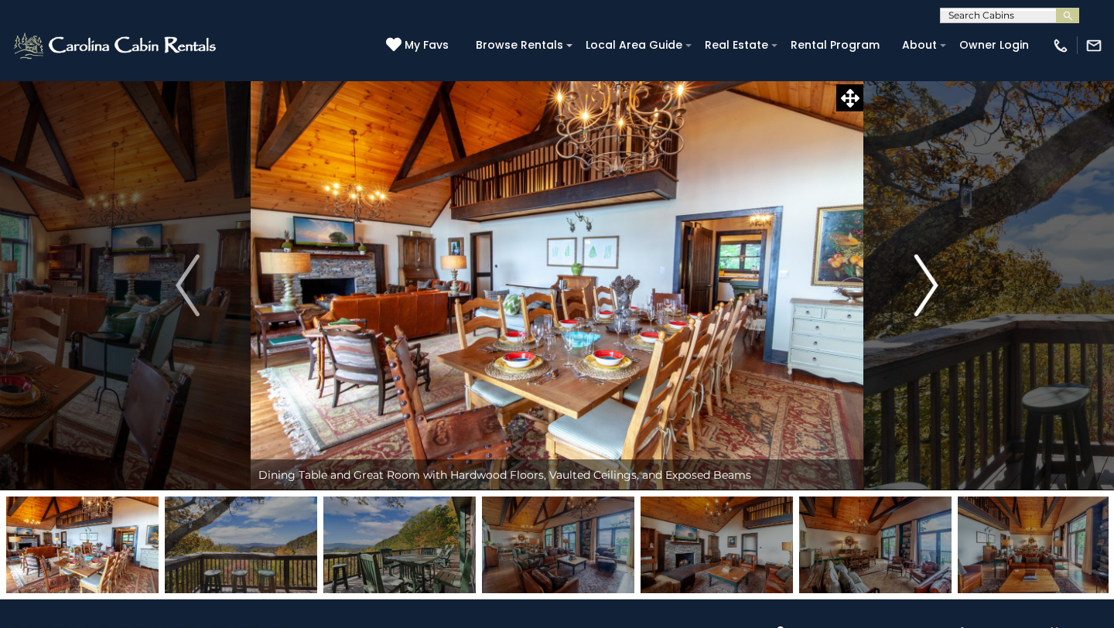
click at [924, 277] on img "Next" at bounding box center [926, 286] width 23 height 62
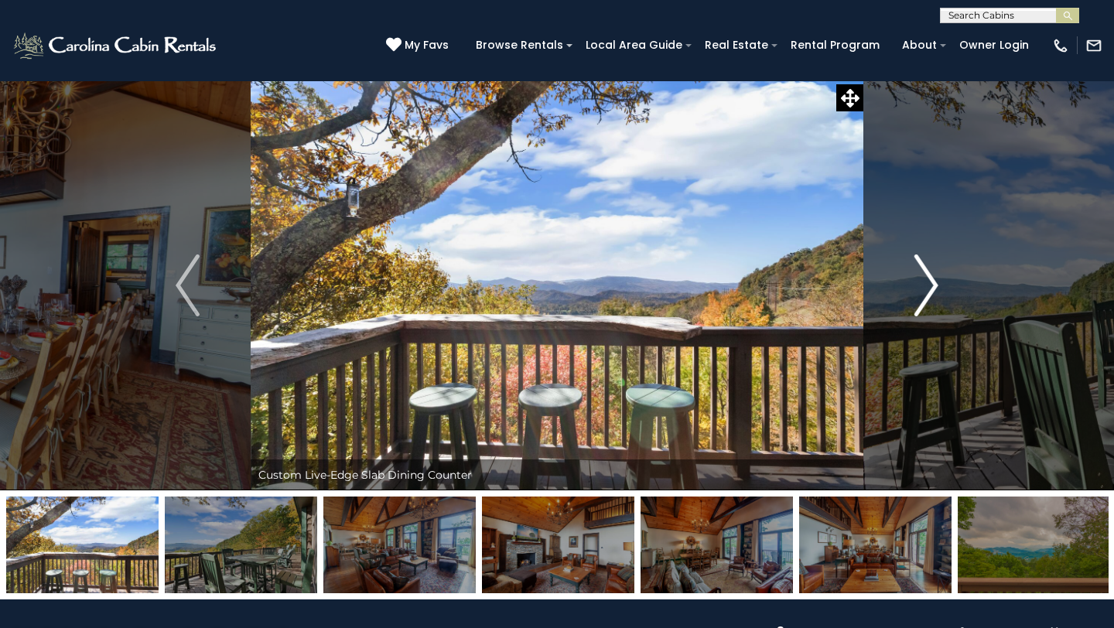
click at [922, 275] on img "Next" at bounding box center [926, 286] width 23 height 62
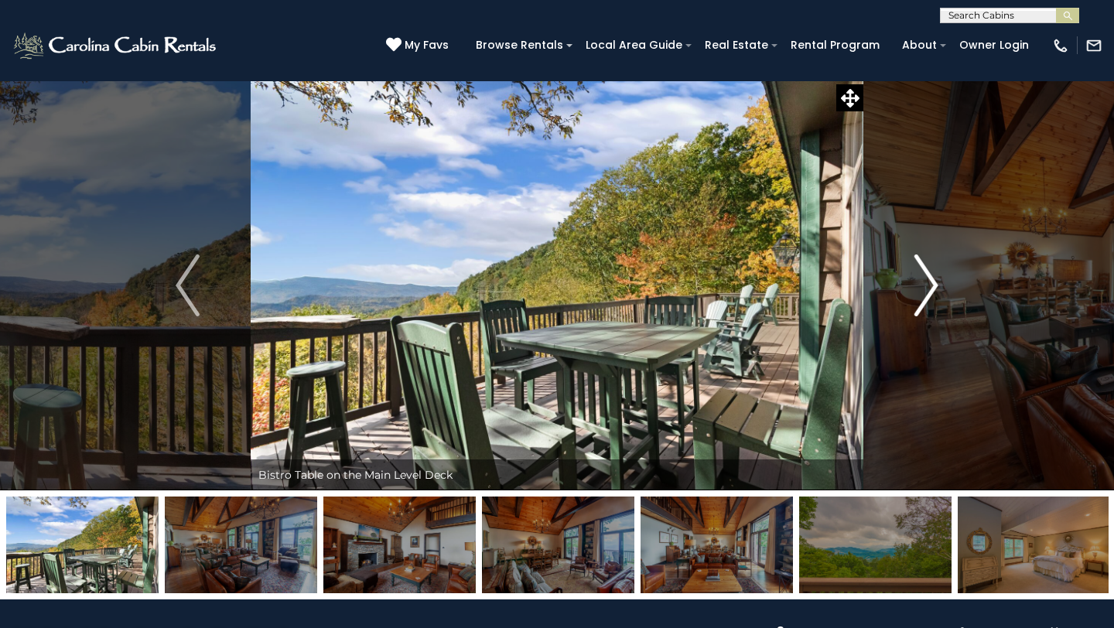
click at [922, 274] on img "Next" at bounding box center [926, 286] width 23 height 62
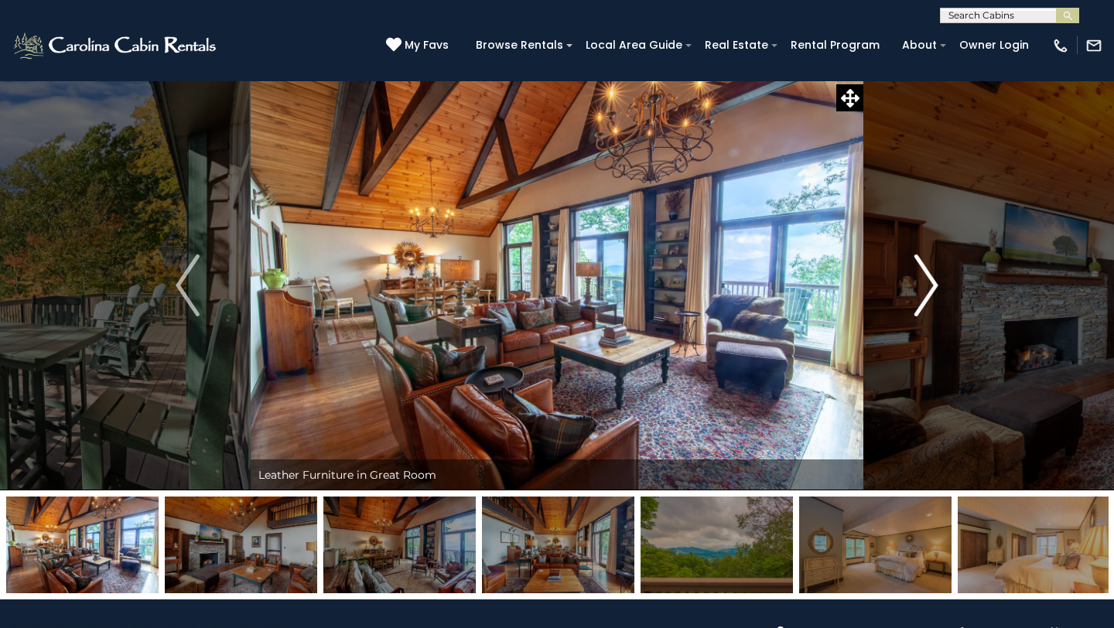
click at [922, 274] on img "Next" at bounding box center [926, 286] width 23 height 62
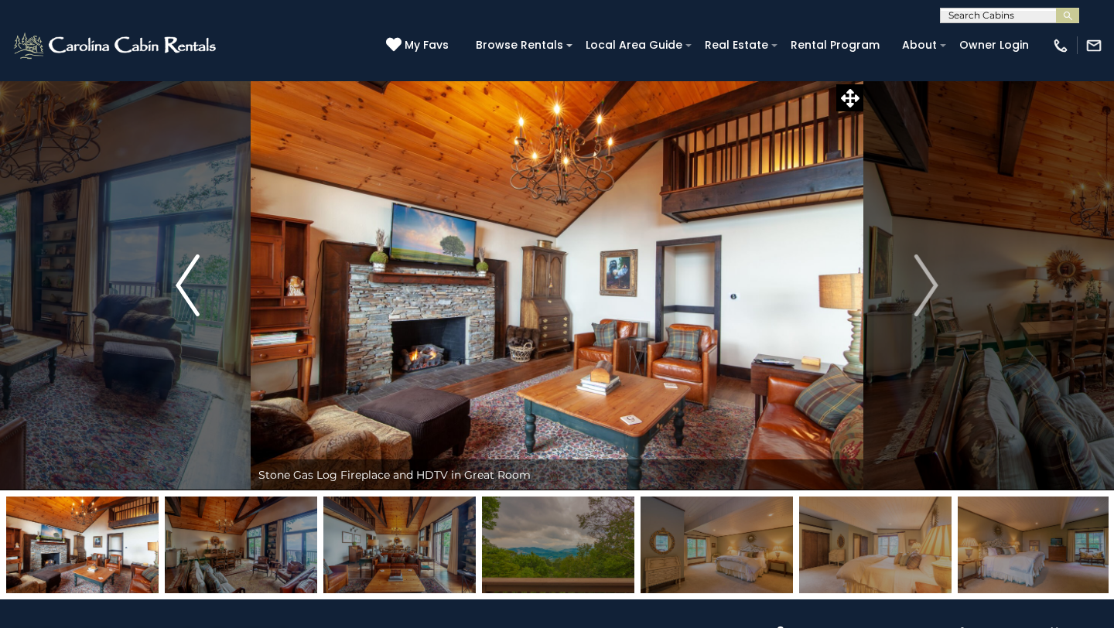
click at [191, 270] on img "Previous" at bounding box center [187, 286] width 23 height 62
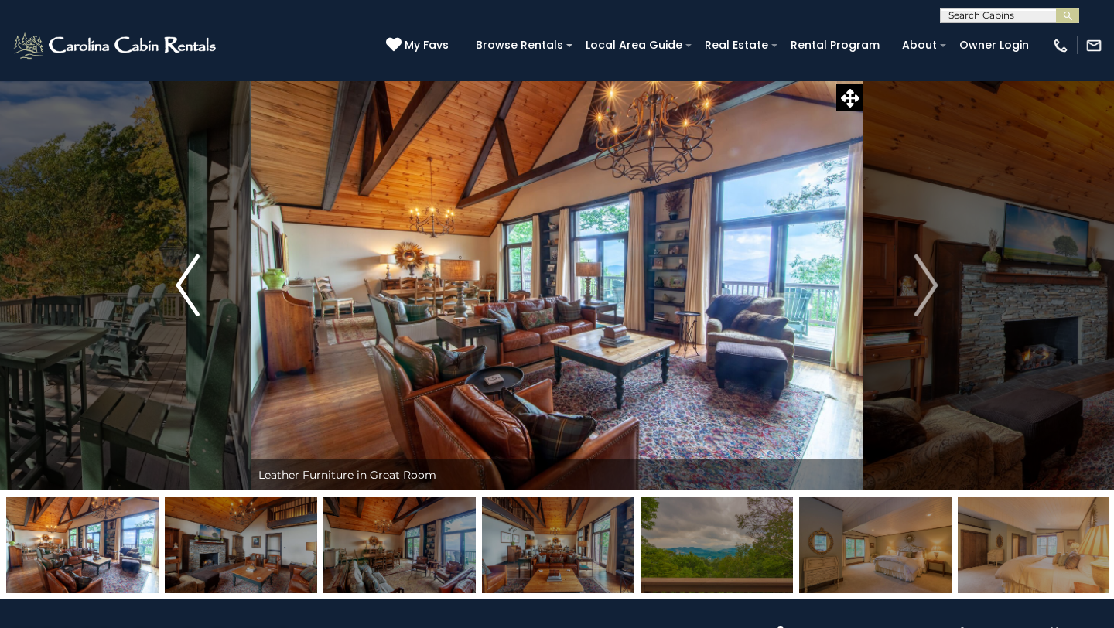
click at [191, 270] on img "Previous" at bounding box center [187, 286] width 23 height 62
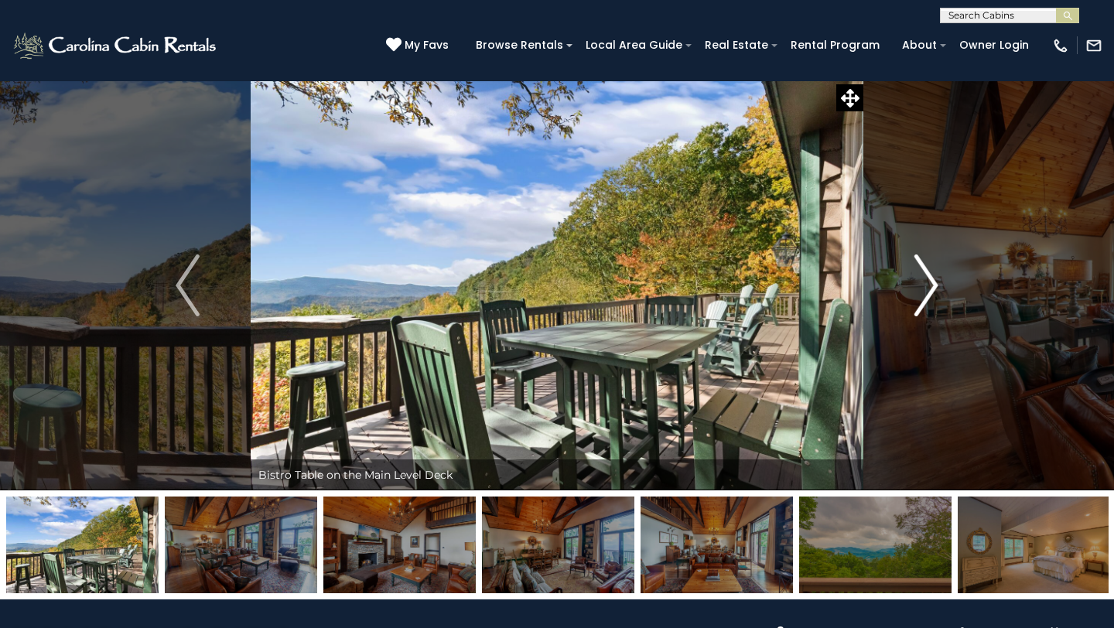
click at [925, 274] on img "Next" at bounding box center [926, 286] width 23 height 62
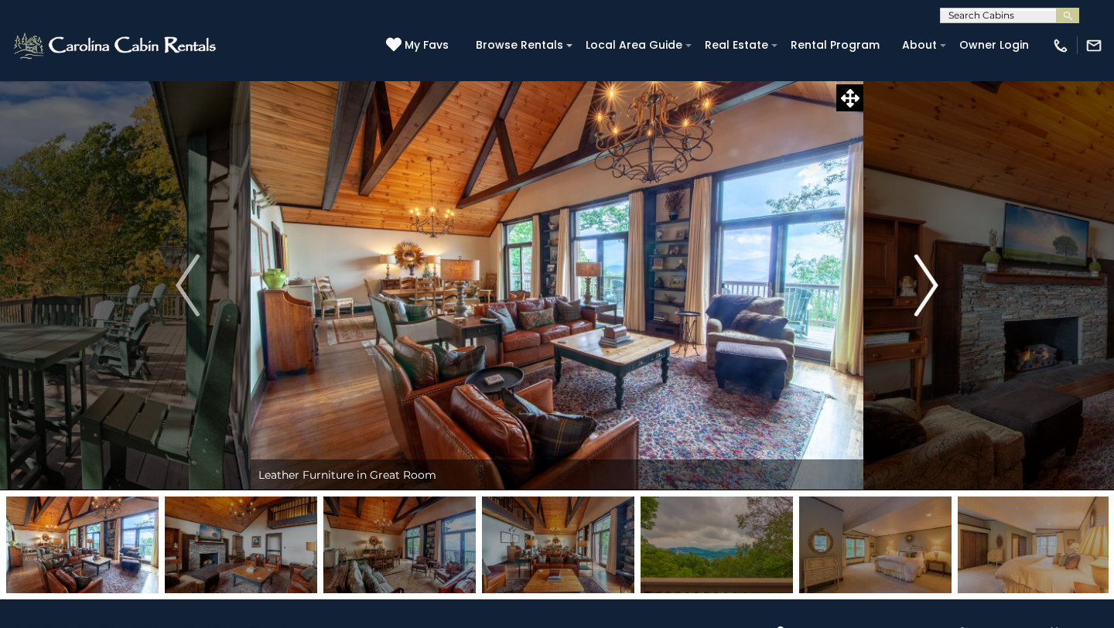
click at [922, 272] on img "Next" at bounding box center [926, 286] width 23 height 62
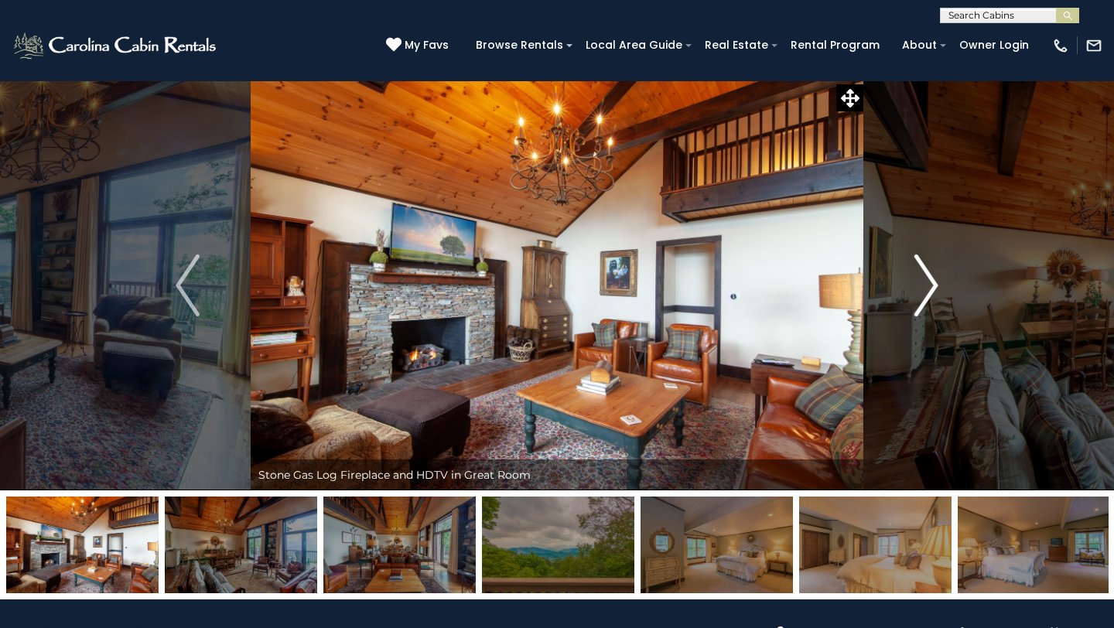
click at [922, 272] on img "Next" at bounding box center [926, 286] width 23 height 62
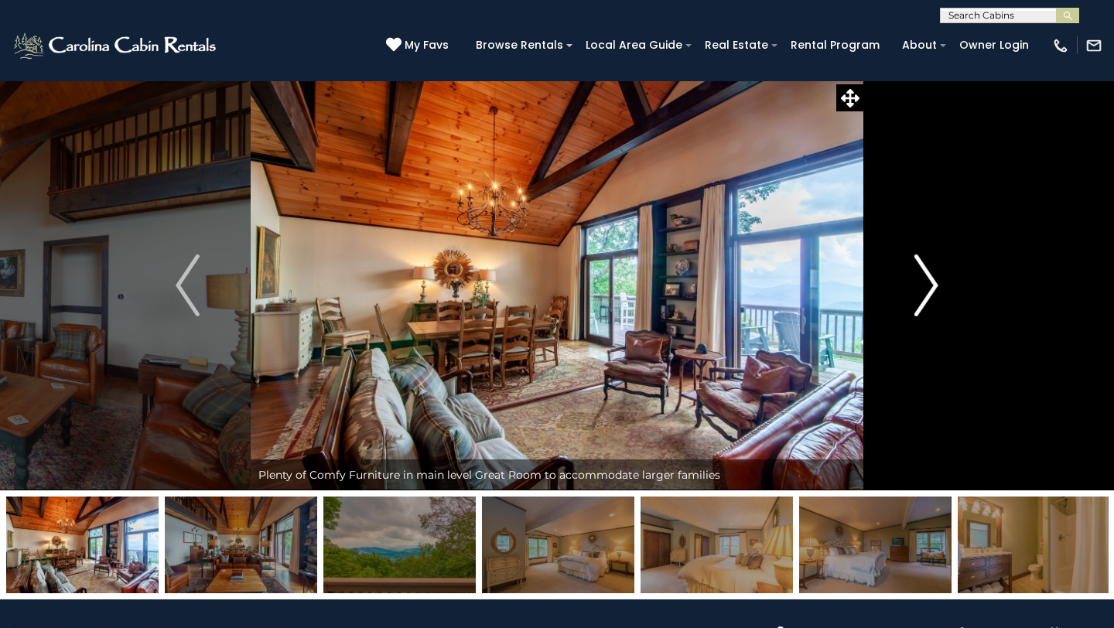
click at [922, 272] on img "Next" at bounding box center [926, 286] width 23 height 62
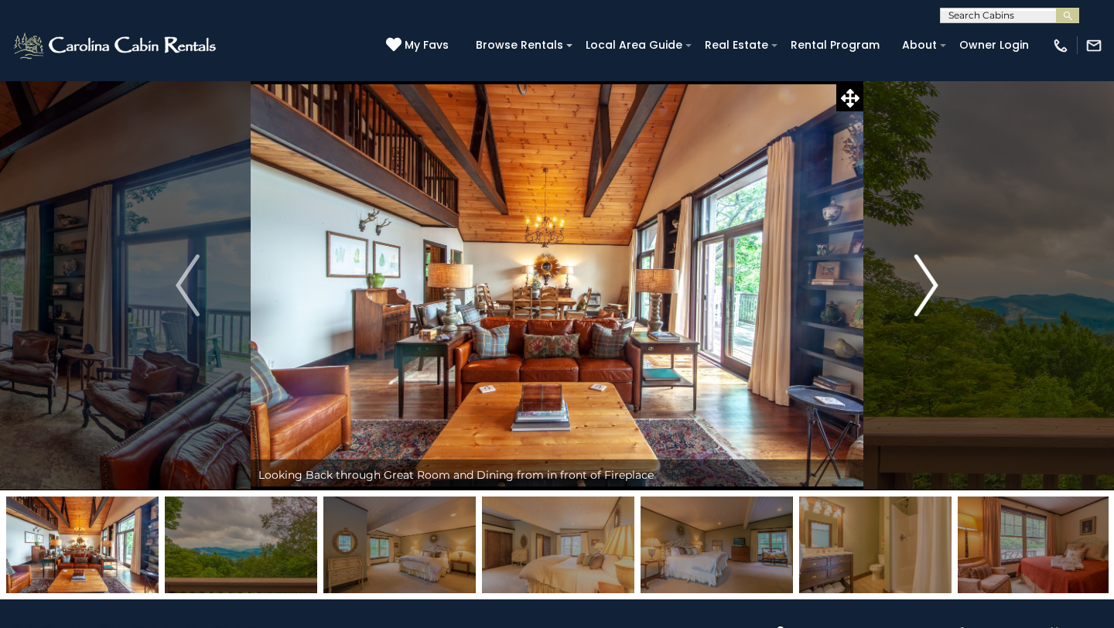
click at [921, 271] on img "Next" at bounding box center [926, 286] width 23 height 62
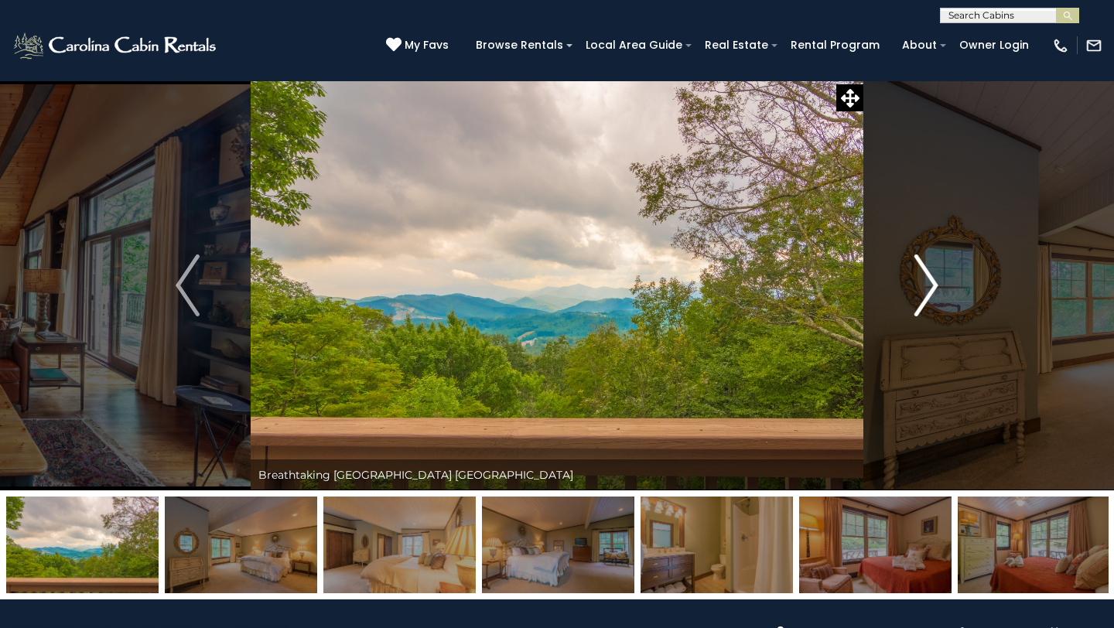
click at [921, 271] on img "Next" at bounding box center [926, 286] width 23 height 62
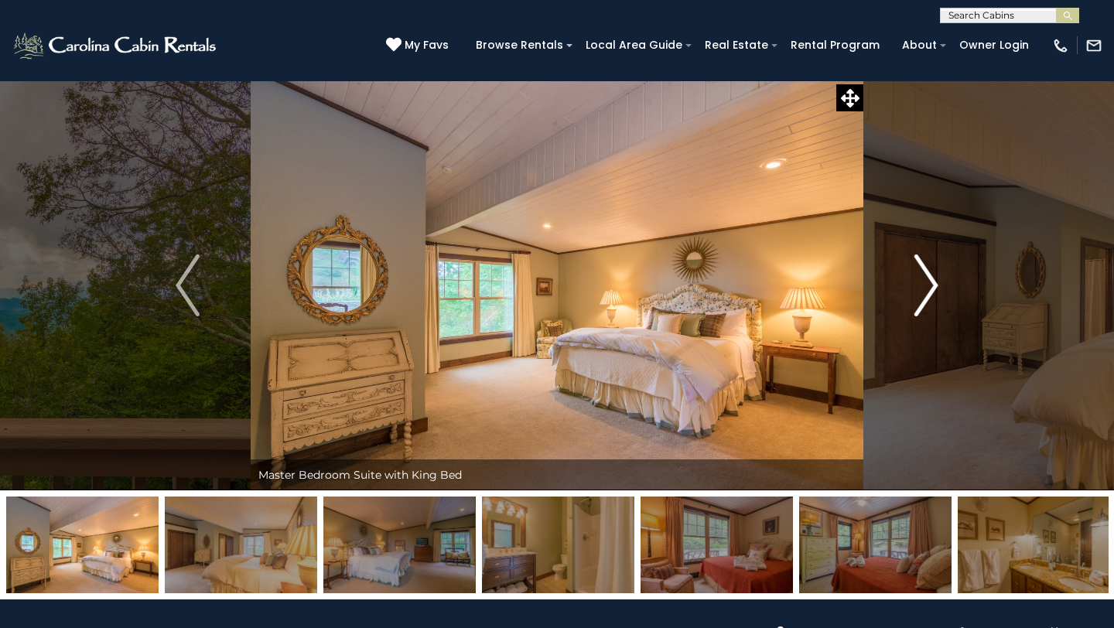
click at [919, 268] on img "Next" at bounding box center [926, 286] width 23 height 62
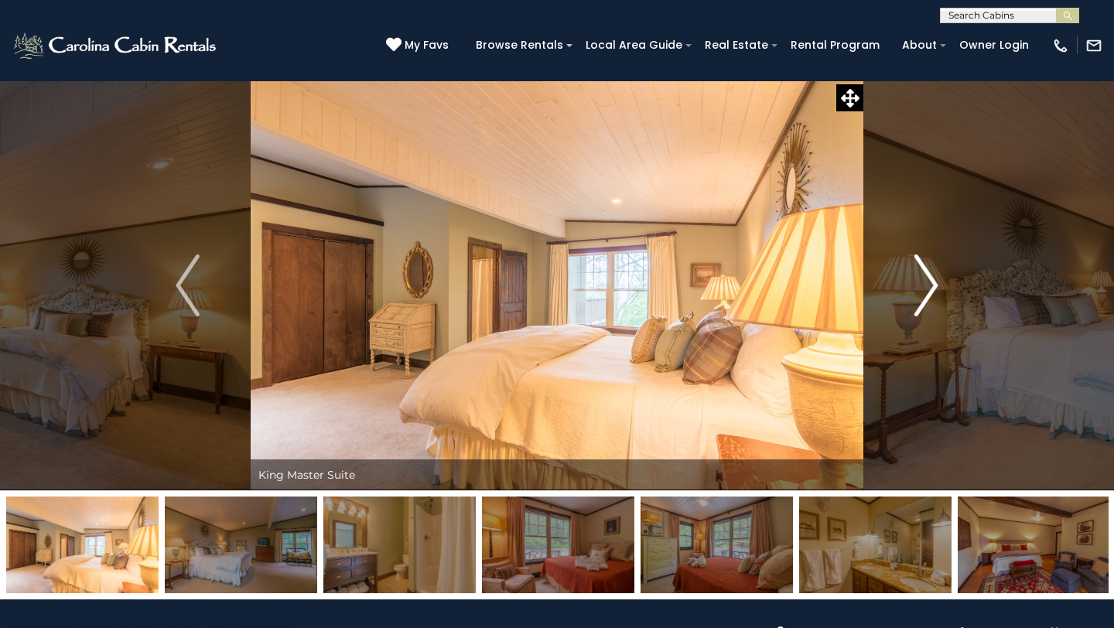
click at [919, 267] on img "Next" at bounding box center [926, 286] width 23 height 62
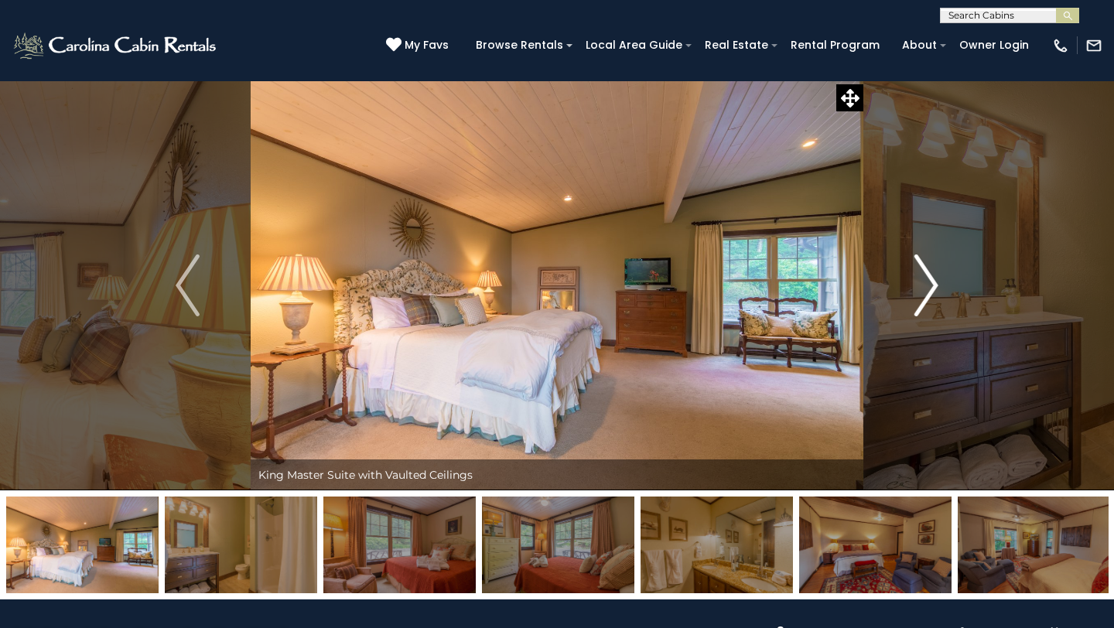
click at [918, 267] on img "Next" at bounding box center [926, 286] width 23 height 62
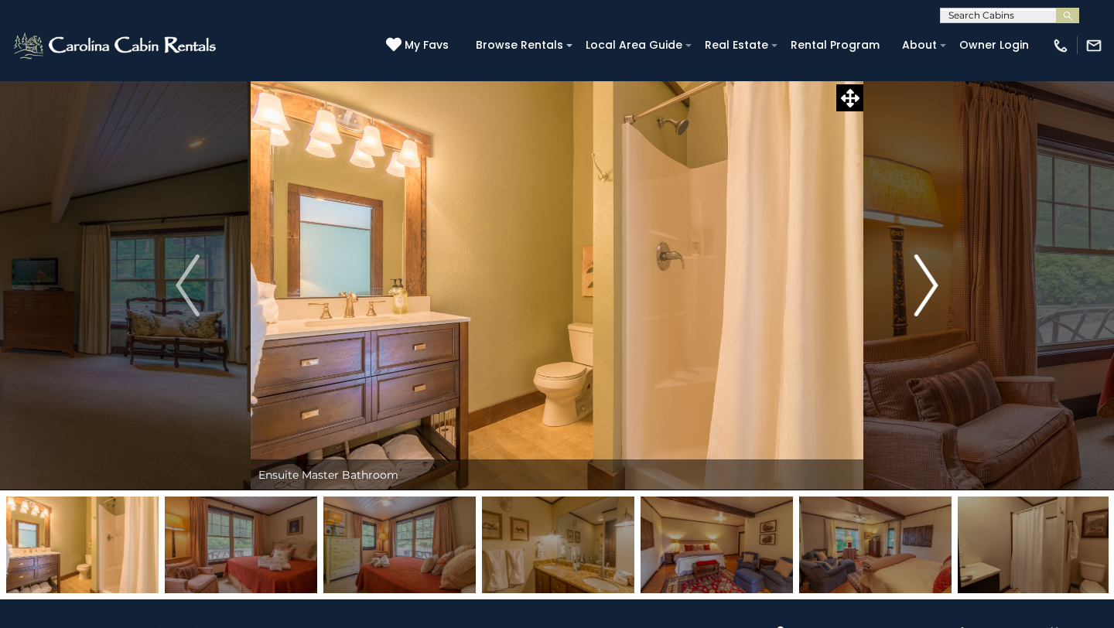
click at [918, 267] on img "Next" at bounding box center [926, 286] width 23 height 62
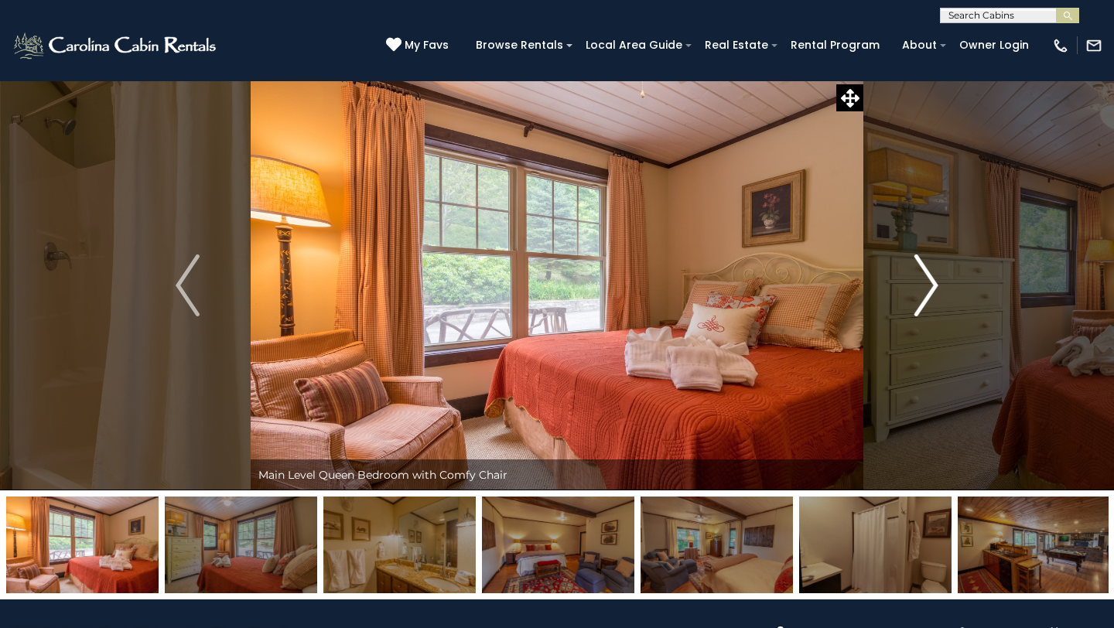
click at [918, 266] on img "Next" at bounding box center [926, 286] width 23 height 62
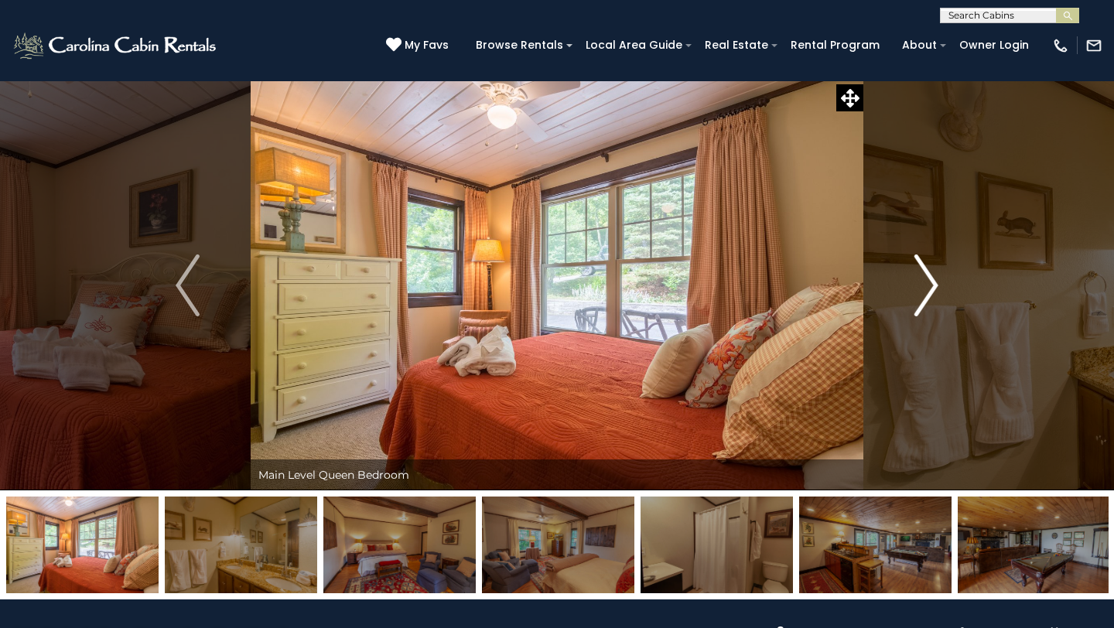
click at [918, 266] on img "Next" at bounding box center [926, 286] width 23 height 62
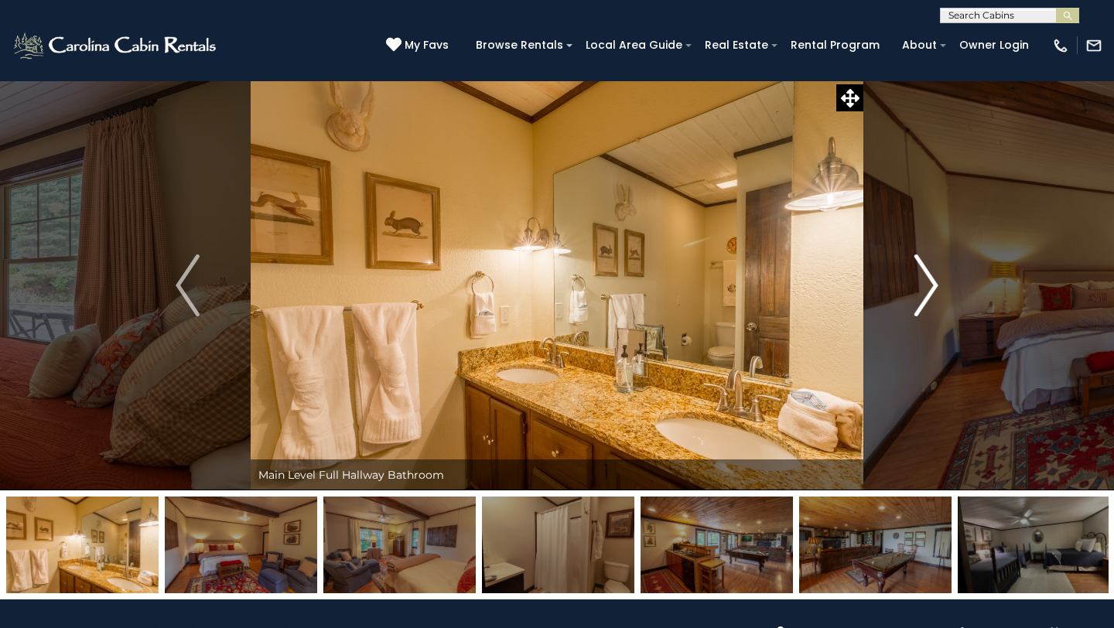
click at [917, 266] on img "Next" at bounding box center [926, 286] width 23 height 62
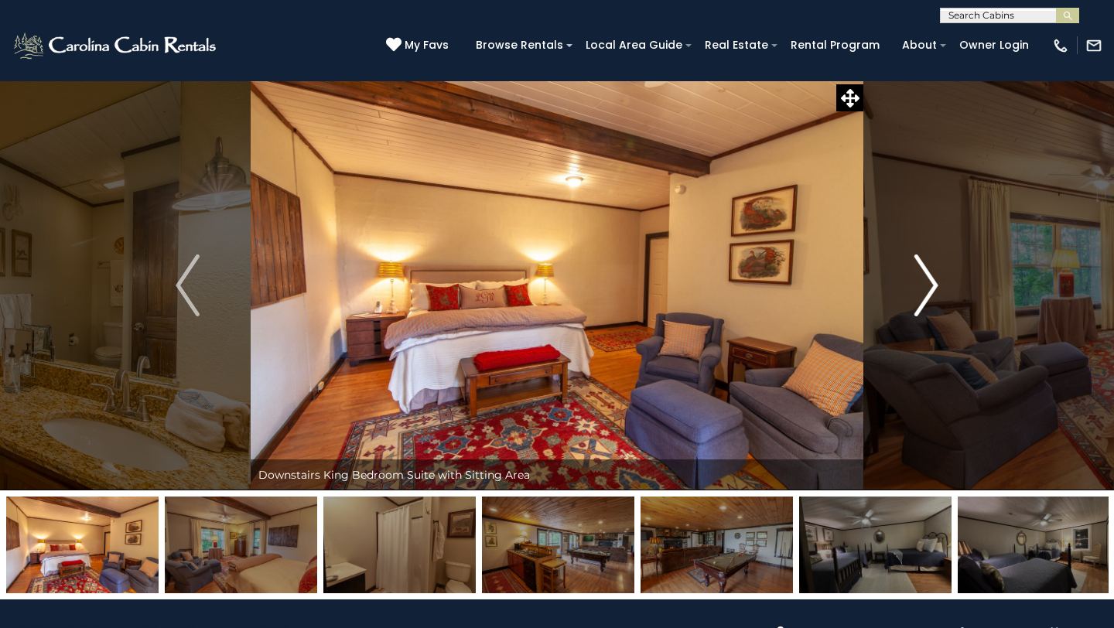
click at [917, 266] on img "Next" at bounding box center [926, 286] width 23 height 62
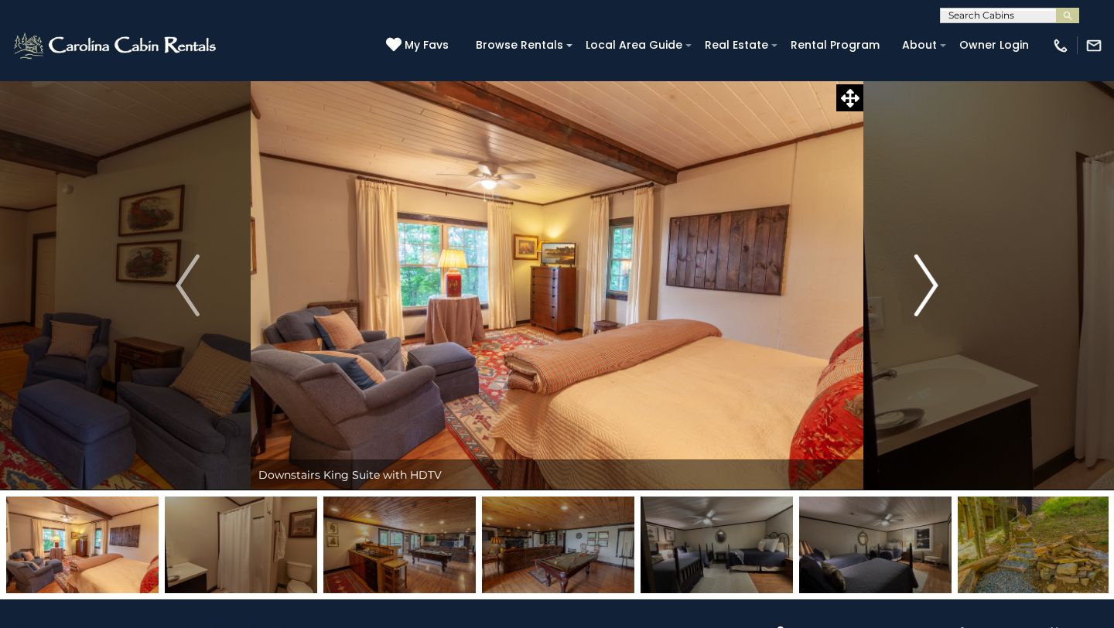
click at [917, 266] on img "Next" at bounding box center [926, 286] width 23 height 62
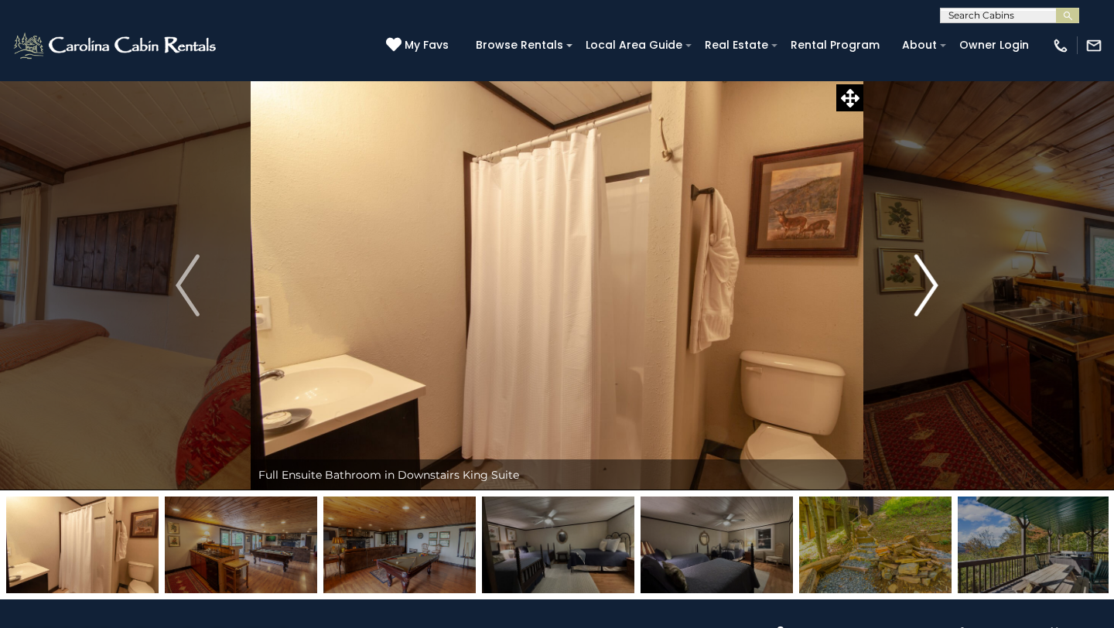
click at [917, 265] on img "Next" at bounding box center [926, 286] width 23 height 62
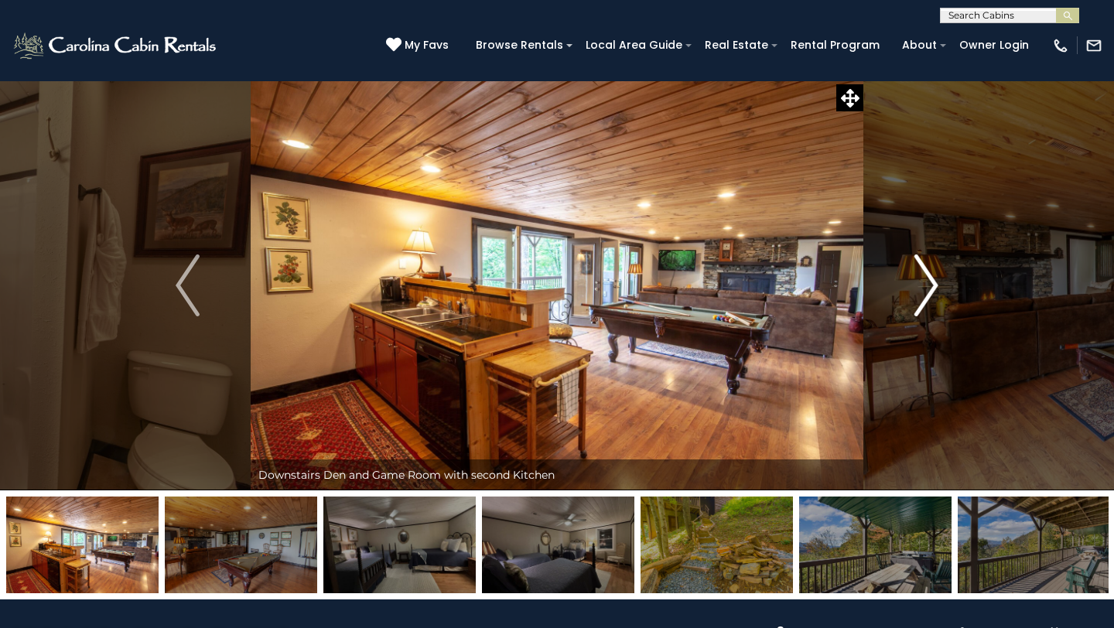
click at [918, 262] on img "Next" at bounding box center [926, 286] width 23 height 62
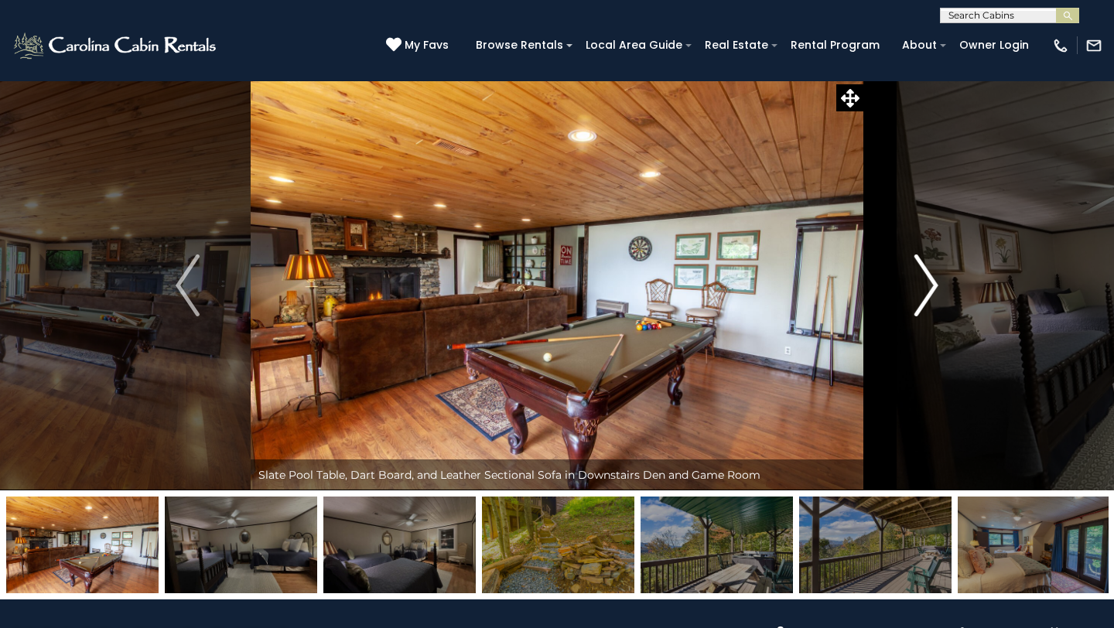
click at [918, 262] on img "Next" at bounding box center [926, 286] width 23 height 62
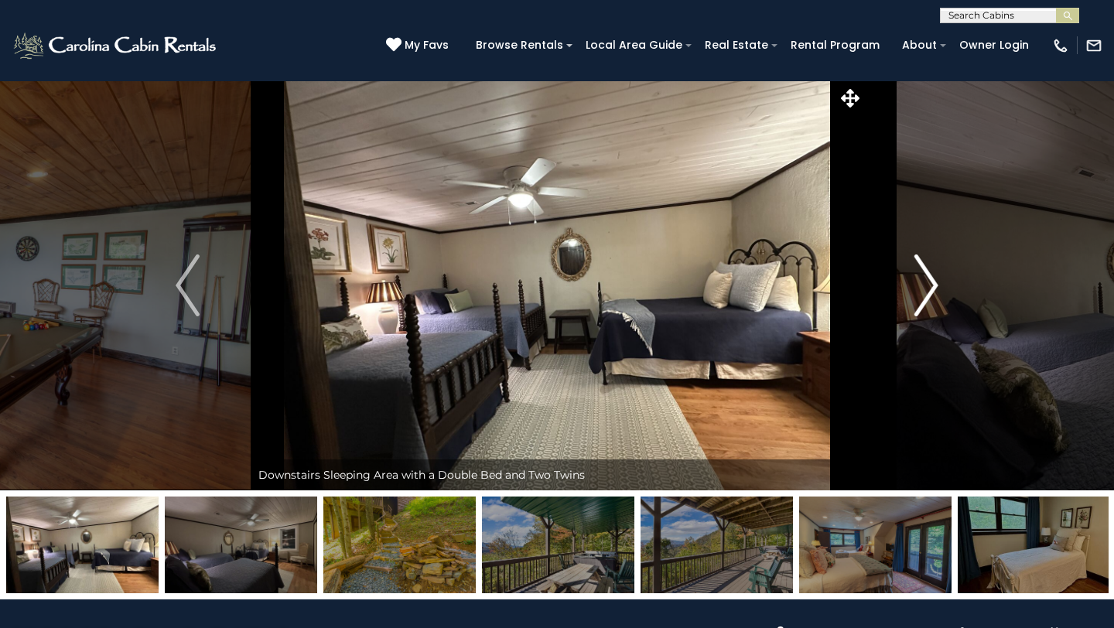
click at [921, 257] on img "Next" at bounding box center [926, 286] width 23 height 62
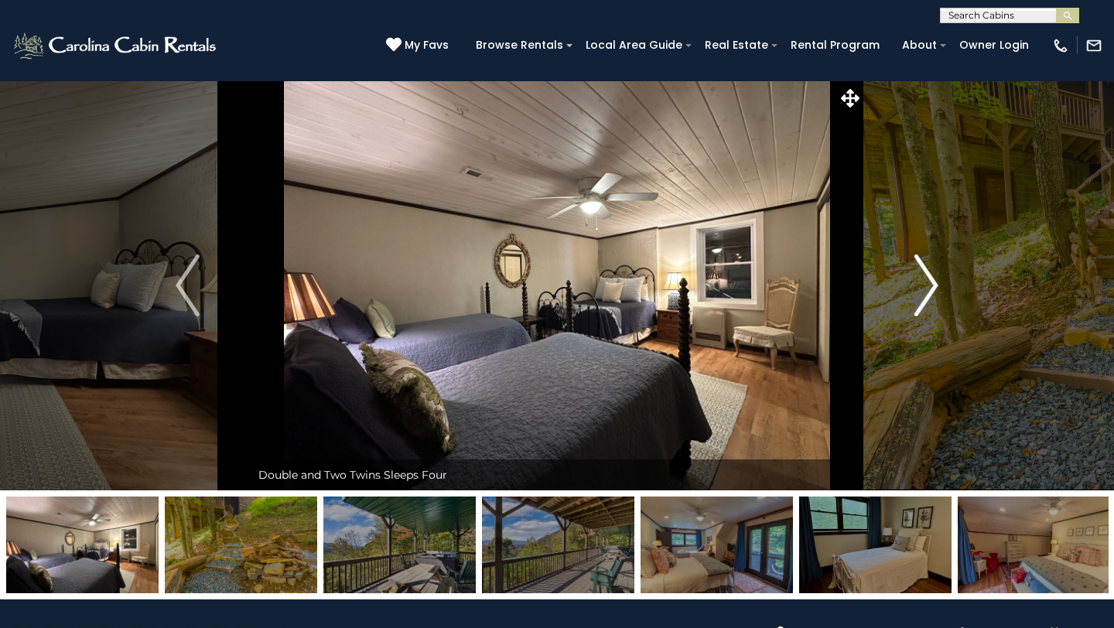
click at [919, 255] on img "Next" at bounding box center [926, 286] width 23 height 62
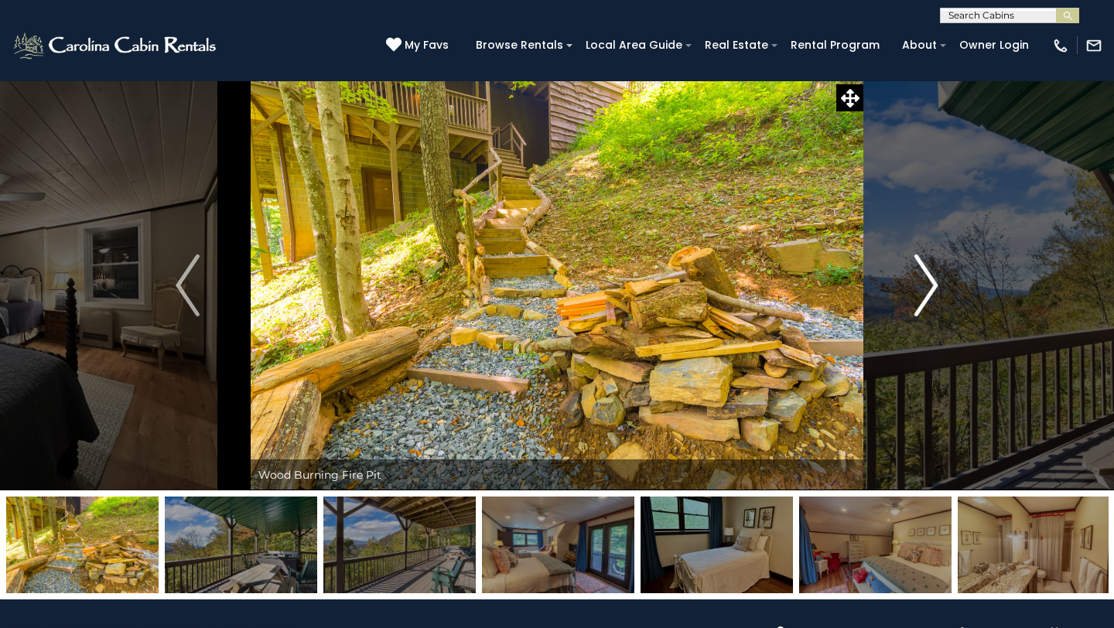
click at [921, 255] on img "Next" at bounding box center [926, 286] width 23 height 62
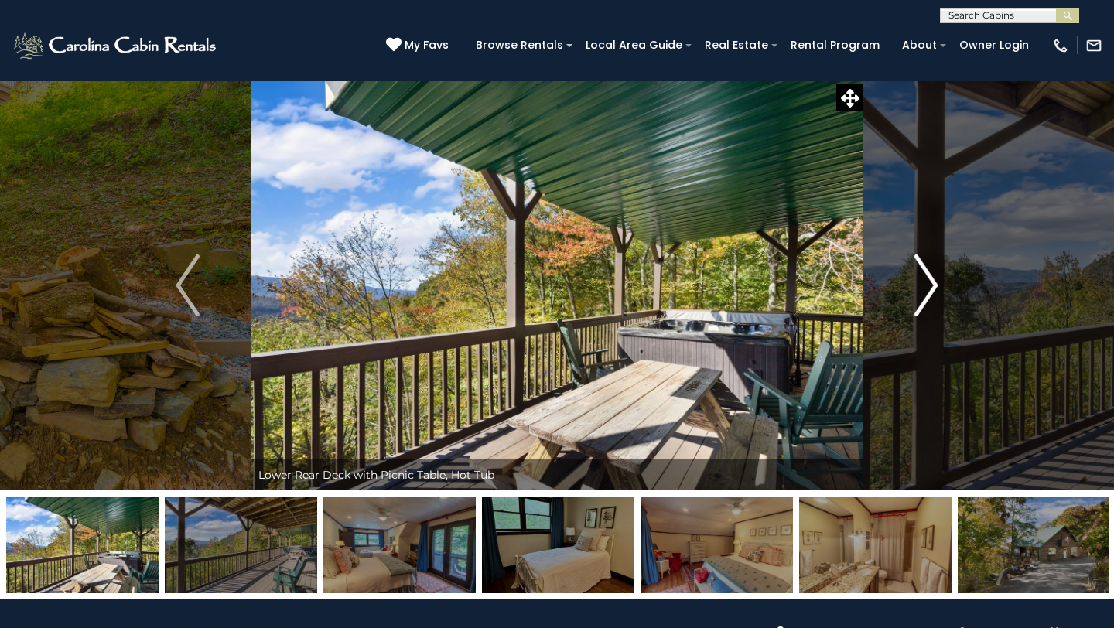
click at [921, 252] on button "Next" at bounding box center [926, 285] width 126 height 410
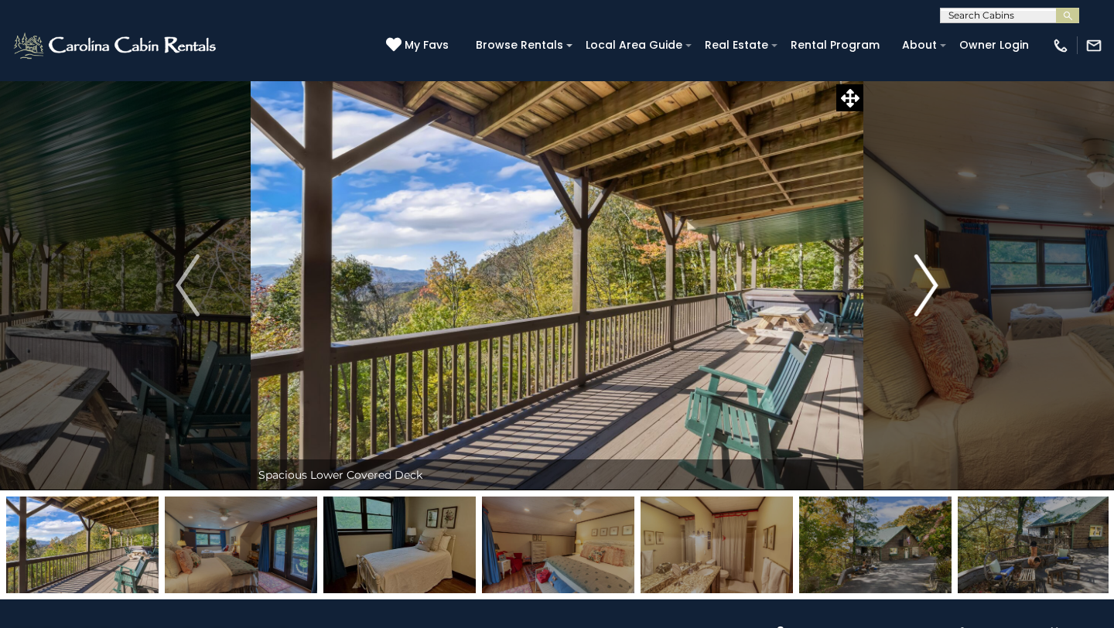
click at [923, 271] on img "Next" at bounding box center [926, 286] width 23 height 62
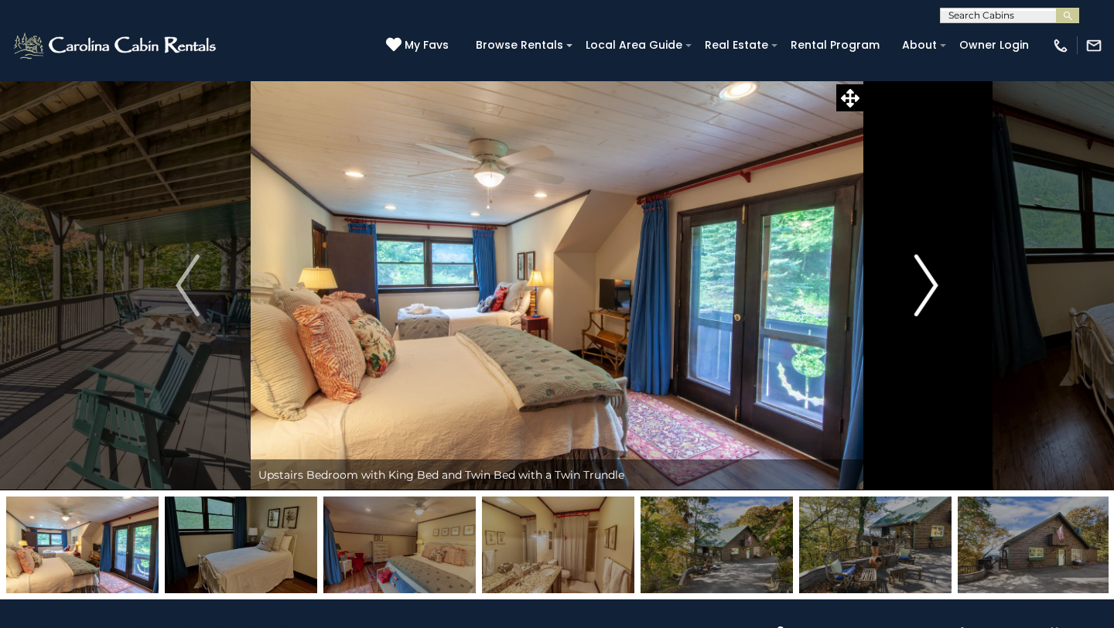
click at [923, 268] on img "Next" at bounding box center [926, 286] width 23 height 62
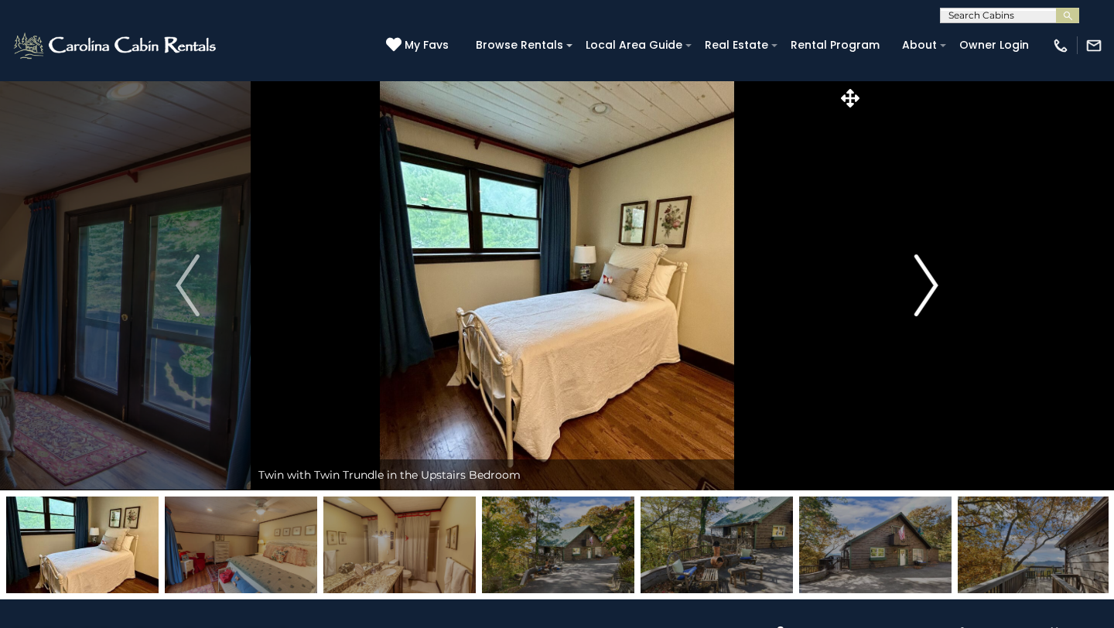
click at [923, 268] on img "Next" at bounding box center [926, 286] width 23 height 62
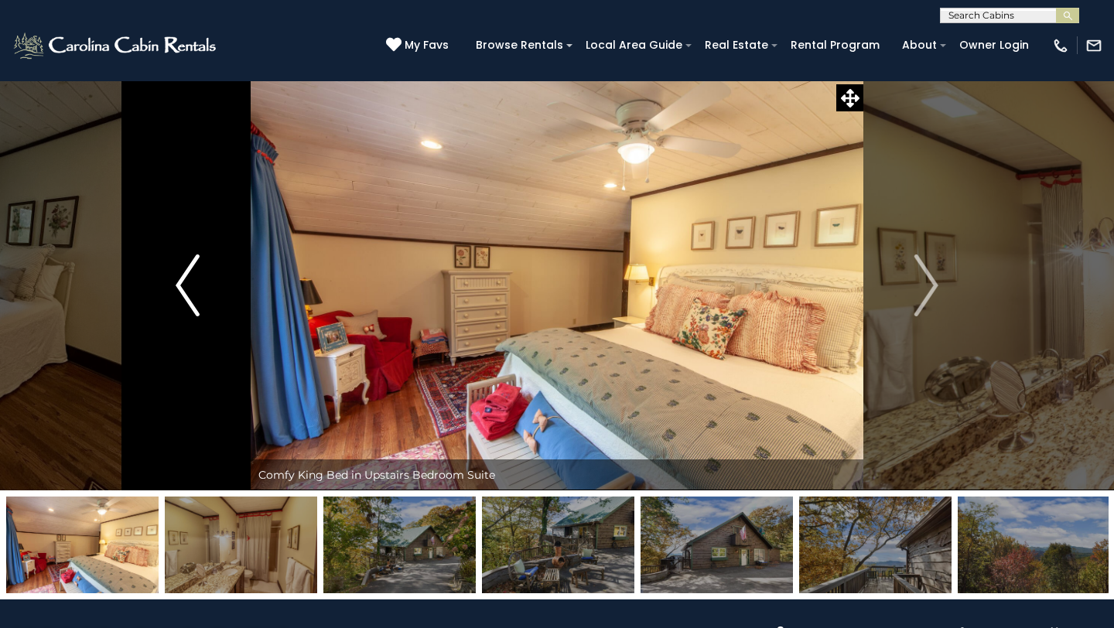
click at [197, 270] on img "Previous" at bounding box center [187, 286] width 23 height 62
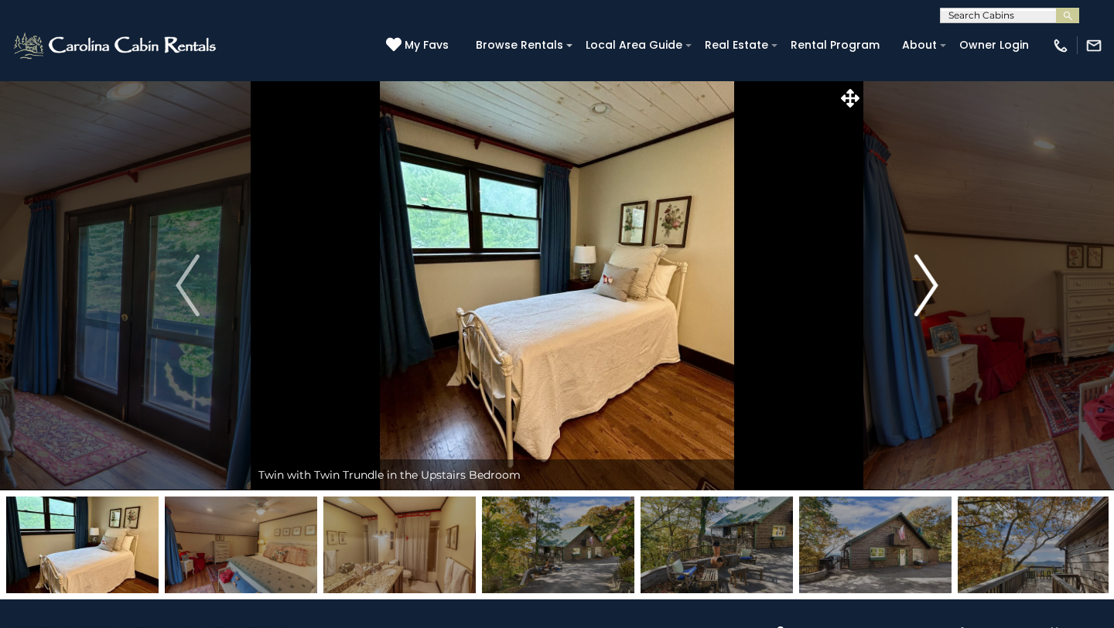
click at [927, 287] on img "Next" at bounding box center [926, 286] width 23 height 62
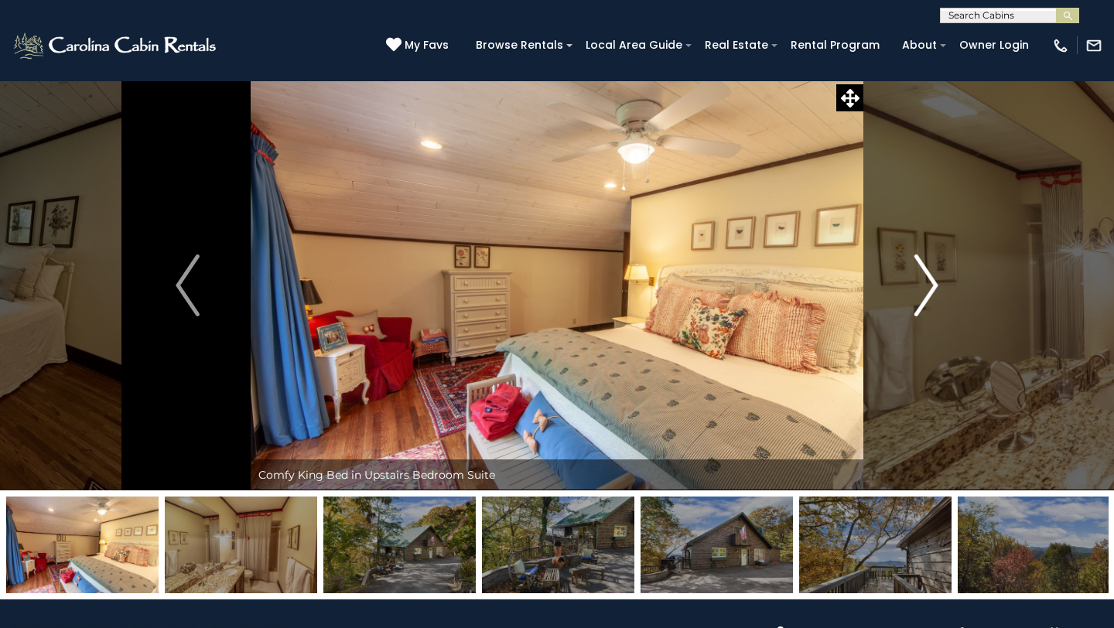
click at [924, 283] on img "Next" at bounding box center [926, 286] width 23 height 62
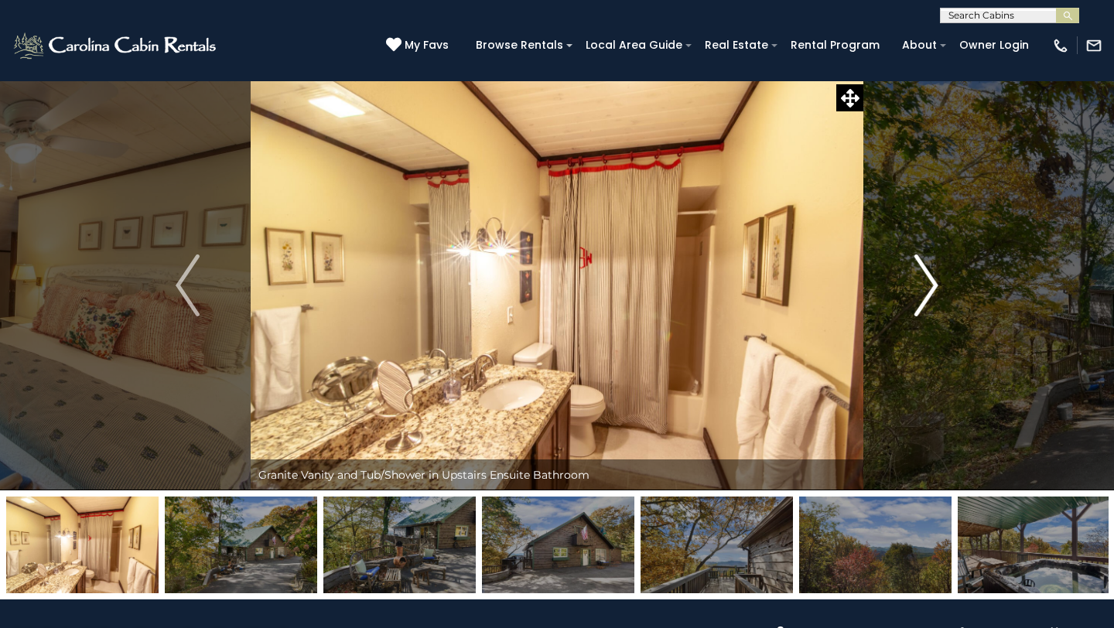
click at [924, 282] on img "Next" at bounding box center [926, 286] width 23 height 62
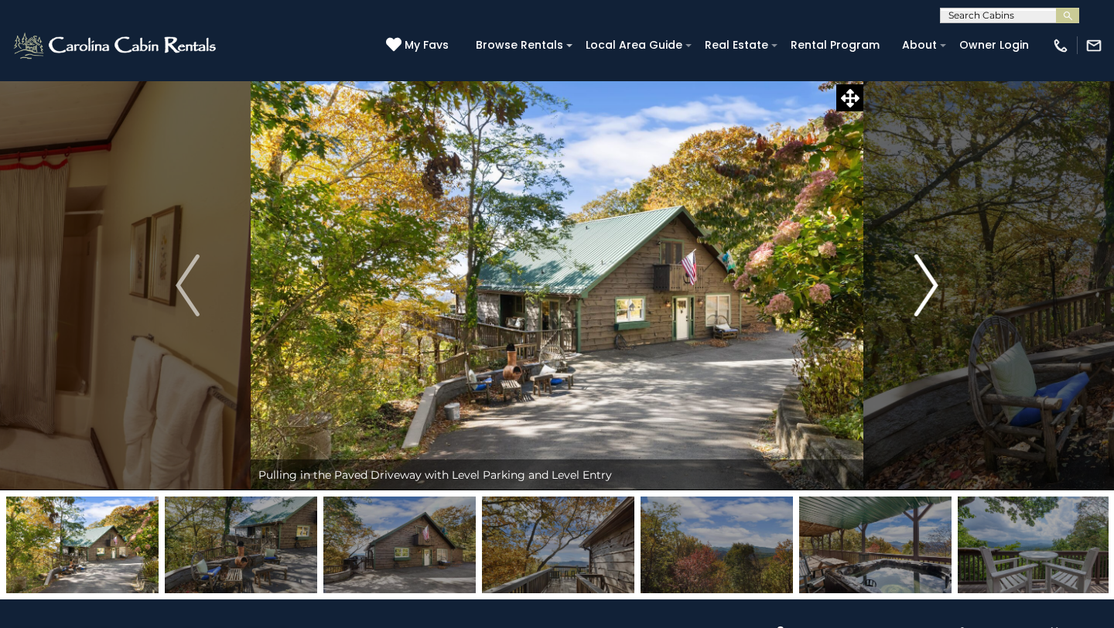
click at [924, 282] on img "Next" at bounding box center [926, 286] width 23 height 62
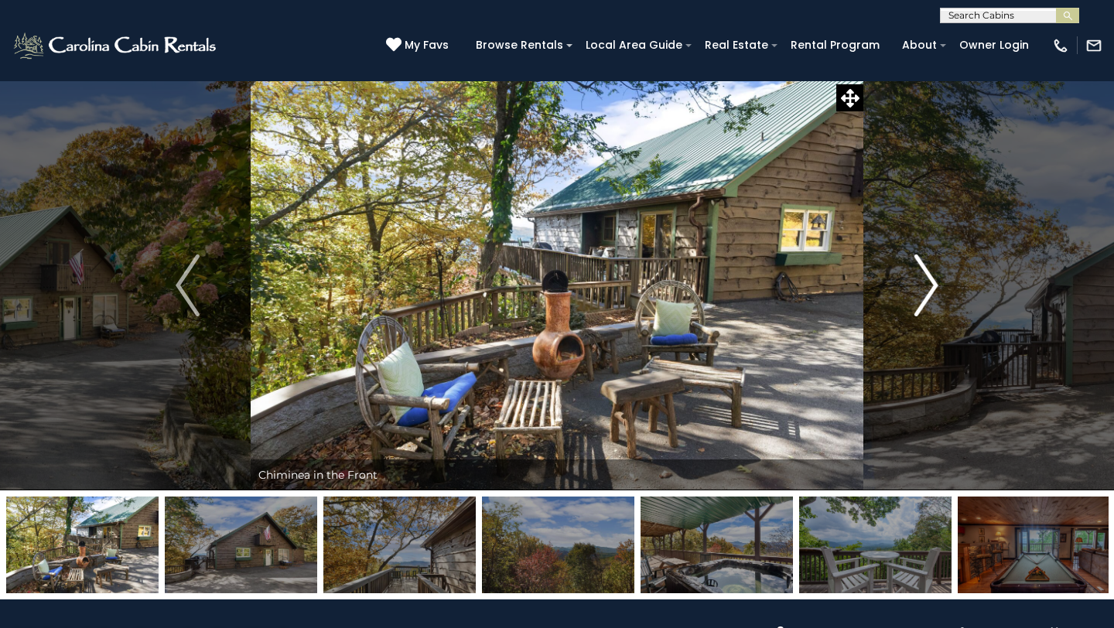
click at [924, 281] on img "Next" at bounding box center [926, 286] width 23 height 62
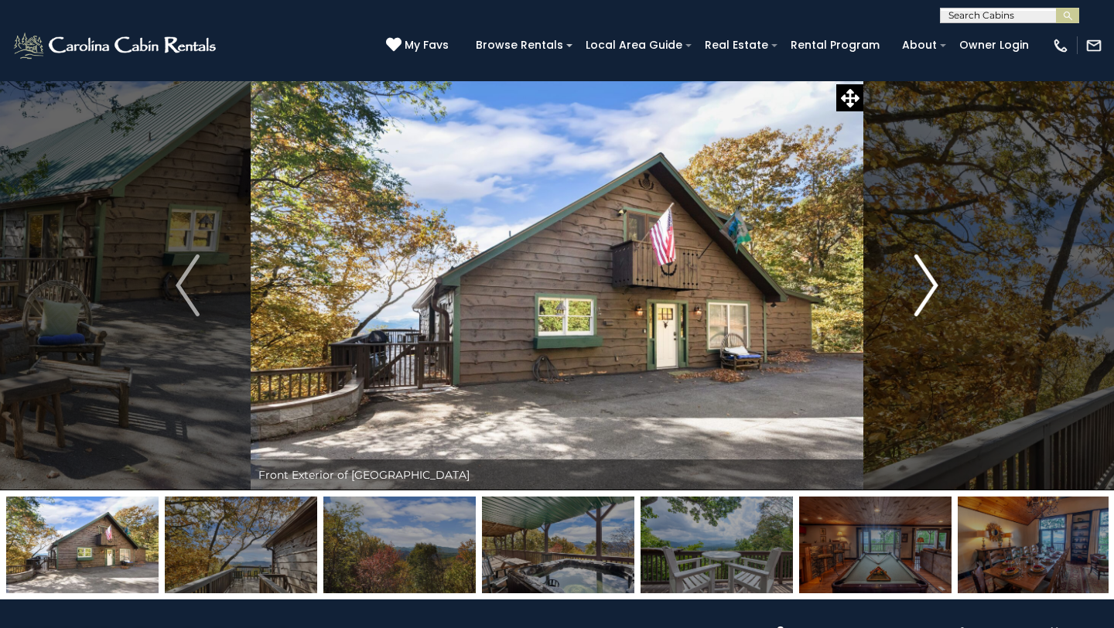
click at [924, 280] on img "Next" at bounding box center [926, 286] width 23 height 62
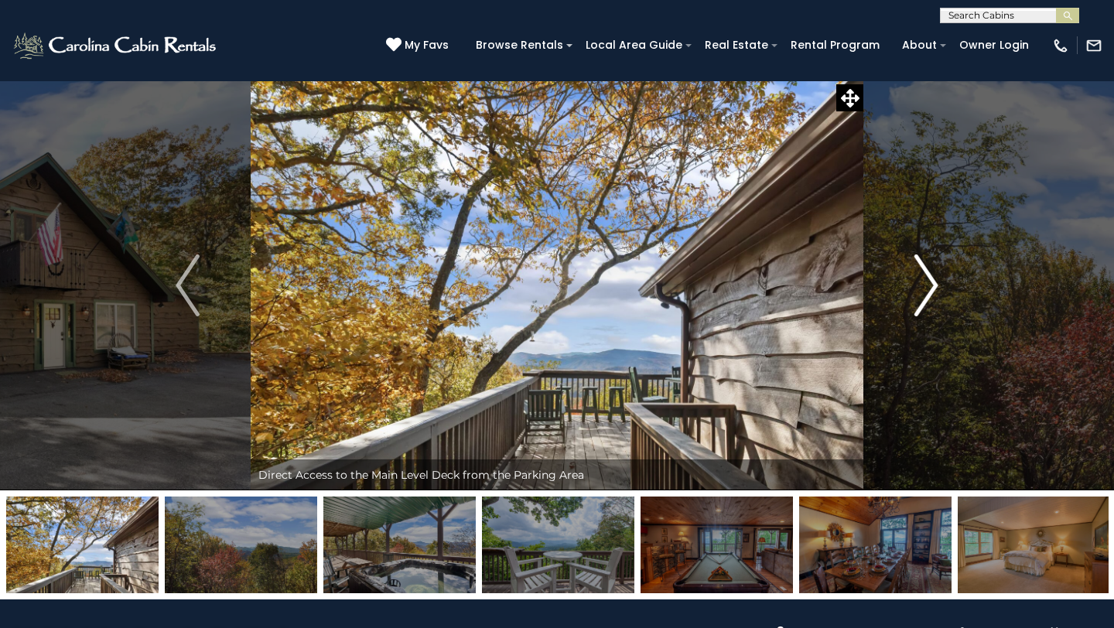
click at [924, 280] on img "Next" at bounding box center [926, 286] width 23 height 62
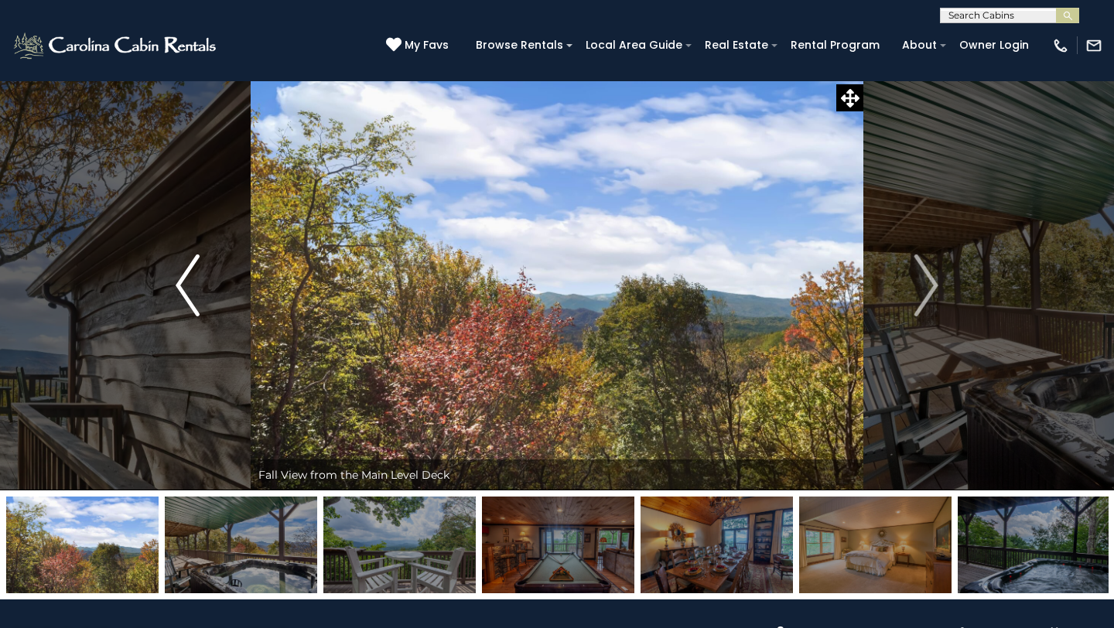
click at [193, 275] on img "Previous" at bounding box center [187, 286] width 23 height 62
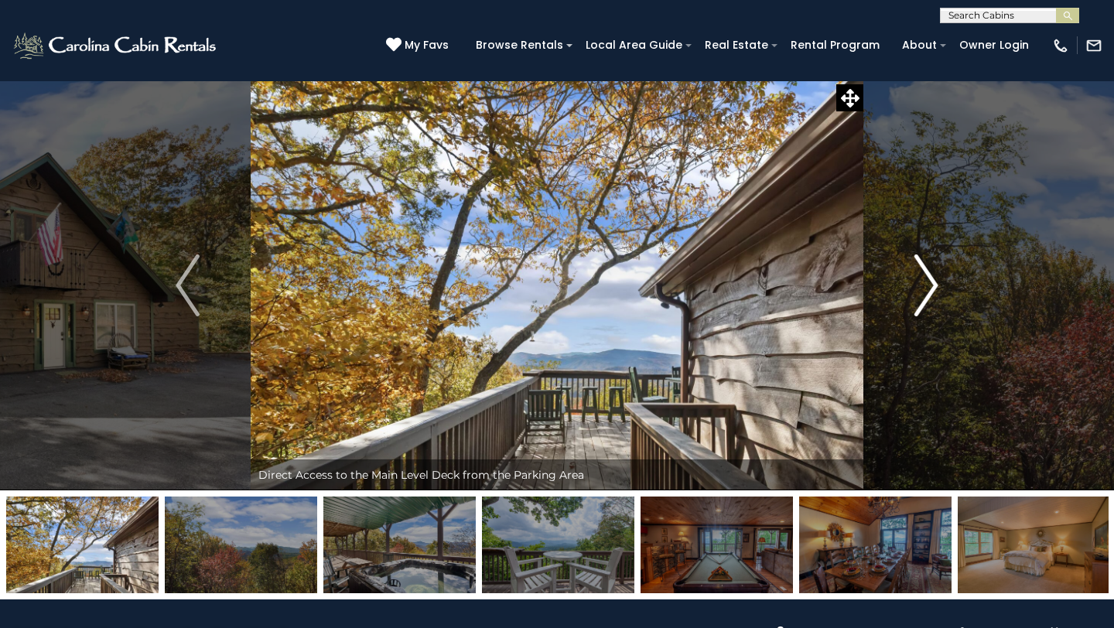
click at [929, 285] on img "Next" at bounding box center [926, 286] width 23 height 62
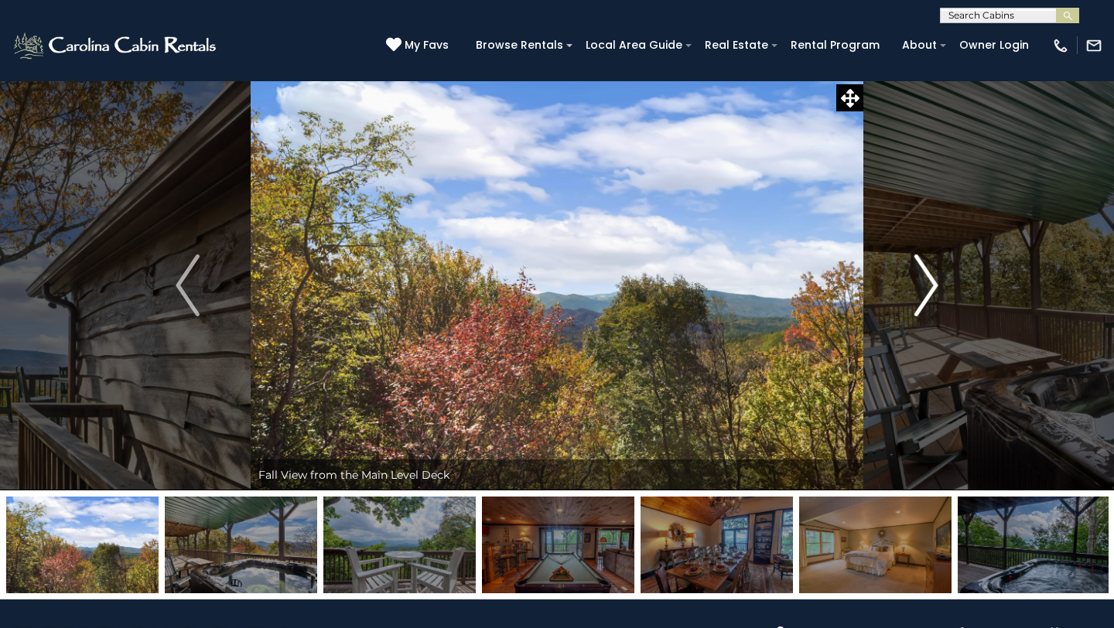
click at [929, 285] on img "Next" at bounding box center [926, 286] width 23 height 62
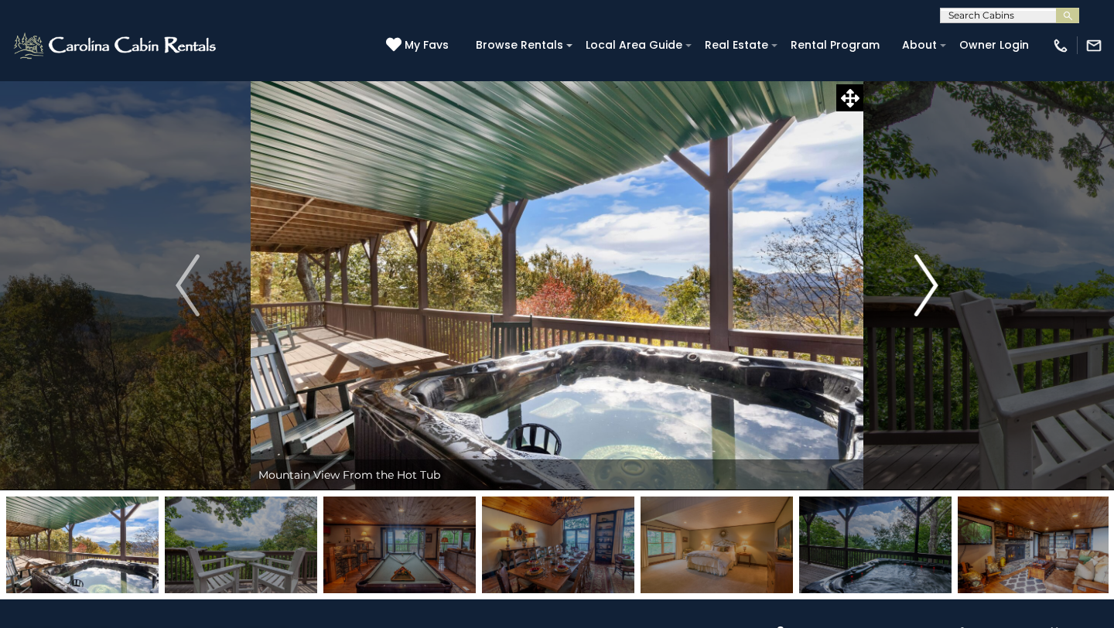
click at [929, 284] on img "Next" at bounding box center [926, 286] width 23 height 62
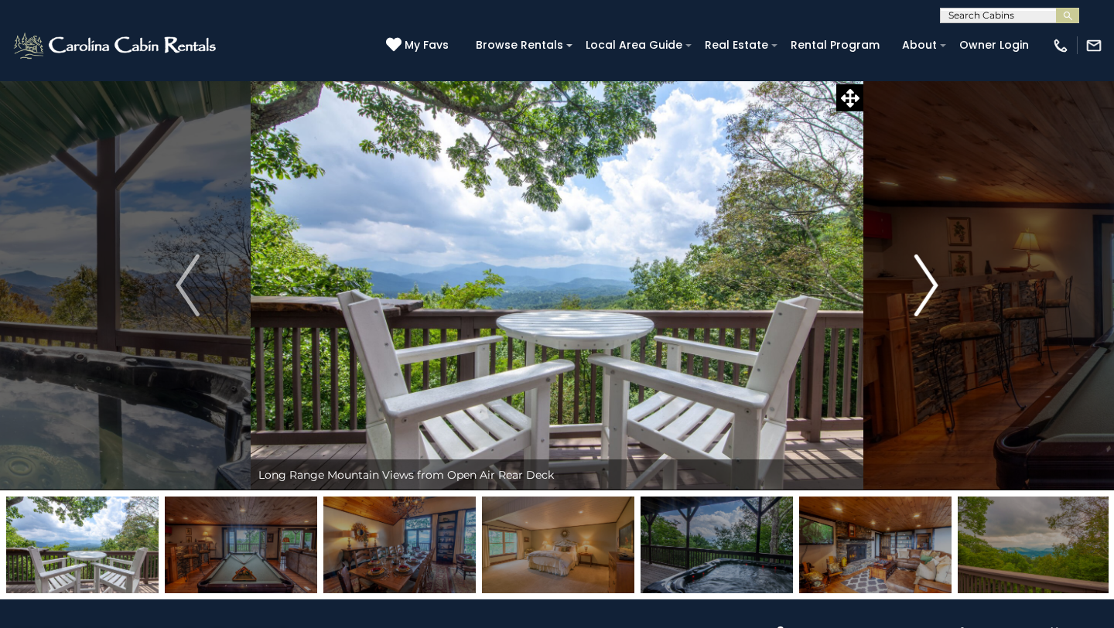
click at [929, 284] on img "Next" at bounding box center [926, 286] width 23 height 62
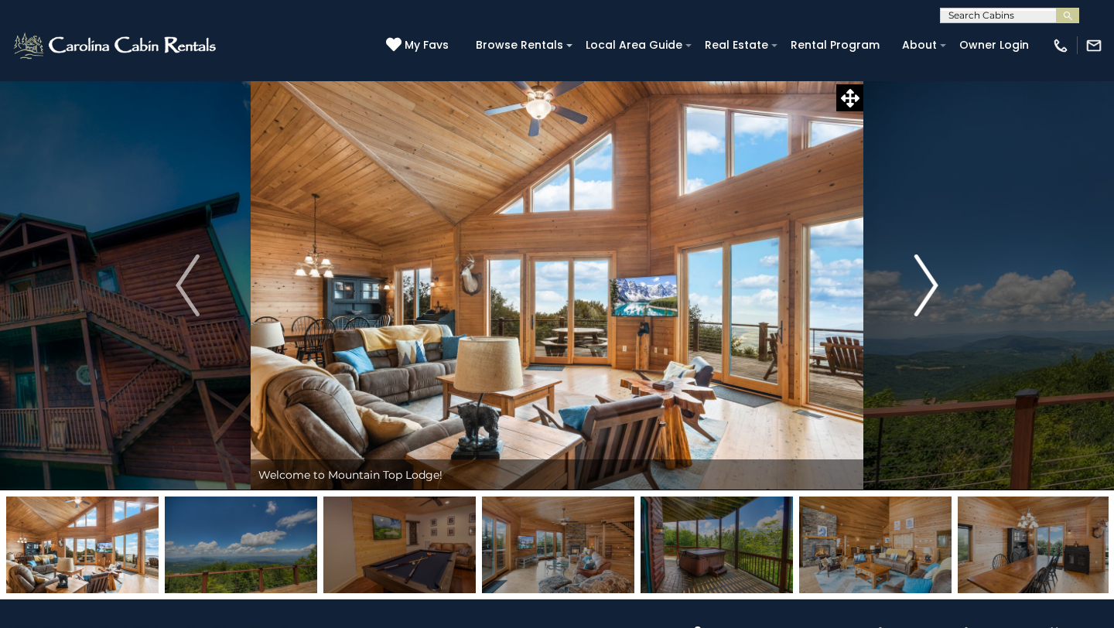
click at [928, 282] on img "Next" at bounding box center [926, 286] width 23 height 62
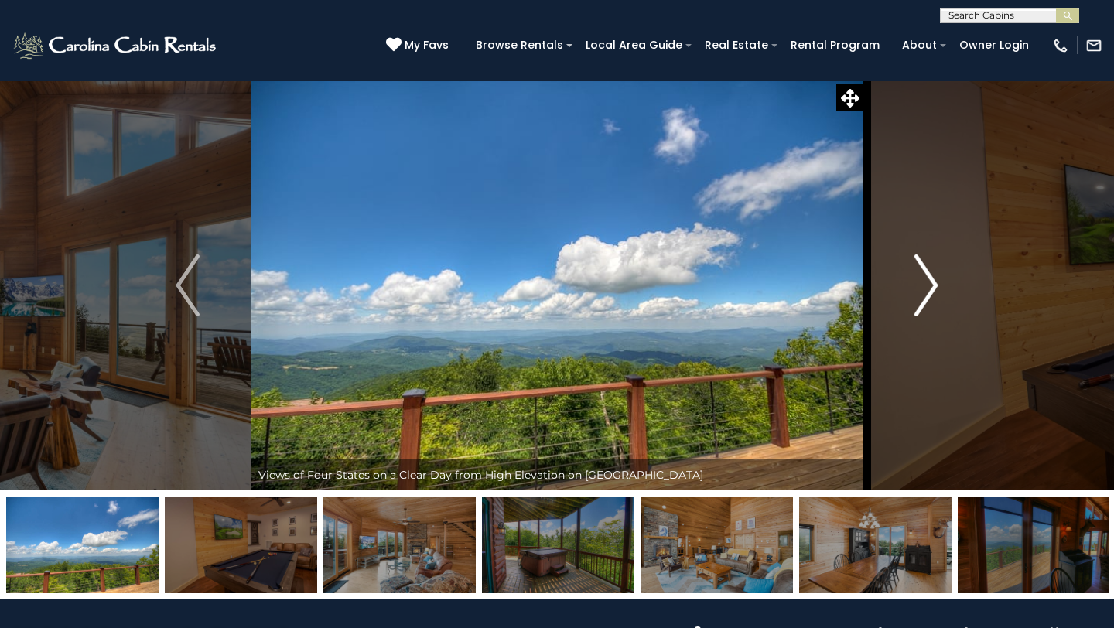
click at [928, 282] on img "Next" at bounding box center [926, 286] width 23 height 62
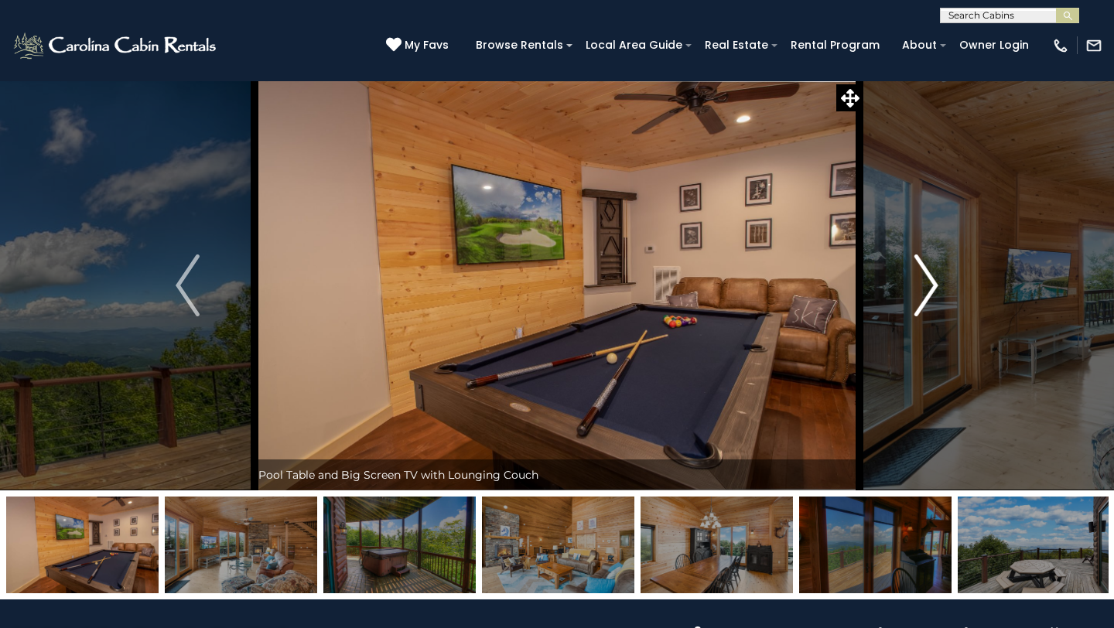
click at [928, 282] on img "Next" at bounding box center [926, 286] width 23 height 62
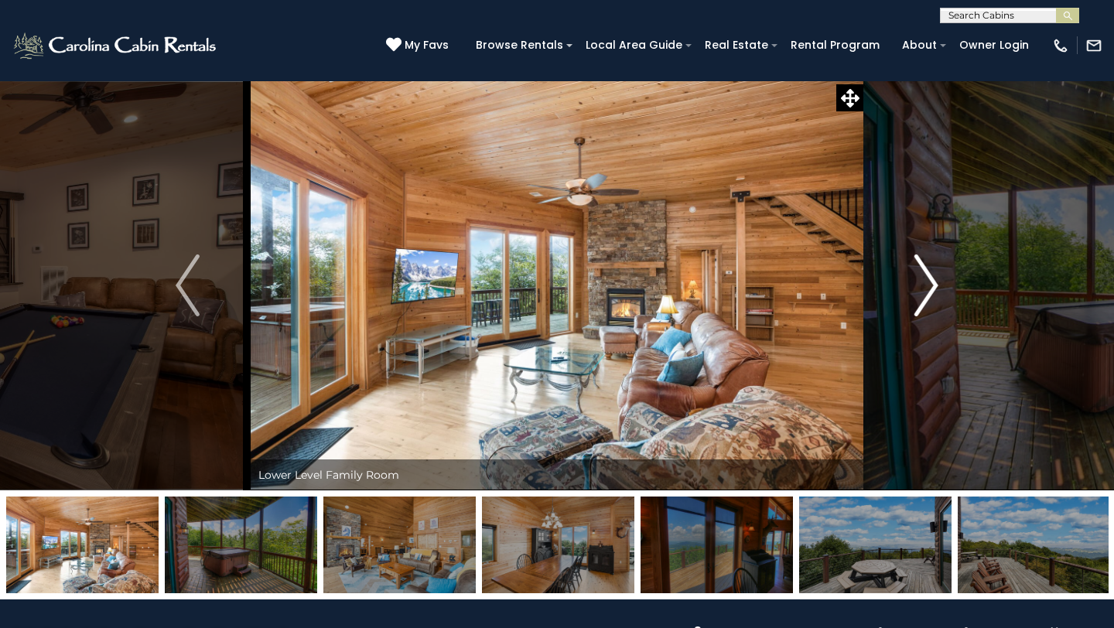
click at [928, 282] on img "Next" at bounding box center [926, 286] width 23 height 62
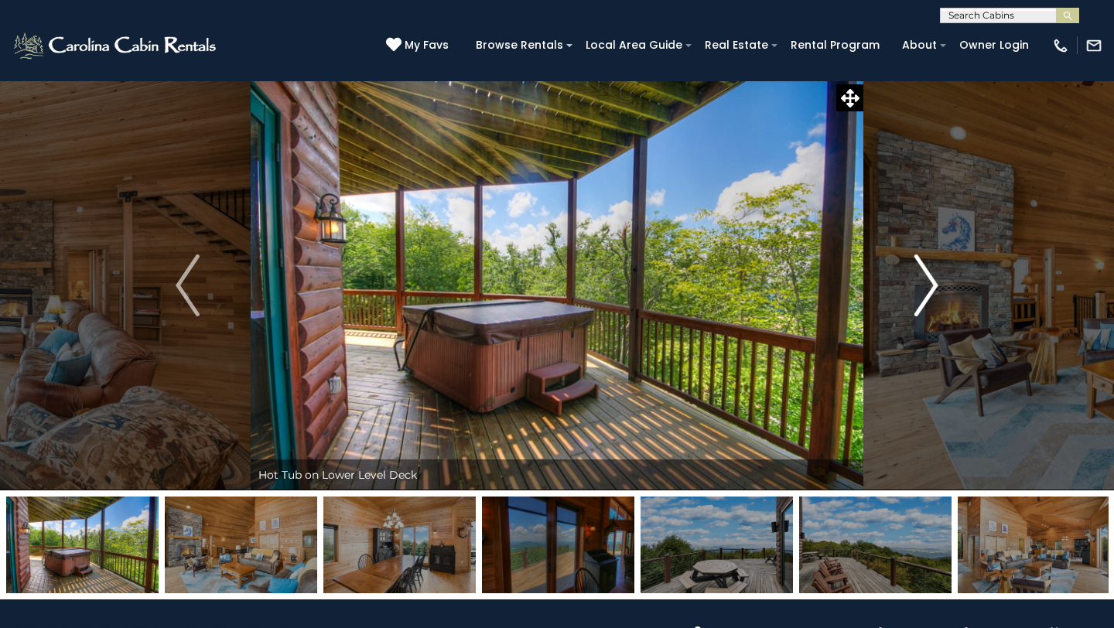
click at [928, 282] on img "Next" at bounding box center [926, 286] width 23 height 62
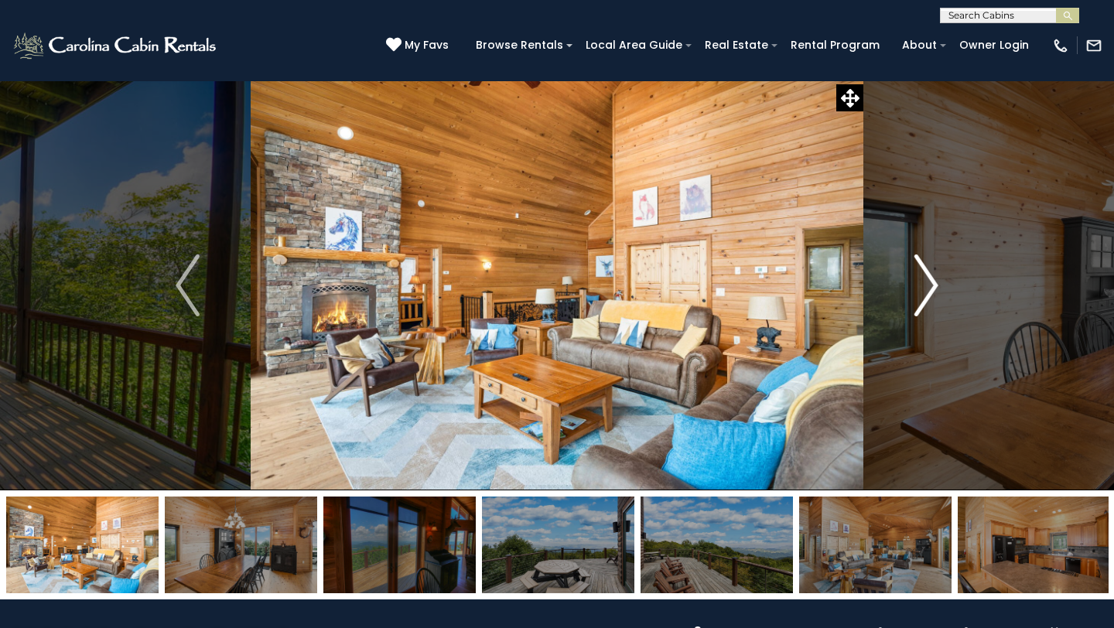
click at [928, 282] on img "Next" at bounding box center [926, 286] width 23 height 62
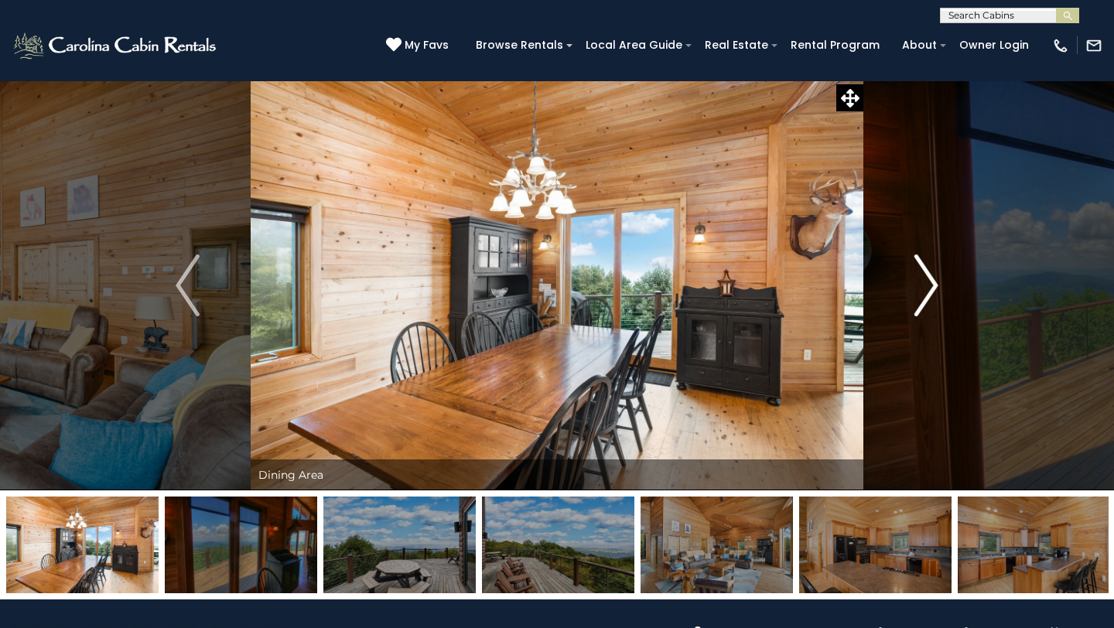
click at [928, 282] on img "Next" at bounding box center [926, 286] width 23 height 62
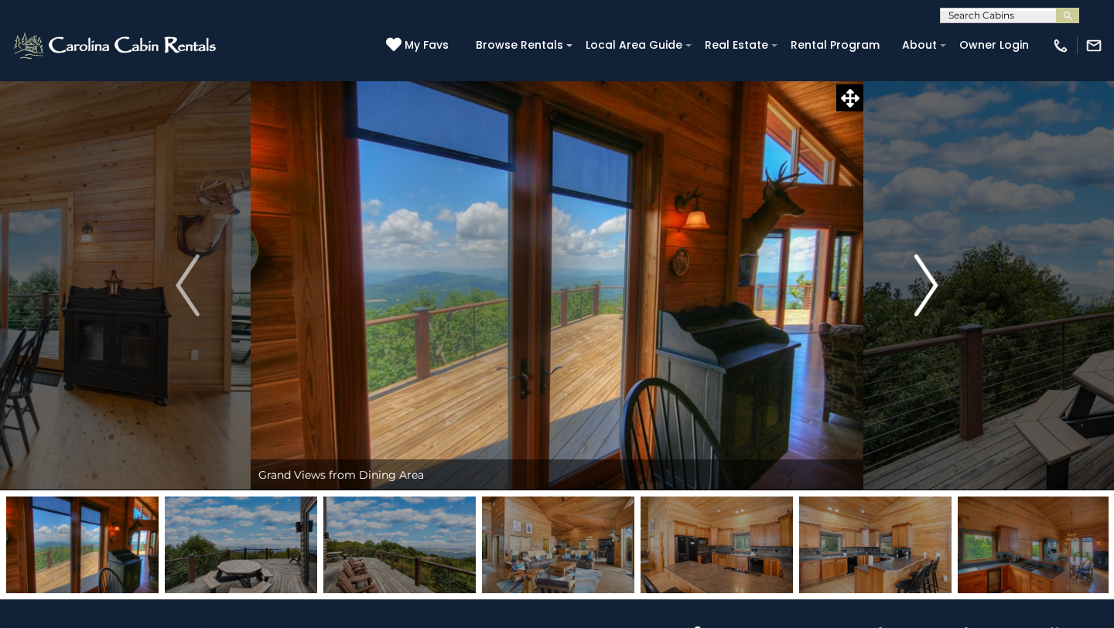
click at [928, 282] on img "Next" at bounding box center [926, 286] width 23 height 62
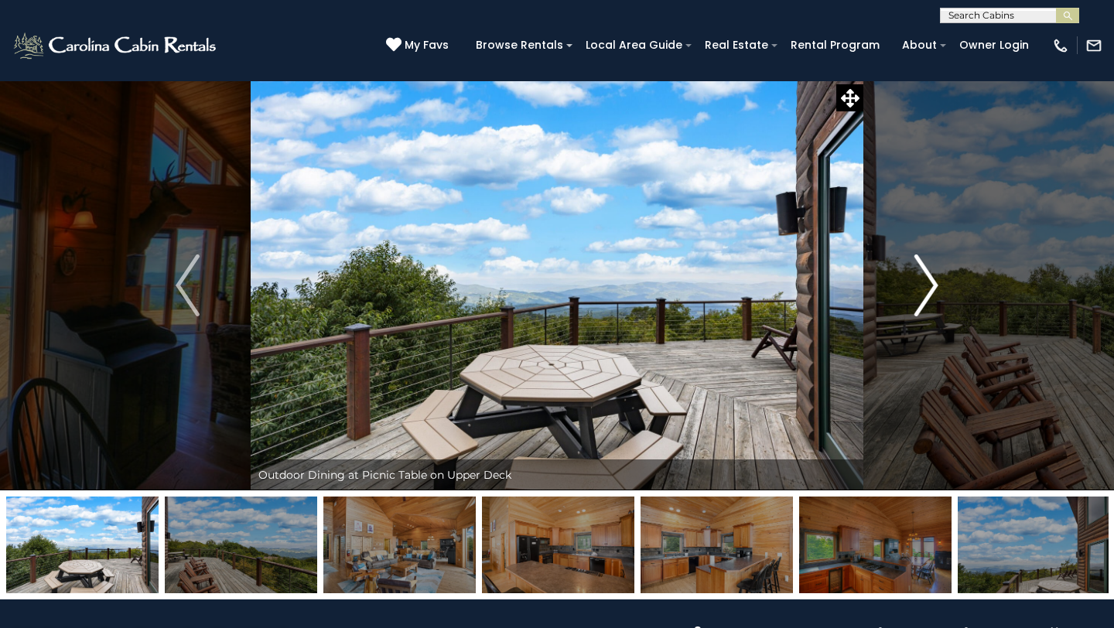
click at [928, 282] on img "Next" at bounding box center [926, 286] width 23 height 62
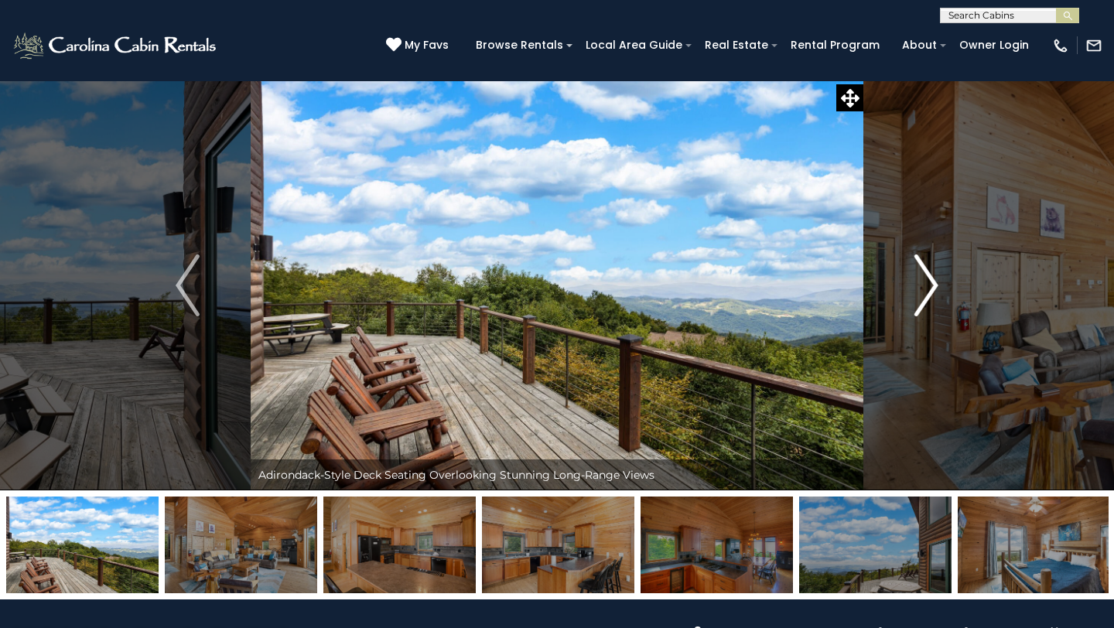
click at [928, 282] on img "Next" at bounding box center [926, 286] width 23 height 62
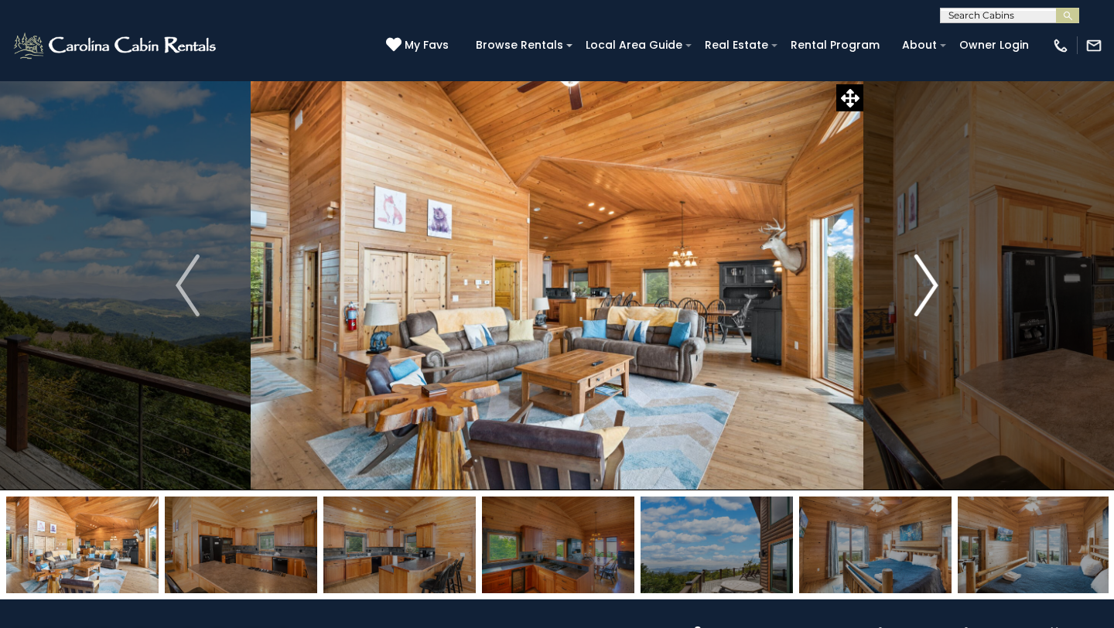
click at [928, 282] on img "Next" at bounding box center [926, 286] width 23 height 62
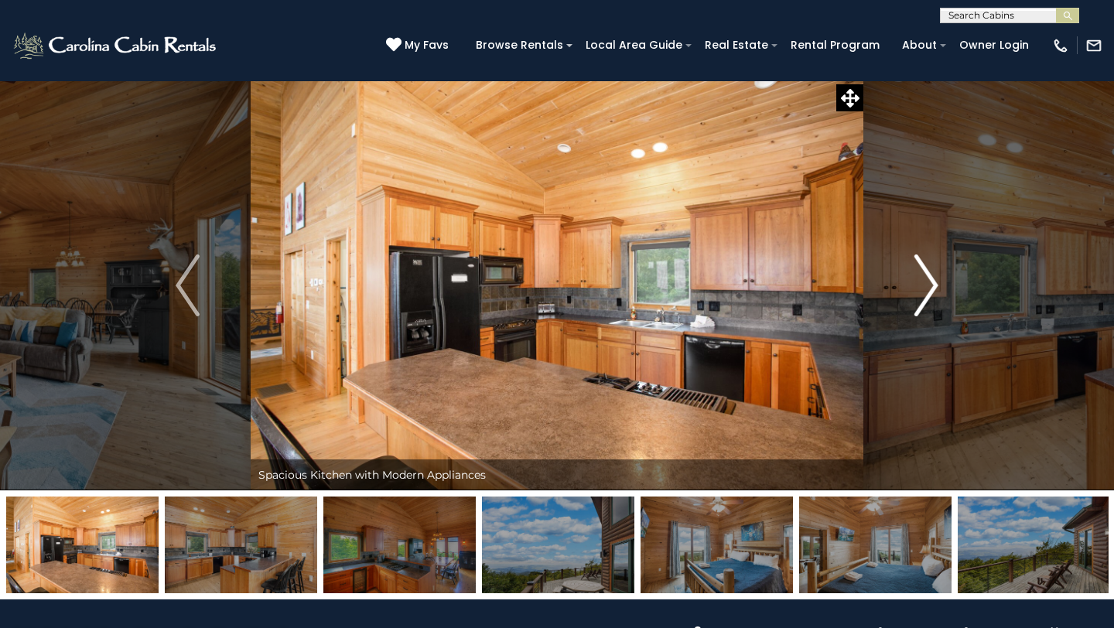
click at [928, 282] on img "Next" at bounding box center [926, 286] width 23 height 62
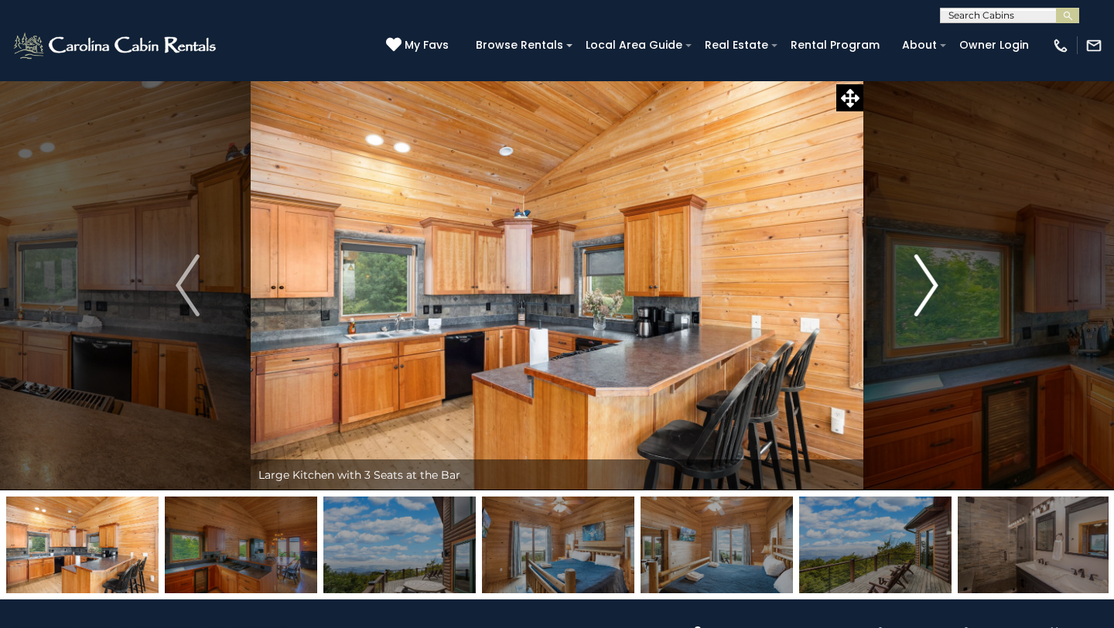
click at [928, 282] on img "Next" at bounding box center [926, 286] width 23 height 62
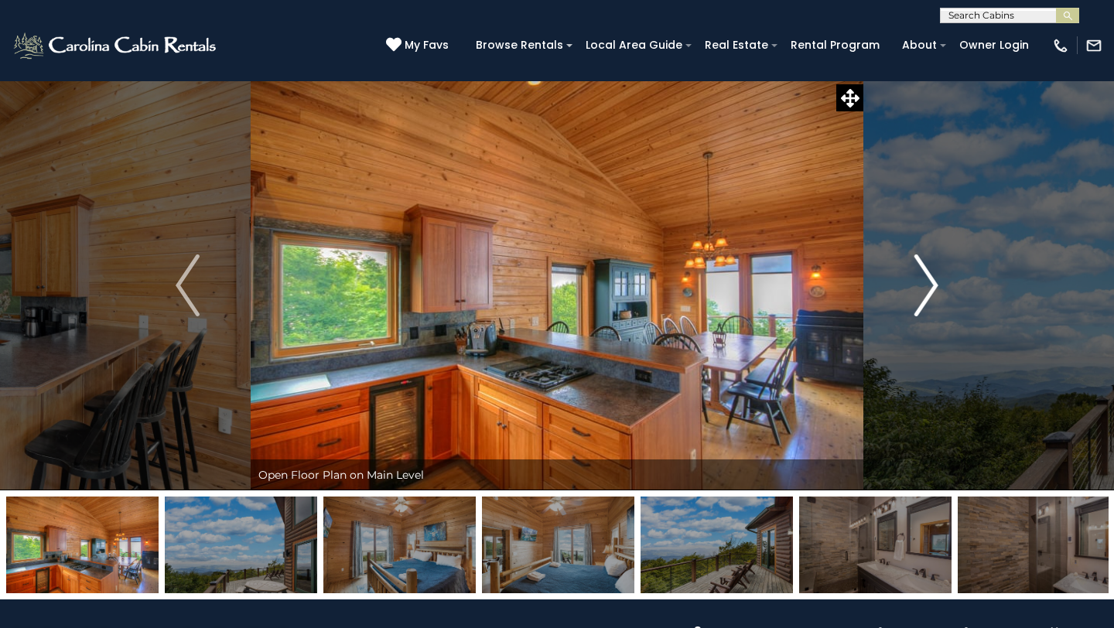
click at [928, 282] on img "Next" at bounding box center [926, 286] width 23 height 62
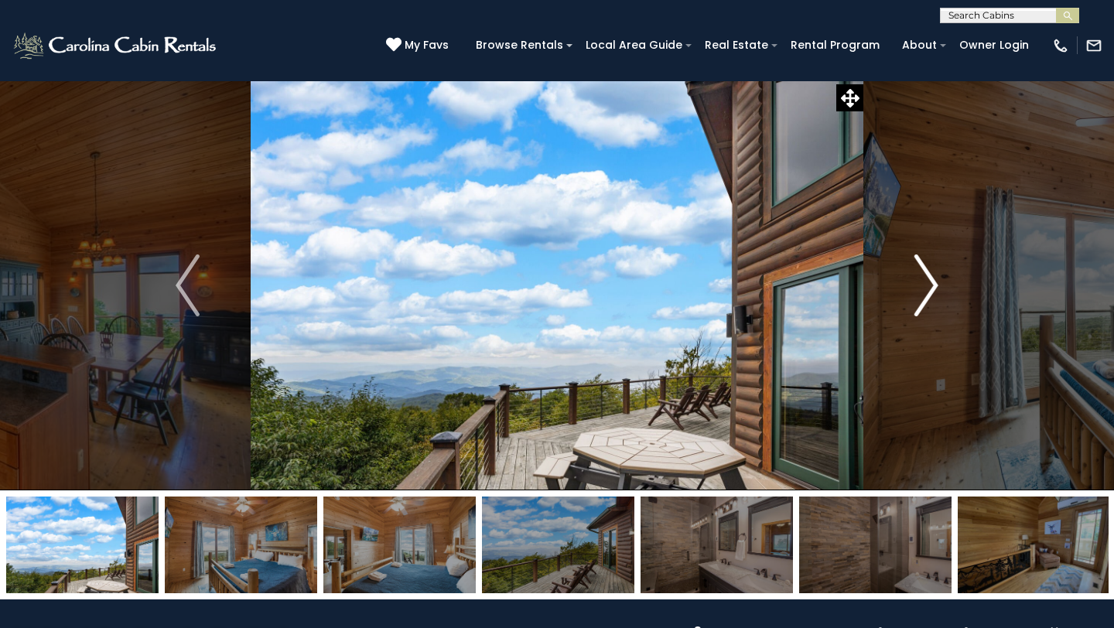
click at [927, 286] on img "Next" at bounding box center [926, 286] width 23 height 62
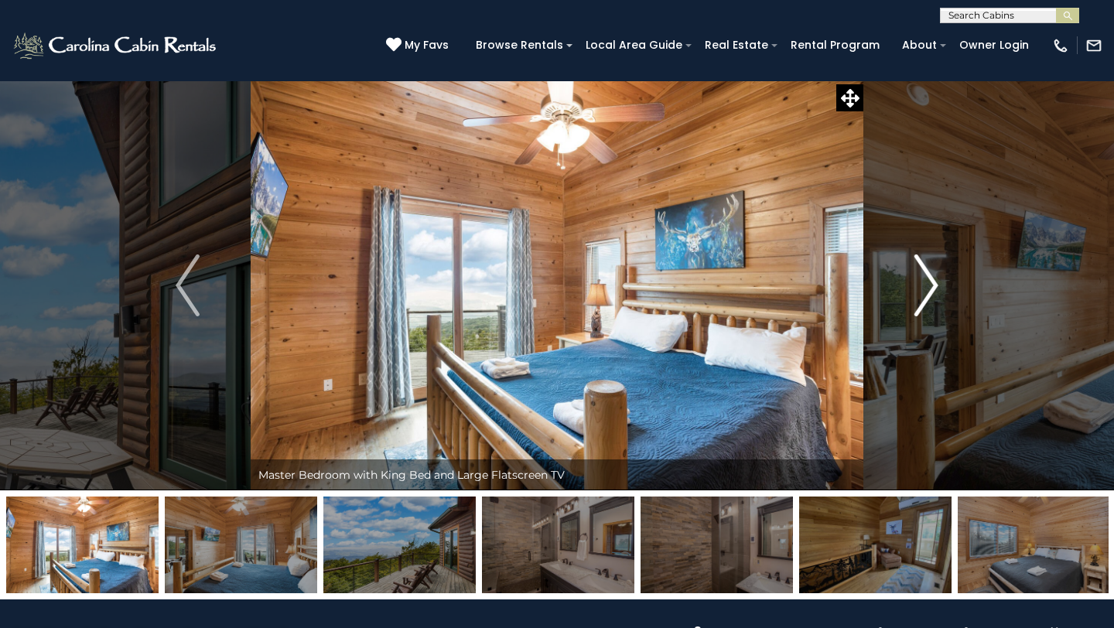
click at [927, 286] on img "Next" at bounding box center [926, 286] width 23 height 62
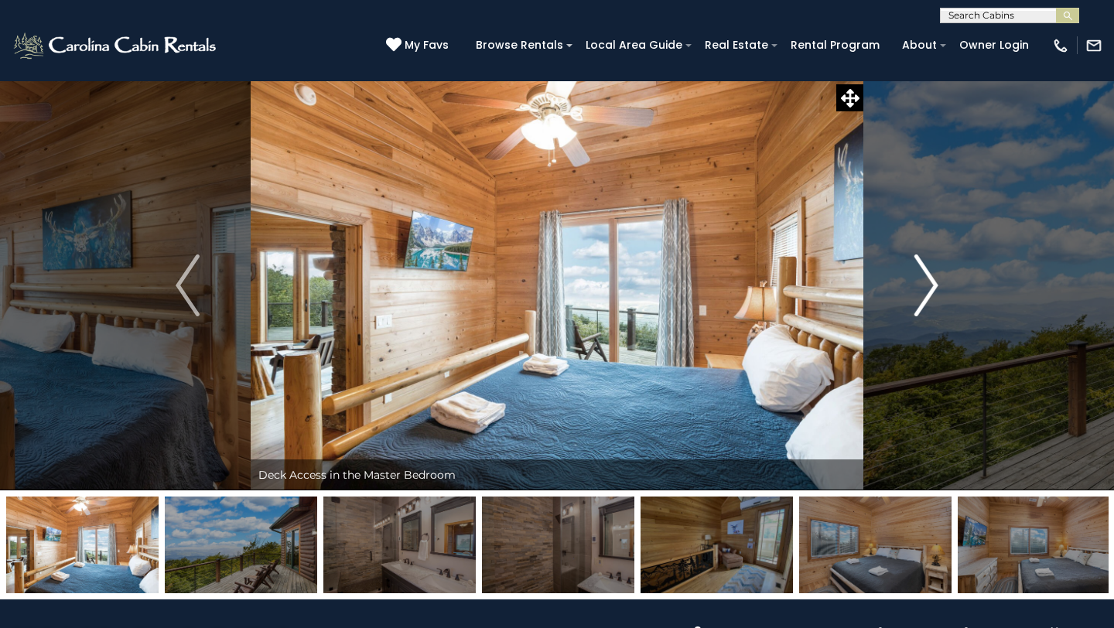
click at [927, 286] on img "Next" at bounding box center [926, 286] width 23 height 62
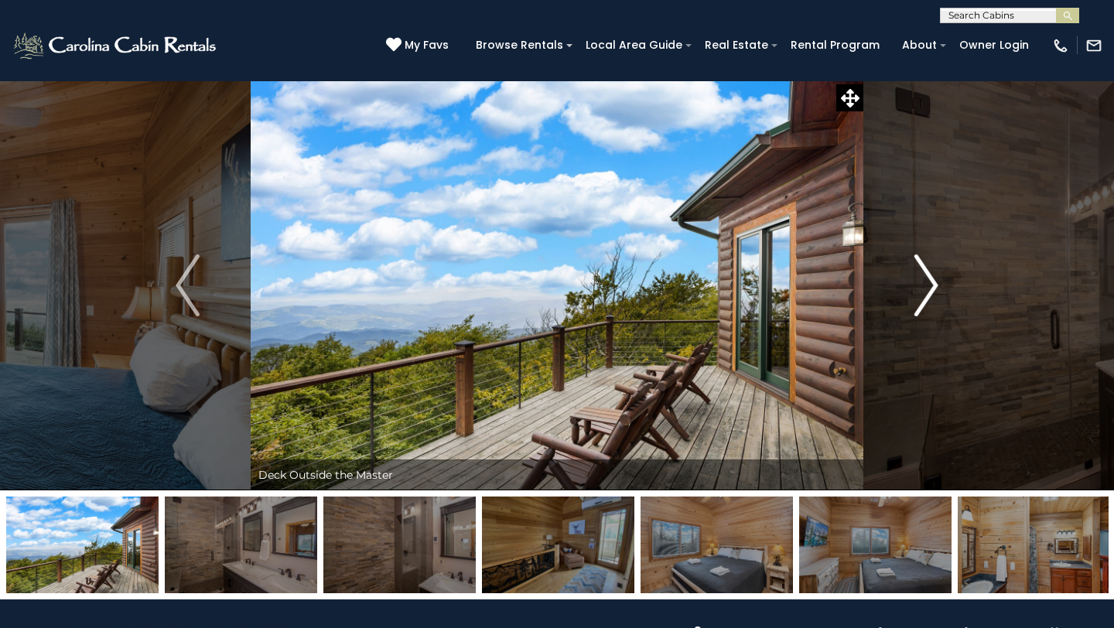
click at [927, 286] on img "Next" at bounding box center [926, 286] width 23 height 62
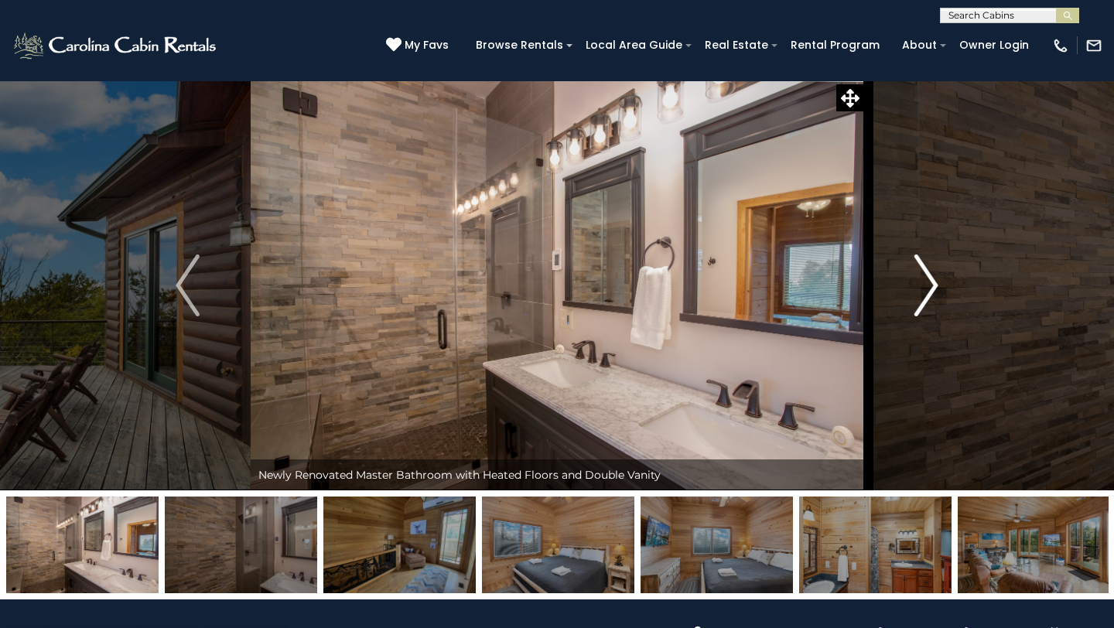
click at [927, 286] on img "Next" at bounding box center [926, 286] width 23 height 62
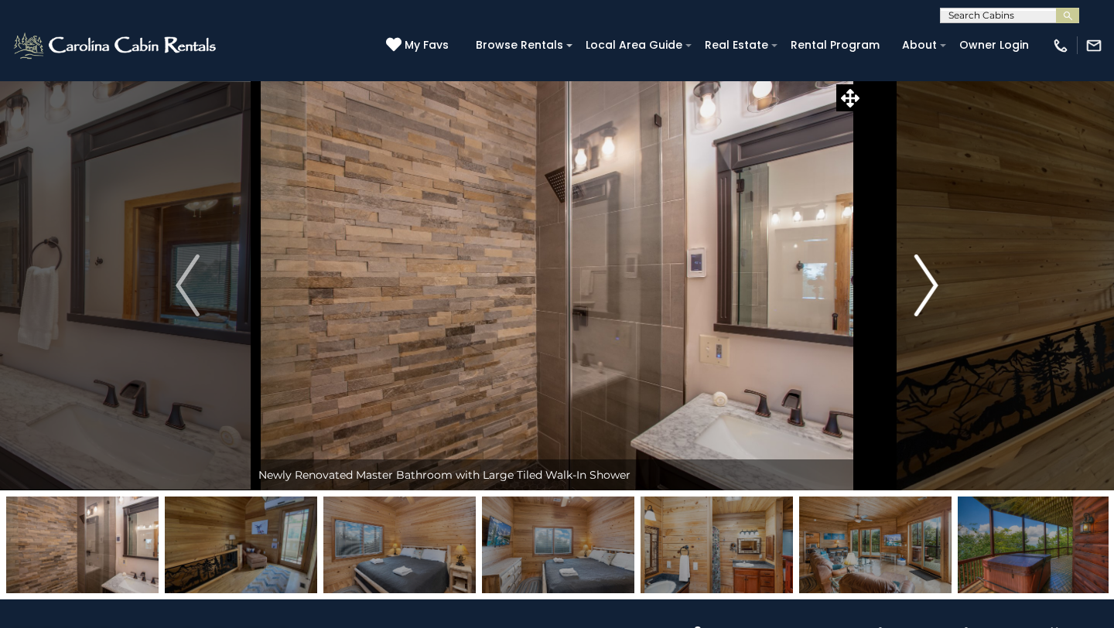
click at [927, 286] on img "Next" at bounding box center [926, 286] width 23 height 62
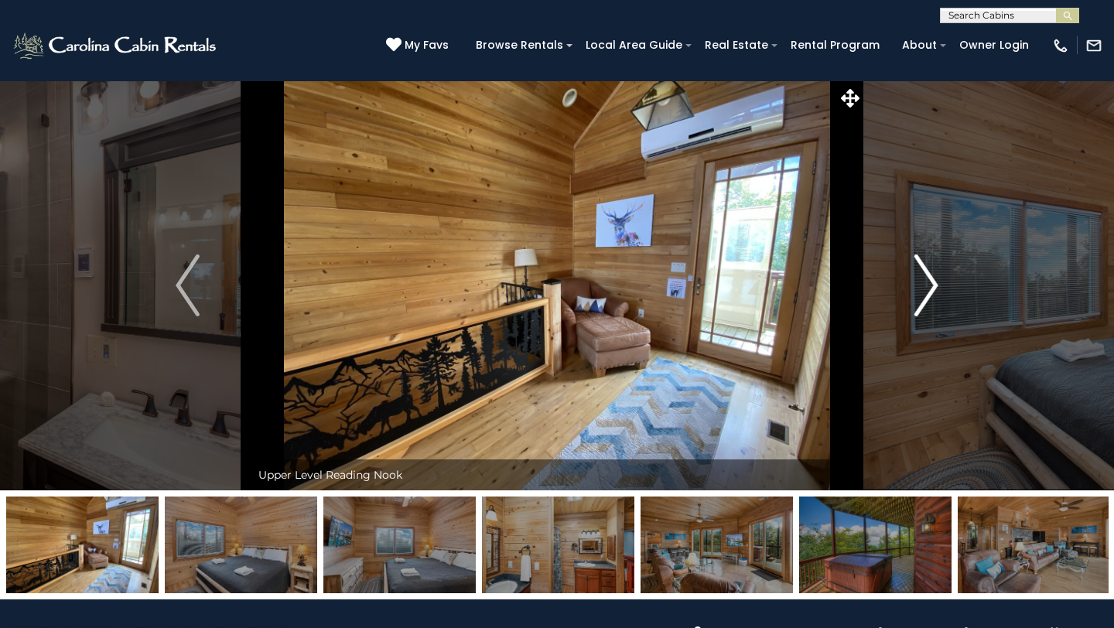
click at [926, 285] on img "Next" at bounding box center [926, 286] width 23 height 62
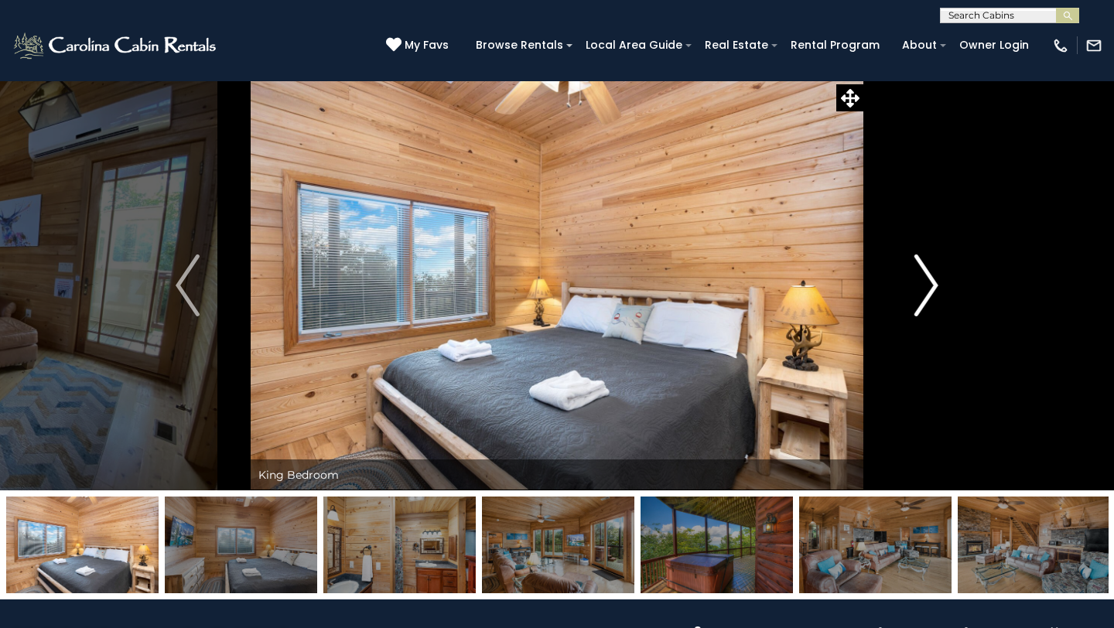
click at [926, 285] on img "Next" at bounding box center [926, 286] width 23 height 62
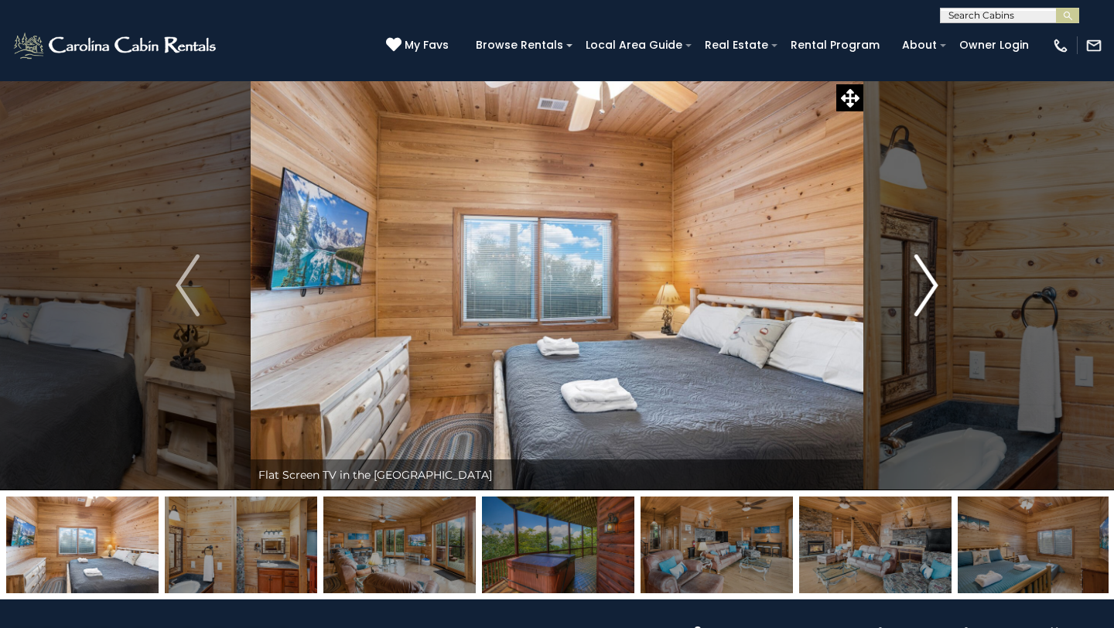
click at [926, 285] on img "Next" at bounding box center [926, 286] width 23 height 62
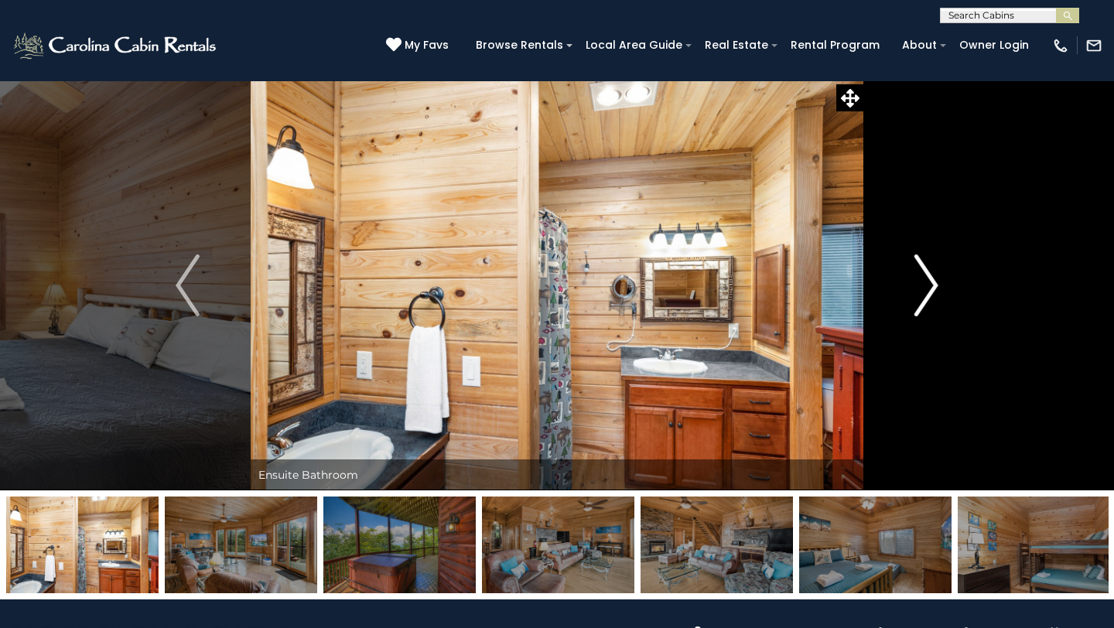
click at [925, 284] on img "Next" at bounding box center [926, 286] width 23 height 62
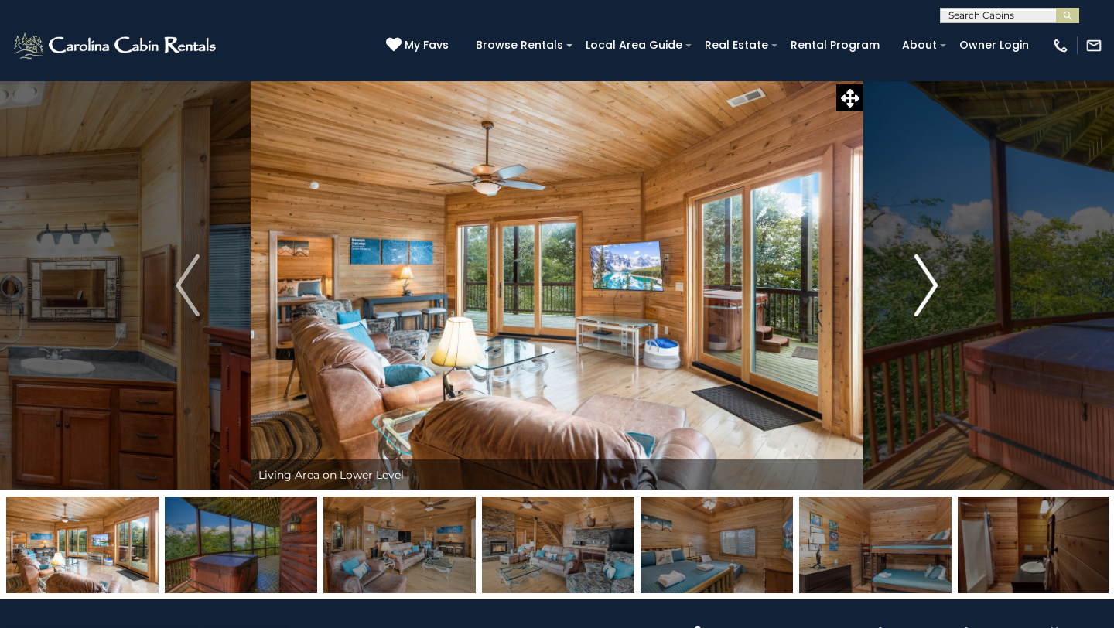
click at [925, 284] on img "Next" at bounding box center [926, 286] width 23 height 62
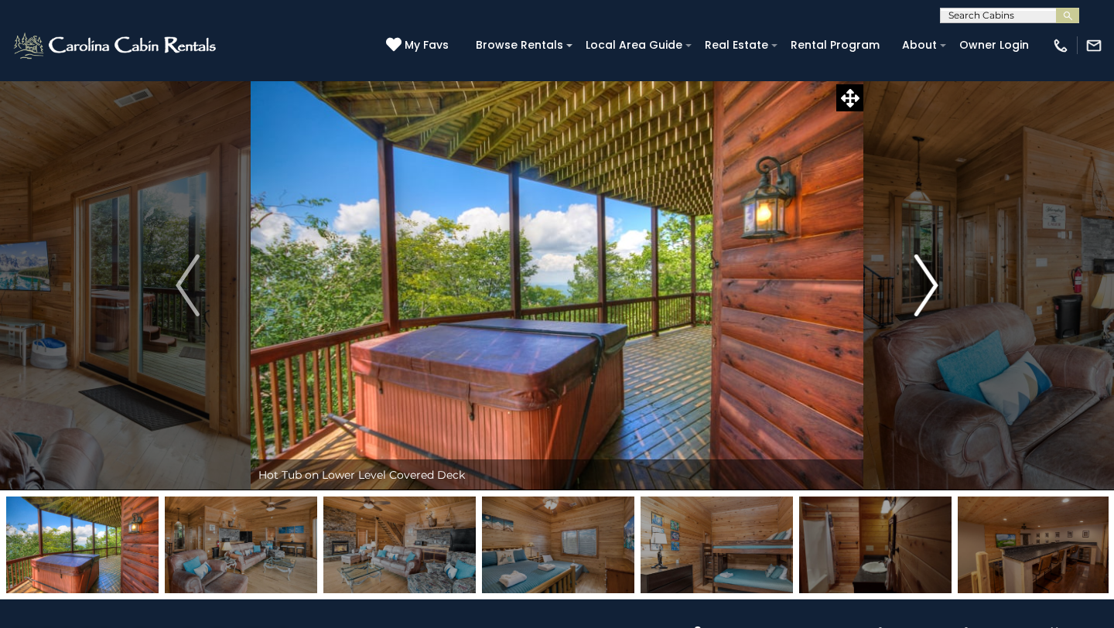
click at [925, 284] on img "Next" at bounding box center [926, 286] width 23 height 62
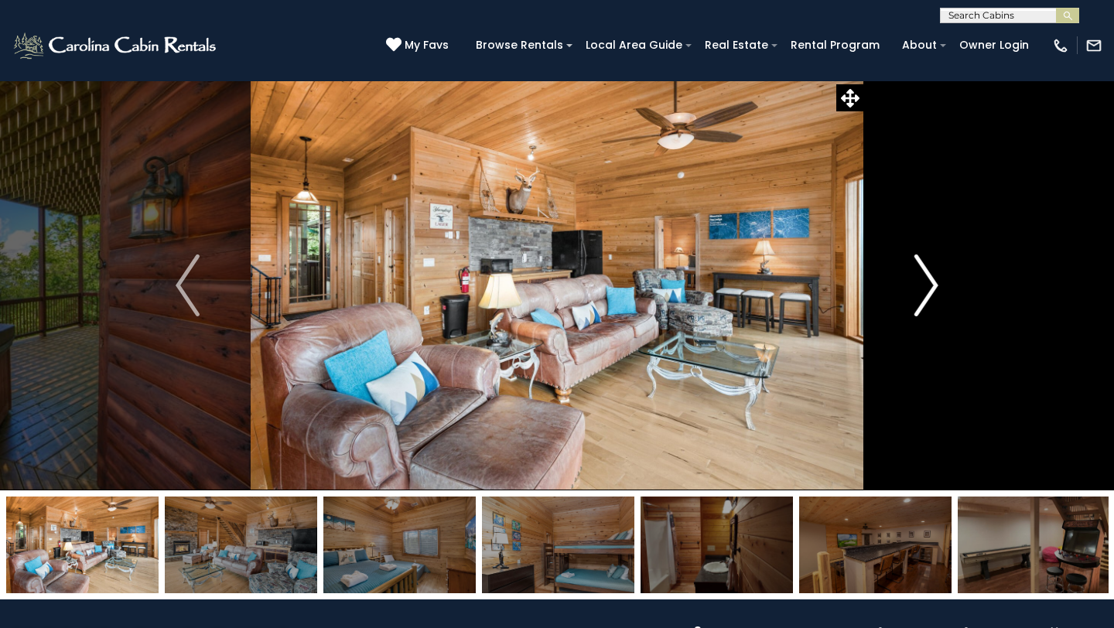
click at [925, 283] on img "Next" at bounding box center [926, 286] width 23 height 62
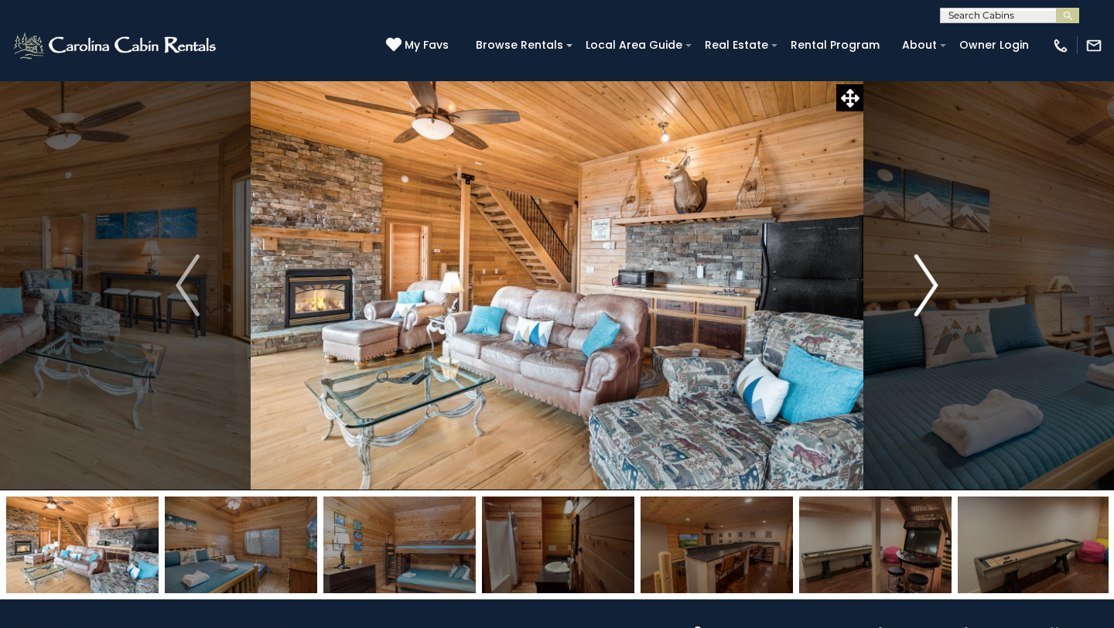
click at [925, 283] on img "Next" at bounding box center [926, 286] width 23 height 62
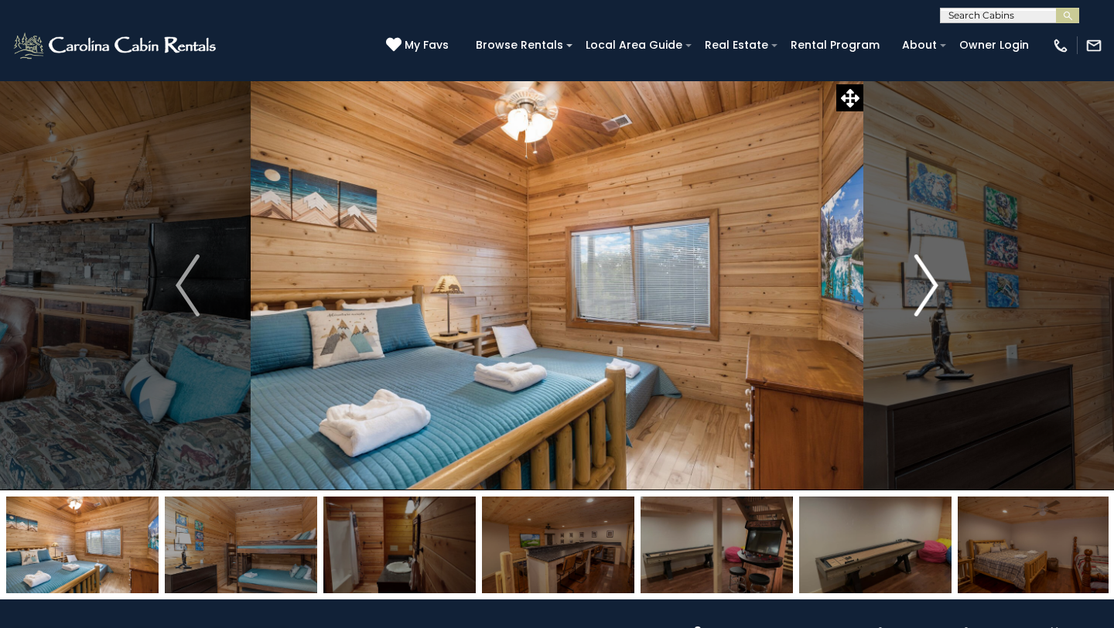
click at [925, 283] on img "Next" at bounding box center [926, 286] width 23 height 62
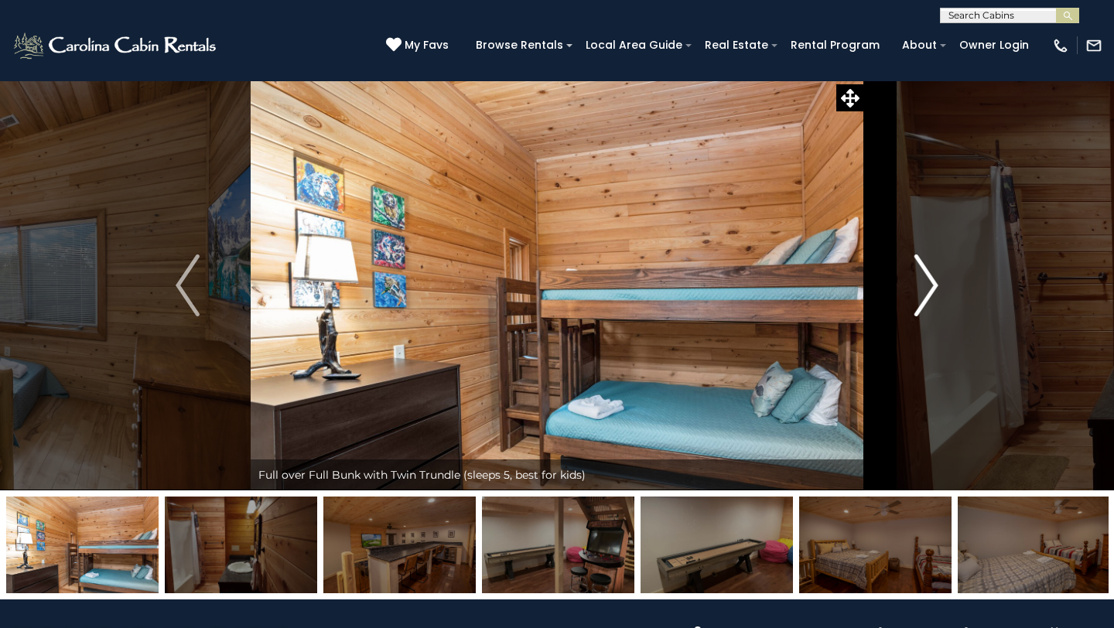
click at [922, 282] on img "Next" at bounding box center [926, 286] width 23 height 62
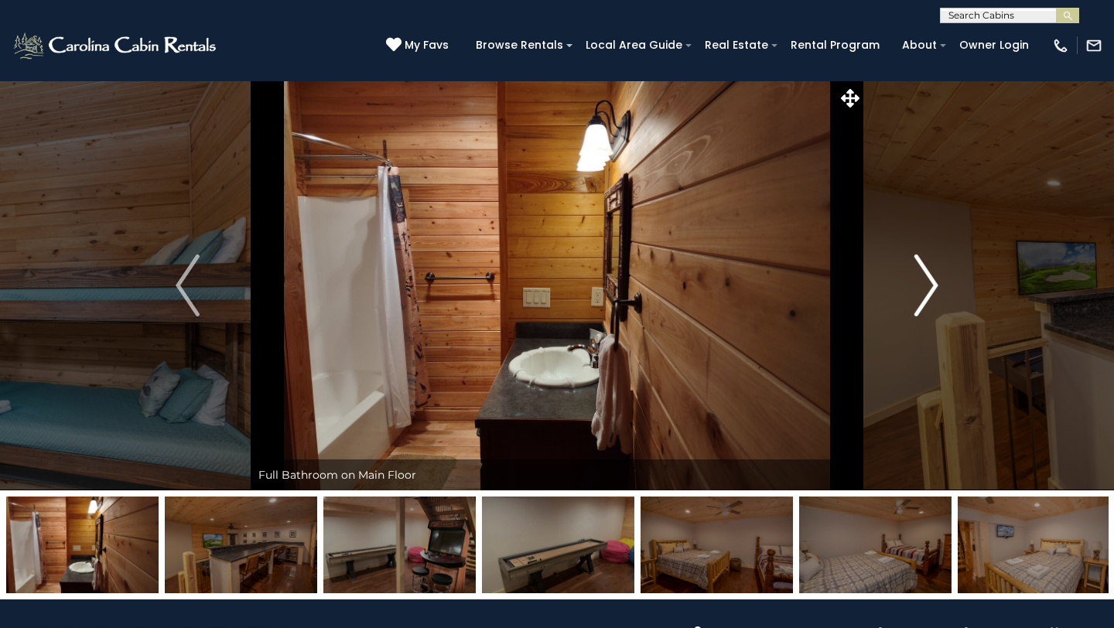
click at [922, 281] on img "Next" at bounding box center [926, 286] width 23 height 62
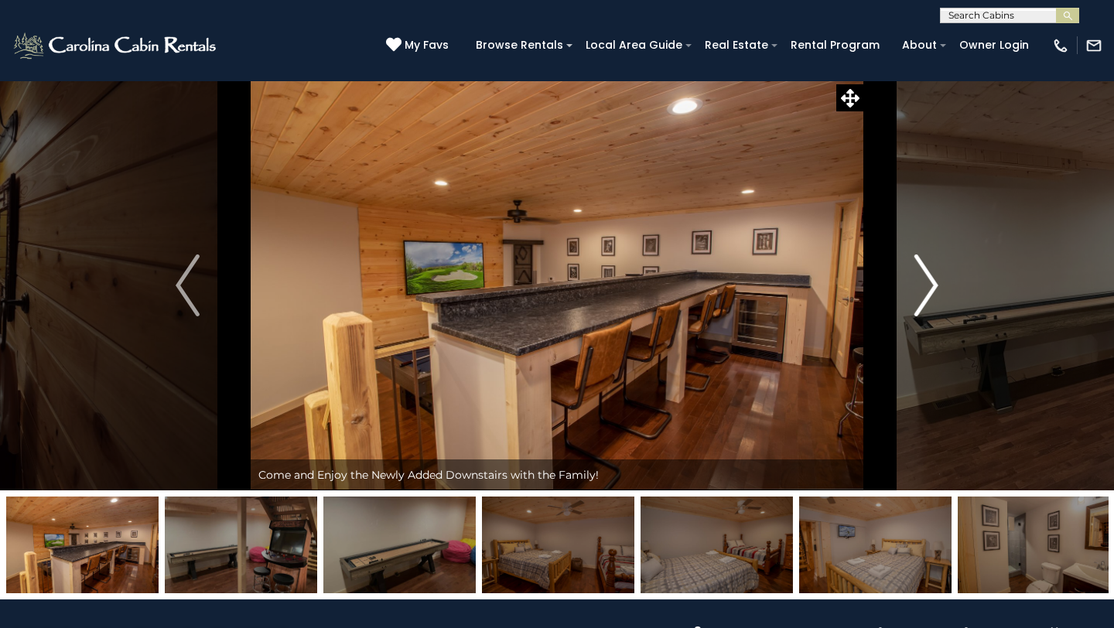
click at [922, 281] on img "Next" at bounding box center [926, 286] width 23 height 62
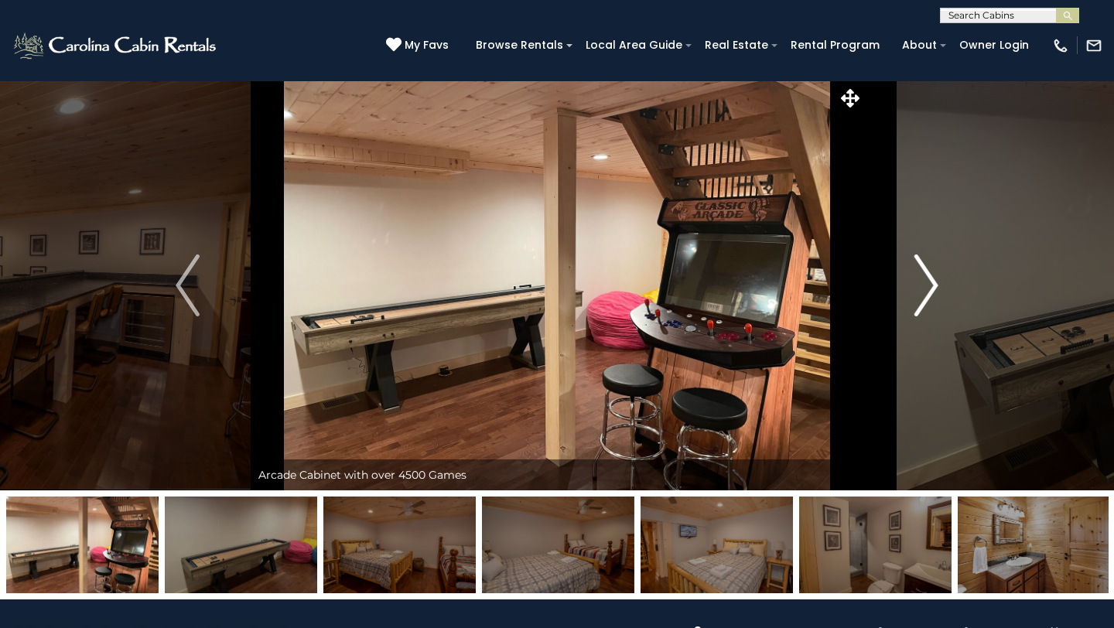
click at [922, 281] on img "Next" at bounding box center [926, 286] width 23 height 62
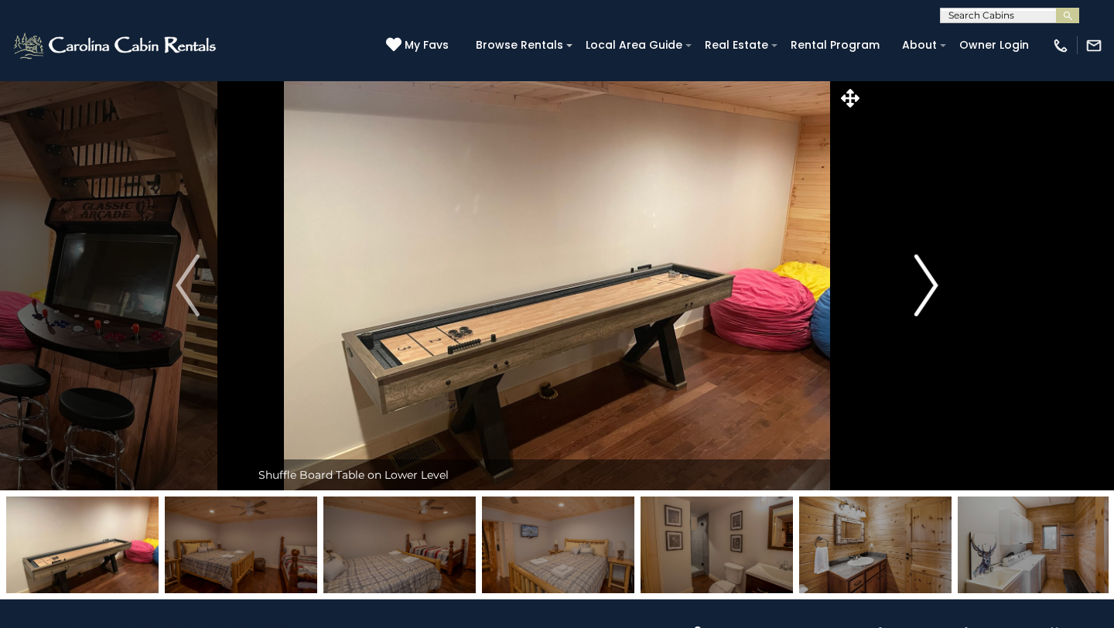
click at [922, 281] on img "Next" at bounding box center [926, 286] width 23 height 62
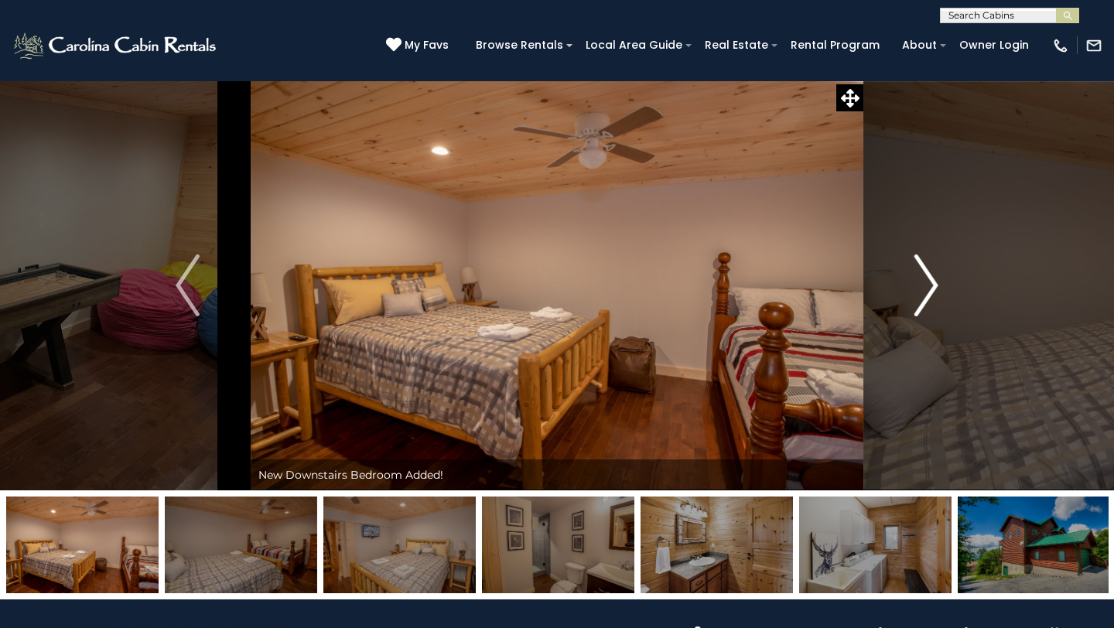
click at [922, 283] on img "Next" at bounding box center [926, 286] width 23 height 62
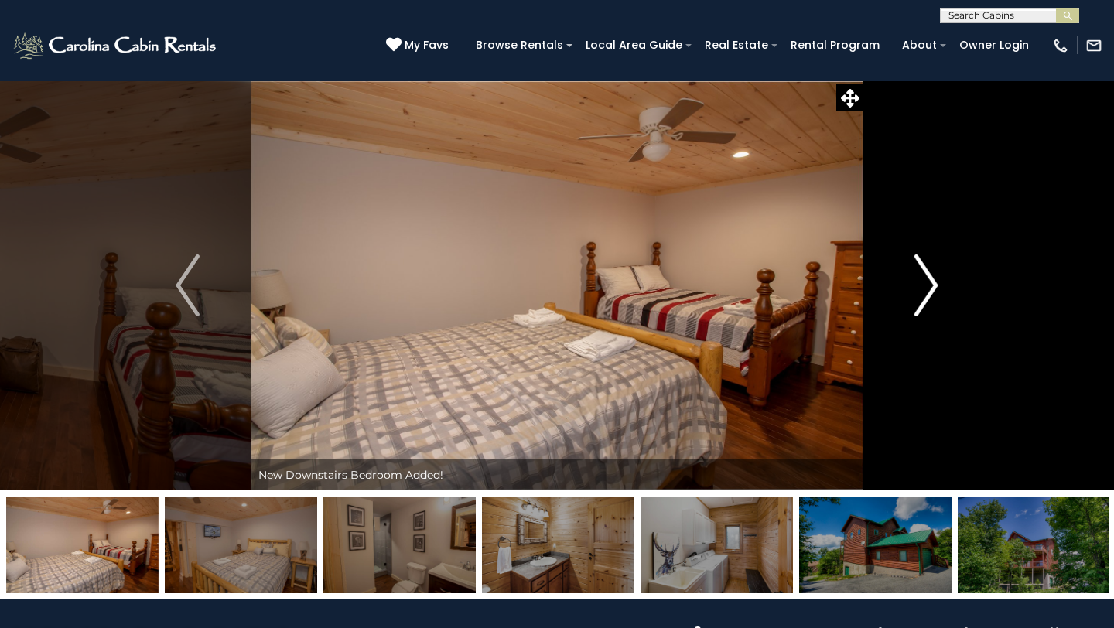
click at [921, 282] on img "Next" at bounding box center [926, 286] width 23 height 62
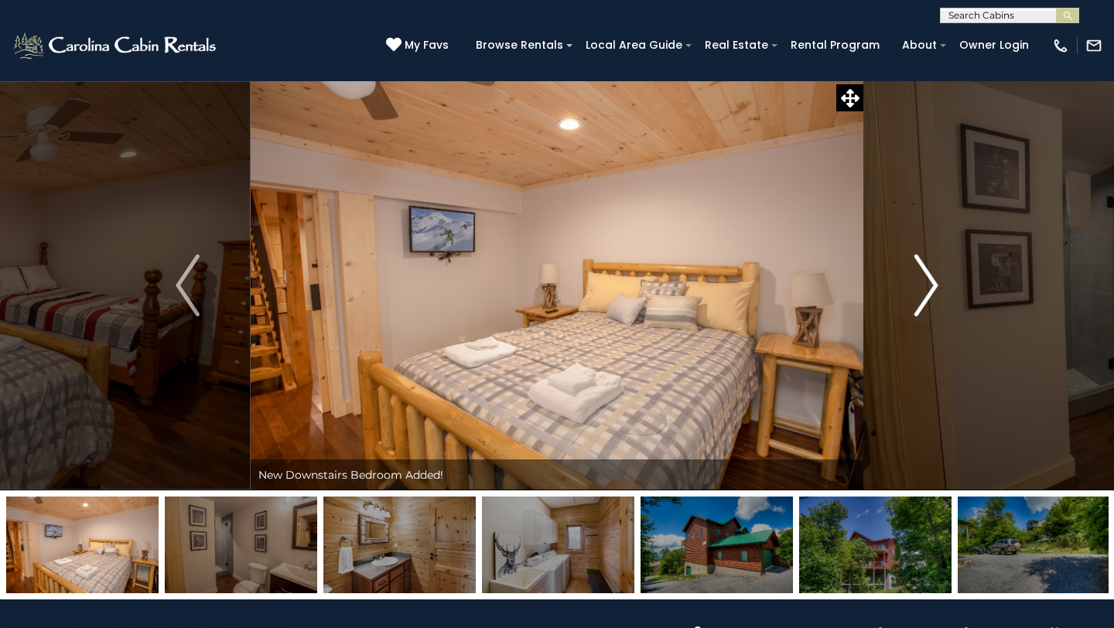
click at [921, 282] on img "Next" at bounding box center [926, 286] width 23 height 62
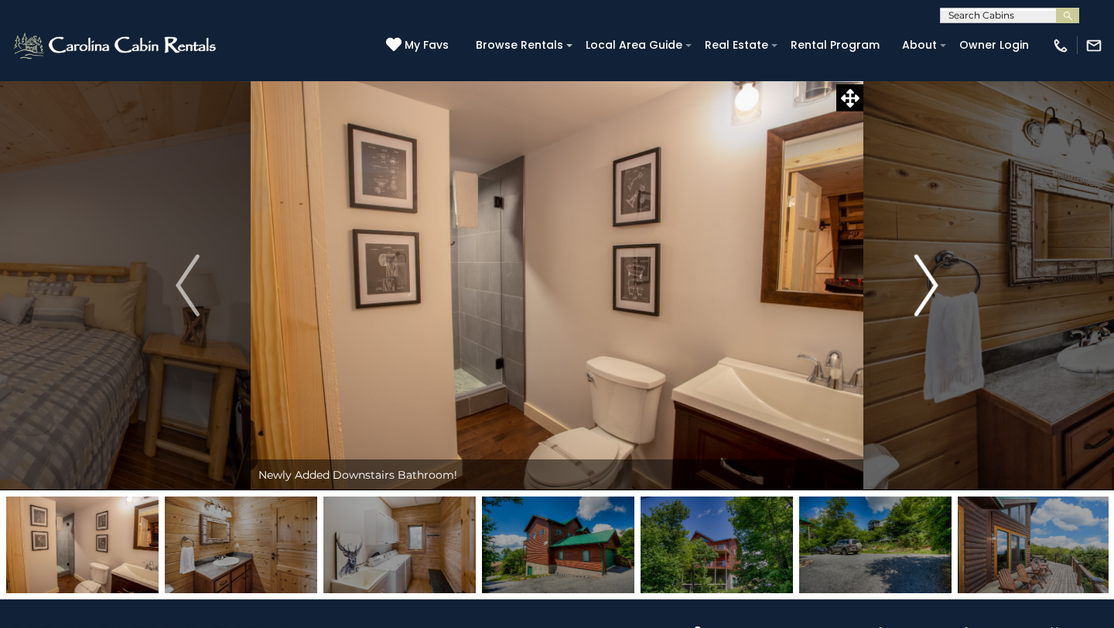
click at [921, 282] on img "Next" at bounding box center [926, 286] width 23 height 62
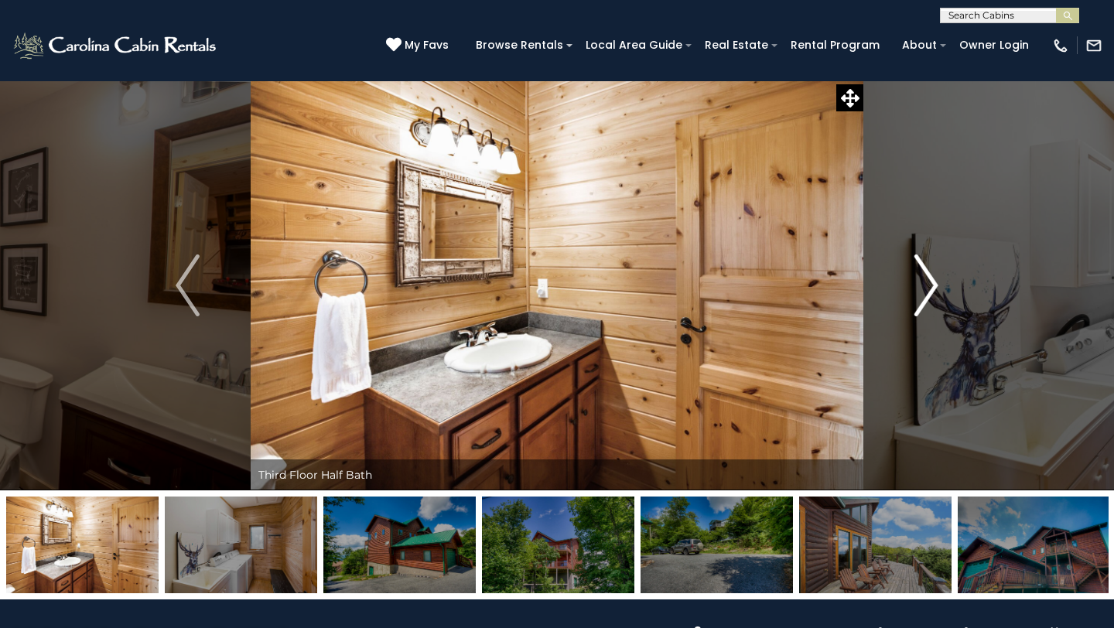
click at [921, 282] on img "Next" at bounding box center [926, 286] width 23 height 62
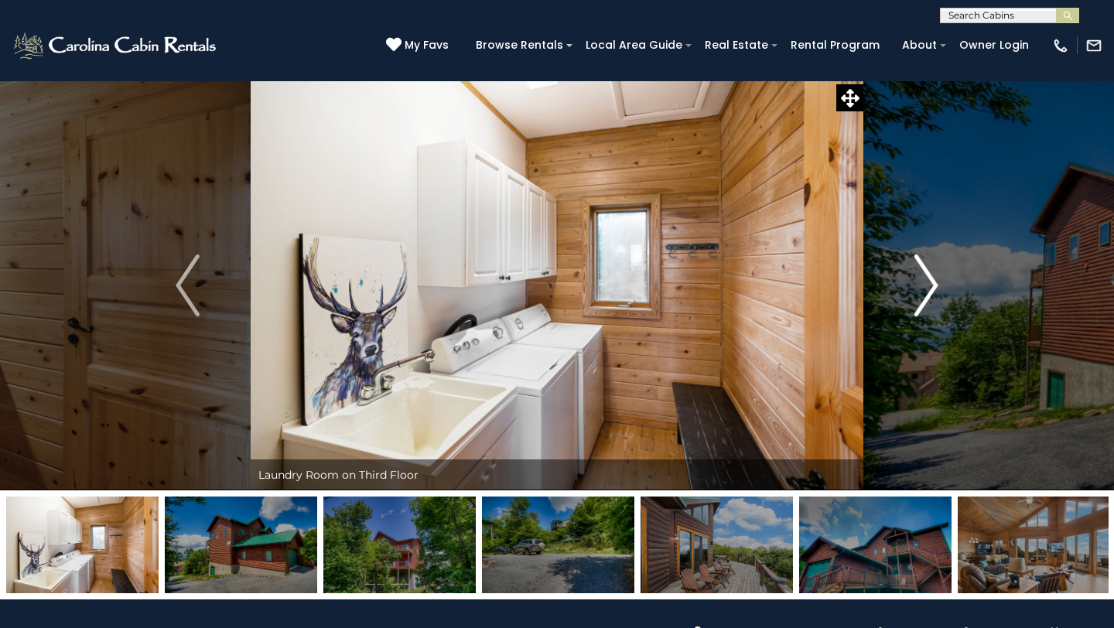
click at [921, 282] on img "Next" at bounding box center [926, 286] width 23 height 62
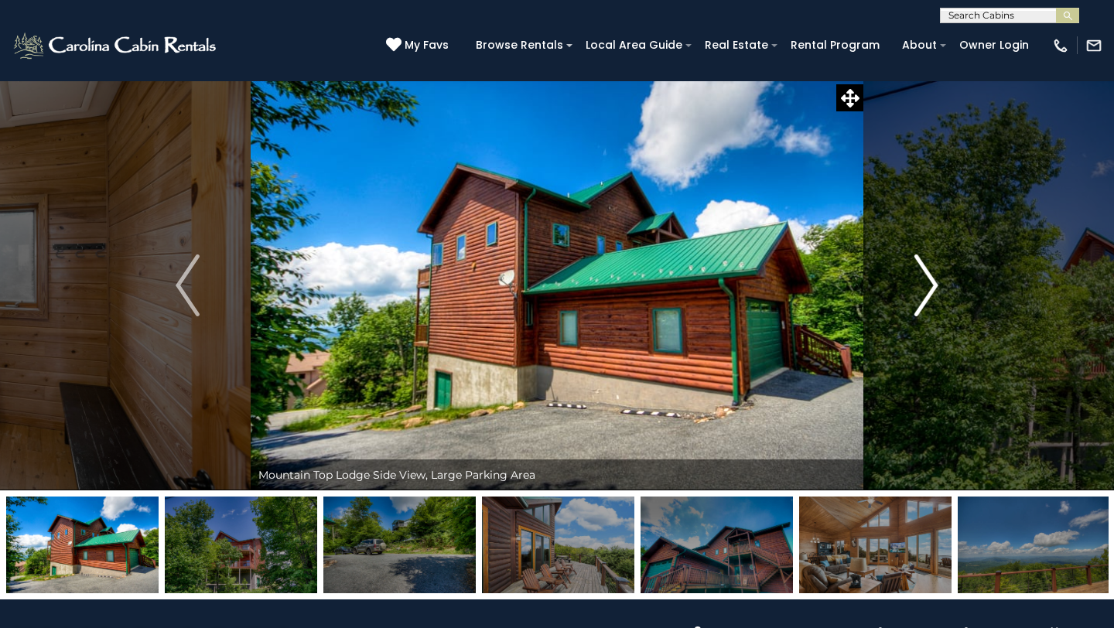
click at [921, 282] on img "Next" at bounding box center [926, 286] width 23 height 62
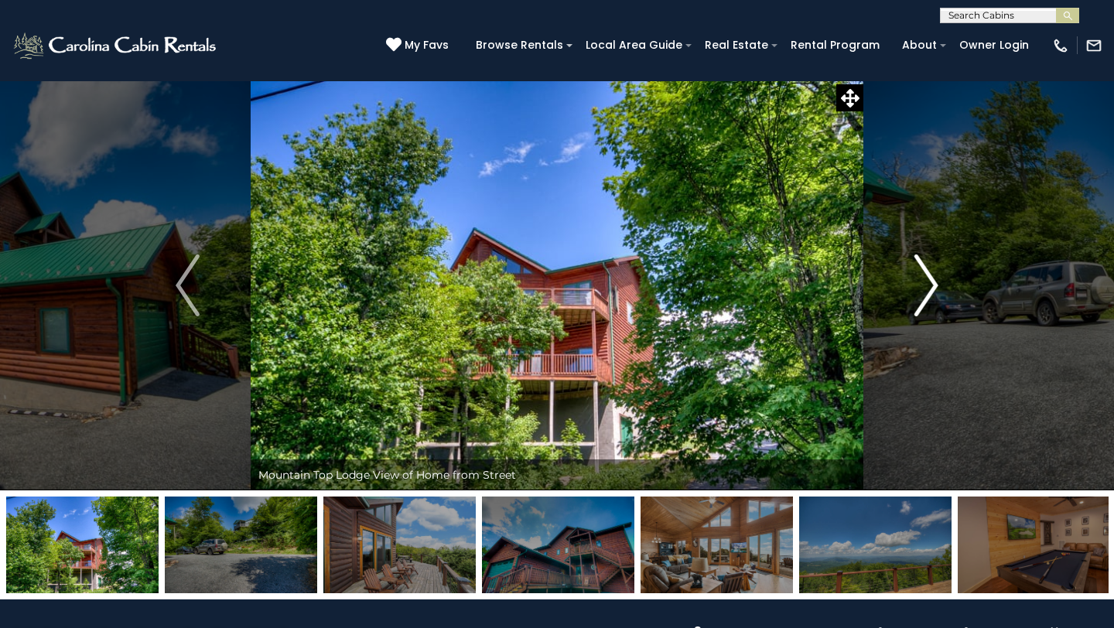
click at [921, 282] on img "Next" at bounding box center [926, 286] width 23 height 62
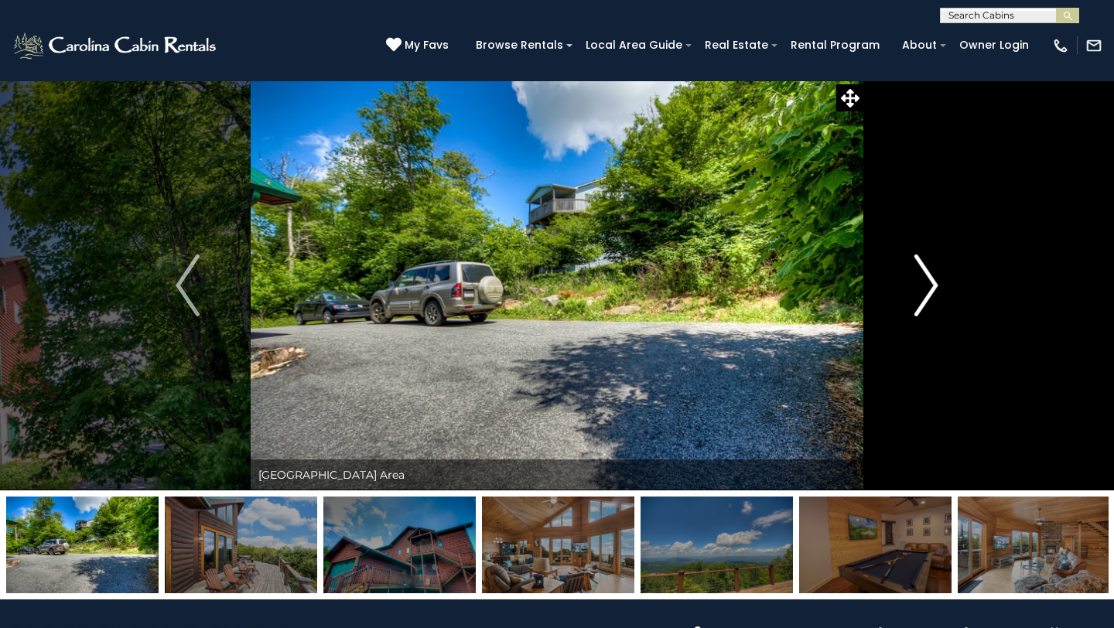
click at [921, 281] on img "Next" at bounding box center [926, 286] width 23 height 62
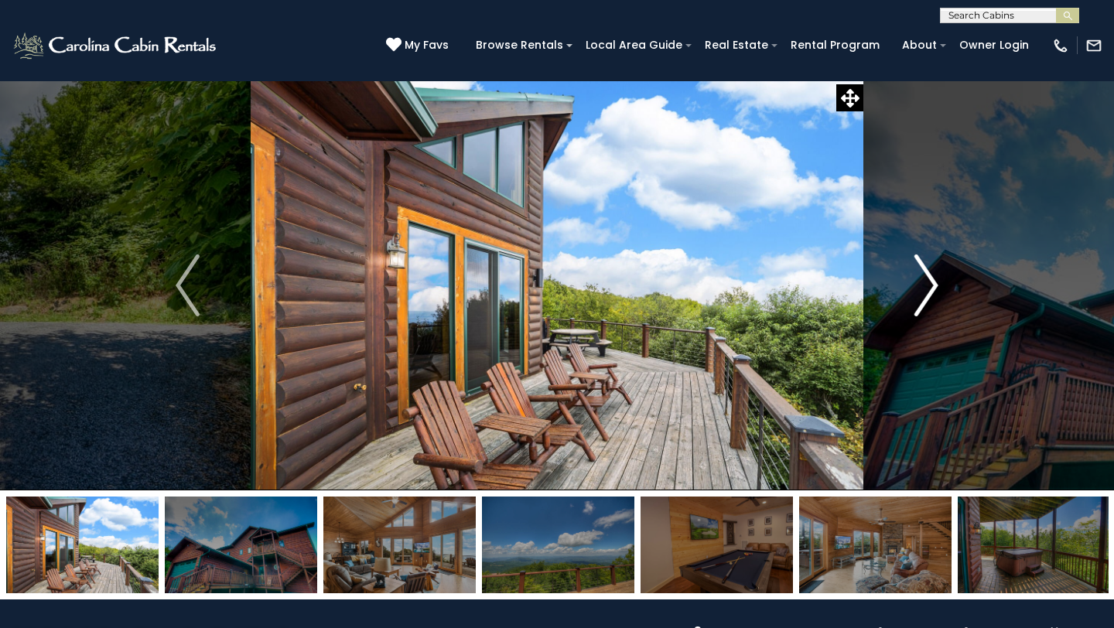
click at [921, 281] on img "Next" at bounding box center [926, 286] width 23 height 62
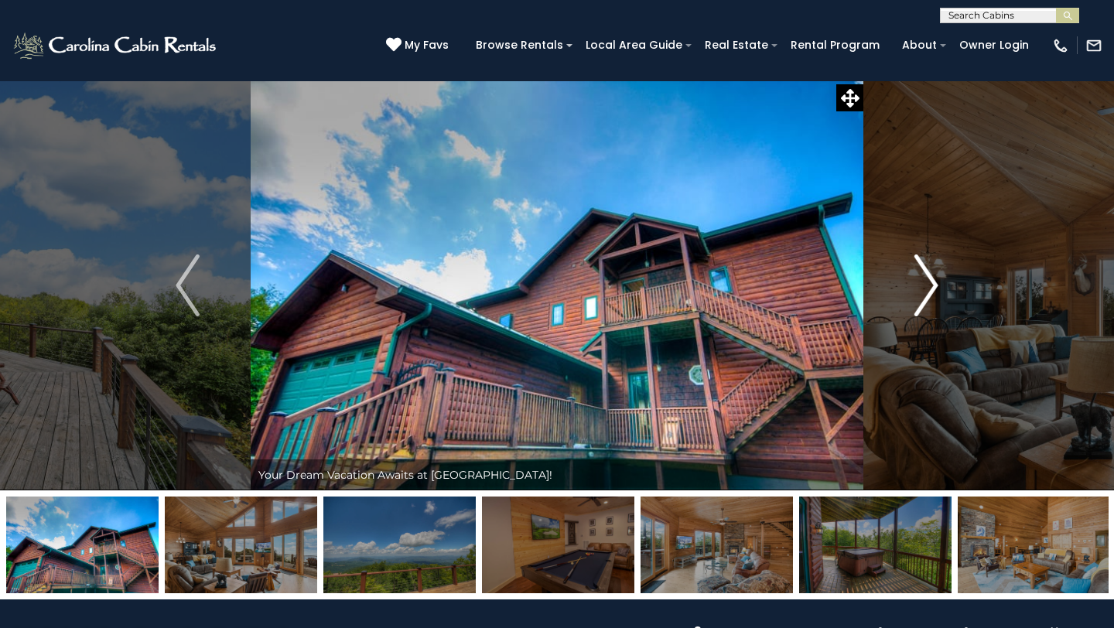
click at [921, 280] on img "Next" at bounding box center [926, 286] width 23 height 62
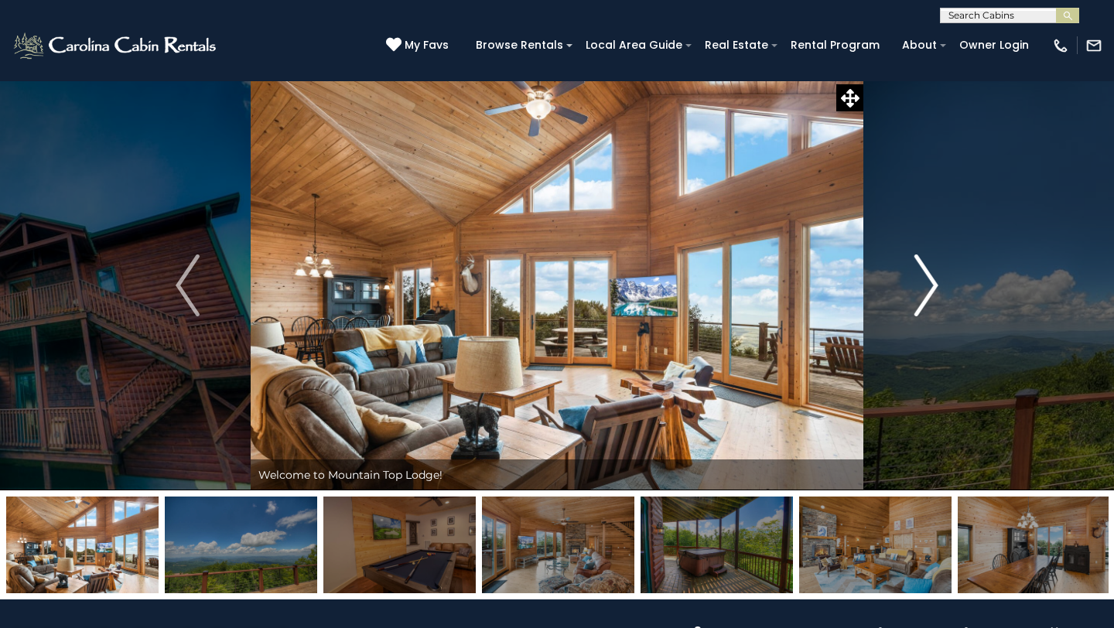
click at [921, 280] on img "Next" at bounding box center [926, 286] width 23 height 62
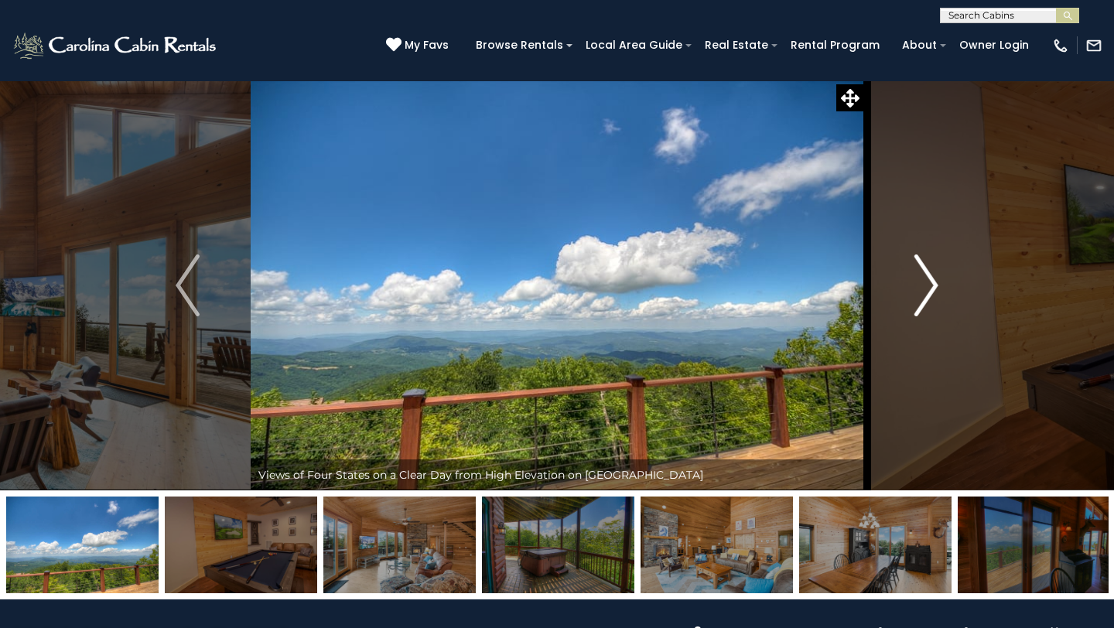
click at [920, 279] on img "Next" at bounding box center [926, 286] width 23 height 62
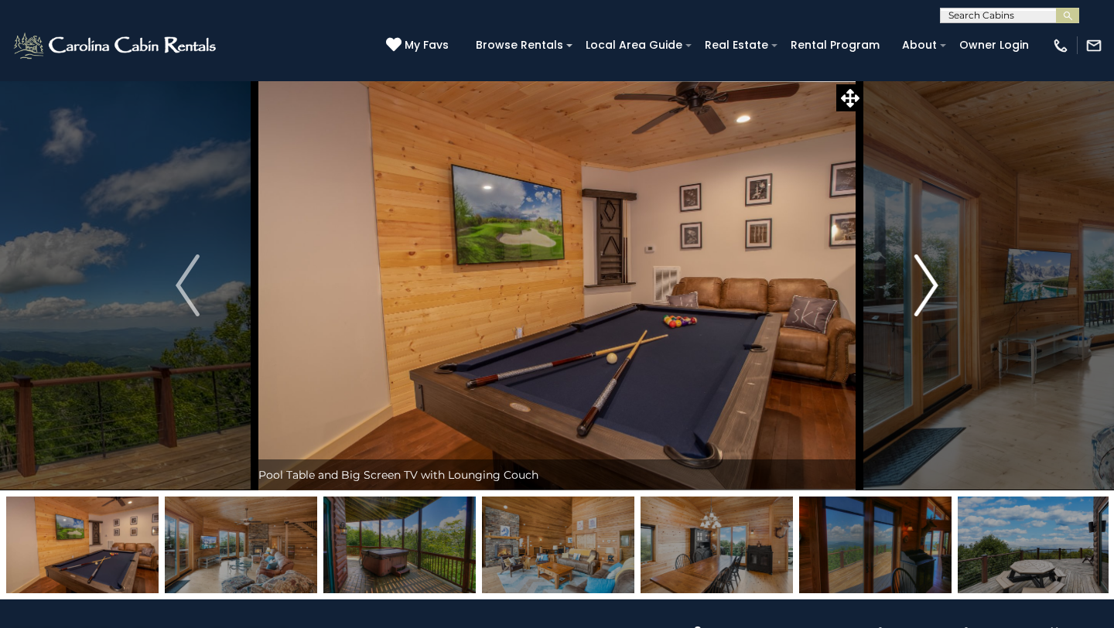
click at [922, 281] on img "Next" at bounding box center [926, 286] width 23 height 62
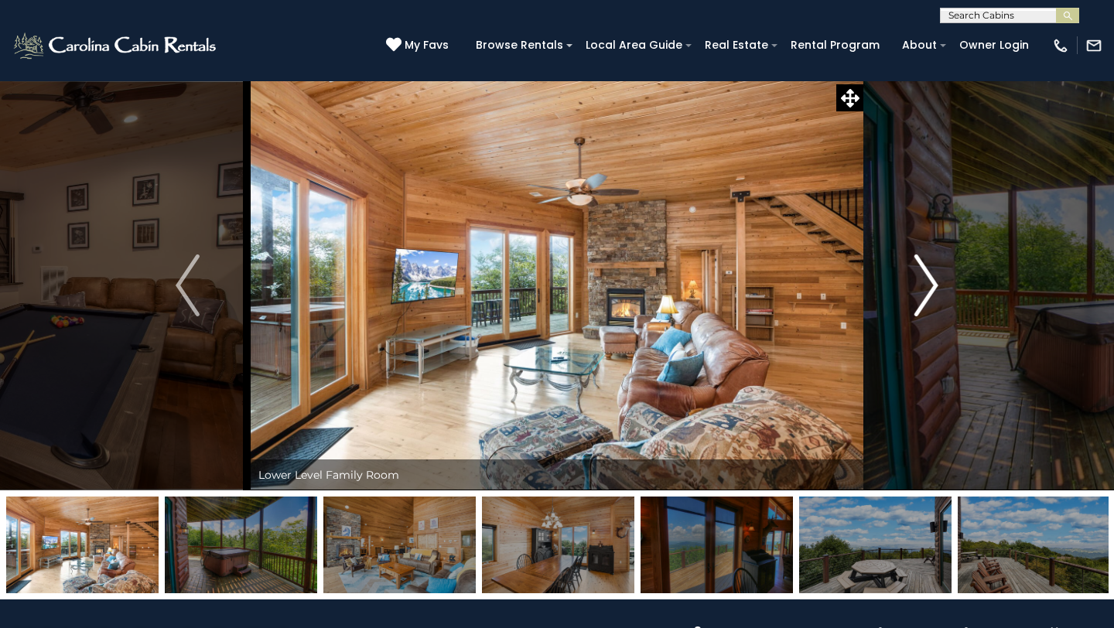
click at [922, 280] on img "Next" at bounding box center [926, 286] width 23 height 62
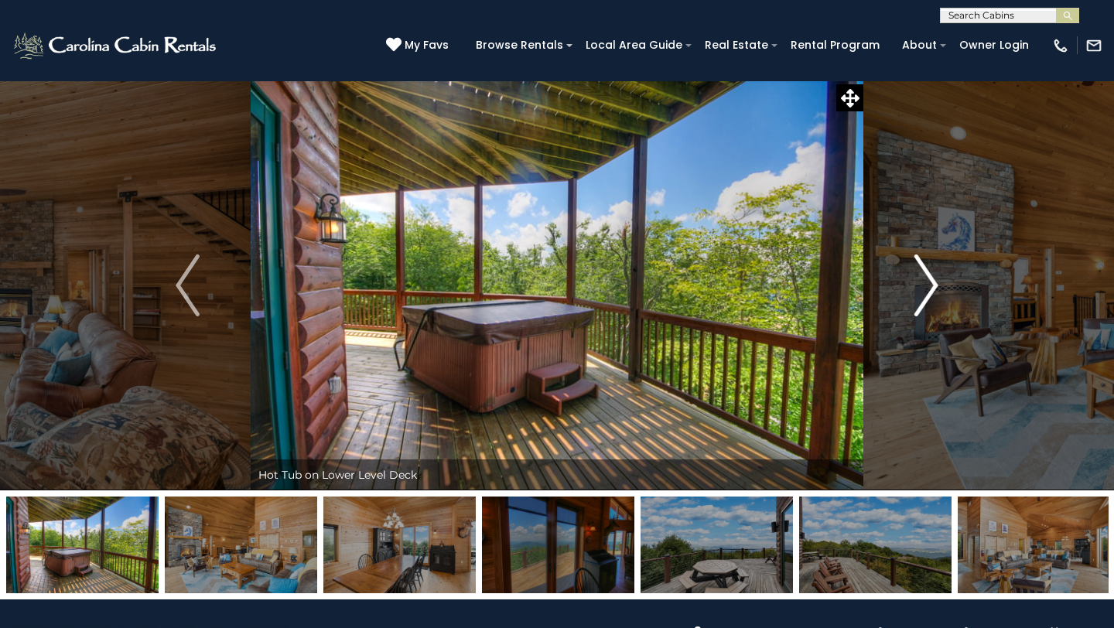
click at [922, 280] on img "Next" at bounding box center [926, 286] width 23 height 62
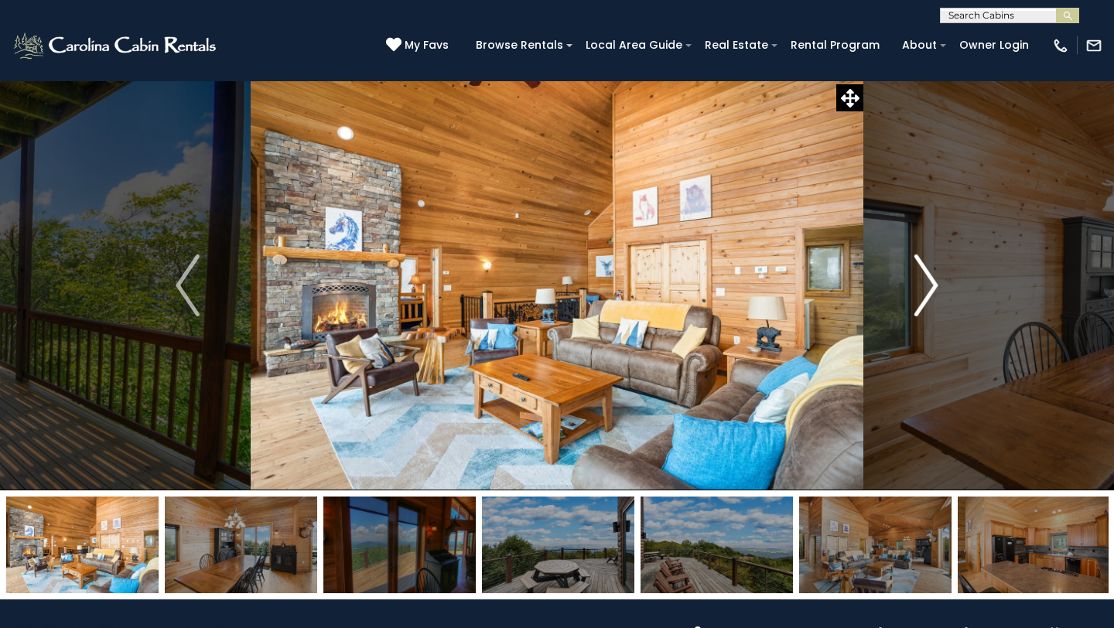
click at [938, 285] on button "Next" at bounding box center [926, 285] width 126 height 410
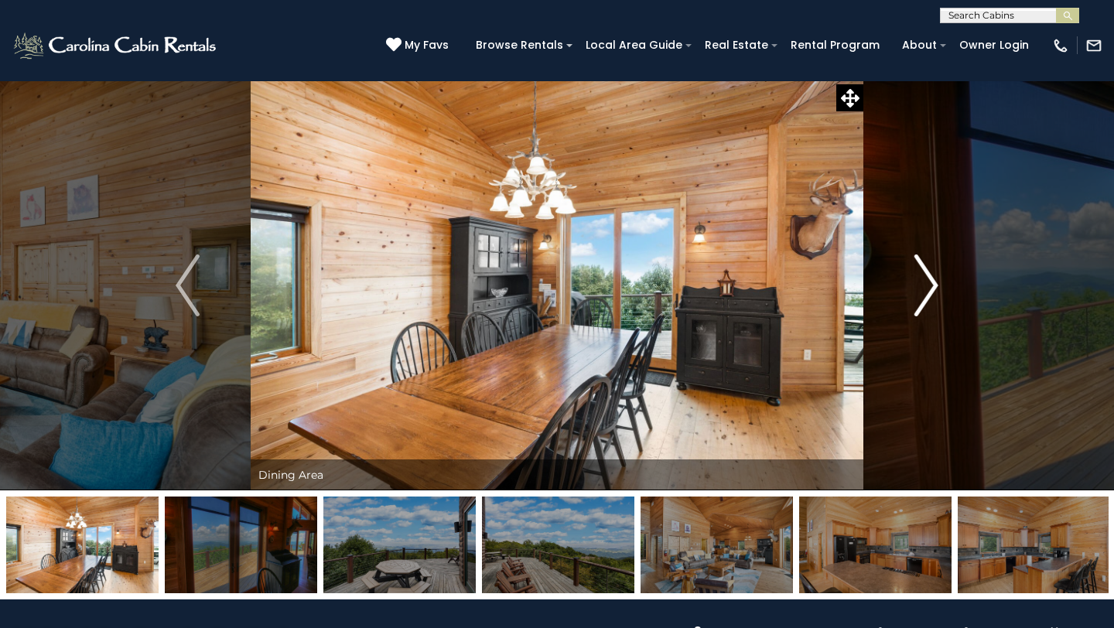
click at [938, 285] on img "Next" at bounding box center [926, 286] width 23 height 62
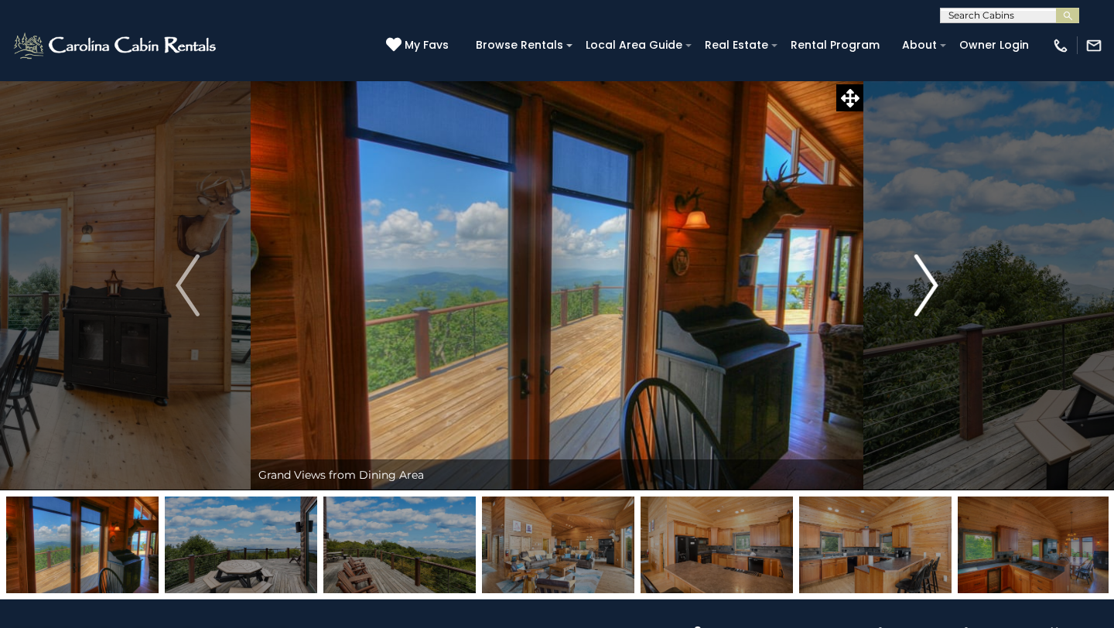
click at [938, 285] on img "Next" at bounding box center [926, 286] width 23 height 62
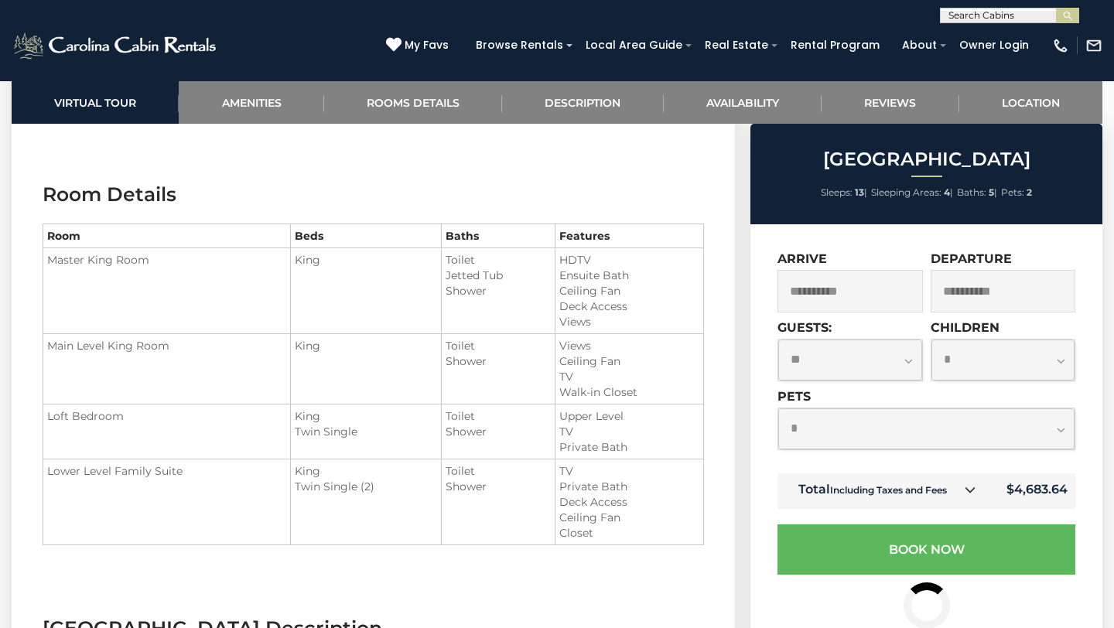
scroll to position [1725, 0]
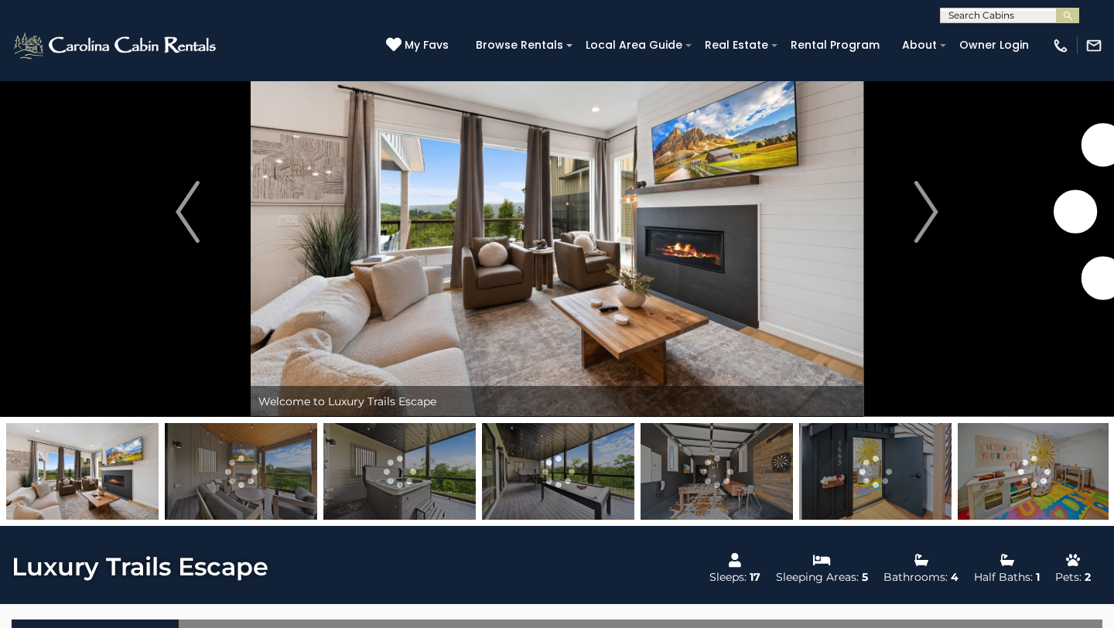
scroll to position [77, 0]
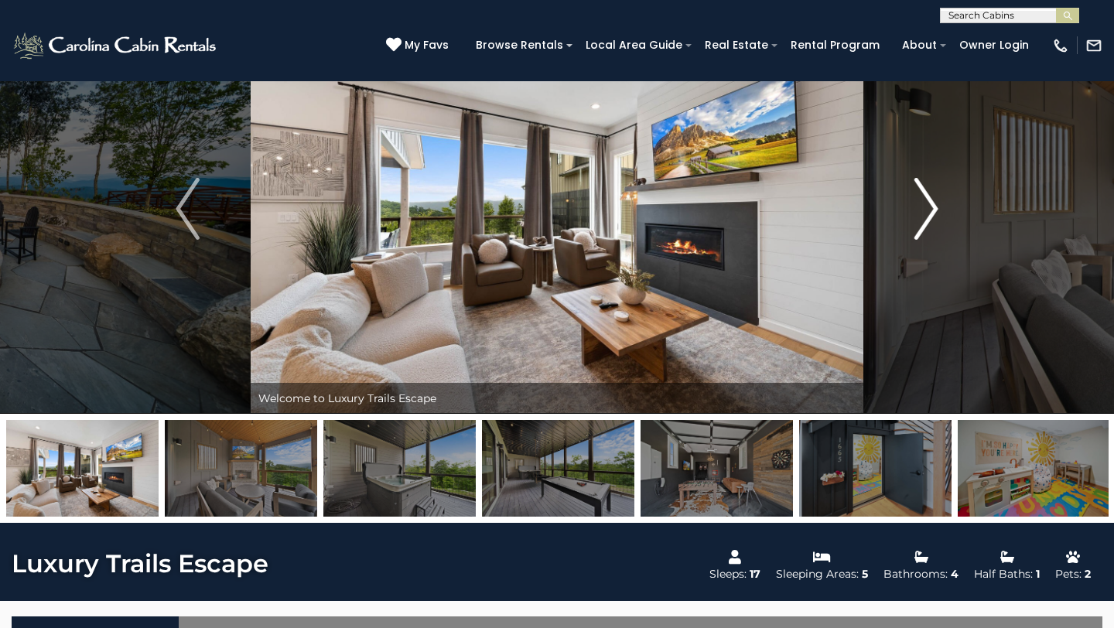
click at [928, 202] on img "Next" at bounding box center [926, 209] width 23 height 62
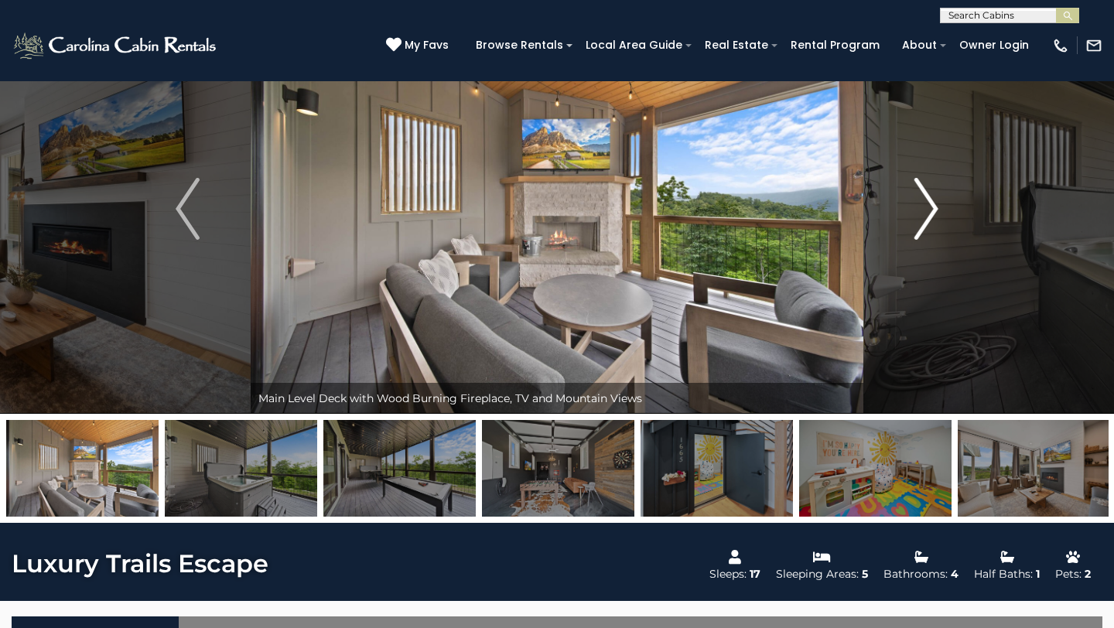
click at [928, 202] on img "Next" at bounding box center [926, 209] width 23 height 62
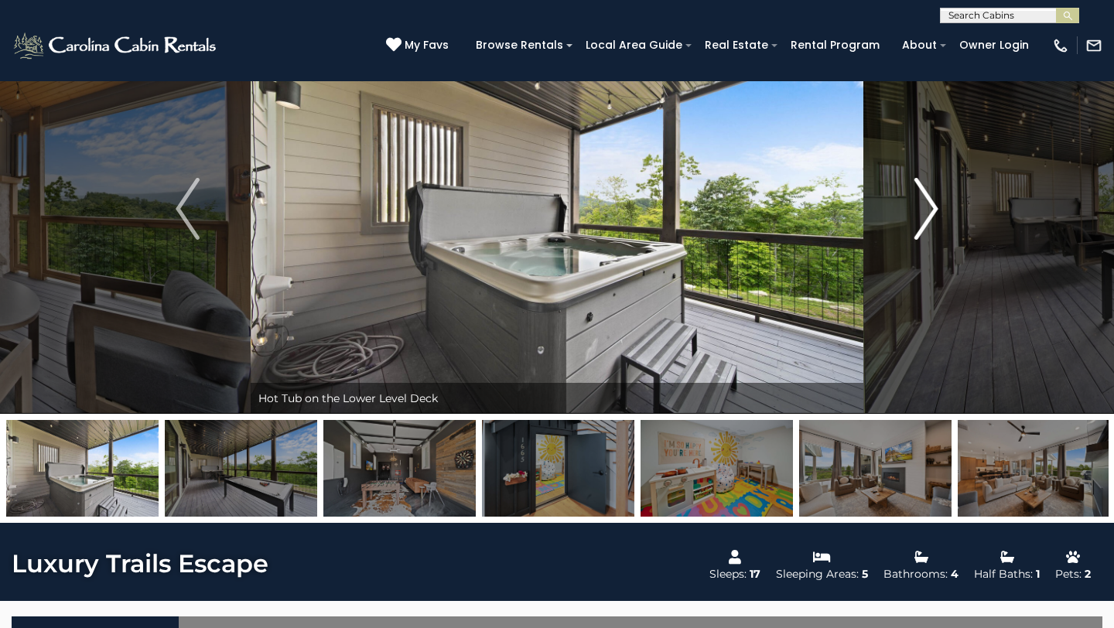
click at [928, 200] on img "Next" at bounding box center [926, 209] width 23 height 62
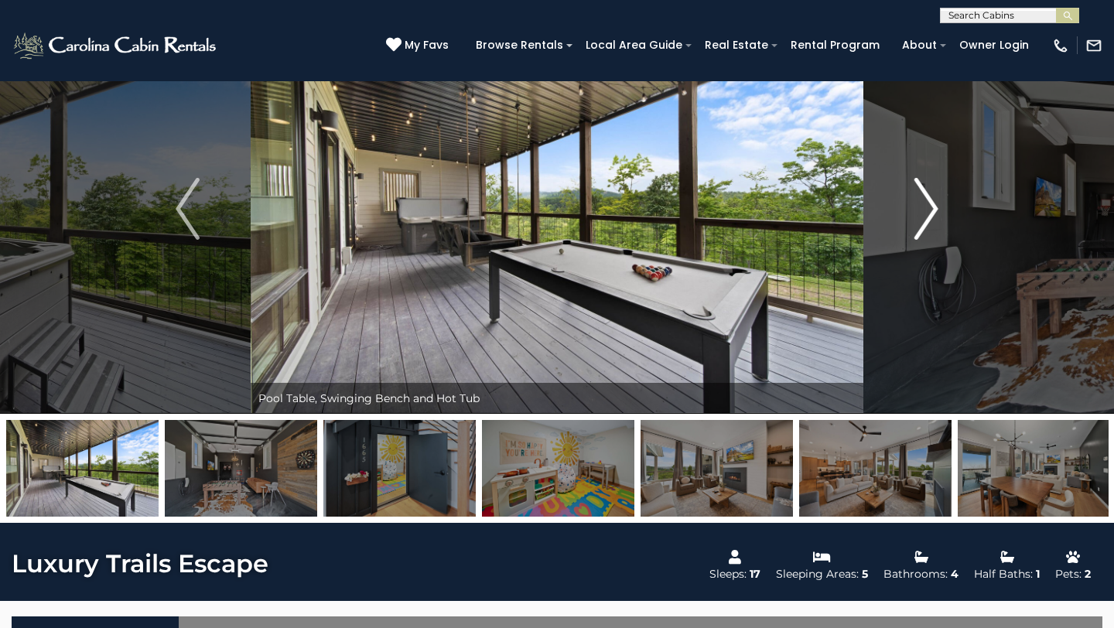
click at [928, 200] on img "Next" at bounding box center [926, 209] width 23 height 62
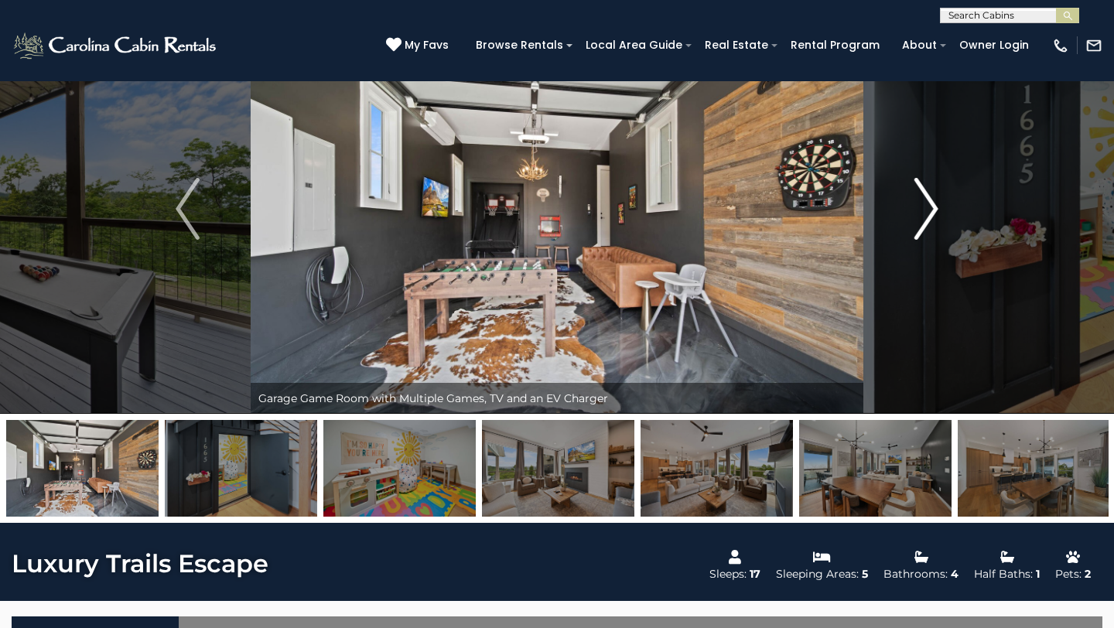
click at [928, 200] on img "Next" at bounding box center [926, 209] width 23 height 62
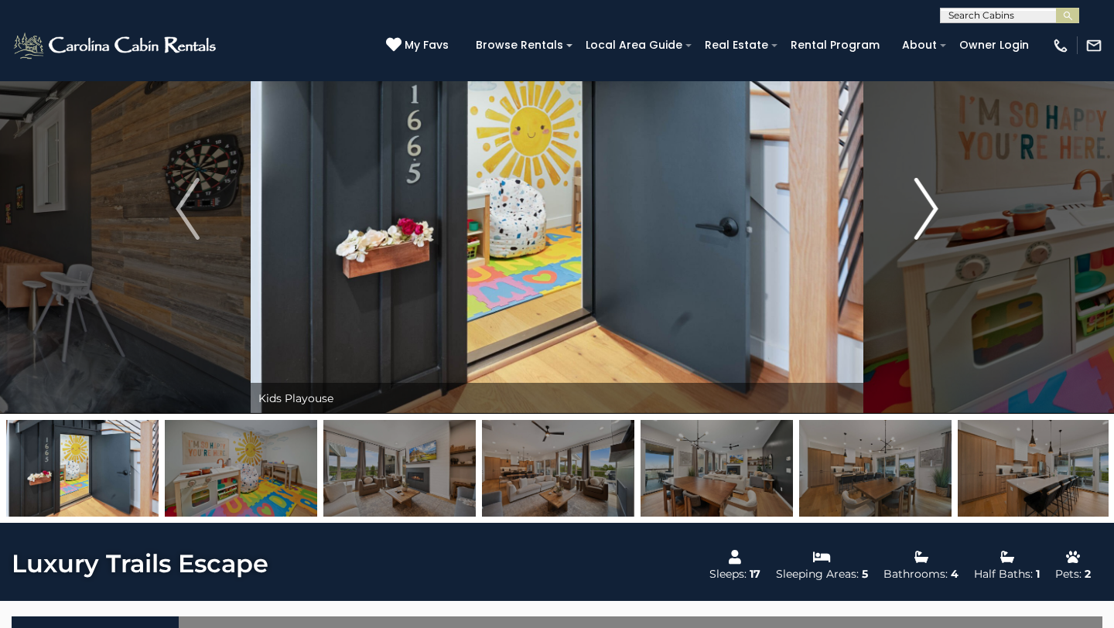
click at [928, 200] on img "Next" at bounding box center [926, 209] width 23 height 62
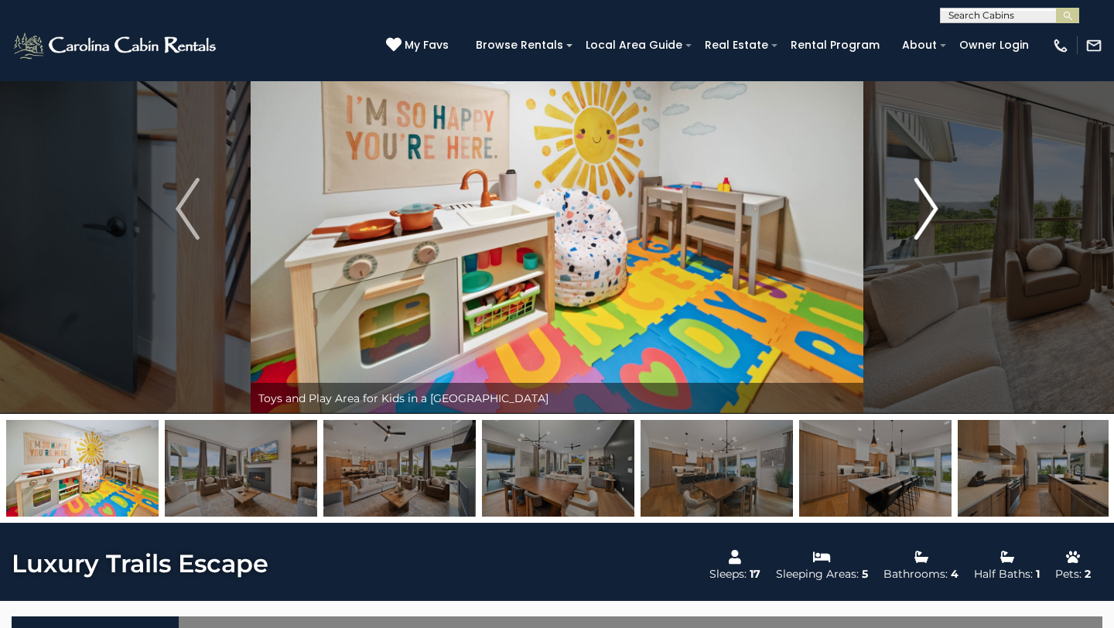
click at [928, 200] on img "Next" at bounding box center [926, 209] width 23 height 62
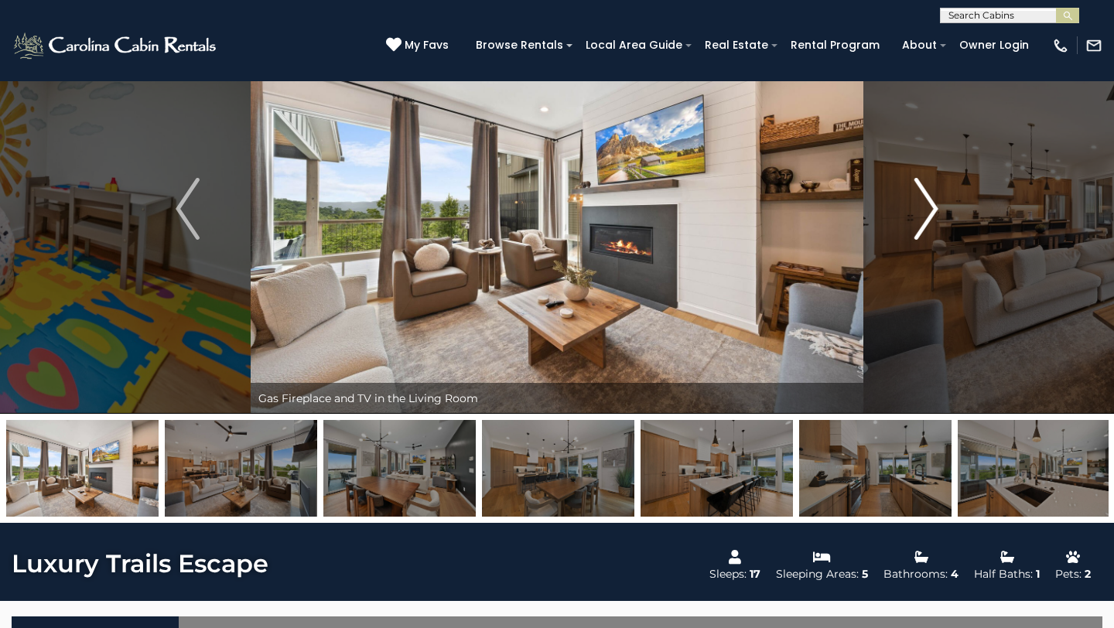
click at [928, 200] on img "Next" at bounding box center [926, 209] width 23 height 62
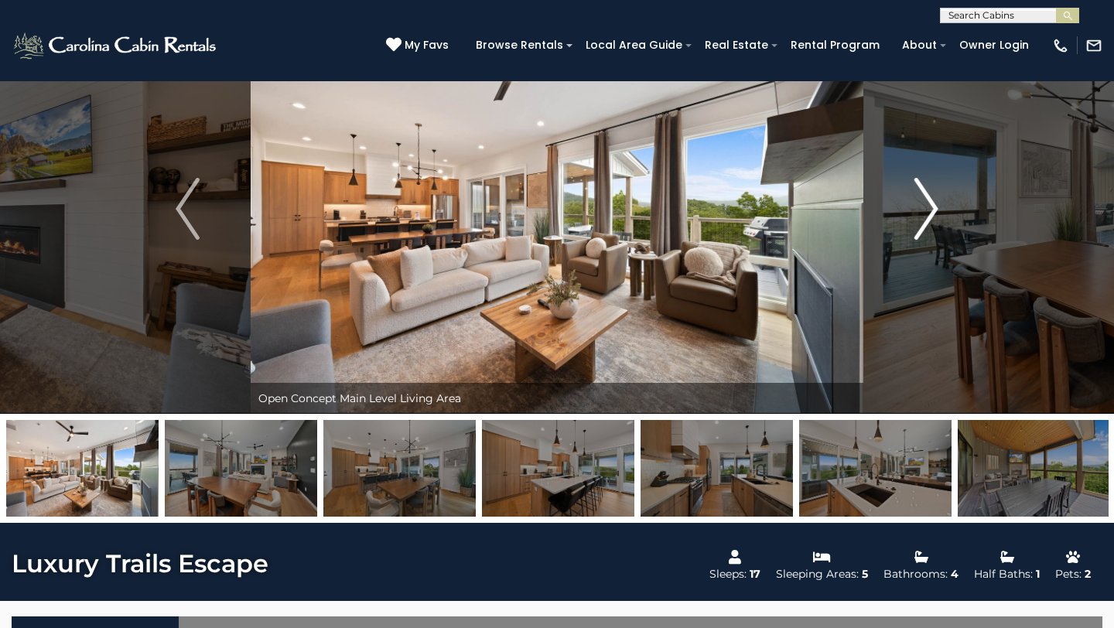
click at [928, 200] on img "Next" at bounding box center [926, 209] width 23 height 62
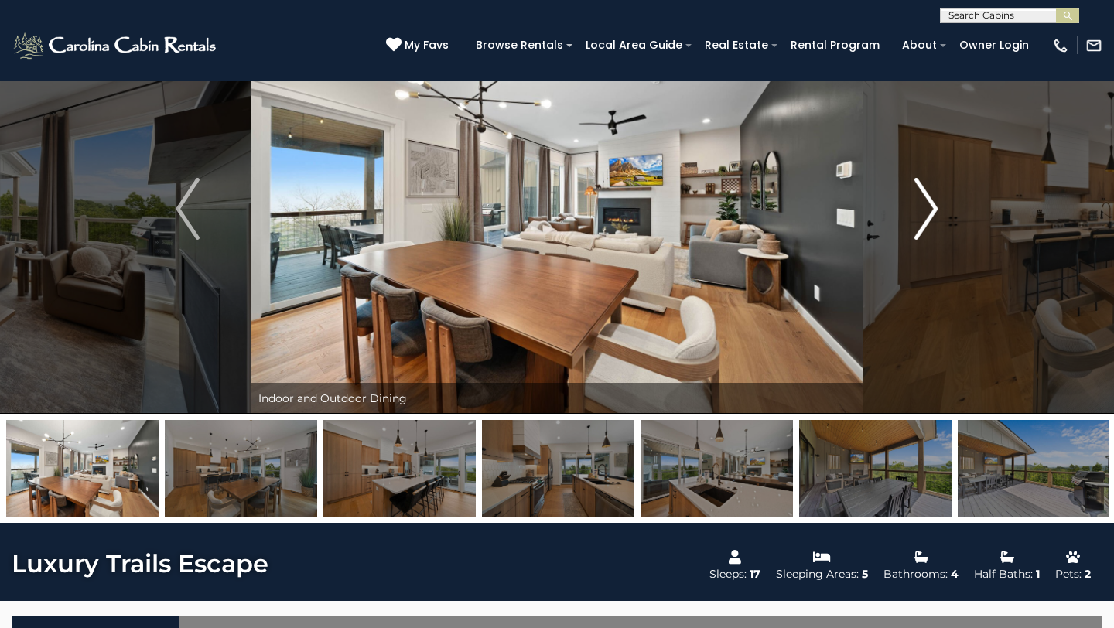
click at [928, 200] on img "Next" at bounding box center [926, 209] width 23 height 62
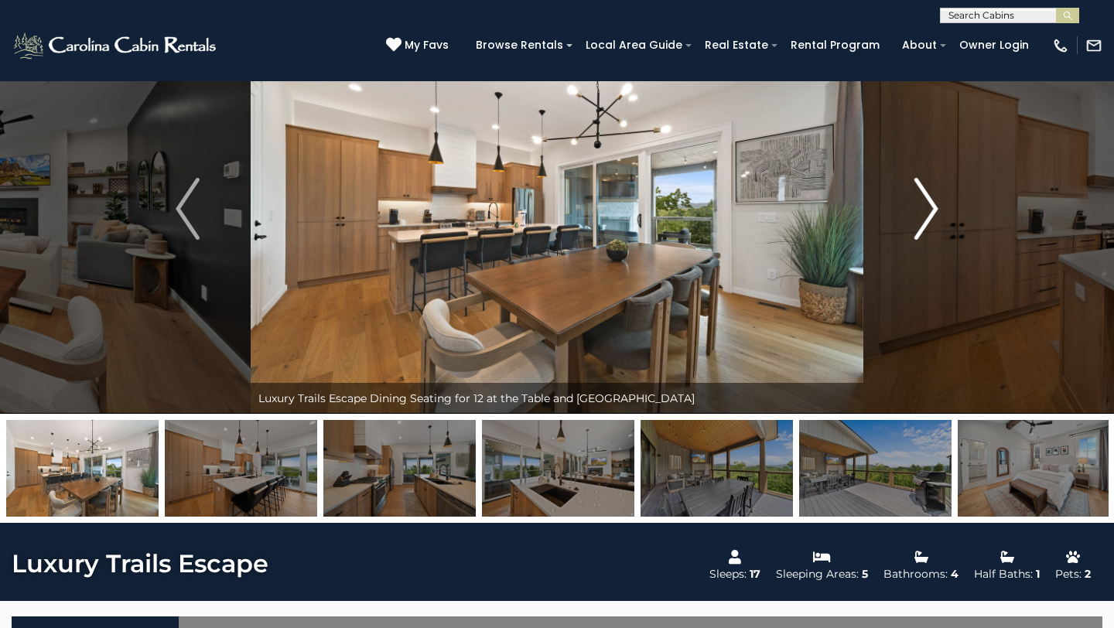
click at [928, 200] on img "Next" at bounding box center [926, 209] width 23 height 62
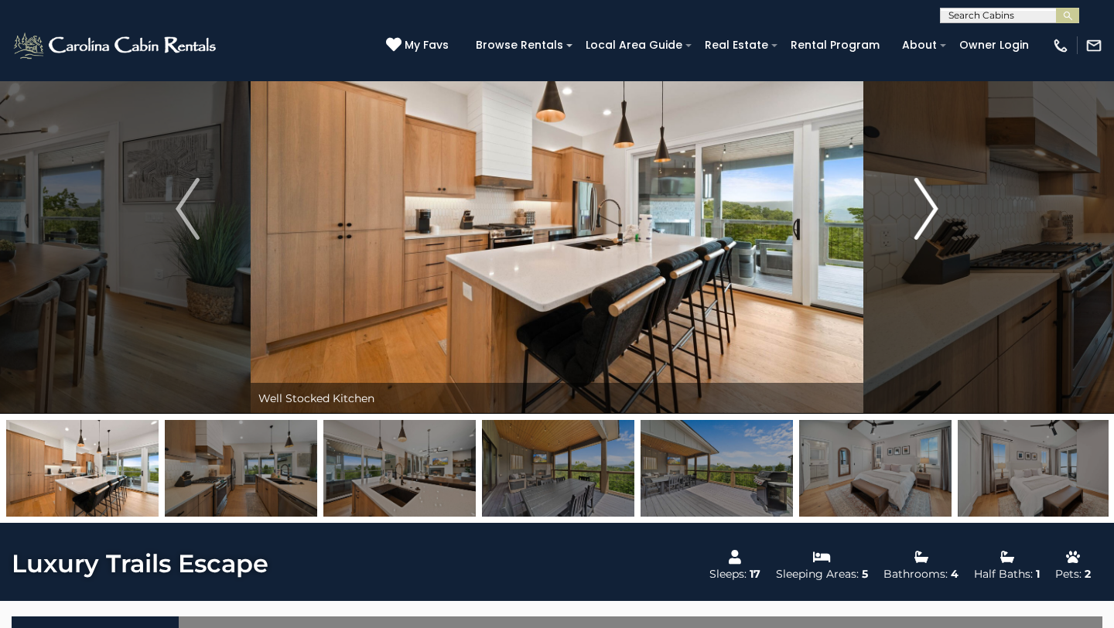
click at [928, 200] on img "Next" at bounding box center [926, 209] width 23 height 62
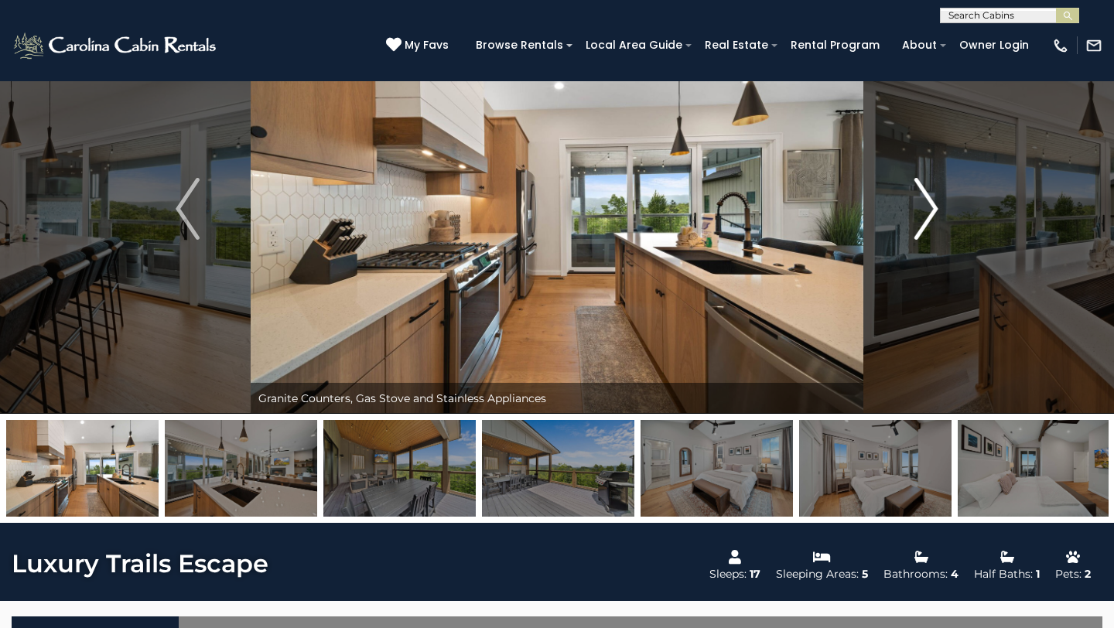
click at [928, 200] on img "Next" at bounding box center [926, 209] width 23 height 62
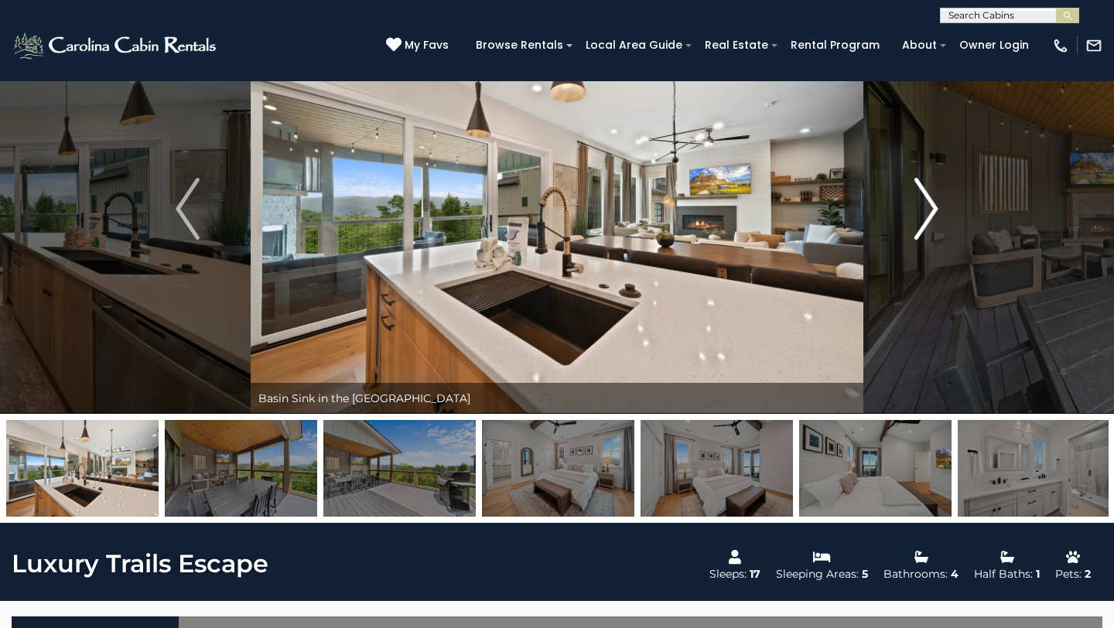
click at [927, 200] on img "Next" at bounding box center [926, 209] width 23 height 62
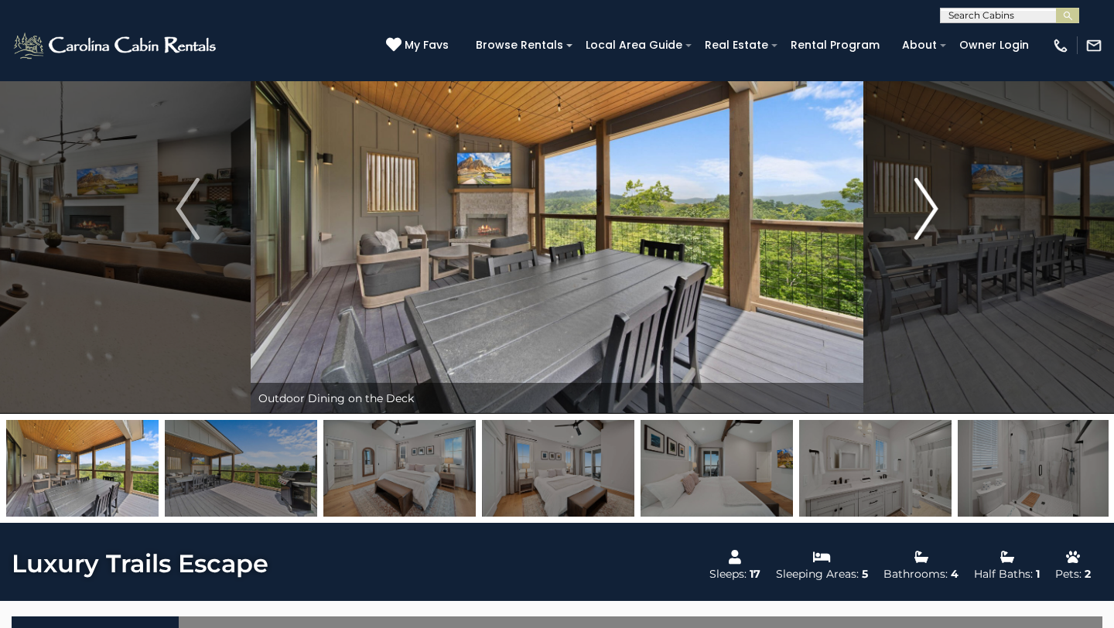
click at [925, 200] on img "Next" at bounding box center [926, 209] width 23 height 62
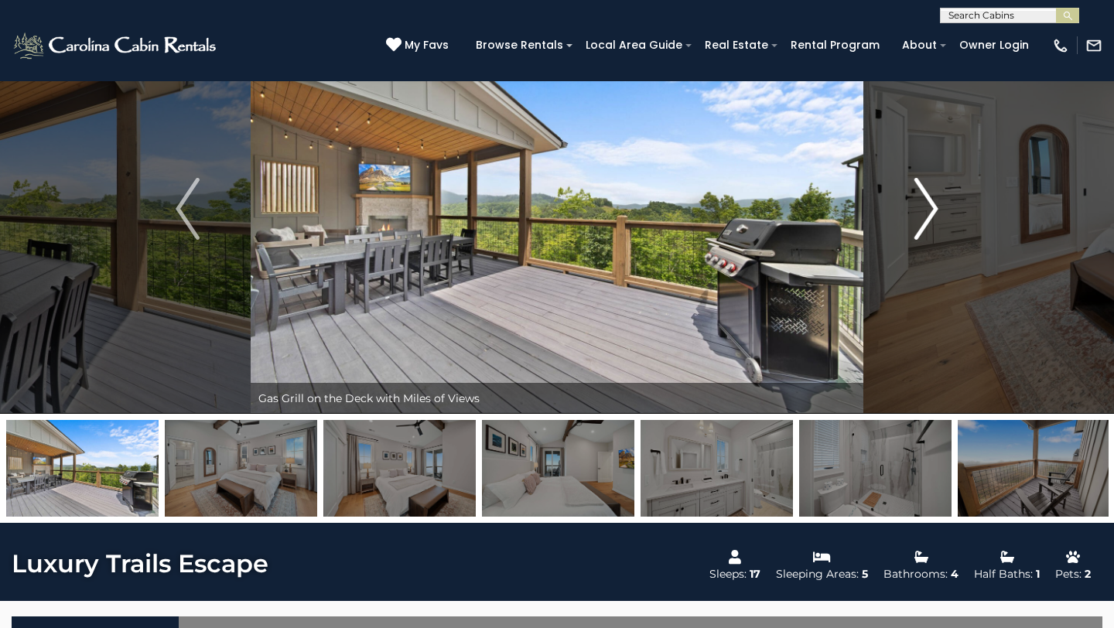
click at [925, 200] on img "Next" at bounding box center [926, 209] width 23 height 62
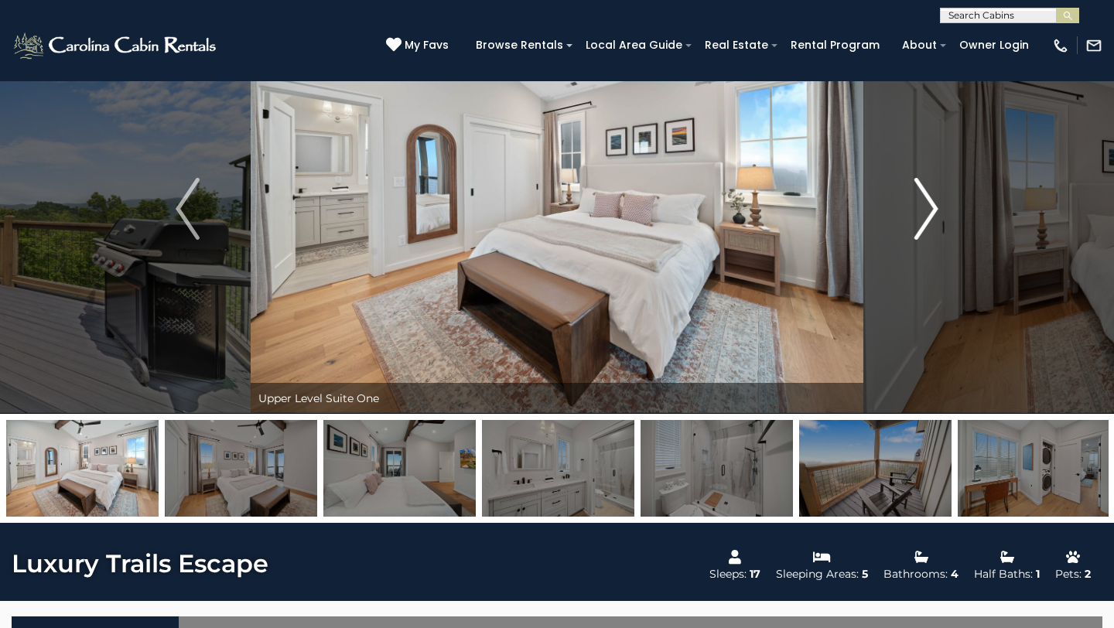
click at [925, 201] on img "Next" at bounding box center [926, 209] width 23 height 62
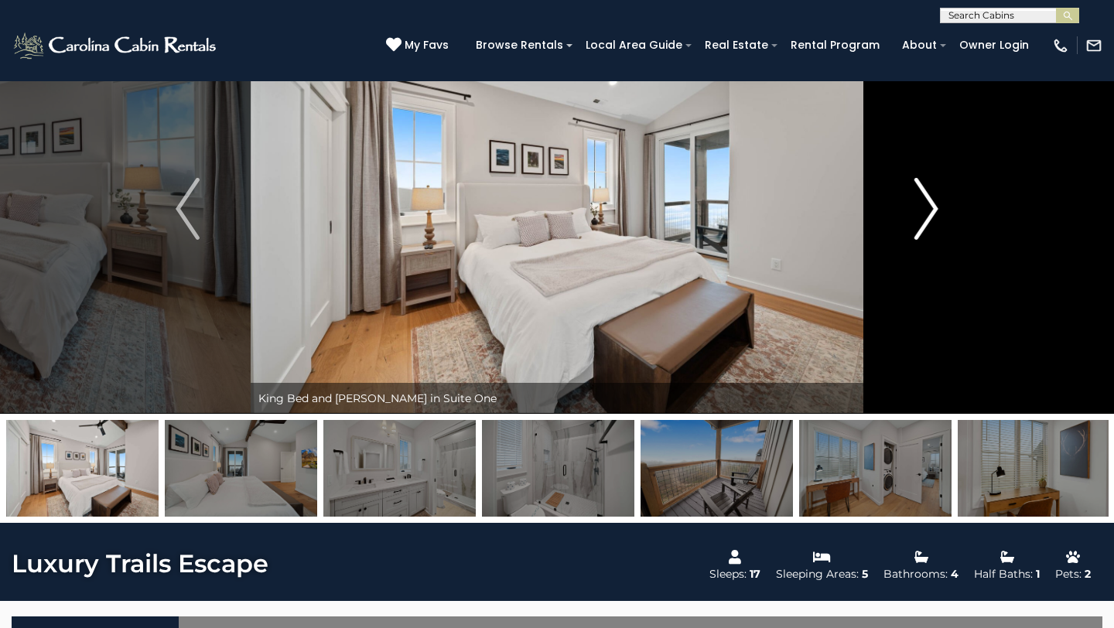
click at [925, 201] on img "Next" at bounding box center [926, 209] width 23 height 62
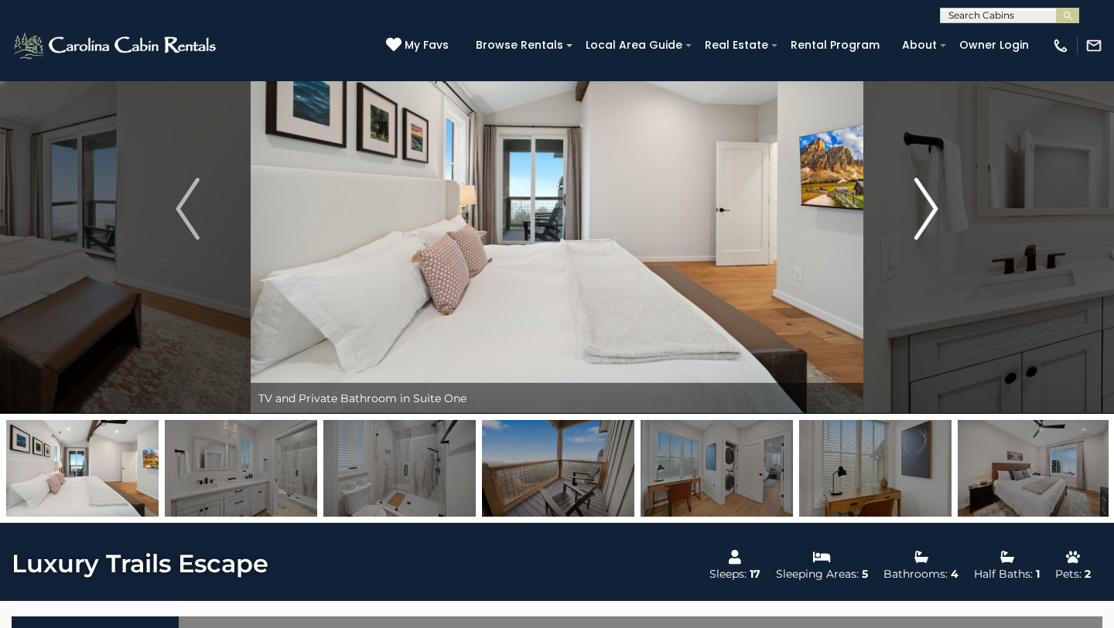
click at [925, 201] on img "Next" at bounding box center [926, 209] width 23 height 62
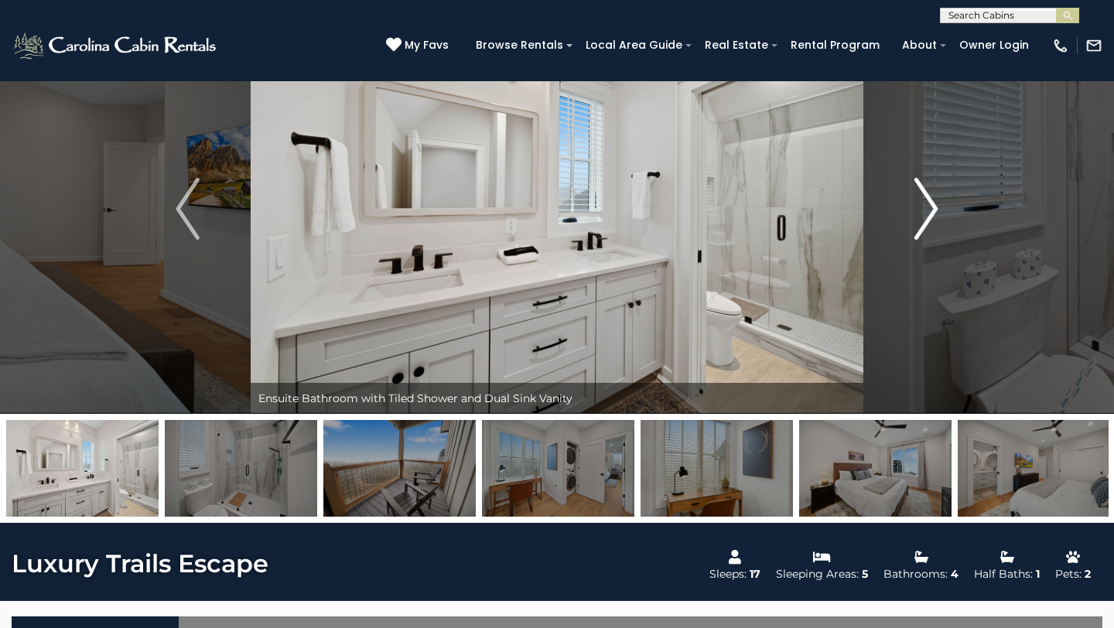
click at [925, 201] on img "Next" at bounding box center [926, 209] width 23 height 62
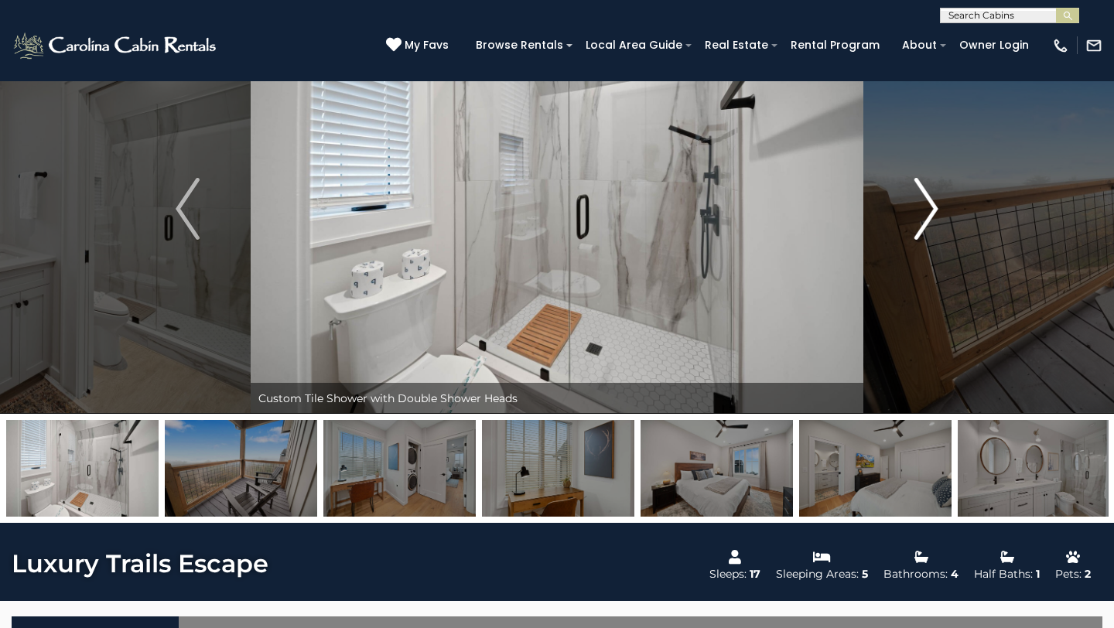
click at [924, 201] on img "Next" at bounding box center [926, 209] width 23 height 62
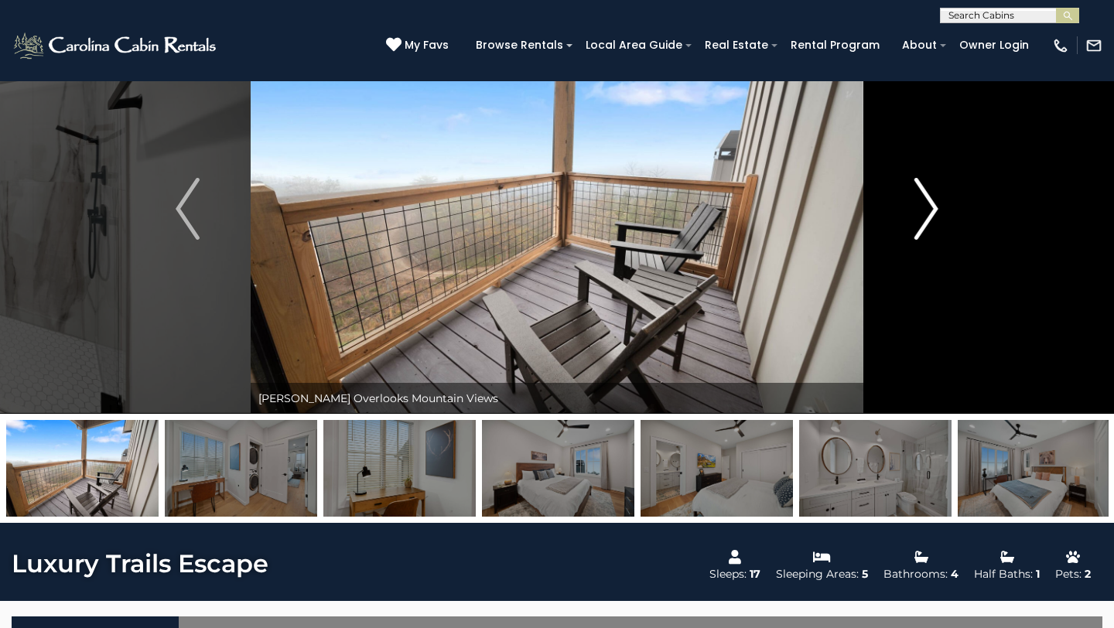
click at [924, 201] on img "Next" at bounding box center [926, 209] width 23 height 62
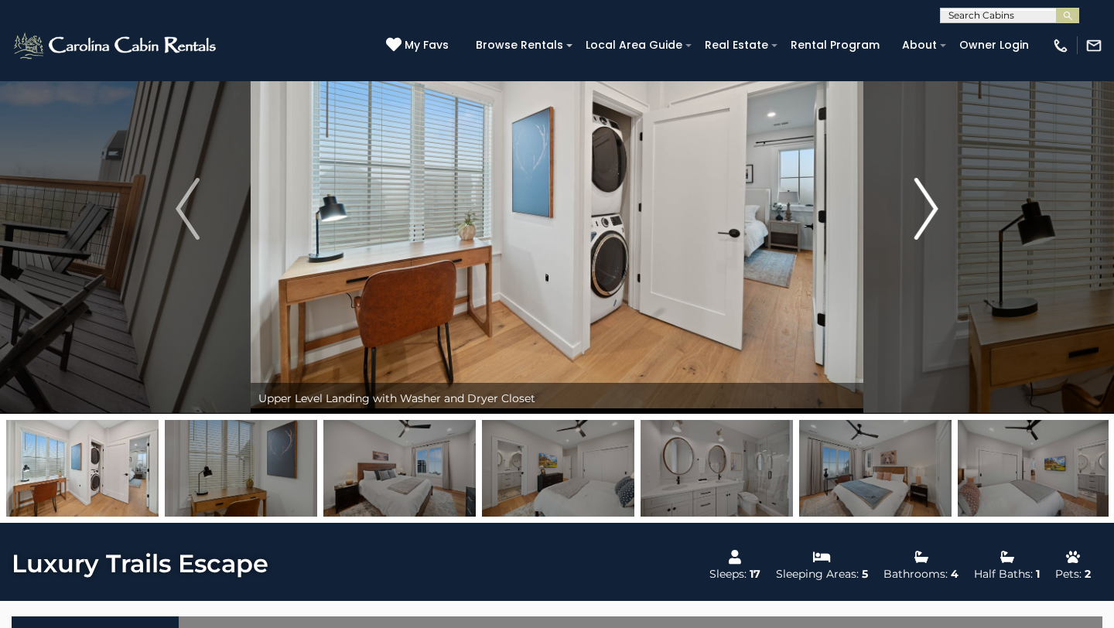
click at [923, 201] on img "Next" at bounding box center [926, 209] width 23 height 62
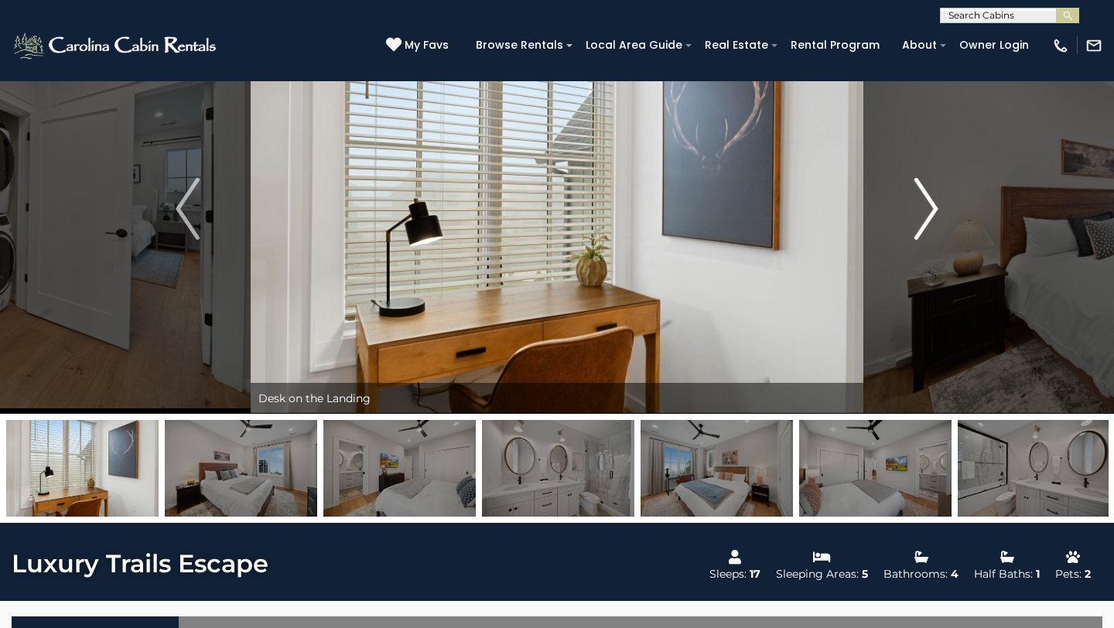
click at [923, 201] on img "Next" at bounding box center [926, 209] width 23 height 62
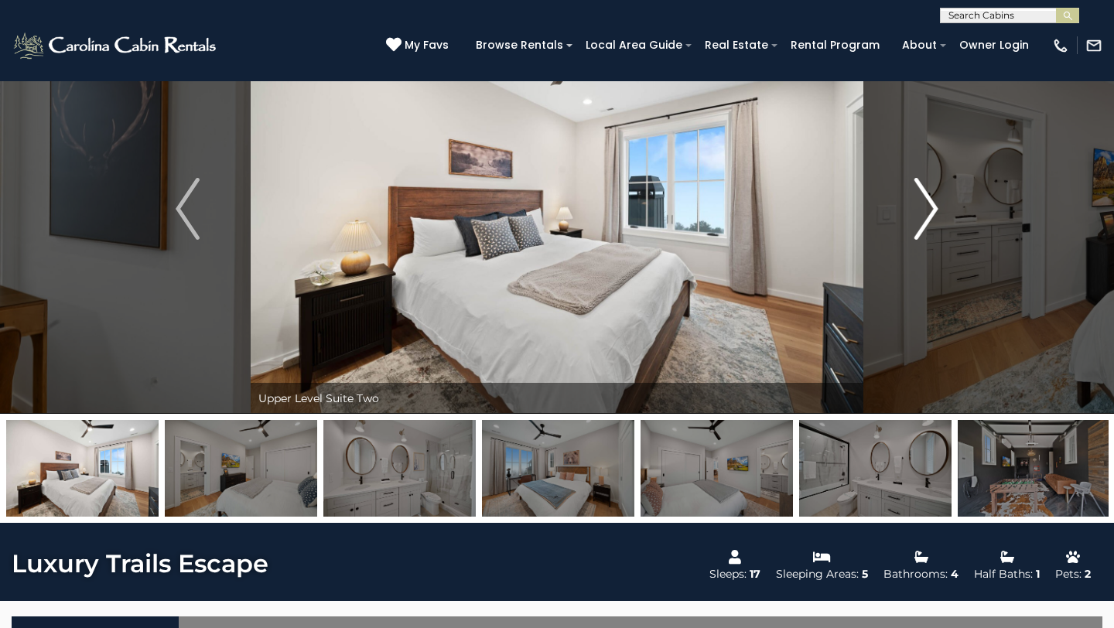
click at [923, 201] on img "Next" at bounding box center [926, 209] width 23 height 62
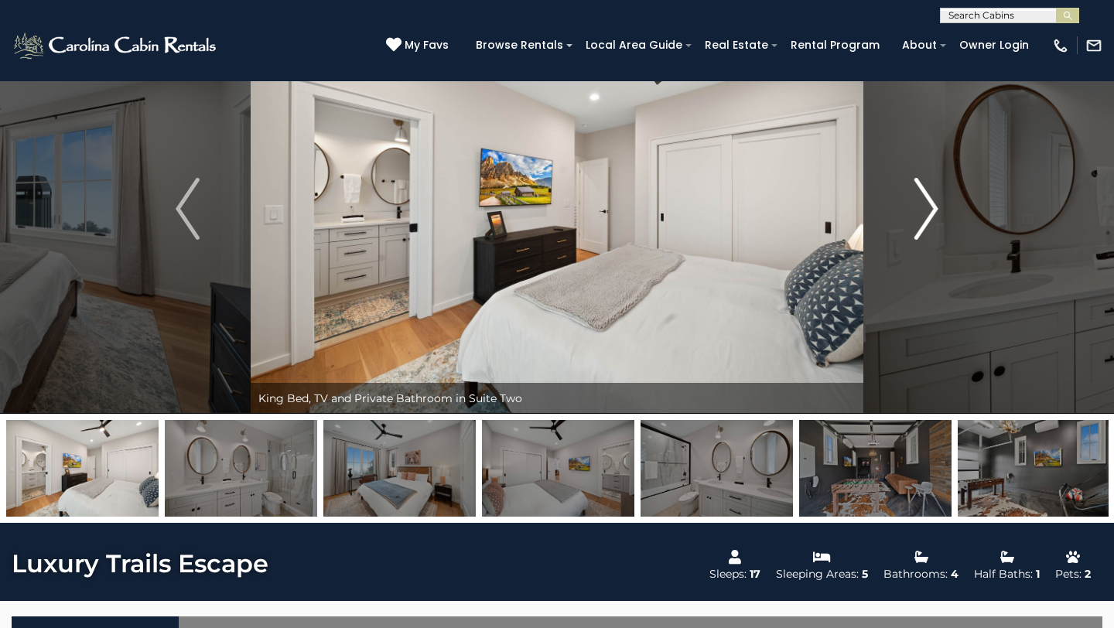
click at [923, 201] on img "Next" at bounding box center [926, 209] width 23 height 62
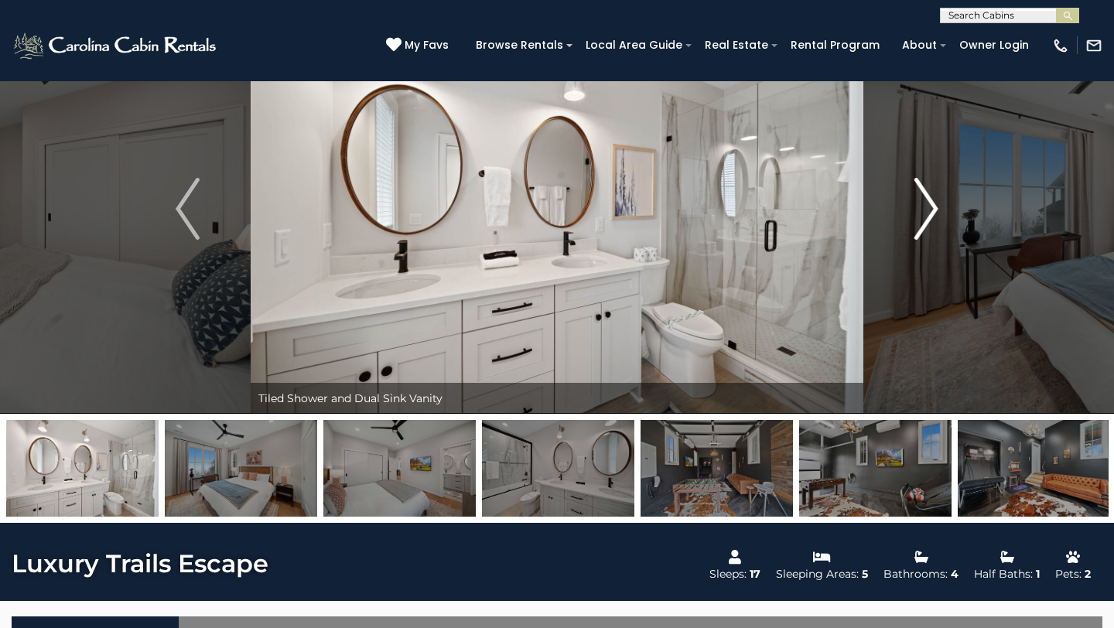
click at [923, 200] on img "Next" at bounding box center [926, 209] width 23 height 62
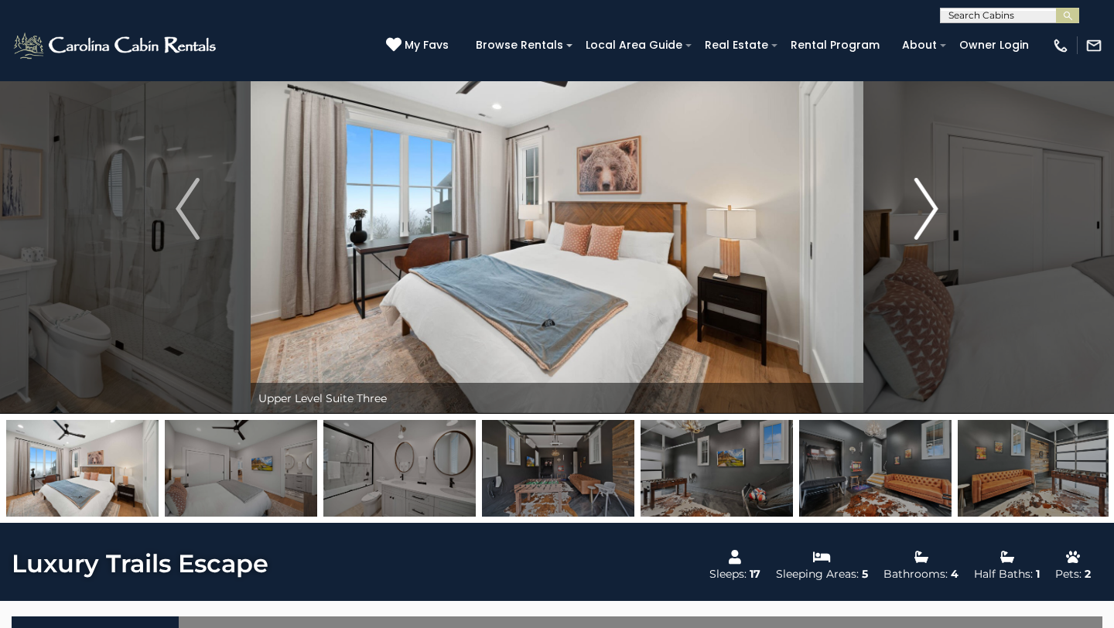
click at [923, 200] on img "Next" at bounding box center [926, 209] width 23 height 62
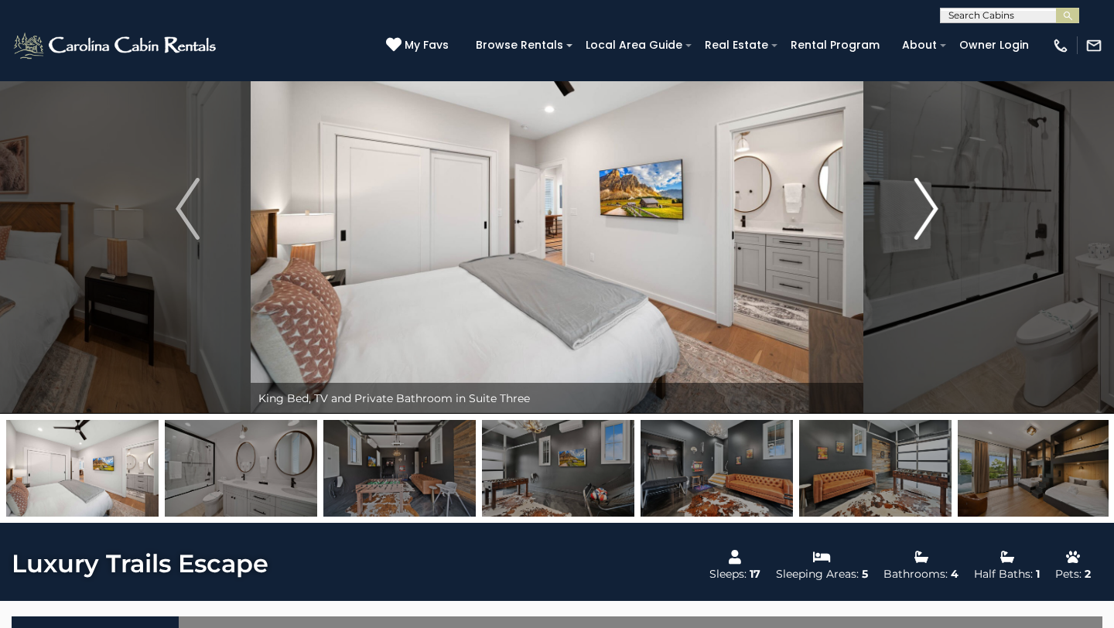
click at [923, 200] on img "Next" at bounding box center [926, 209] width 23 height 62
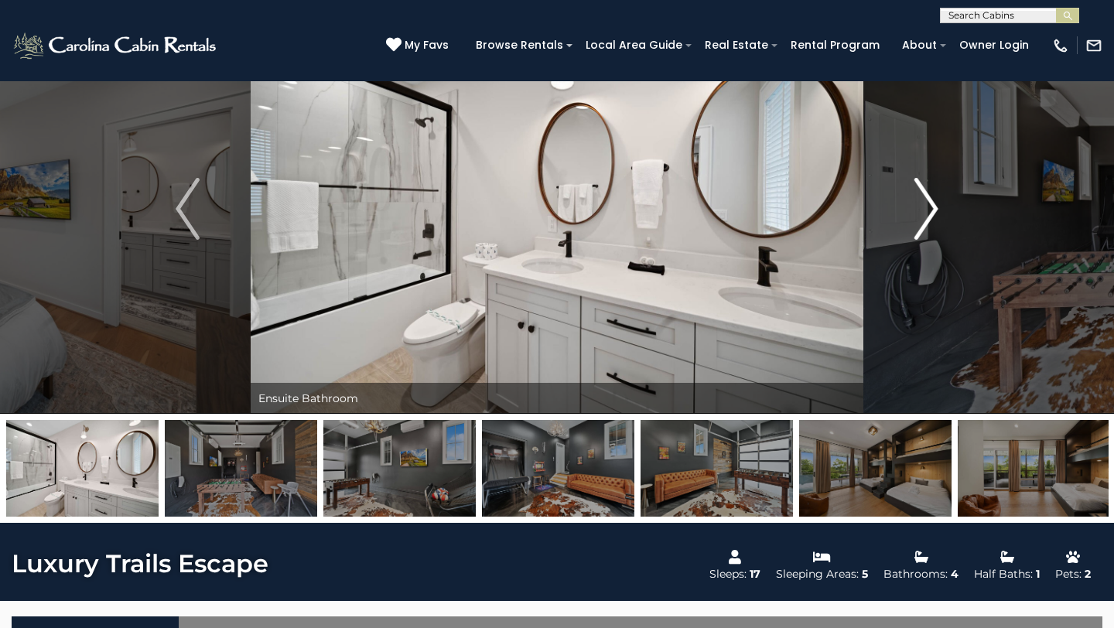
click at [923, 200] on img "Next" at bounding box center [926, 209] width 23 height 62
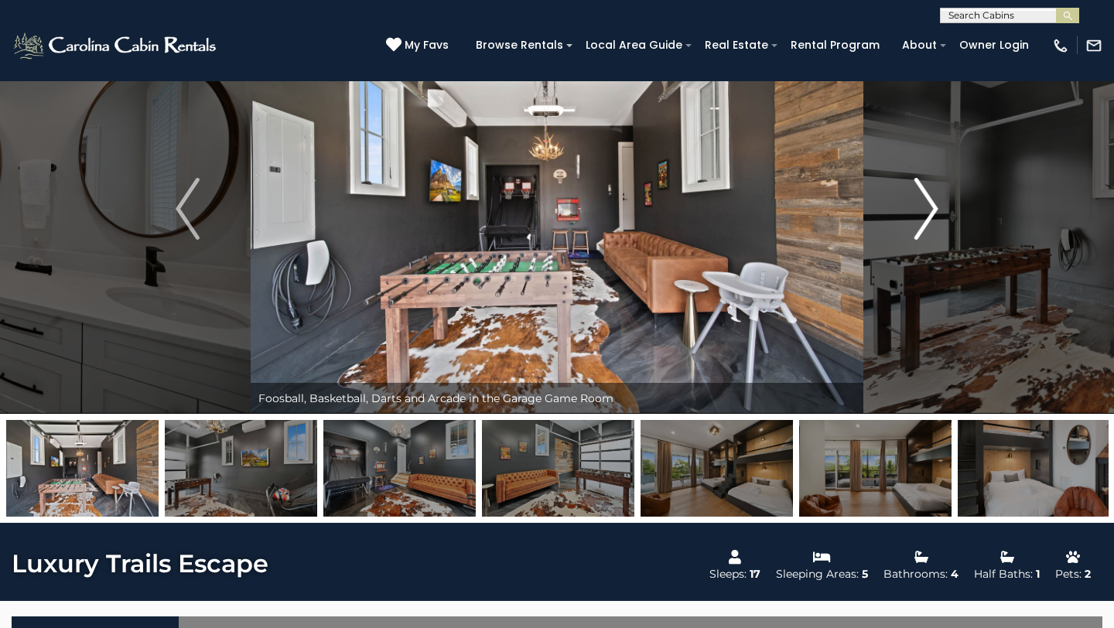
click at [923, 200] on img "Next" at bounding box center [926, 209] width 23 height 62
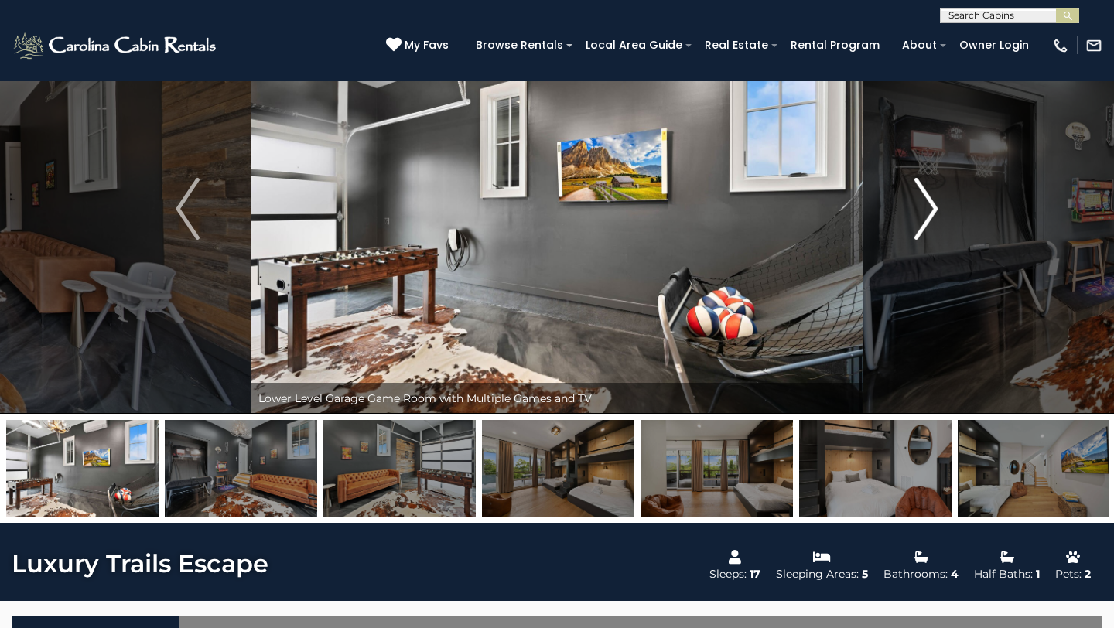
click at [920, 200] on img "Next" at bounding box center [926, 209] width 23 height 62
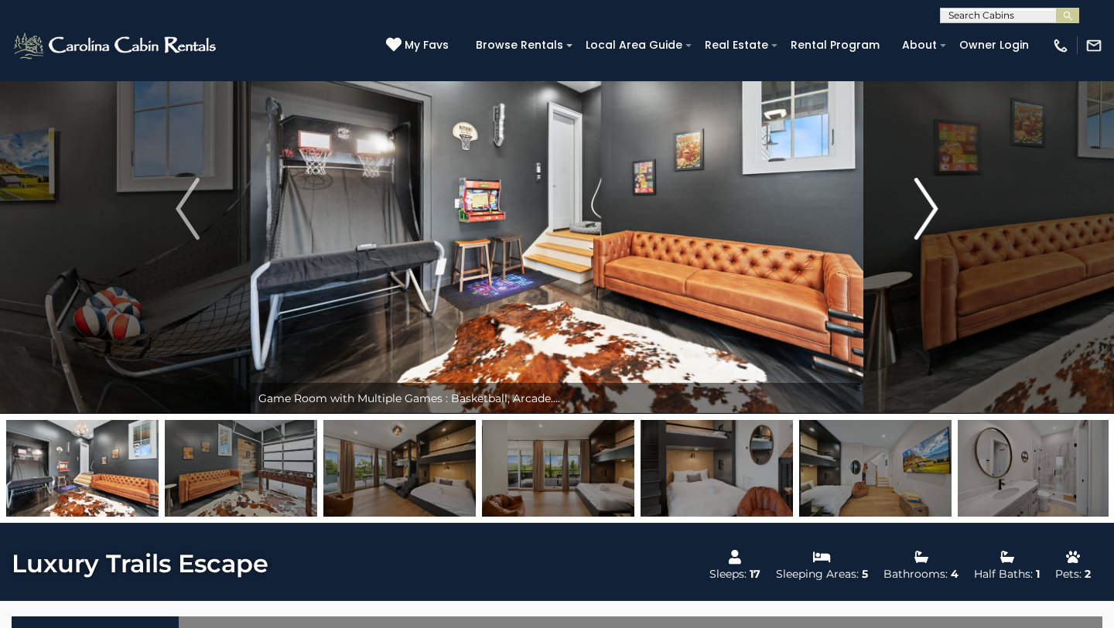
click at [920, 200] on img "Next" at bounding box center [926, 209] width 23 height 62
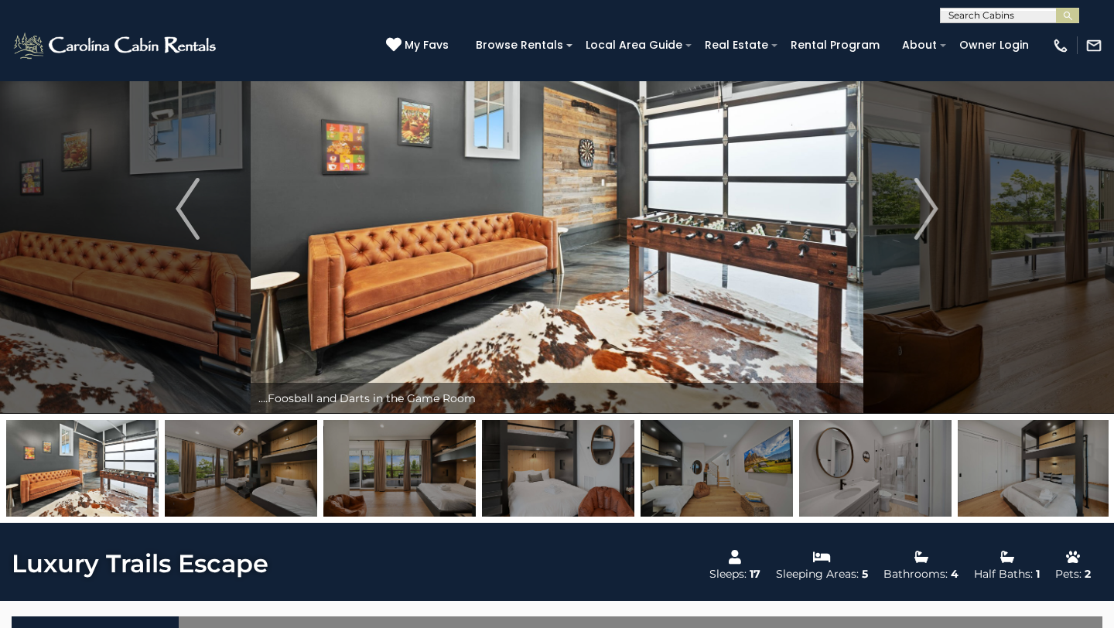
scroll to position [0, 0]
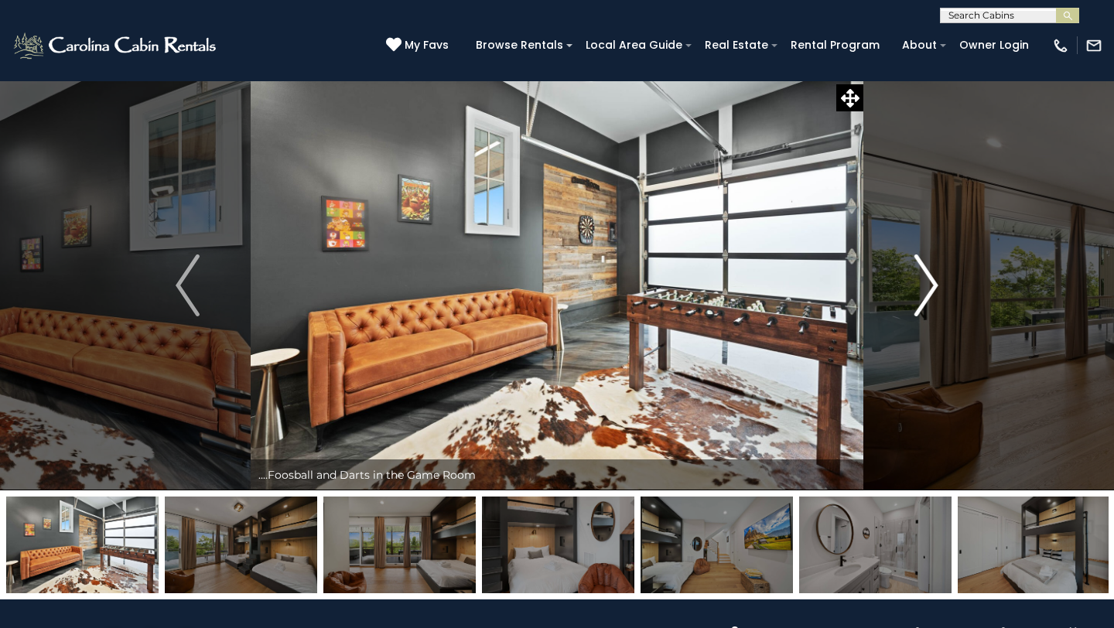
click at [925, 283] on img "Next" at bounding box center [926, 286] width 23 height 62
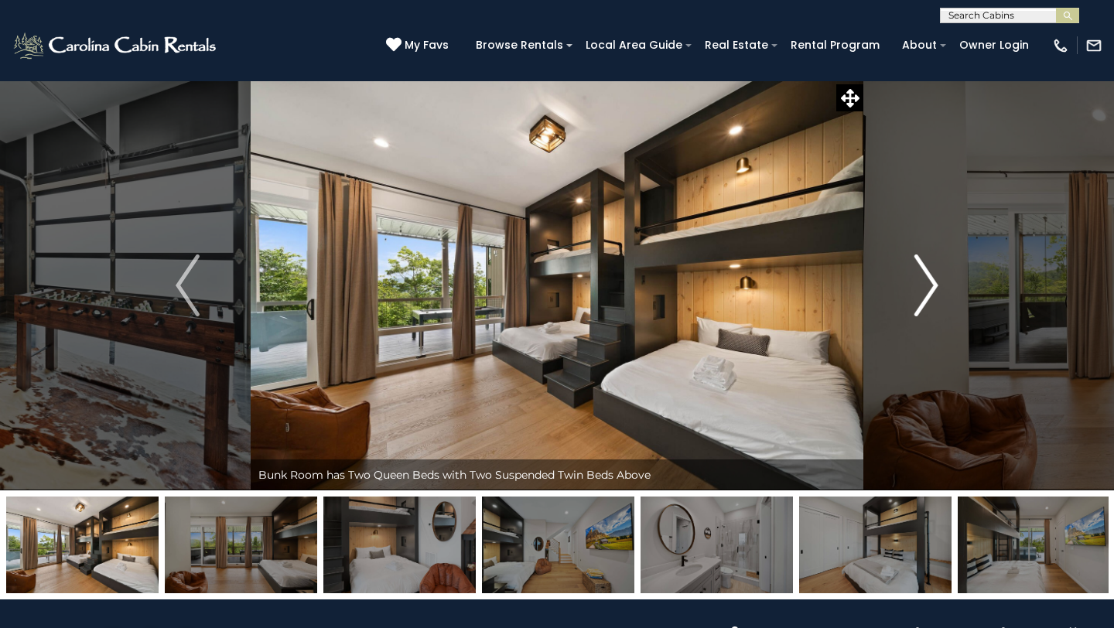
click at [925, 283] on img "Next" at bounding box center [926, 286] width 23 height 62
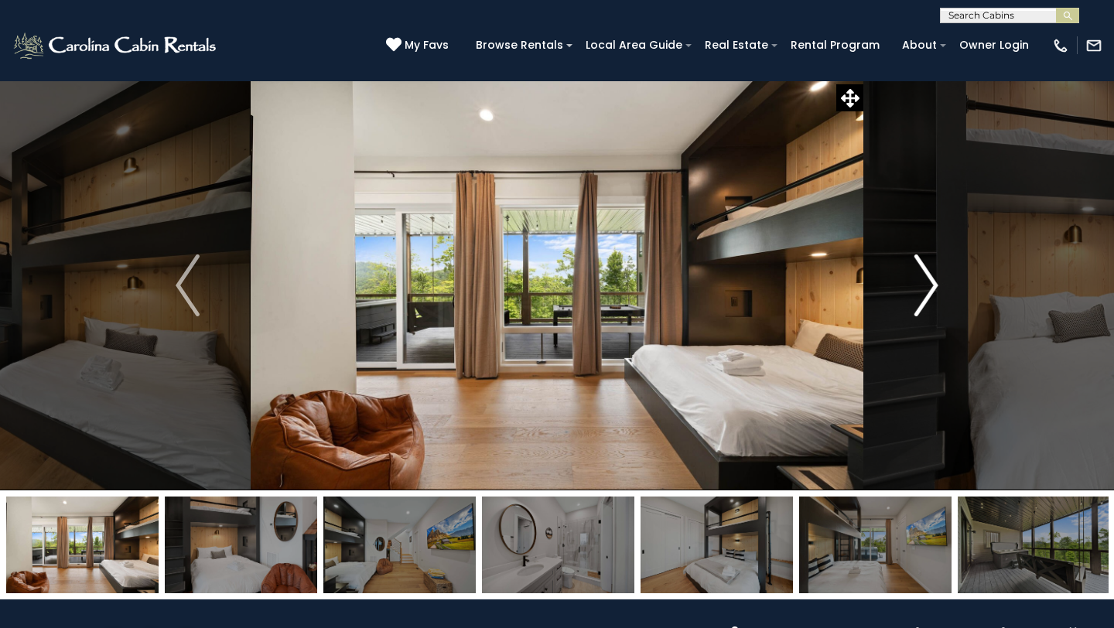
click at [925, 283] on img "Next" at bounding box center [926, 286] width 23 height 62
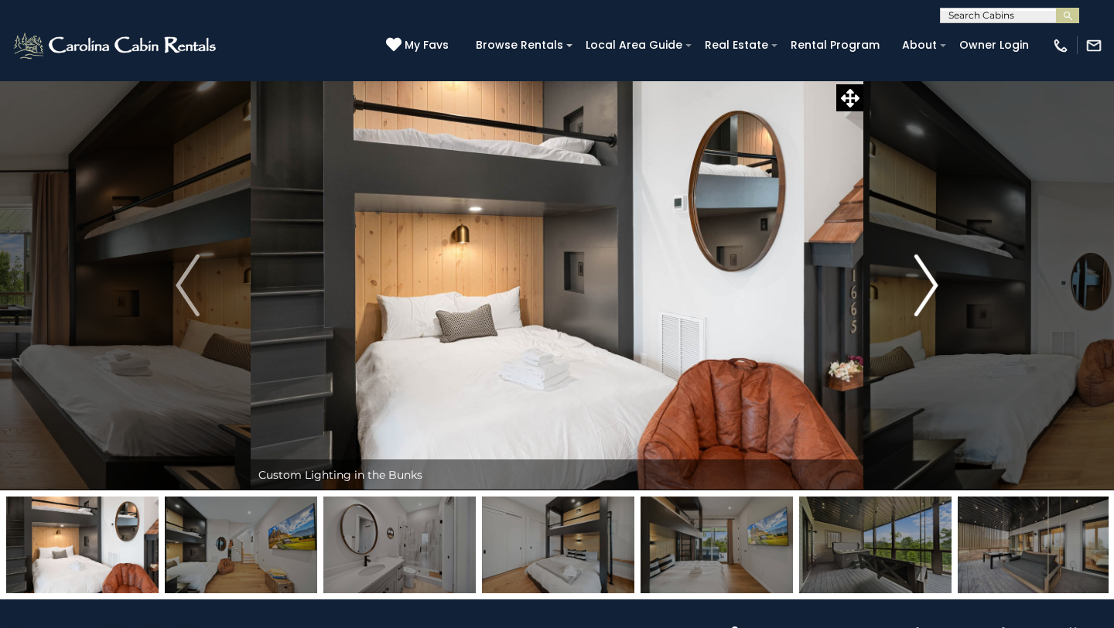
click at [925, 282] on img "Next" at bounding box center [926, 286] width 23 height 62
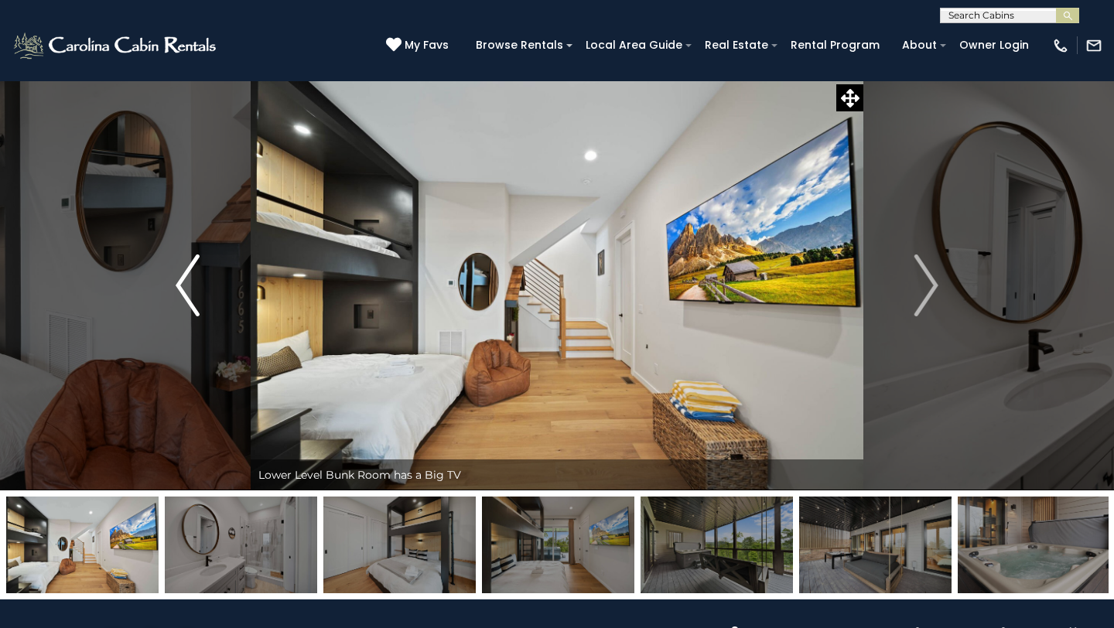
click at [185, 300] on img "Previous" at bounding box center [187, 286] width 23 height 62
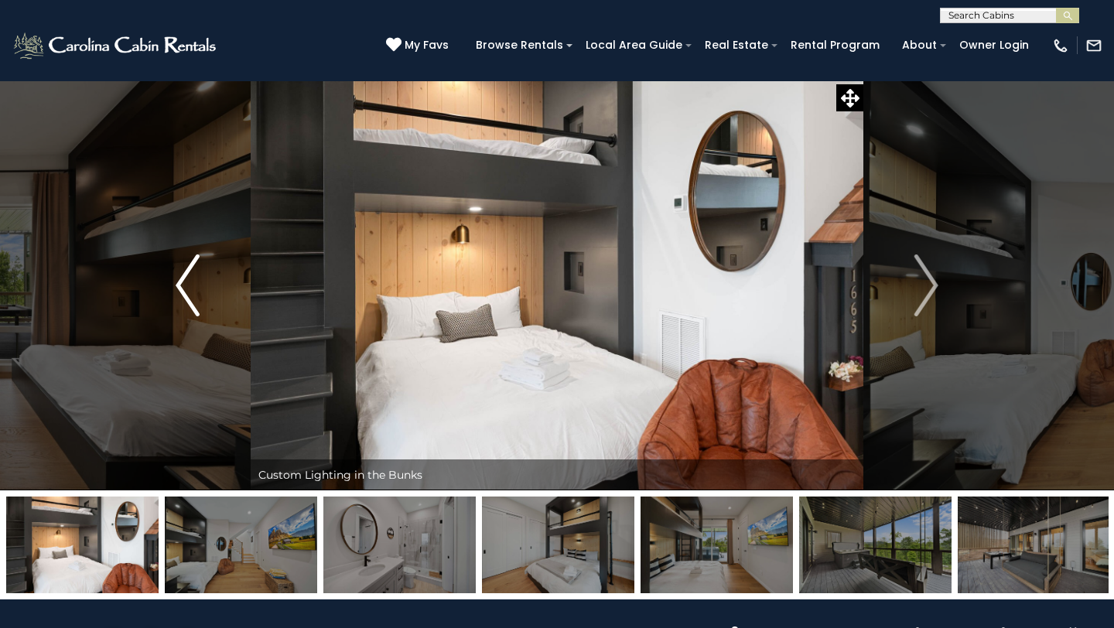
click at [186, 299] on img "Previous" at bounding box center [187, 286] width 23 height 62
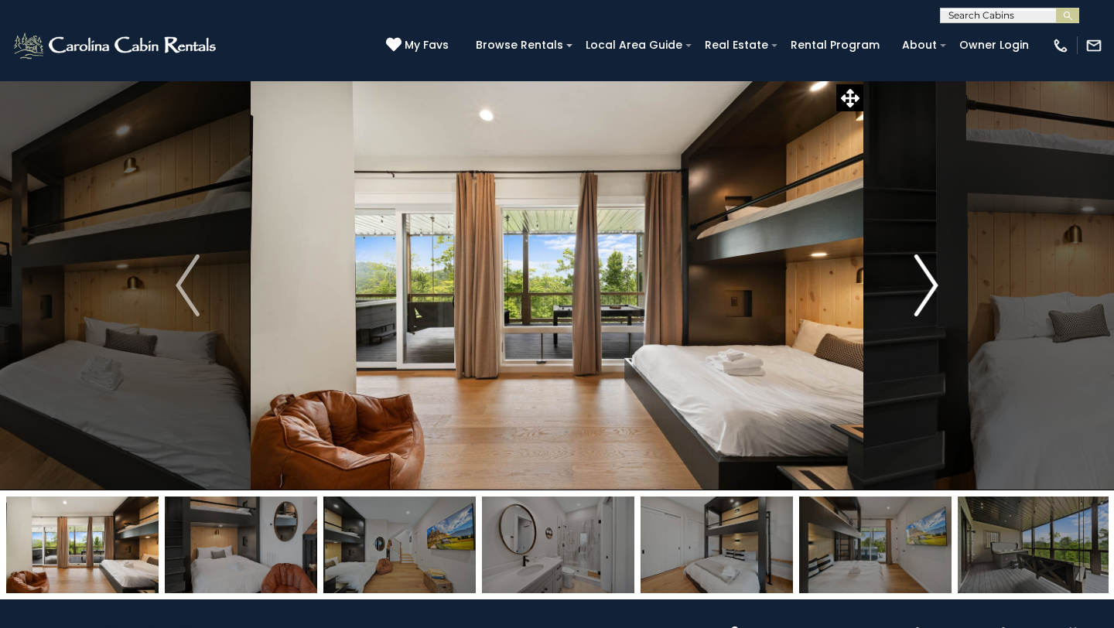
click at [923, 275] on img "Next" at bounding box center [926, 286] width 23 height 62
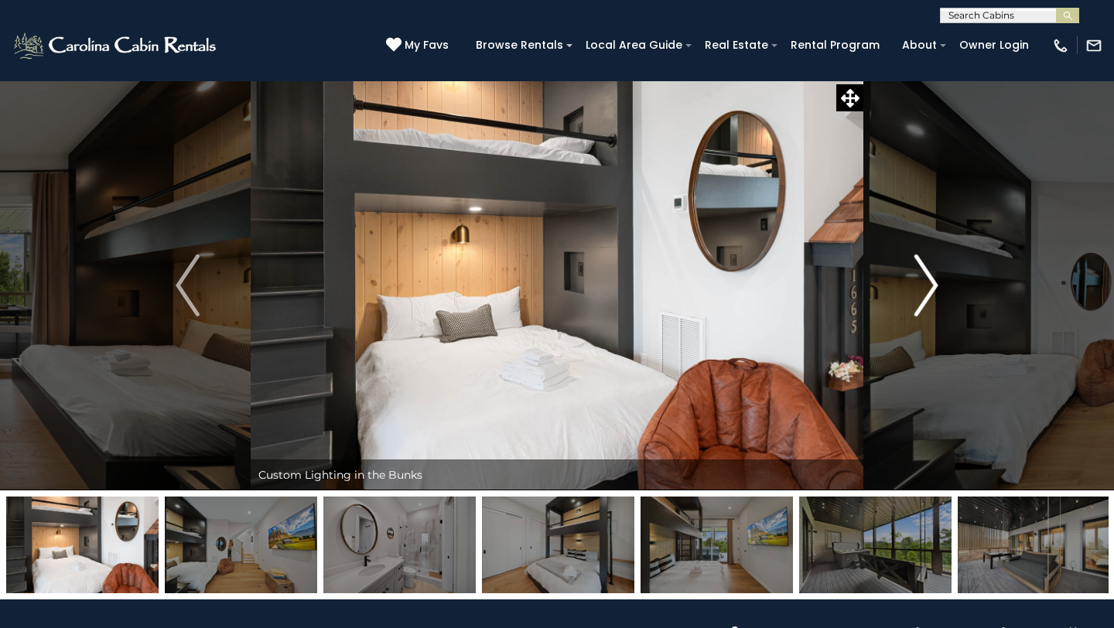
click at [923, 275] on img "Next" at bounding box center [926, 286] width 23 height 62
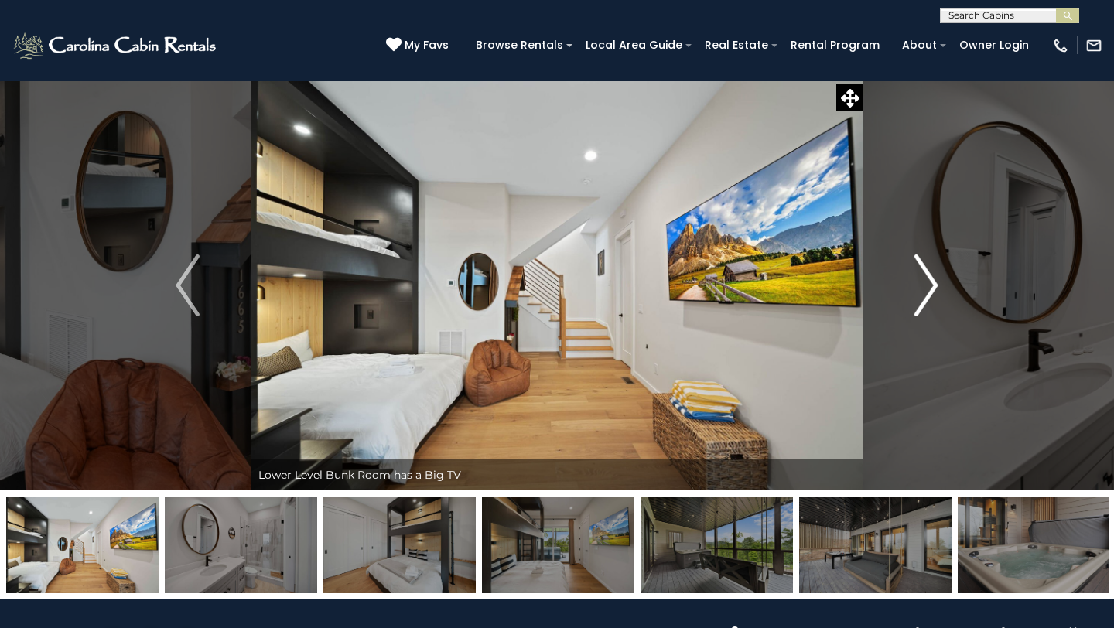
click at [923, 275] on img "Next" at bounding box center [926, 286] width 23 height 62
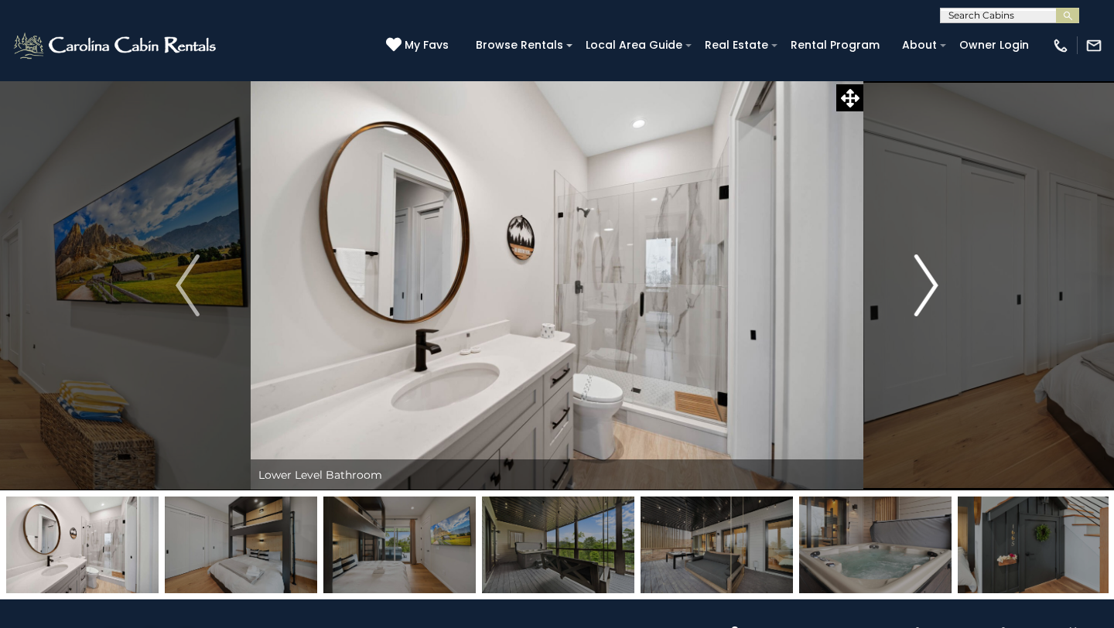
click at [923, 275] on img "Next" at bounding box center [926, 286] width 23 height 62
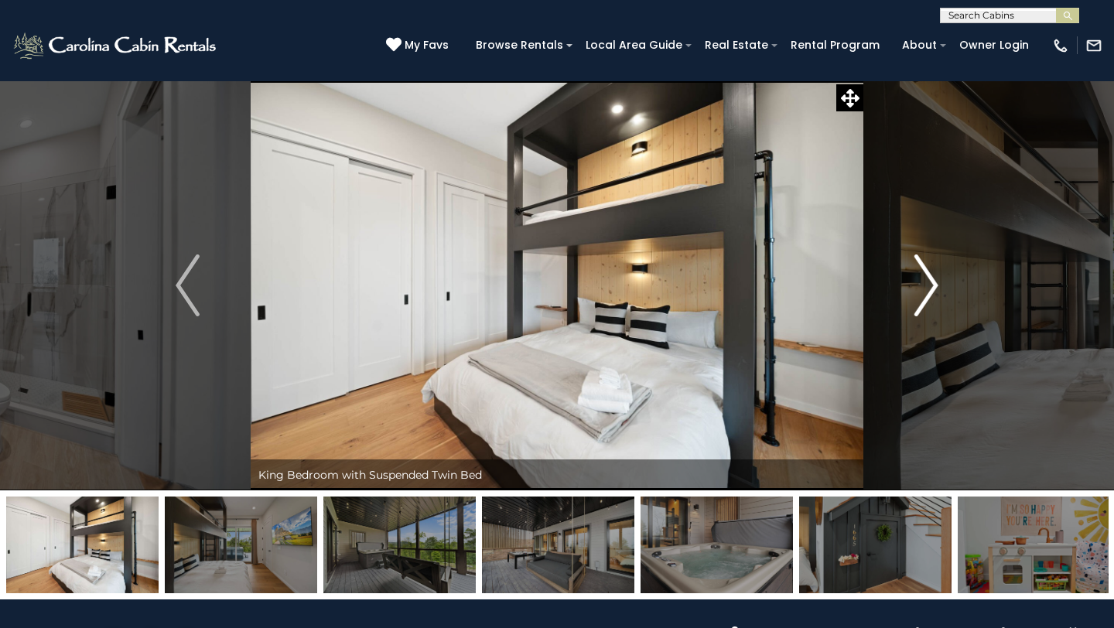
click at [923, 275] on img "Next" at bounding box center [926, 286] width 23 height 62
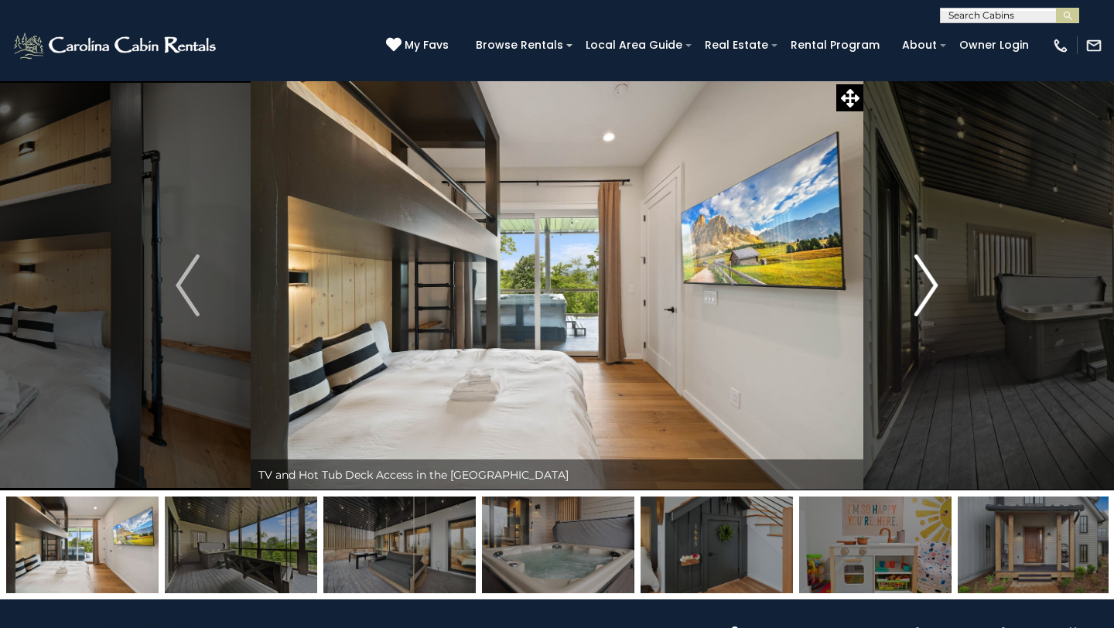
click at [923, 275] on img "Next" at bounding box center [926, 286] width 23 height 62
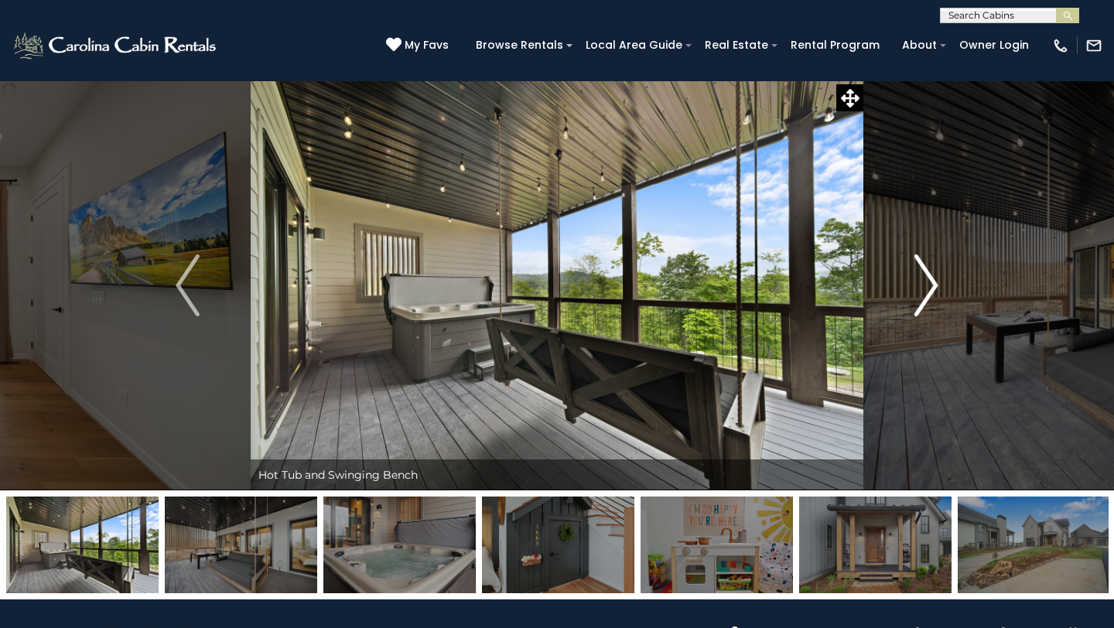
click at [923, 275] on img "Next" at bounding box center [926, 286] width 23 height 62
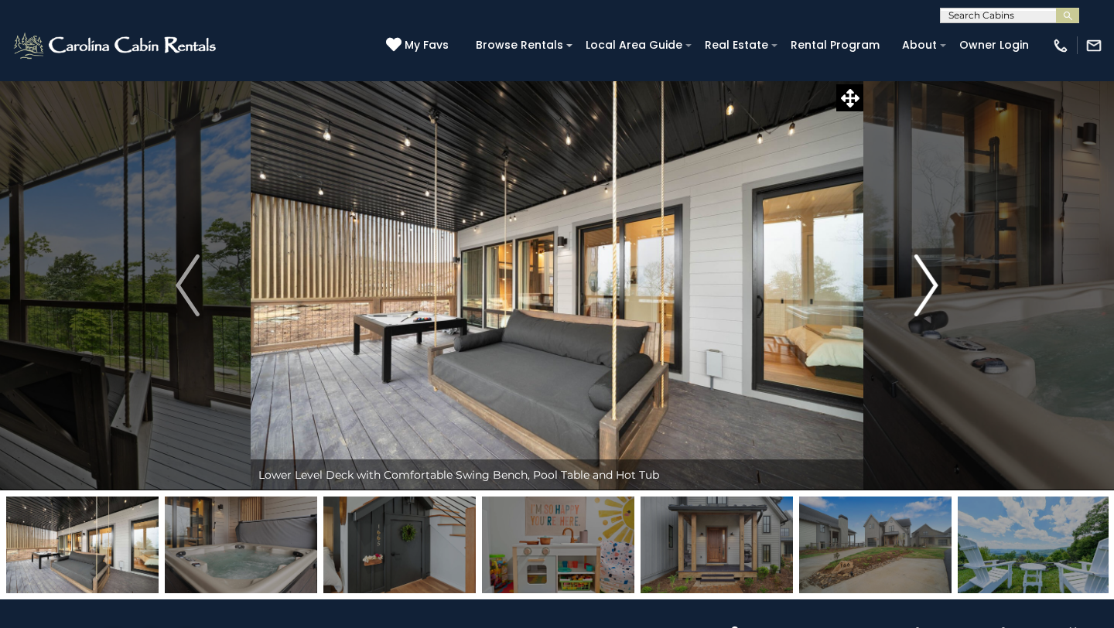
click at [923, 275] on img "Next" at bounding box center [926, 286] width 23 height 62
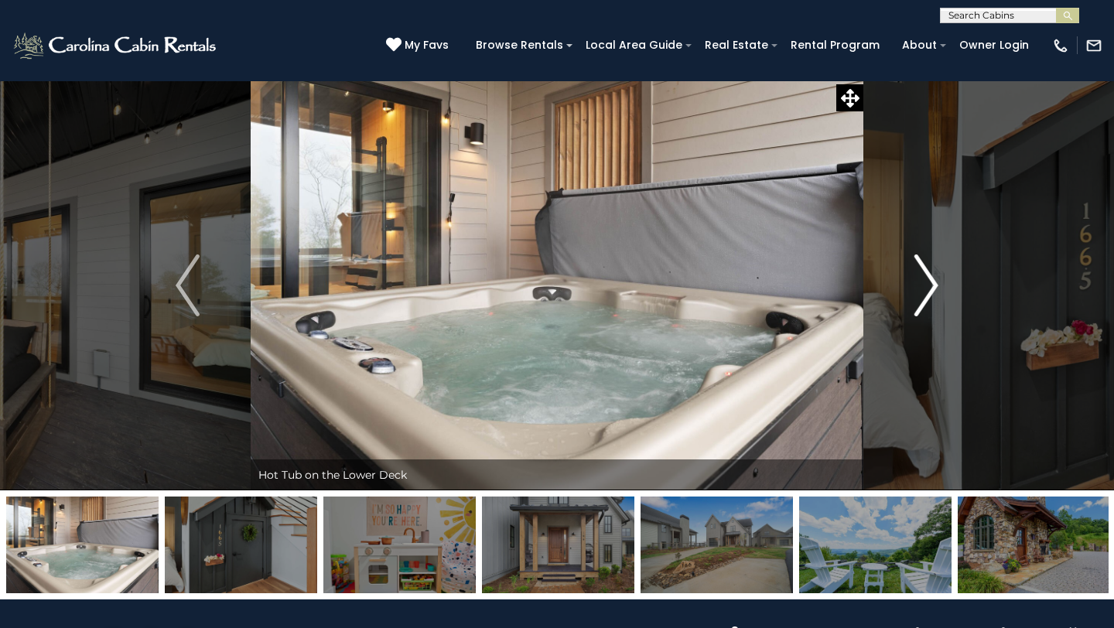
click at [932, 273] on img "Next" at bounding box center [926, 286] width 23 height 62
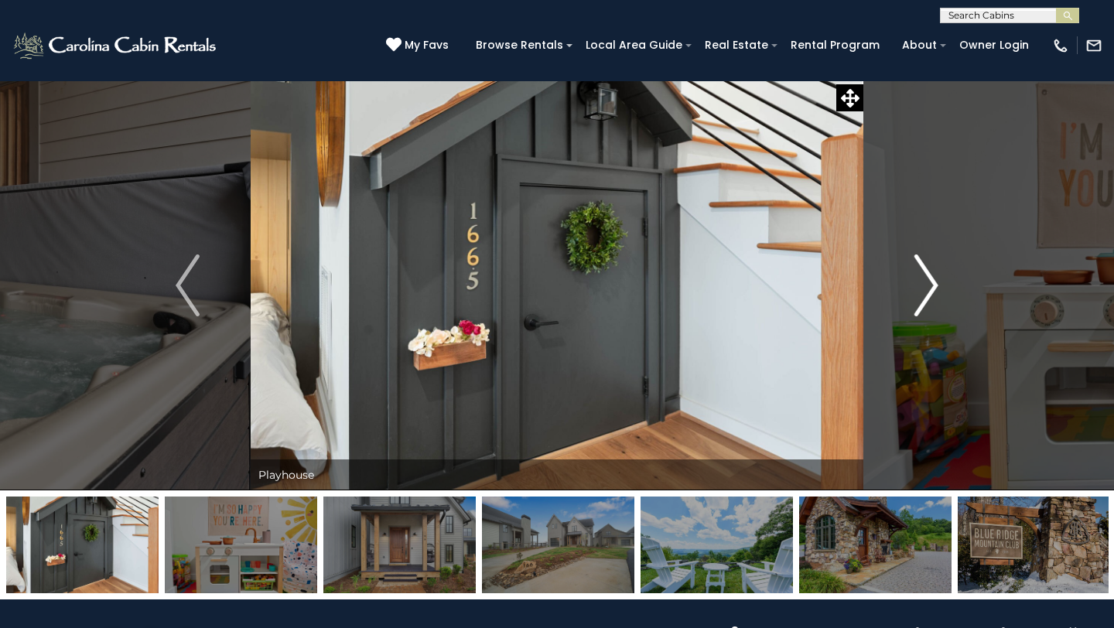
click at [932, 273] on img "Next" at bounding box center [926, 286] width 23 height 62
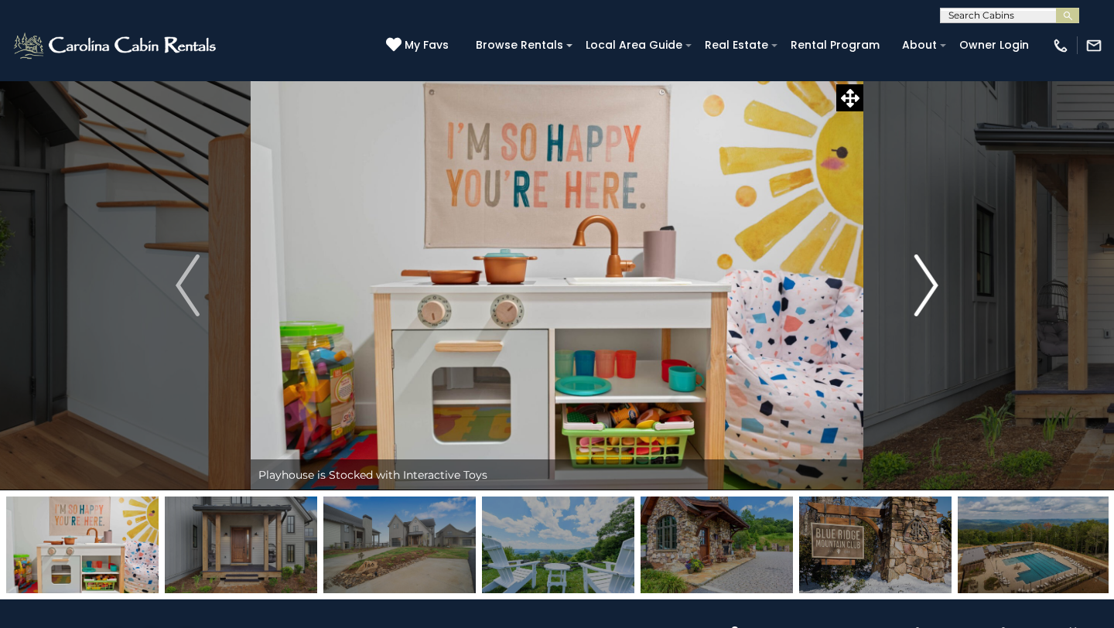
click at [932, 273] on img "Next" at bounding box center [926, 286] width 23 height 62
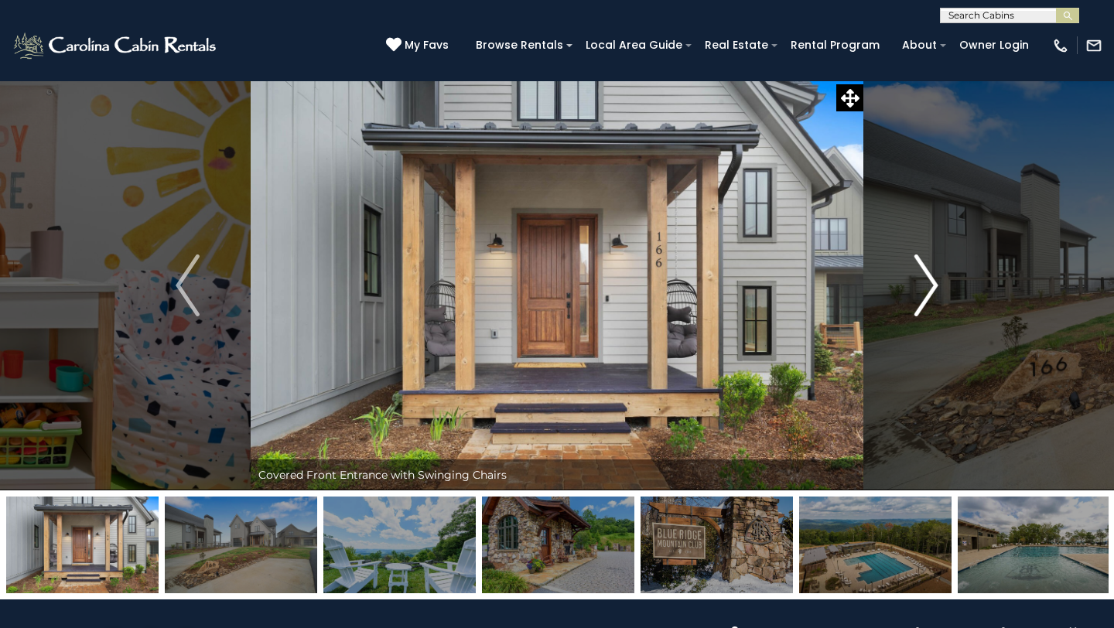
click at [931, 272] on img "Next" at bounding box center [926, 286] width 23 height 62
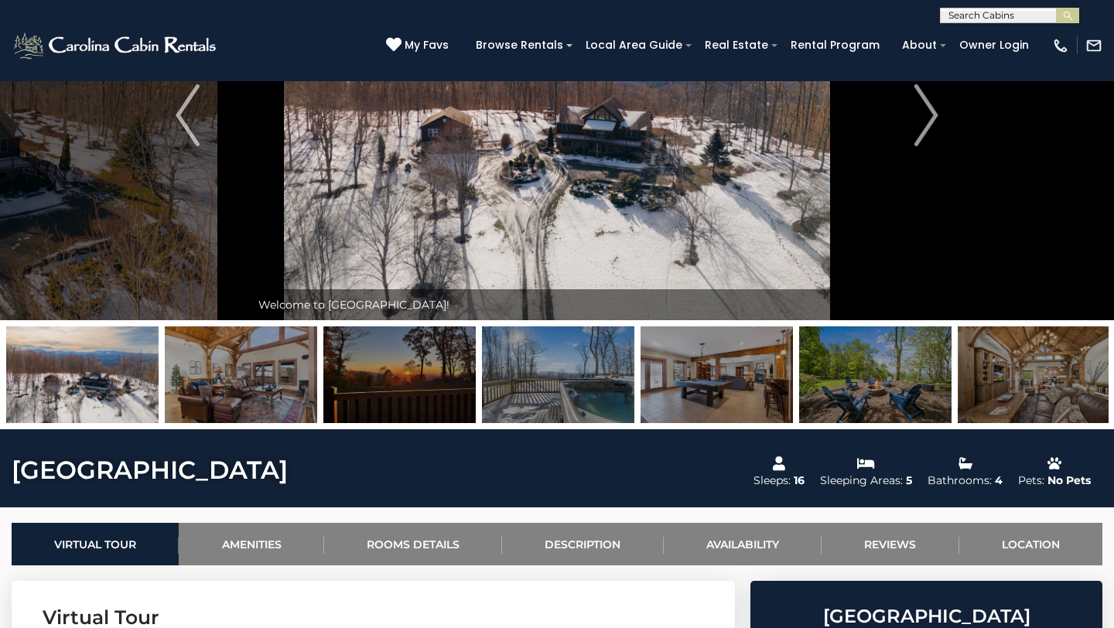
scroll to position [2, 0]
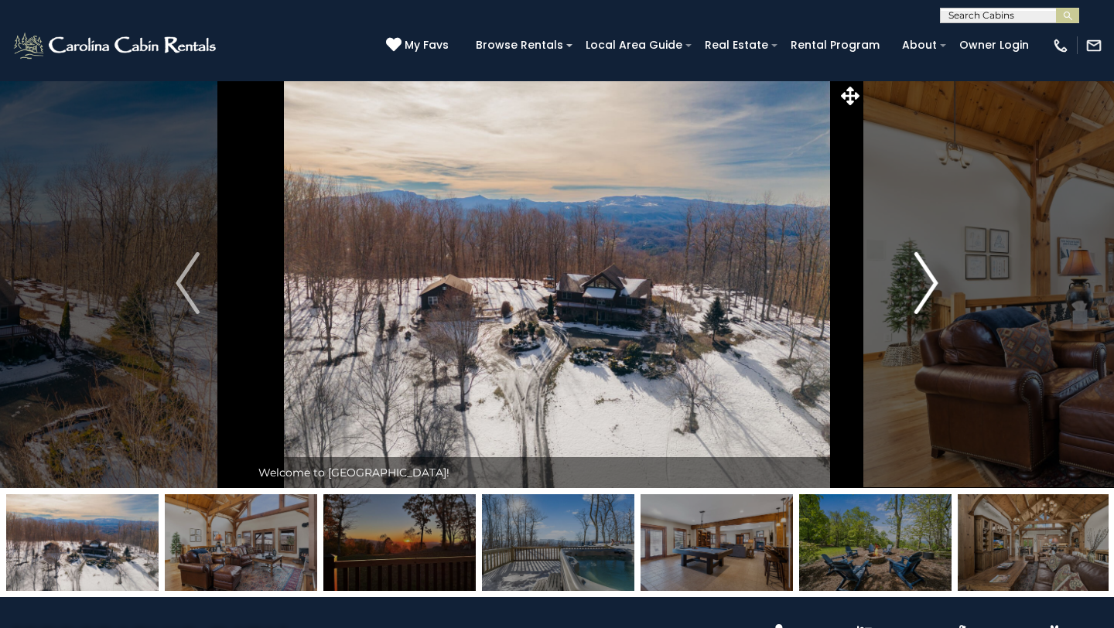
click at [925, 290] on img "Next" at bounding box center [926, 283] width 23 height 62
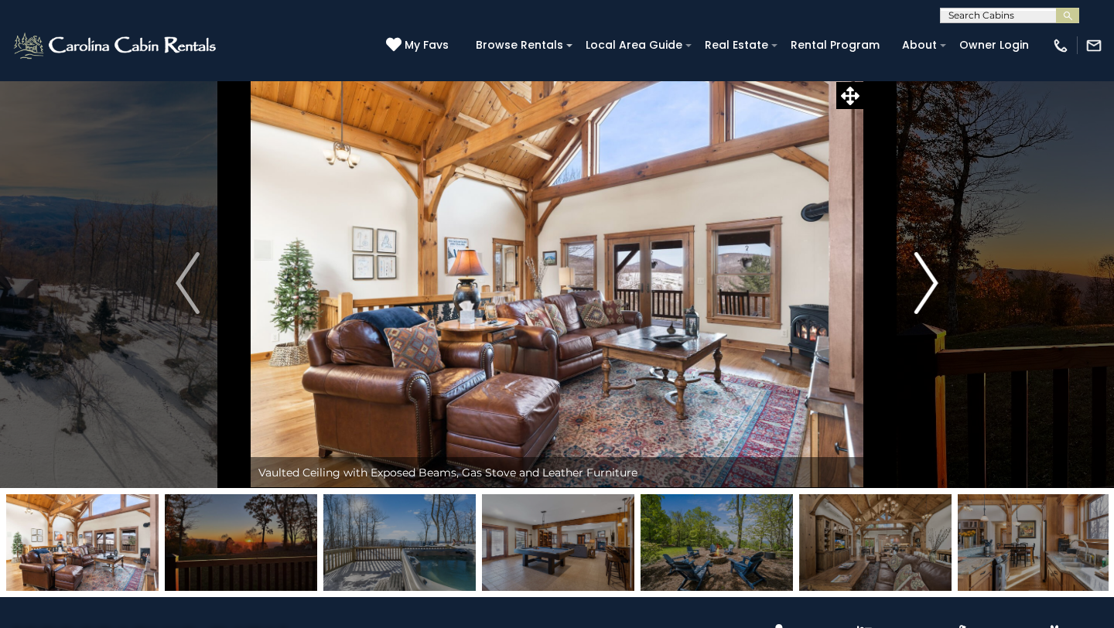
click at [924, 289] on img "Next" at bounding box center [926, 283] width 23 height 62
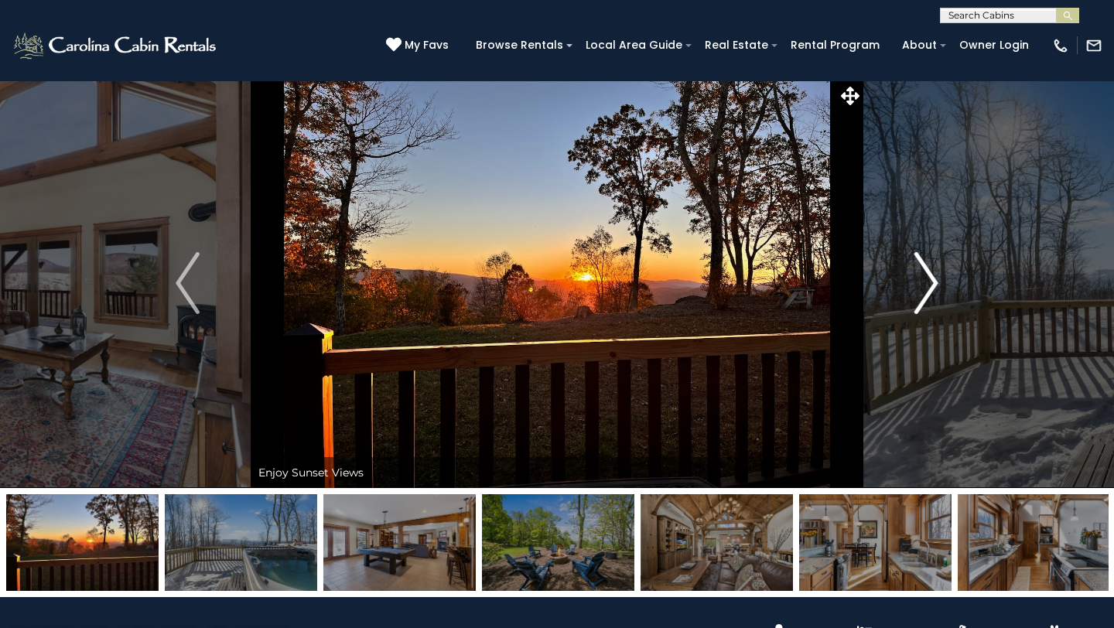
click at [924, 289] on img "Next" at bounding box center [926, 283] width 23 height 62
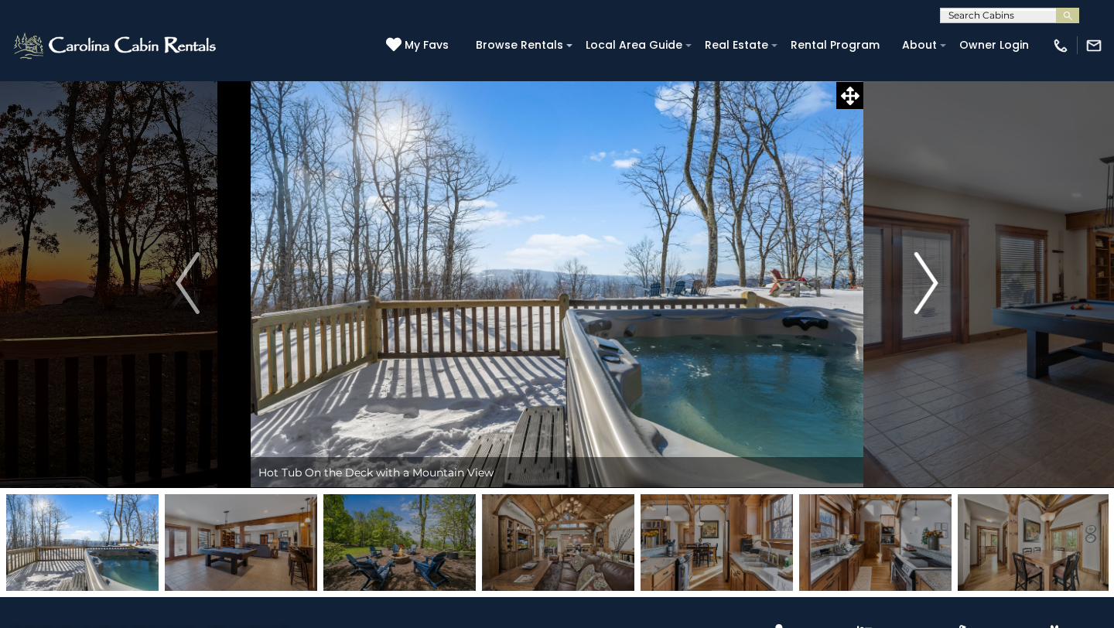
click at [924, 289] on img "Next" at bounding box center [926, 283] width 23 height 62
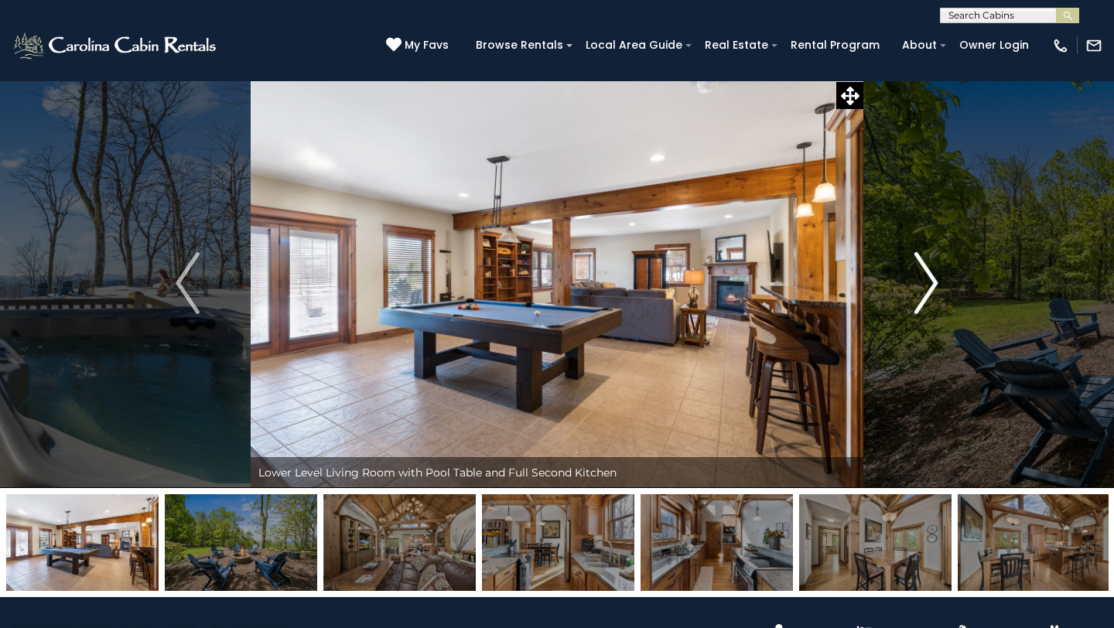
click at [923, 288] on img "Next" at bounding box center [926, 283] width 23 height 62
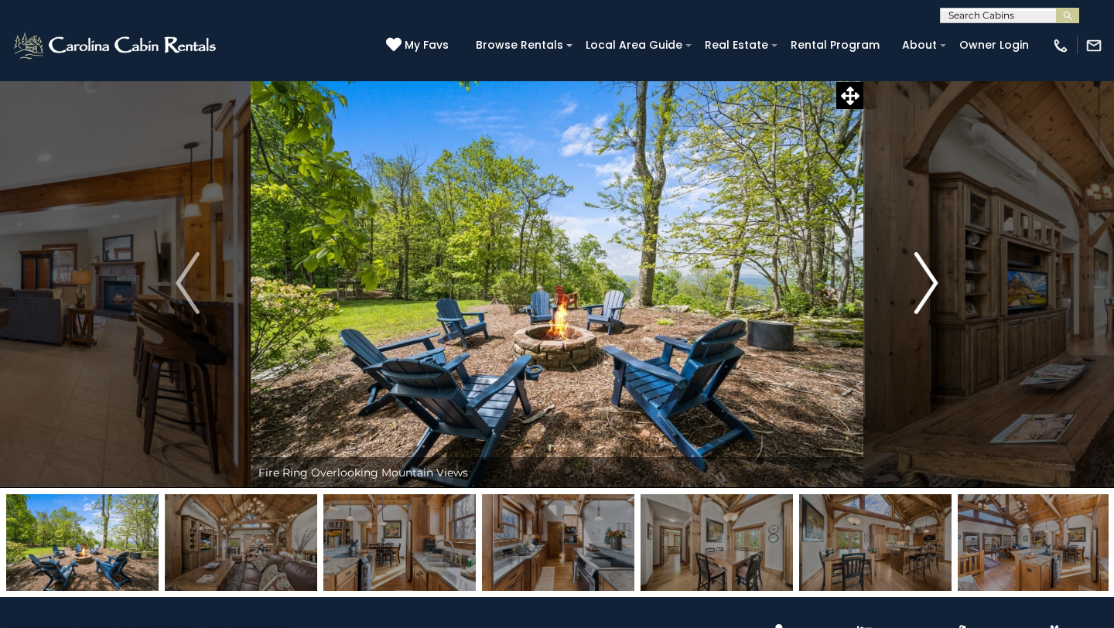
click at [922, 288] on img "Next" at bounding box center [926, 283] width 23 height 62
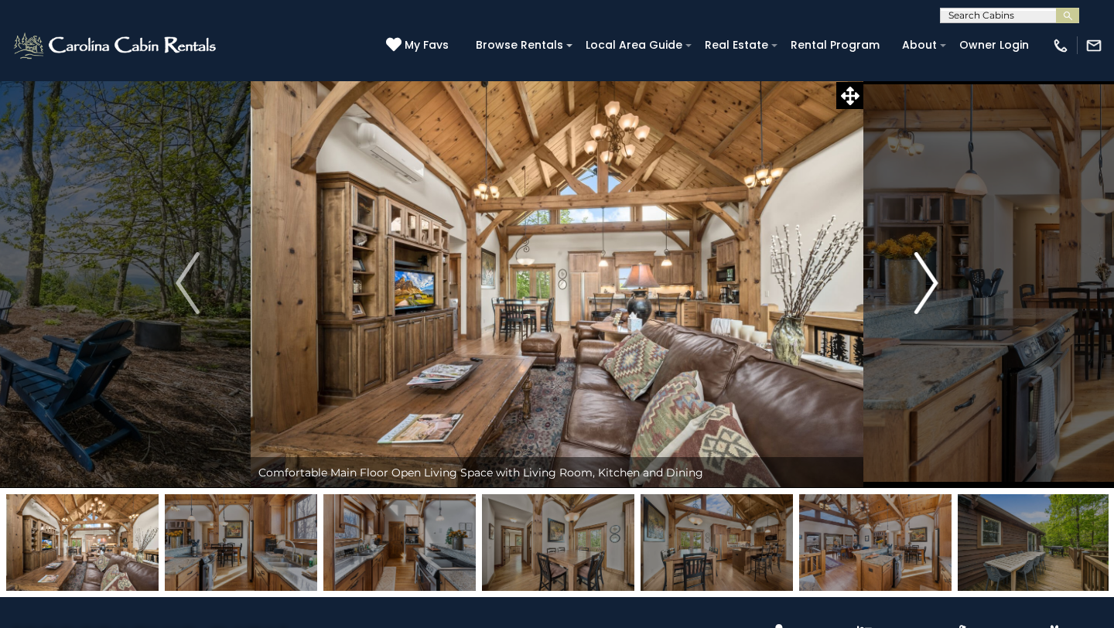
click at [922, 288] on img "Next" at bounding box center [926, 283] width 23 height 62
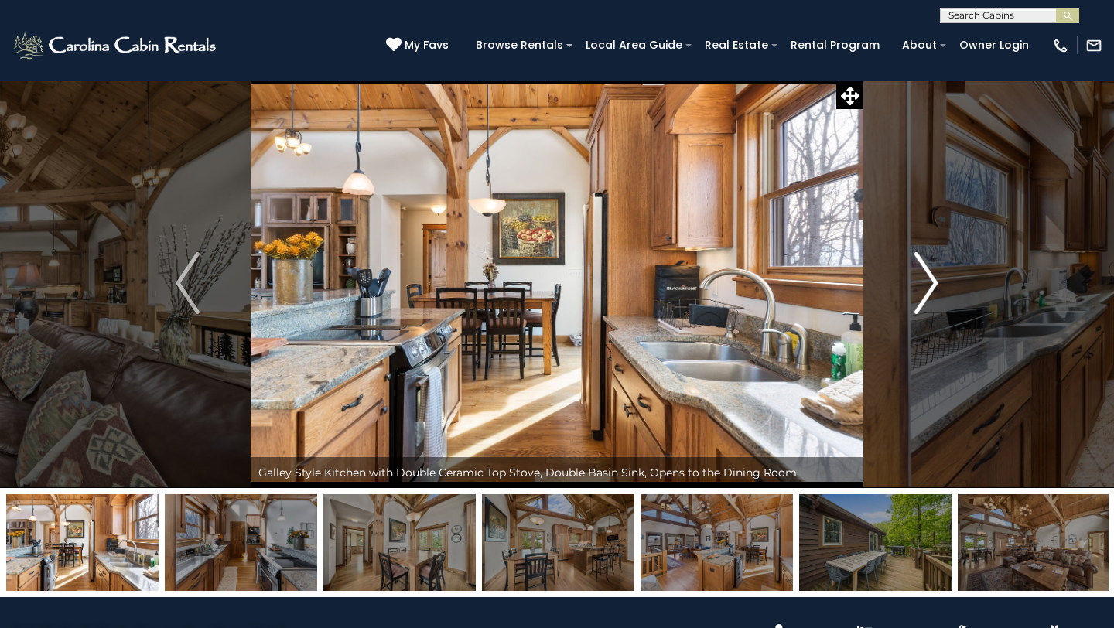
click at [922, 288] on img "Next" at bounding box center [926, 283] width 23 height 62
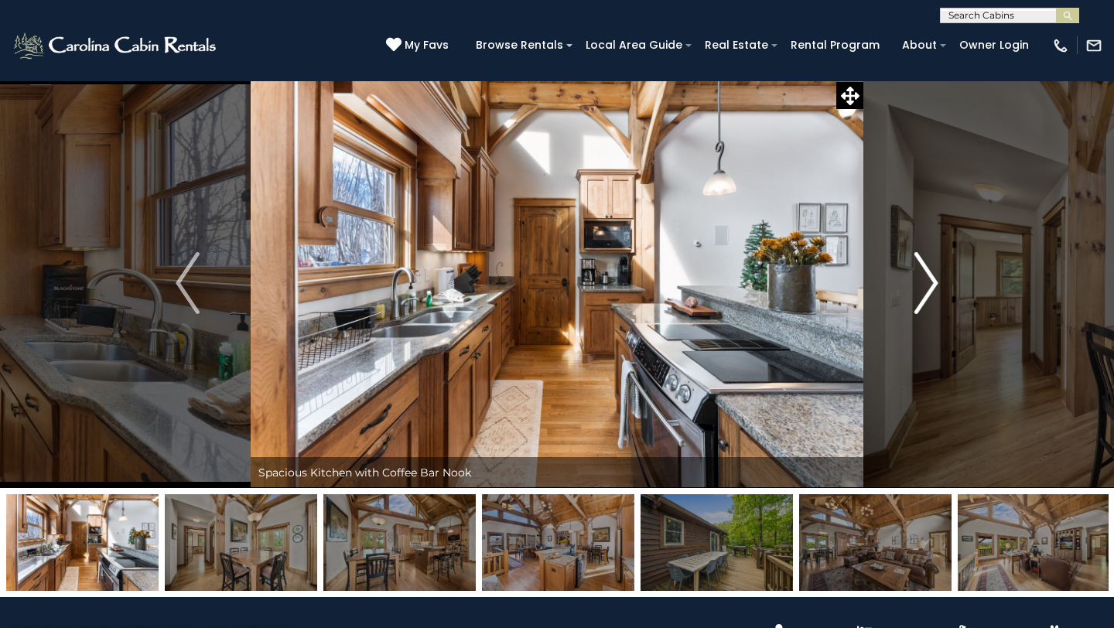
click at [922, 287] on img "Next" at bounding box center [926, 283] width 23 height 62
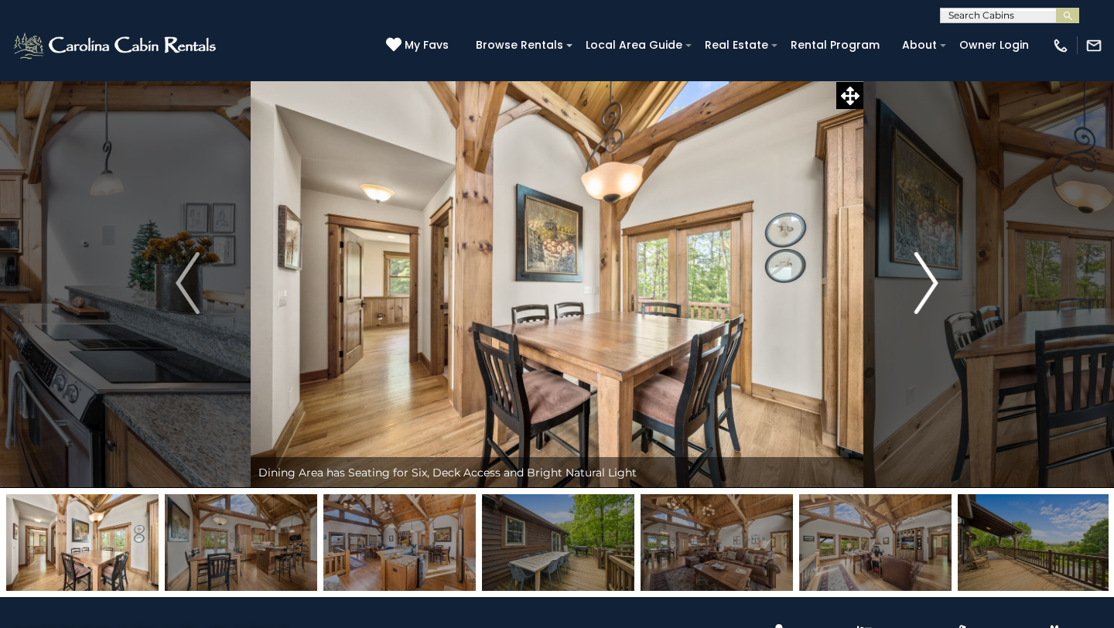
click at [922, 287] on img "Next" at bounding box center [926, 283] width 23 height 62
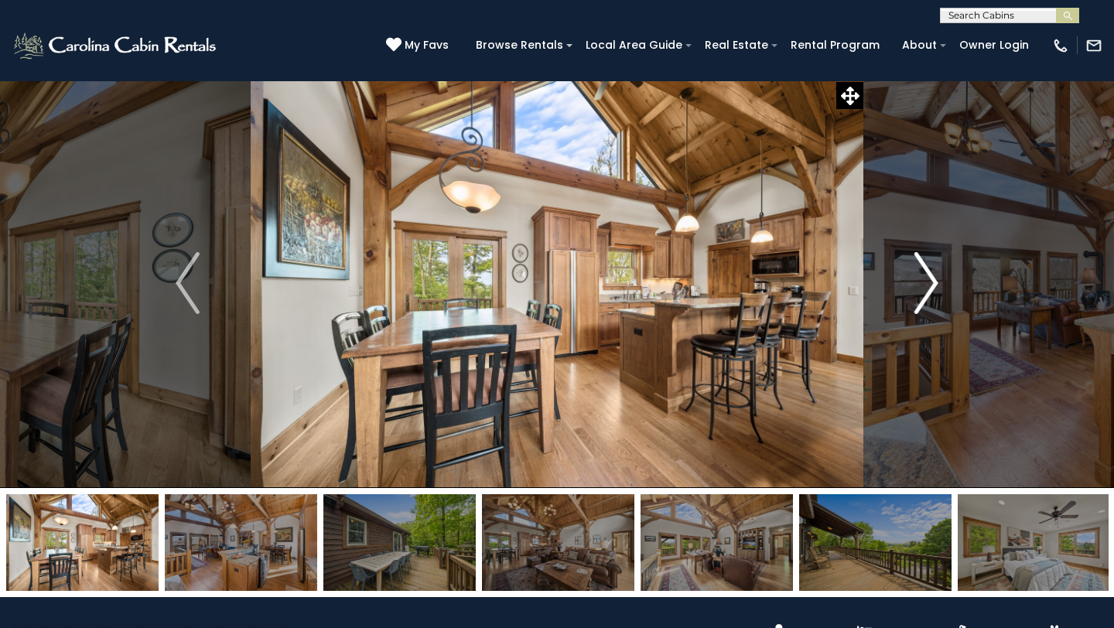
click at [922, 287] on img "Next" at bounding box center [926, 283] width 23 height 62
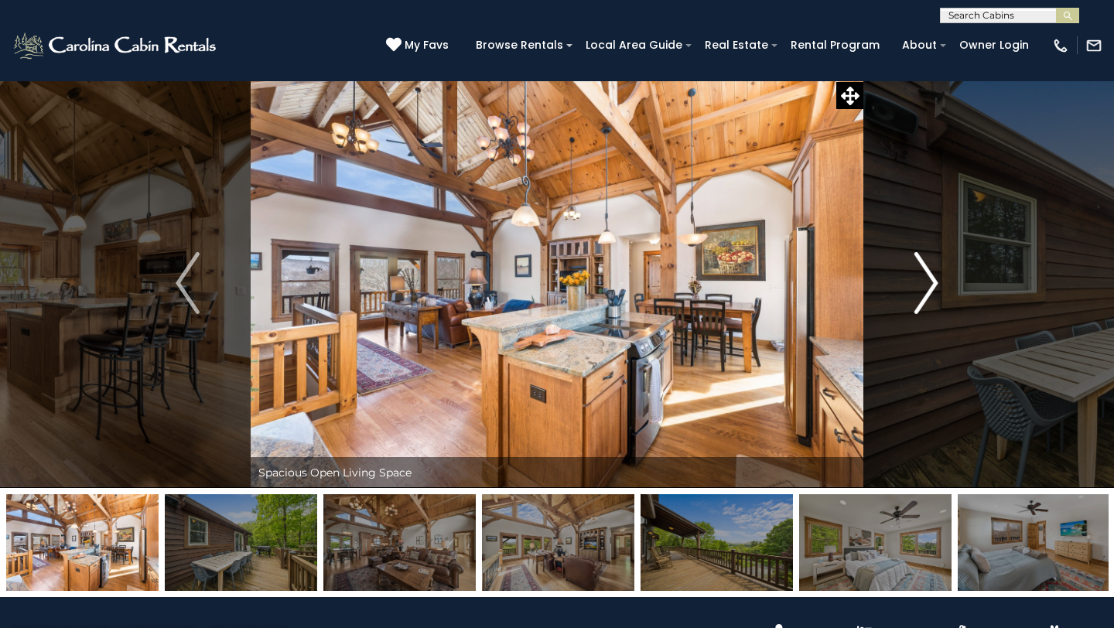
click at [922, 287] on img "Next" at bounding box center [926, 283] width 23 height 62
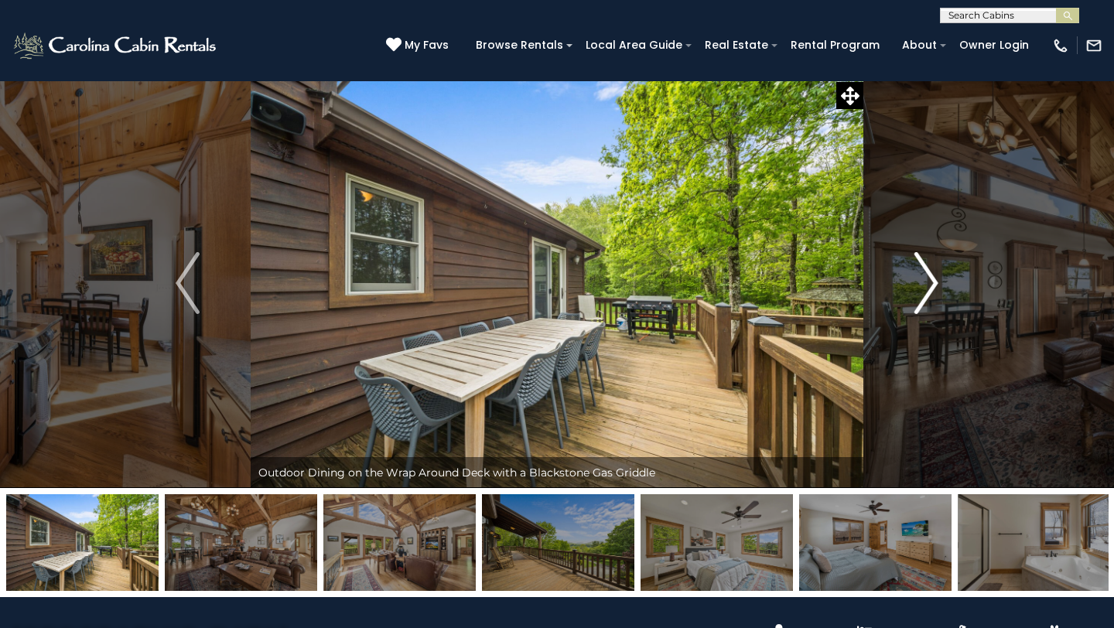
click at [922, 287] on img "Next" at bounding box center [926, 283] width 23 height 62
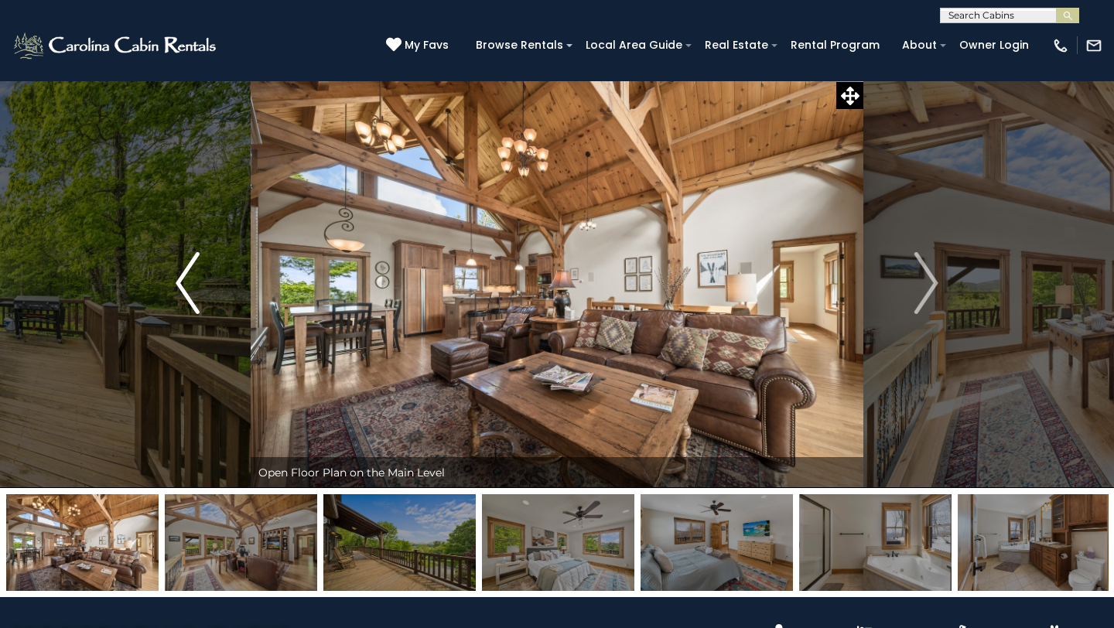
click at [186, 294] on img "Previous" at bounding box center [187, 283] width 23 height 62
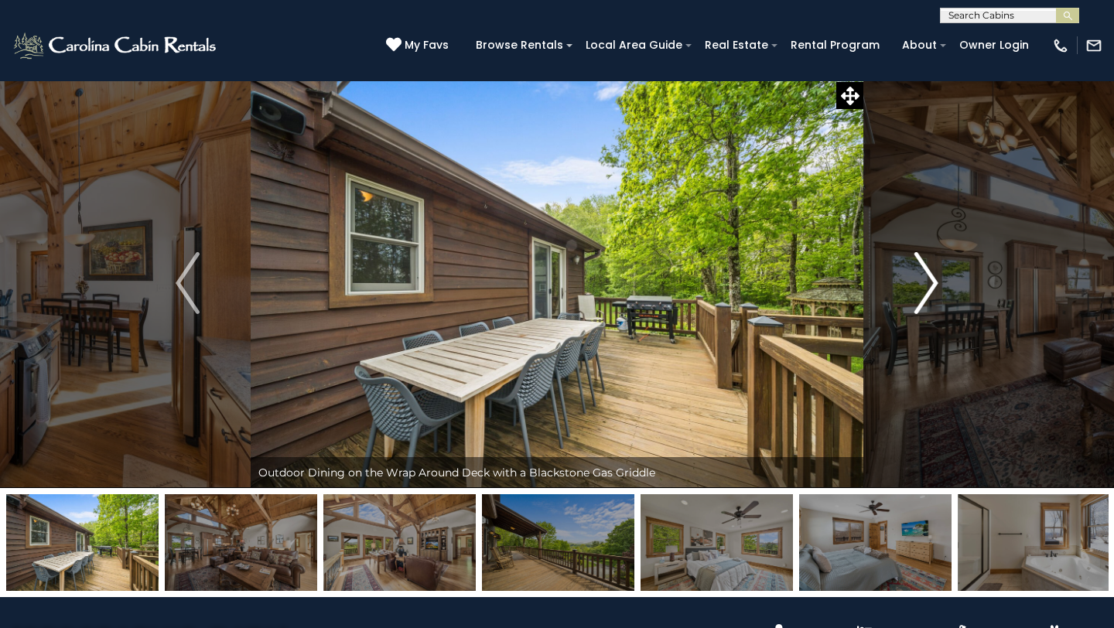
click at [933, 272] on img "Next" at bounding box center [926, 283] width 23 height 62
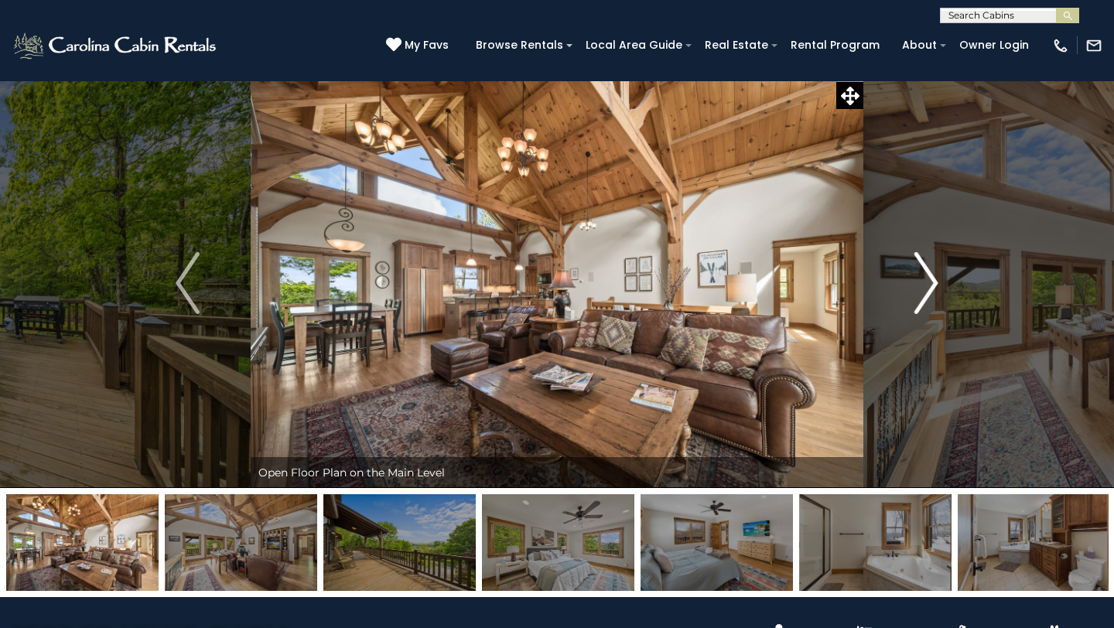
click at [933, 272] on img "Next" at bounding box center [926, 283] width 23 height 62
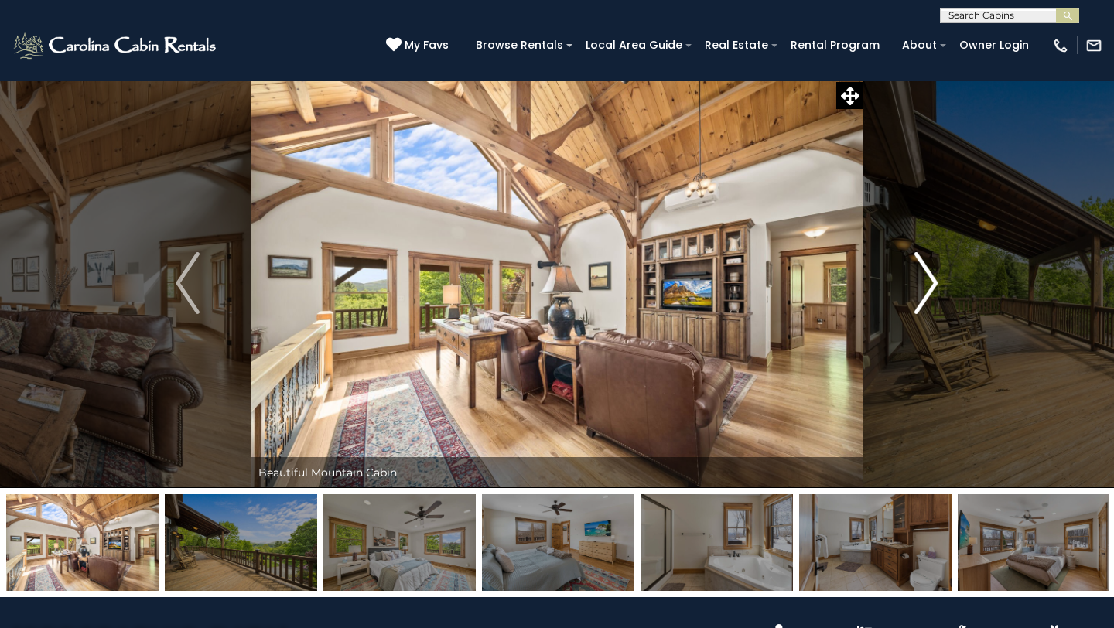
click at [933, 272] on img "Next" at bounding box center [926, 283] width 23 height 62
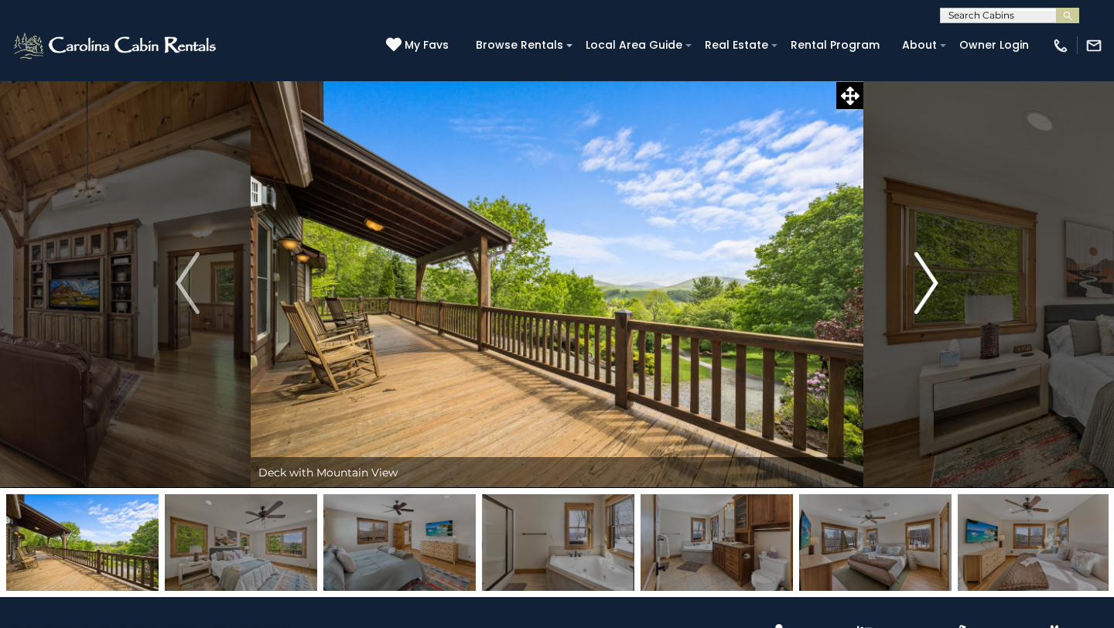
click at [933, 272] on img "Next" at bounding box center [926, 283] width 23 height 62
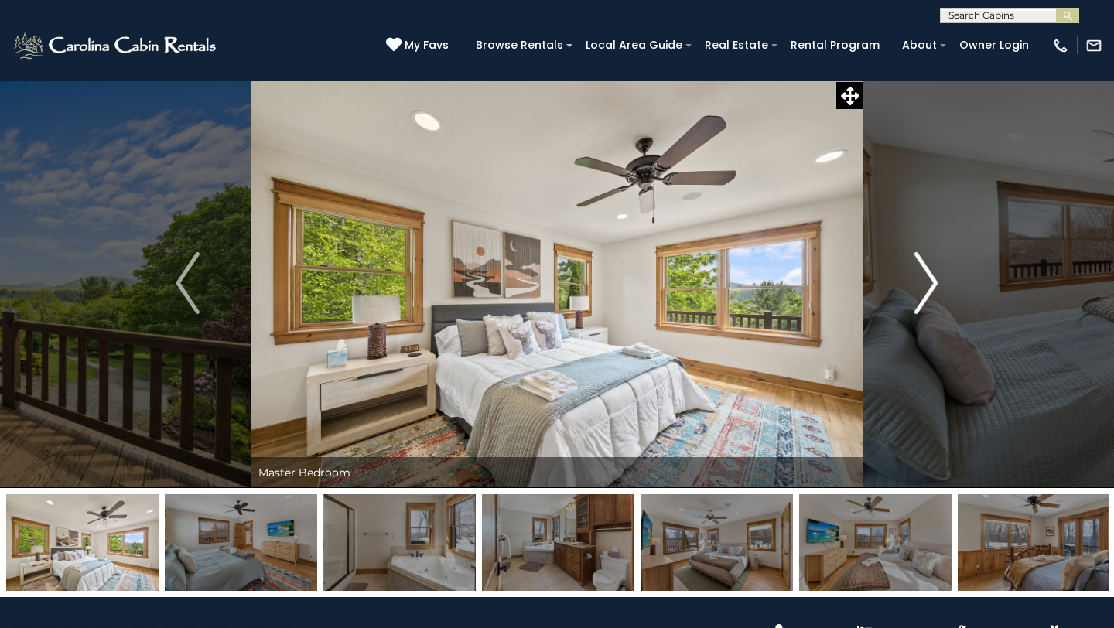
click at [933, 272] on img "Next" at bounding box center [926, 283] width 23 height 62
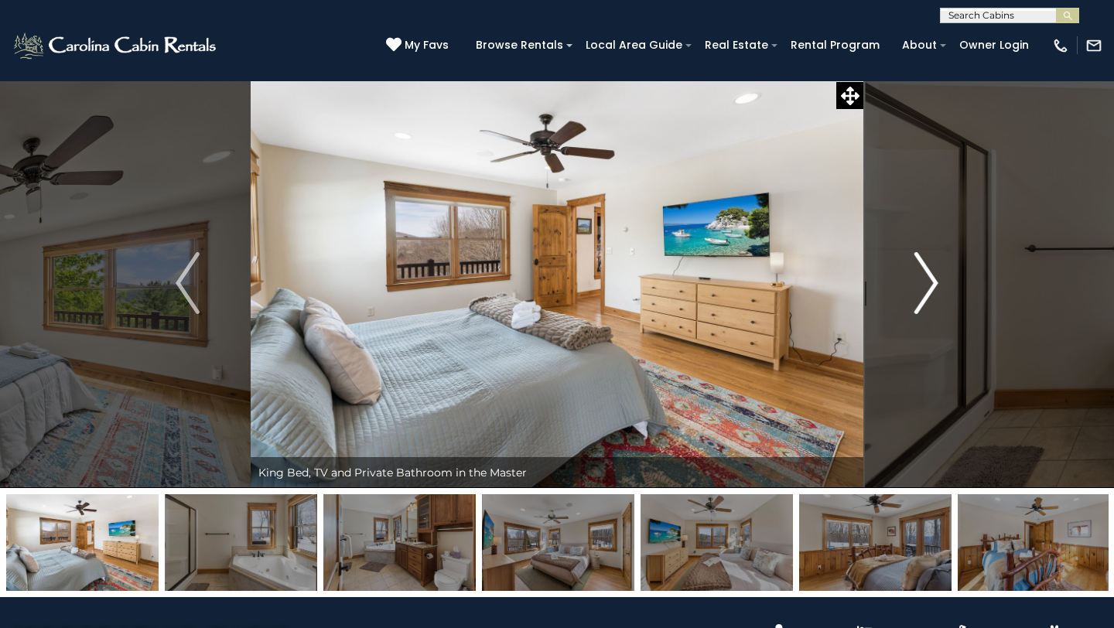
click at [933, 272] on img "Next" at bounding box center [926, 283] width 23 height 62
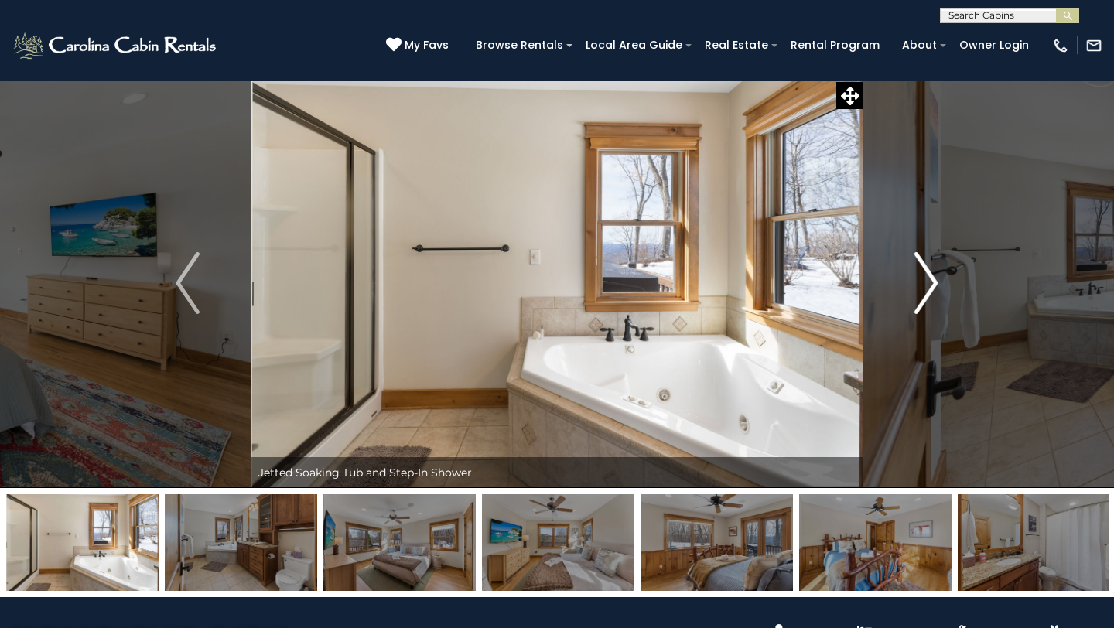
click at [933, 272] on img "Next" at bounding box center [926, 283] width 23 height 62
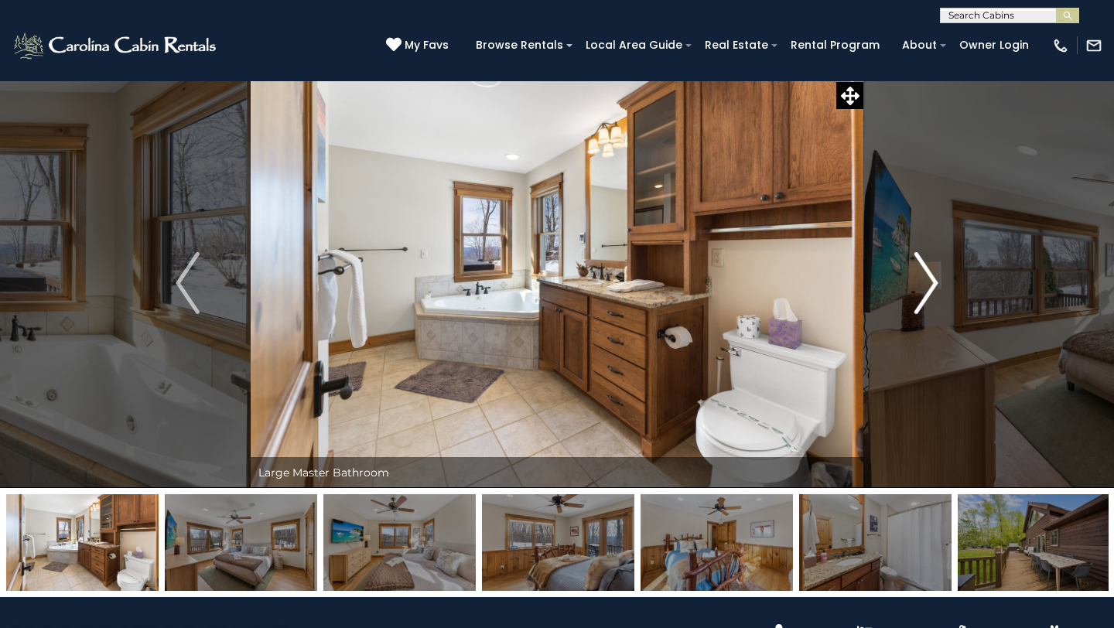
click at [932, 272] on img "Next" at bounding box center [926, 283] width 23 height 62
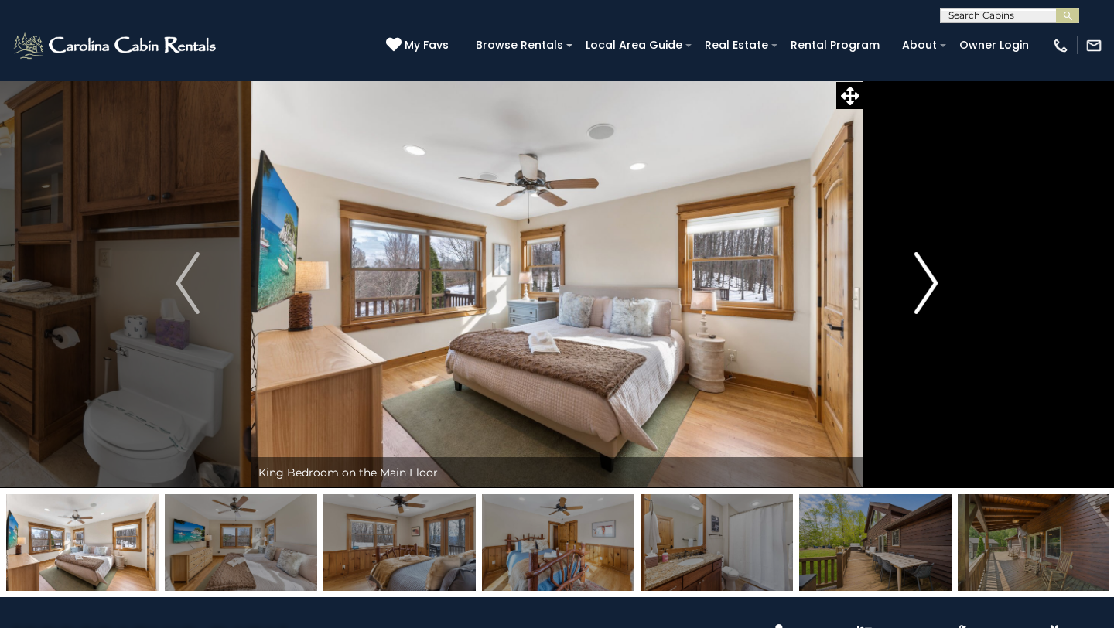
click at [932, 272] on img "Next" at bounding box center [926, 283] width 23 height 62
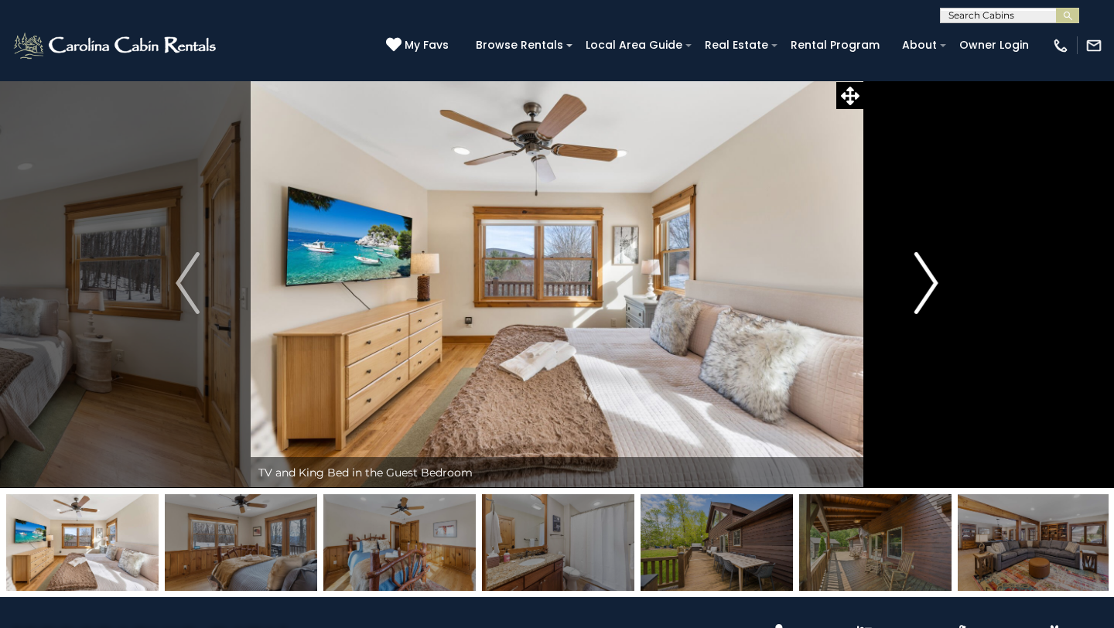
click at [932, 272] on img "Next" at bounding box center [926, 283] width 23 height 62
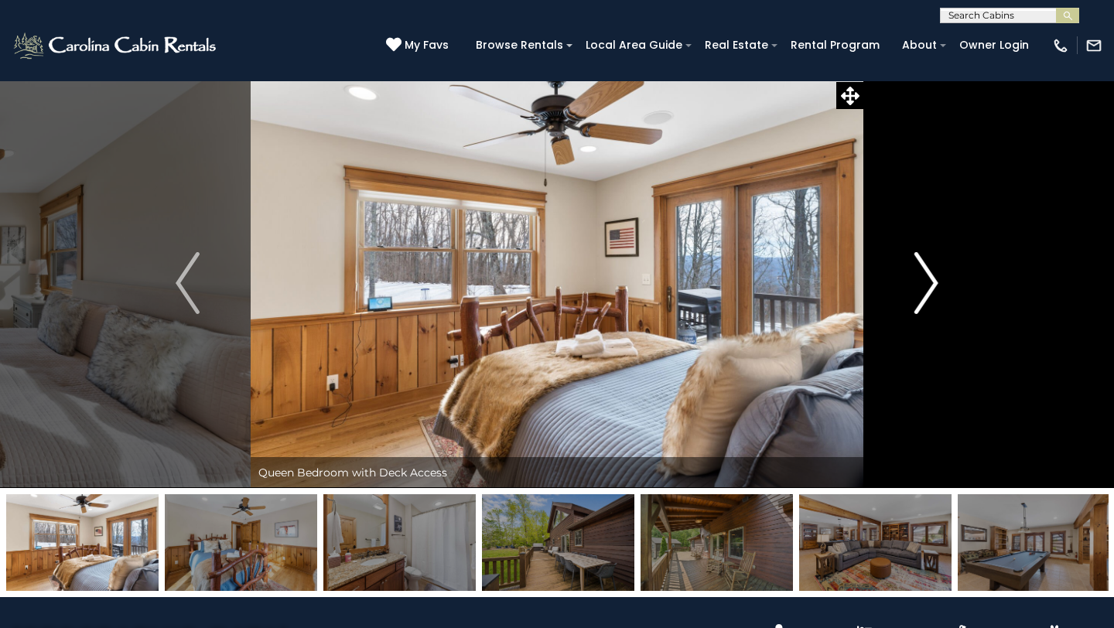
click at [932, 272] on img "Next" at bounding box center [926, 283] width 23 height 62
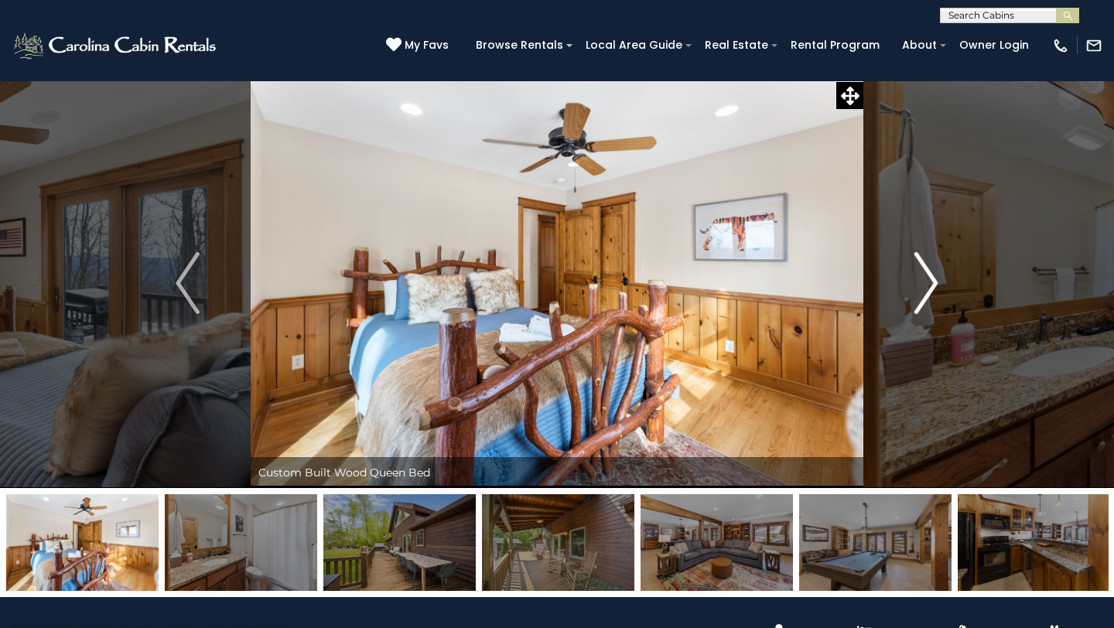
click at [932, 272] on img "Next" at bounding box center [926, 283] width 23 height 62
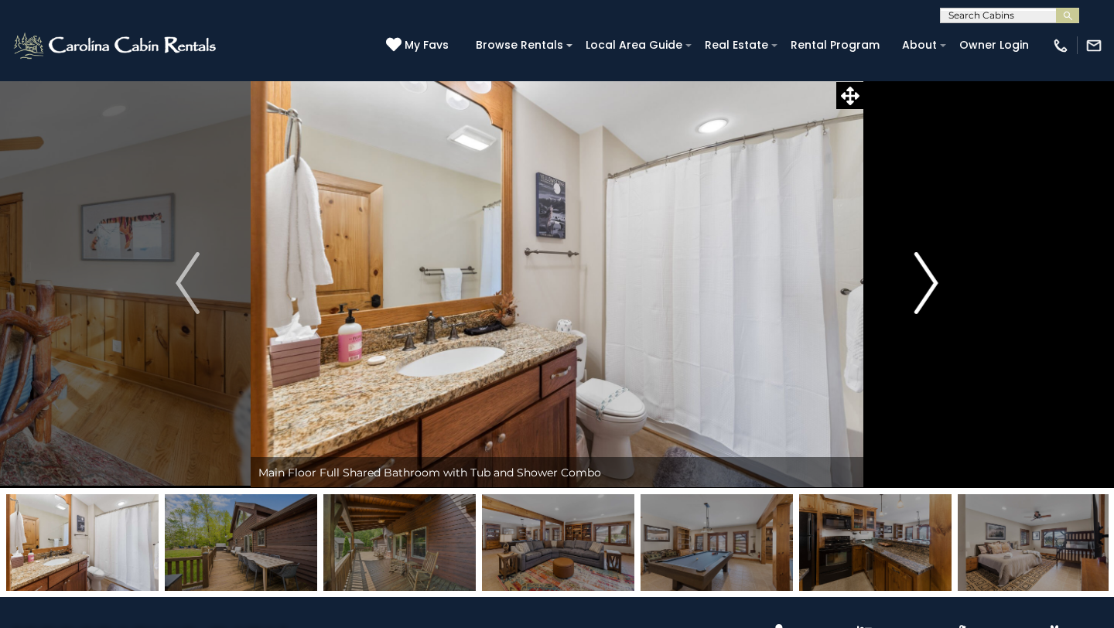
click at [932, 272] on img "Next" at bounding box center [926, 283] width 23 height 62
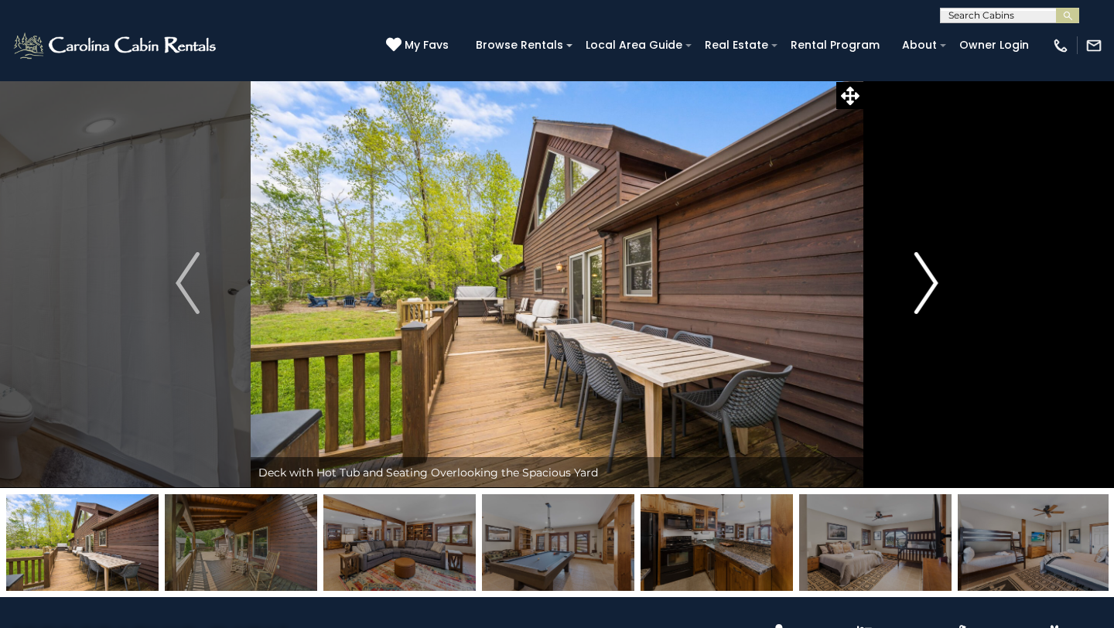
click at [932, 272] on img "Next" at bounding box center [926, 283] width 23 height 62
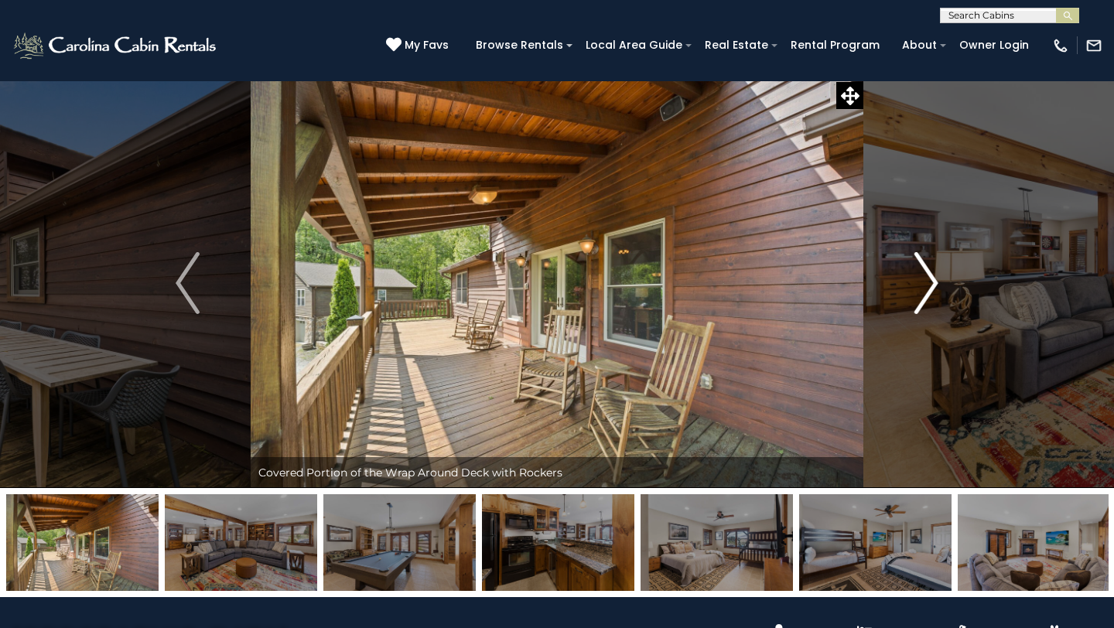
click at [932, 272] on img "Next" at bounding box center [926, 283] width 23 height 62
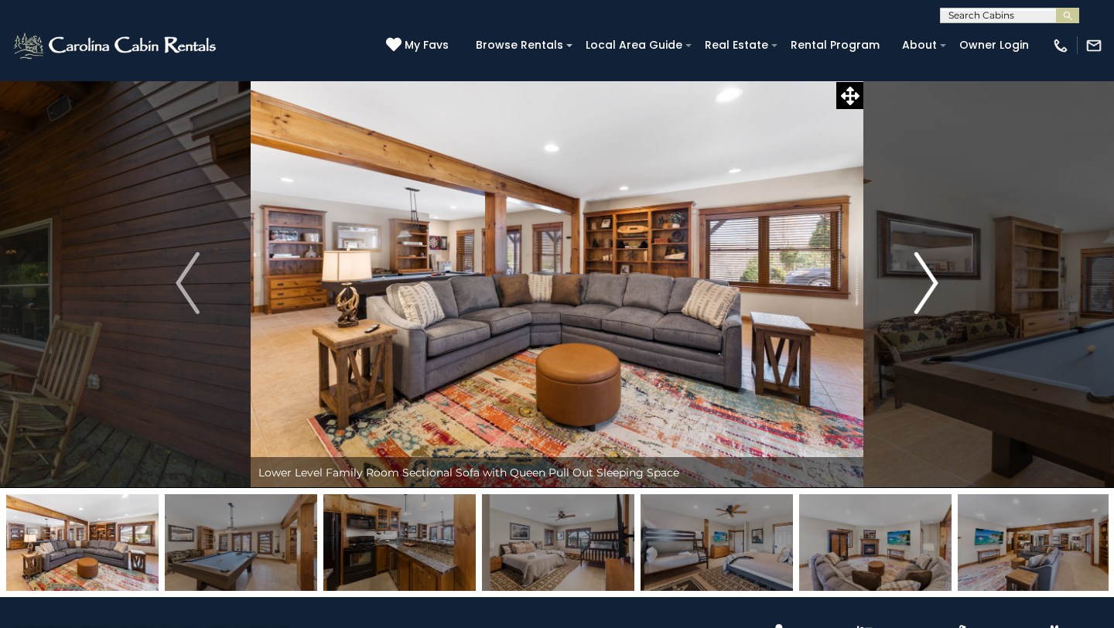
click at [932, 272] on img "Next" at bounding box center [926, 283] width 23 height 62
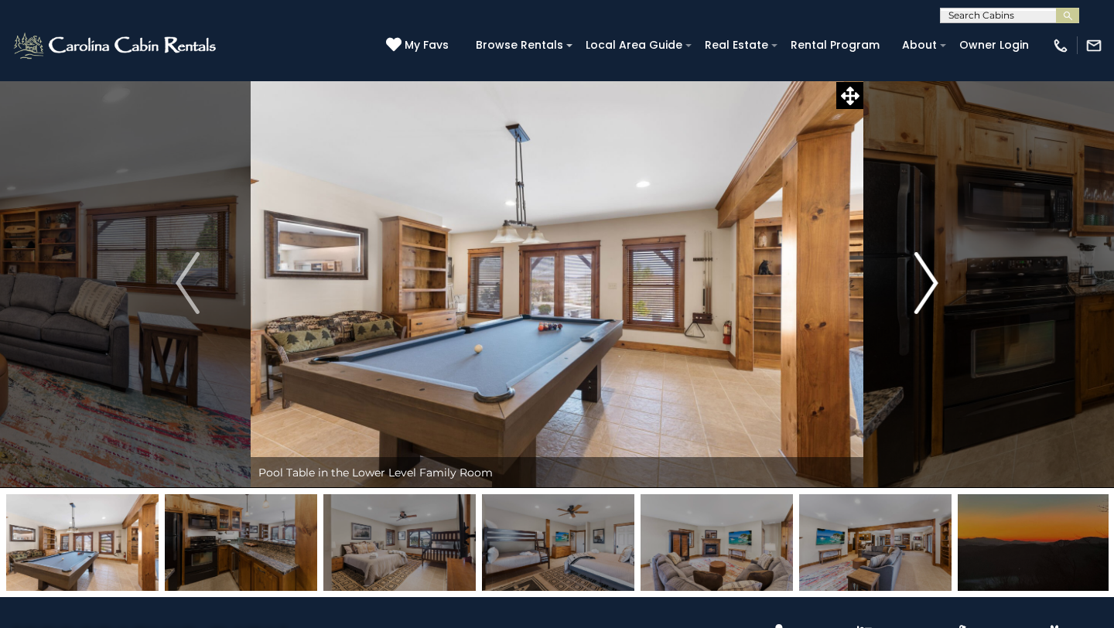
click at [932, 272] on img "Next" at bounding box center [926, 283] width 23 height 62
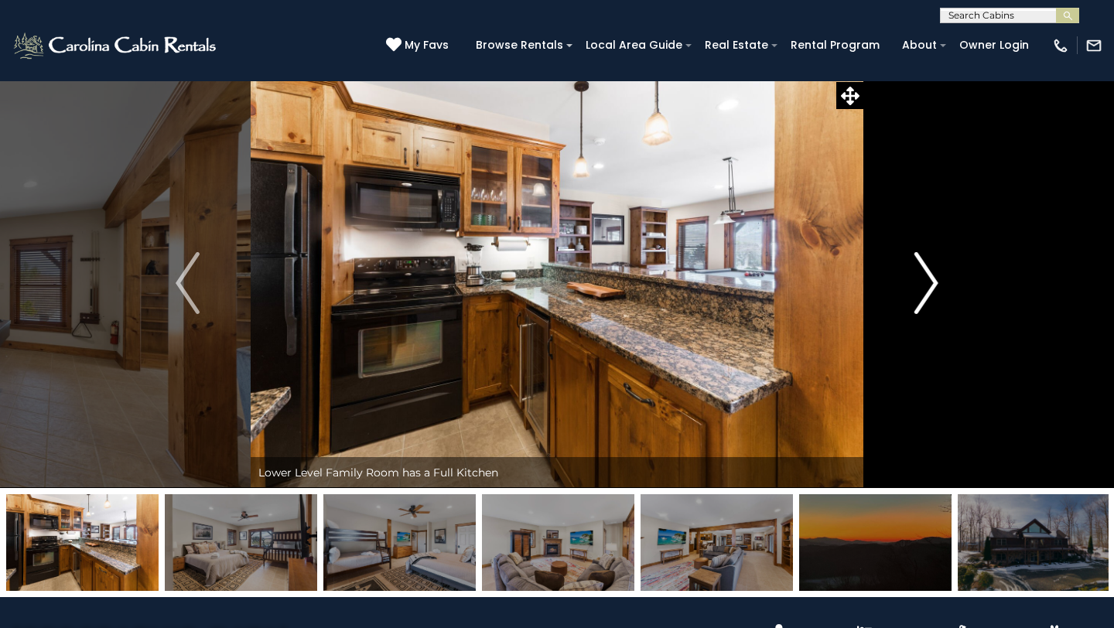
click at [932, 272] on img "Next" at bounding box center [926, 283] width 23 height 62
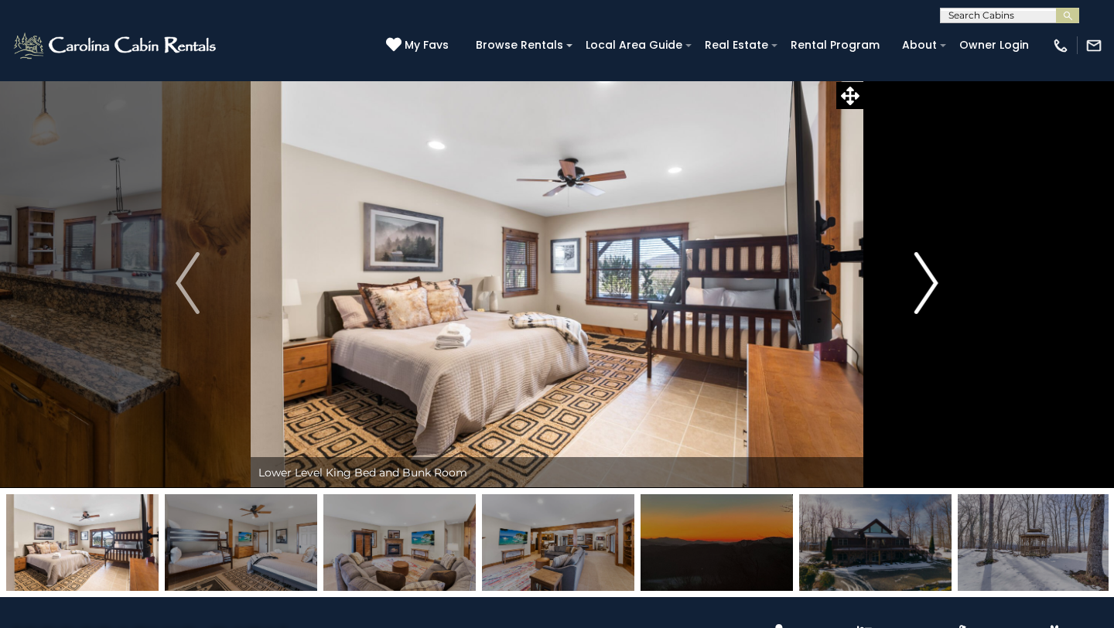
click at [932, 272] on img "Next" at bounding box center [926, 283] width 23 height 62
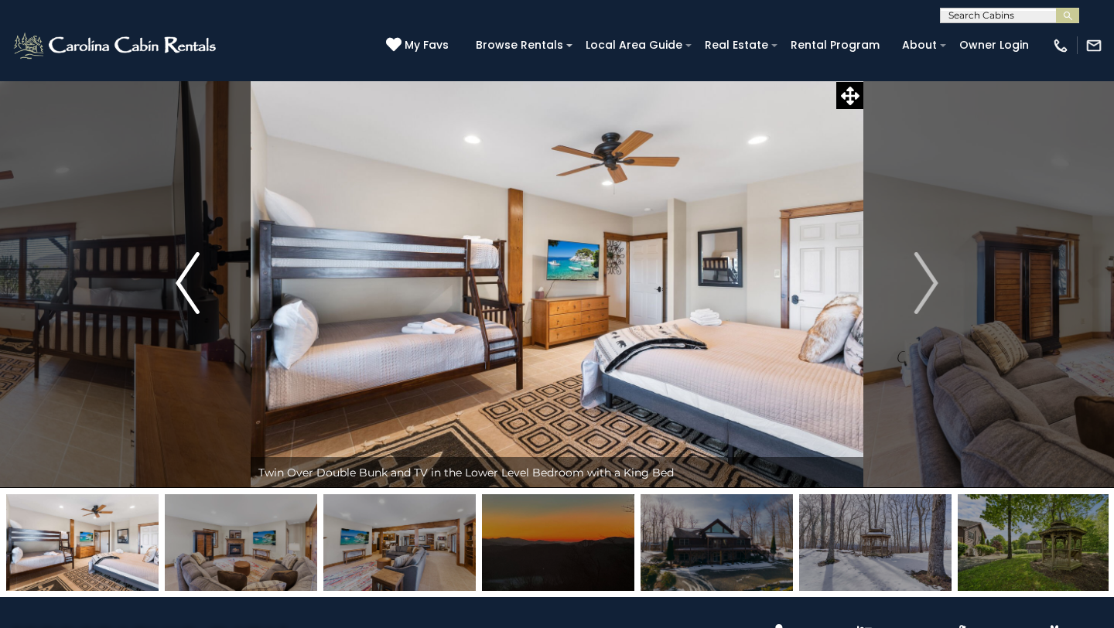
click at [196, 286] on img "Previous" at bounding box center [187, 283] width 23 height 62
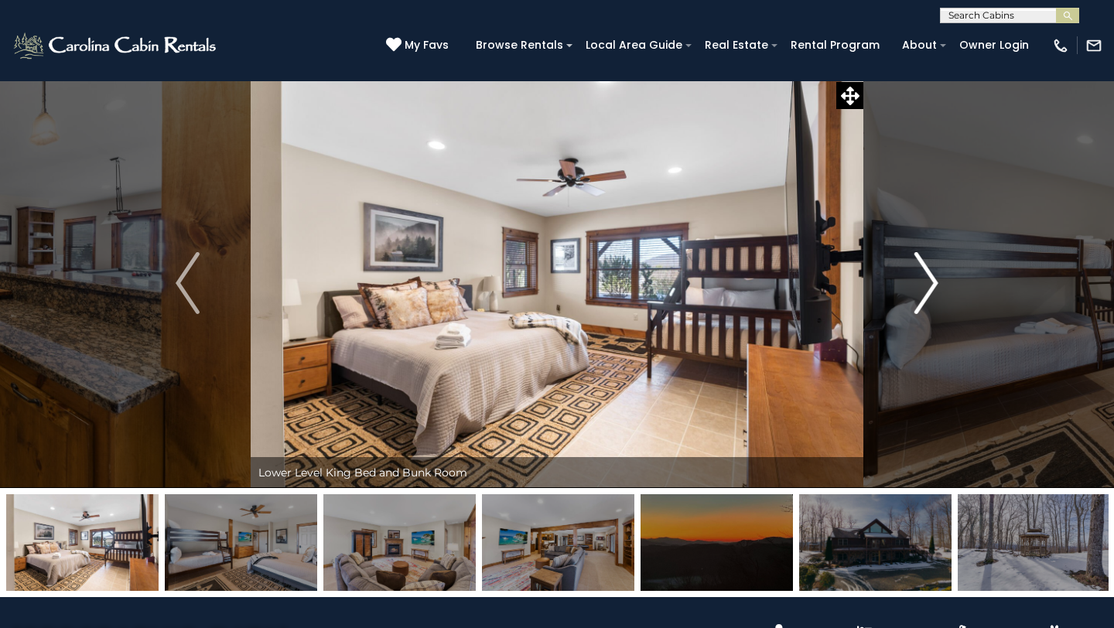
click at [926, 269] on img "Next" at bounding box center [926, 283] width 23 height 62
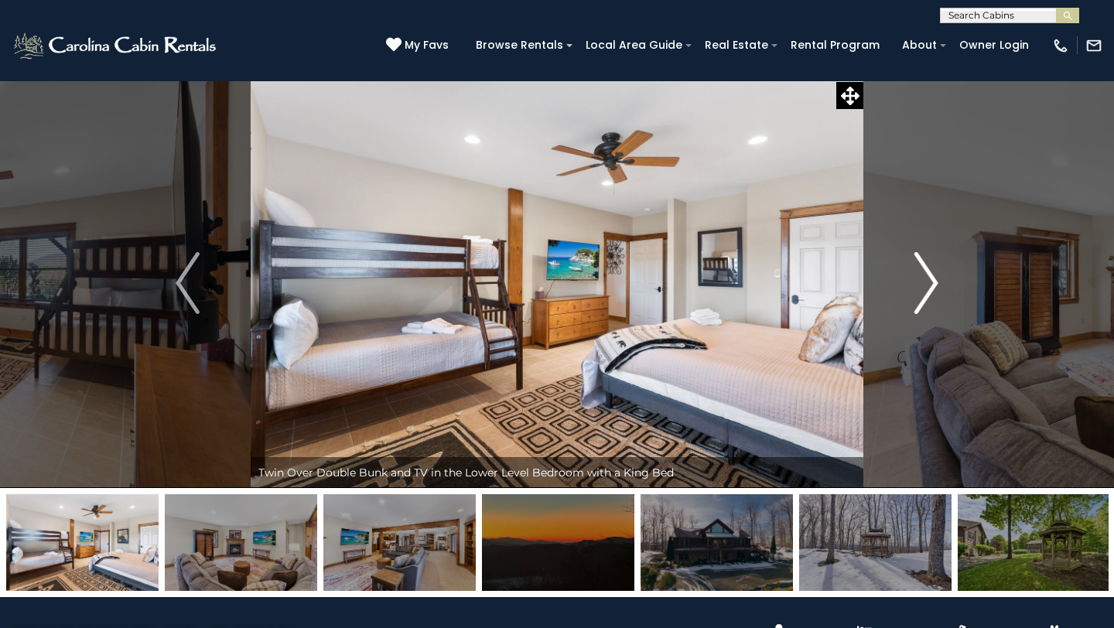
click at [926, 269] on img "Next" at bounding box center [926, 283] width 23 height 62
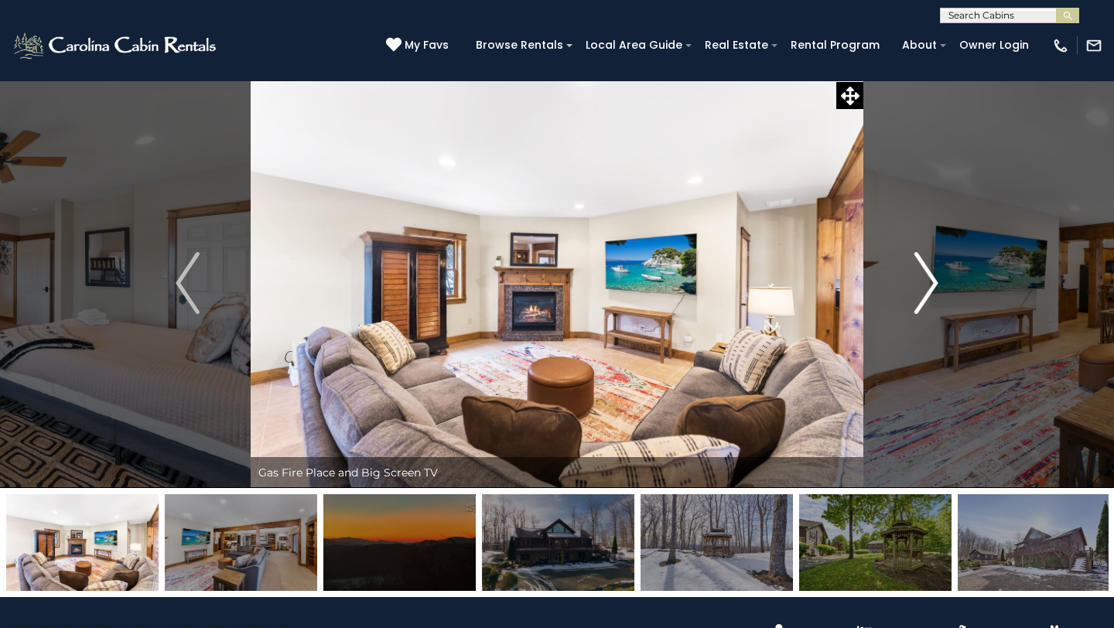
click at [926, 269] on img "Next" at bounding box center [926, 283] width 23 height 62
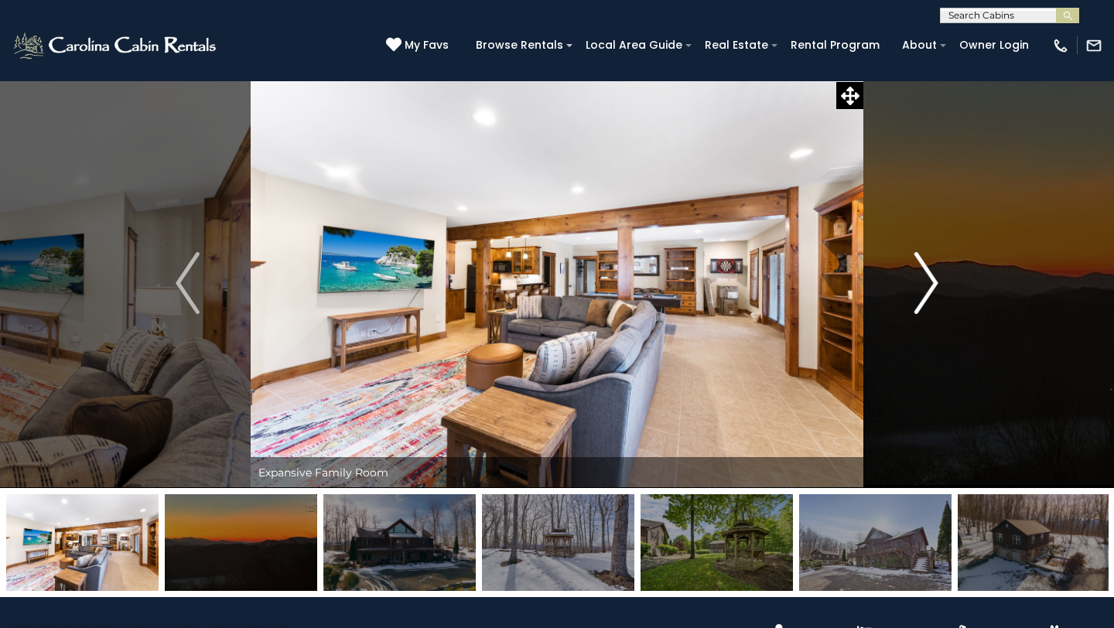
click at [926, 269] on img "Next" at bounding box center [926, 283] width 23 height 62
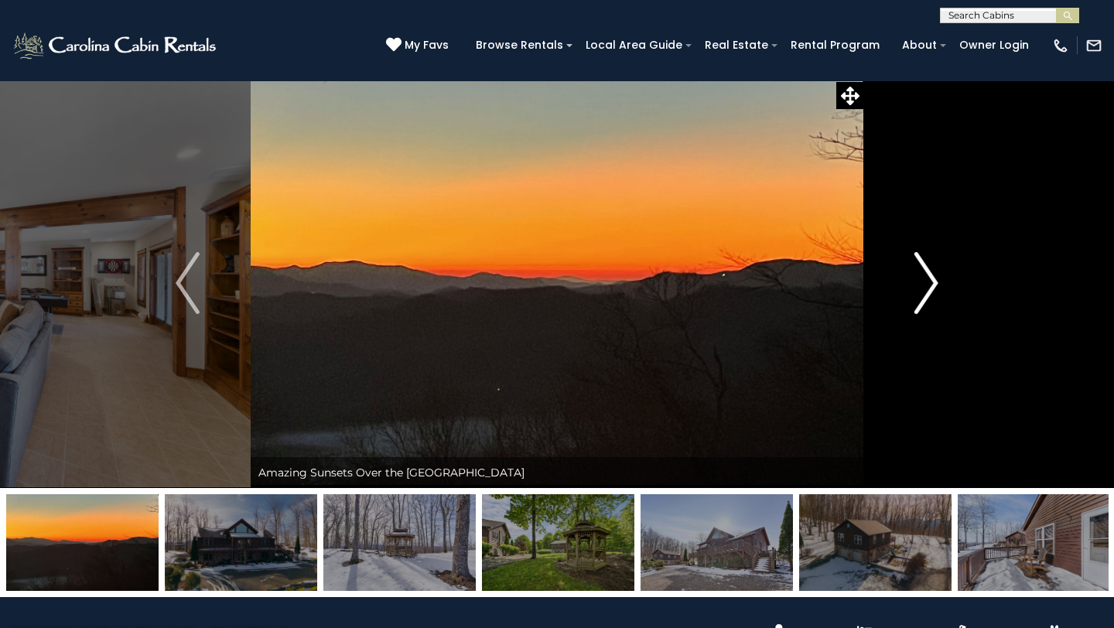
click at [926, 269] on img "Next" at bounding box center [926, 283] width 23 height 62
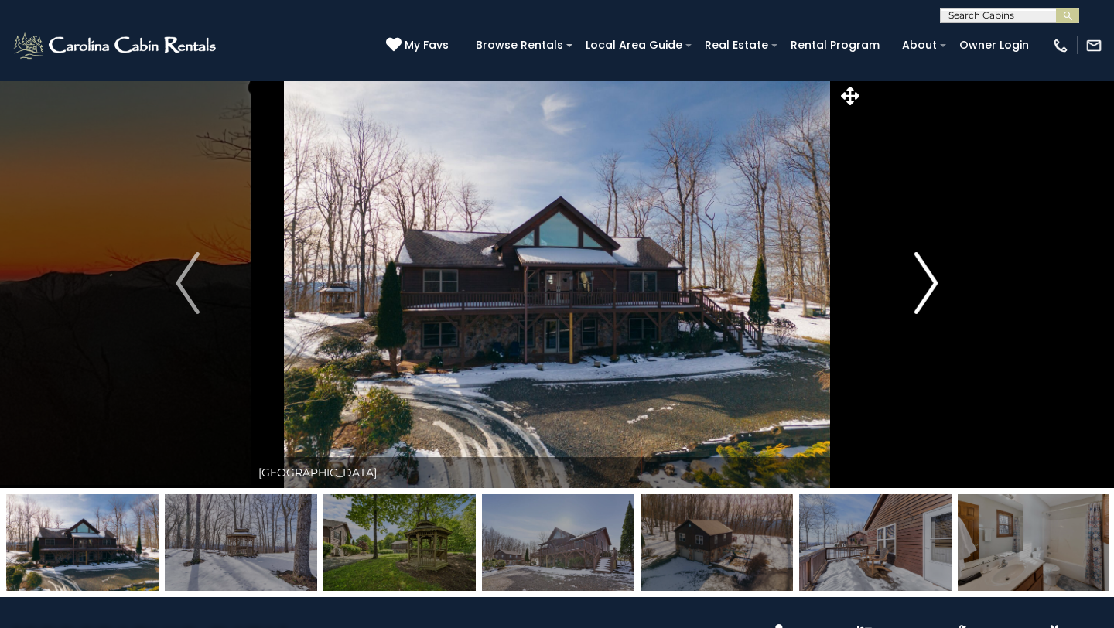
click at [926, 269] on img "Next" at bounding box center [926, 283] width 23 height 62
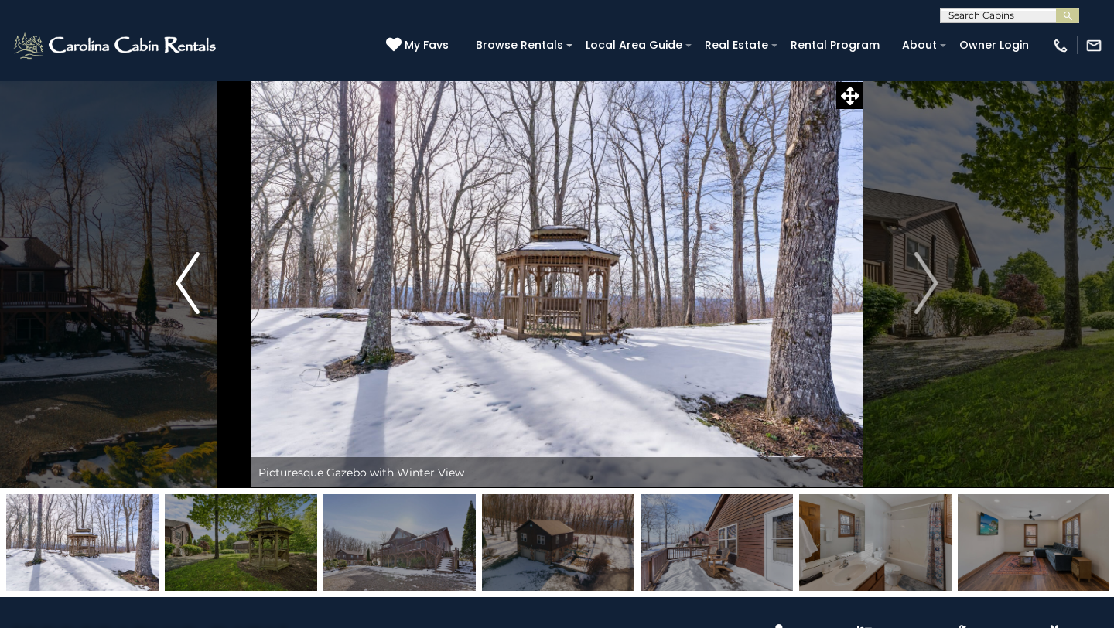
click at [186, 279] on img "Previous" at bounding box center [187, 283] width 23 height 62
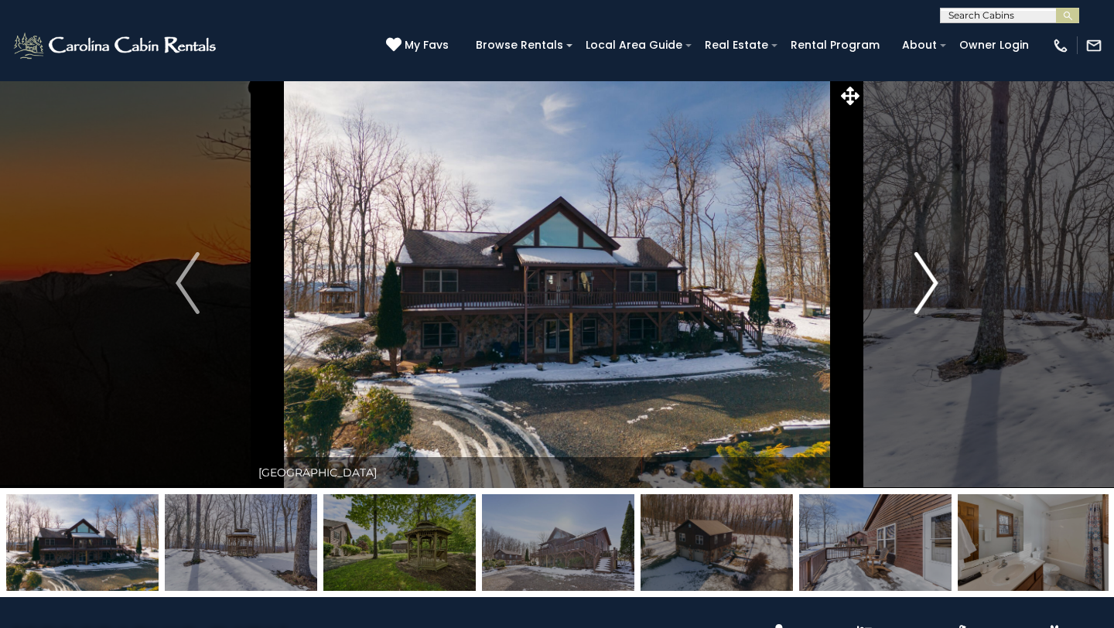
click at [928, 282] on img "Next" at bounding box center [926, 283] width 23 height 62
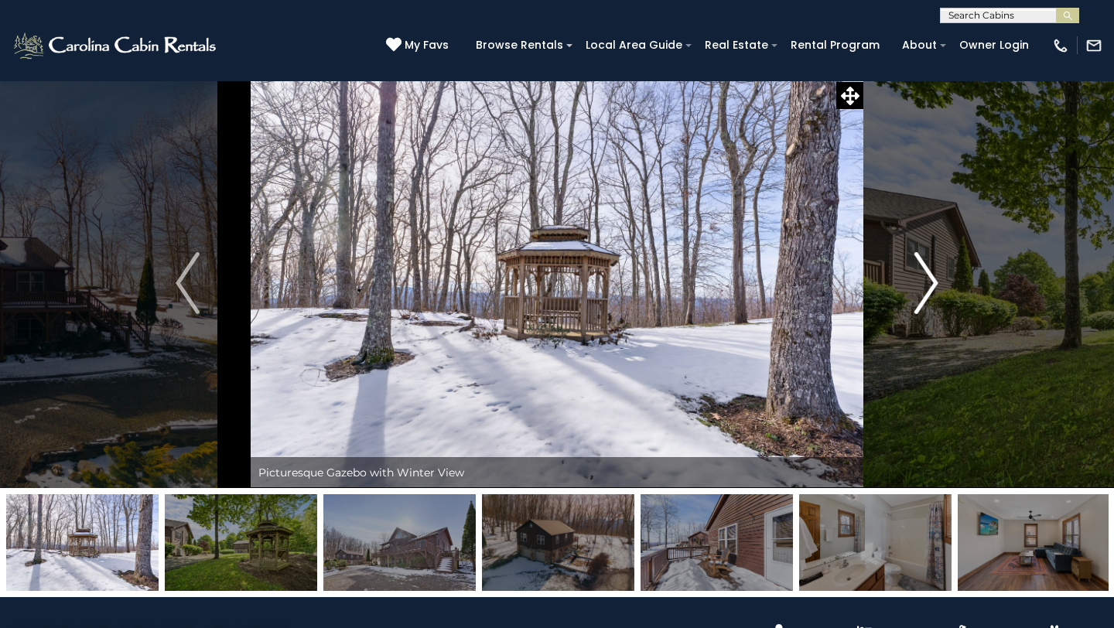
click at [928, 282] on img "Next" at bounding box center [926, 283] width 23 height 62
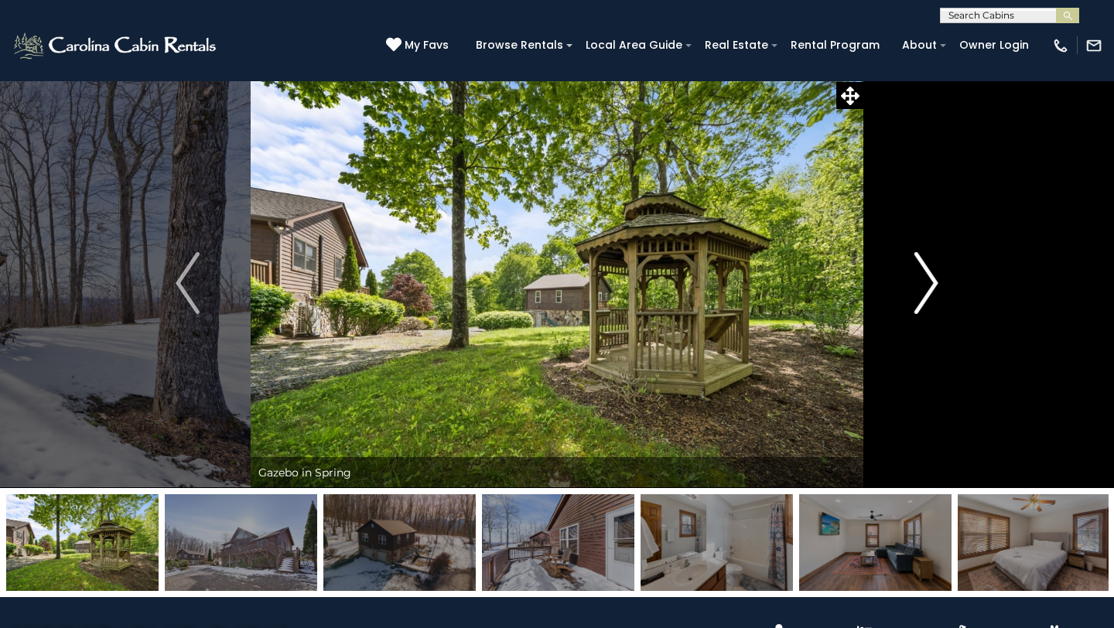
click at [928, 281] on img "Next" at bounding box center [926, 283] width 23 height 62
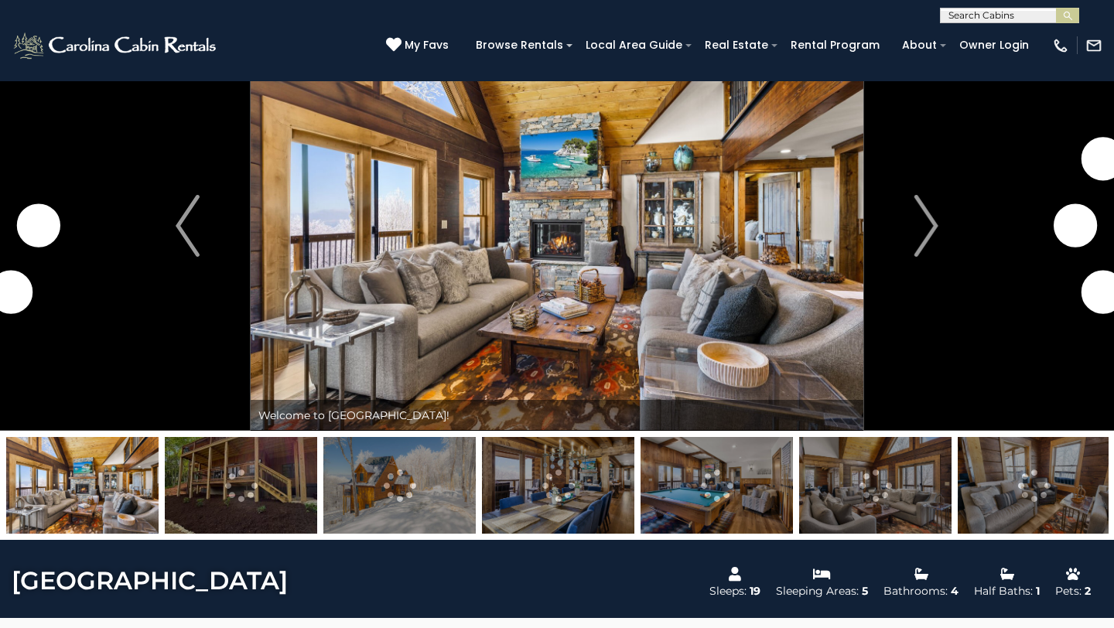
scroll to position [60, 0]
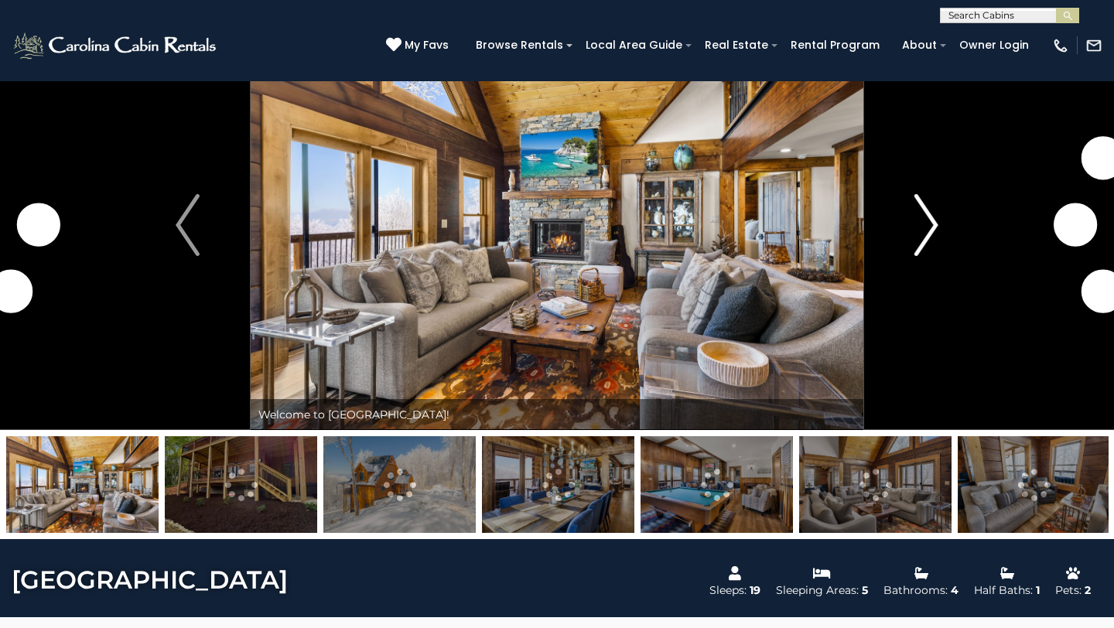
click at [935, 226] on img "Next" at bounding box center [926, 225] width 23 height 62
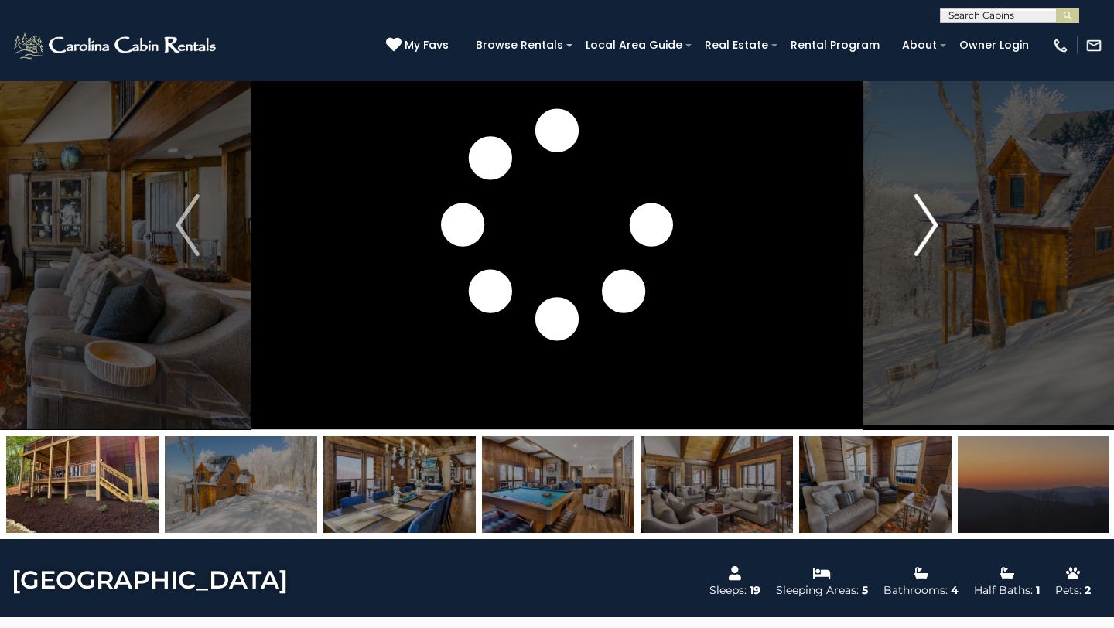
click at [934, 226] on img "Next" at bounding box center [926, 225] width 23 height 62
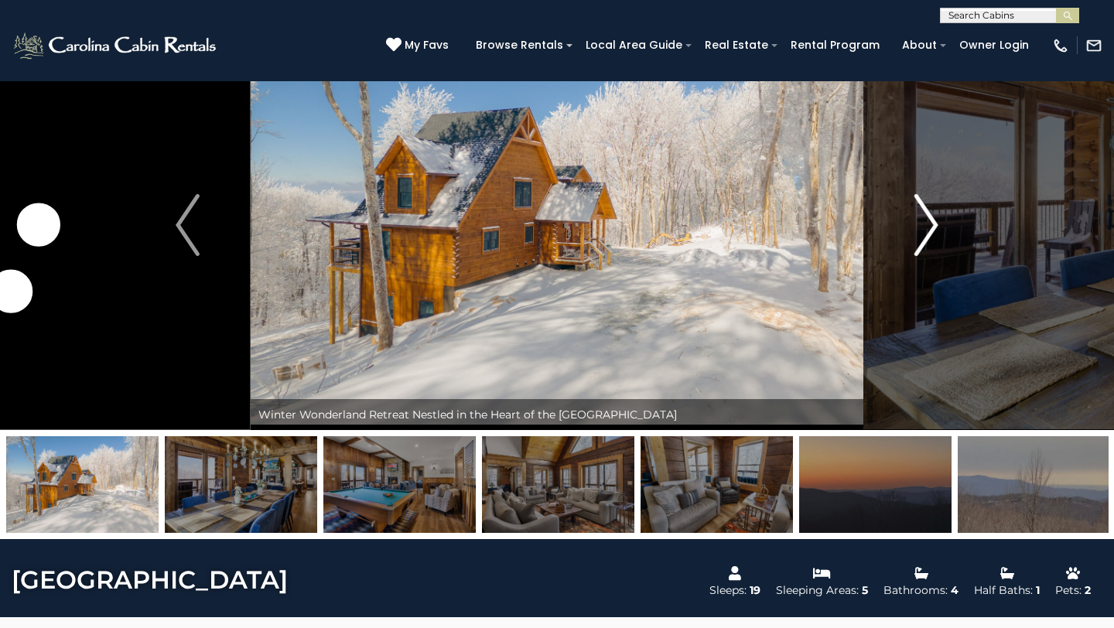
click at [935, 226] on img "Next" at bounding box center [926, 225] width 23 height 62
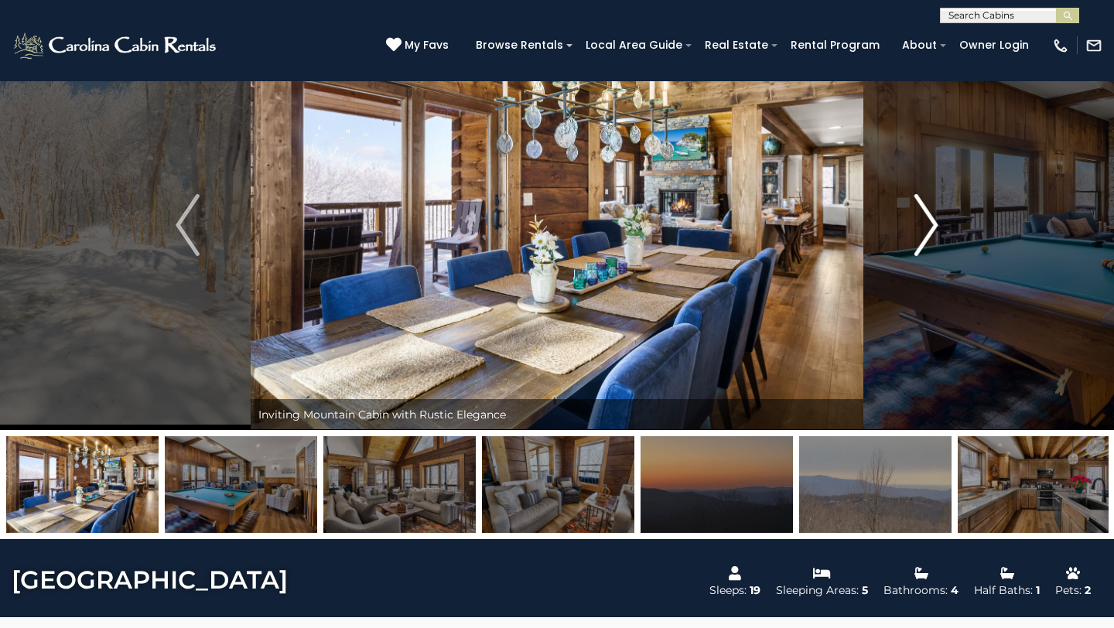
click at [934, 226] on img "Next" at bounding box center [926, 225] width 23 height 62
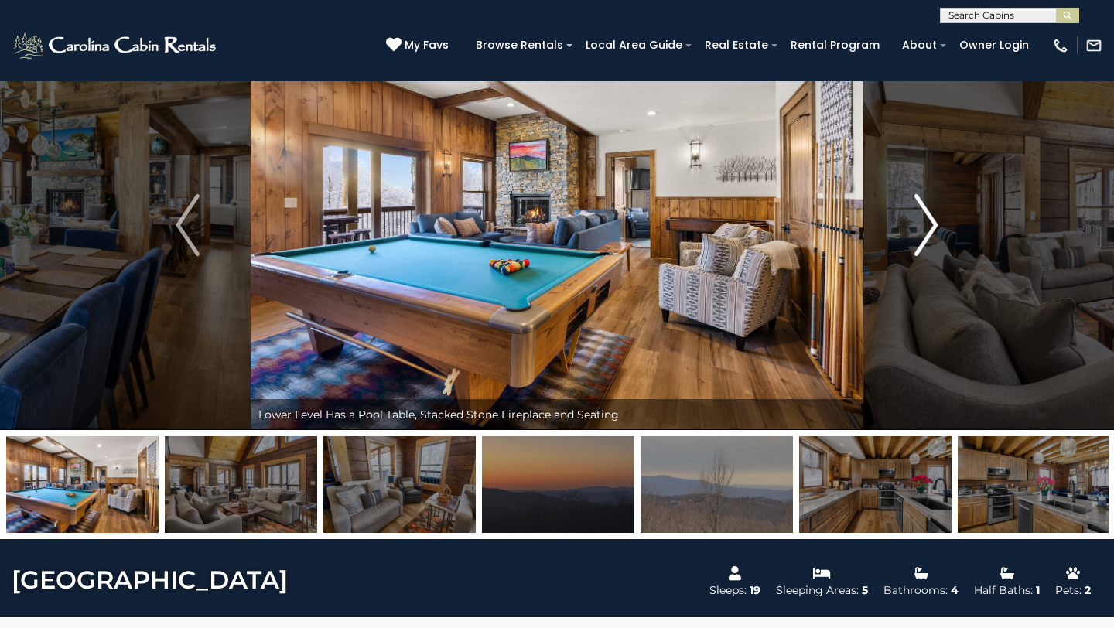
click at [934, 226] on img "Next" at bounding box center [926, 225] width 23 height 62
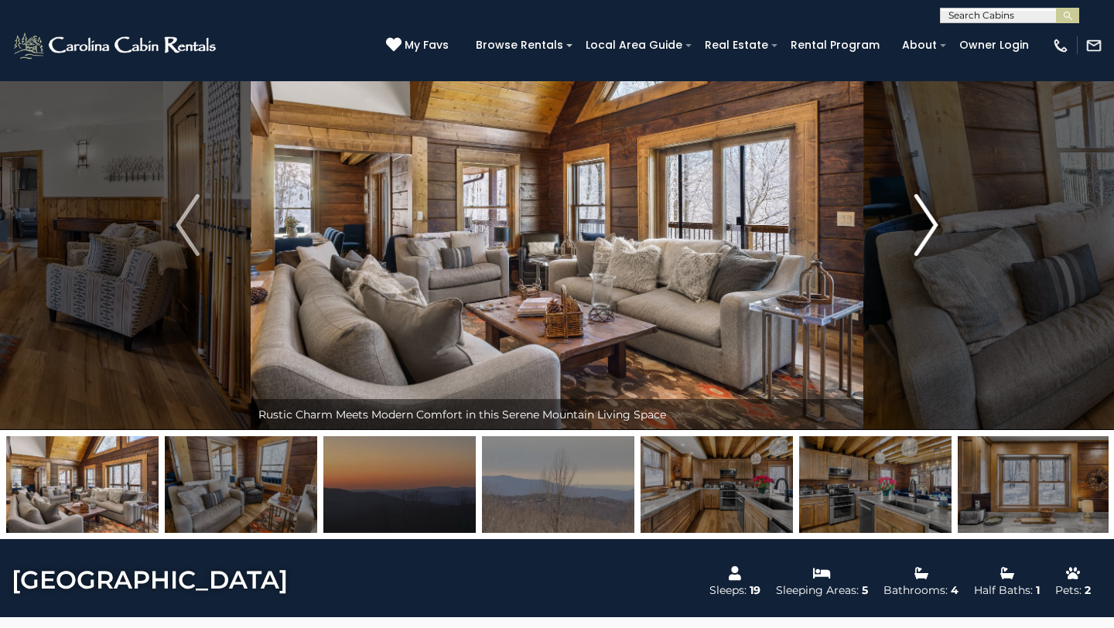
click at [934, 226] on img "Next" at bounding box center [926, 225] width 23 height 62
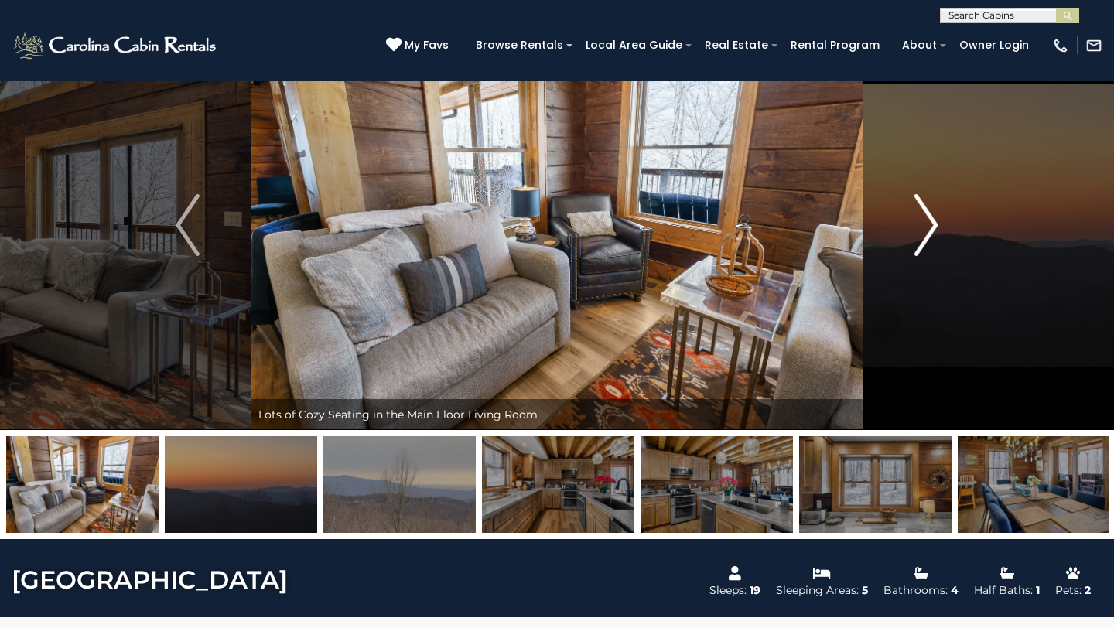
click at [934, 226] on img "Next" at bounding box center [926, 225] width 23 height 62
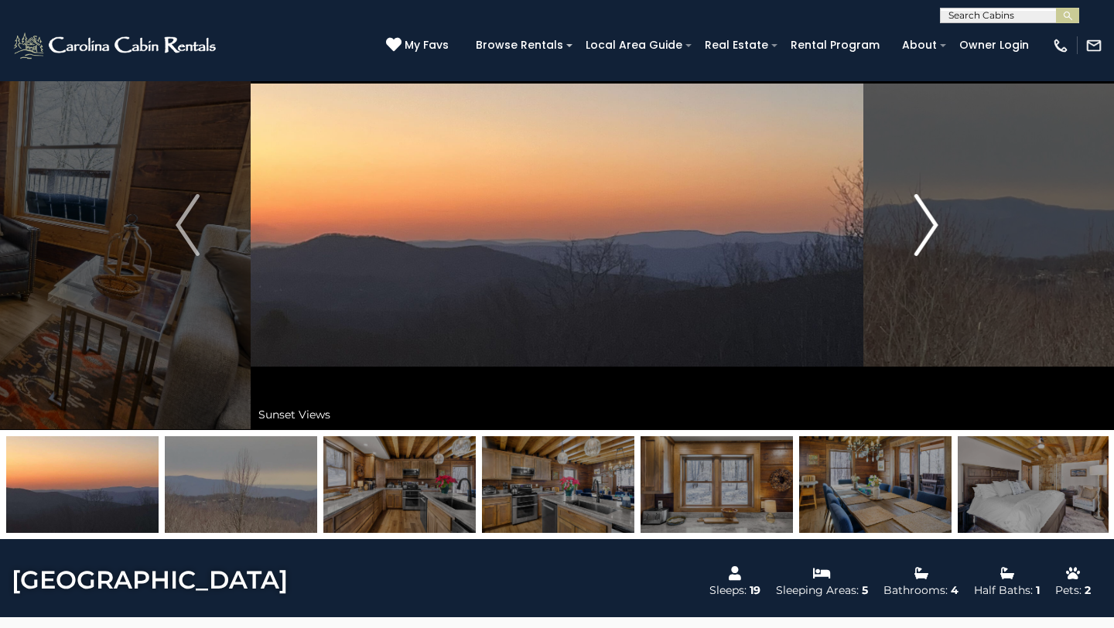
click at [934, 226] on img "Next" at bounding box center [926, 225] width 23 height 62
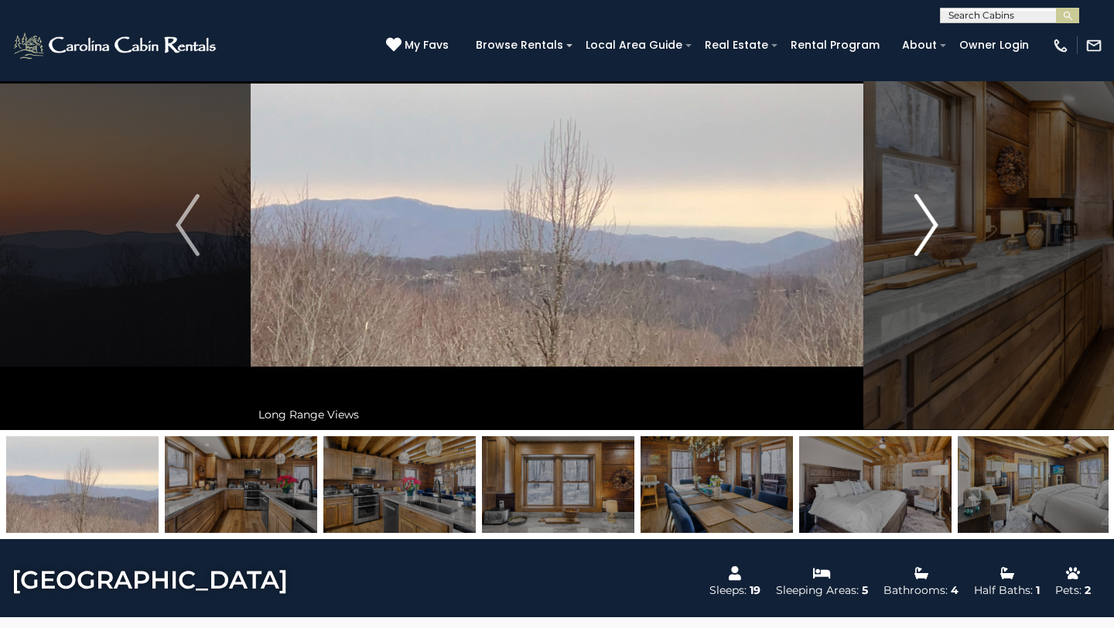
click at [933, 225] on img "Next" at bounding box center [926, 225] width 23 height 62
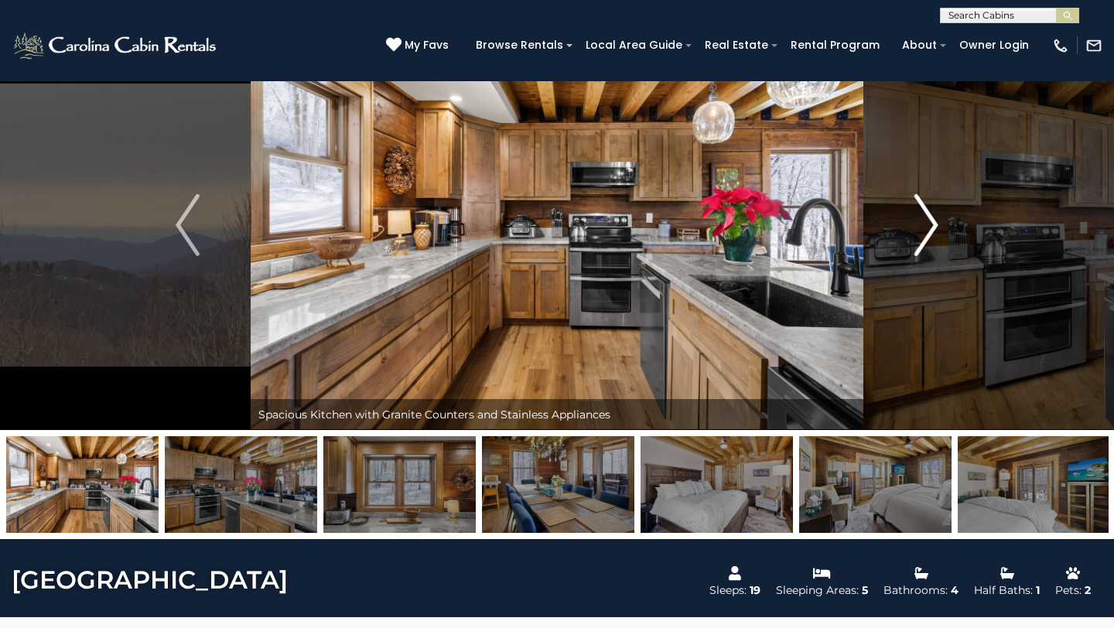
click at [933, 225] on img "Next" at bounding box center [926, 225] width 23 height 62
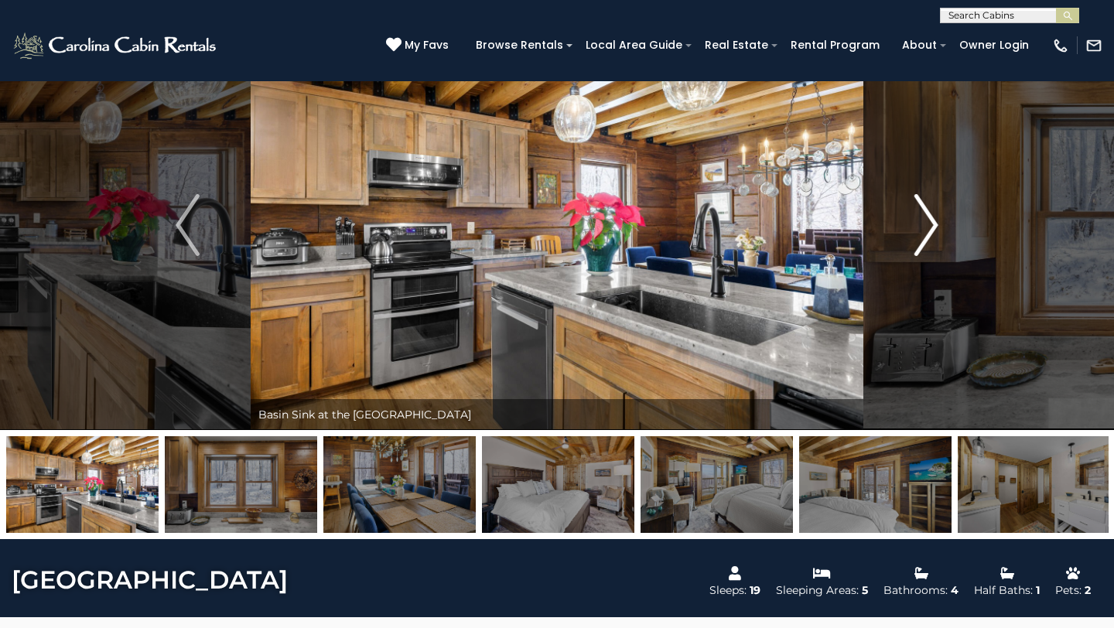
click at [932, 225] on img "Next" at bounding box center [926, 225] width 23 height 62
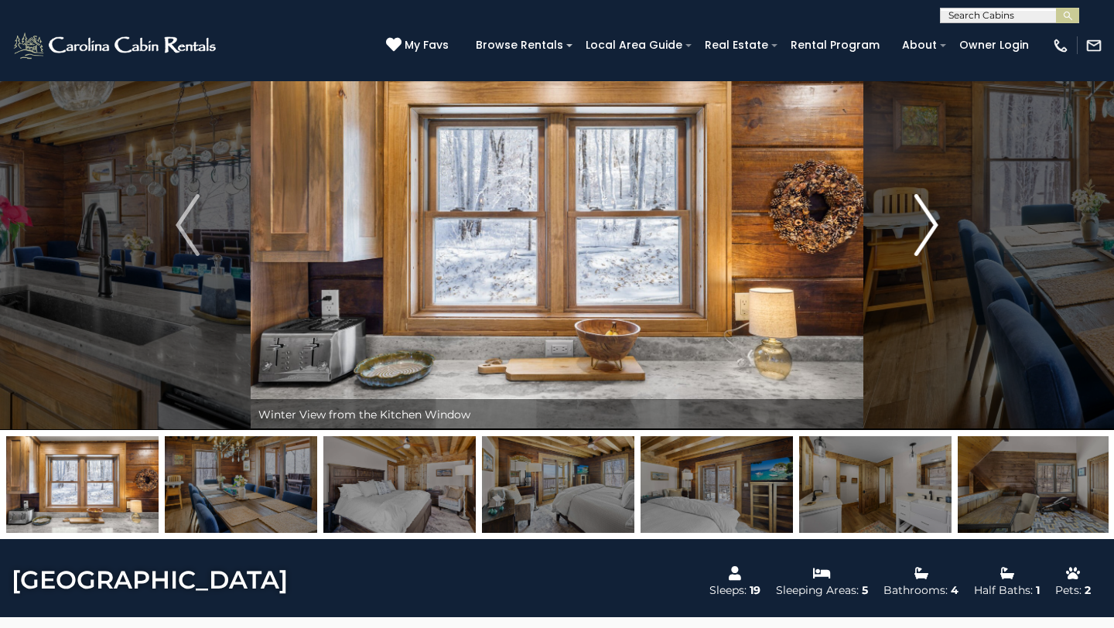
click at [932, 225] on img "Next" at bounding box center [926, 225] width 23 height 62
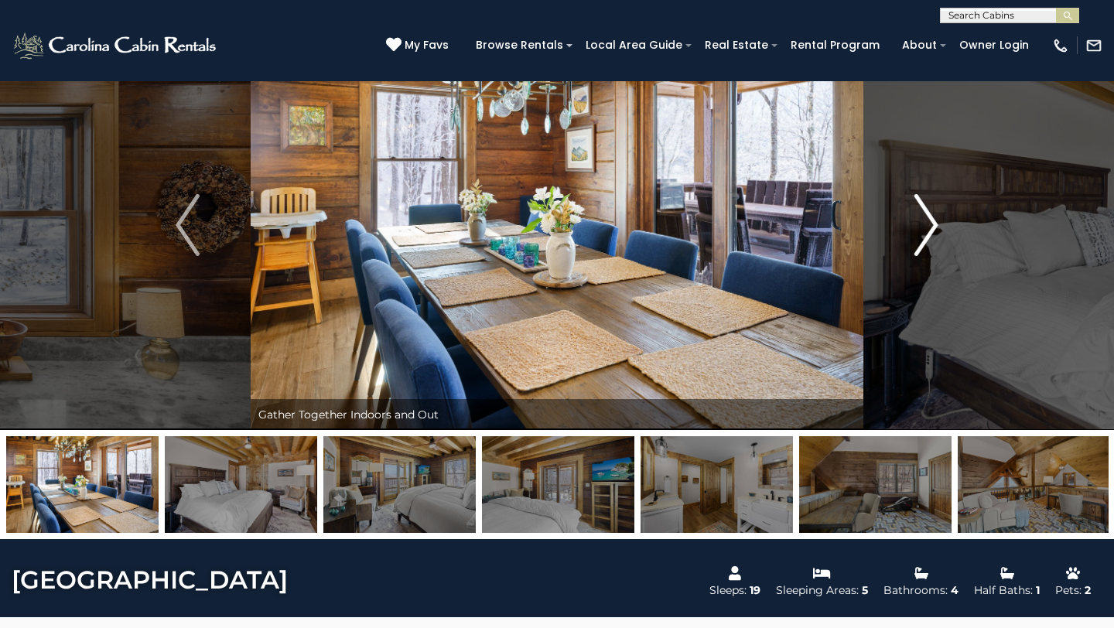
click at [930, 224] on img "Next" at bounding box center [926, 225] width 23 height 62
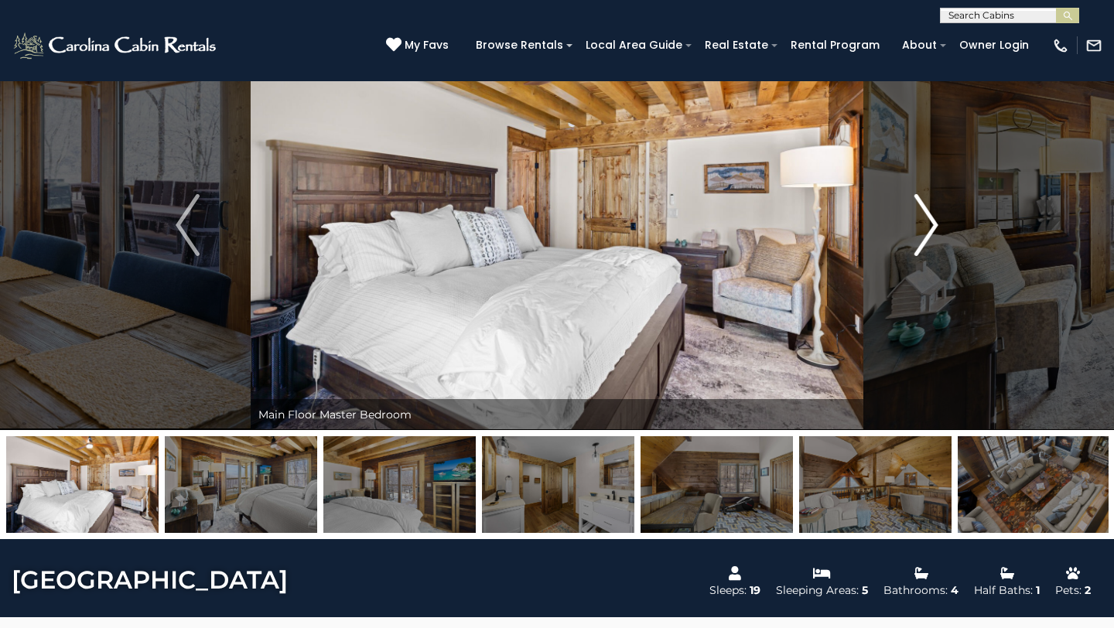
click at [930, 224] on img "Next" at bounding box center [926, 225] width 23 height 62
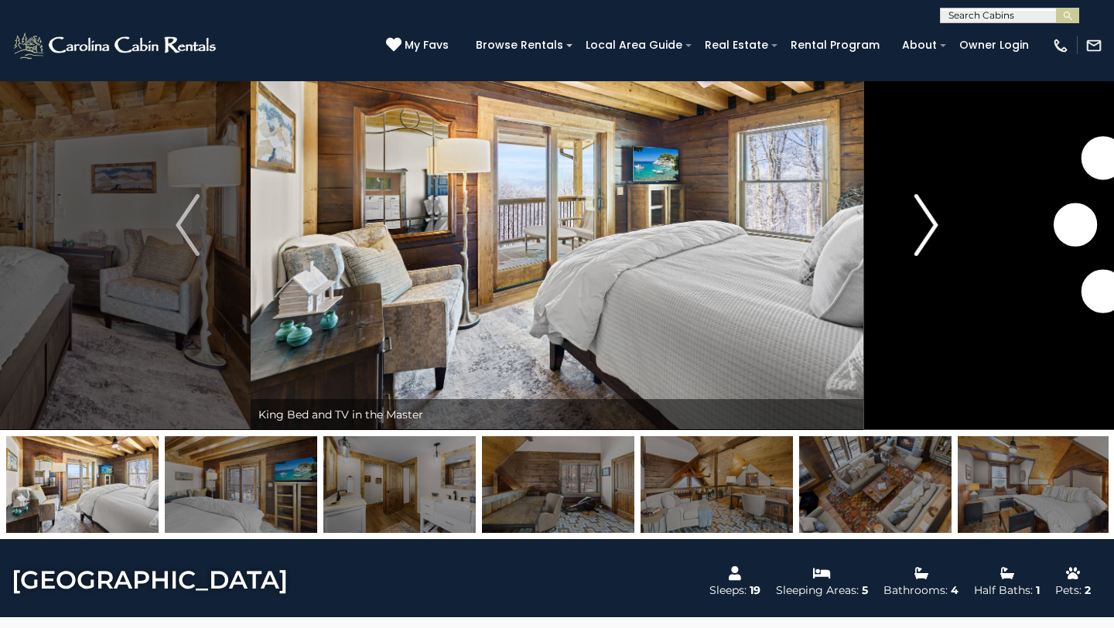
click at [930, 224] on img "Next" at bounding box center [926, 225] width 23 height 62
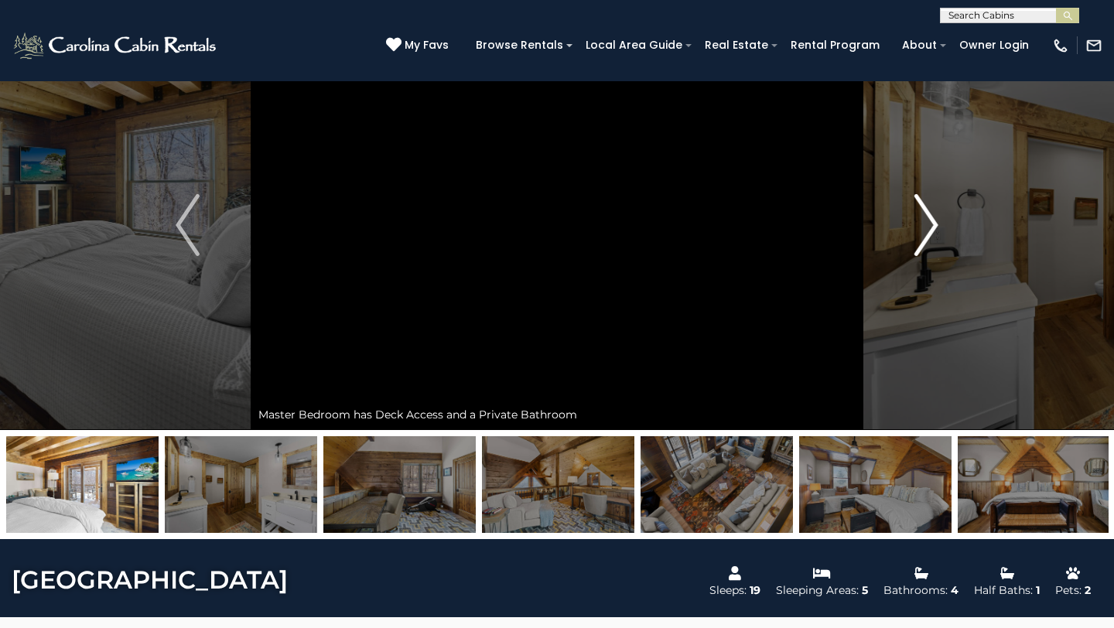
click at [930, 224] on img "Next" at bounding box center [926, 225] width 23 height 62
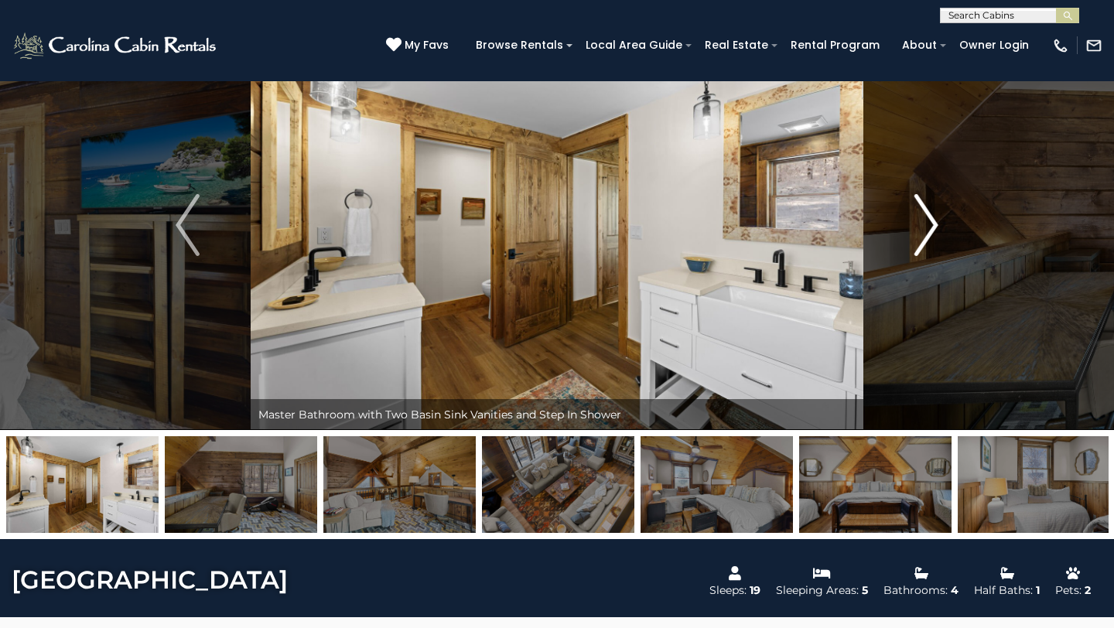
click at [928, 230] on img "Next" at bounding box center [926, 225] width 23 height 62
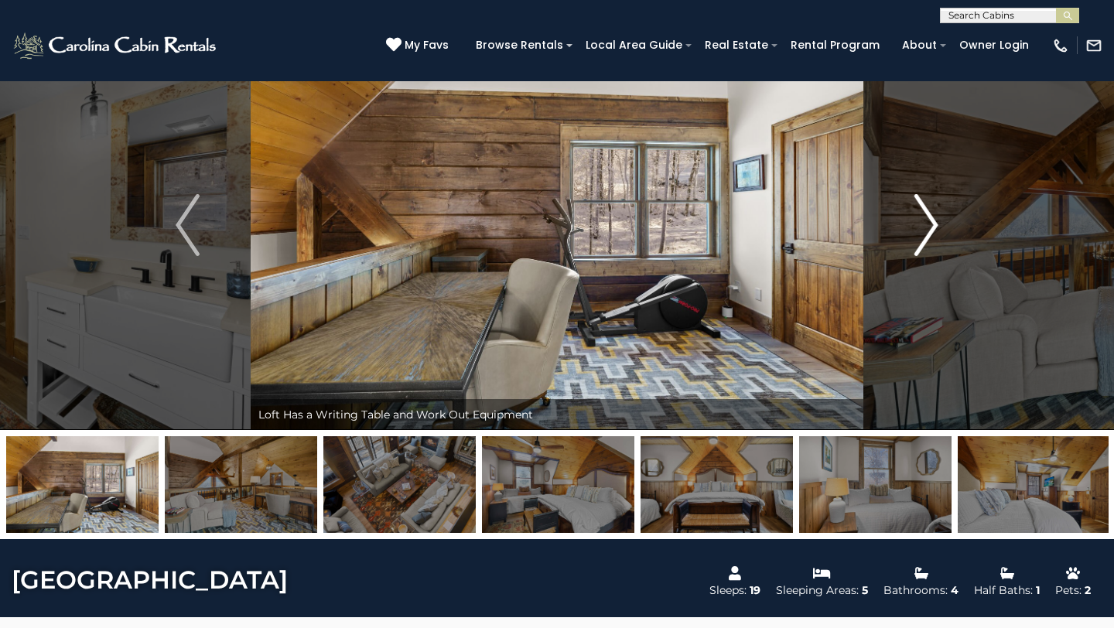
click at [926, 228] on img "Next" at bounding box center [926, 225] width 23 height 62
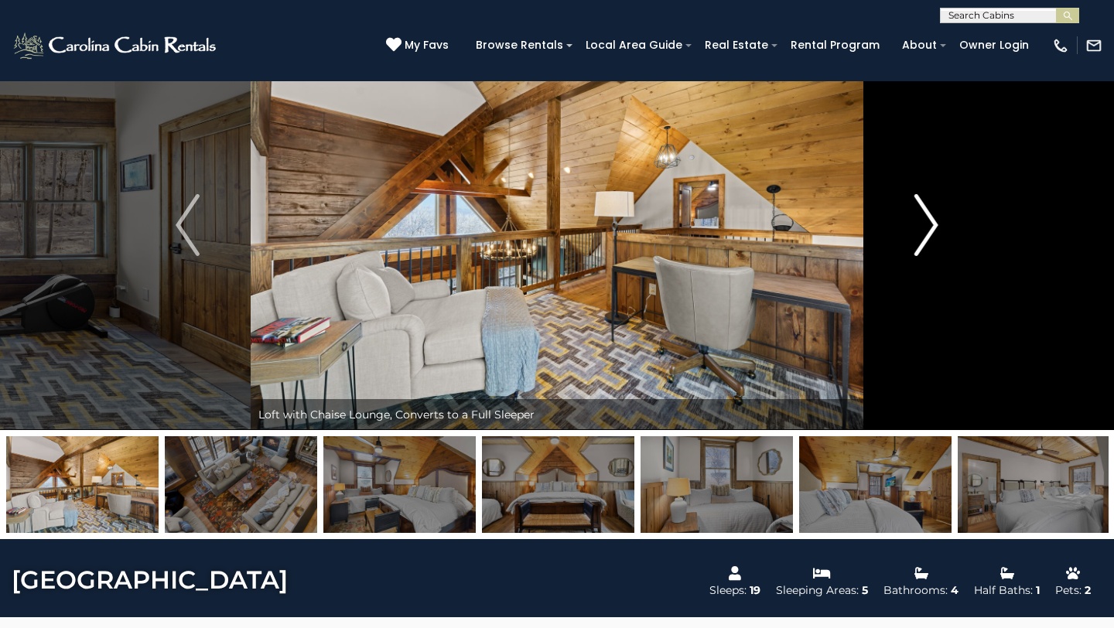
click at [925, 226] on img "Next" at bounding box center [926, 225] width 23 height 62
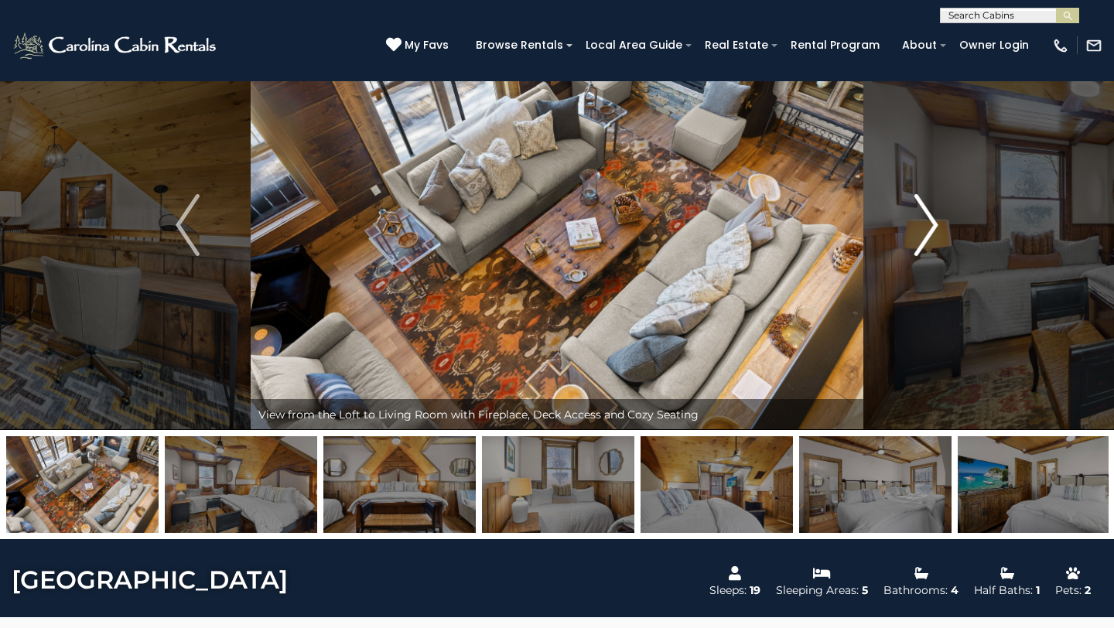
click at [925, 225] on img "Next" at bounding box center [926, 225] width 23 height 62
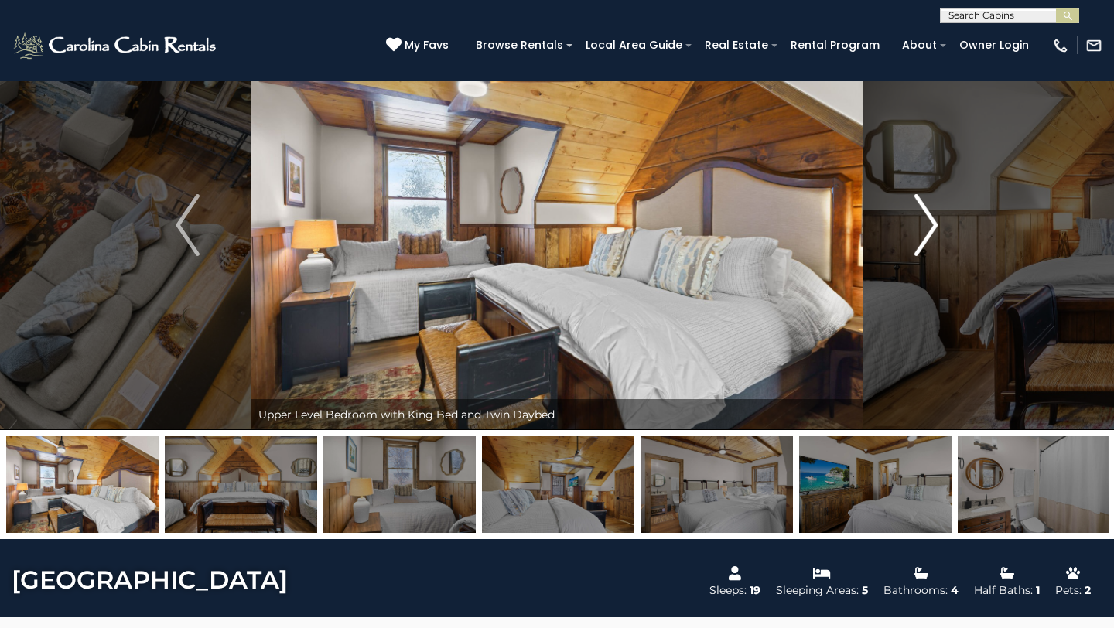
click at [920, 223] on img "Next" at bounding box center [926, 225] width 23 height 62
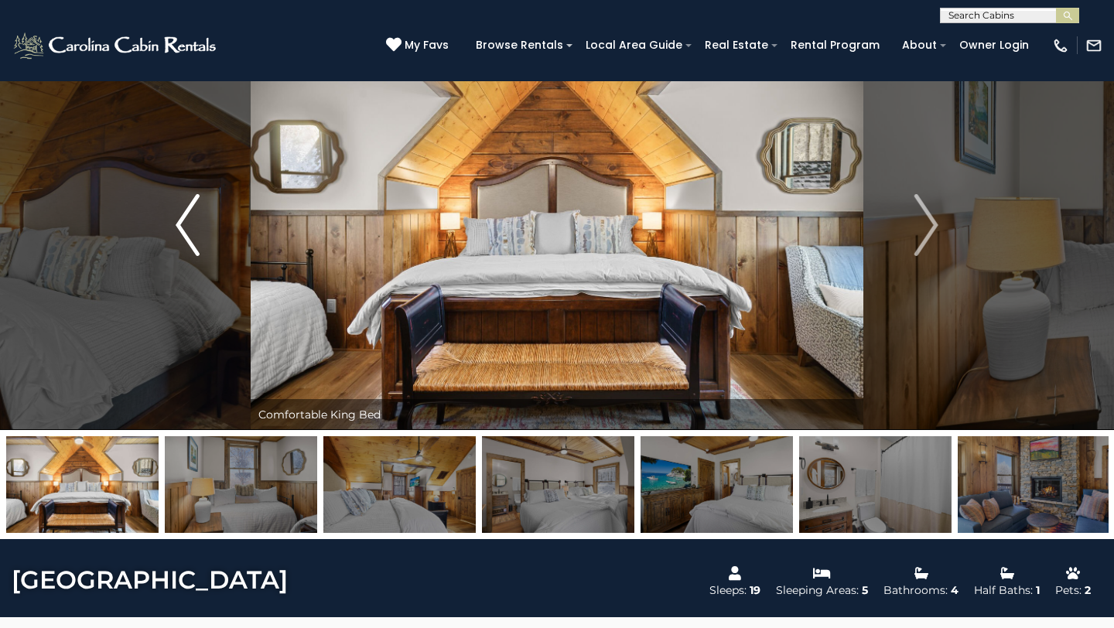
click at [185, 224] on img "Previous" at bounding box center [187, 225] width 23 height 62
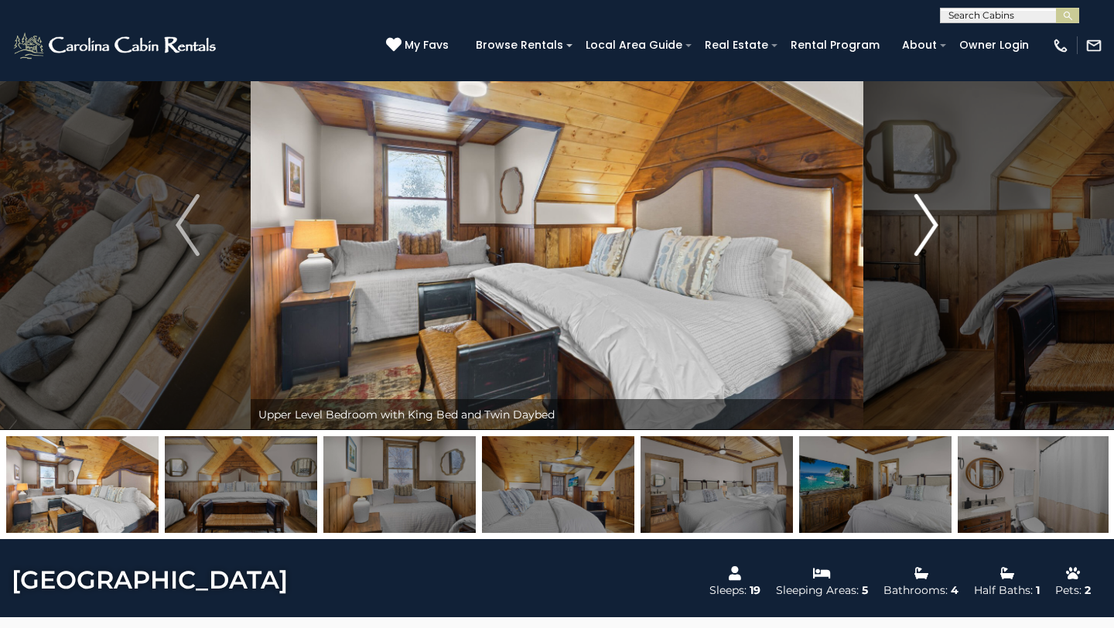
click at [935, 216] on img "Next" at bounding box center [926, 225] width 23 height 62
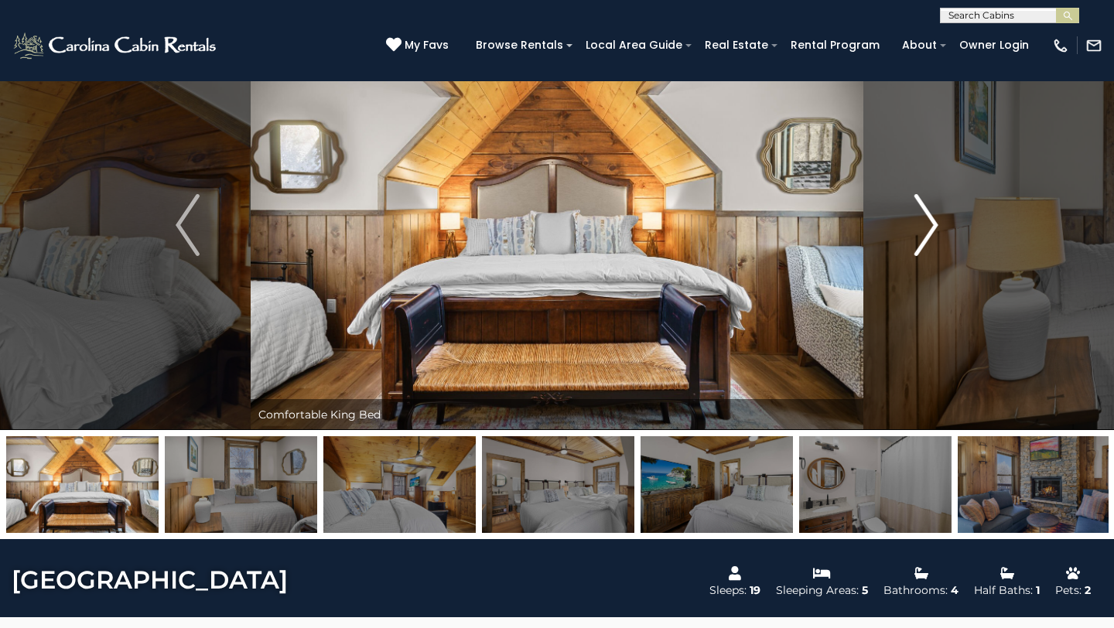
click at [934, 215] on img "Next" at bounding box center [926, 225] width 23 height 62
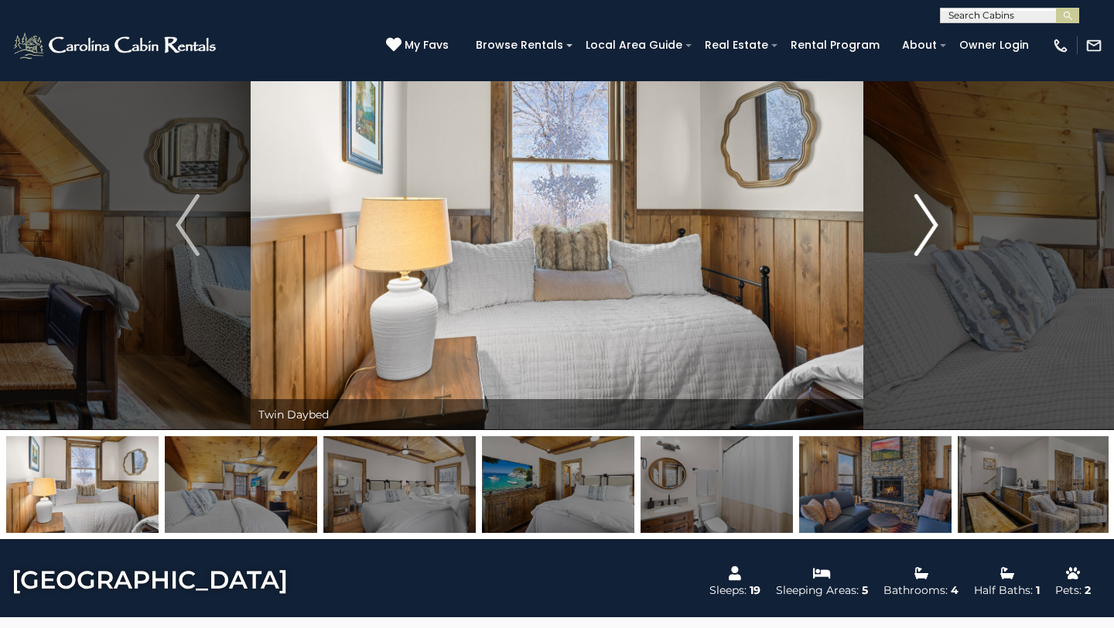
click at [934, 215] on img "Next" at bounding box center [926, 225] width 23 height 62
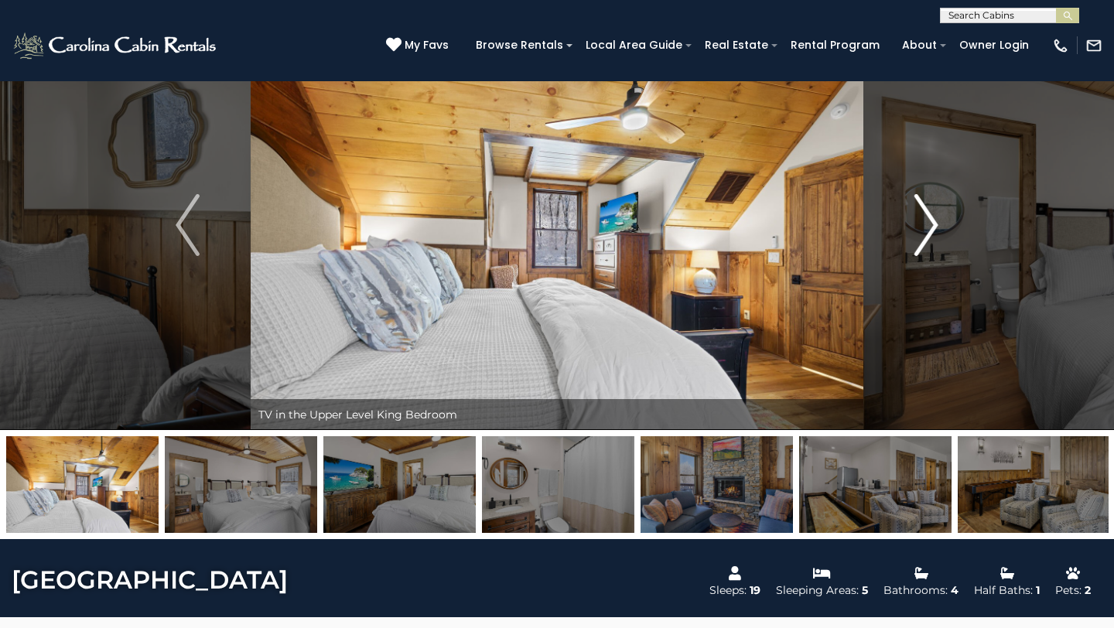
click at [934, 215] on img "Next" at bounding box center [926, 225] width 23 height 62
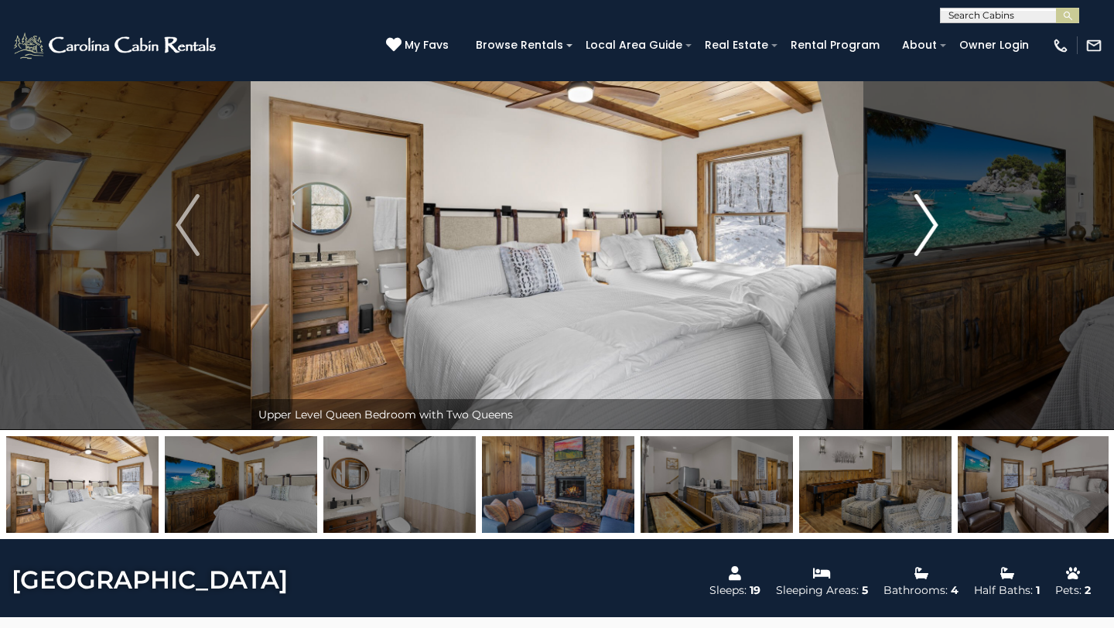
click at [934, 215] on img "Next" at bounding box center [926, 225] width 23 height 62
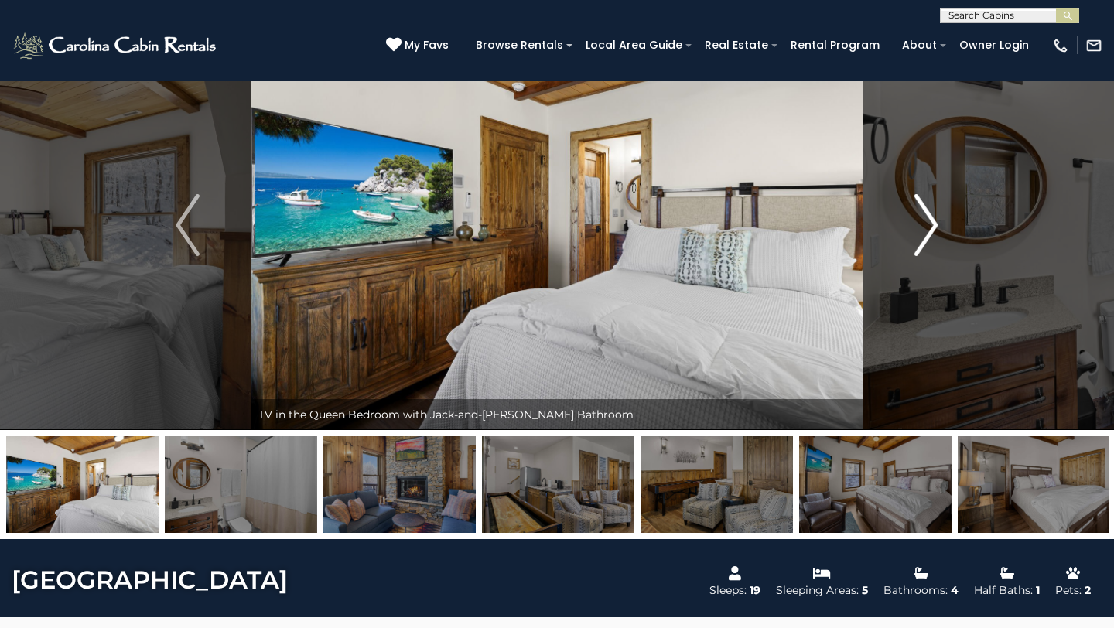
click at [934, 215] on img "Next" at bounding box center [926, 225] width 23 height 62
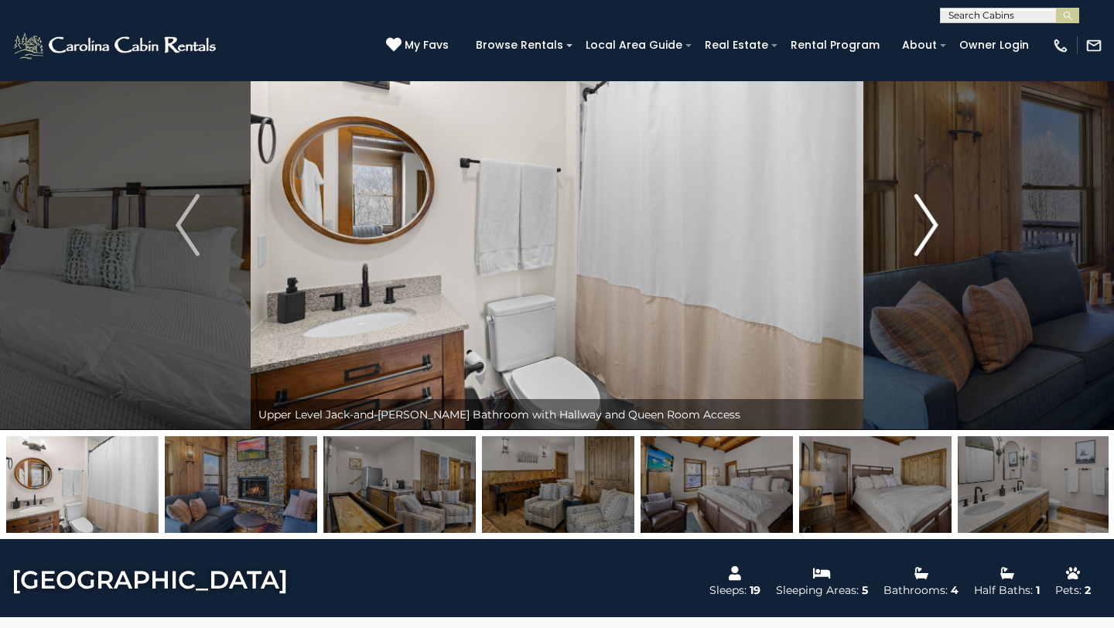
click at [934, 215] on img "Next" at bounding box center [926, 225] width 23 height 62
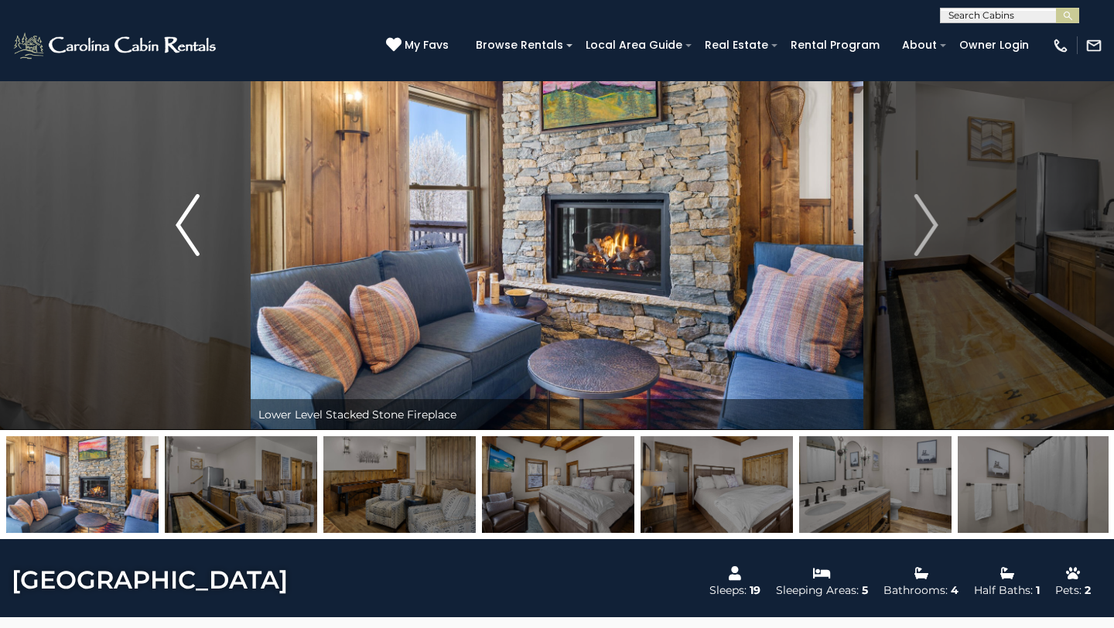
click at [181, 214] on img "Previous" at bounding box center [187, 225] width 23 height 62
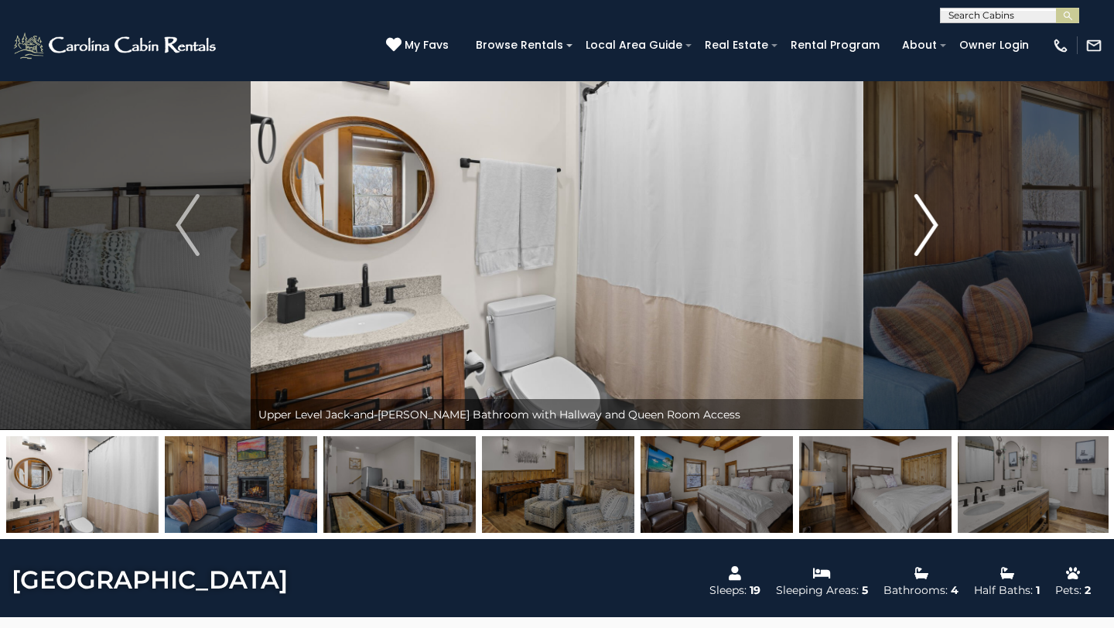
click at [929, 230] on img "Next" at bounding box center [926, 225] width 23 height 62
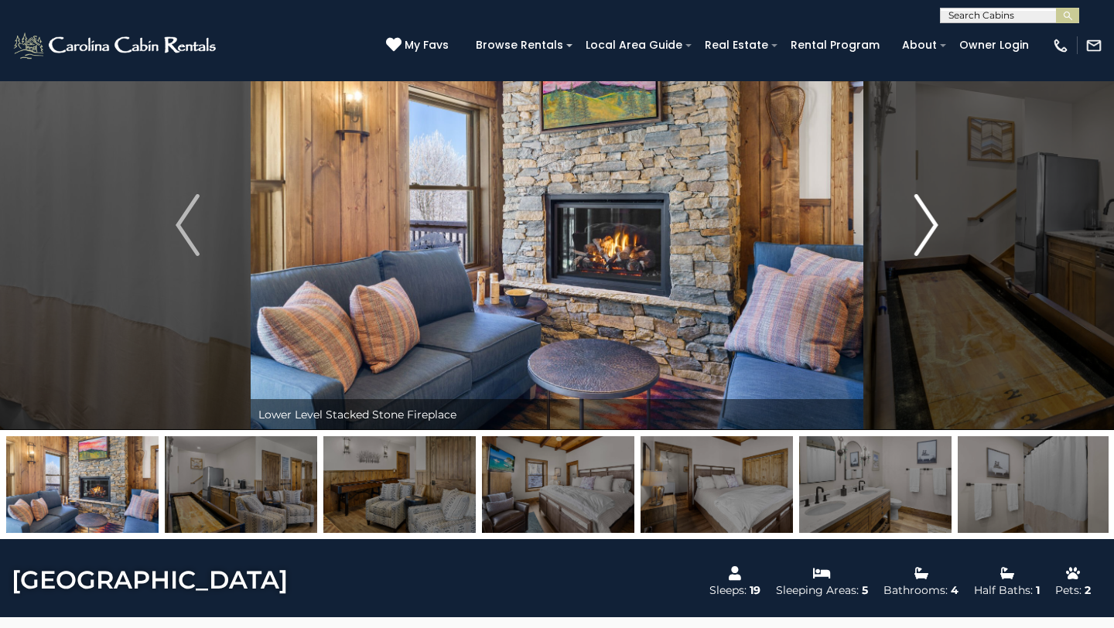
click at [929, 230] on img "Next" at bounding box center [926, 225] width 23 height 62
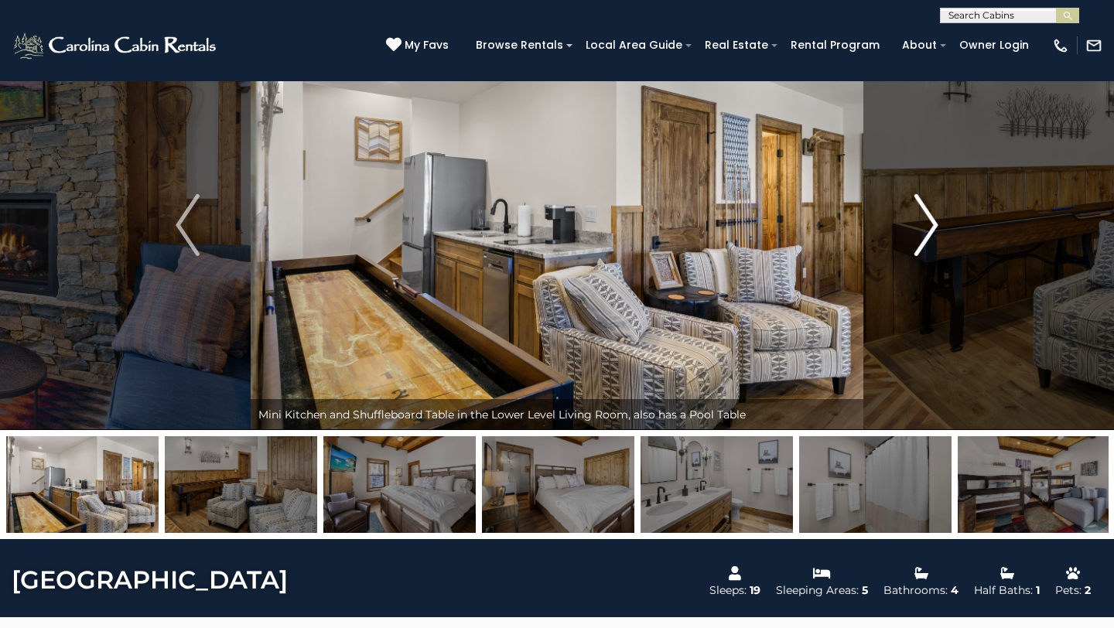
click at [929, 230] on img "Next" at bounding box center [926, 225] width 23 height 62
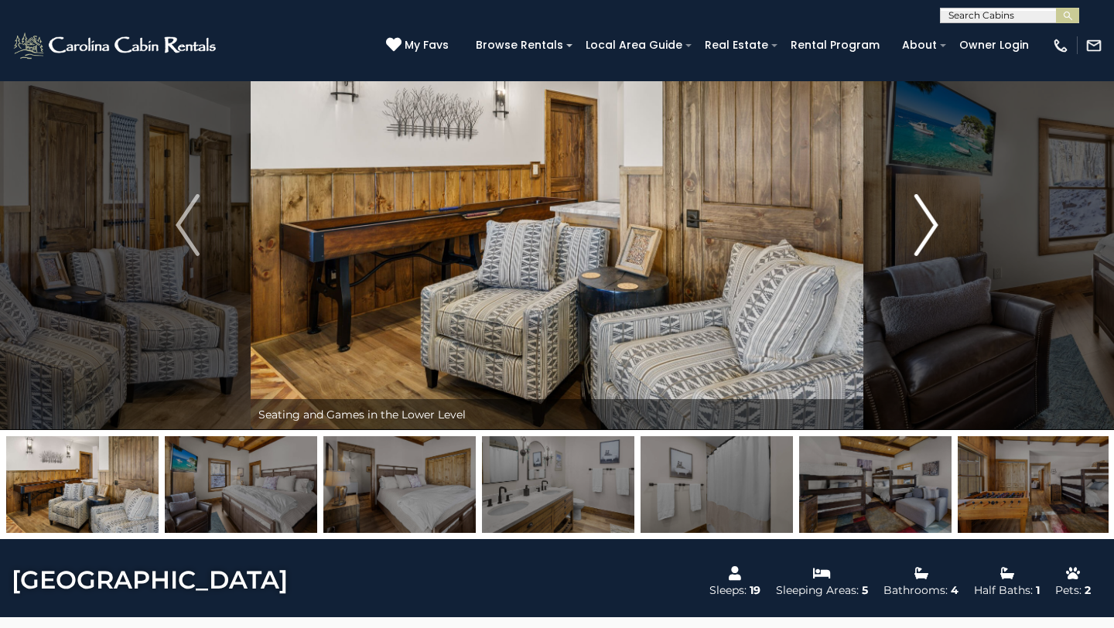
click at [929, 230] on img "Next" at bounding box center [926, 225] width 23 height 62
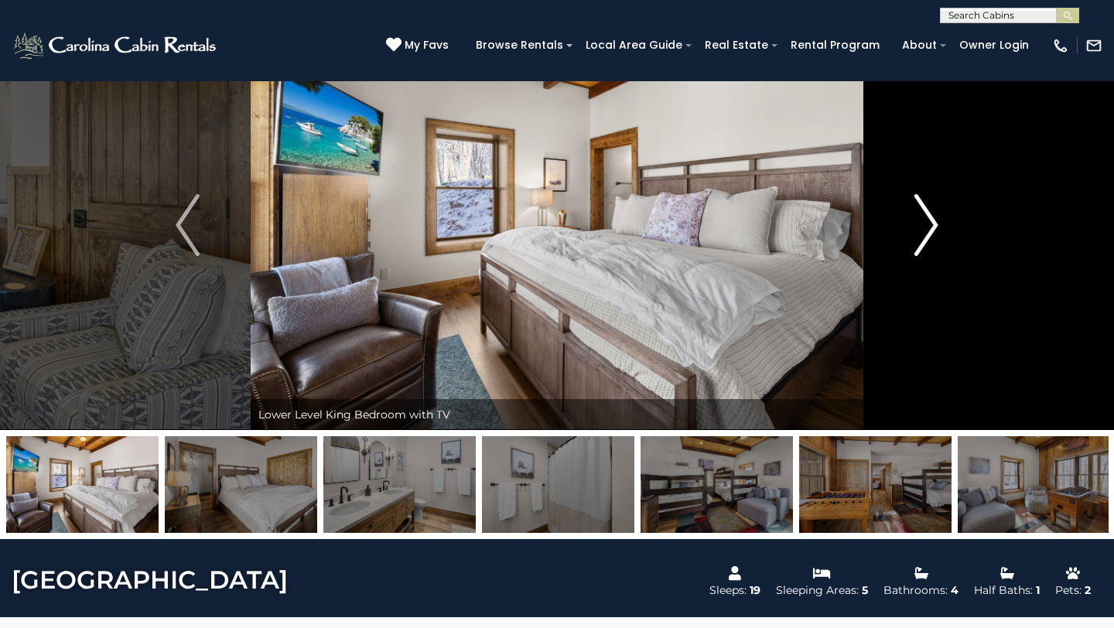
click at [929, 230] on img "Next" at bounding box center [926, 225] width 23 height 62
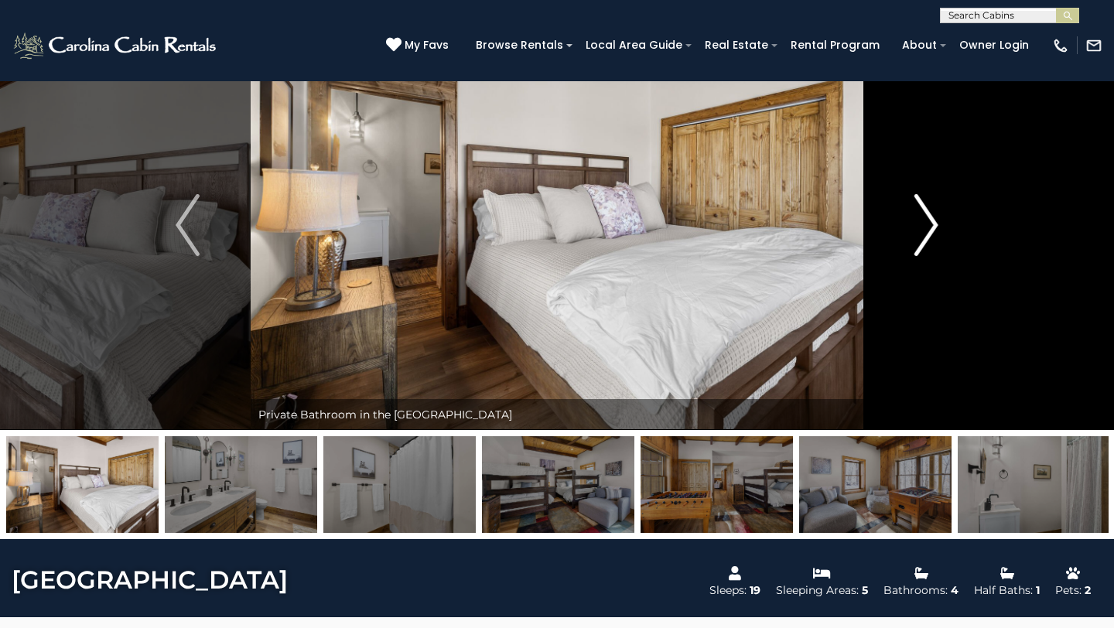
click at [929, 230] on img "Next" at bounding box center [926, 225] width 23 height 62
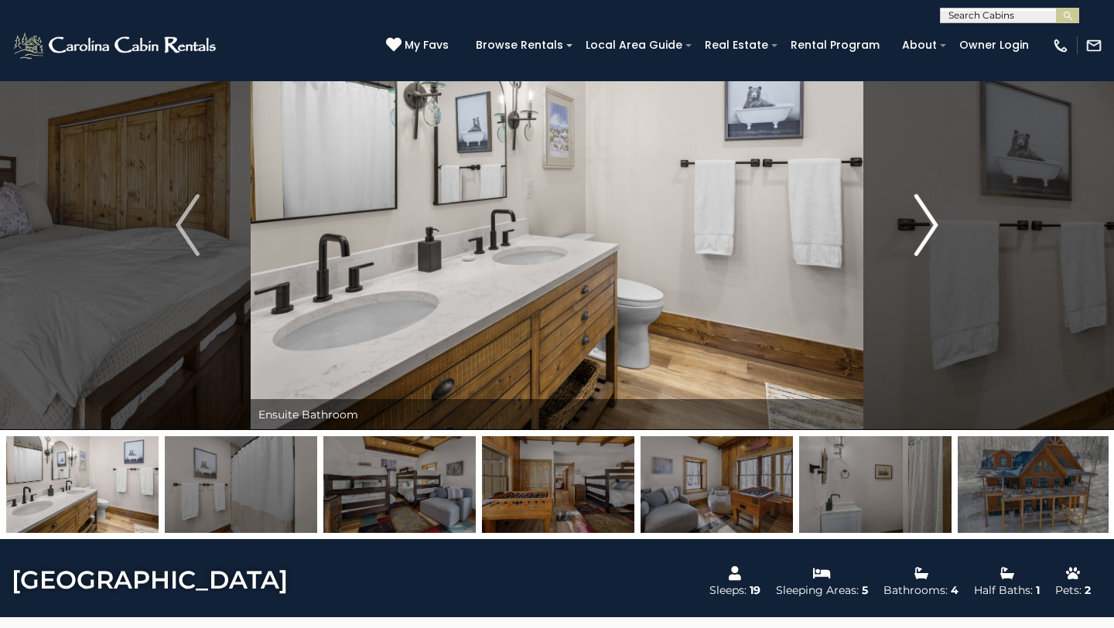
click at [929, 230] on img "Next" at bounding box center [926, 225] width 23 height 62
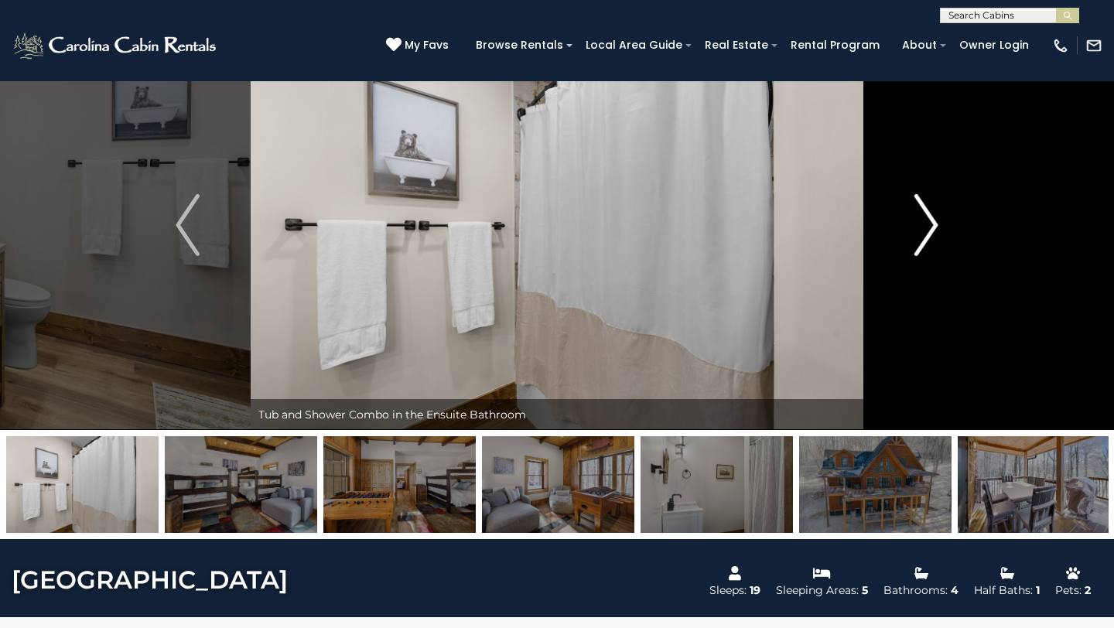
click at [929, 230] on img "Next" at bounding box center [926, 225] width 23 height 62
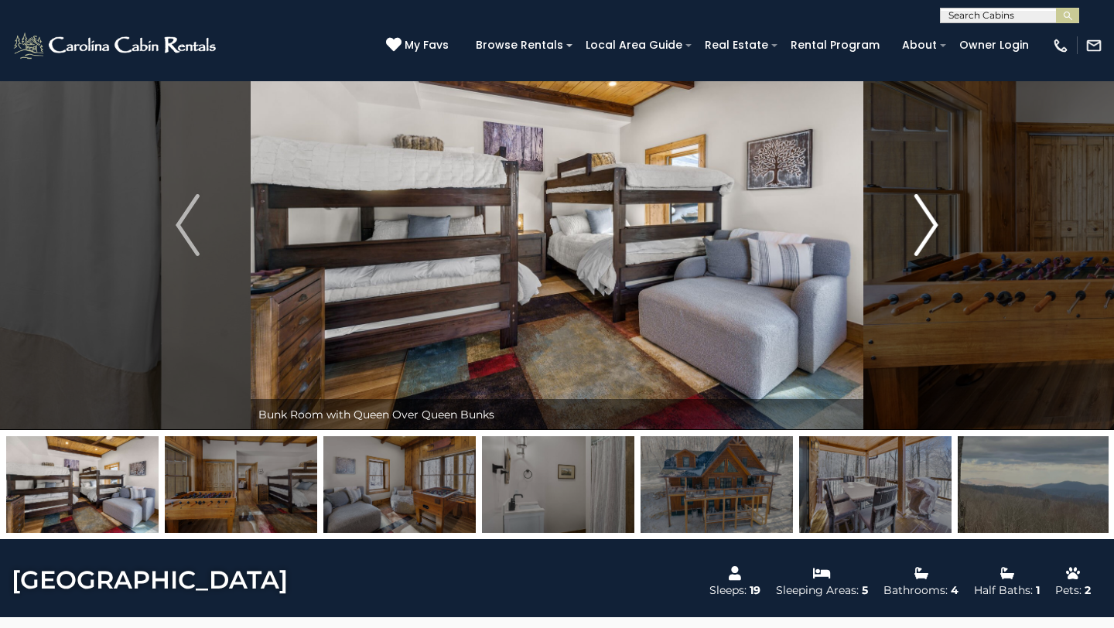
click at [929, 230] on img "Next" at bounding box center [926, 225] width 23 height 62
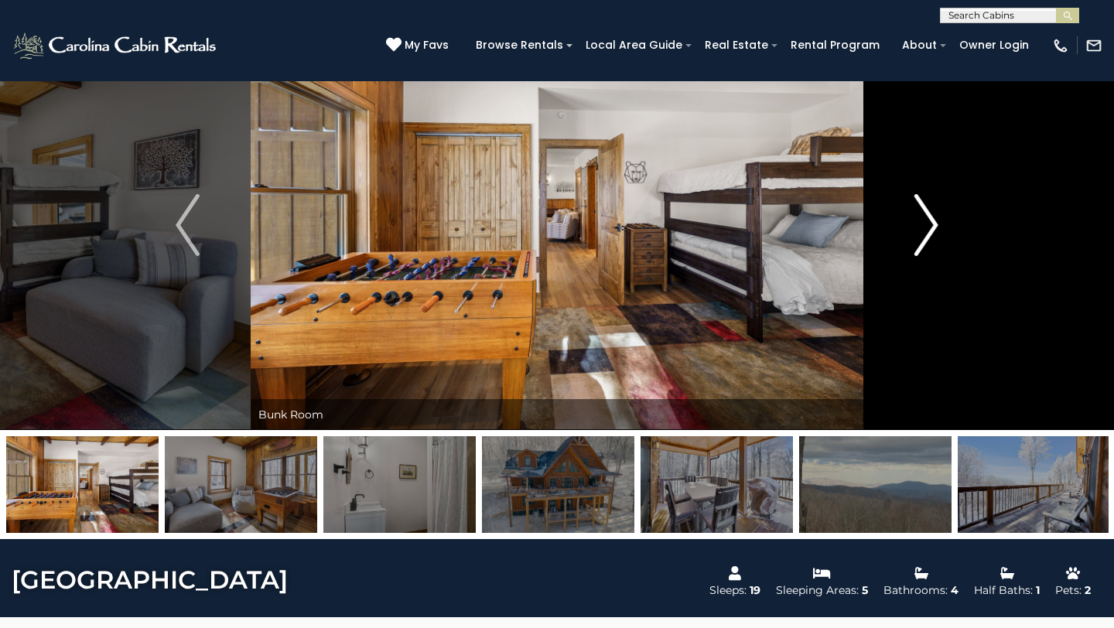
click at [929, 229] on img "Next" at bounding box center [926, 225] width 23 height 62
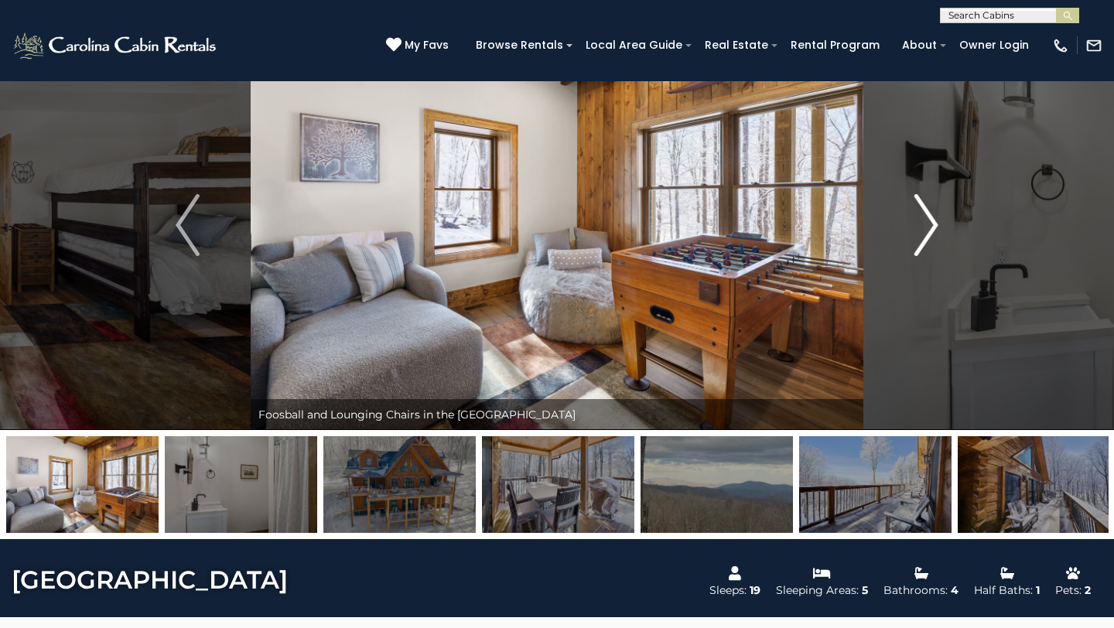
click at [929, 229] on img "Next" at bounding box center [926, 225] width 23 height 62
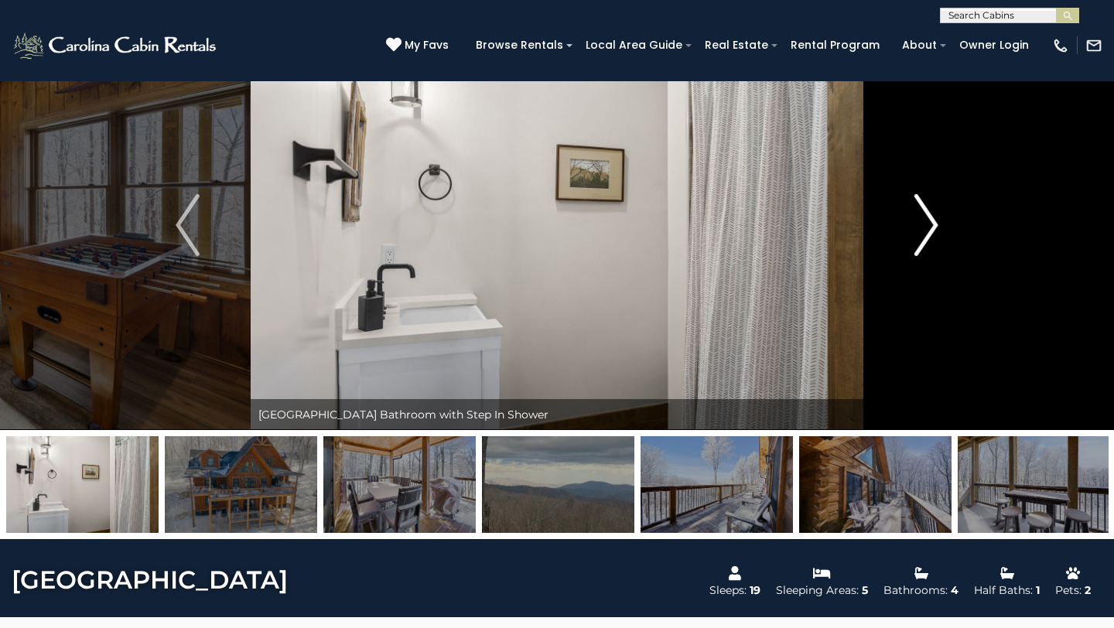
click at [929, 228] on img "Next" at bounding box center [926, 225] width 23 height 62
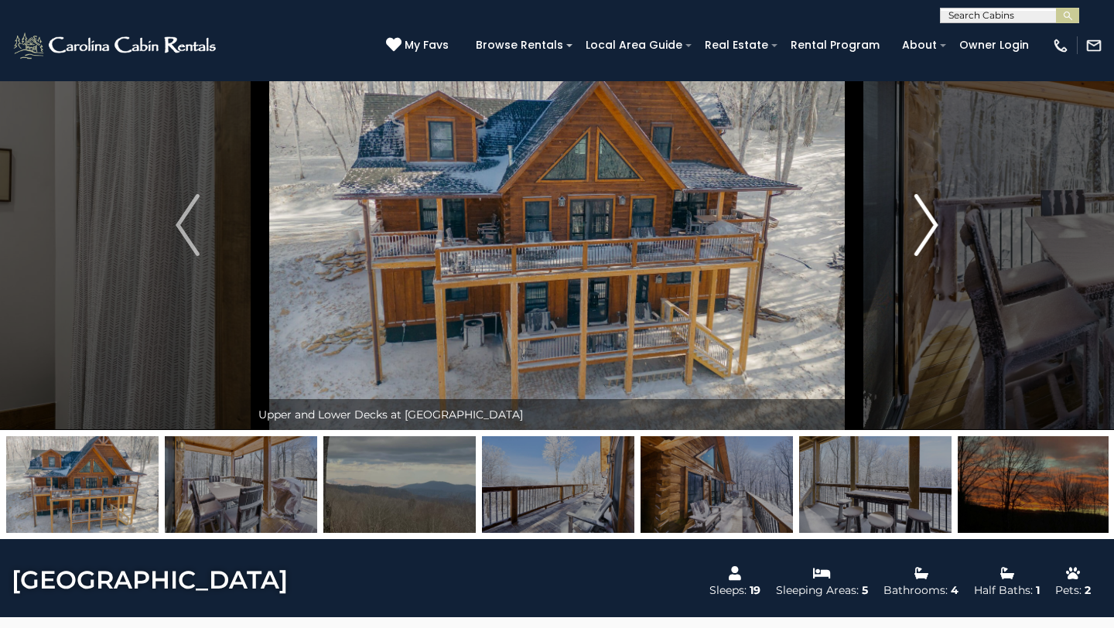
click at [929, 228] on img "Next" at bounding box center [926, 225] width 23 height 62
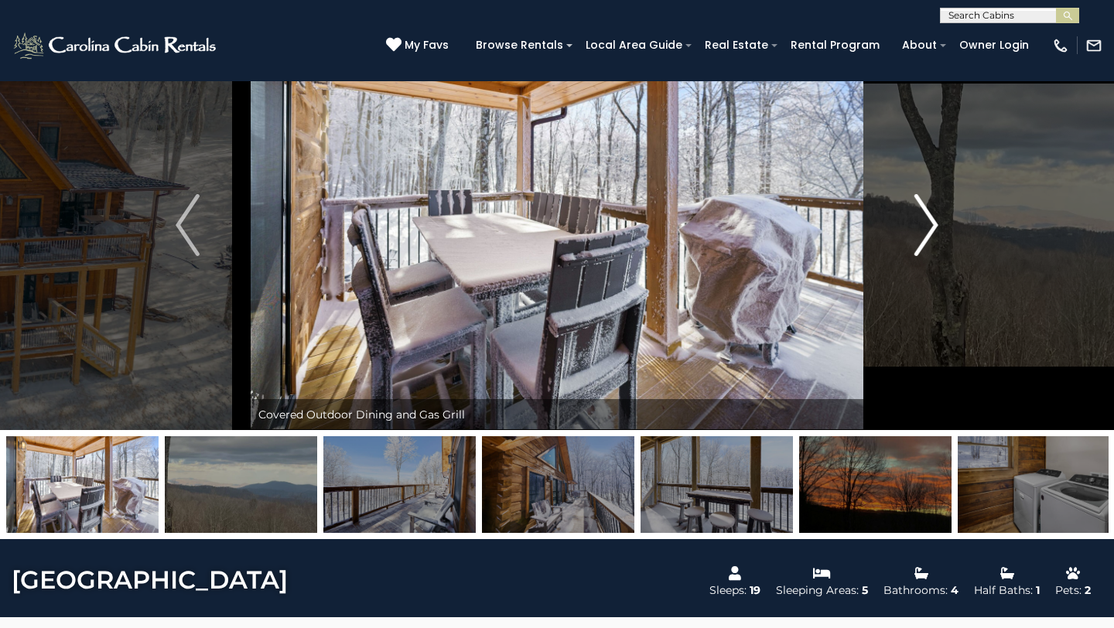
click at [929, 226] on img "Next" at bounding box center [926, 225] width 23 height 62
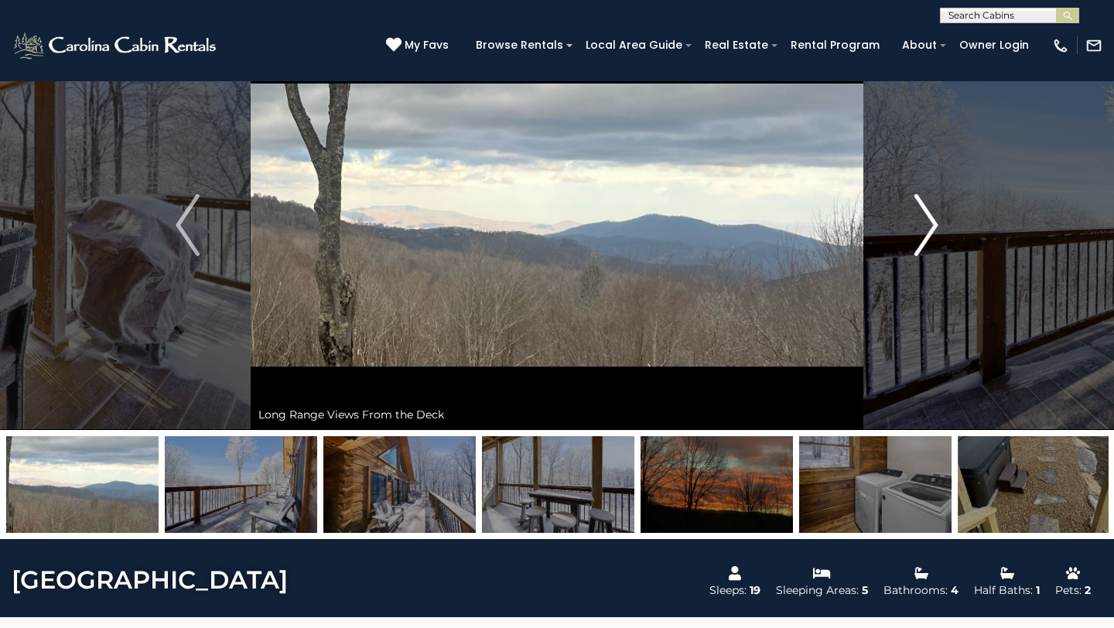
click at [928, 226] on img "Next" at bounding box center [926, 225] width 23 height 62
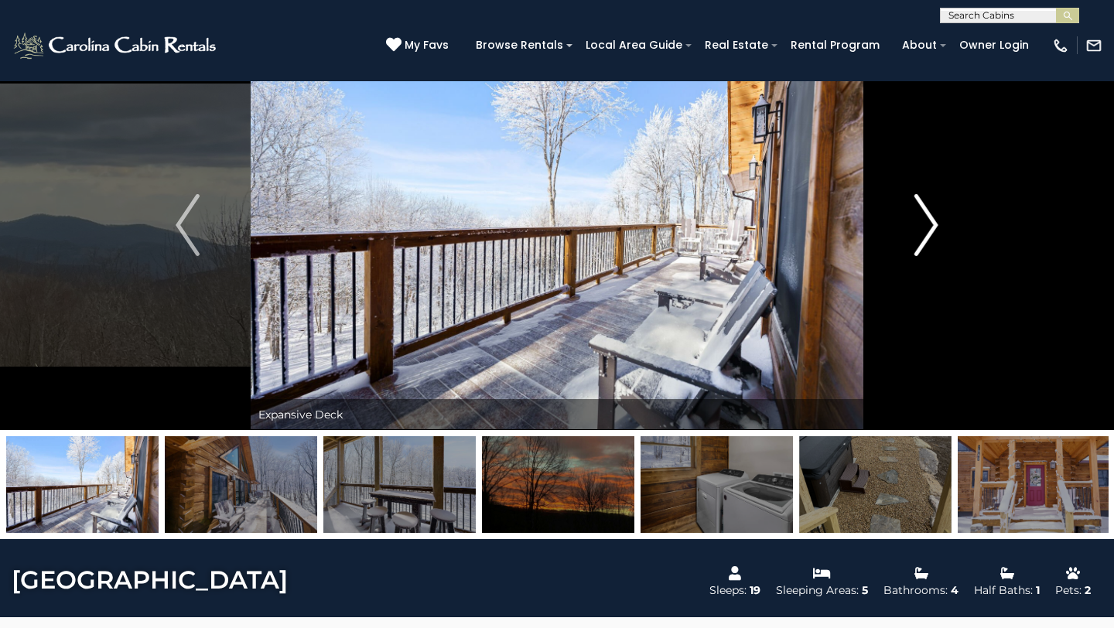
click at [930, 224] on img "Next" at bounding box center [926, 225] width 23 height 62
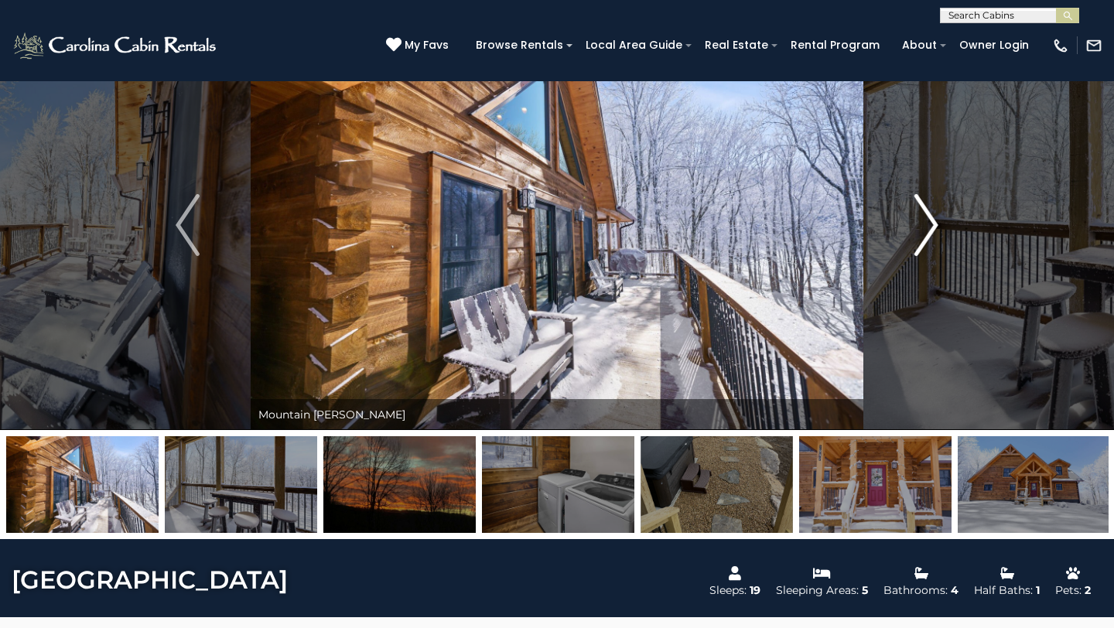
click at [929, 223] on img "Next" at bounding box center [926, 225] width 23 height 62
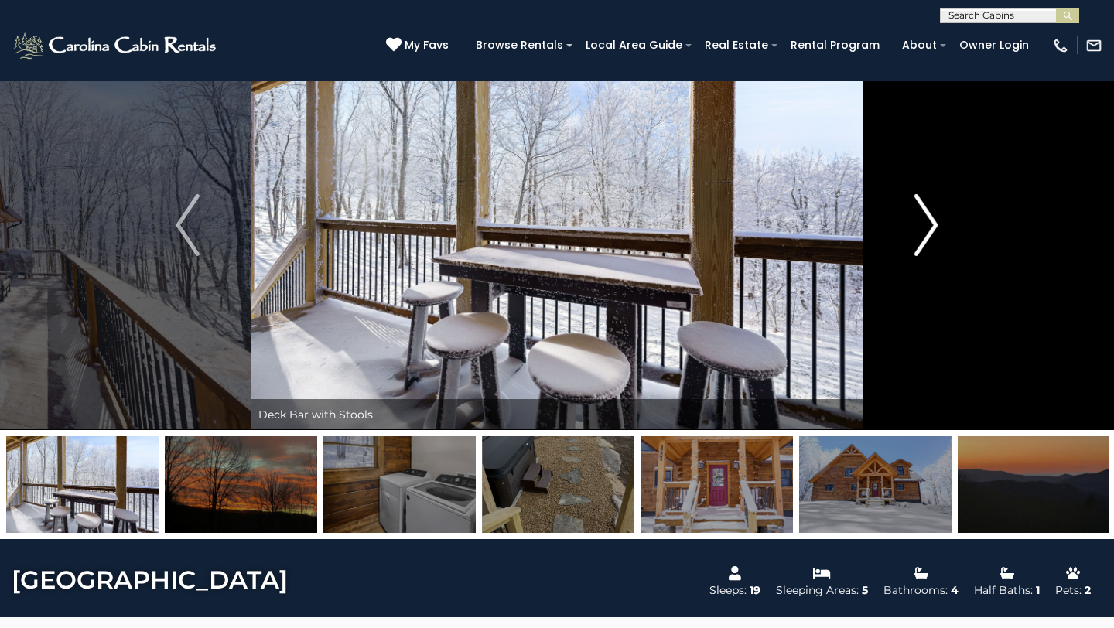
click at [929, 222] on img "Next" at bounding box center [926, 225] width 23 height 62
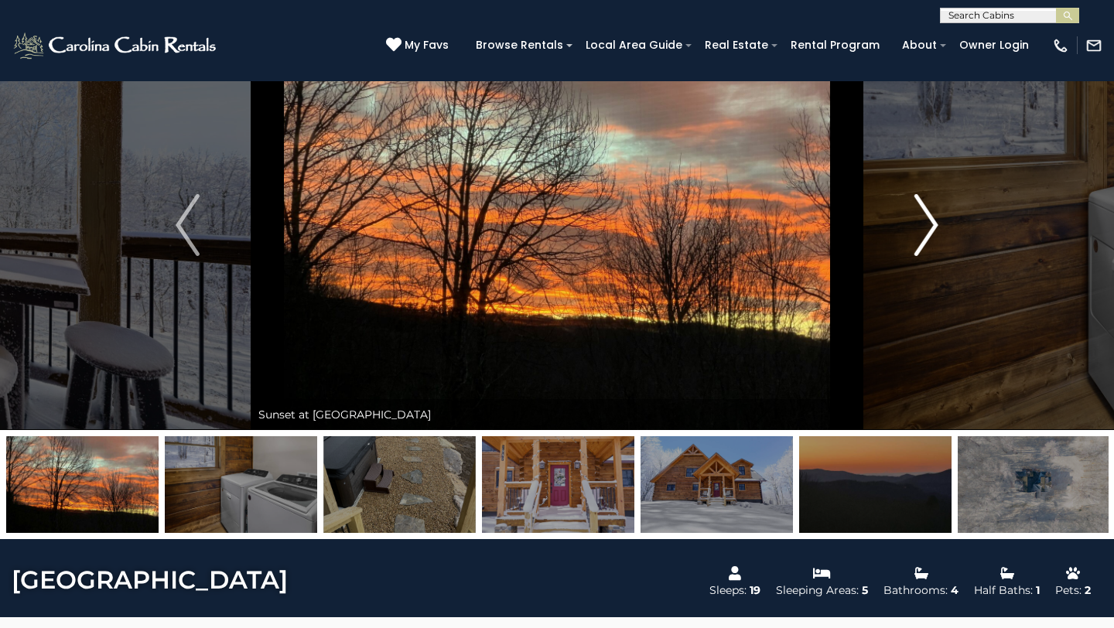
click at [929, 221] on img "Next" at bounding box center [926, 225] width 23 height 62
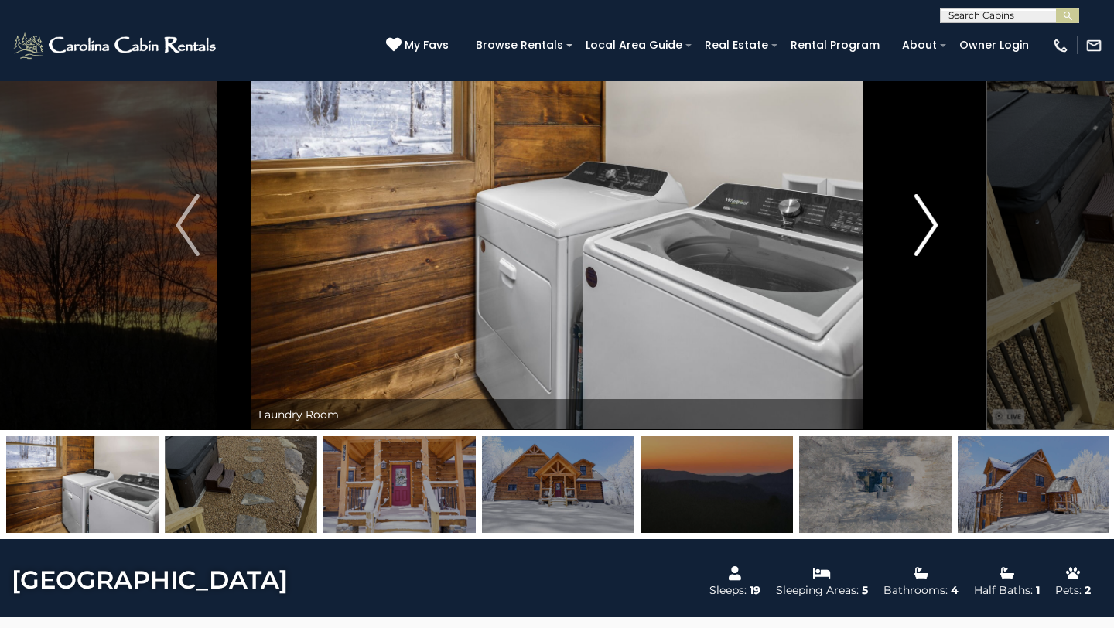
click at [929, 221] on img "Next" at bounding box center [926, 225] width 23 height 62
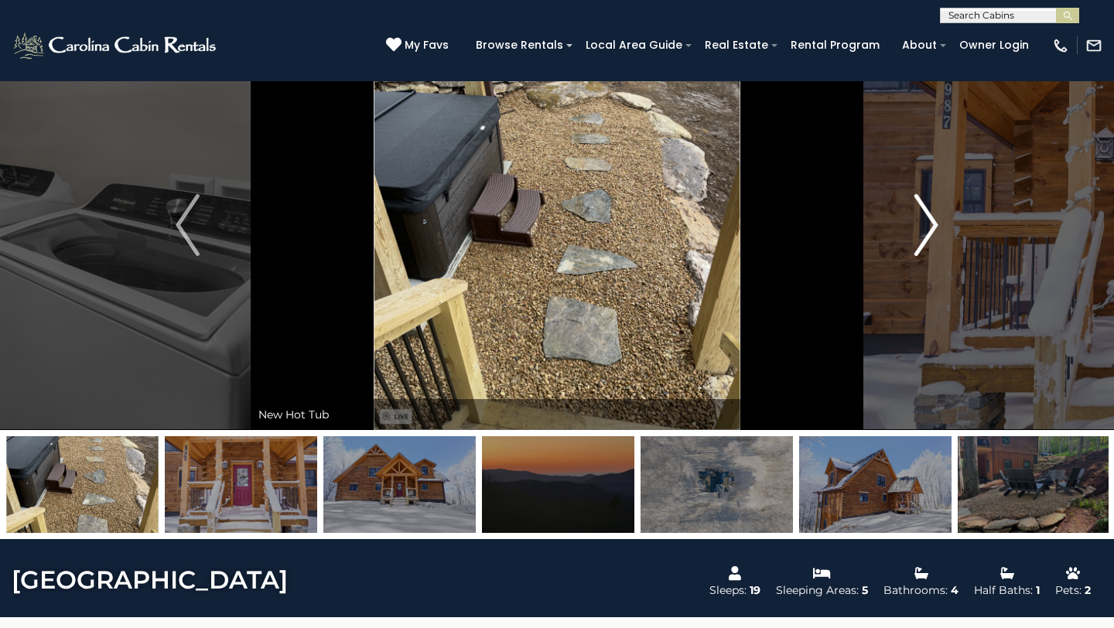
click at [928, 219] on img "Next" at bounding box center [926, 225] width 23 height 62
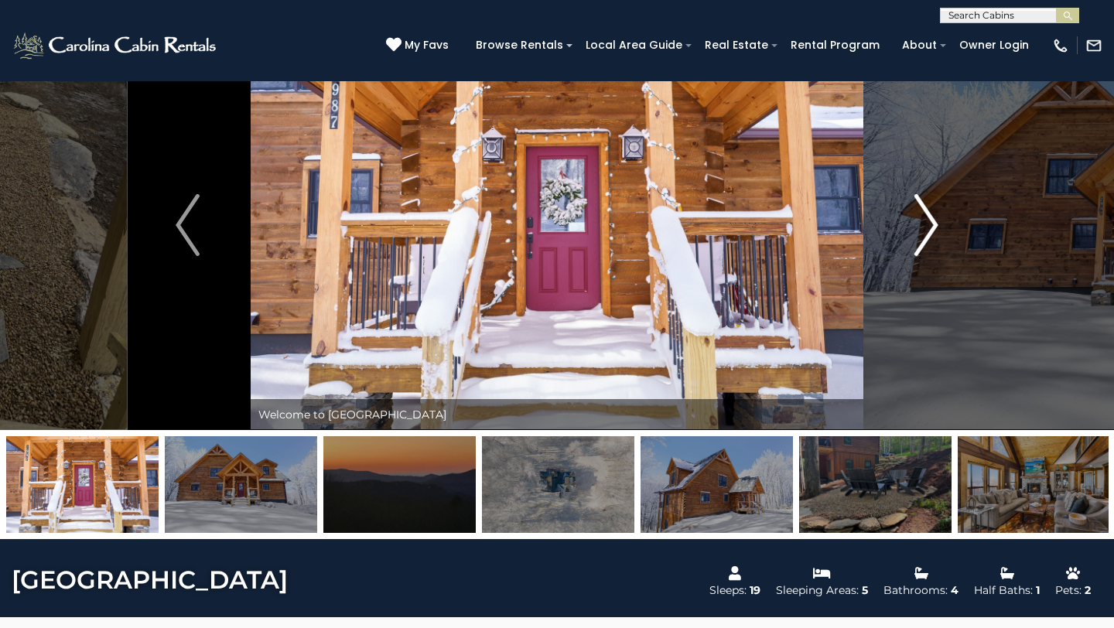
click at [928, 219] on img "Next" at bounding box center [926, 225] width 23 height 62
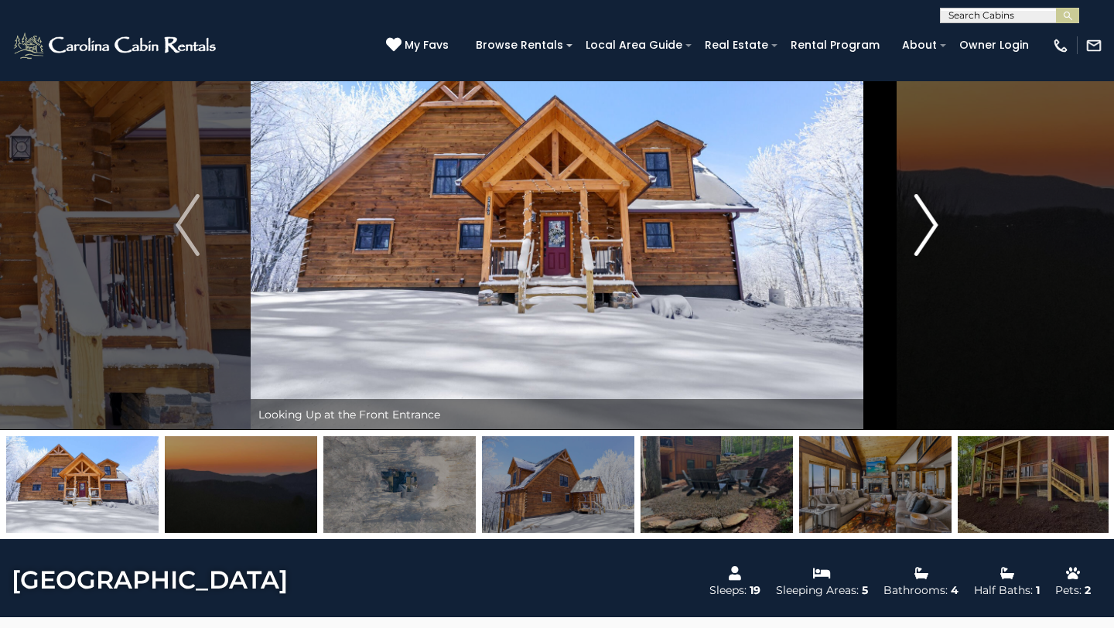
click at [928, 218] on img "Next" at bounding box center [926, 225] width 23 height 62
